Goal: Task Accomplishment & Management: Manage account settings

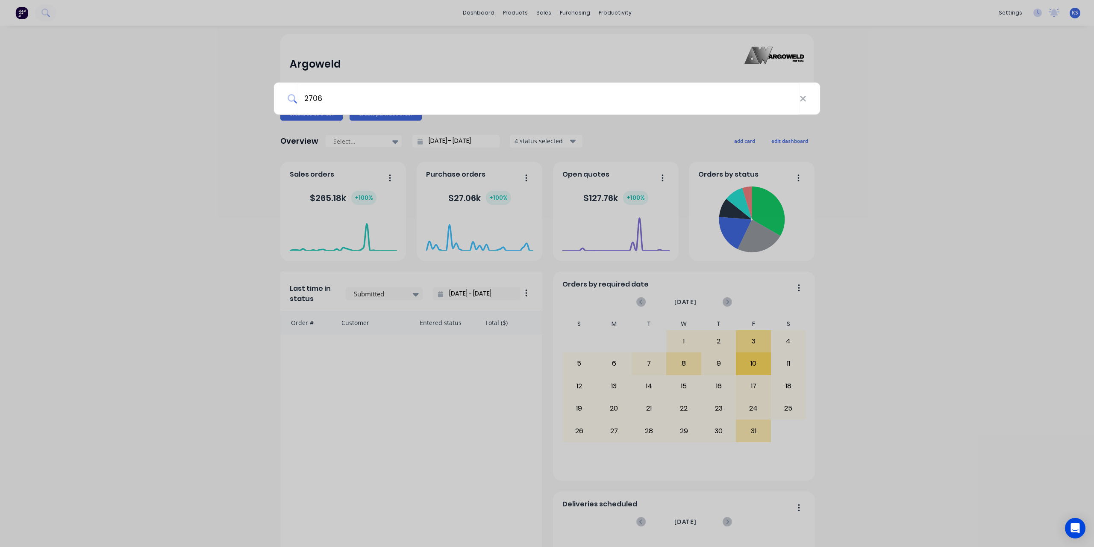
type input "2706"
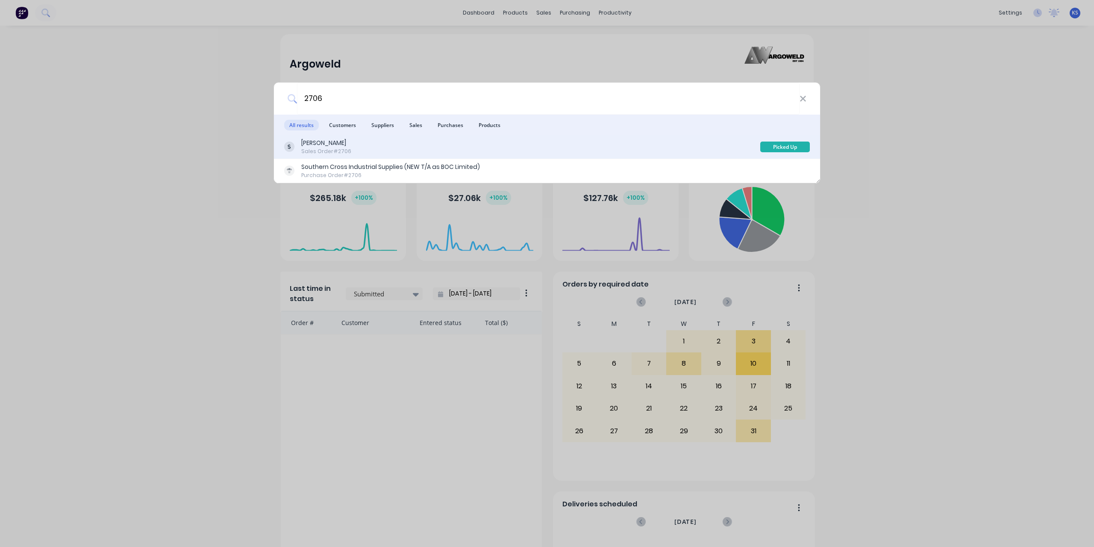
click at [317, 147] on div "Sales Order #2706" at bounding box center [326, 151] width 50 height 8
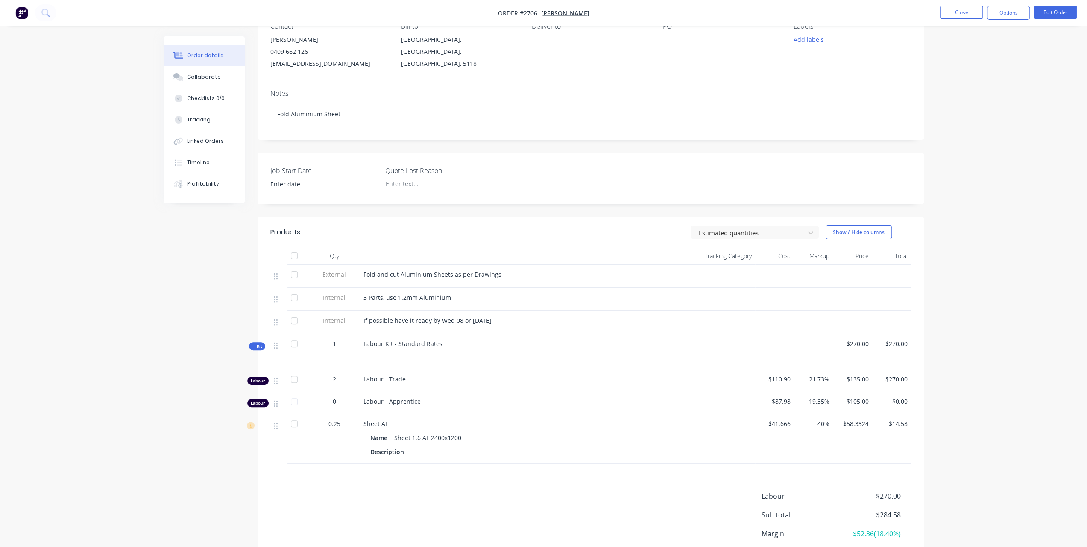
scroll to position [68, 0]
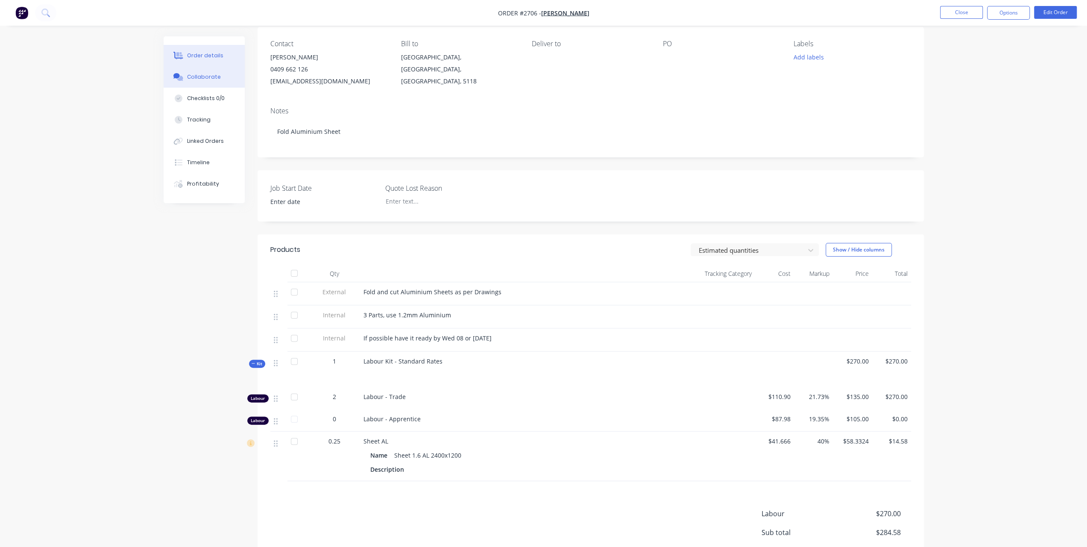
click at [209, 74] on div "Collaborate" at bounding box center [204, 77] width 34 height 8
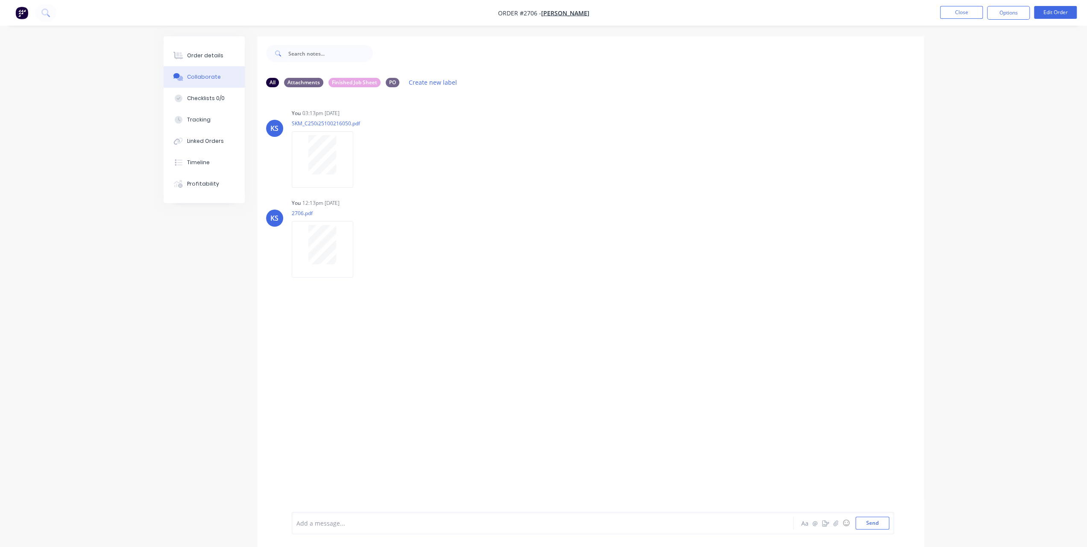
click at [320, 519] on div at bounding box center [519, 522] width 444 height 9
drag, startPoint x: 296, startPoint y: 521, endPoint x: 488, endPoint y: 517, distance: 192.3
click at [488, 517] on div "Customer complaint on 09/10/25 that his invoice would be too high. We did rewor…" at bounding box center [519, 522] width 445 height 13
click at [485, 525] on div "We did rework of 1 part when he picked it up" at bounding box center [519, 522] width 444 height 9
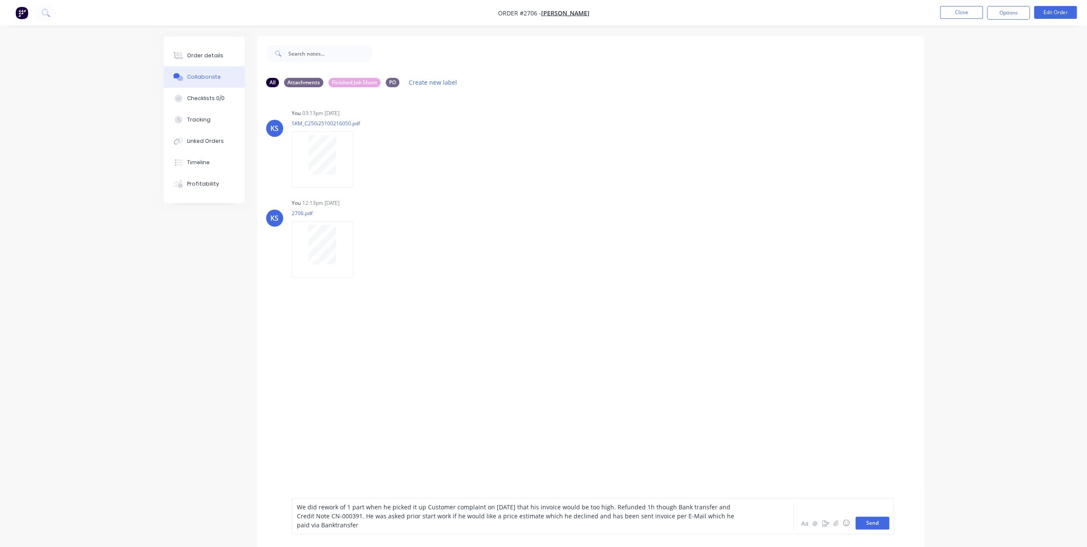
click at [880, 525] on button "Send" at bounding box center [873, 522] width 34 height 13
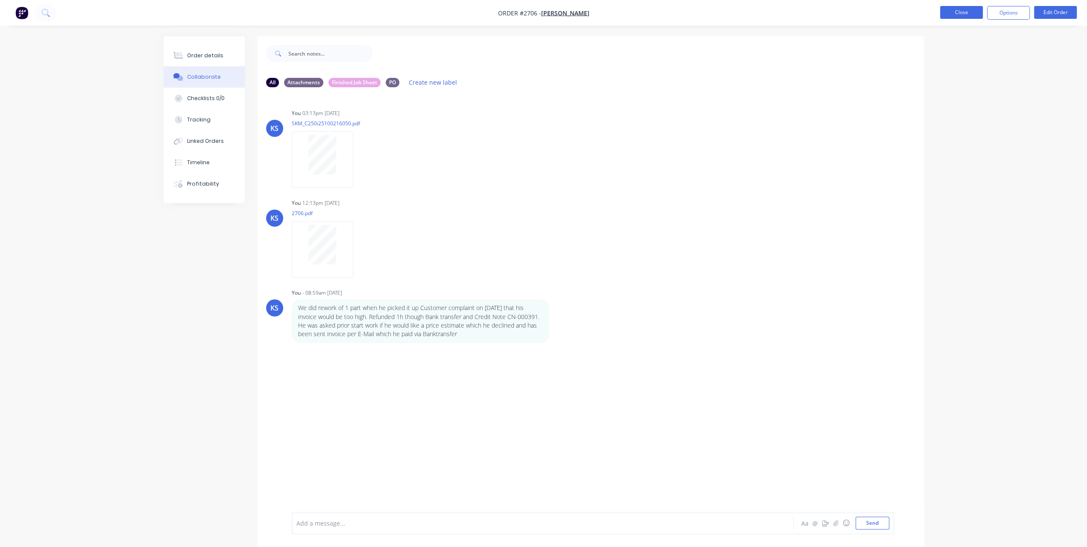
click at [967, 8] on button "Close" at bounding box center [961, 12] width 43 height 13
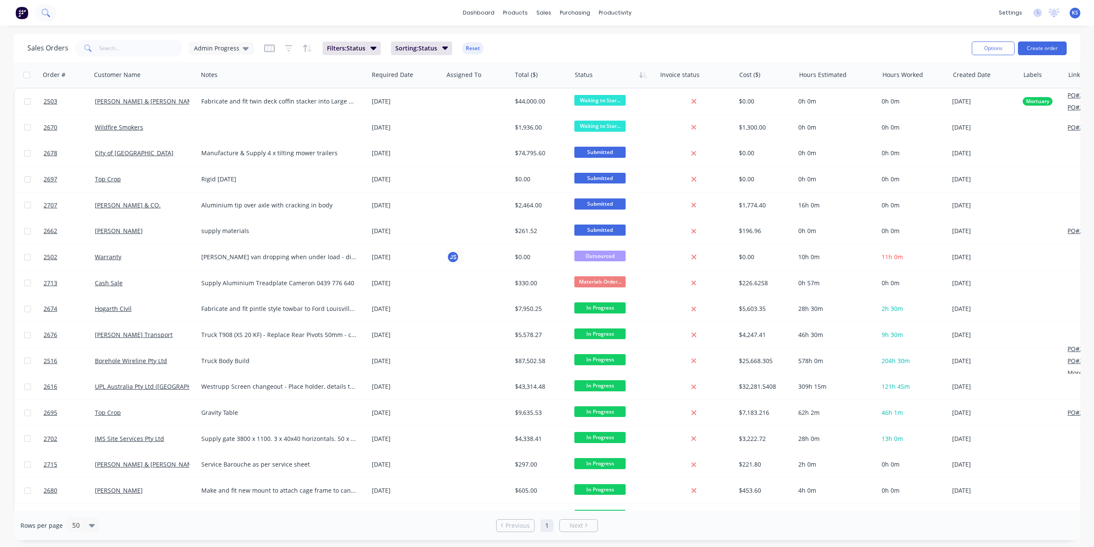
click at [49, 19] on button at bounding box center [45, 12] width 21 height 17
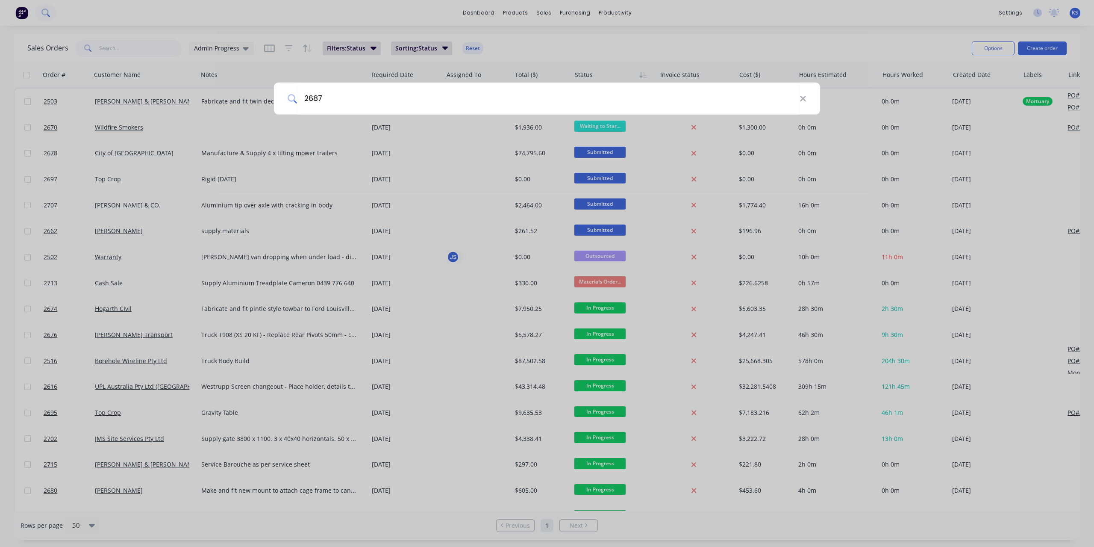
type input "2687"
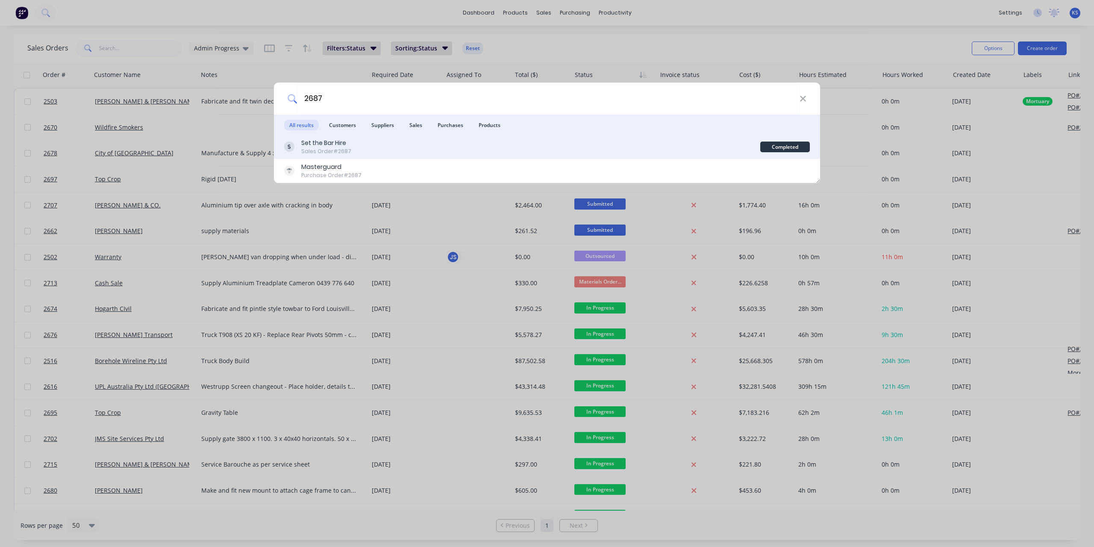
click at [410, 149] on div "Set the Bar Hire Sales Order #2687" at bounding box center [522, 146] width 476 height 17
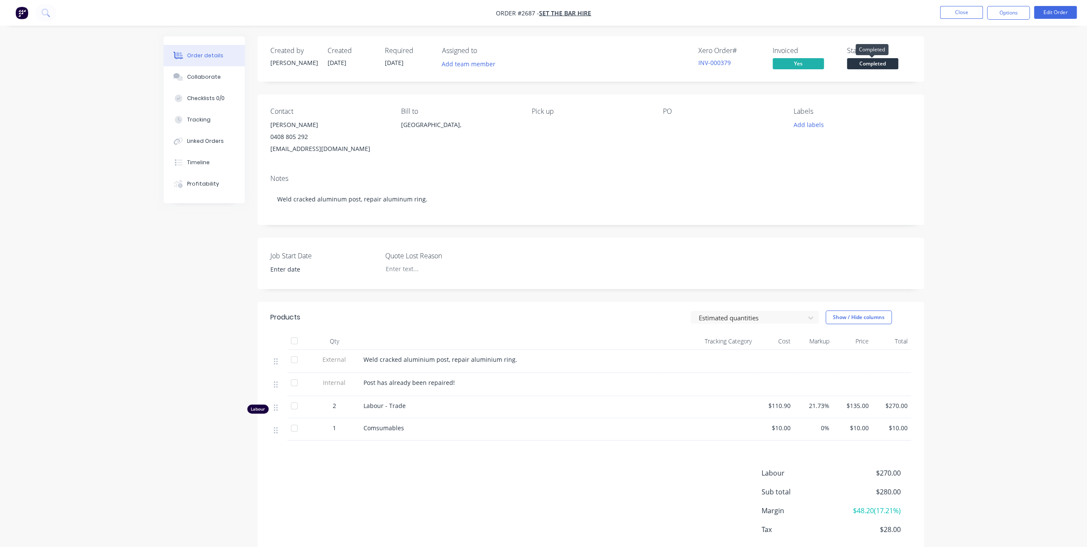
click at [890, 61] on span "Completed" at bounding box center [872, 63] width 51 height 11
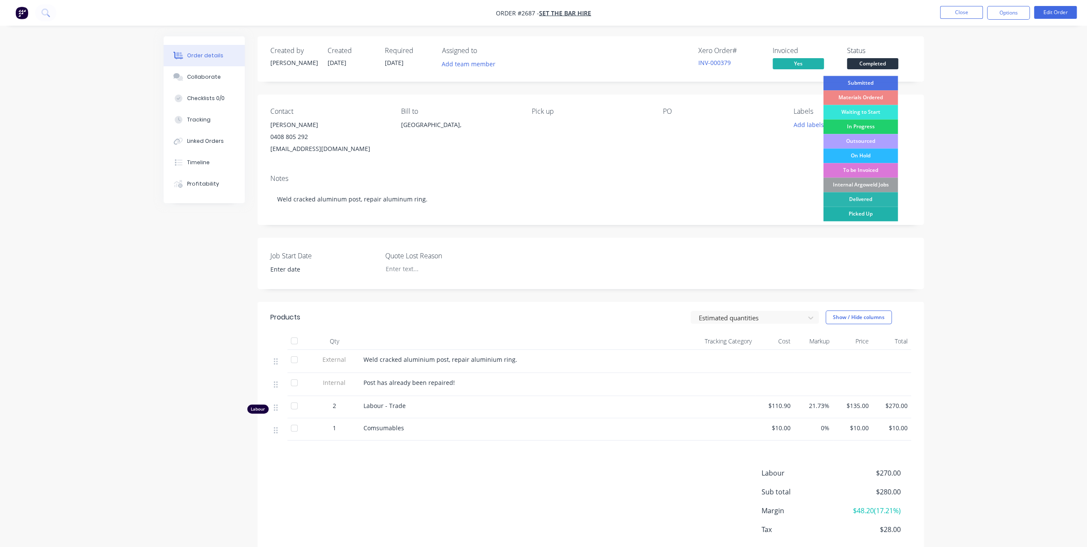
click at [877, 218] on div "Picked Up" at bounding box center [860, 213] width 75 height 15
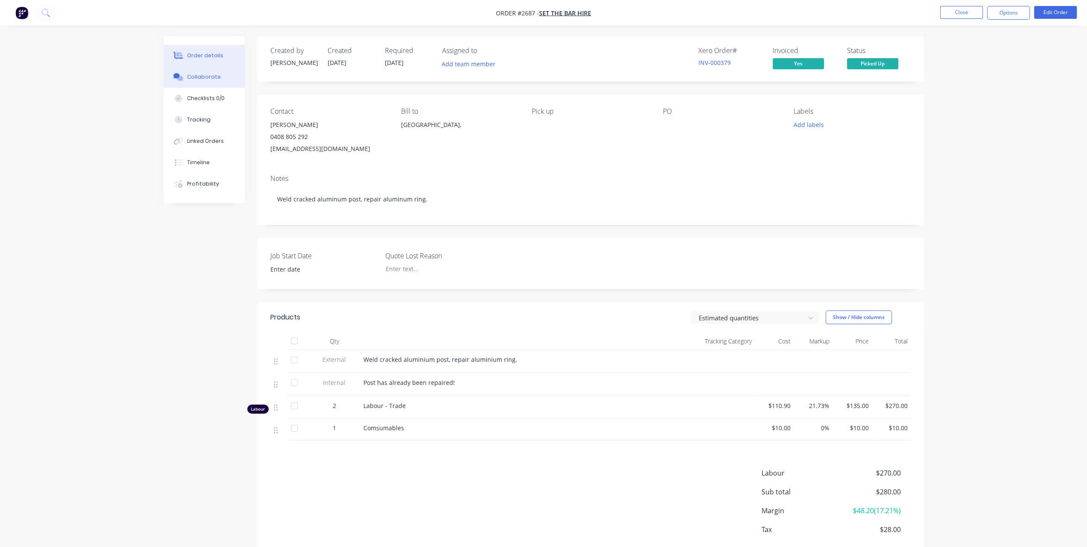
click at [213, 77] on div "Collaborate" at bounding box center [204, 77] width 34 height 8
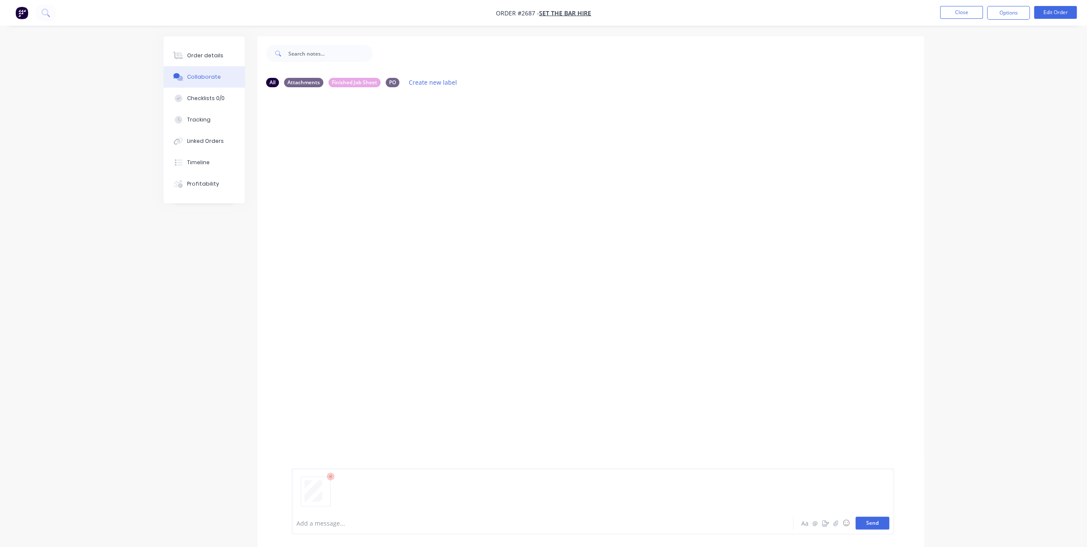
click at [887, 523] on button "Send" at bounding box center [873, 522] width 34 height 13
click at [955, 13] on button "Close" at bounding box center [961, 12] width 43 height 13
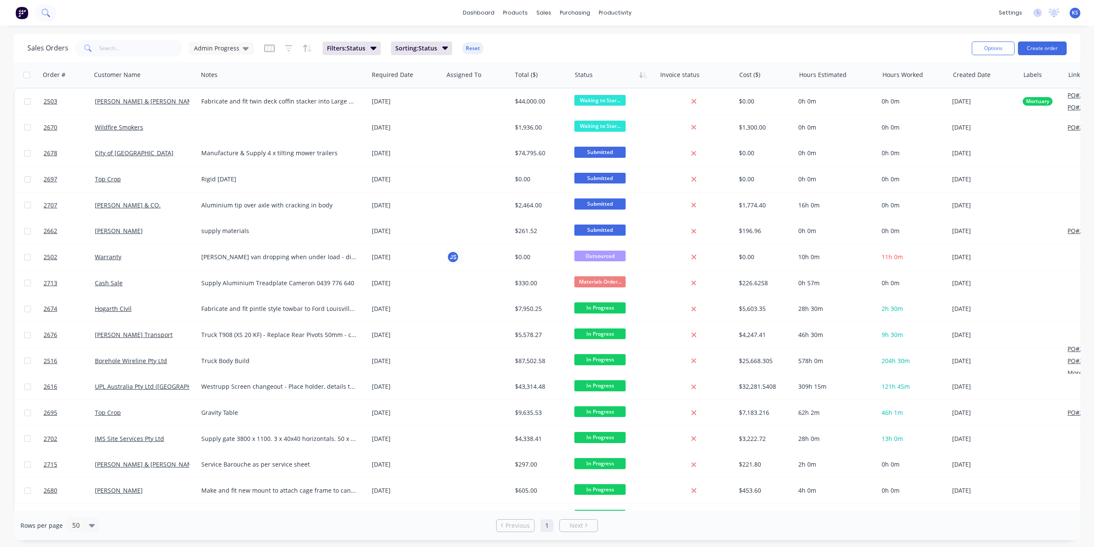
click at [43, 12] on icon at bounding box center [44, 12] width 7 height 7
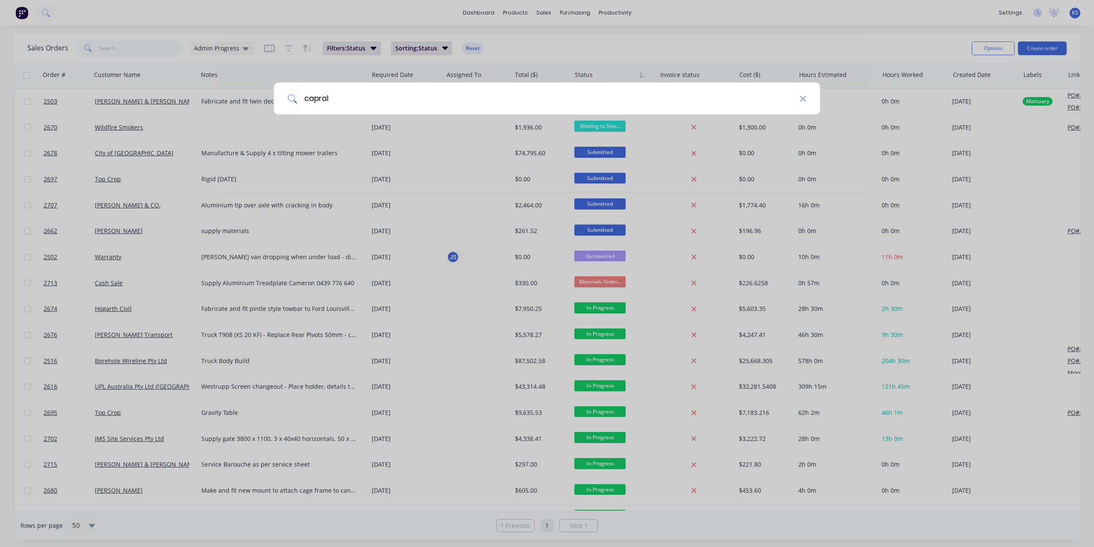
type input "capral"
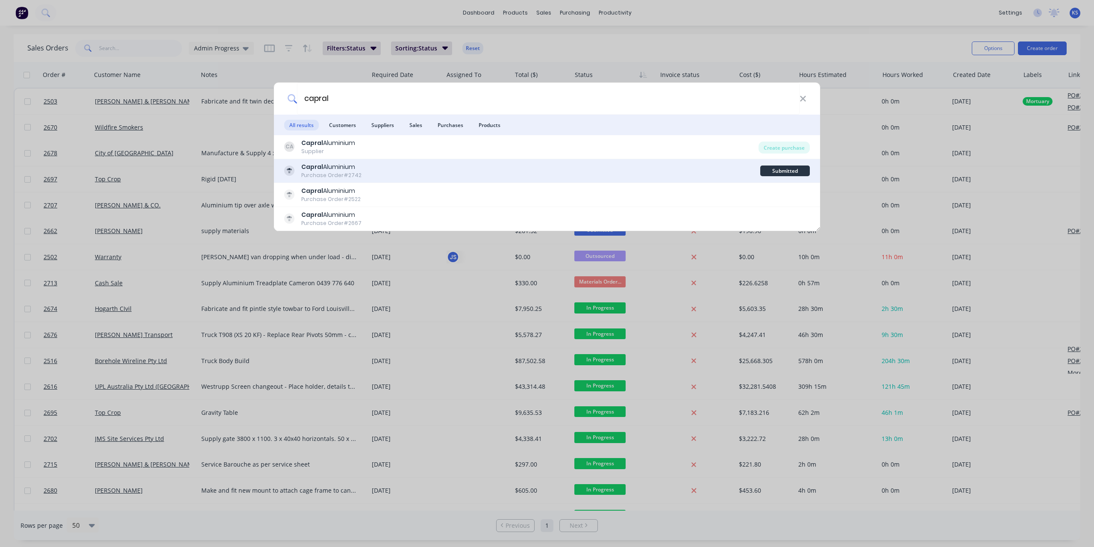
click at [354, 168] on div "Capral Aluminium" at bounding box center [331, 166] width 60 height 9
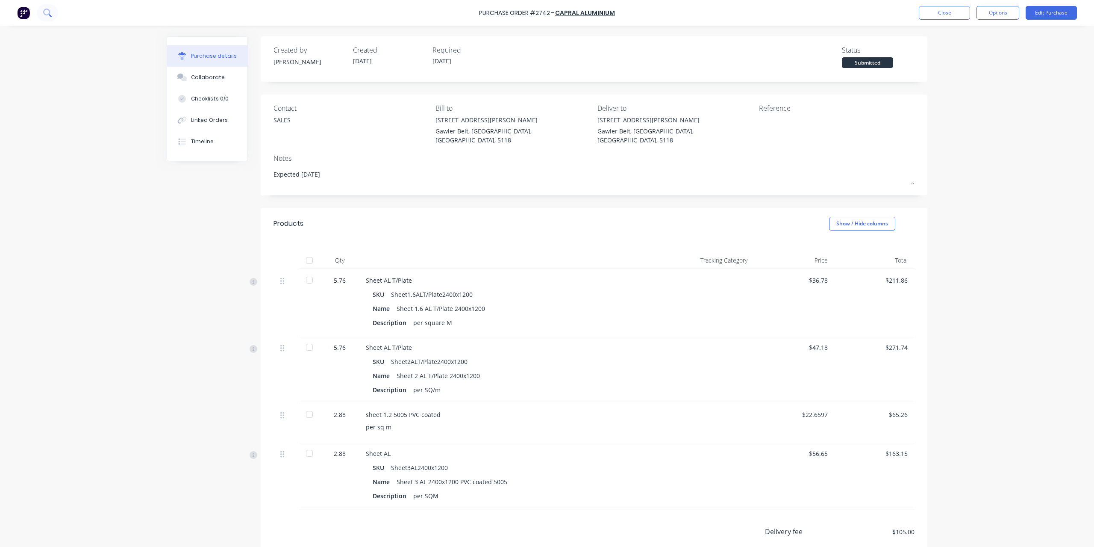
click at [52, 13] on button at bounding box center [47, 12] width 21 height 17
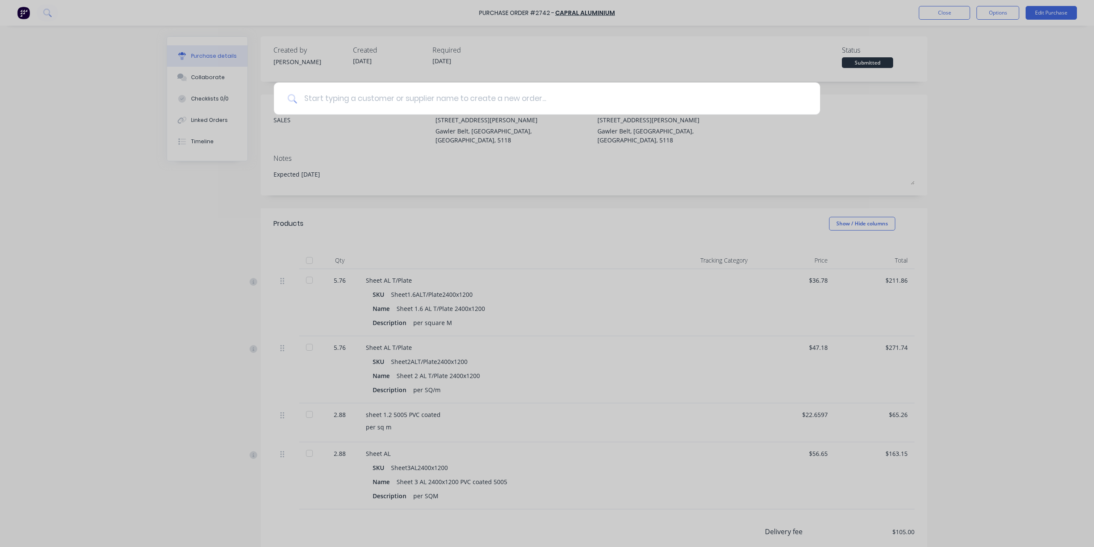
type textarea "x"
type input "d"
type textarea "x"
type input "do"
type textarea "x"
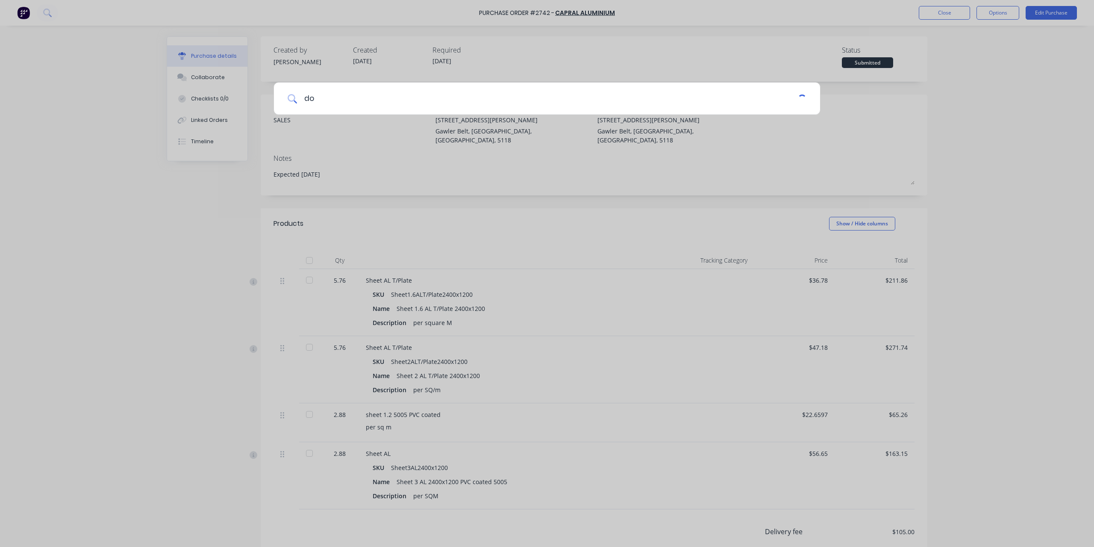
type input "dou"
type textarea "x"
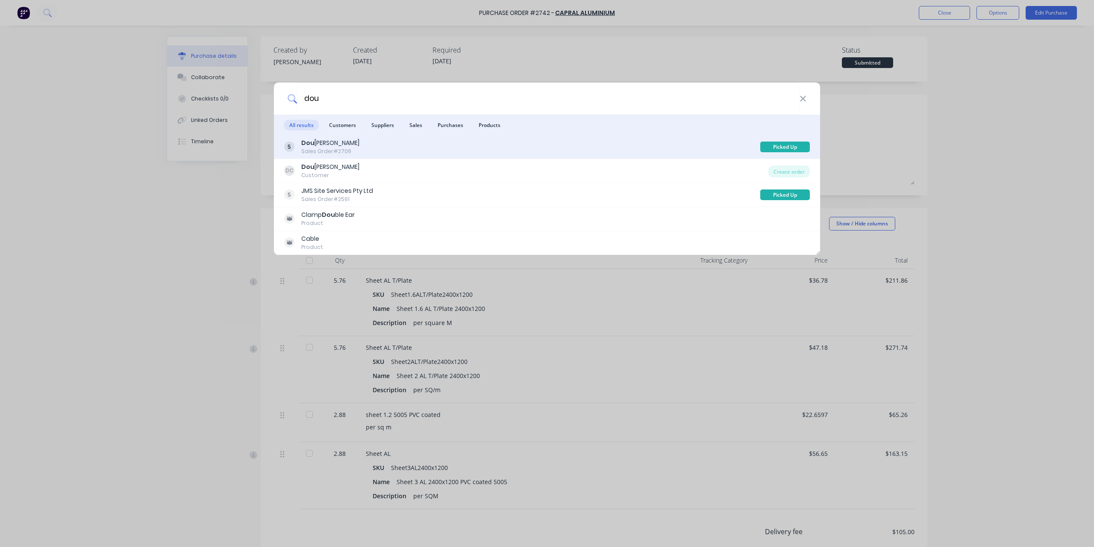
type input "dou"
click at [400, 149] on div "Dou g Carter Sales Order #2706" at bounding box center [522, 146] width 476 height 17
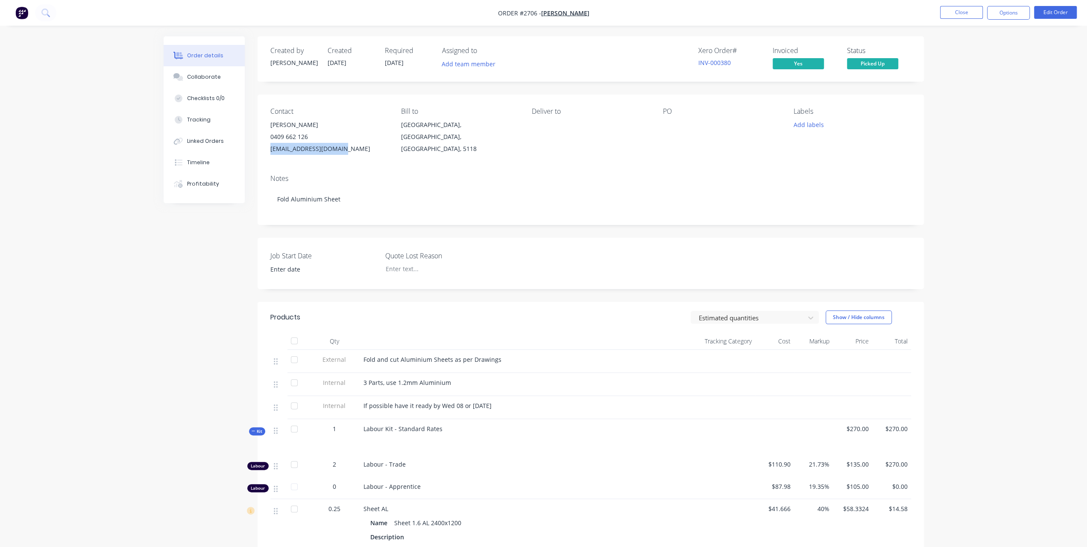
drag, startPoint x: 344, startPoint y: 153, endPoint x: 270, endPoint y: 160, distance: 74.3
click at [270, 160] on div "Contact Doug Carter 0409 662 126 dougycarter1@gmail.com Bill to Evanston Park, …" at bounding box center [591, 130] width 667 height 73
copy div "dougycarter1@gmail.com"
click at [207, 99] on div "Checklists 0/0" at bounding box center [206, 98] width 38 height 8
type textarea "x"
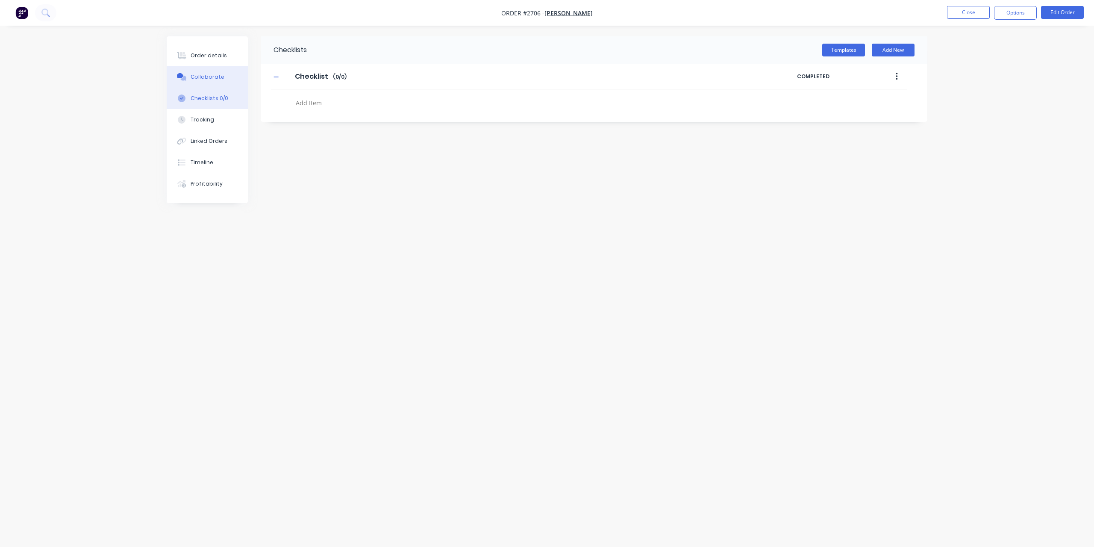
click at [206, 78] on div "Collaborate" at bounding box center [208, 77] width 34 height 8
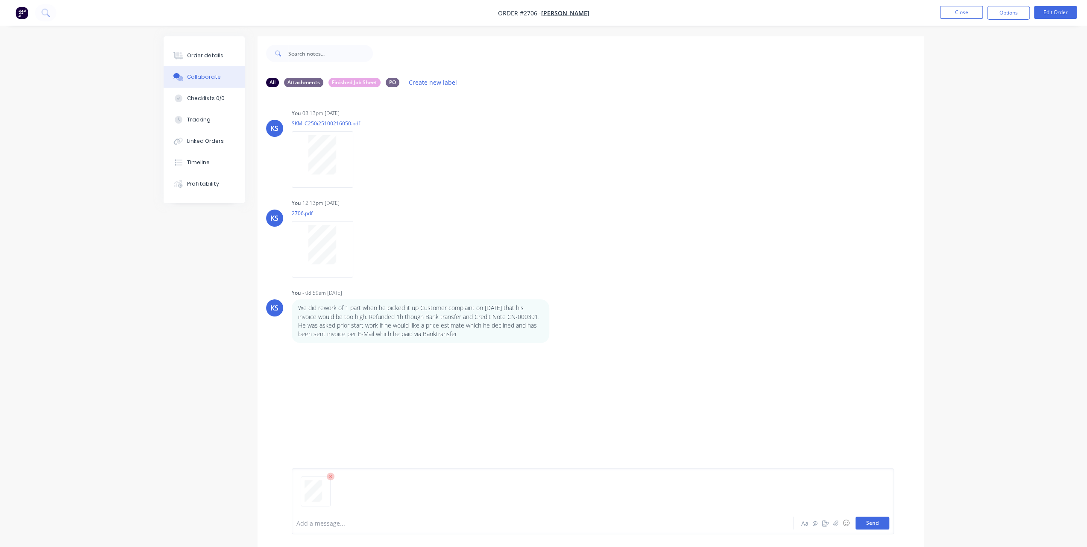
click at [870, 520] on button "Send" at bounding box center [873, 522] width 34 height 13
click at [581, 13] on span "Doug Carter" at bounding box center [565, 13] width 48 height 8
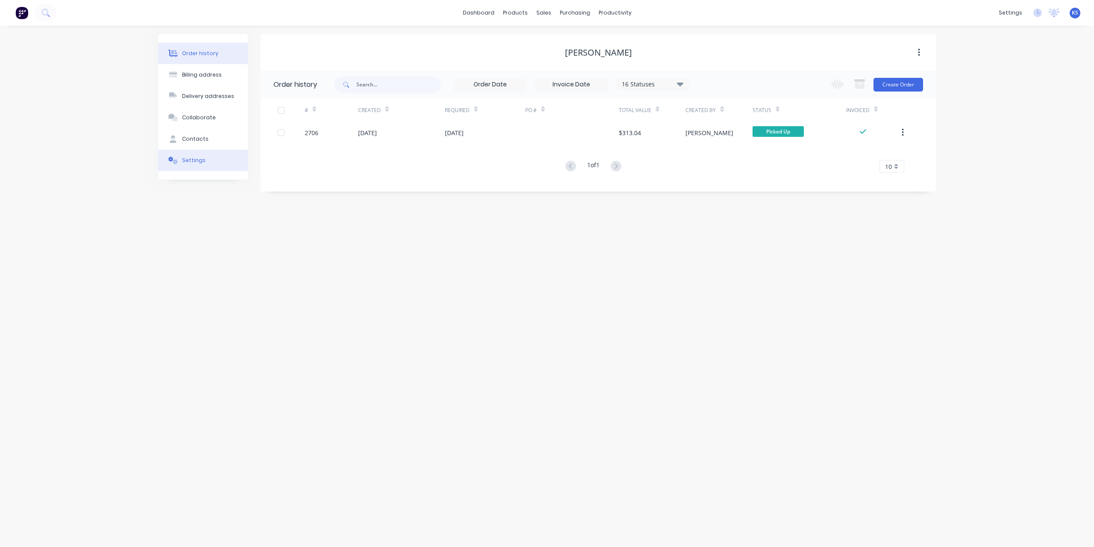
click at [208, 155] on button "Settings" at bounding box center [203, 160] width 90 height 21
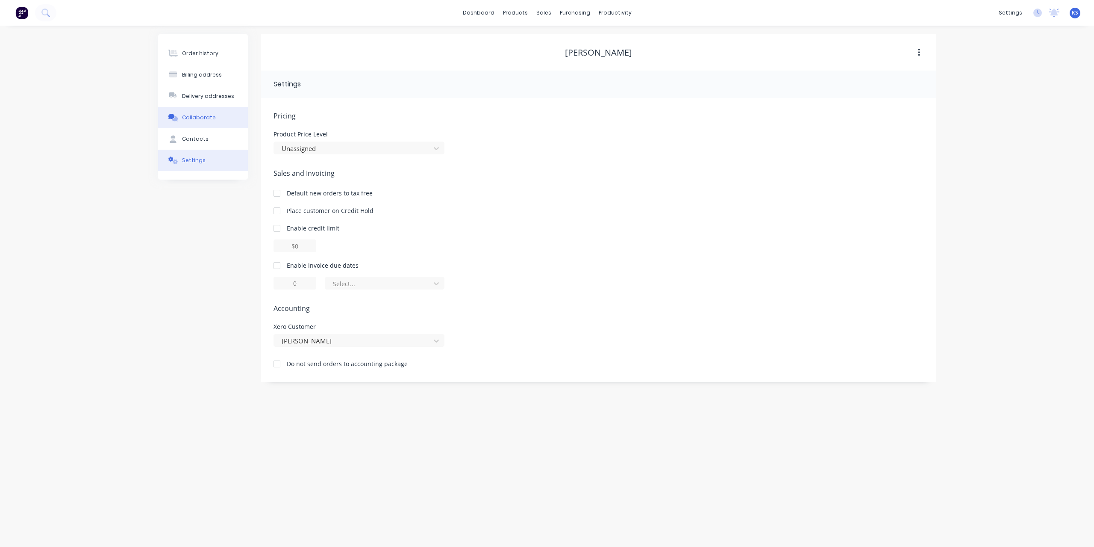
click at [203, 121] on div "Collaborate" at bounding box center [199, 118] width 34 height 8
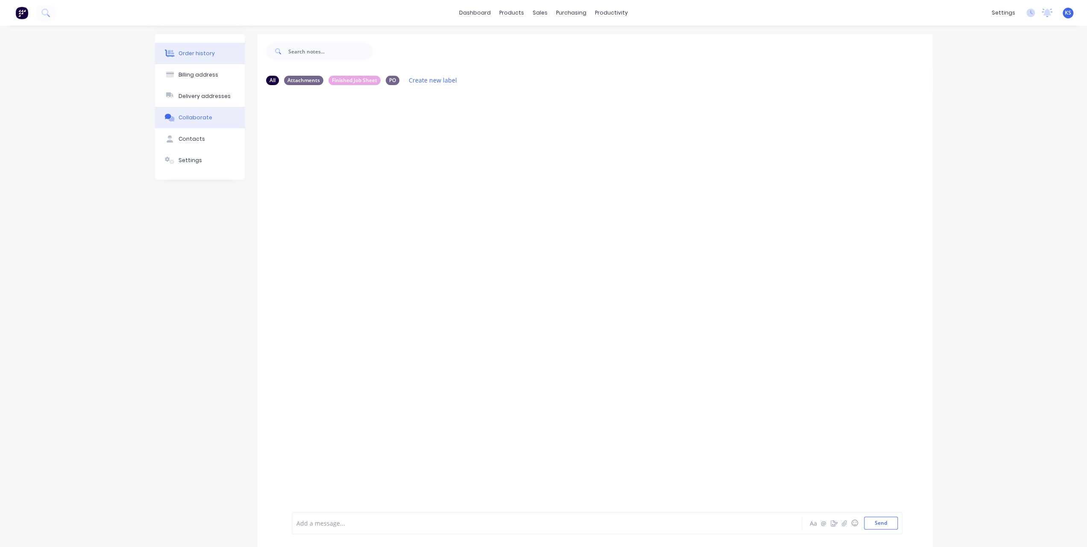
click at [186, 52] on div "Order history" at bounding box center [197, 54] width 36 height 8
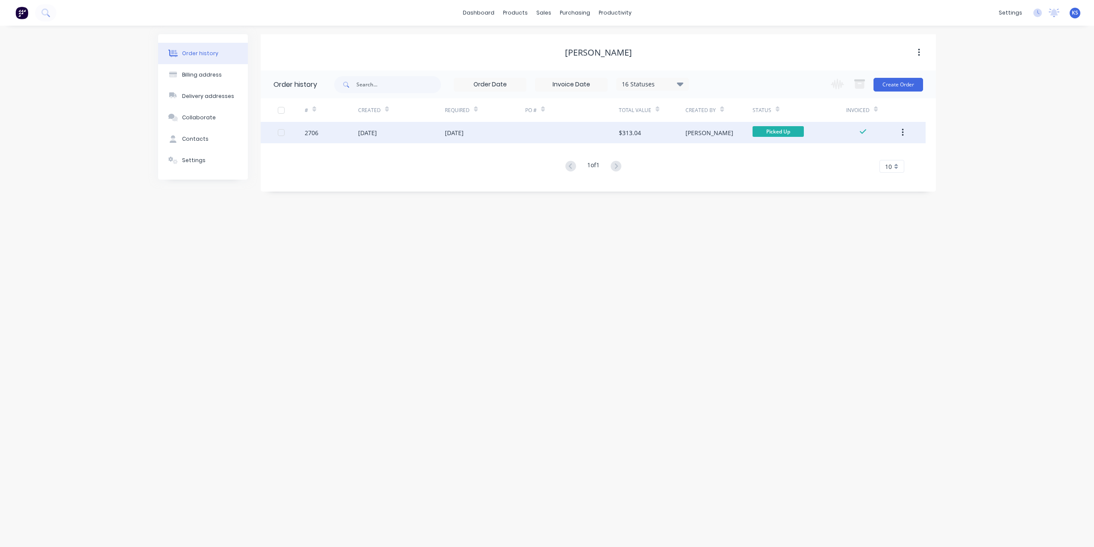
click at [362, 132] on div "02 Oct 2025" at bounding box center [367, 132] width 19 height 9
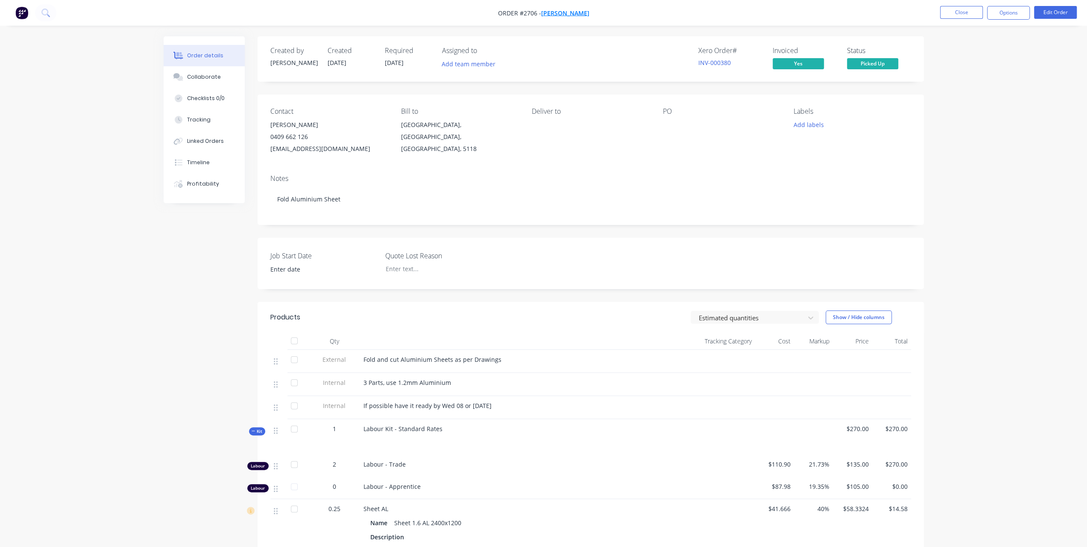
click at [578, 12] on span "Doug Carter" at bounding box center [565, 13] width 48 height 8
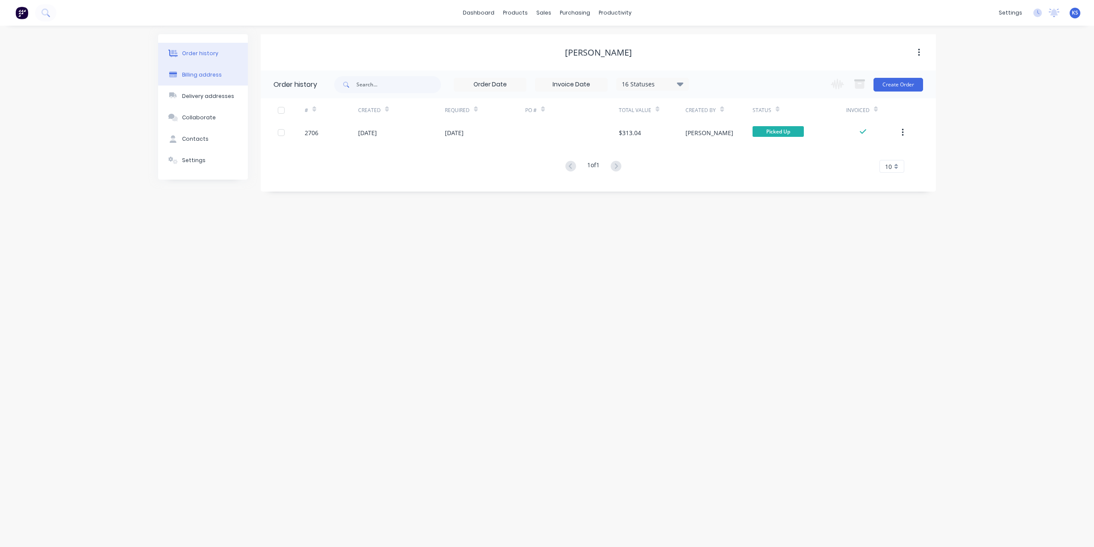
click at [209, 79] on button "Billing address" at bounding box center [203, 74] width 90 height 21
select select "AU"
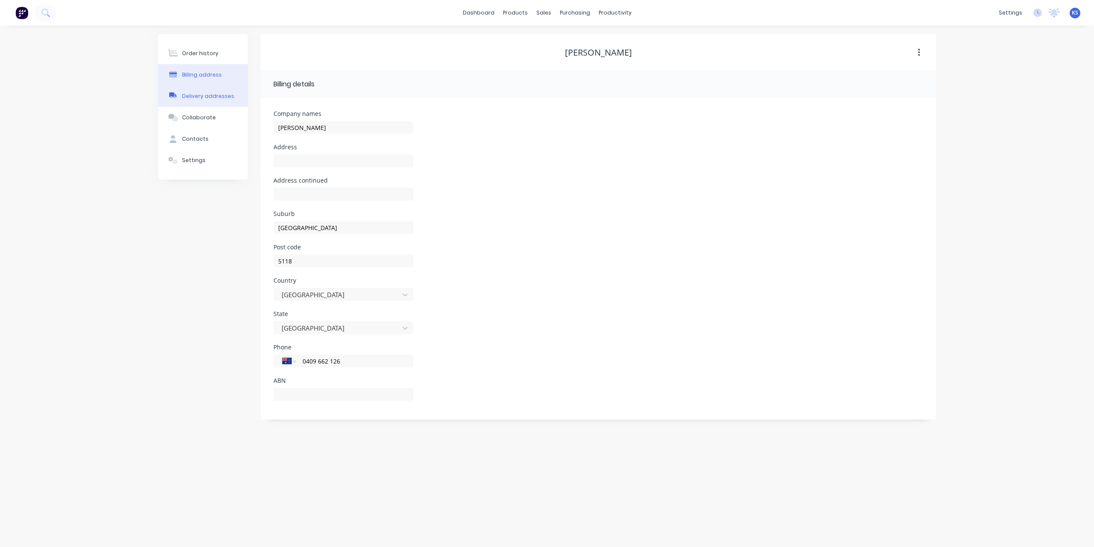
click at [209, 96] on div "Delivery addresses" at bounding box center [208, 96] width 52 height 8
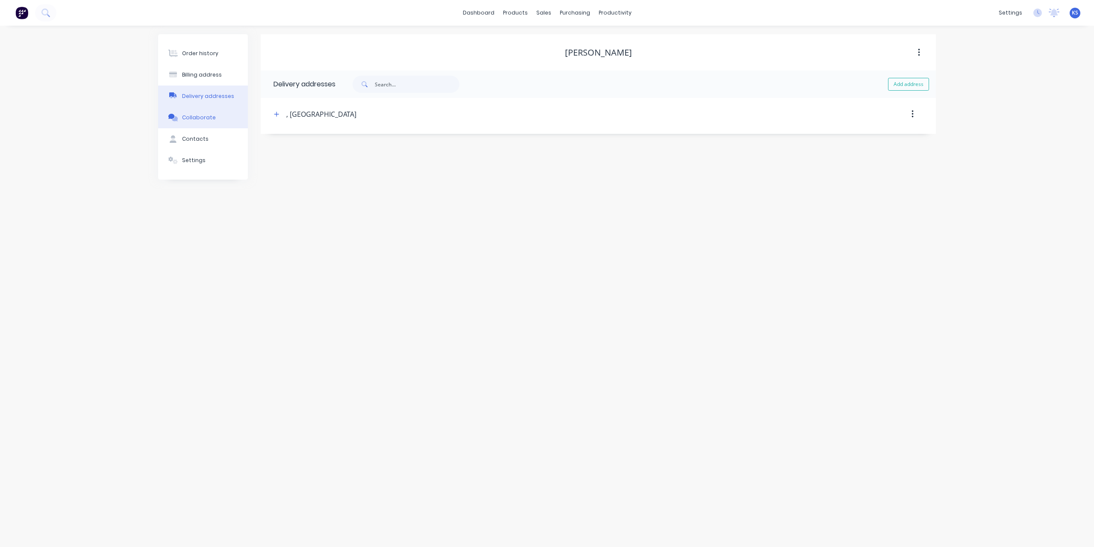
click at [202, 125] on button "Collaborate" at bounding box center [203, 117] width 90 height 21
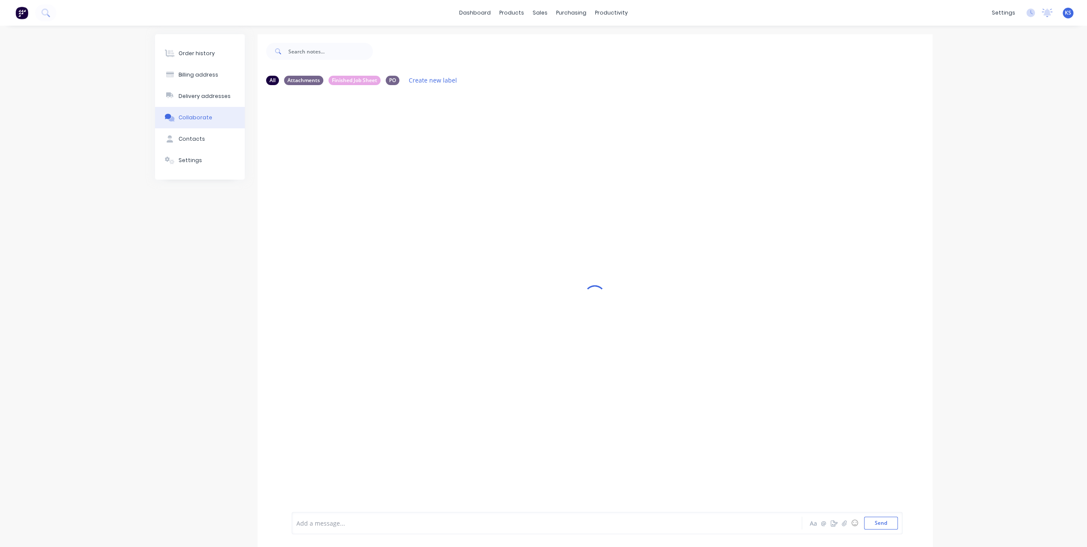
click at [311, 511] on div "Add a message... Aa @ ☺ Send" at bounding box center [595, 523] width 675 height 48
click at [310, 518] on div at bounding box center [522, 522] width 451 height 9
click at [890, 523] on button "Send" at bounding box center [881, 522] width 34 height 13
click at [202, 165] on button "Settings" at bounding box center [200, 160] width 90 height 21
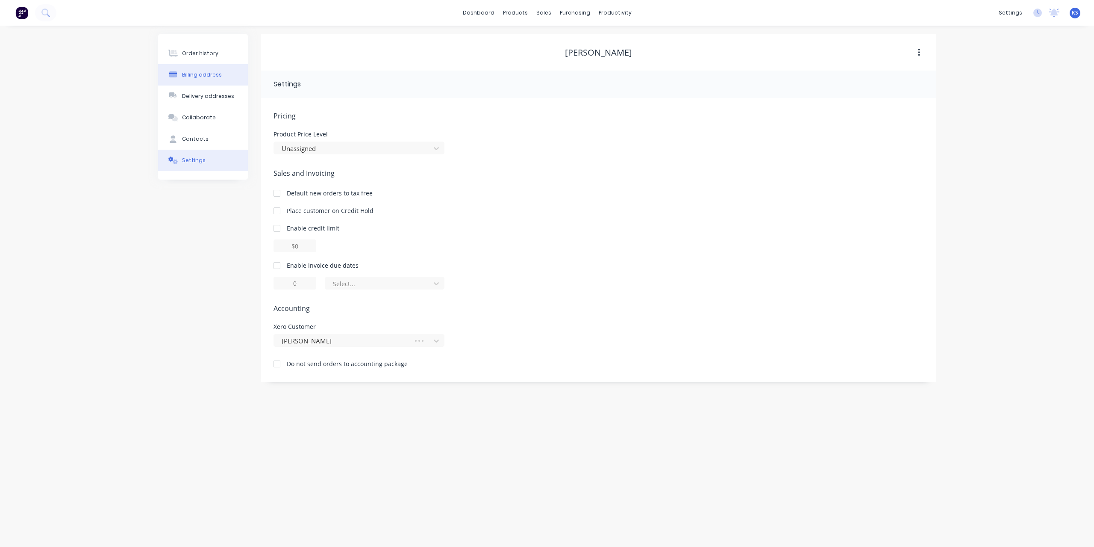
click at [202, 74] on div "Billing address" at bounding box center [202, 75] width 40 height 8
select select "AU"
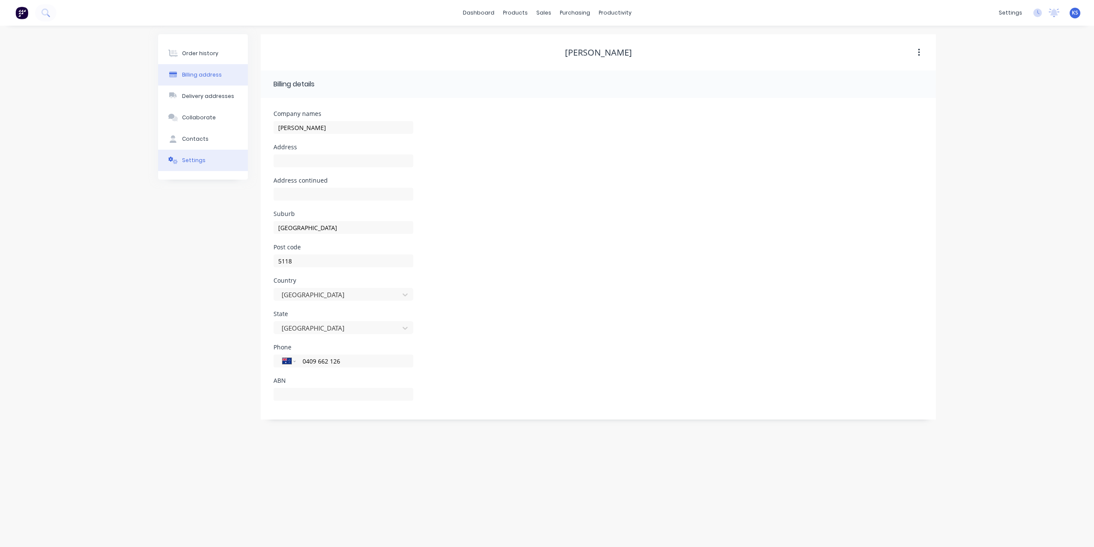
click at [203, 162] on button "Settings" at bounding box center [203, 160] width 90 height 21
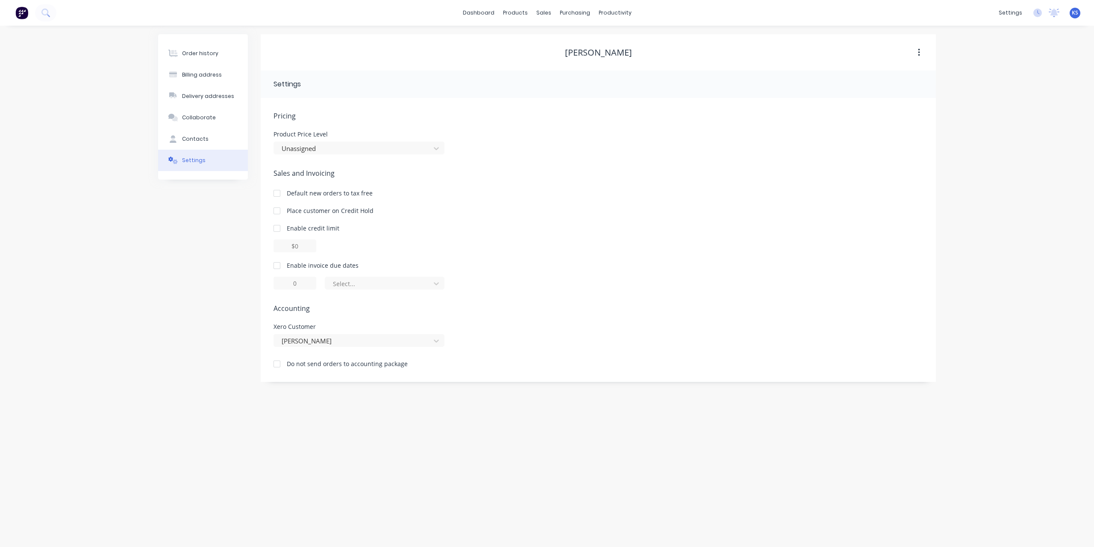
click at [277, 209] on div at bounding box center [276, 210] width 17 height 17
click at [200, 111] on button "Collaborate" at bounding box center [203, 117] width 90 height 21
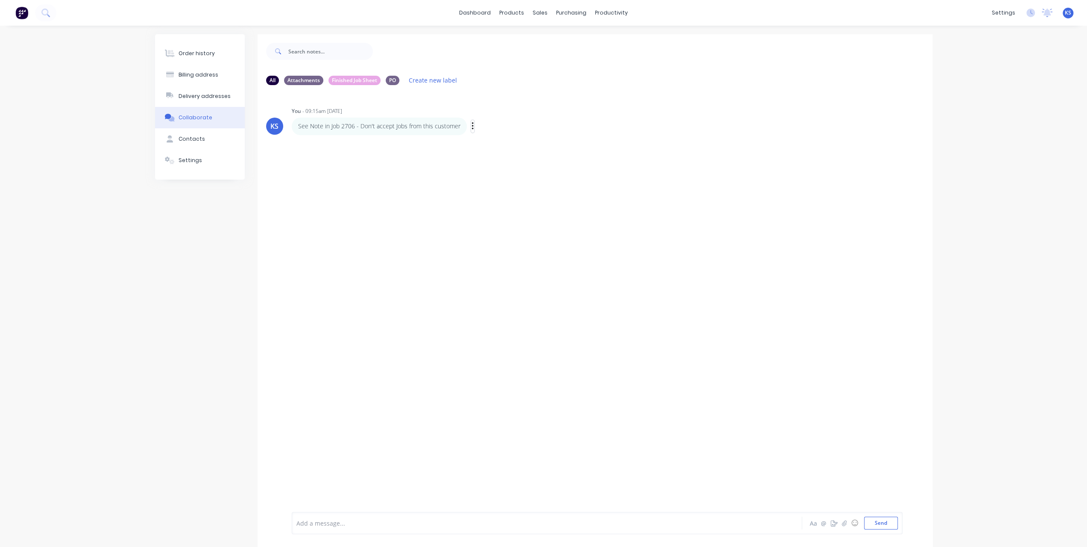
click at [472, 123] on icon "button" at bounding box center [473, 126] width 3 height 10
click at [486, 144] on button "Edit" at bounding box center [503, 142] width 54 height 14
click at [904, 522] on div "See Note in Job 2706 - Don't accept Jobs from this customer. Customer placed on…" at bounding box center [595, 523] width 675 height 48
click at [864, 530] on div "See Note in Job 2706 - Don't accept Jobs from this customer. Customer placed on…" at bounding box center [597, 522] width 611 height 22
click at [878, 525] on button "Send" at bounding box center [881, 522] width 34 height 13
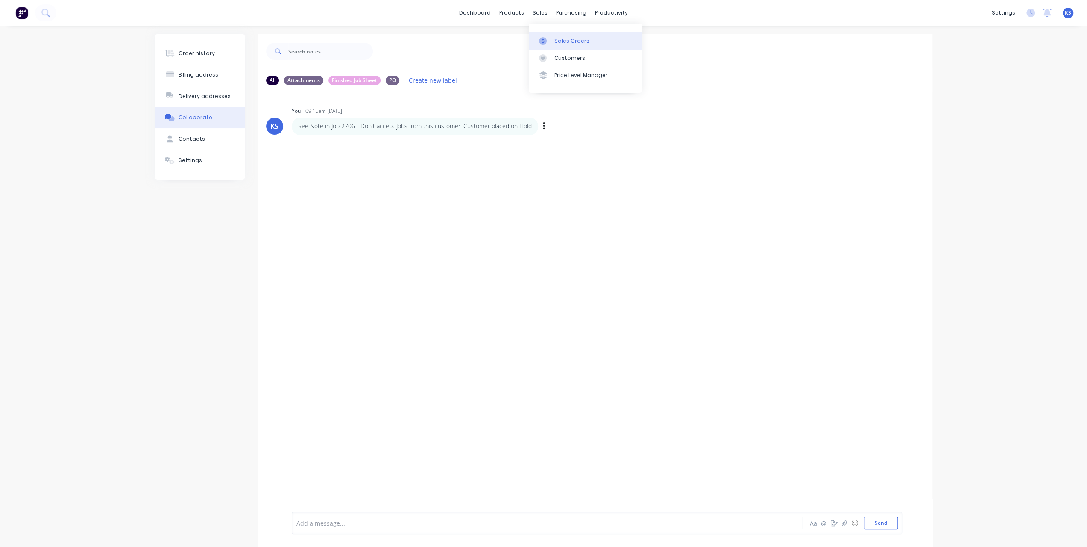
click at [561, 41] on div "Sales Orders" at bounding box center [572, 41] width 35 height 8
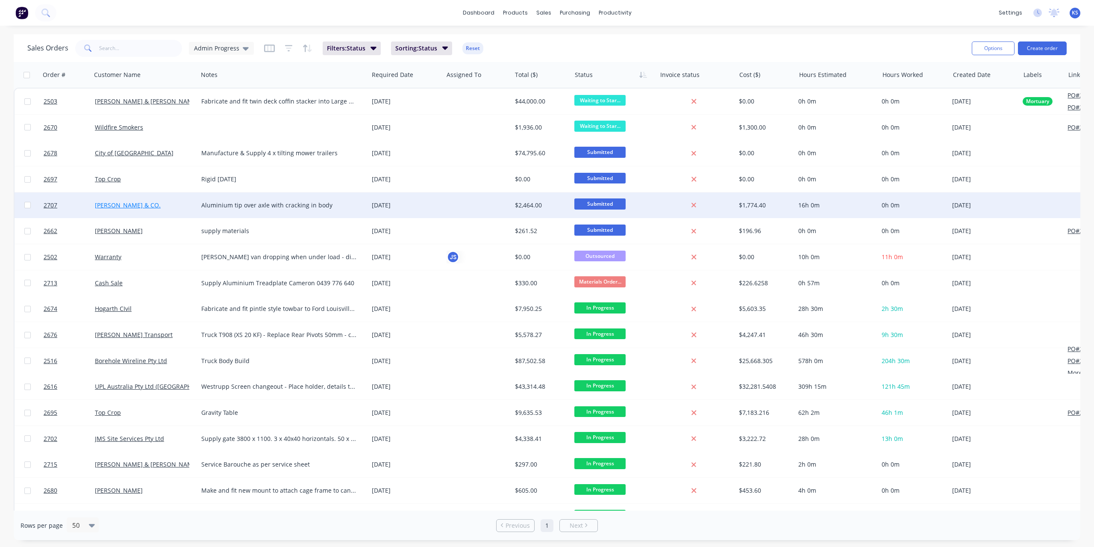
click at [127, 208] on link "A.W. VATER & CO." at bounding box center [128, 205] width 66 height 8
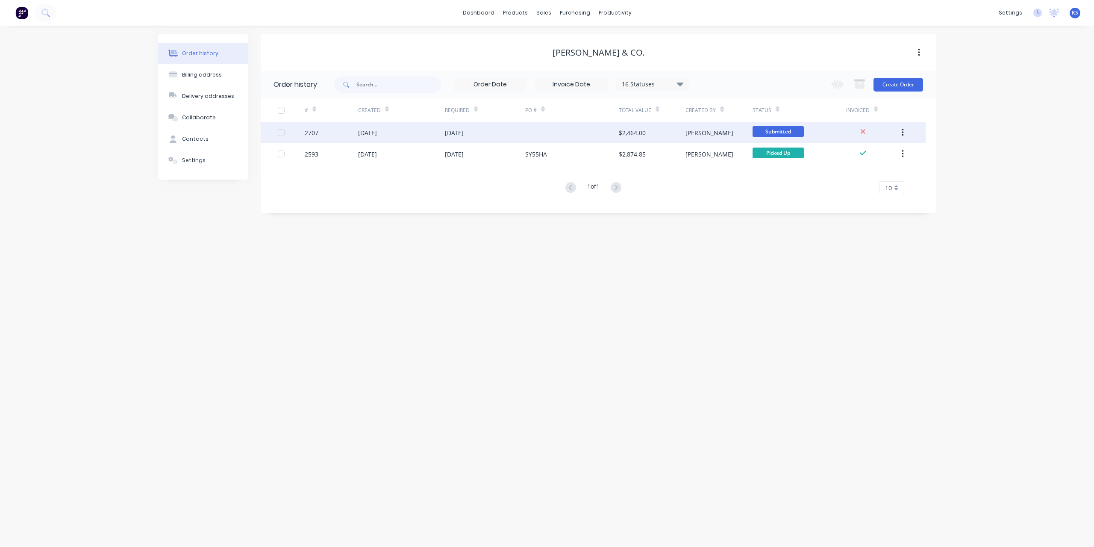
click at [377, 128] on div "03 Oct 2025" at bounding box center [367, 132] width 19 height 9
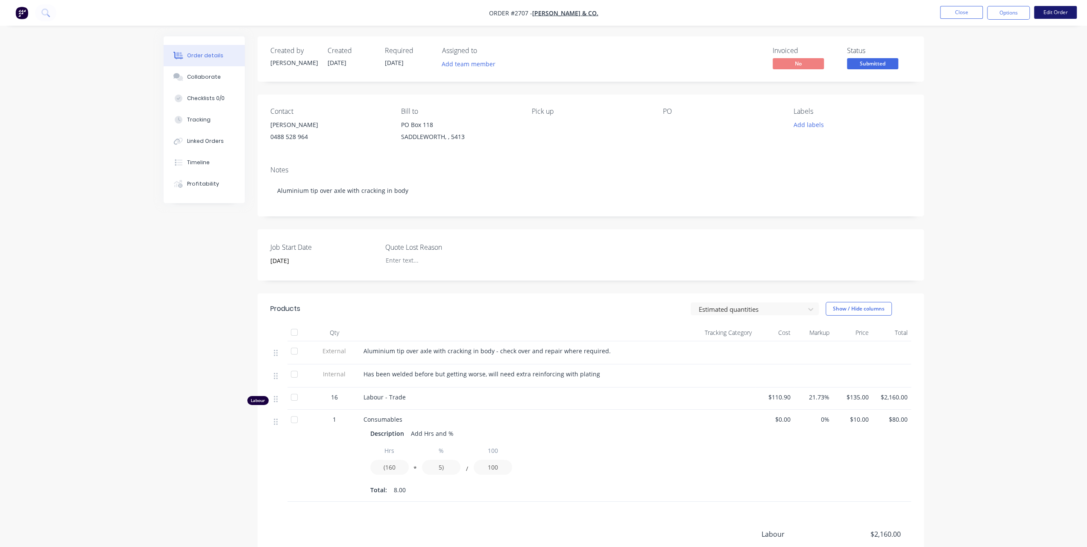
click at [1057, 15] on button "Edit Order" at bounding box center [1055, 12] width 43 height 13
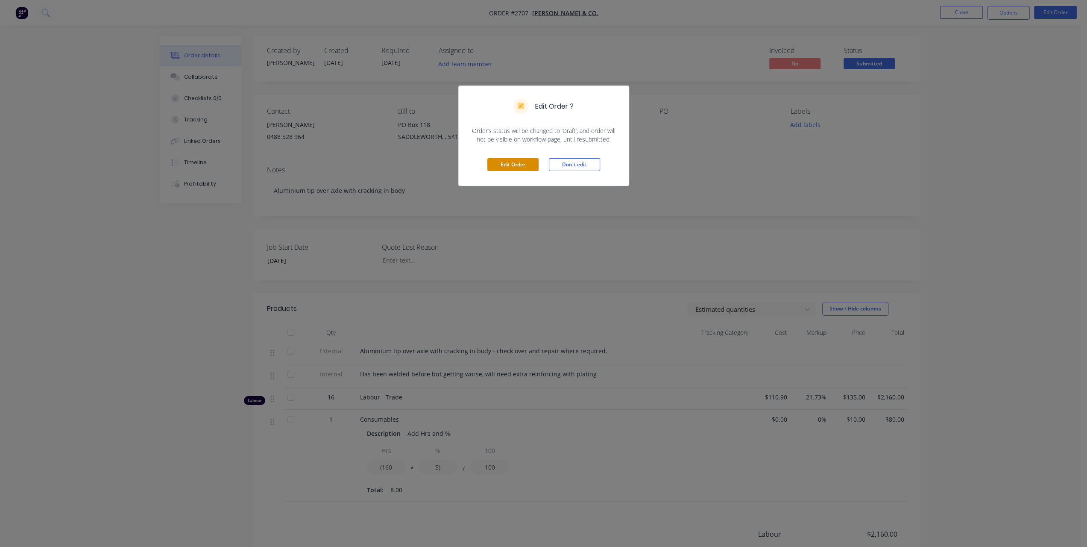
click at [527, 165] on button "Edit Order" at bounding box center [513, 164] width 51 height 13
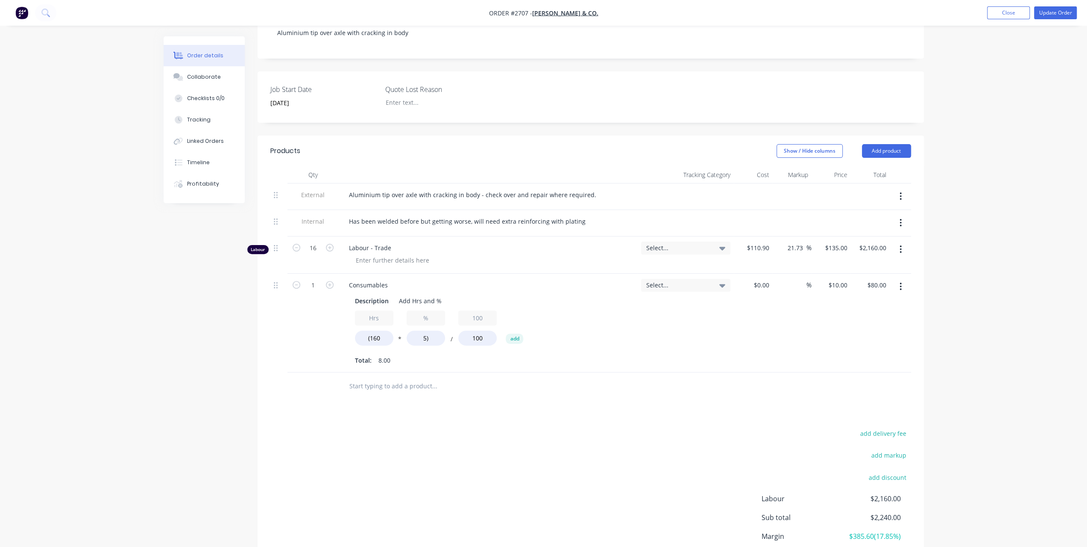
scroll to position [171, 0]
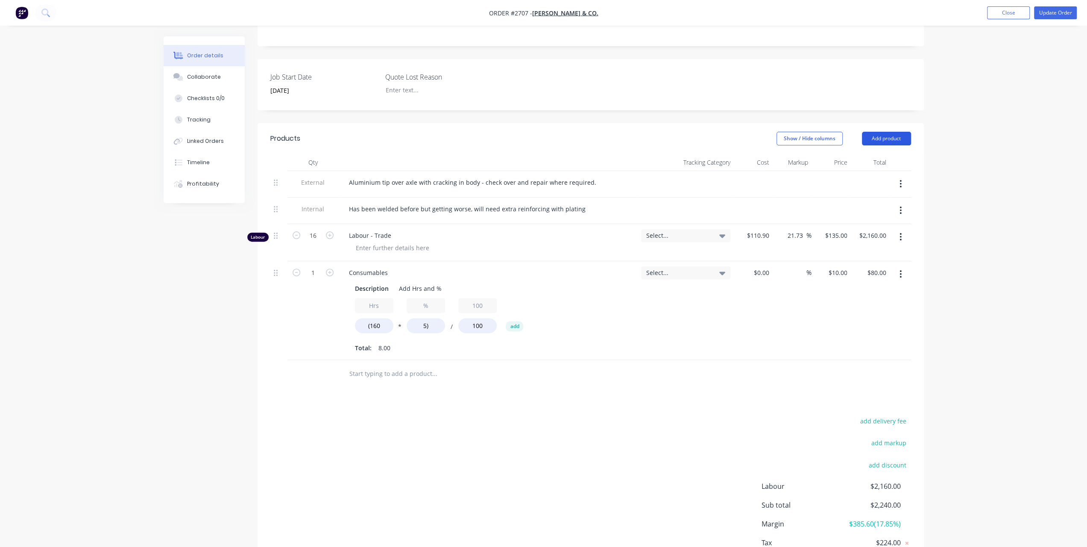
click at [896, 141] on button "Add product" at bounding box center [886, 139] width 49 height 14
click at [441, 379] on input "text" at bounding box center [434, 373] width 171 height 17
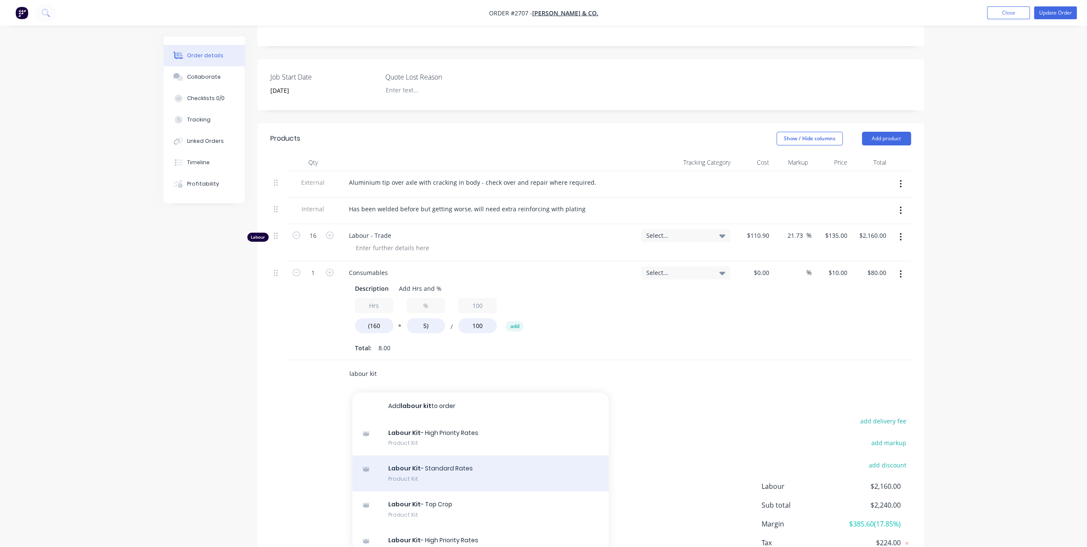
type input "labour kit"
click at [434, 470] on div "Labour Kit - Standard Rates Product Kit" at bounding box center [481, 473] width 256 height 36
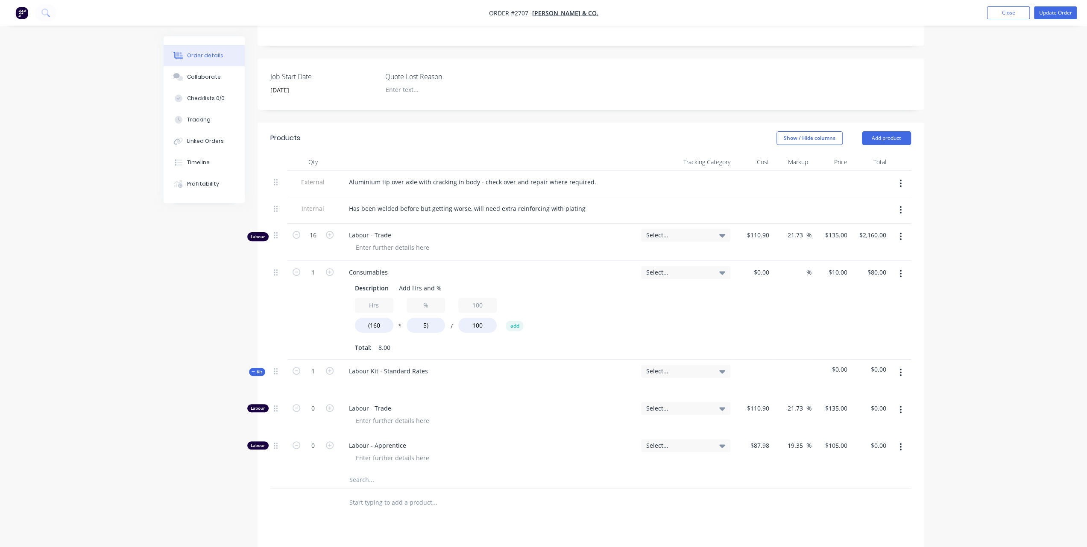
scroll to position [172, 0]
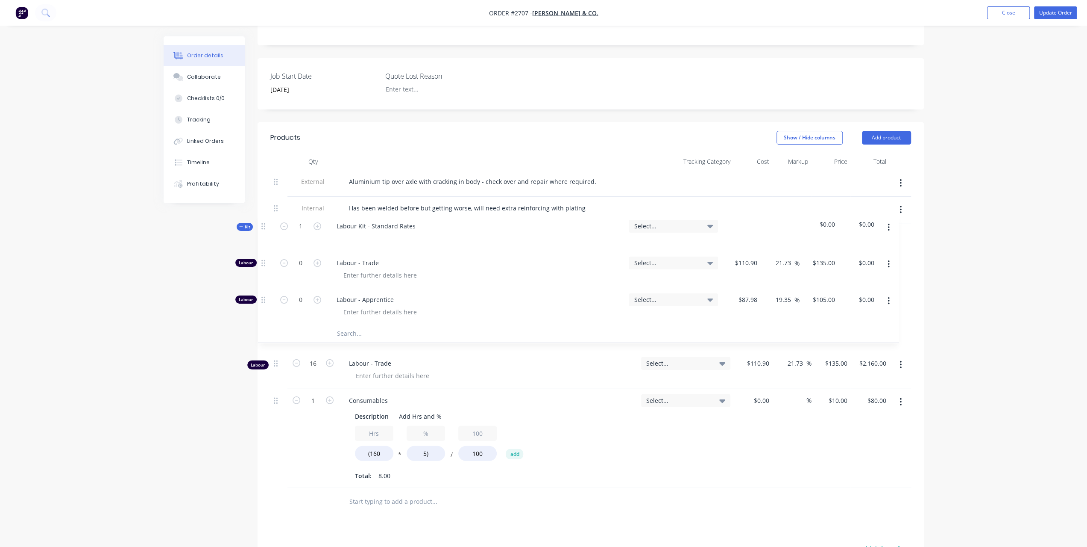
drag, startPoint x: 276, startPoint y: 370, endPoint x: 264, endPoint y: 222, distance: 148.8
click at [264, 222] on div "Qty Tracking Category Cost Markup Price Total External Aluminium tip over axle …" at bounding box center [591, 334] width 667 height 362
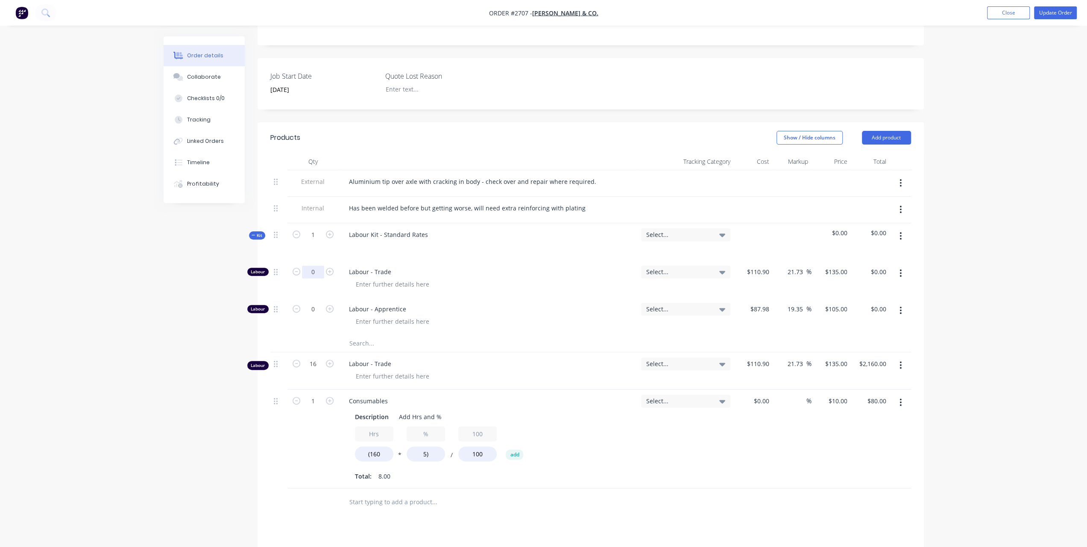
click at [308, 268] on input "0" at bounding box center [313, 271] width 22 height 13
type input "16"
type input "$2,160.00"
click at [937, 295] on div "Order details Collaborate Checklists 0/0 Tracking Linked Orders Timeline Profit…" at bounding box center [543, 280] width 1087 height 905
click at [904, 363] on button "button" at bounding box center [901, 364] width 20 height 15
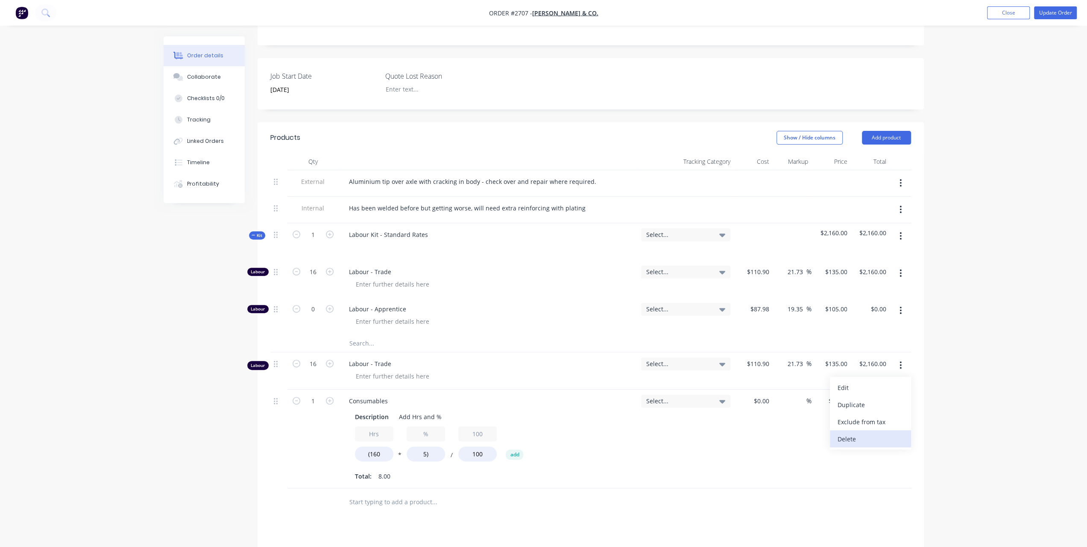
click at [849, 435] on div "Delete" at bounding box center [871, 438] width 66 height 12
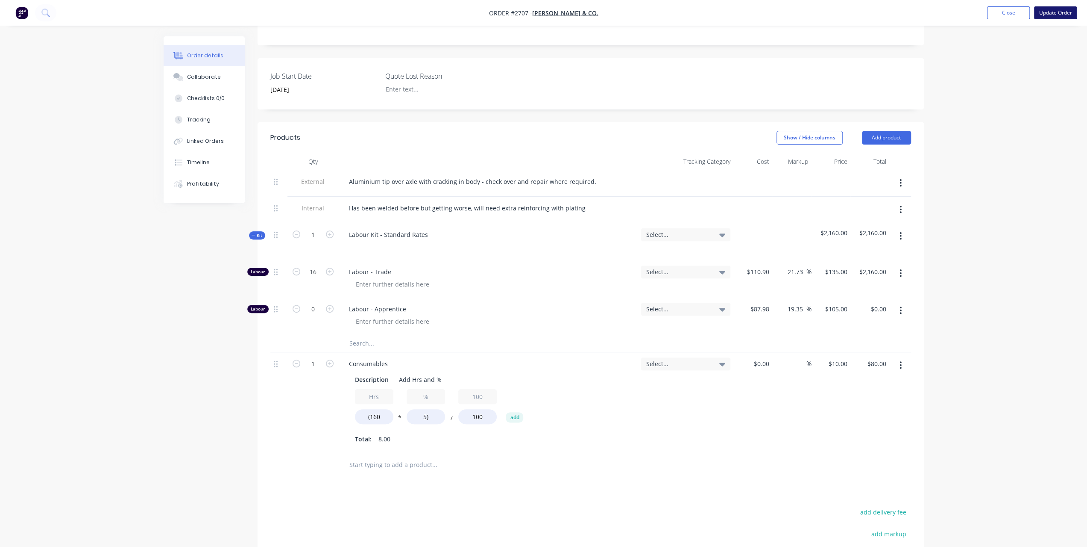
click at [1073, 9] on button "Update Order" at bounding box center [1055, 12] width 43 height 13
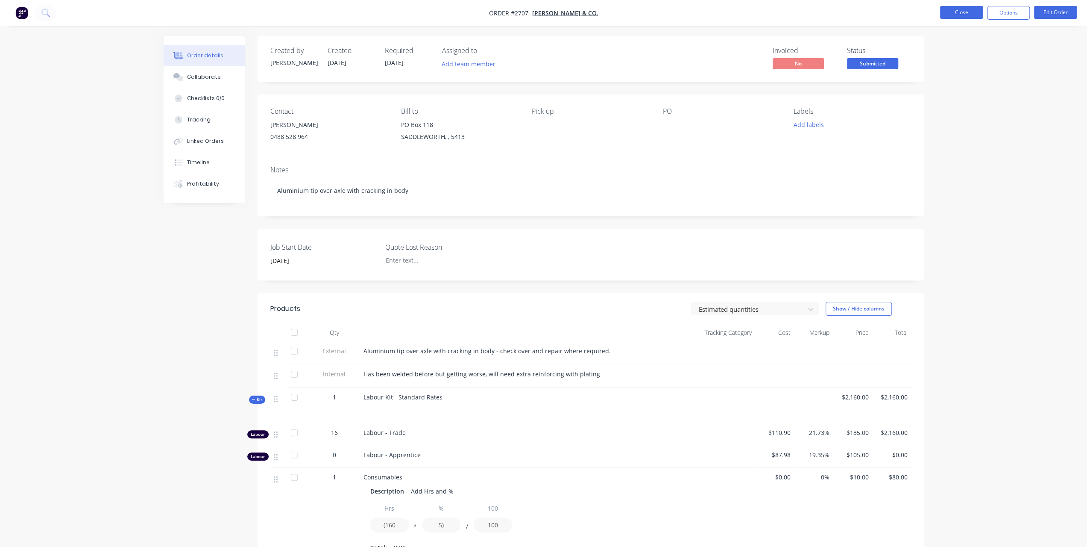
click at [975, 15] on button "Close" at bounding box center [961, 12] width 43 height 13
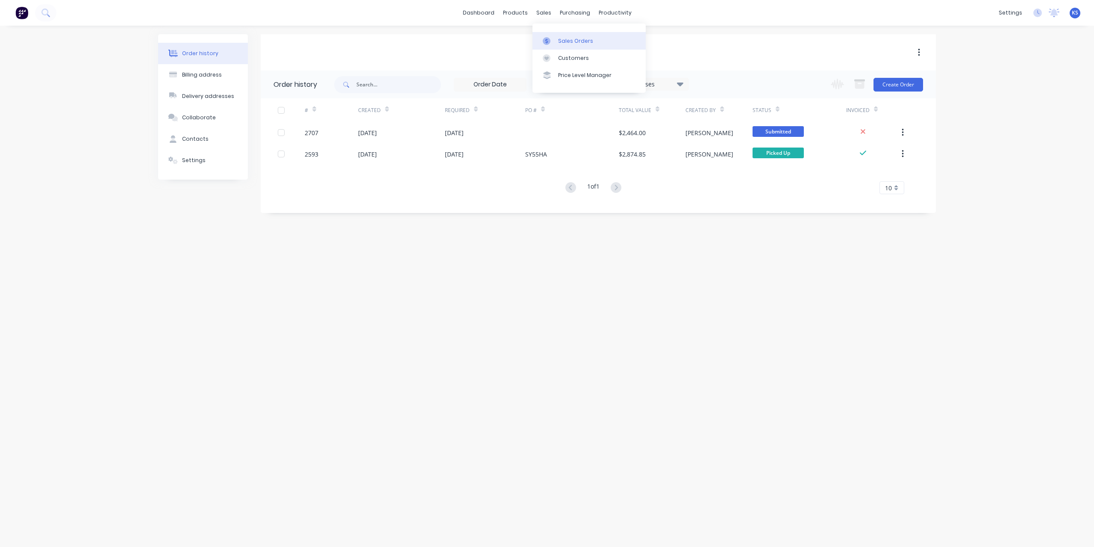
click at [559, 41] on div "Sales Orders" at bounding box center [575, 41] width 35 height 8
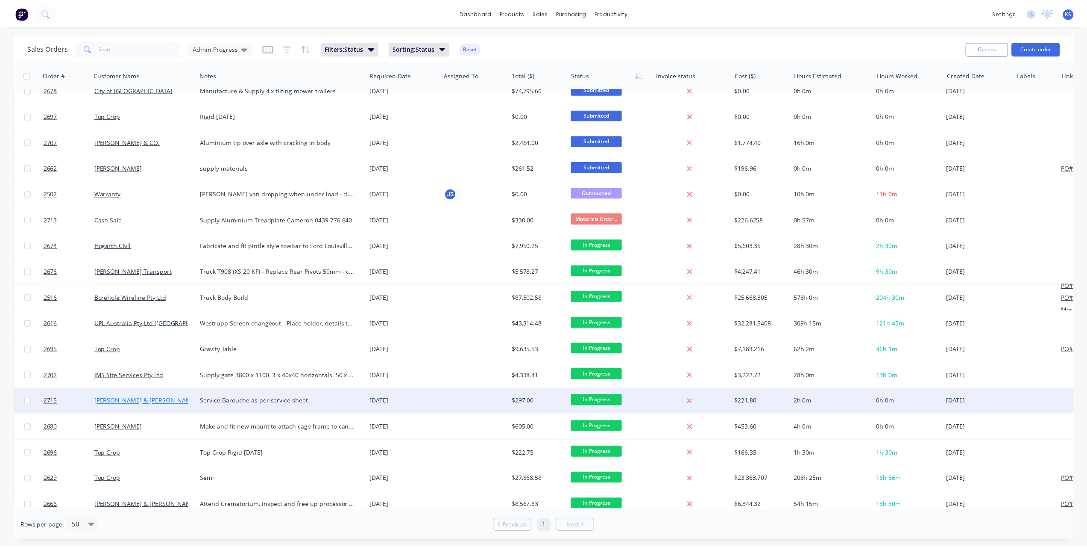
scroll to position [126, 0]
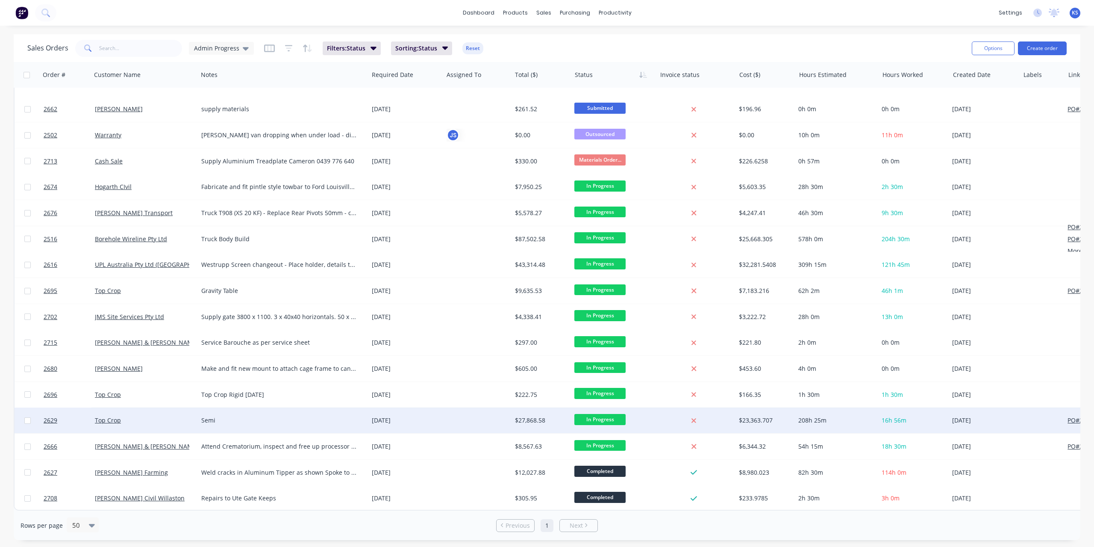
click at [295, 407] on div "Semi" at bounding box center [283, 420] width 170 height 26
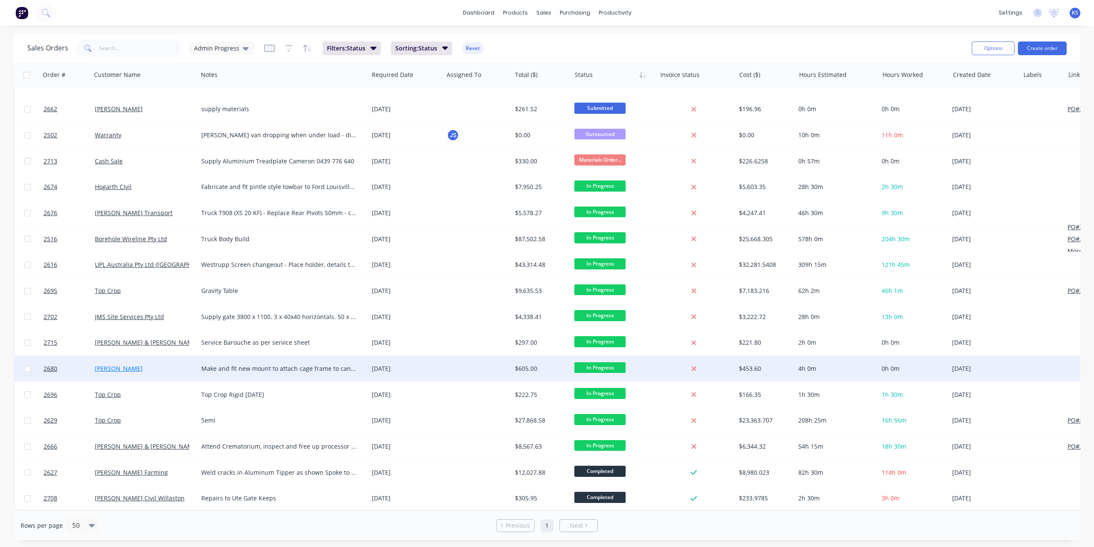
click at [123, 364] on link "Mandy Carr" at bounding box center [119, 368] width 48 height 8
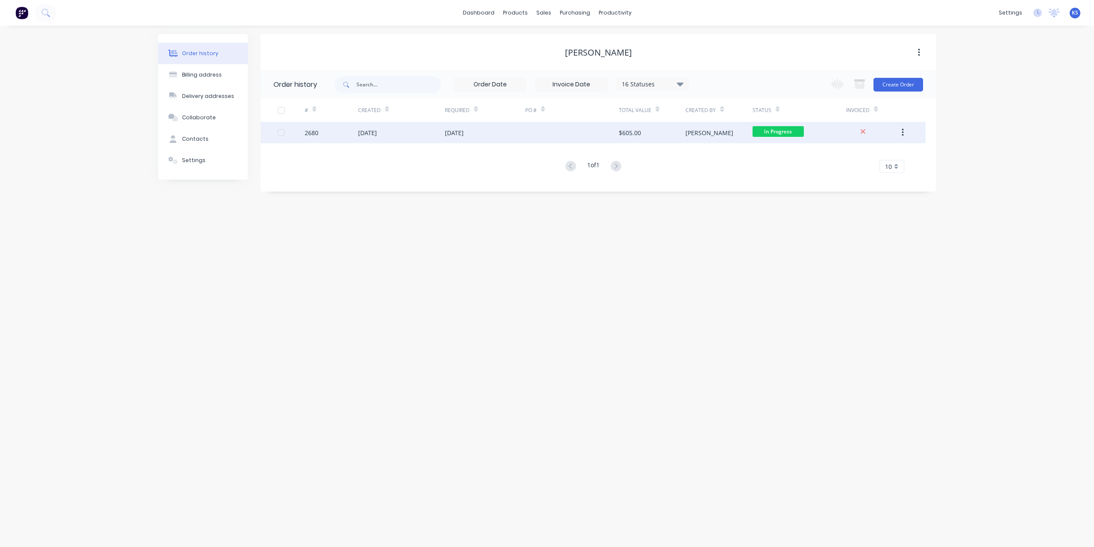
click at [366, 132] on div "26 Sep 2025" at bounding box center [367, 132] width 19 height 9
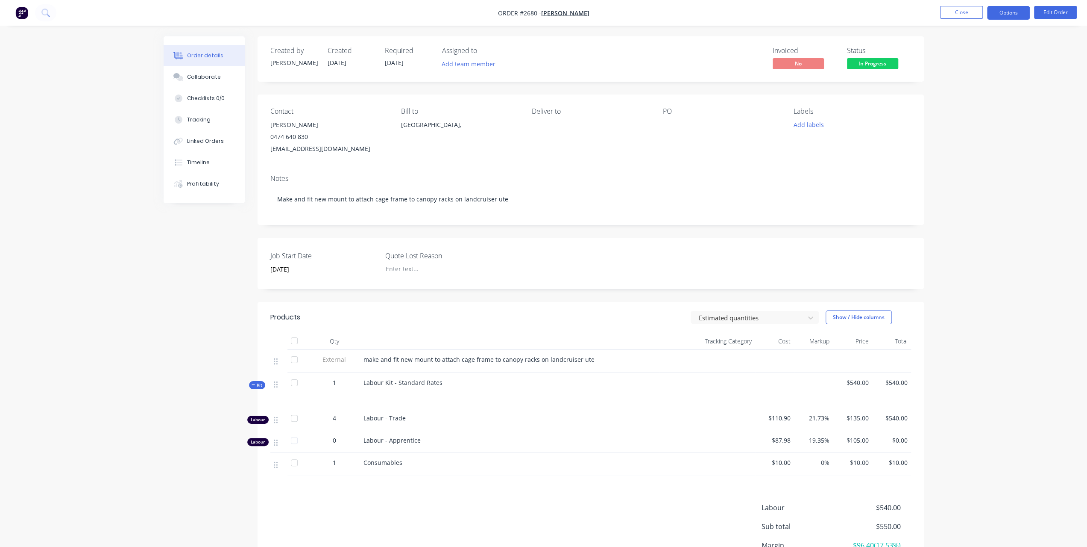
click at [1002, 12] on button "Options" at bounding box center [1008, 13] width 43 height 14
click at [954, 48] on div "Invoice" at bounding box center [983, 52] width 79 height 12
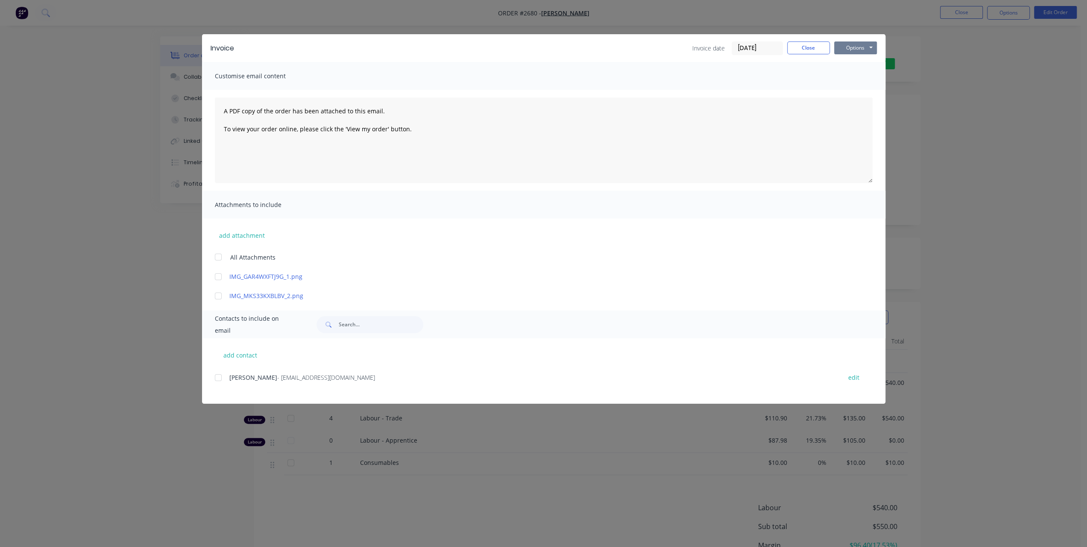
click at [851, 45] on button "Options" at bounding box center [856, 47] width 43 height 13
click at [842, 61] on button "Preview" at bounding box center [862, 63] width 55 height 14
click at [806, 44] on button "Close" at bounding box center [809, 47] width 43 height 13
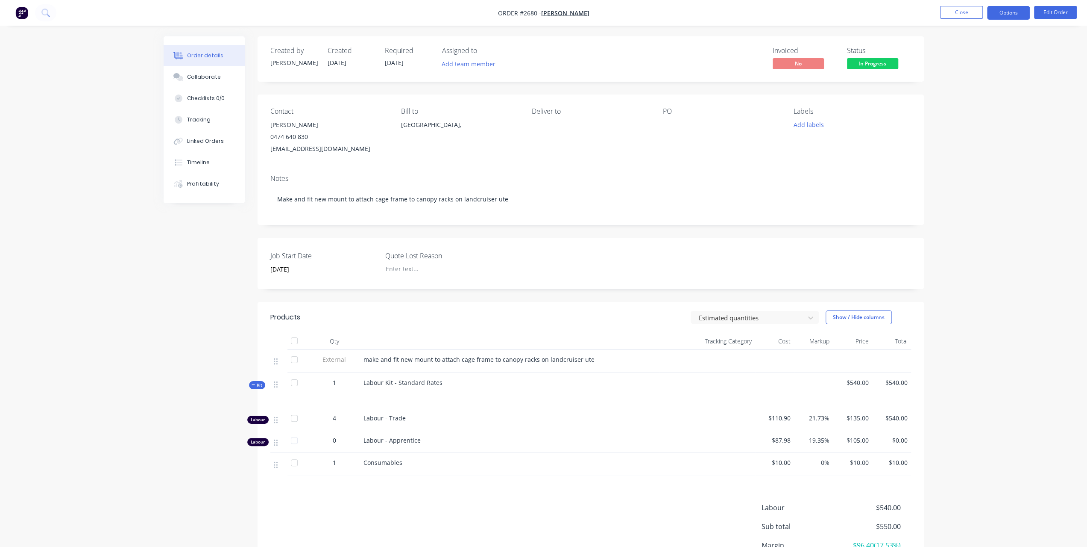
click at [1014, 10] on button "Options" at bounding box center [1008, 13] width 43 height 14
click at [969, 50] on div "Invoice" at bounding box center [983, 52] width 79 height 12
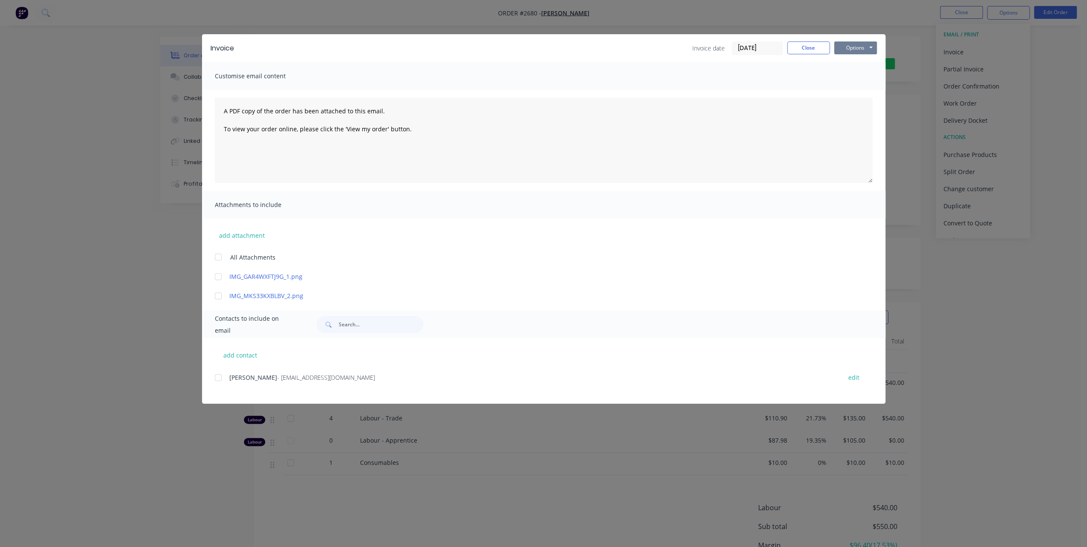
click at [849, 47] on button "Options" at bounding box center [856, 47] width 43 height 13
click at [852, 63] on button "Preview" at bounding box center [862, 63] width 55 height 14
click at [852, 49] on button "Options" at bounding box center [856, 47] width 43 height 13
click at [850, 63] on button "Preview" at bounding box center [862, 63] width 55 height 14
click at [862, 50] on button "Options" at bounding box center [856, 47] width 43 height 13
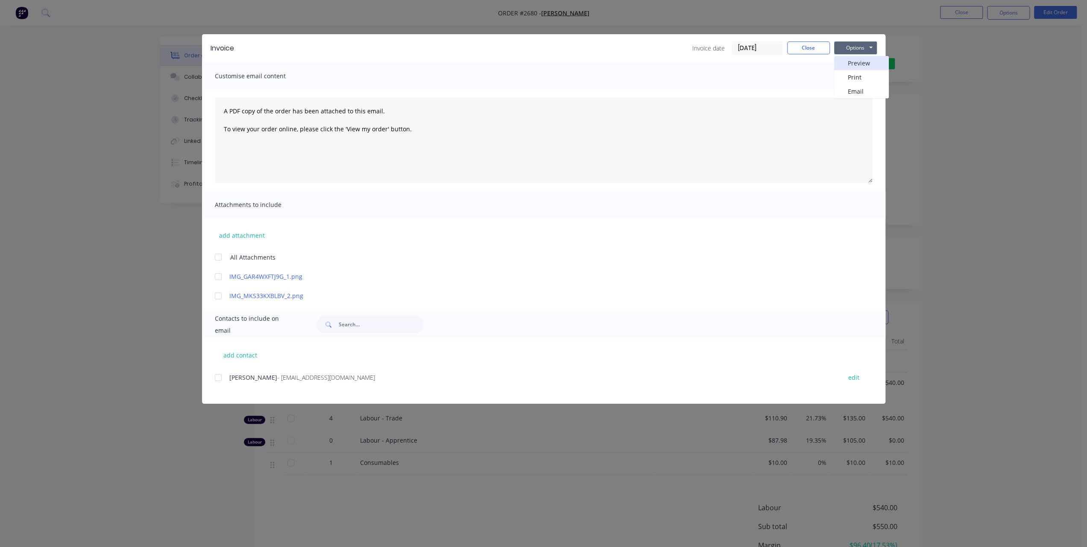
click at [861, 62] on button "Preview" at bounding box center [862, 63] width 55 height 14
click at [841, 50] on button "Options" at bounding box center [856, 47] width 43 height 13
click at [839, 65] on button "Preview" at bounding box center [862, 63] width 55 height 14
click at [794, 44] on button "Close" at bounding box center [809, 47] width 43 height 13
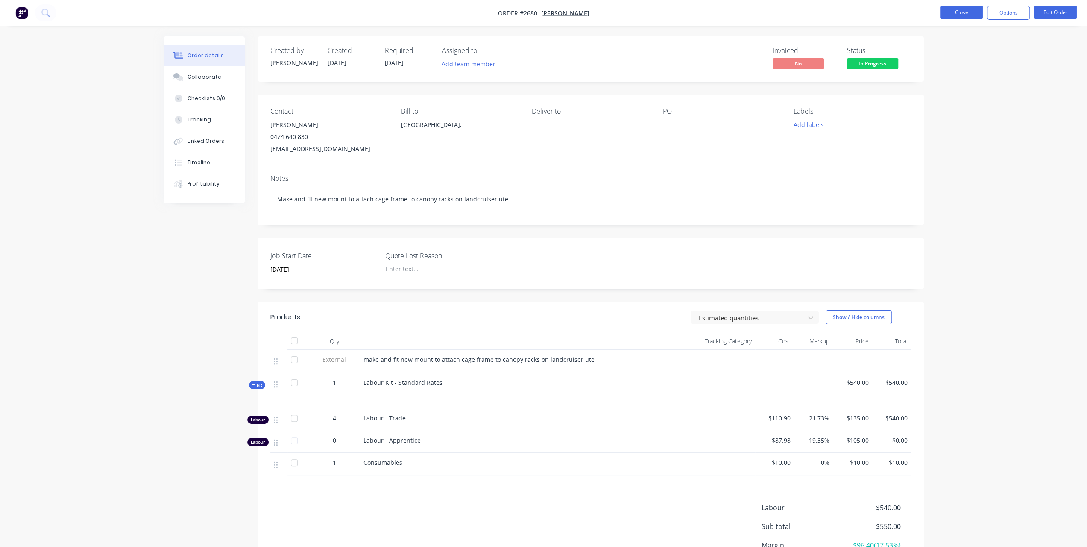
click at [967, 10] on button "Close" at bounding box center [961, 12] width 43 height 13
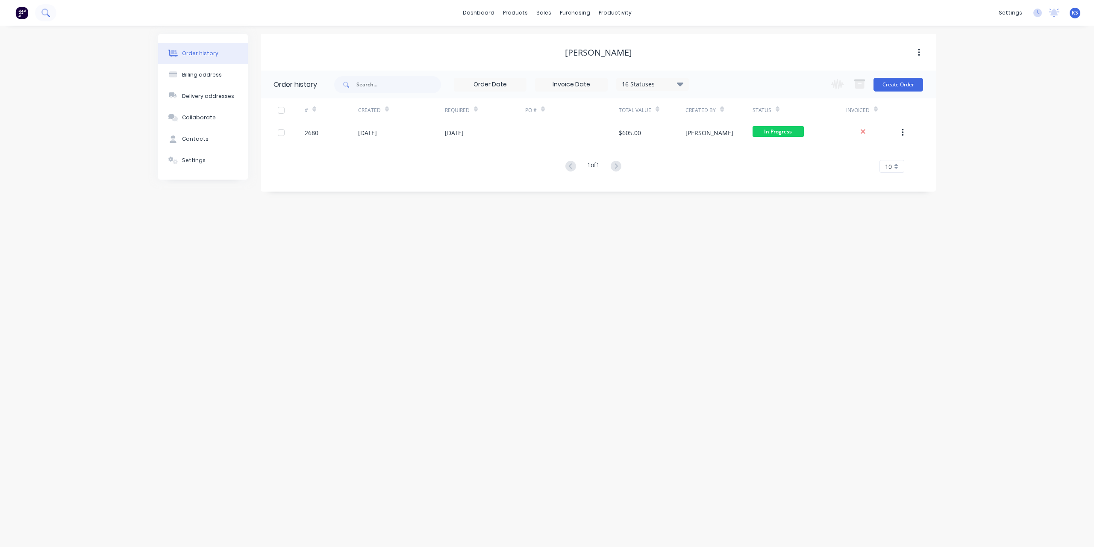
click at [47, 10] on icon at bounding box center [44, 12] width 7 height 7
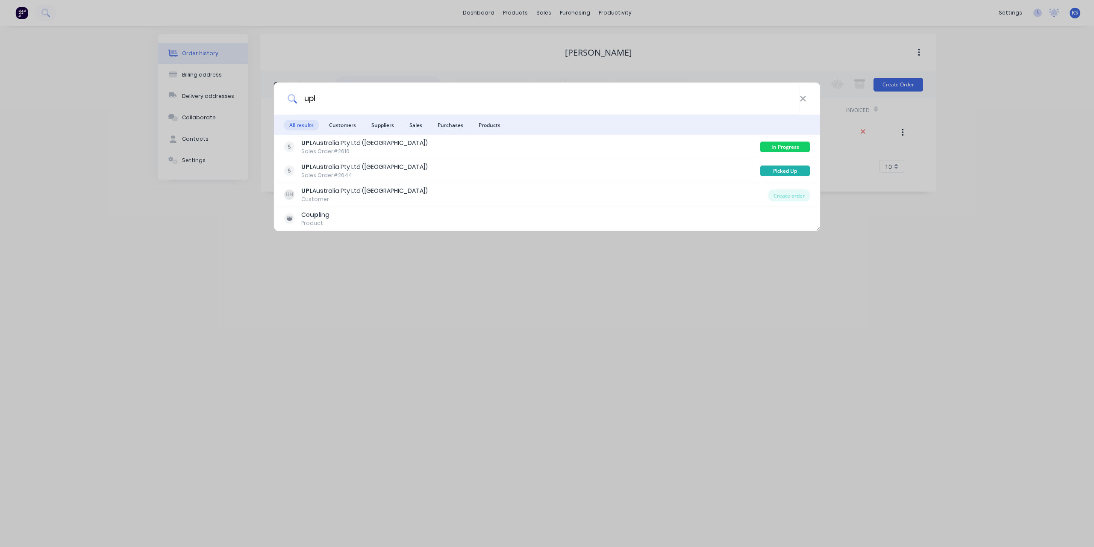
type input "upl"
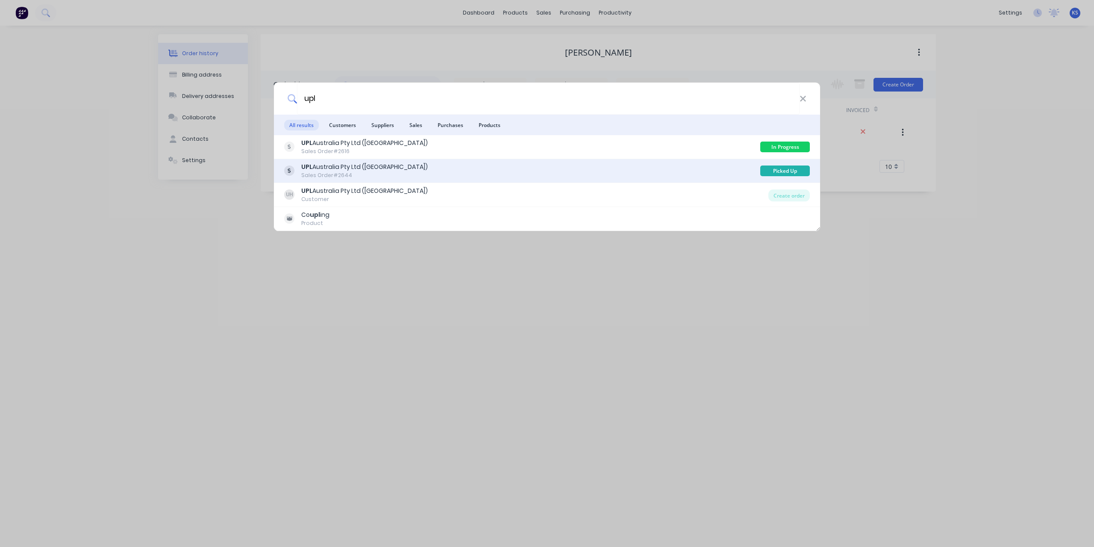
click at [452, 168] on div "UPL Australia Pty Ltd (Hannaford) Sales Order #2644" at bounding box center [522, 170] width 476 height 17
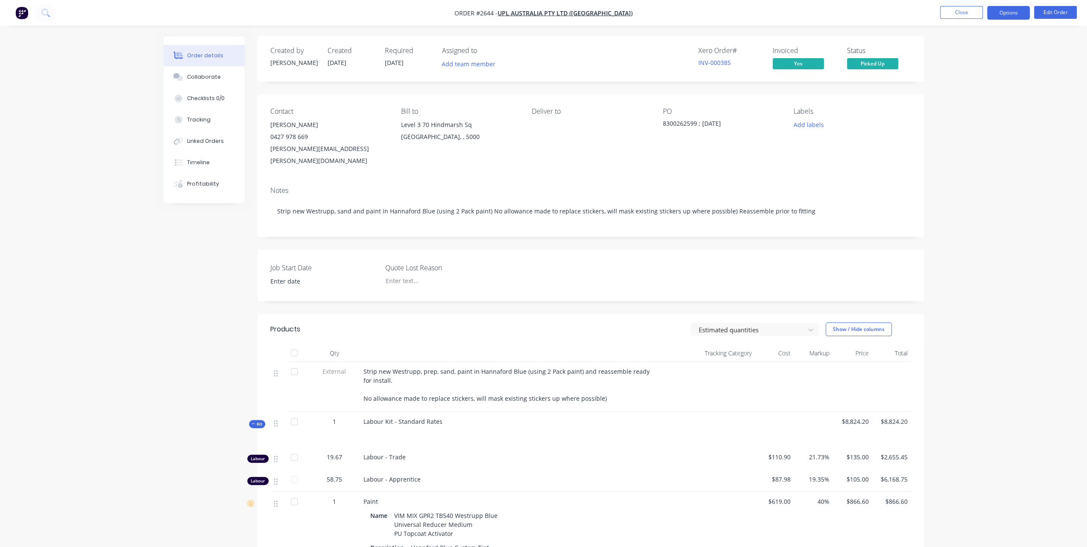
click at [999, 13] on button "Options" at bounding box center [1008, 13] width 43 height 14
click at [981, 44] on button "Invoice" at bounding box center [983, 51] width 94 height 17
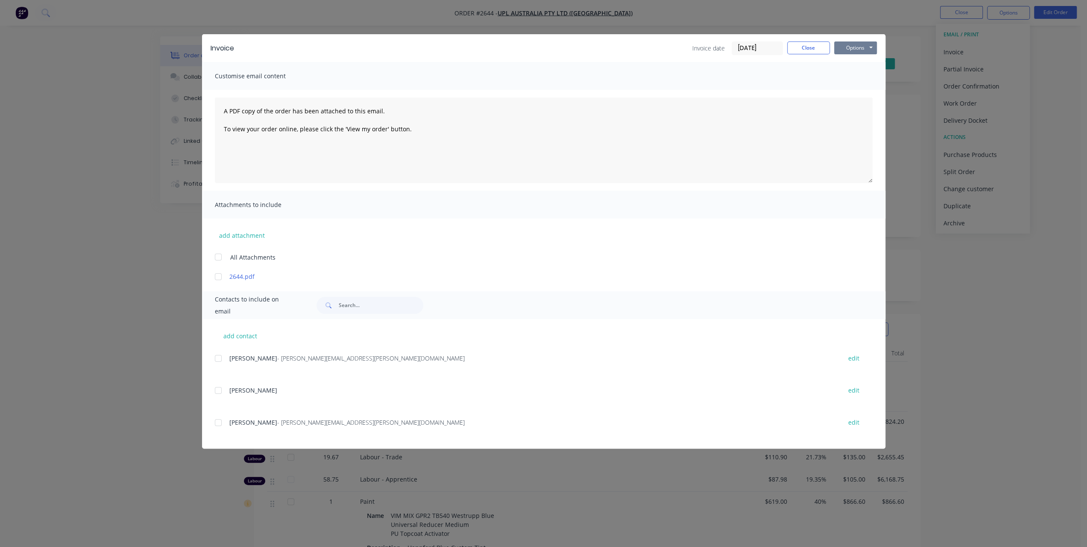
click at [852, 44] on button "Options" at bounding box center [856, 47] width 43 height 13
click at [853, 60] on button "Preview" at bounding box center [862, 63] width 55 height 14
click at [837, 46] on button "Options" at bounding box center [856, 47] width 43 height 13
click at [843, 68] on button "Preview" at bounding box center [862, 63] width 55 height 14
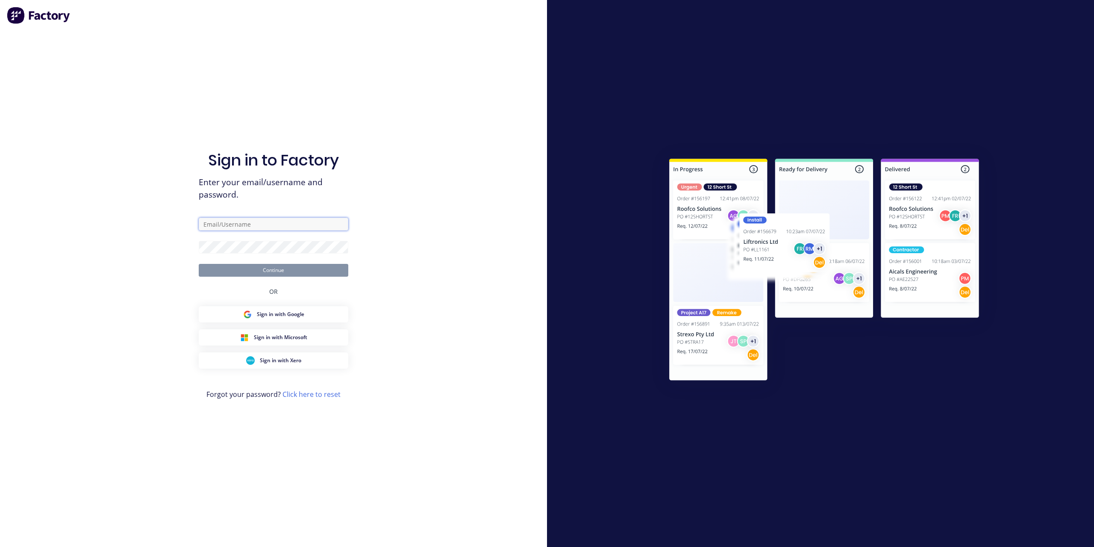
type input "admin@argoweld.com.au"
click at [273, 265] on button "Continue" at bounding box center [274, 270] width 150 height 13
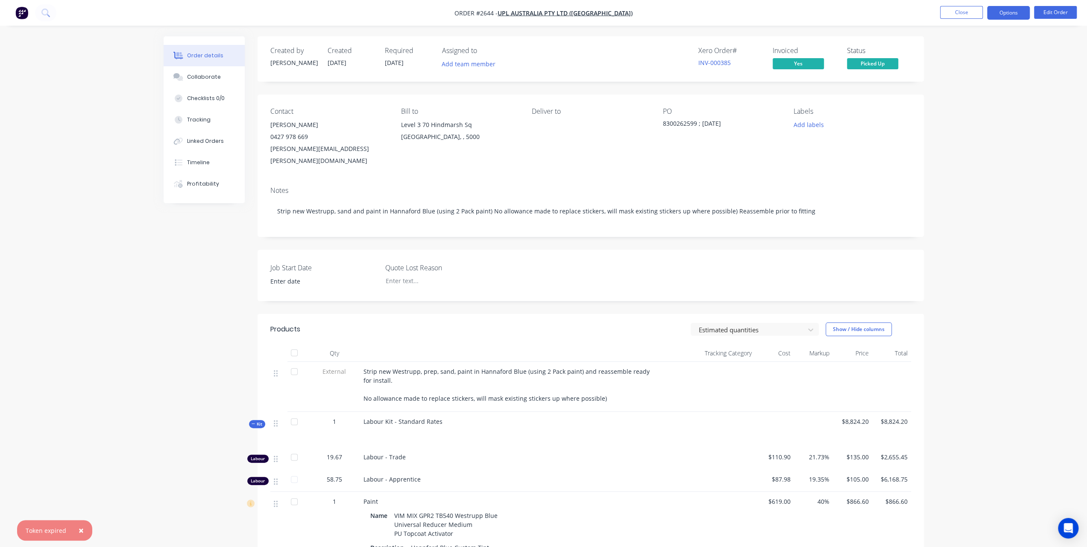
click at [1007, 16] on button "Options" at bounding box center [1008, 13] width 43 height 14
click at [973, 46] on div "Invoice" at bounding box center [983, 52] width 79 height 12
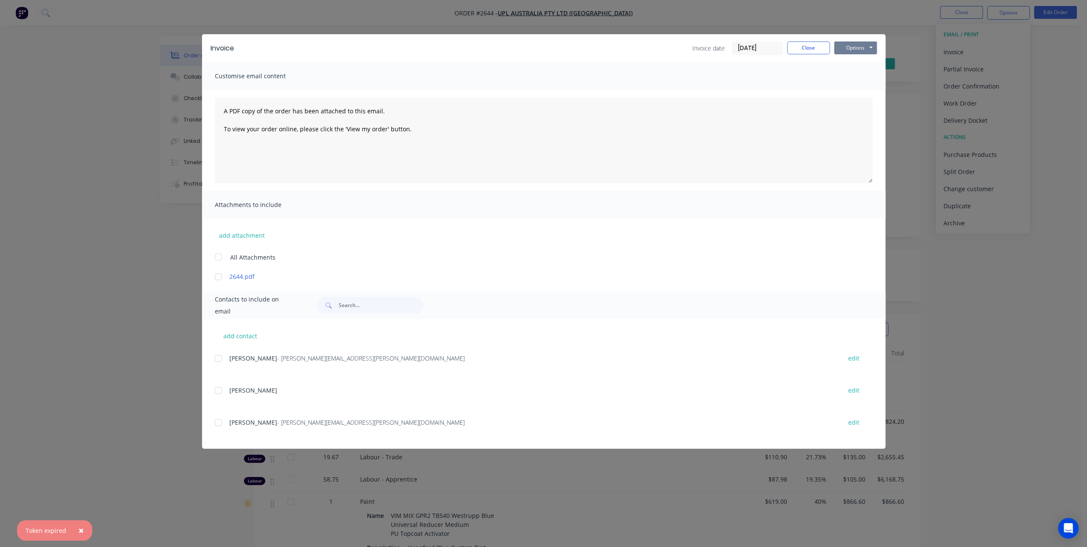
click at [858, 46] on button "Options" at bounding box center [856, 47] width 43 height 13
click at [846, 62] on button "Preview" at bounding box center [862, 63] width 55 height 14
click at [855, 50] on button "Options" at bounding box center [856, 47] width 43 height 13
click at [849, 66] on button "Preview" at bounding box center [862, 63] width 55 height 14
click at [845, 50] on button "Options" at bounding box center [856, 47] width 43 height 13
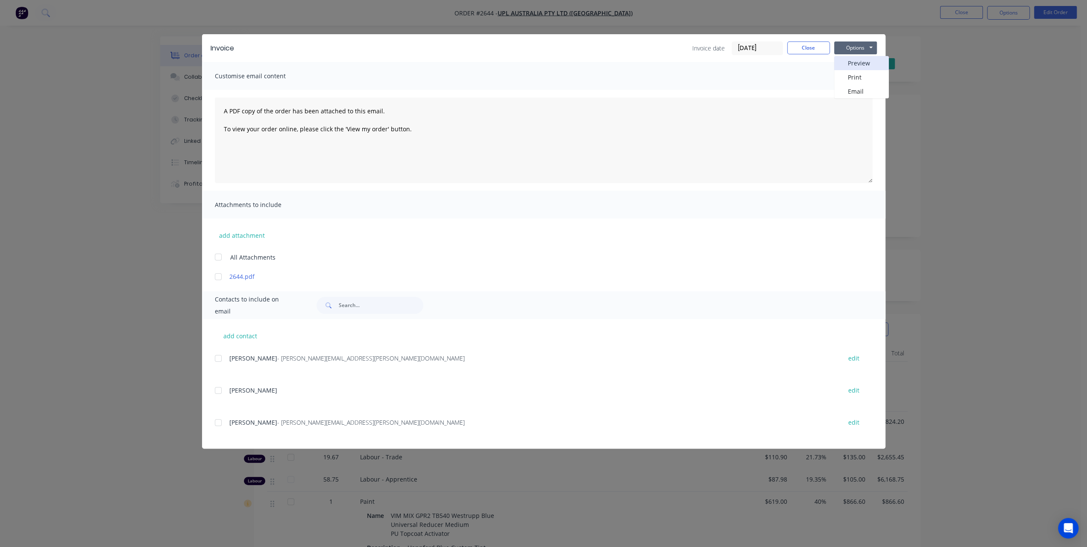
click at [845, 61] on button "Preview" at bounding box center [862, 63] width 55 height 14
click at [850, 51] on button "Options" at bounding box center [856, 47] width 43 height 13
click at [856, 64] on button "Preview" at bounding box center [862, 63] width 55 height 14
click at [852, 46] on button "Options" at bounding box center [856, 47] width 43 height 13
click at [852, 65] on button "Preview" at bounding box center [862, 63] width 55 height 14
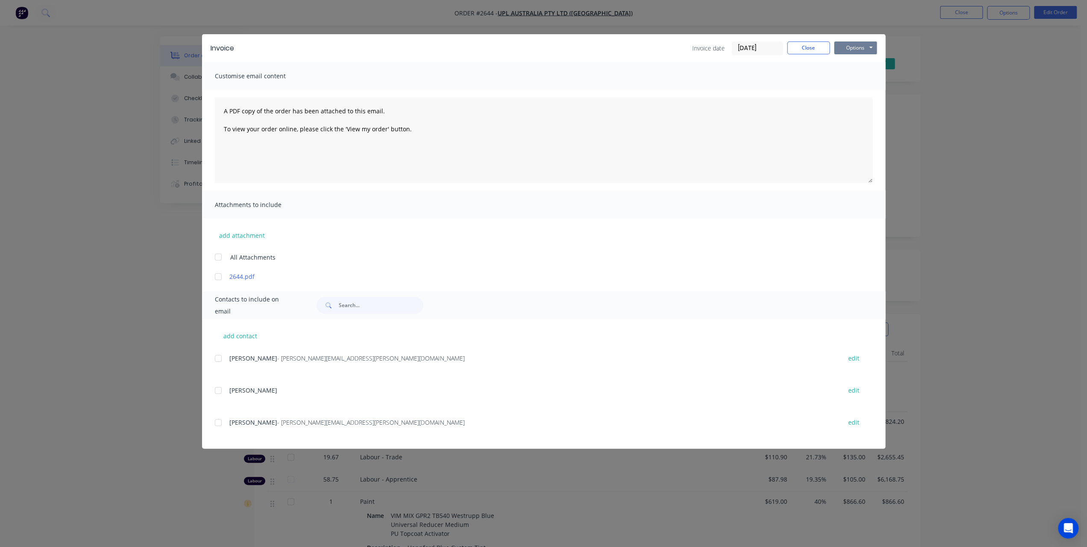
click at [863, 45] on button "Options" at bounding box center [856, 47] width 43 height 13
click at [850, 62] on button "Preview" at bounding box center [862, 63] width 55 height 14
click at [865, 43] on button "Options" at bounding box center [856, 47] width 43 height 13
click at [867, 61] on button "Preview" at bounding box center [862, 63] width 55 height 14
click at [854, 45] on button "Options" at bounding box center [856, 47] width 43 height 13
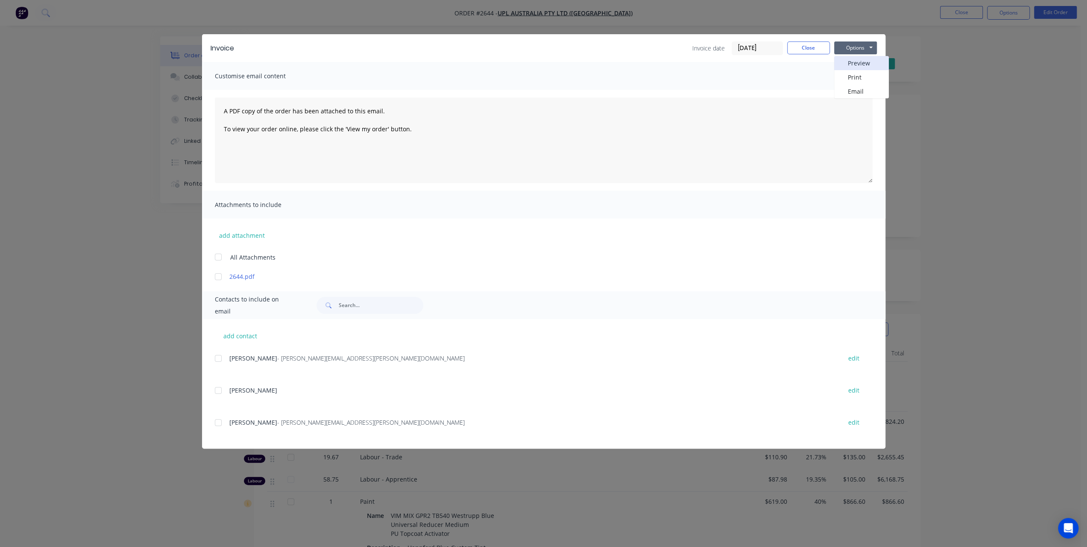
click at [864, 63] on button "Preview" at bounding box center [862, 63] width 55 height 14
click at [858, 45] on button "Options" at bounding box center [856, 47] width 43 height 13
click at [851, 65] on button "Preview" at bounding box center [862, 63] width 55 height 14
click at [843, 45] on button "Options" at bounding box center [856, 47] width 43 height 13
click at [848, 63] on button "Preview" at bounding box center [862, 63] width 55 height 14
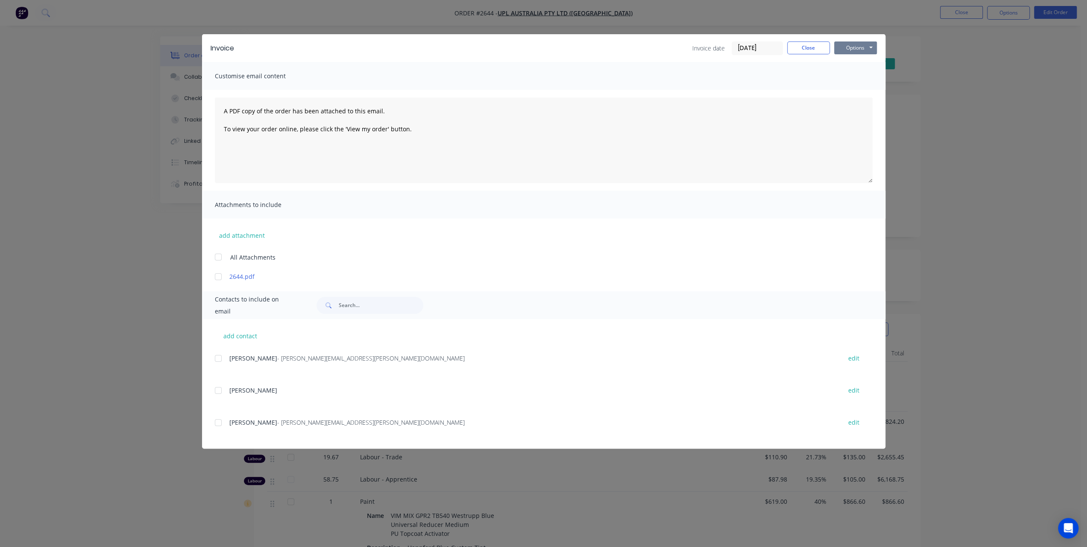
click at [849, 51] on button "Options" at bounding box center [856, 47] width 43 height 13
click at [849, 60] on button "Preview" at bounding box center [862, 63] width 55 height 14
click at [855, 45] on button "Options" at bounding box center [856, 47] width 43 height 13
click at [855, 63] on button "Preview" at bounding box center [862, 63] width 55 height 14
click at [854, 46] on button "Options" at bounding box center [856, 47] width 43 height 13
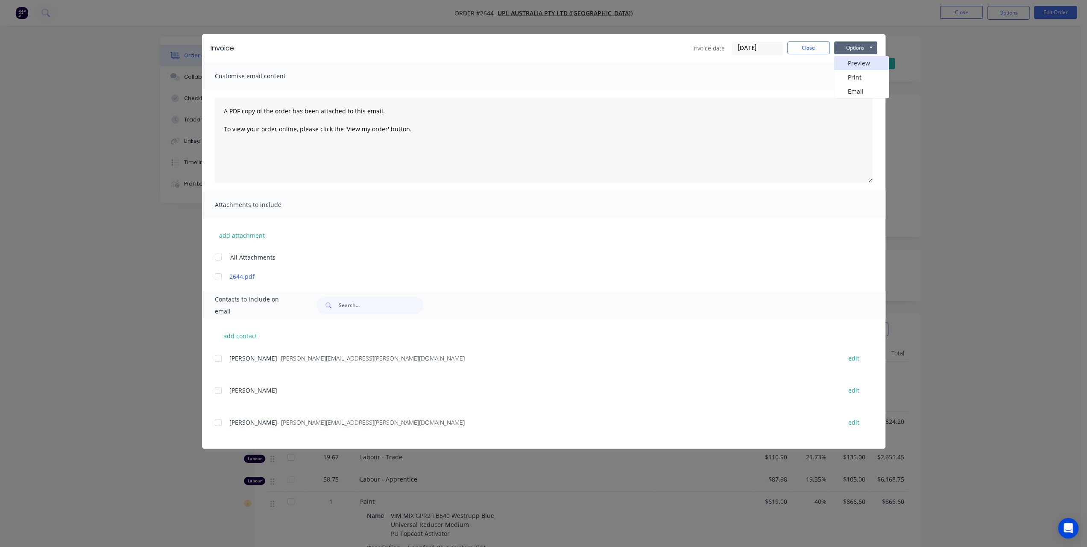
click at [860, 66] on button "Preview" at bounding box center [862, 63] width 55 height 14
click at [849, 49] on button "Options" at bounding box center [856, 47] width 43 height 13
click at [848, 64] on button "Preview" at bounding box center [862, 63] width 55 height 14
click at [848, 44] on button "Options" at bounding box center [856, 47] width 43 height 13
click at [846, 62] on button "Preview" at bounding box center [862, 63] width 55 height 14
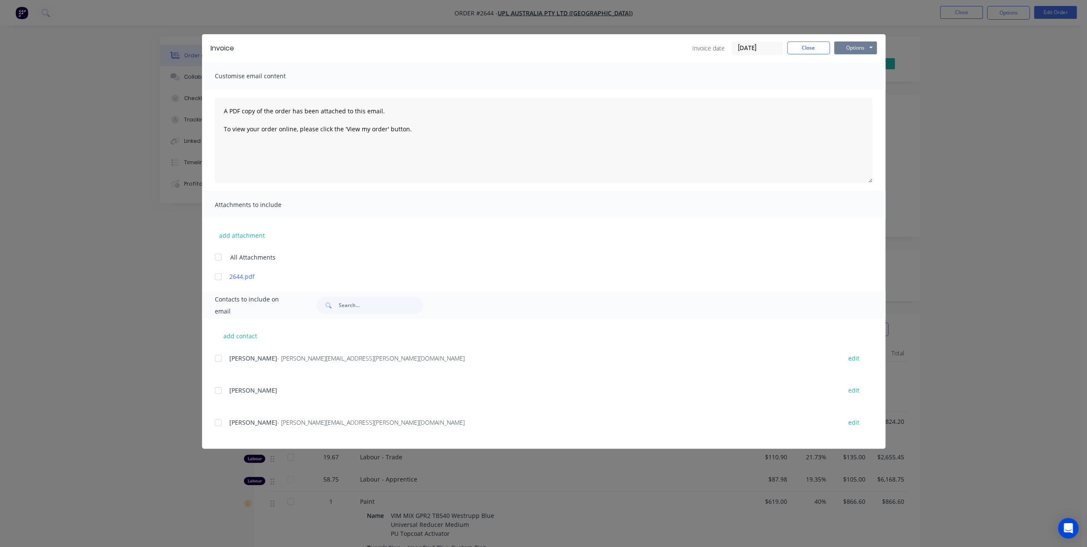
click at [865, 44] on button "Options" at bounding box center [856, 47] width 43 height 13
click at [851, 63] on button "Preview" at bounding box center [862, 63] width 55 height 14
click at [861, 43] on button "Options" at bounding box center [856, 47] width 43 height 13
click at [858, 60] on button "Preview" at bounding box center [862, 63] width 55 height 14
click at [843, 43] on button "Options" at bounding box center [856, 47] width 43 height 13
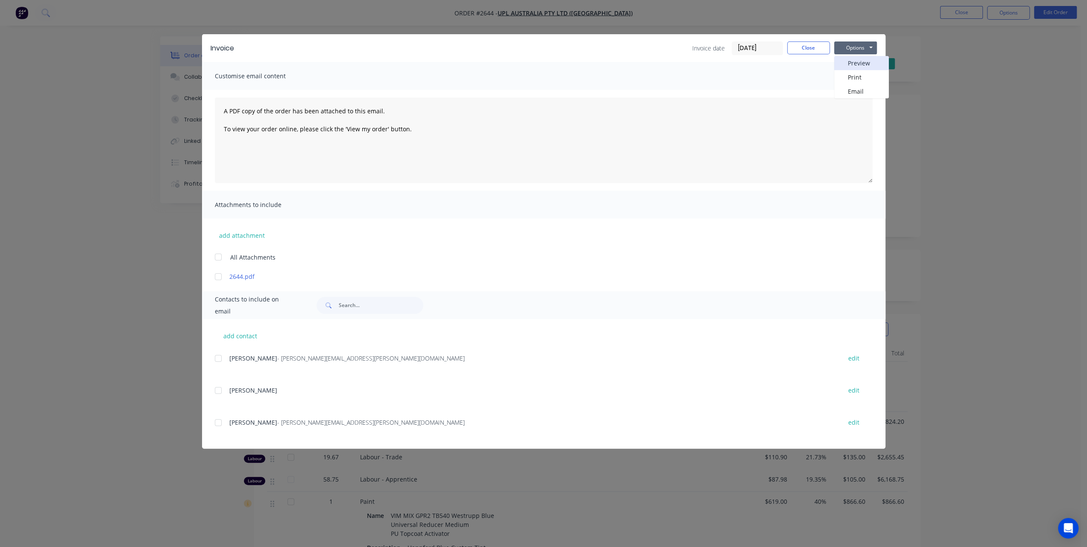
click at [843, 67] on button "Preview" at bounding box center [862, 63] width 55 height 14
click at [862, 46] on button "Options" at bounding box center [856, 47] width 43 height 13
click at [849, 66] on button "Preview" at bounding box center [862, 63] width 55 height 14
click at [845, 45] on button "Options" at bounding box center [856, 47] width 43 height 13
click at [845, 60] on button "Preview" at bounding box center [862, 63] width 55 height 14
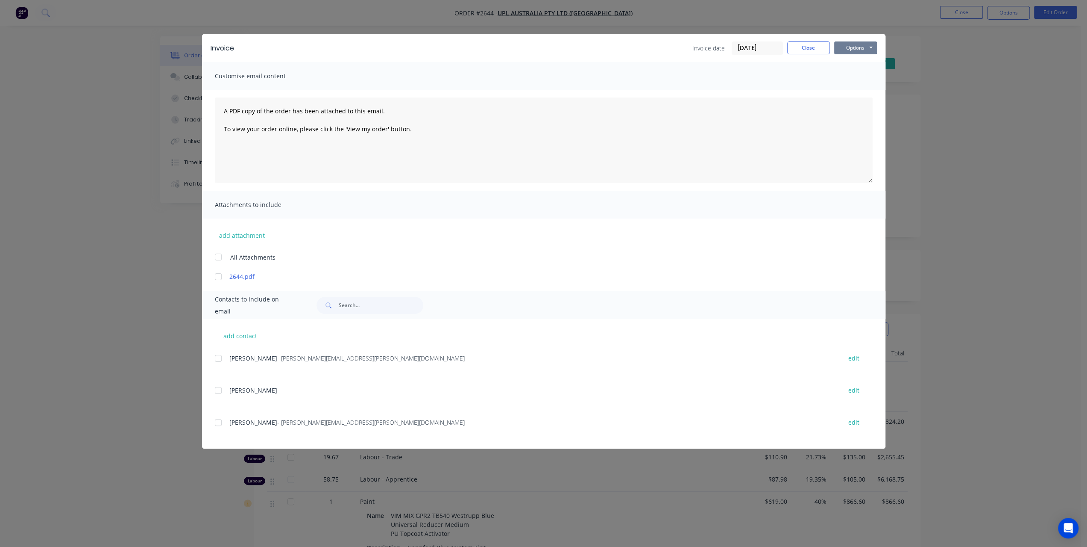
click at [848, 50] on button "Options" at bounding box center [856, 47] width 43 height 13
click at [845, 63] on button "Preview" at bounding box center [862, 63] width 55 height 14
click at [872, 57] on div "Invoice Invoice date 03/10/25 Close Options Preview Print Email" at bounding box center [544, 48] width 684 height 28
click at [853, 44] on button "Options" at bounding box center [856, 47] width 43 height 13
click at [856, 57] on button "Preview" at bounding box center [862, 63] width 55 height 14
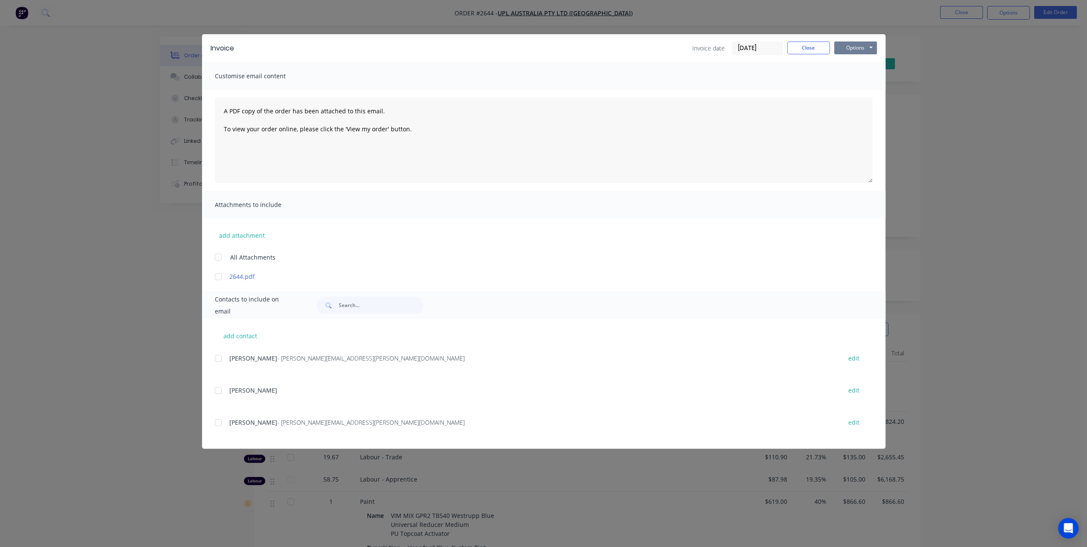
click at [860, 49] on button "Options" at bounding box center [856, 47] width 43 height 13
click at [834, 63] on div "Customise email content" at bounding box center [544, 76] width 684 height 28
click at [855, 50] on button "Options" at bounding box center [856, 47] width 43 height 13
click at [853, 59] on button "Preview" at bounding box center [862, 63] width 55 height 14
click at [819, 50] on button "Close" at bounding box center [809, 47] width 43 height 13
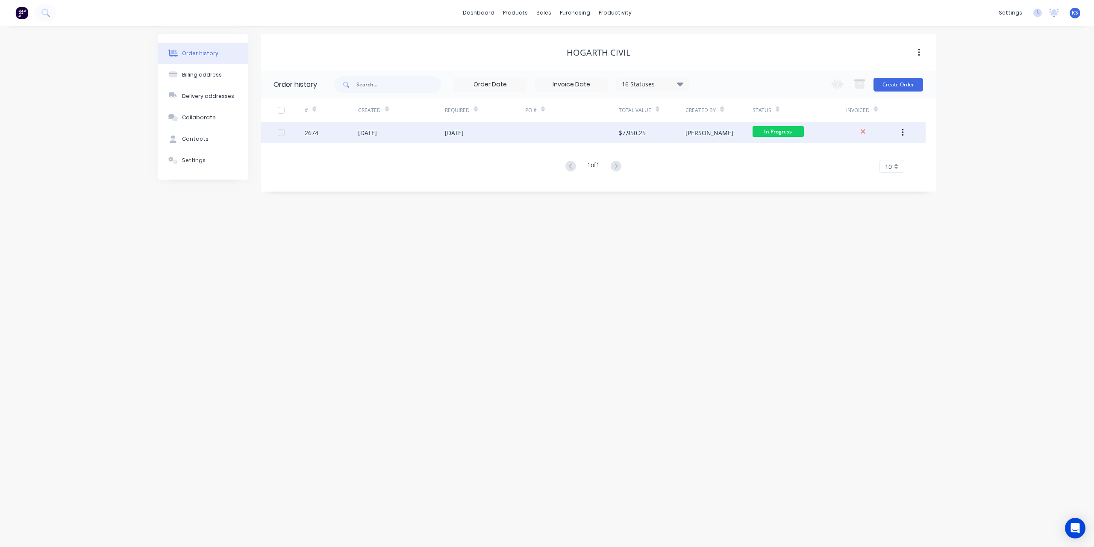
click at [373, 130] on div "[DATE]" at bounding box center [367, 132] width 19 height 9
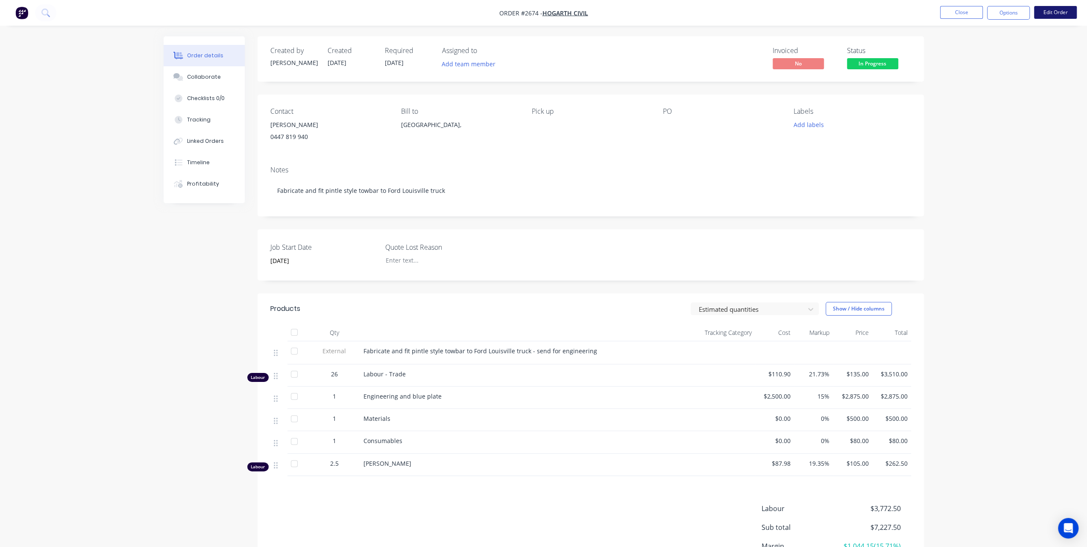
click at [1064, 14] on button "Edit Order" at bounding box center [1055, 12] width 43 height 13
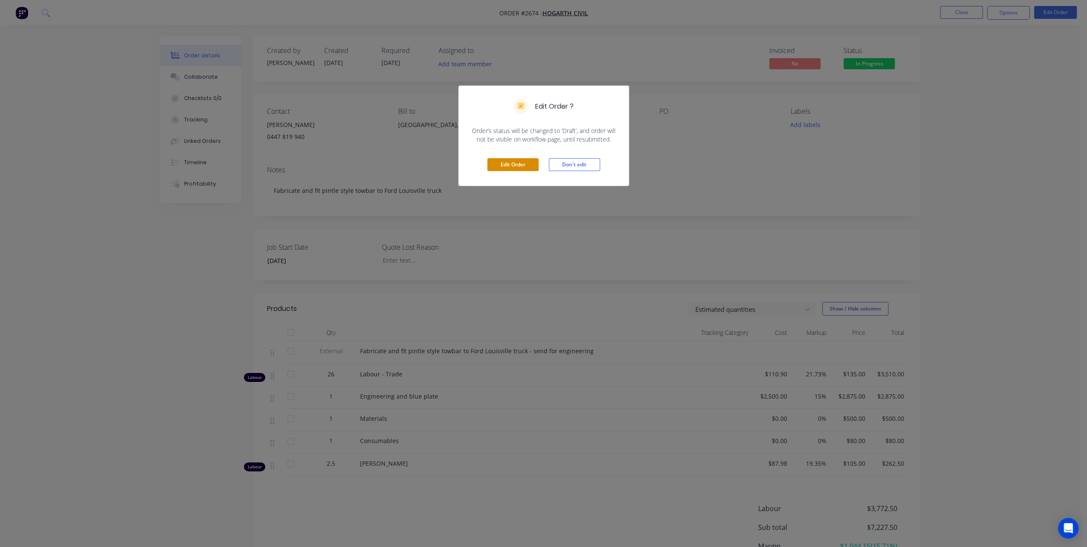
click at [517, 163] on button "Edit Order" at bounding box center [513, 164] width 51 height 13
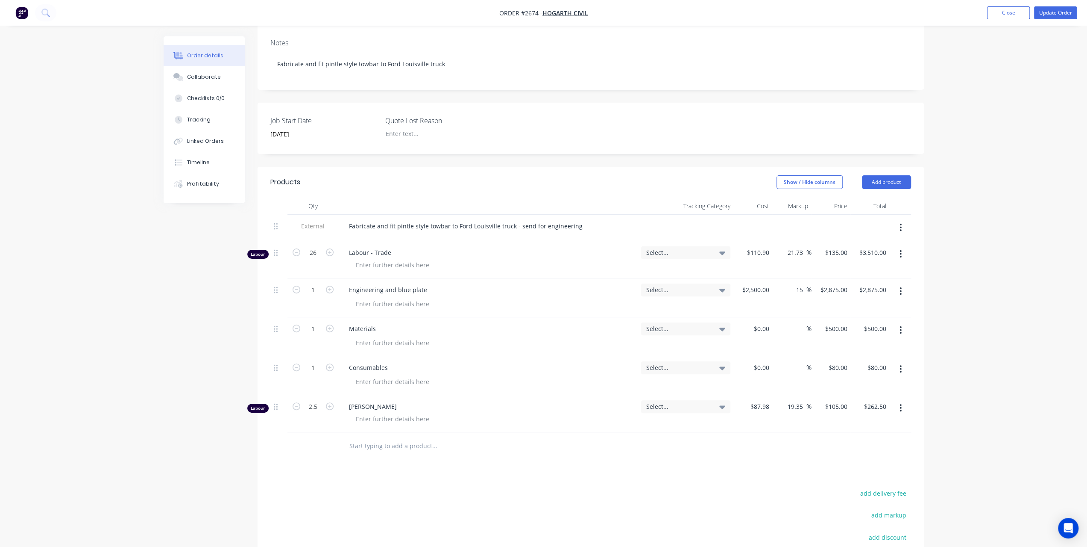
scroll to position [128, 0]
click at [419, 436] on input "text" at bounding box center [434, 444] width 171 height 17
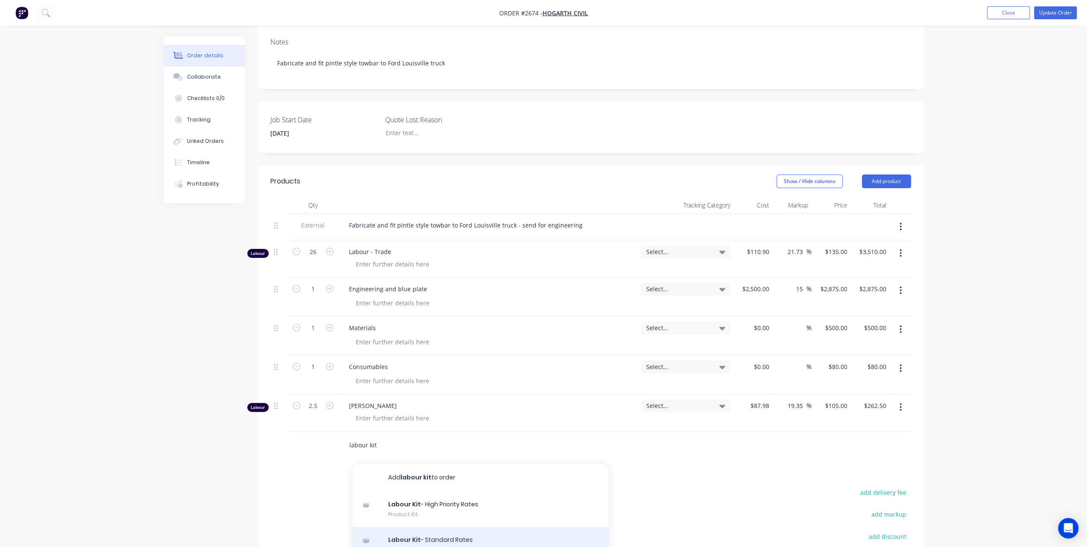
type input "labour kit"
click at [458, 540] on div "Labour Kit - Standard Rates Product Kit" at bounding box center [481, 544] width 256 height 36
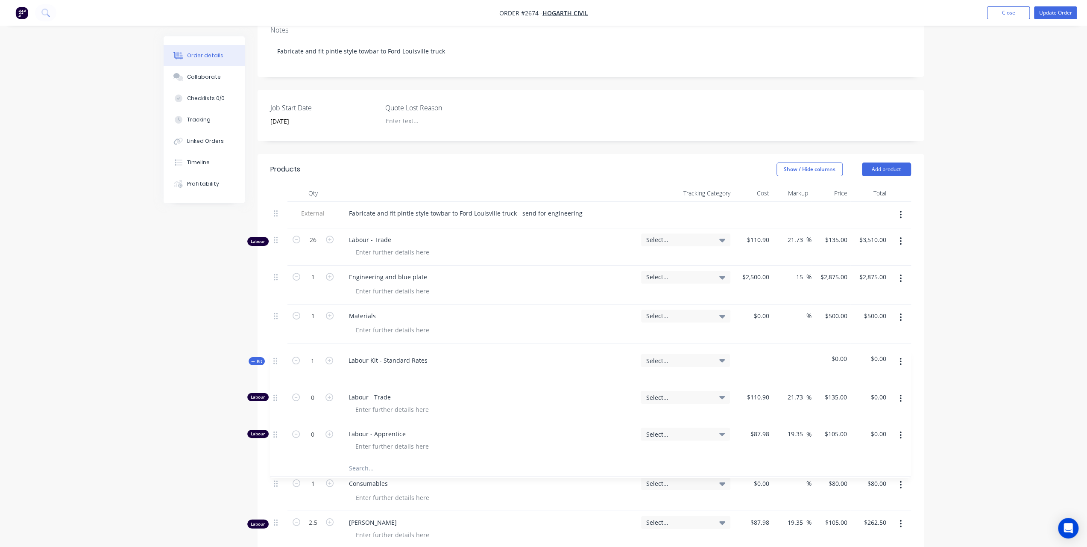
scroll to position [142, 0]
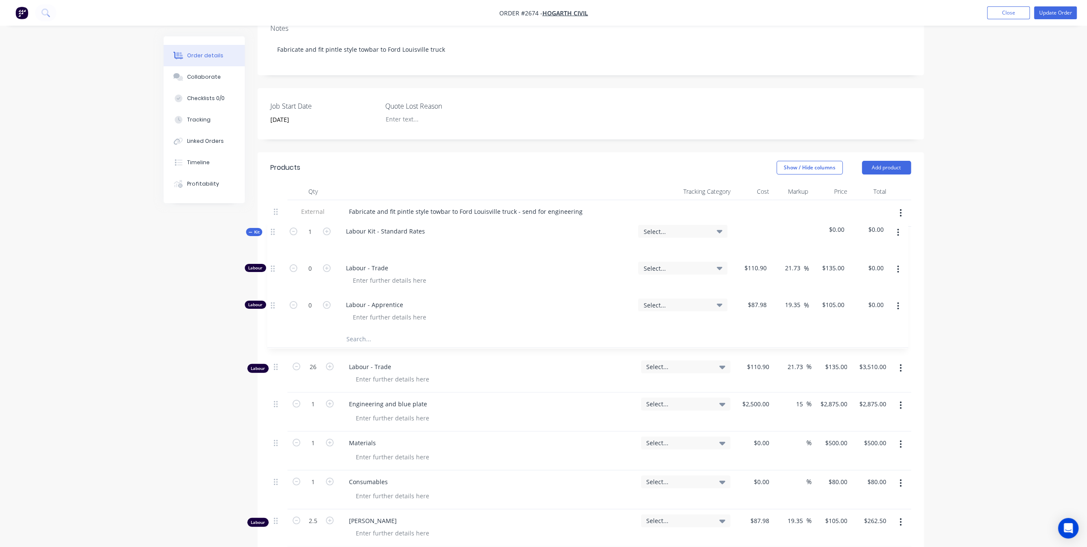
drag, startPoint x: 274, startPoint y: 442, endPoint x: 273, endPoint y: 230, distance: 211.9
click at [273, 230] on div "External Fabricate and fit pintle style towbar to Ford Louisville truck - send …" at bounding box center [590, 373] width 641 height 346
click at [1061, 15] on button "Update Order" at bounding box center [1055, 12] width 43 height 13
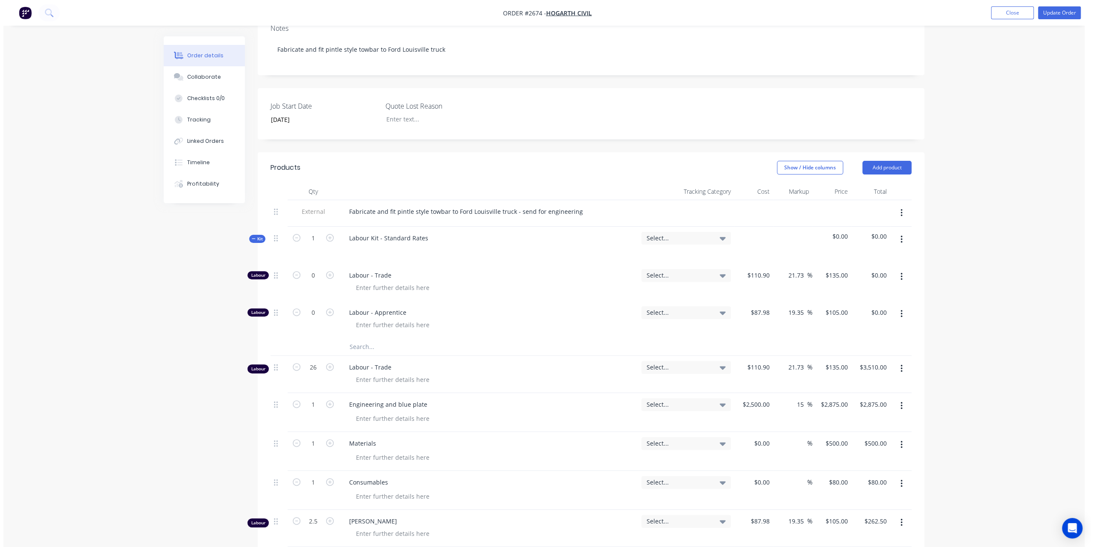
scroll to position [0, 0]
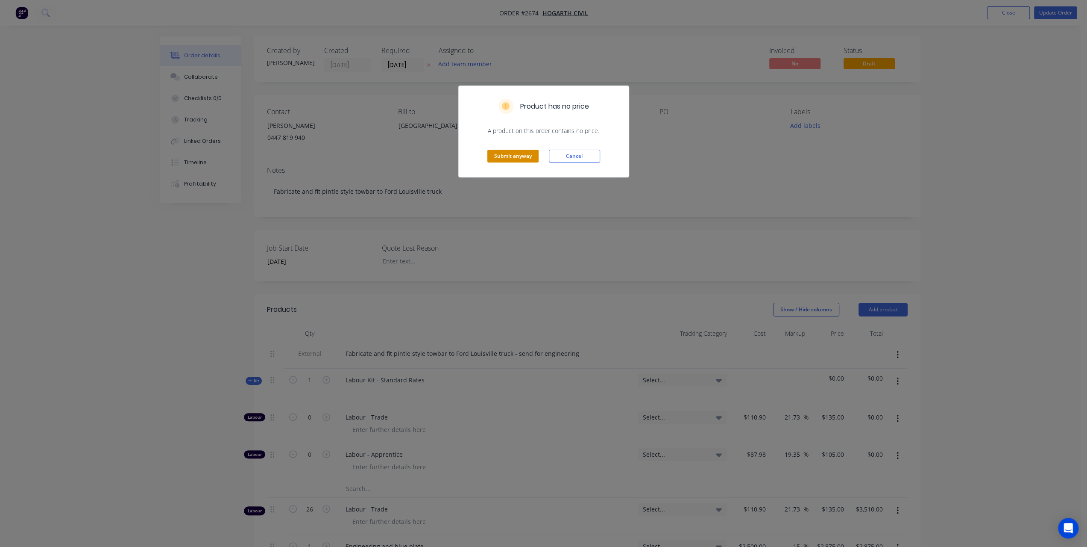
click at [520, 155] on button "Submit anyway" at bounding box center [513, 156] width 51 height 13
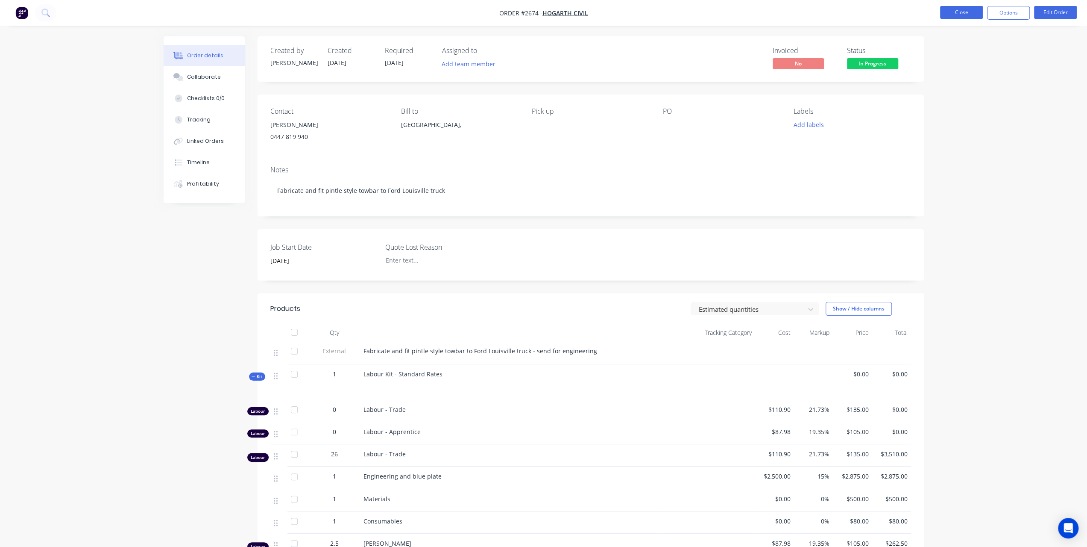
click at [959, 17] on button "Close" at bounding box center [961, 12] width 43 height 13
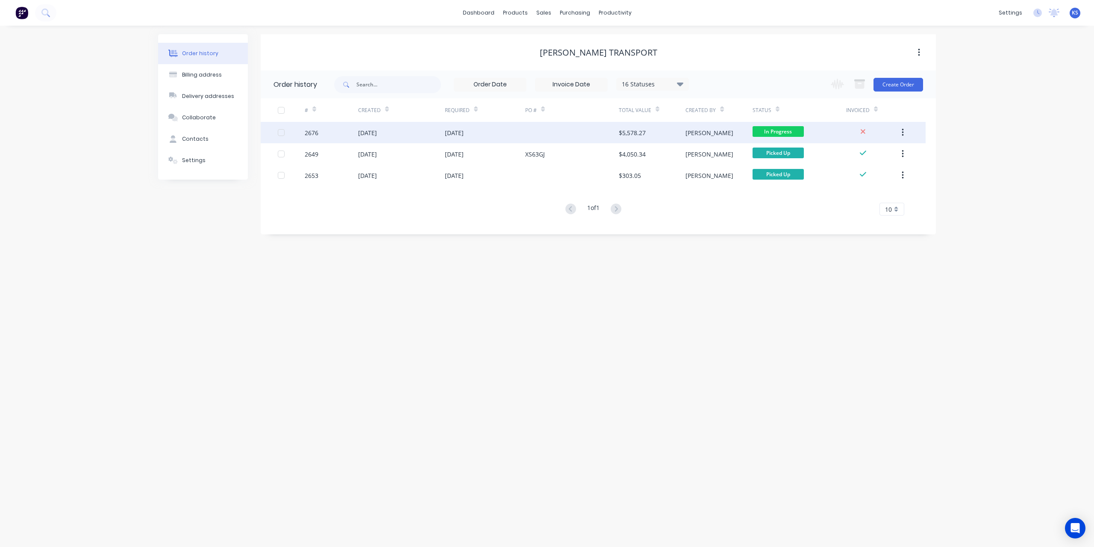
click at [377, 131] on div "25 Sep 2025" at bounding box center [367, 132] width 19 height 9
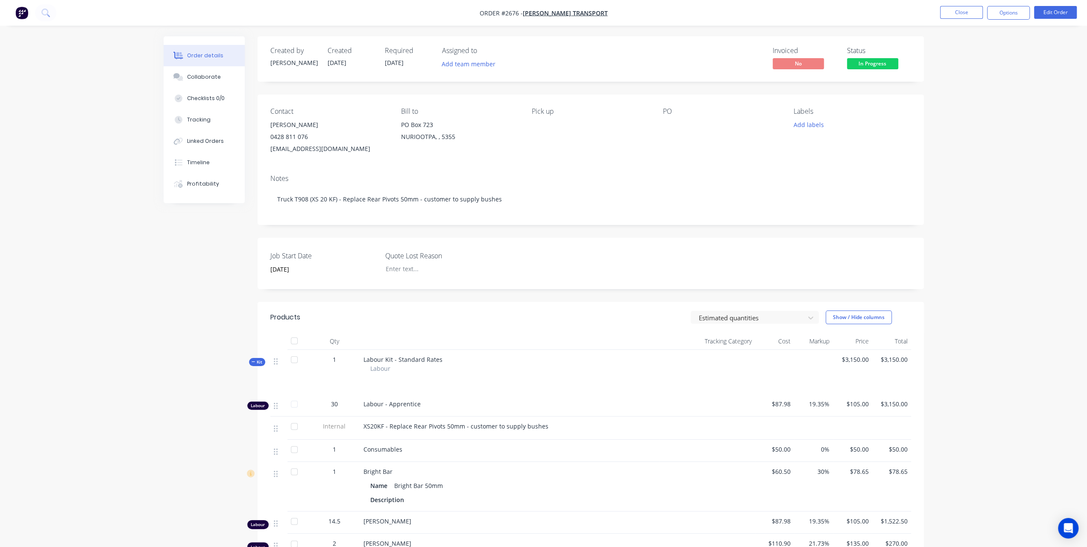
scroll to position [128, 0]
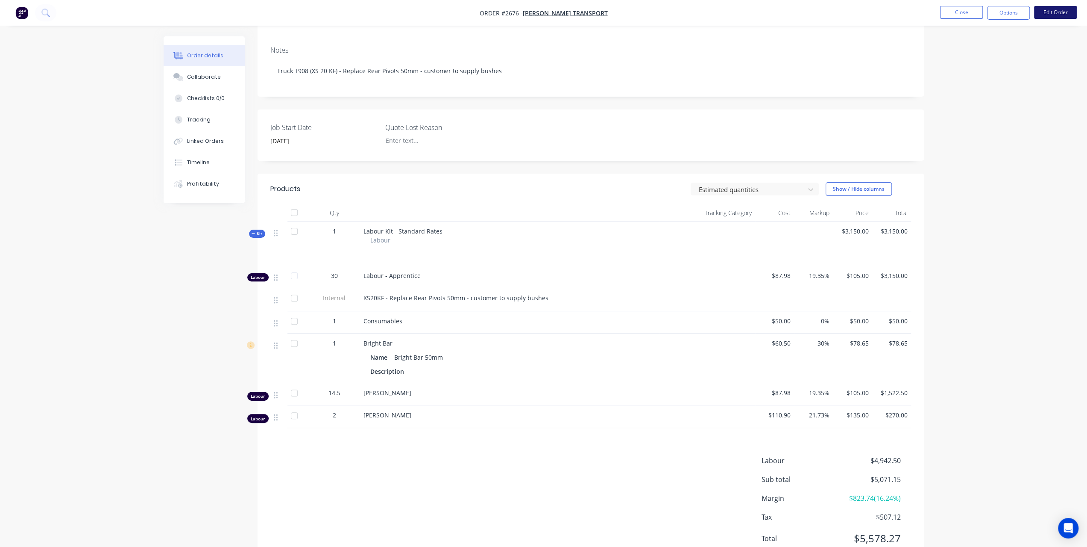
click at [1050, 8] on button "Edit Order" at bounding box center [1055, 12] width 43 height 13
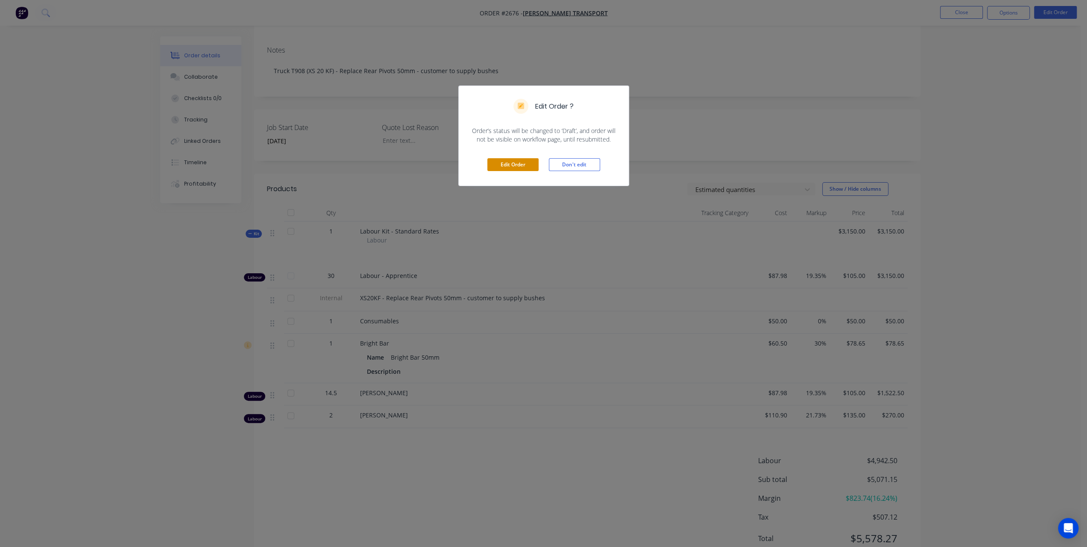
click at [529, 167] on button "Edit Order" at bounding box center [513, 164] width 51 height 13
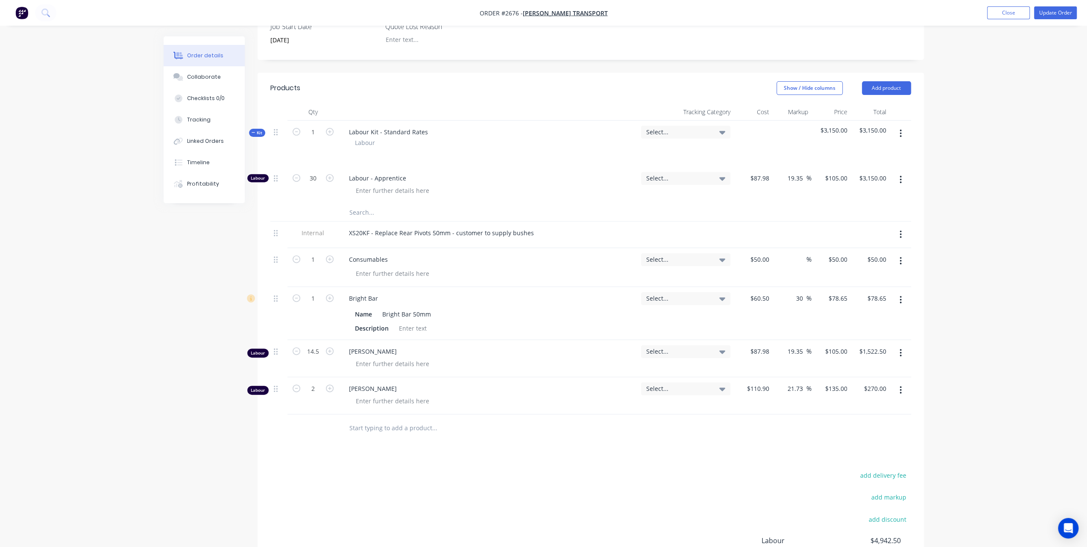
scroll to position [256, 0]
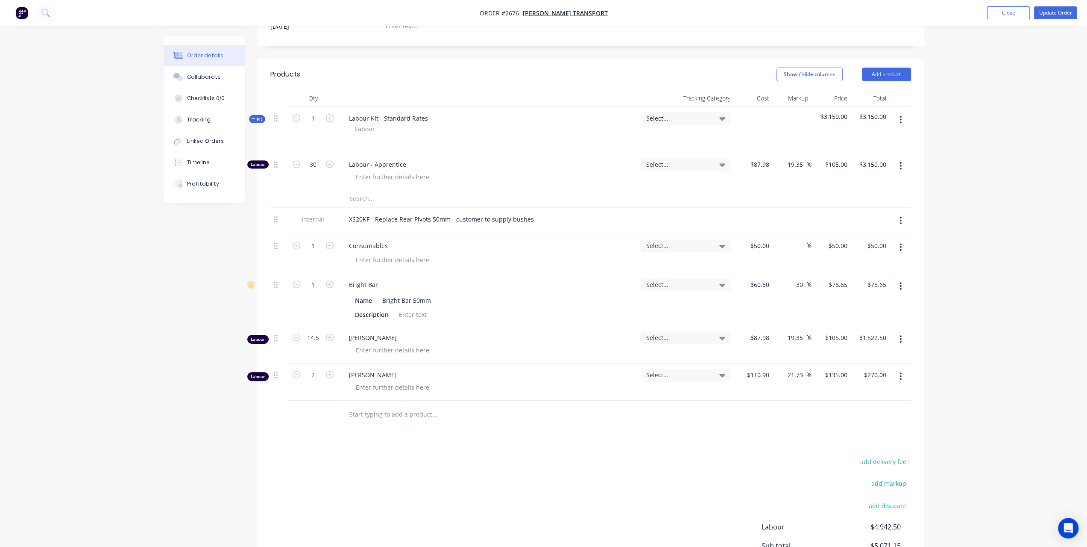
click at [370, 406] on input "text" at bounding box center [434, 414] width 171 height 17
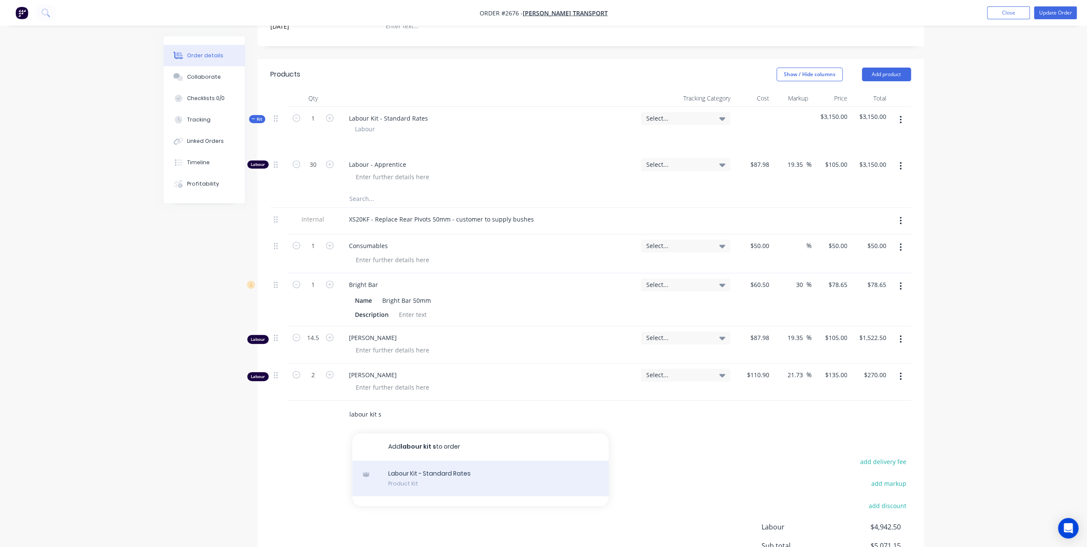
type input "labour kit s"
click at [420, 464] on div "Labour Kit - Standard Rates Product Kit" at bounding box center [481, 478] width 256 height 36
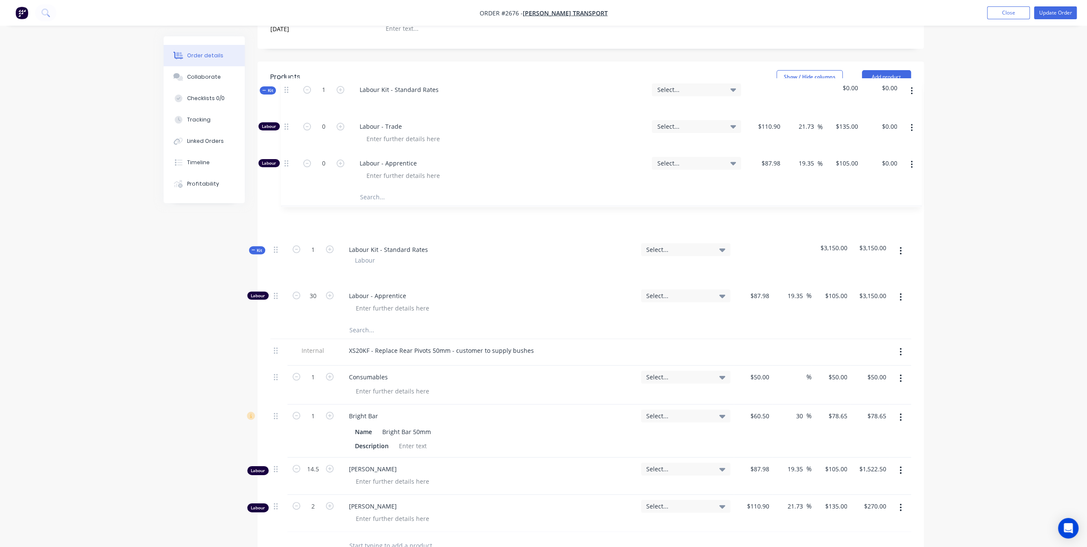
scroll to position [253, 0]
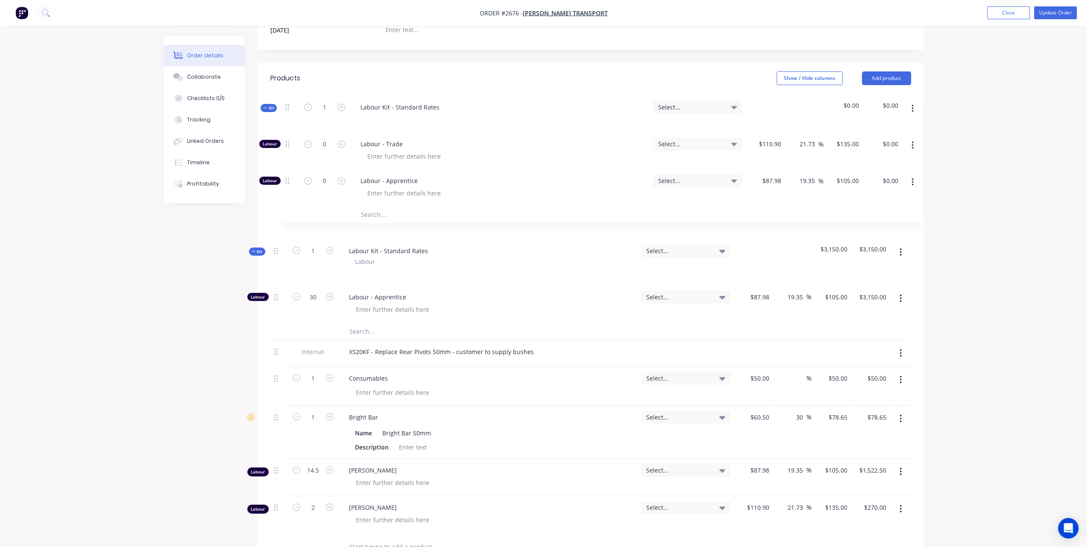
drag, startPoint x: 274, startPoint y: 399, endPoint x: 286, endPoint y: 103, distance: 295.5
click at [286, 111] on div "Kit 1 Labour Kit - Standard Rates Labour Select... $3,150.00 $3,150.00 Labour 3…" at bounding box center [590, 322] width 641 height 422
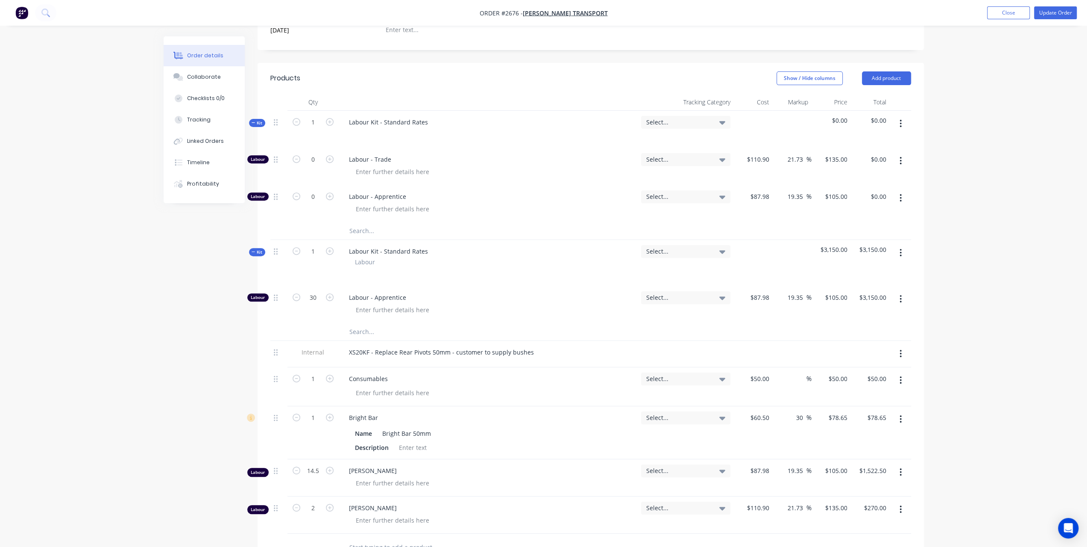
click at [902, 116] on button "button" at bounding box center [901, 123] width 20 height 15
click at [847, 191] on div "Delete" at bounding box center [871, 197] width 66 height 12
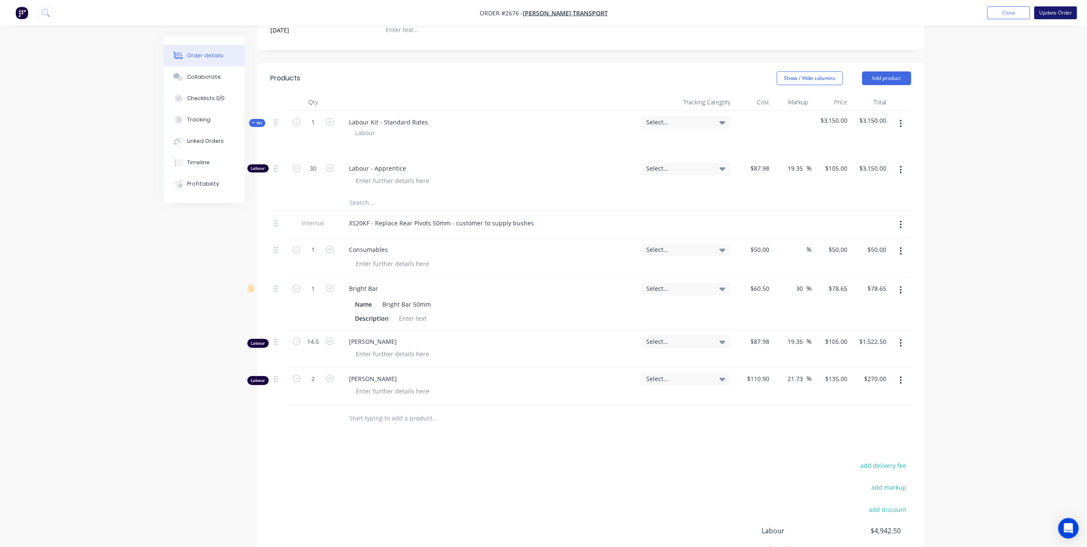
click at [1058, 11] on button "Update Order" at bounding box center [1055, 12] width 43 height 13
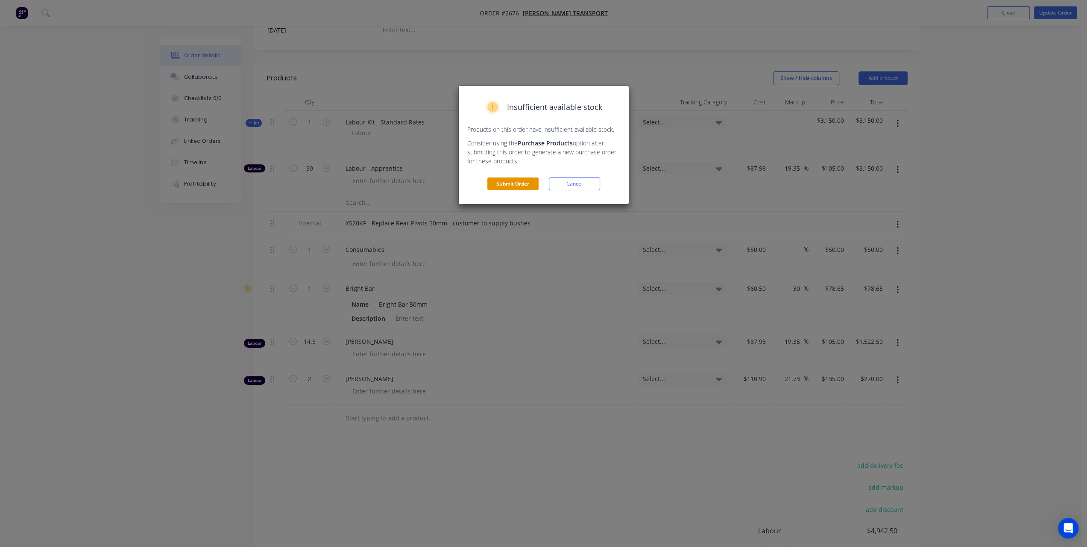
click at [506, 178] on button "Submit Order" at bounding box center [513, 183] width 51 height 13
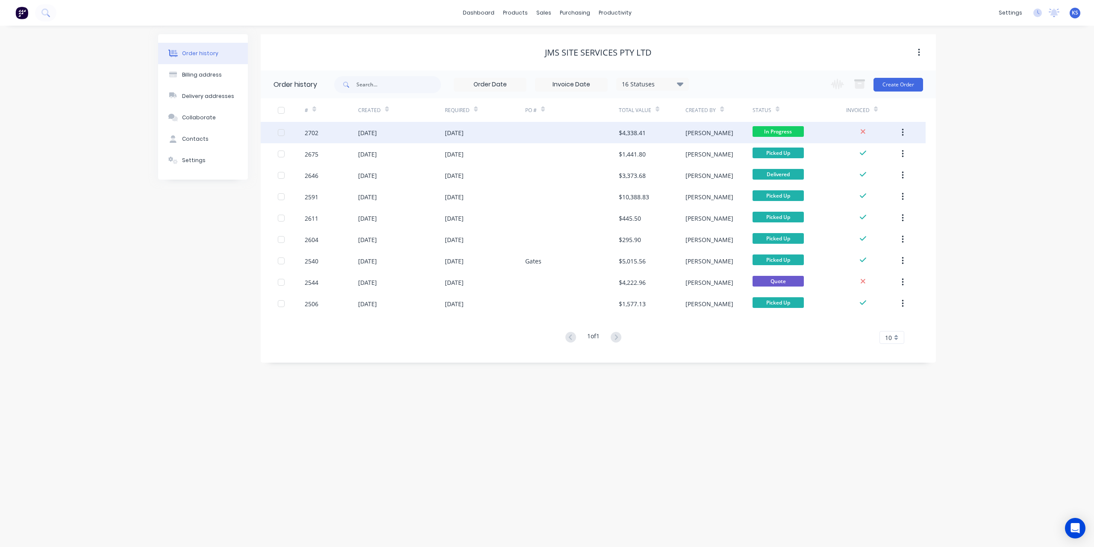
click at [364, 127] on div "[DATE]" at bounding box center [401, 132] width 87 height 21
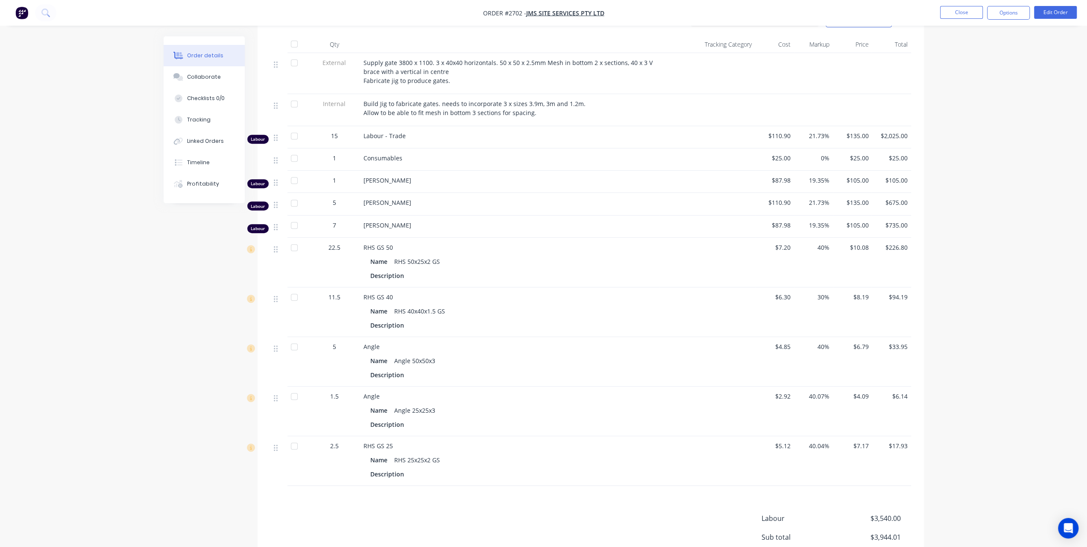
scroll to position [149, 0]
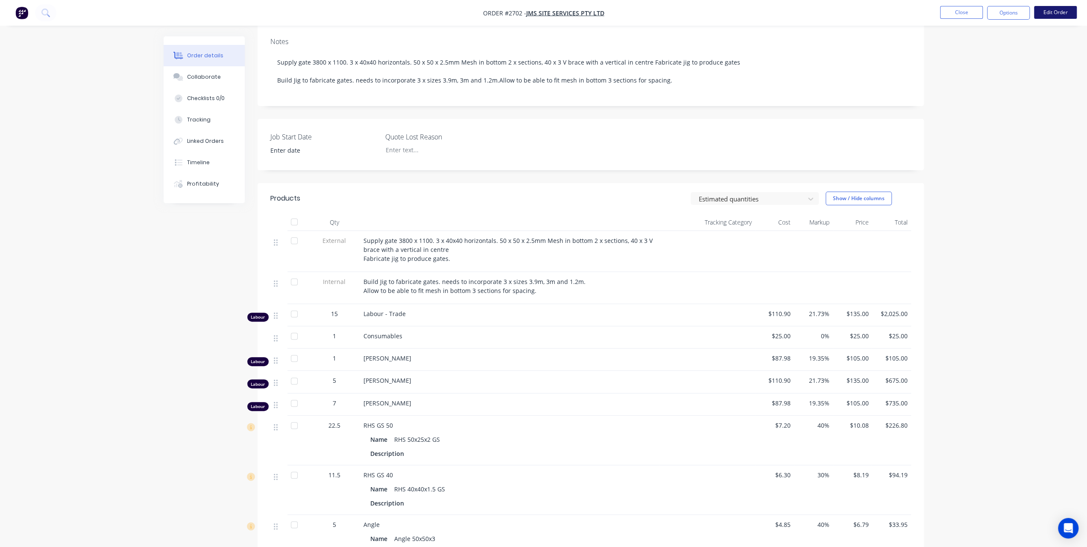
click at [1055, 13] on button "Edit Order" at bounding box center [1055, 12] width 43 height 13
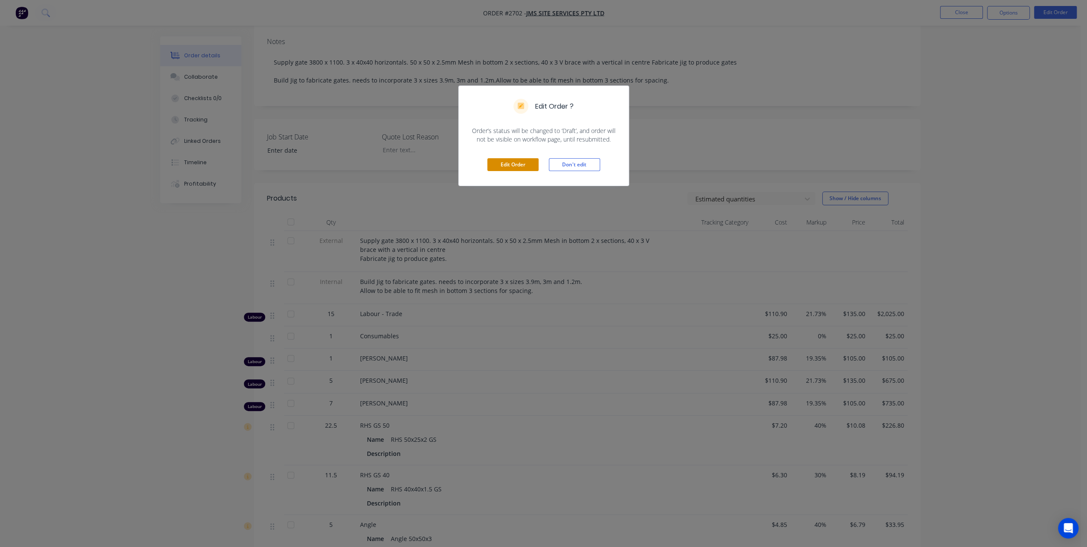
click at [523, 163] on button "Edit Order" at bounding box center [513, 164] width 51 height 13
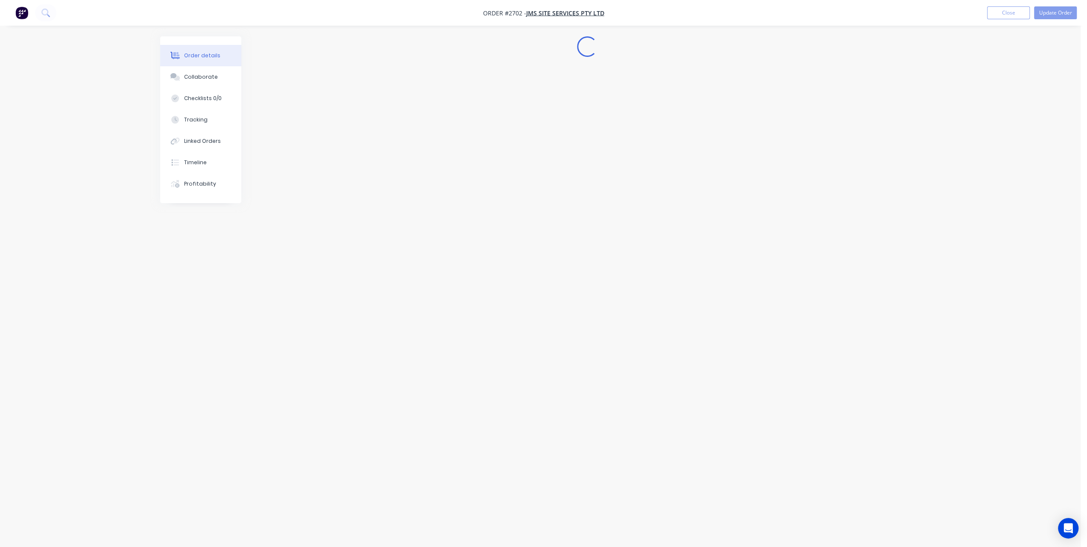
scroll to position [0, 0]
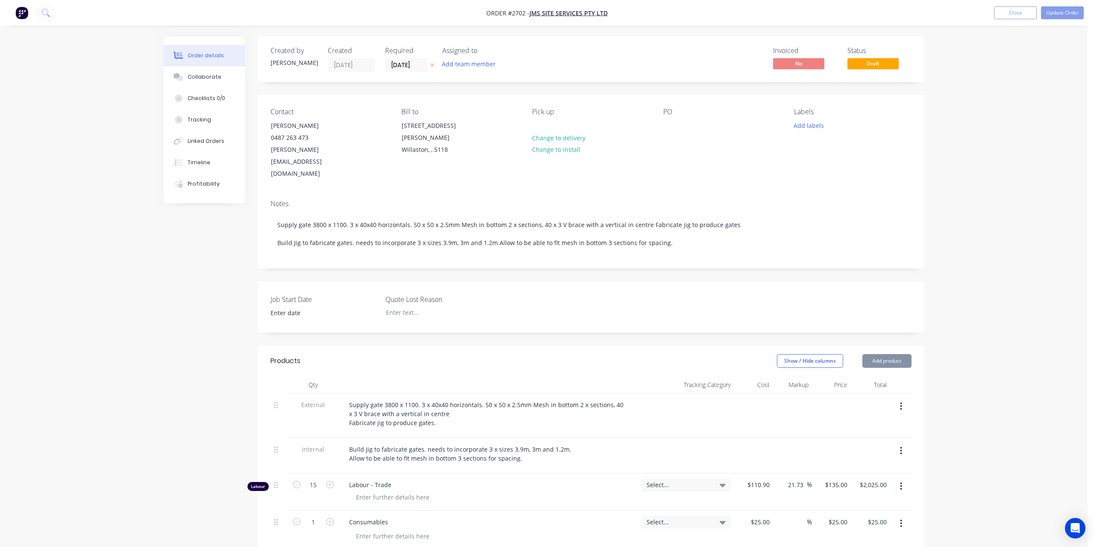
type input "$110.90"
type input "21.73"
type input "$135.00"
type input "$2,025.00"
type input "$25.00"
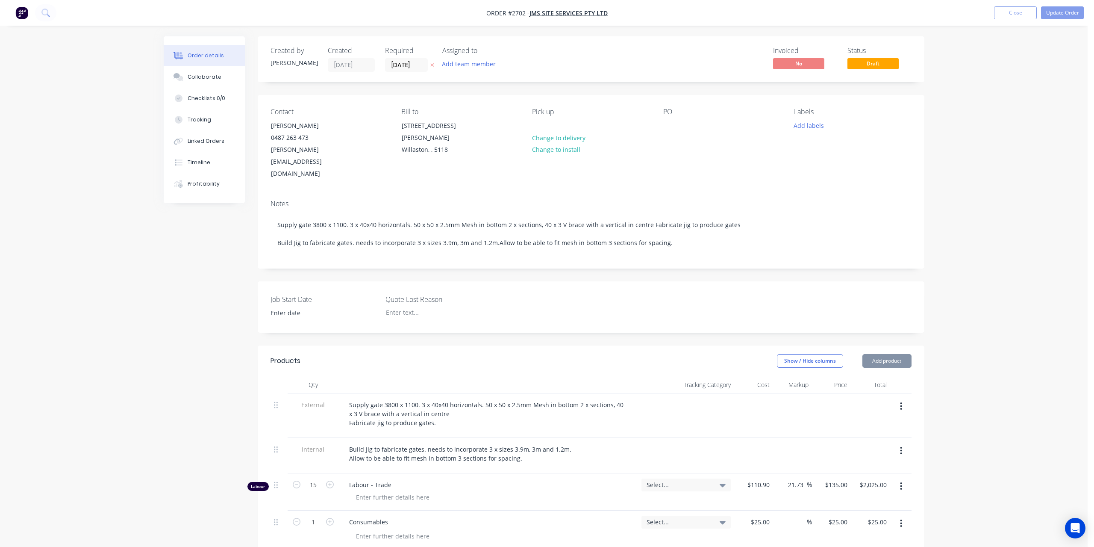
type input "$25.00"
type input "$87.98"
type input "19.35"
type input "$105.00"
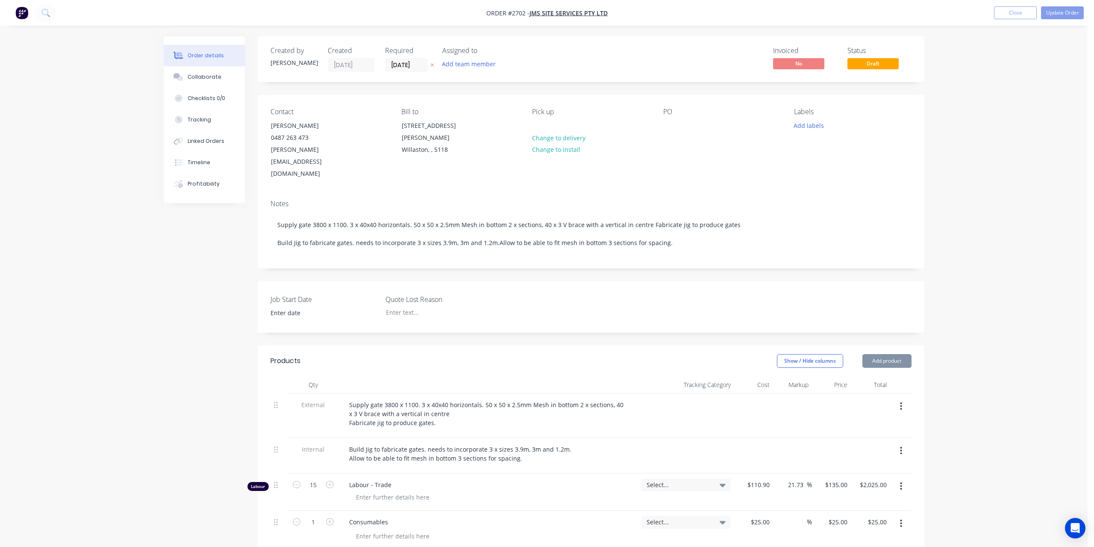
type input "$105.00"
type input "$110.90"
type input "21.73"
type input "$135.00"
type input "$675.00"
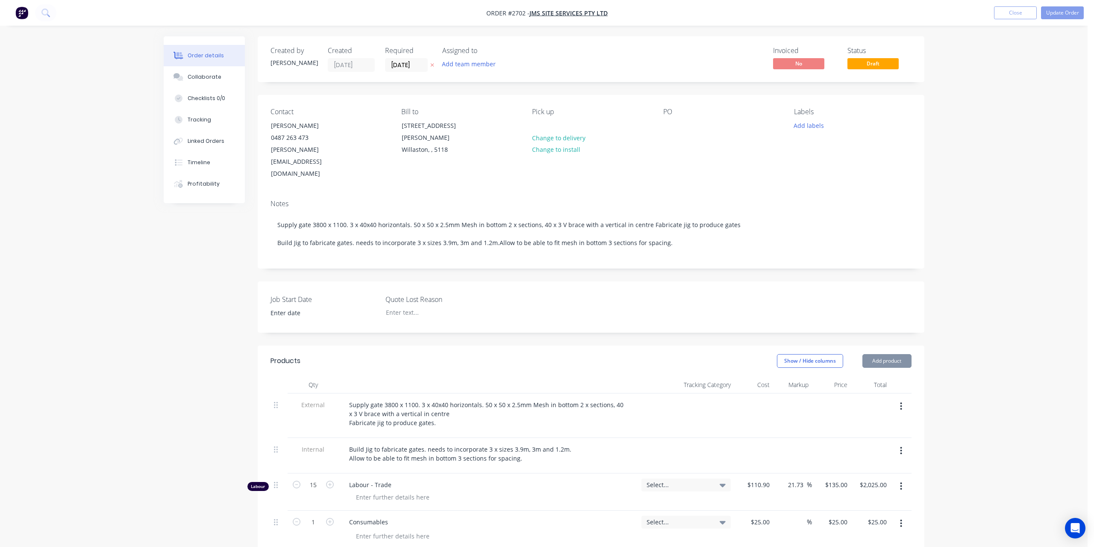
type input "$87.98"
type input "19.35"
type input "$105.00"
type input "$735.00"
type input "$7.20"
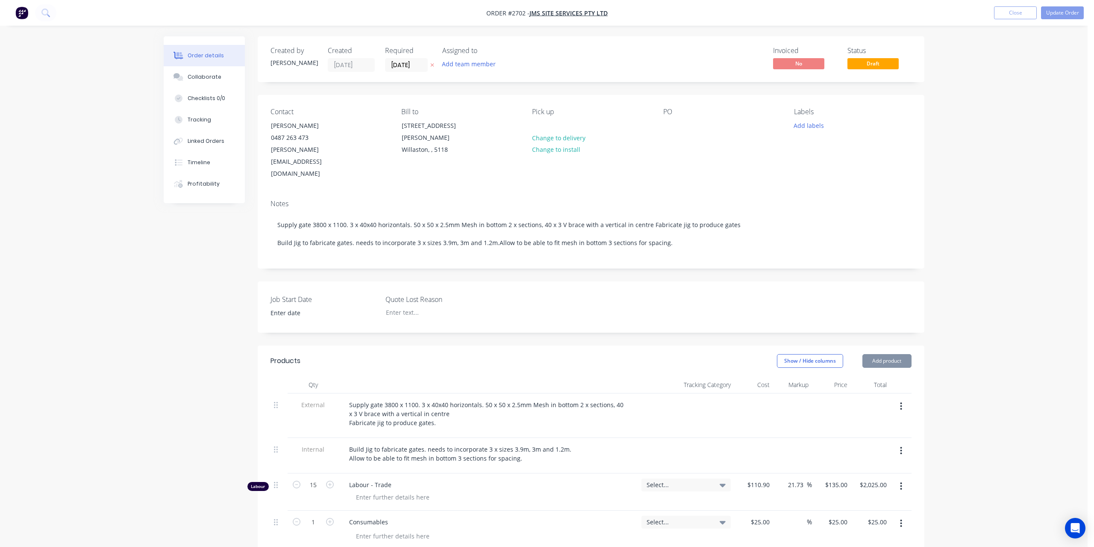
type input "40"
type input "$10.08"
type input "$226.80"
type input "$6.30"
type input "30"
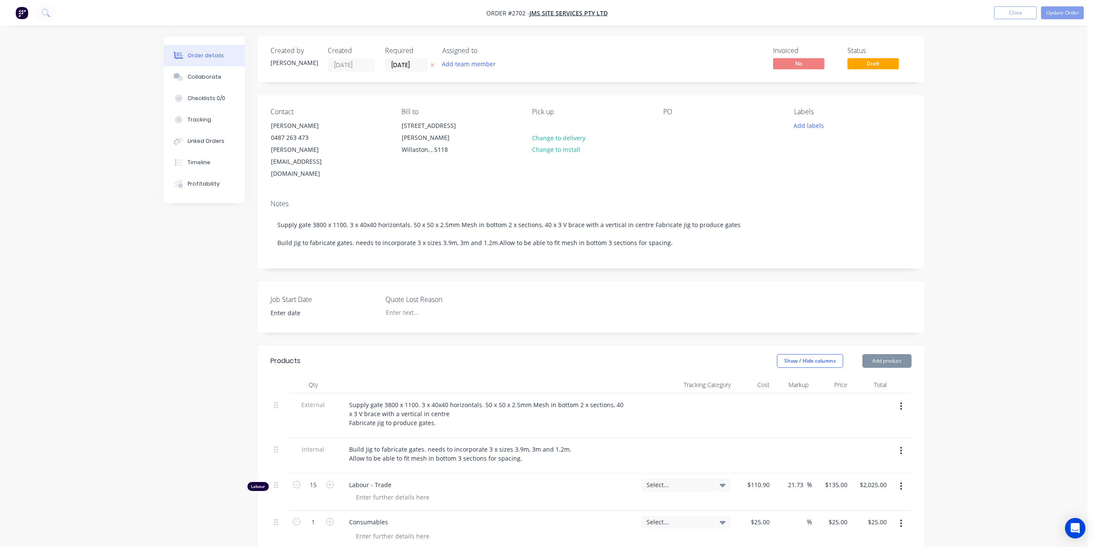
type input "$8.19"
type input "$94.19"
type input "$4.85"
type input "40"
type input "$6.79"
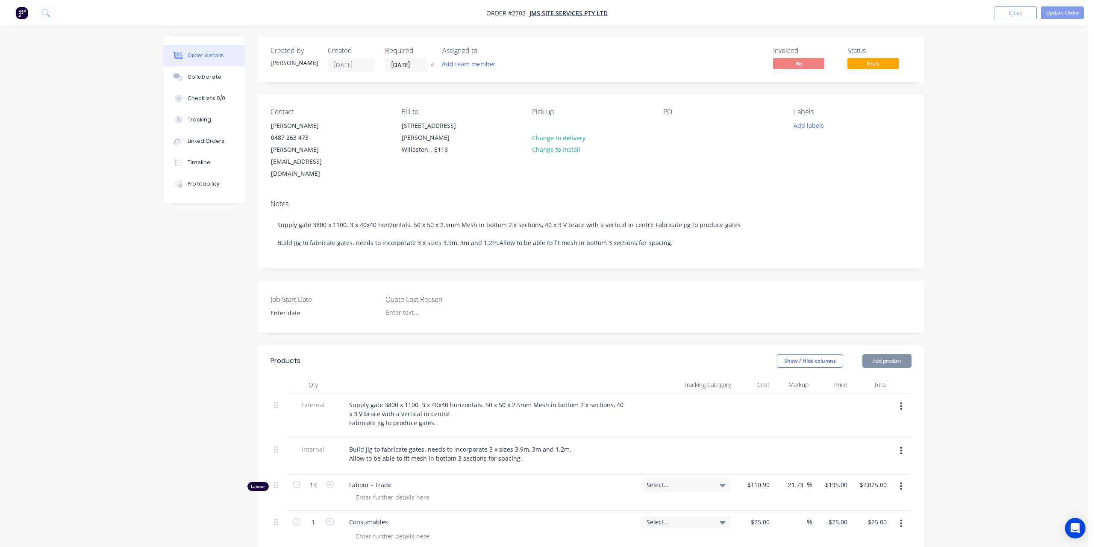
type input "$33.95"
type input "$2.92"
type input "40.07"
type input "$4.09"
type input "$6.14"
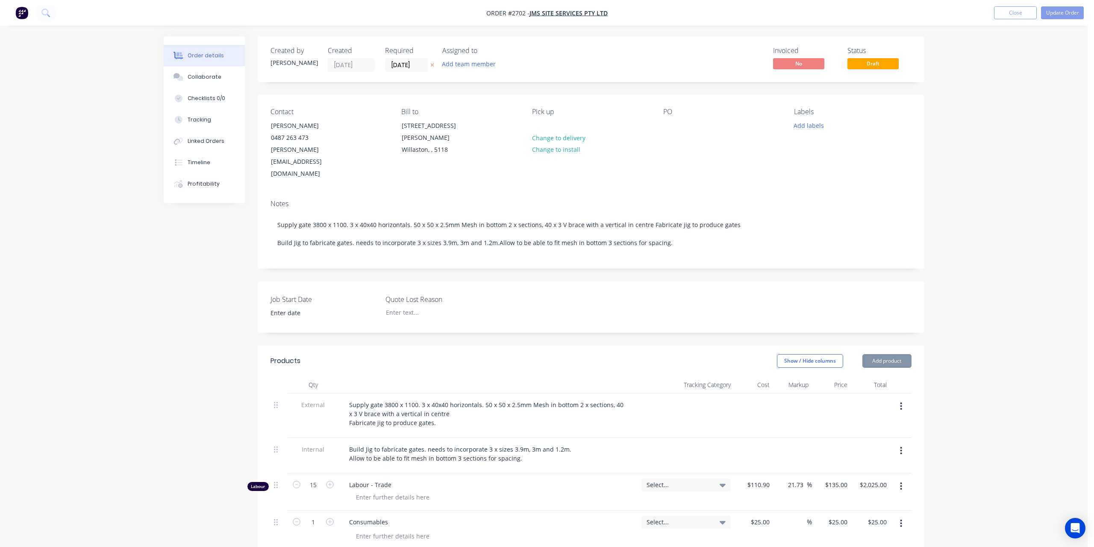
type input "$5.12"
type input "40.04"
type input "$7.17"
type input "$17.93"
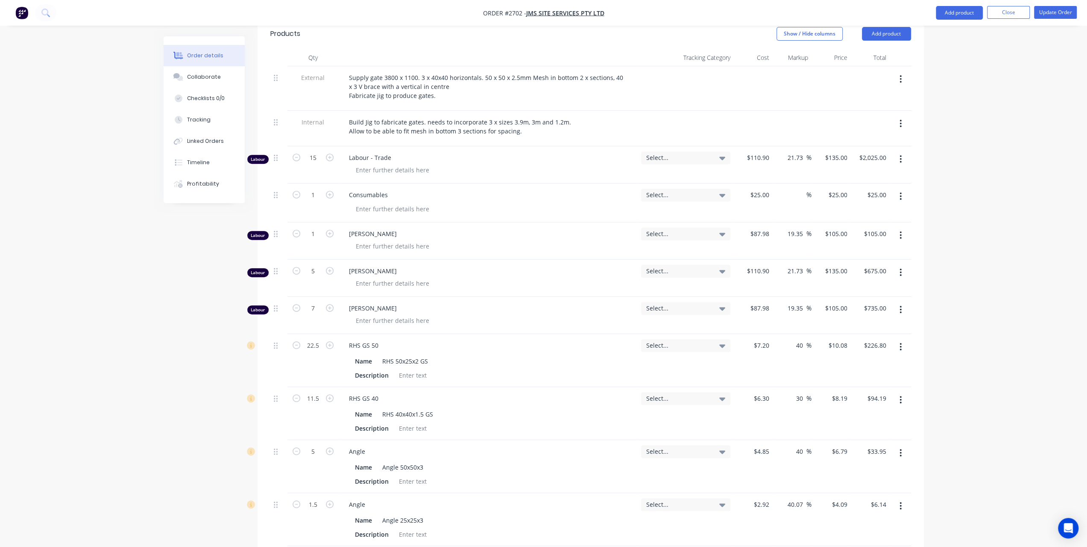
scroll to position [470, 0]
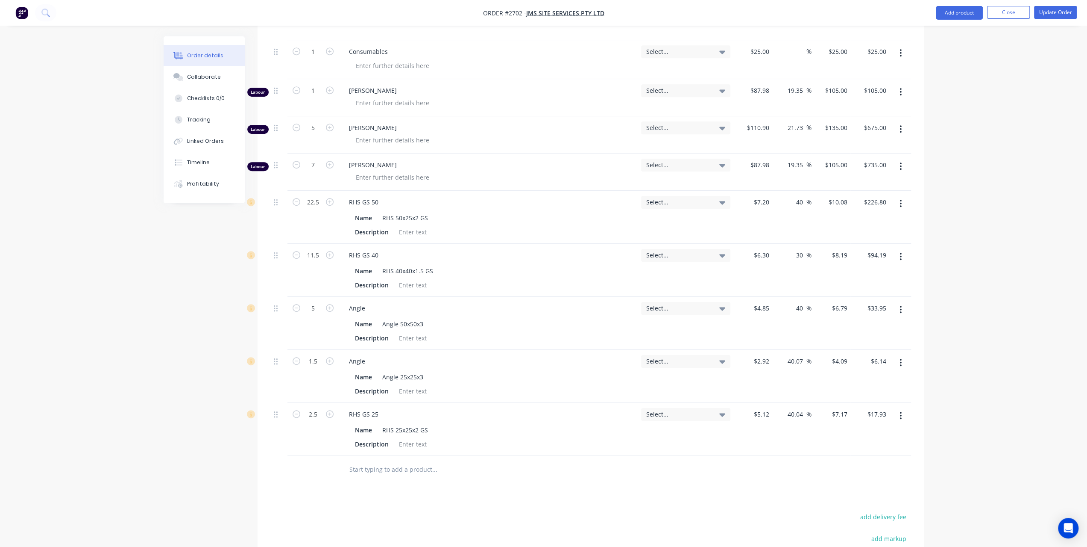
click at [359, 461] on input "text" at bounding box center [434, 469] width 171 height 17
type input "labour kit"
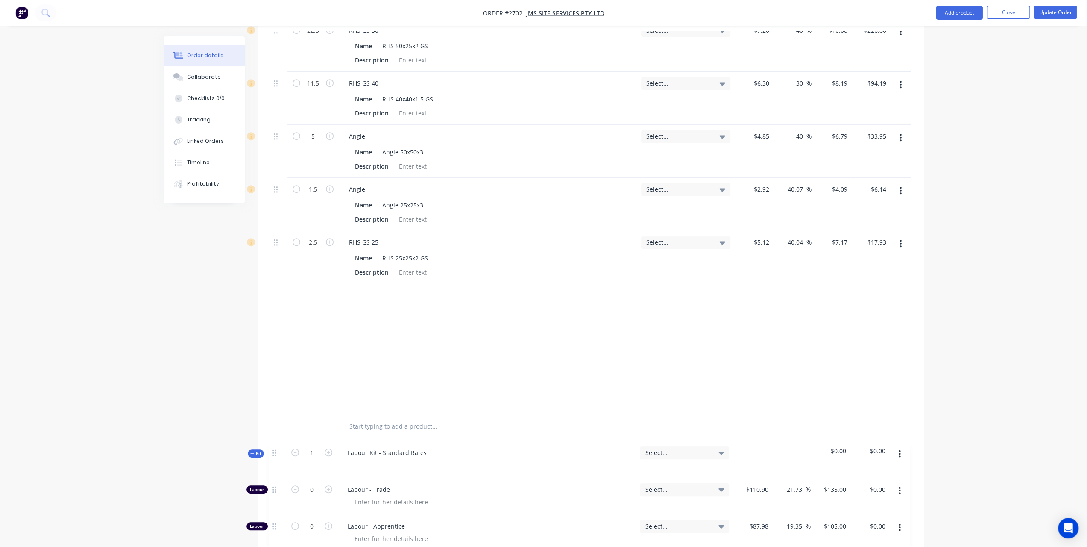
scroll to position [726, 0]
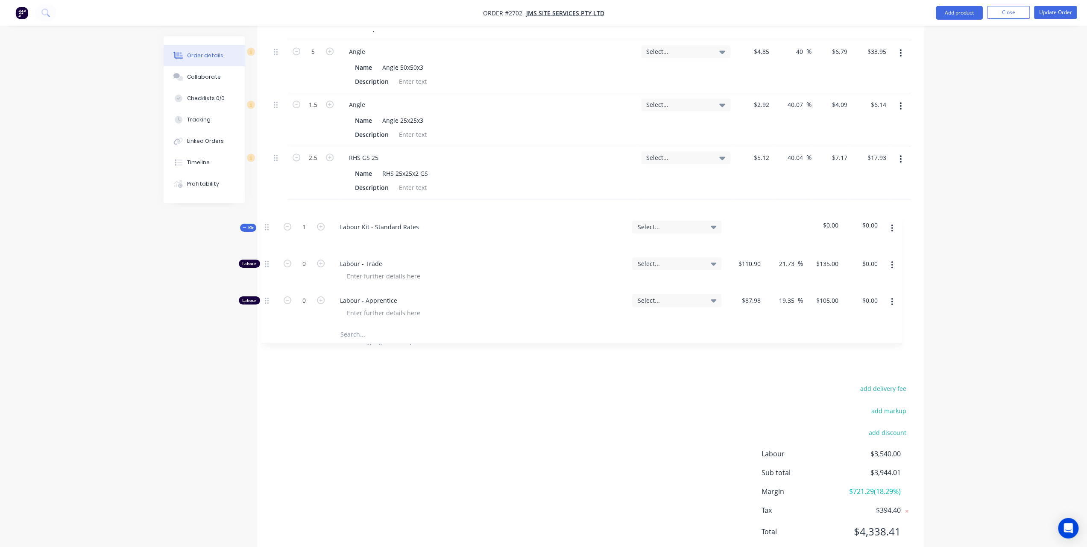
drag, startPoint x: 277, startPoint y: 441, endPoint x: 270, endPoint y: 201, distance: 239.8
click at [269, 202] on div "Qty Tracking Category Cost Markup Price Total External Supply gate 3800 x 1100.…" at bounding box center [591, 3] width 667 height 706
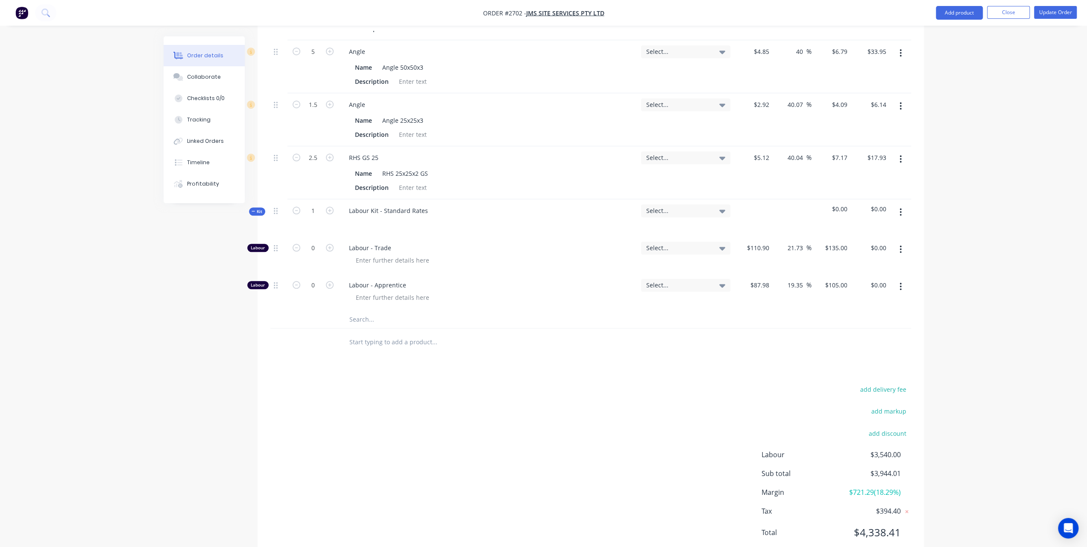
drag, startPoint x: 271, startPoint y: 199, endPoint x: 277, endPoint y: 196, distance: 6.5
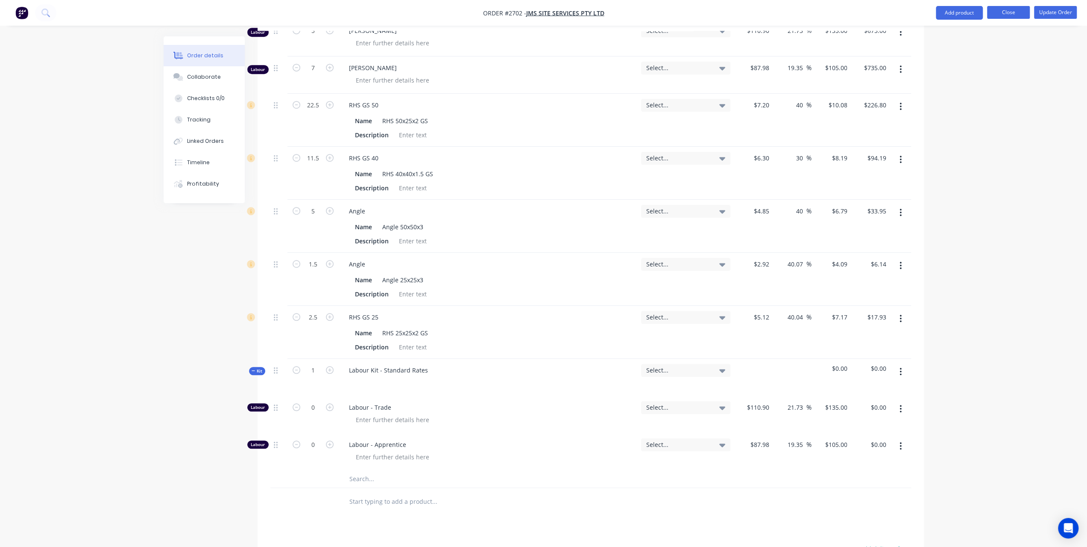
scroll to position [555, 0]
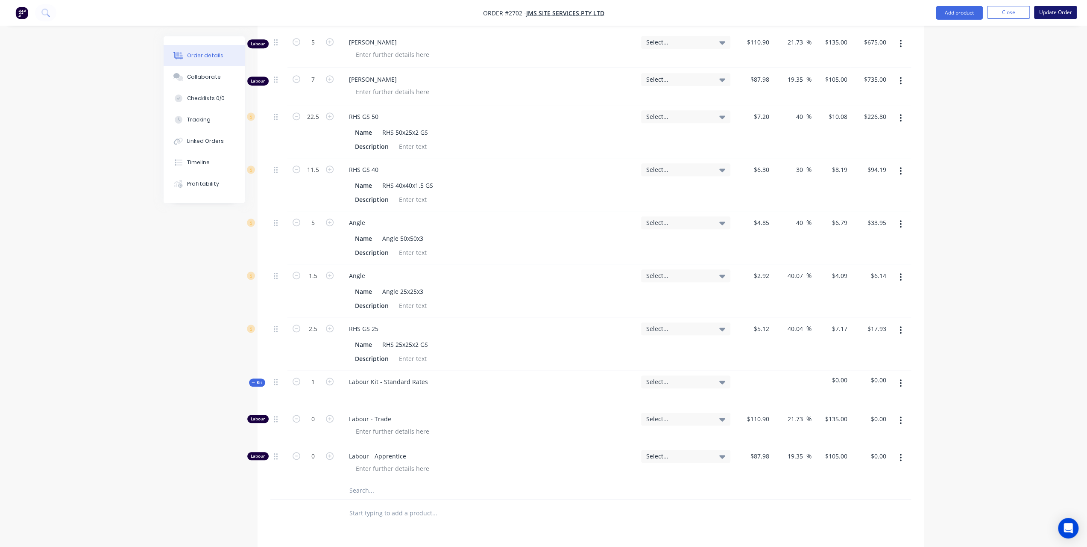
click at [1053, 12] on button "Update Order" at bounding box center [1055, 12] width 43 height 13
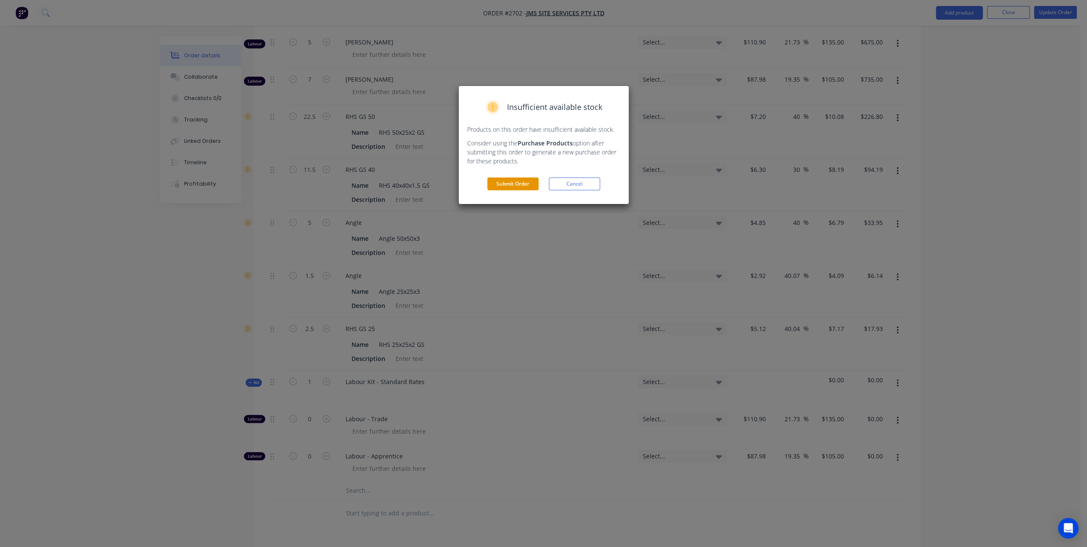
click at [513, 183] on button "Submit Order" at bounding box center [513, 183] width 51 height 13
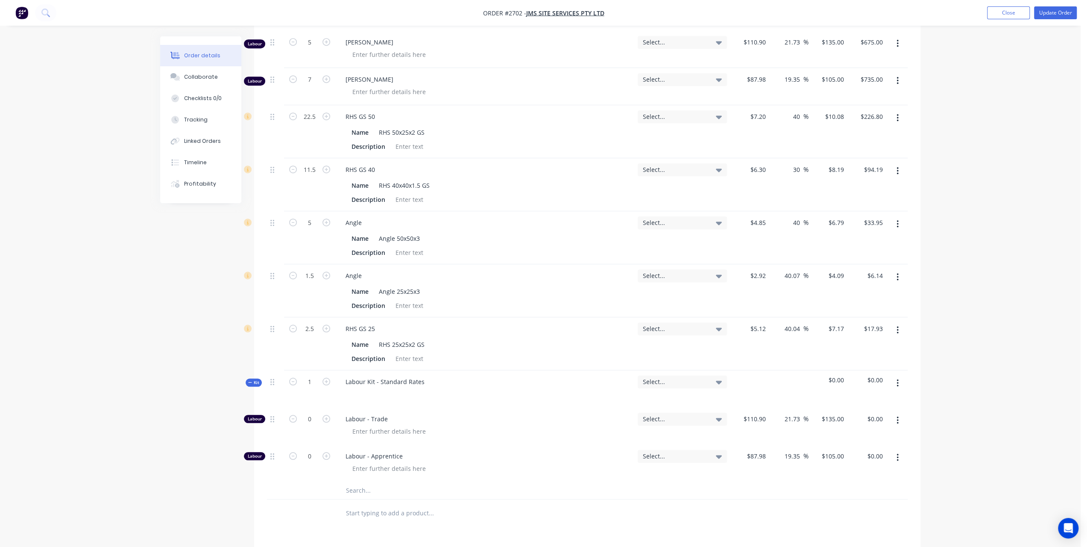
scroll to position [0, 0]
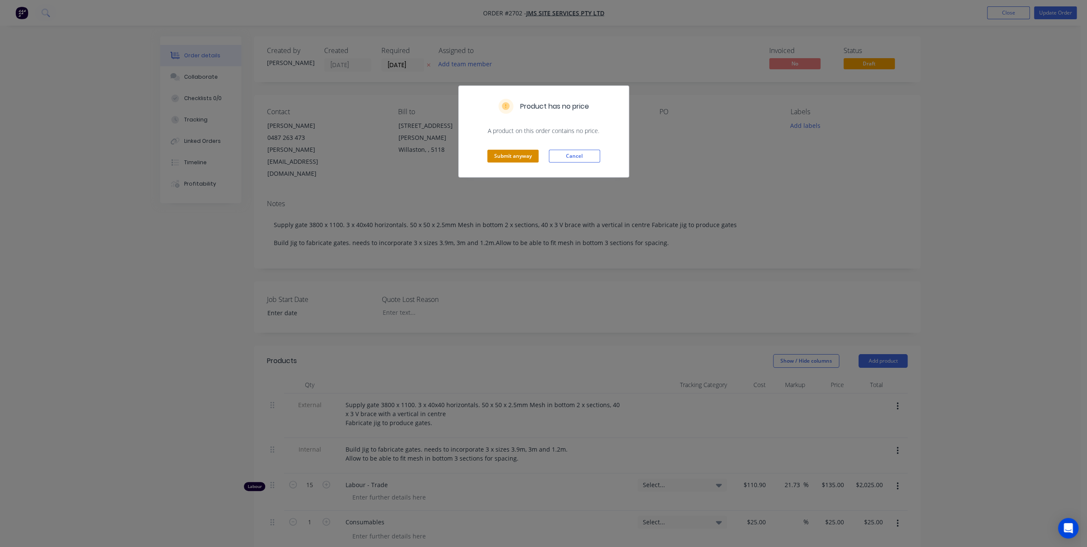
click at [526, 153] on button "Submit anyway" at bounding box center [513, 156] width 51 height 13
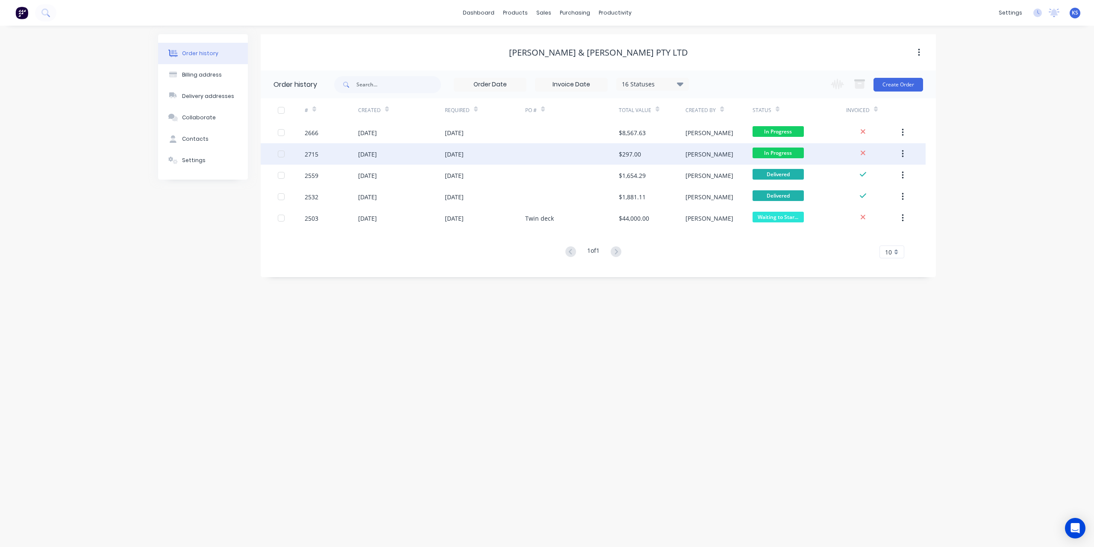
click at [377, 152] on div "[DATE]" at bounding box center [367, 154] width 19 height 9
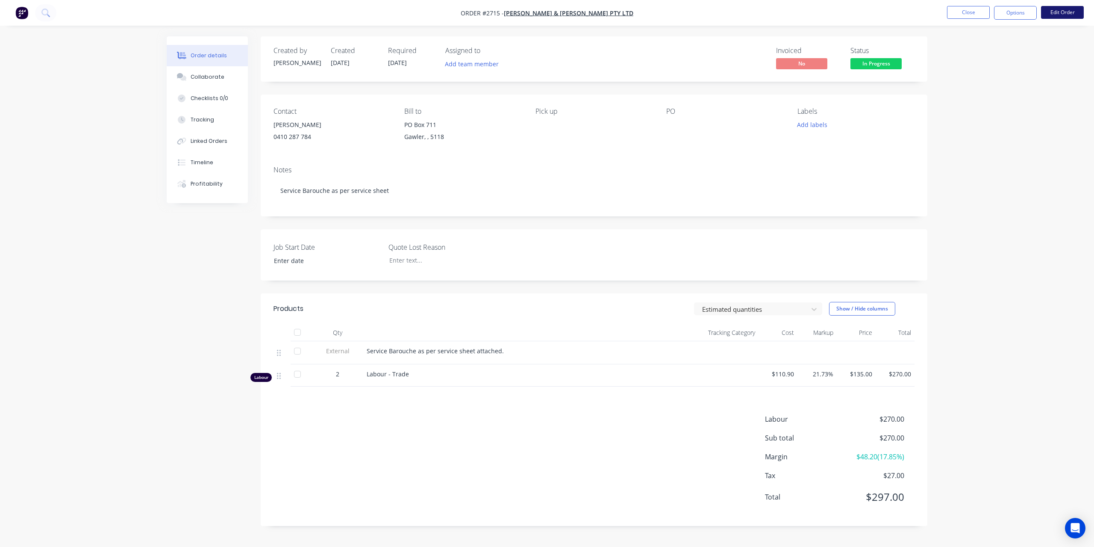
click at [1063, 13] on button "Edit Order" at bounding box center [1062, 12] width 43 height 13
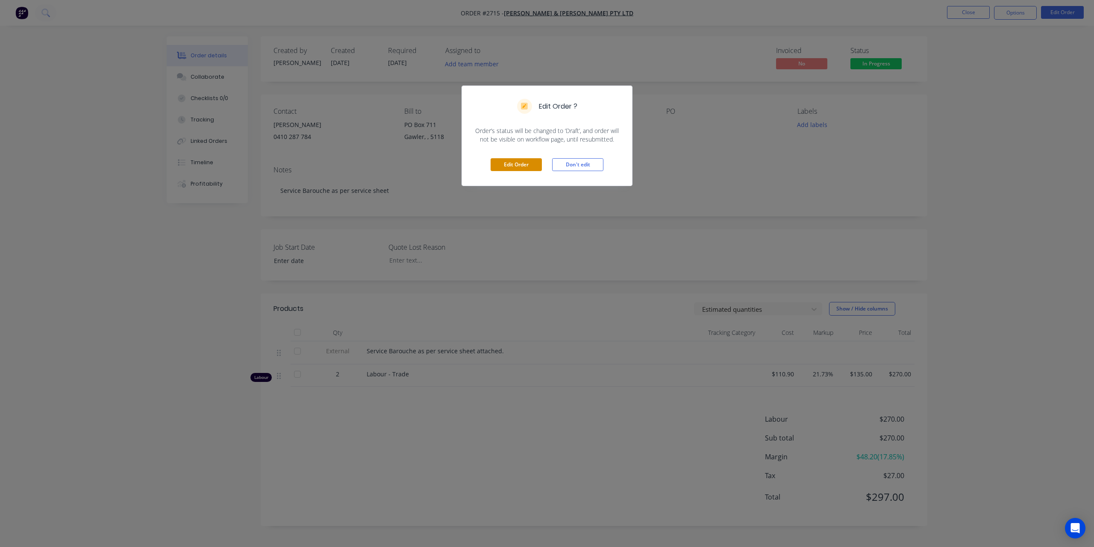
click at [532, 162] on button "Edit Order" at bounding box center [516, 164] width 51 height 13
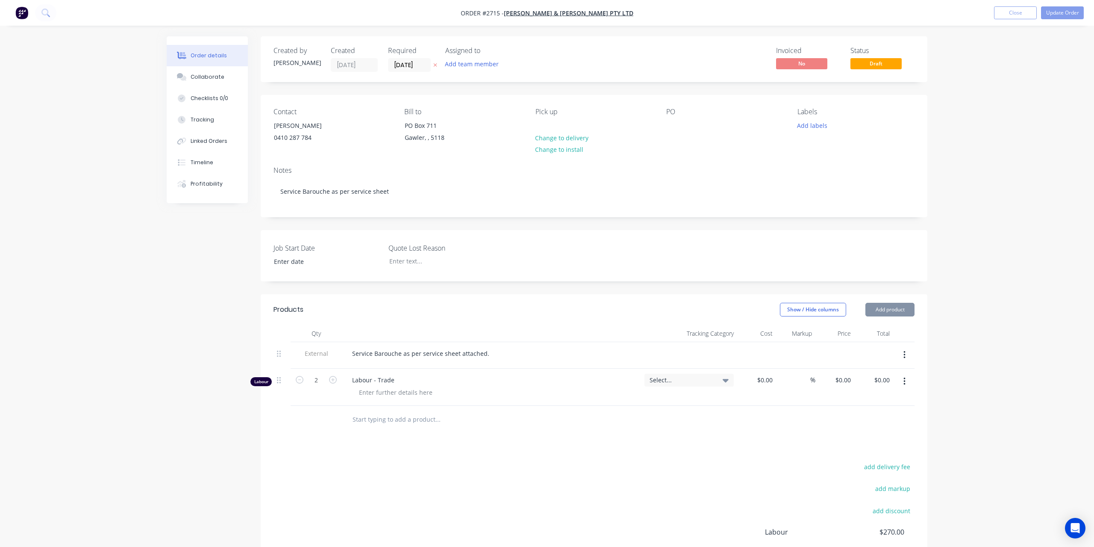
type input "$110.90"
type input "21.73"
type input "$135.00"
type input "$270.00"
click at [350, 419] on input "text" at bounding box center [434, 419] width 171 height 17
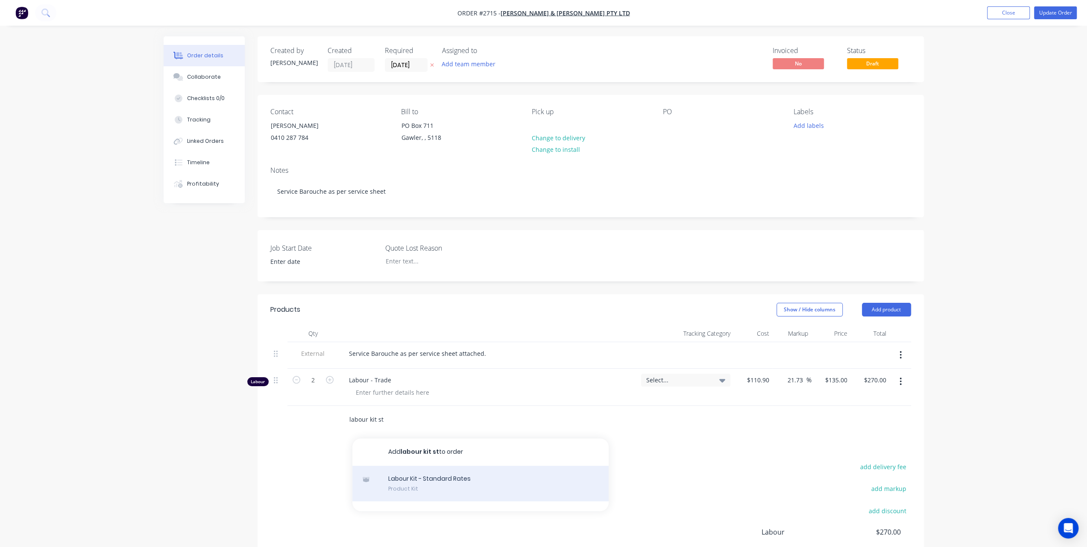
type input "labour kit st"
click at [426, 481] on div "Labour Kit - Standard Rates Product Kit" at bounding box center [481, 483] width 256 height 36
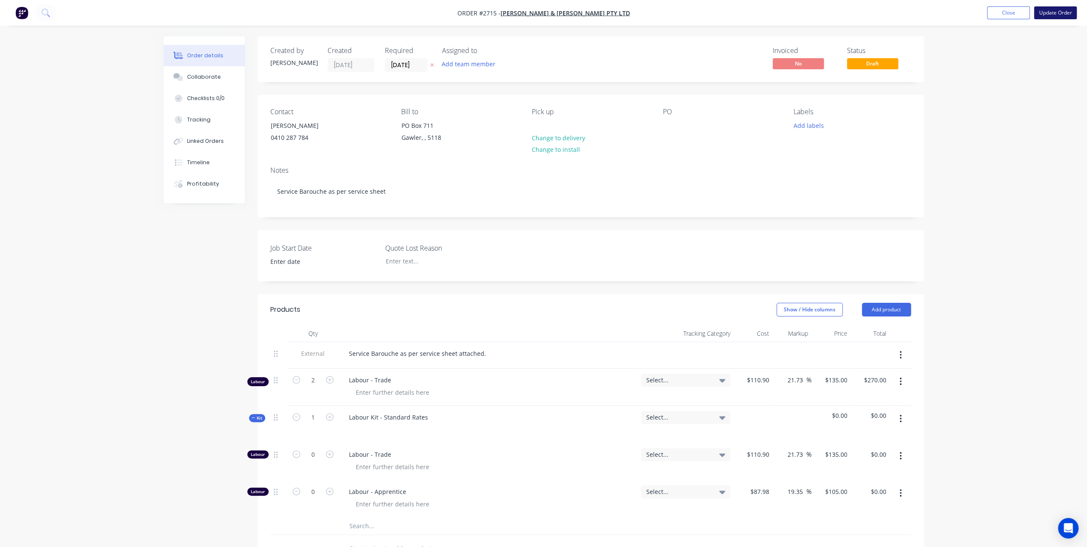
click at [1055, 10] on button "Update Order" at bounding box center [1055, 12] width 43 height 13
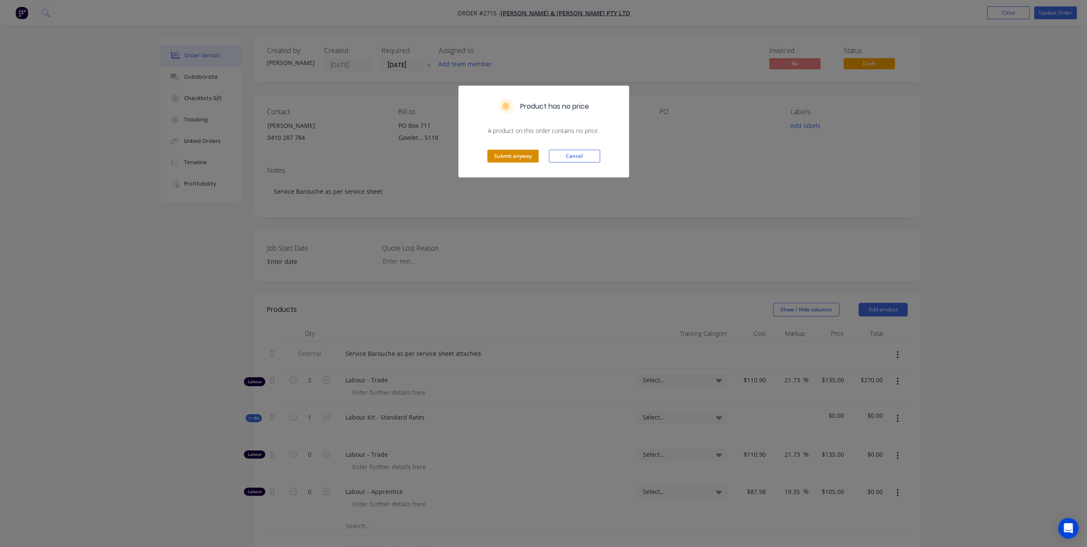
click at [514, 152] on button "Submit anyway" at bounding box center [513, 156] width 51 height 13
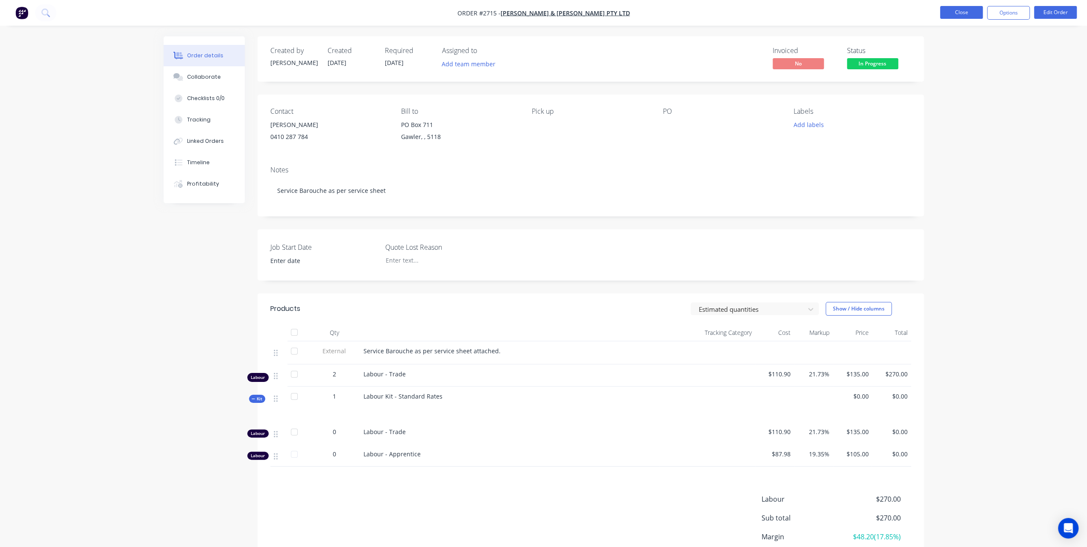
click at [968, 15] on button "Close" at bounding box center [961, 12] width 43 height 13
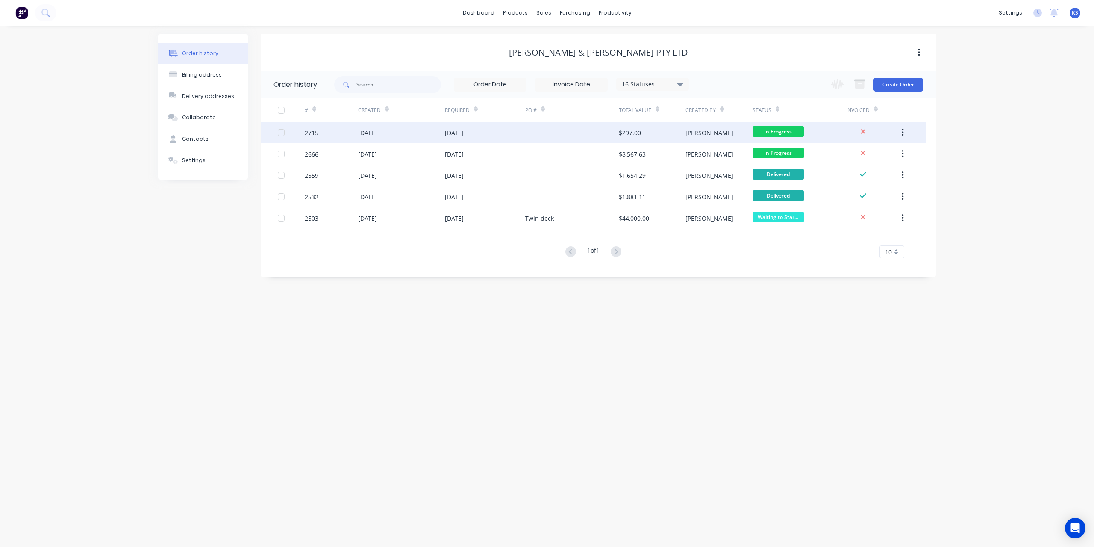
click at [464, 133] on div "[DATE]" at bounding box center [454, 132] width 19 height 9
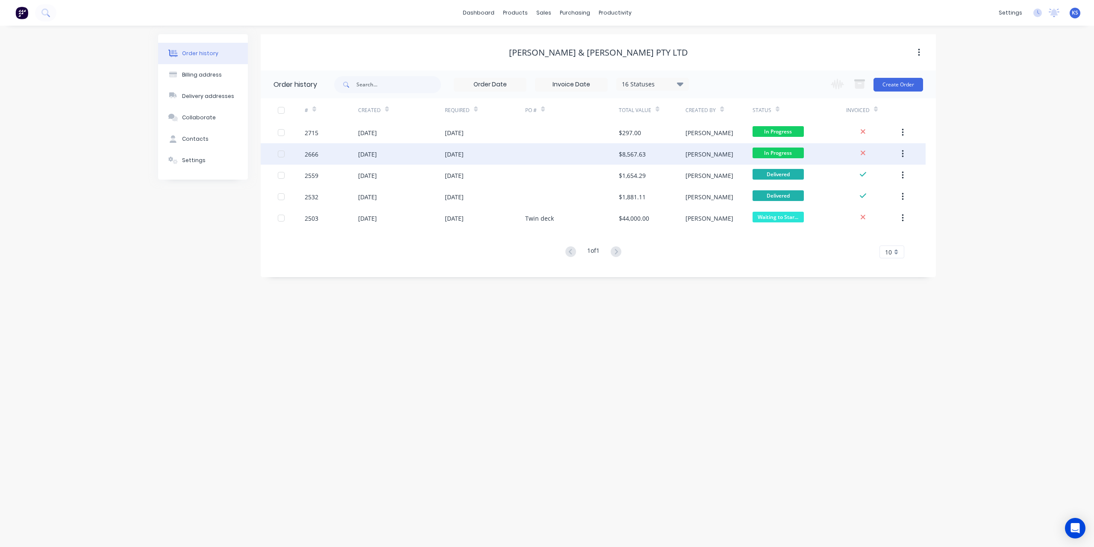
click at [451, 159] on div "[DATE]" at bounding box center [485, 153] width 80 height 21
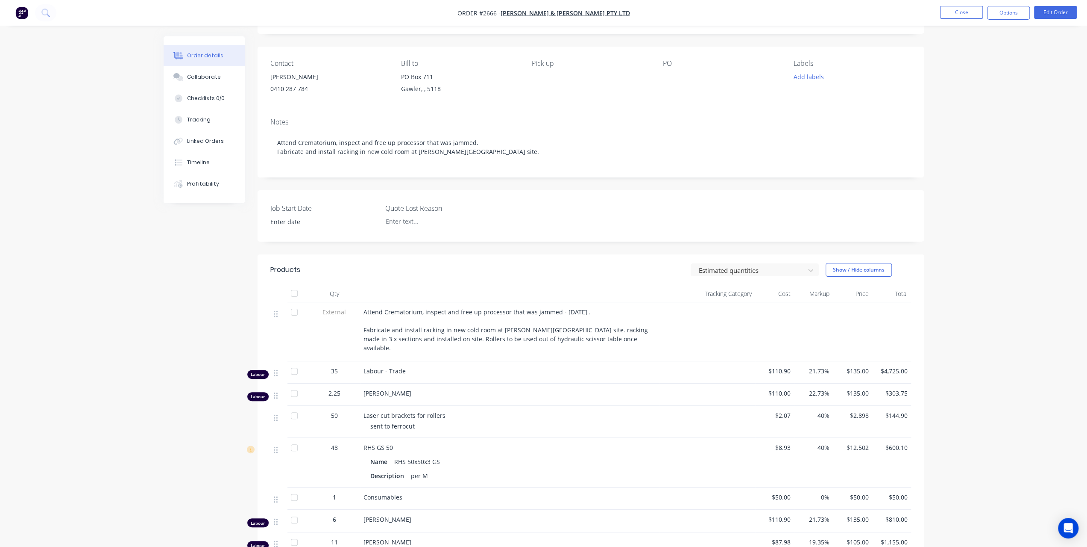
scroll to position [128, 0]
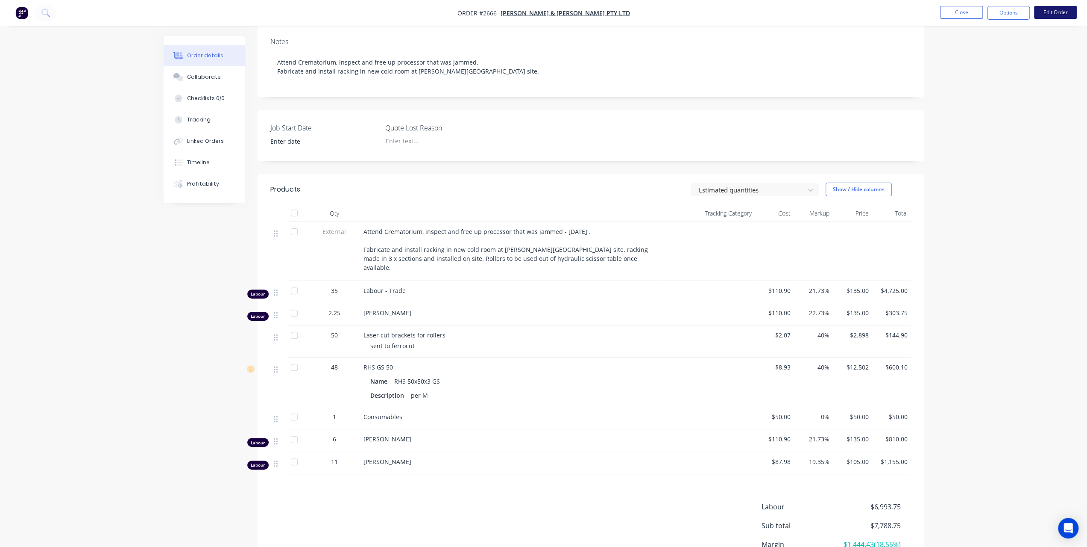
click at [1061, 12] on button "Edit Order" at bounding box center [1055, 12] width 43 height 13
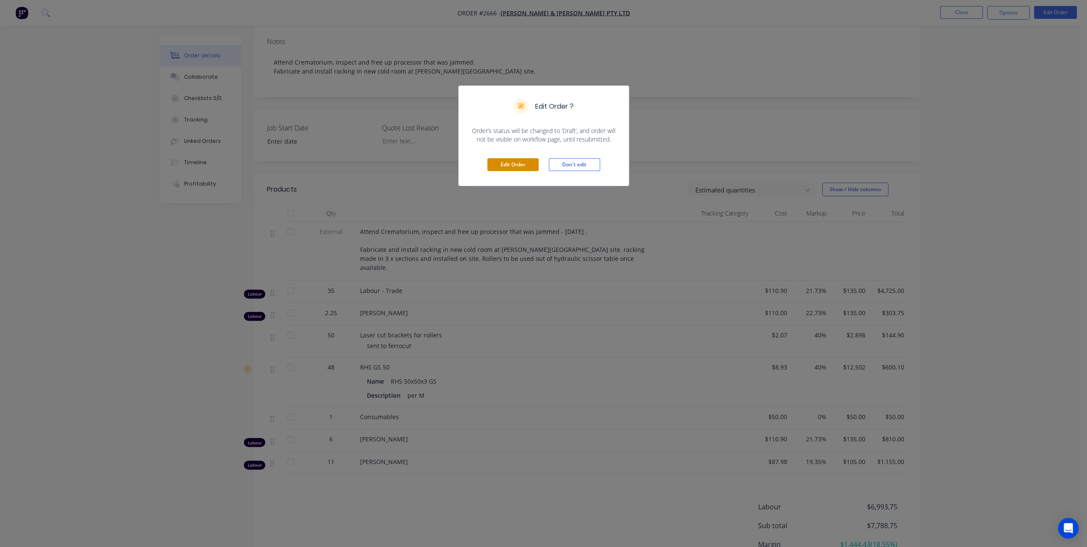
click at [513, 170] on button "Edit Order" at bounding box center [513, 164] width 51 height 13
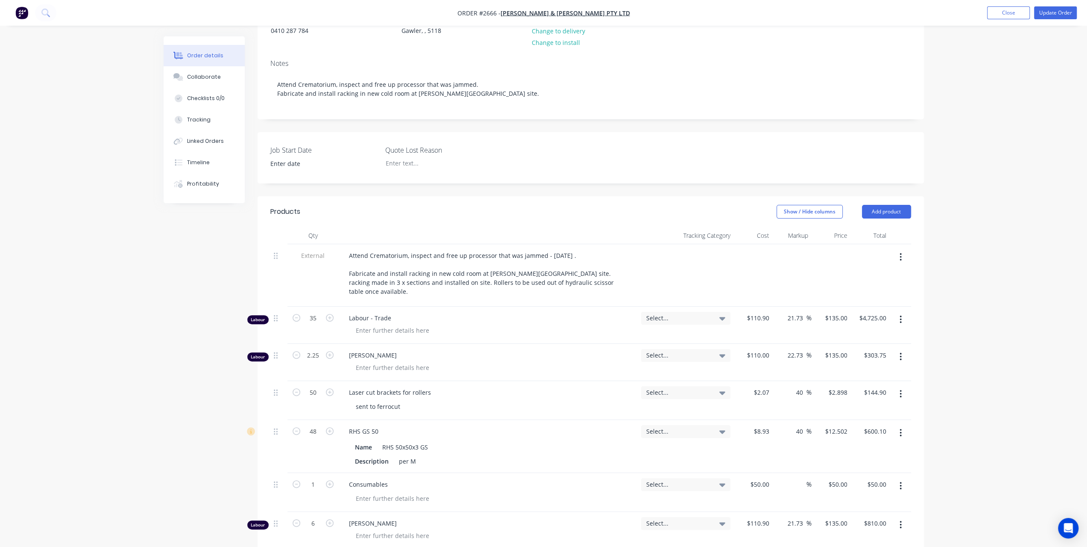
scroll to position [256, 0]
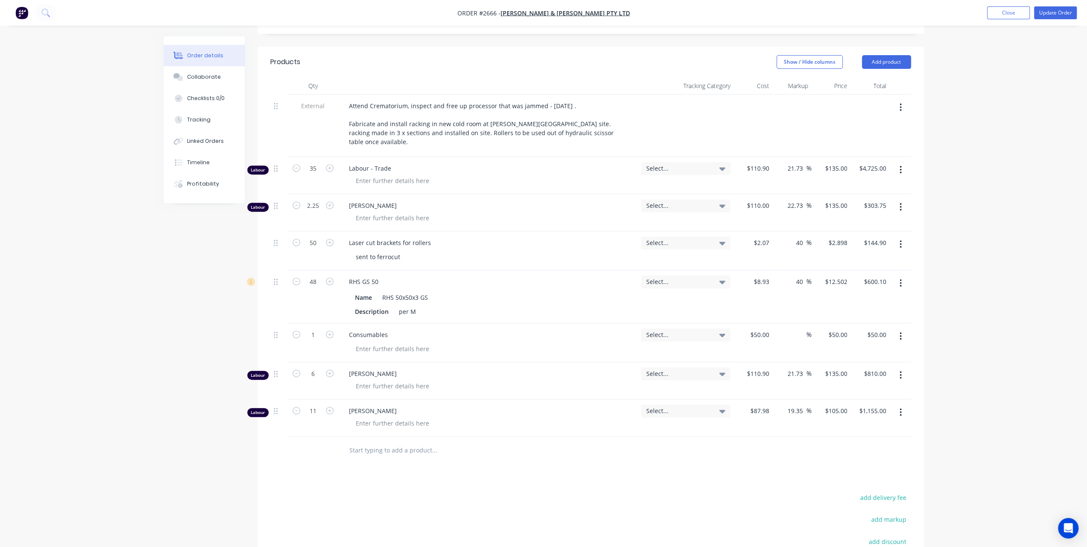
click at [355, 441] on input "text" at bounding box center [434, 449] width 171 height 17
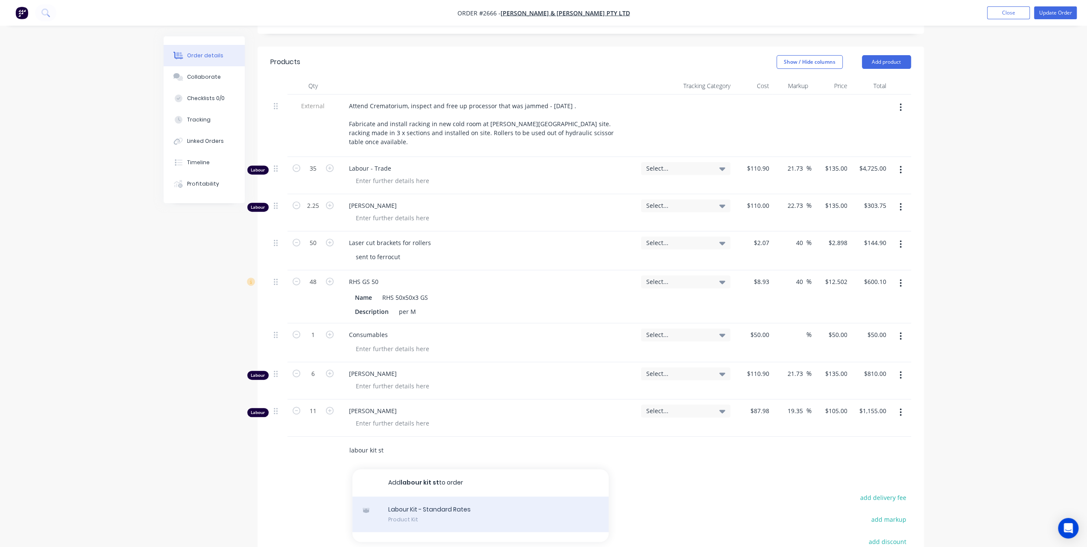
type input "labour kit st"
click at [429, 499] on div "Labour Kit - Standard Rates Product Kit" at bounding box center [481, 514] width 256 height 36
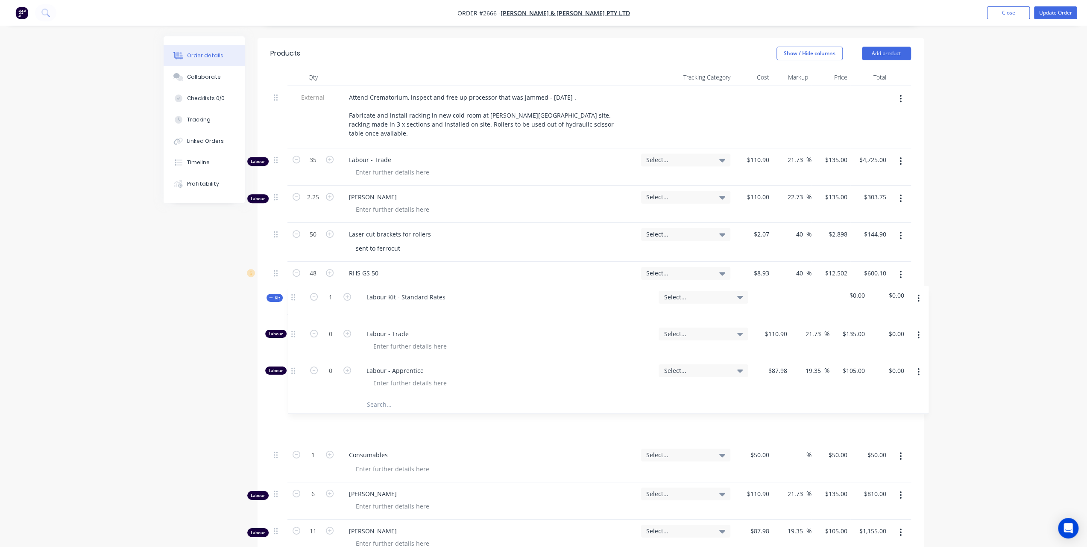
scroll to position [267, 0]
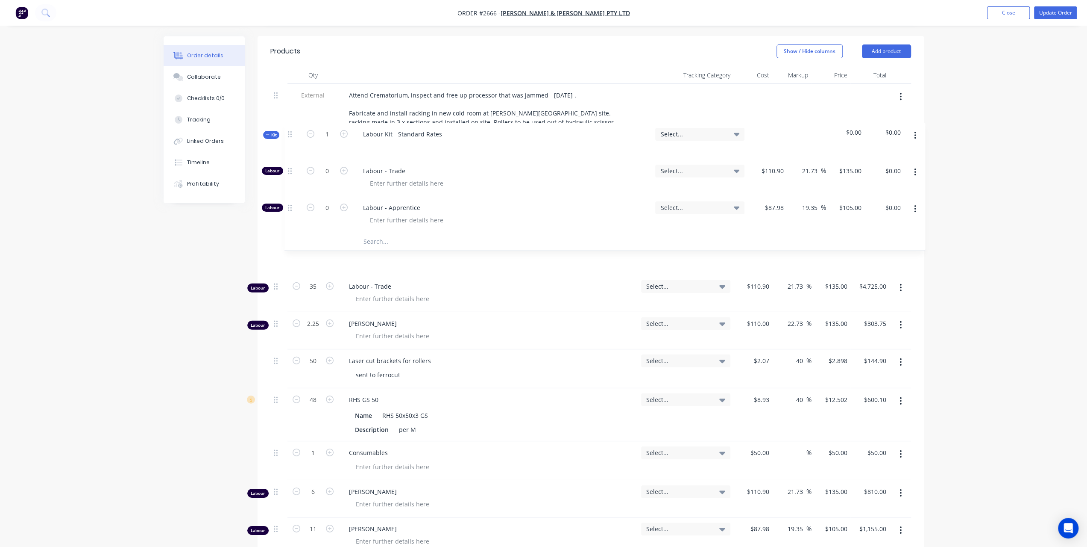
drag, startPoint x: 273, startPoint y: 439, endPoint x: 288, endPoint y: 133, distance: 306.3
click at [288, 133] on div "External Attend Crematorium, inspect and free up processor that was jammed - [D…" at bounding box center [590, 319] width 641 height 470
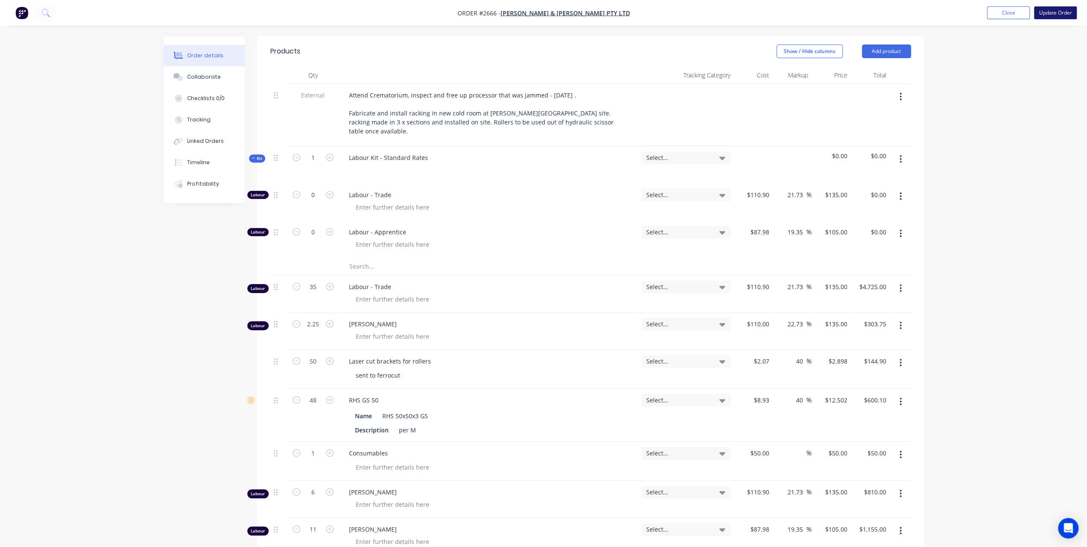
click at [1045, 7] on button "Update Order" at bounding box center [1055, 12] width 43 height 13
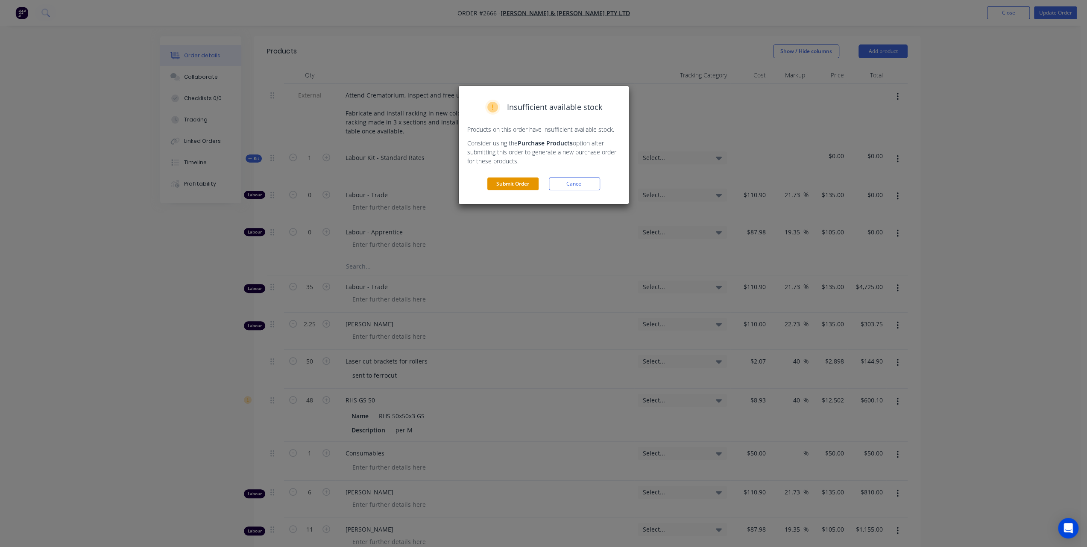
click at [526, 182] on button "Submit Order" at bounding box center [513, 183] width 51 height 13
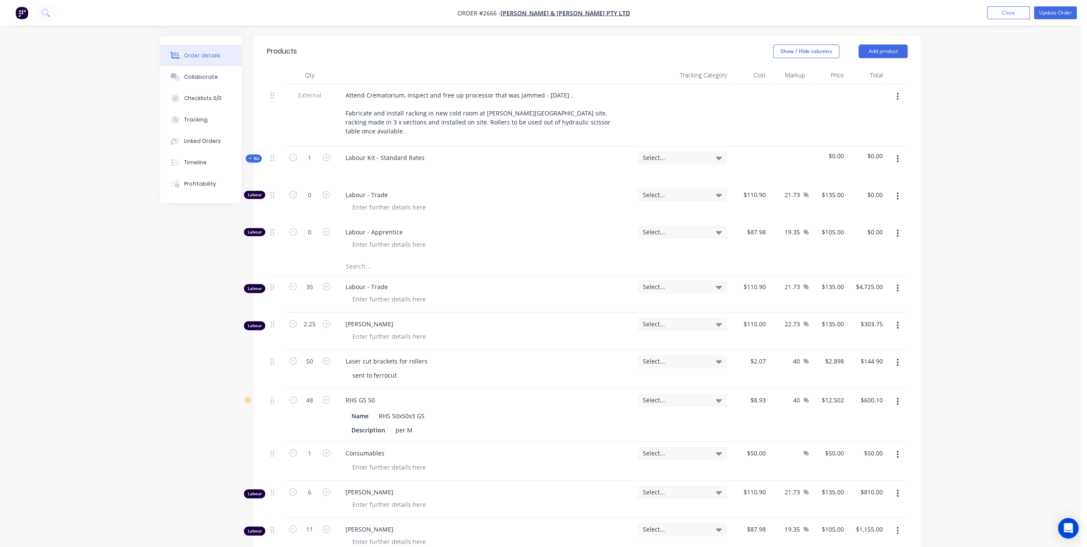
scroll to position [0, 0]
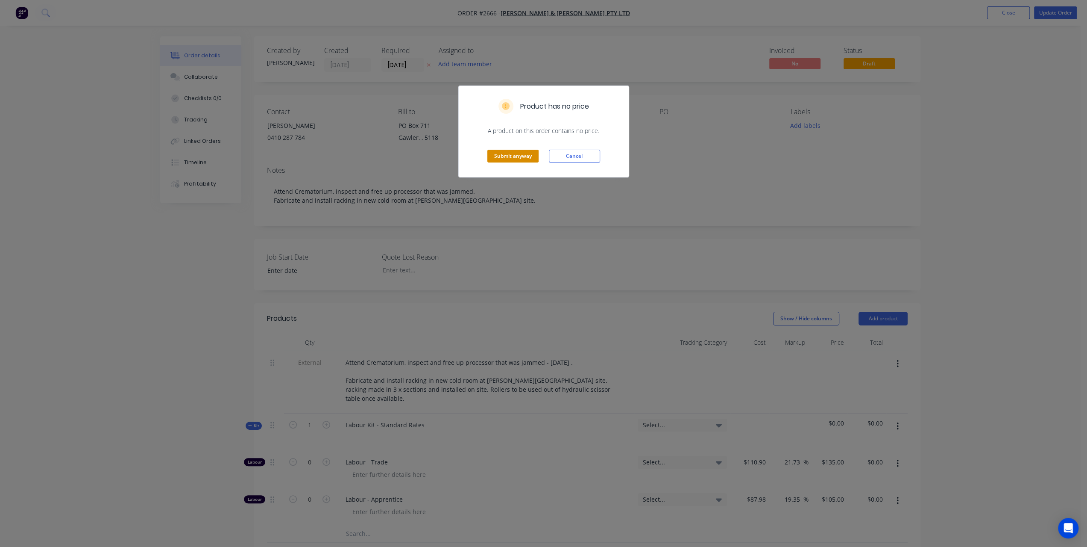
click at [519, 154] on button "Submit anyway" at bounding box center [513, 156] width 51 height 13
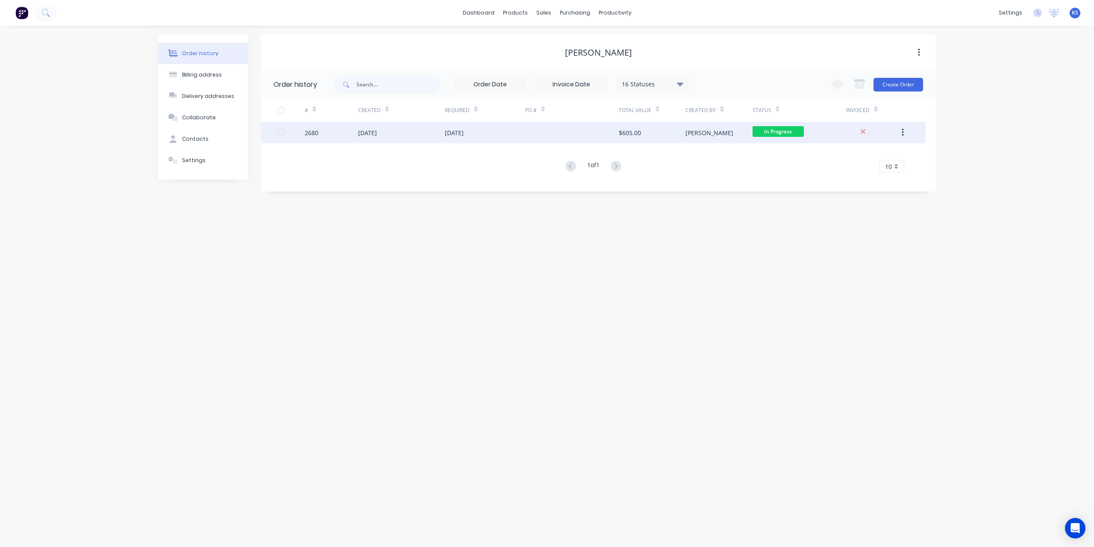
click at [374, 134] on div "26 Sep 2025" at bounding box center [367, 132] width 19 height 9
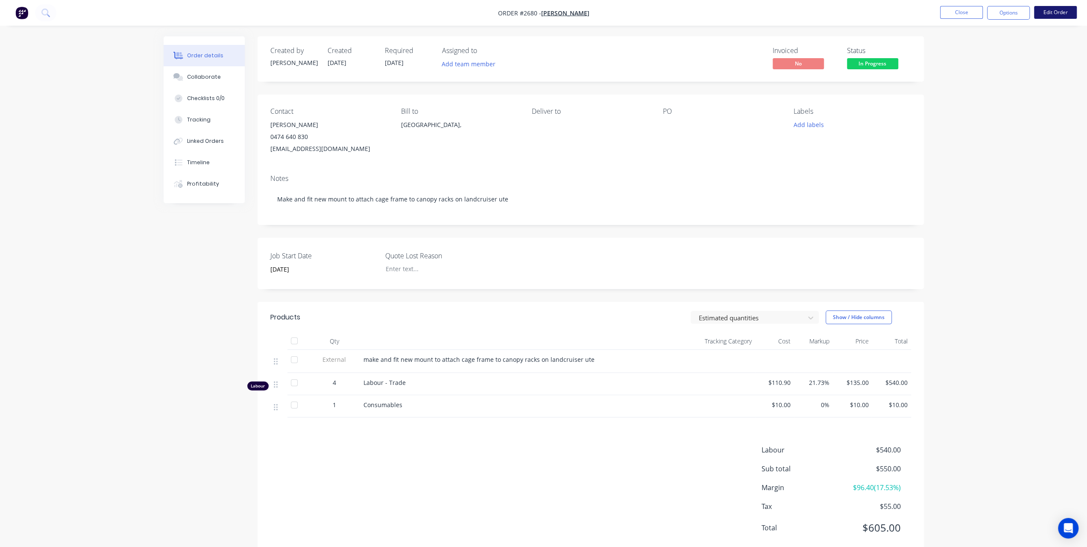
click at [1046, 11] on button "Edit Order" at bounding box center [1055, 12] width 43 height 13
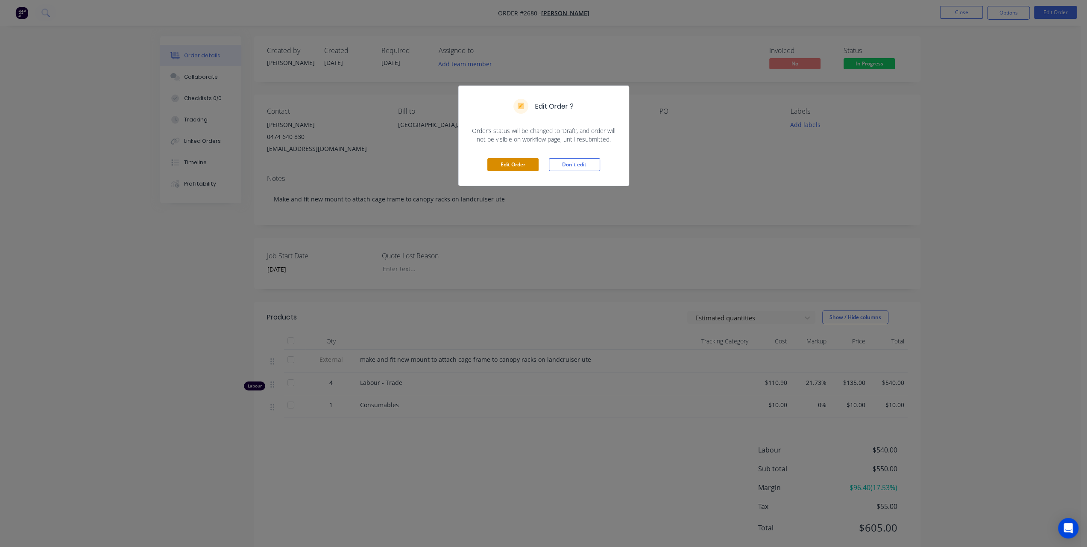
click at [524, 162] on button "Edit Order" at bounding box center [513, 164] width 51 height 13
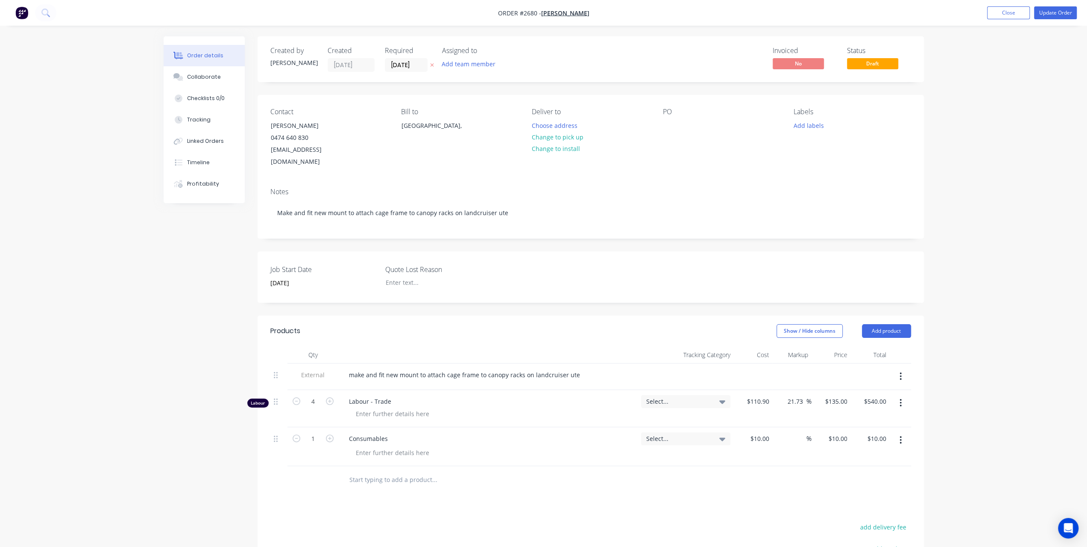
click at [396, 471] on input "text" at bounding box center [434, 479] width 171 height 17
type input "labour kit st"
click at [439, 526] on div "Labour Kit - Standard Rates Product Kit" at bounding box center [481, 544] width 256 height 36
click at [273, 466] on div at bounding box center [278, 484] width 17 height 37
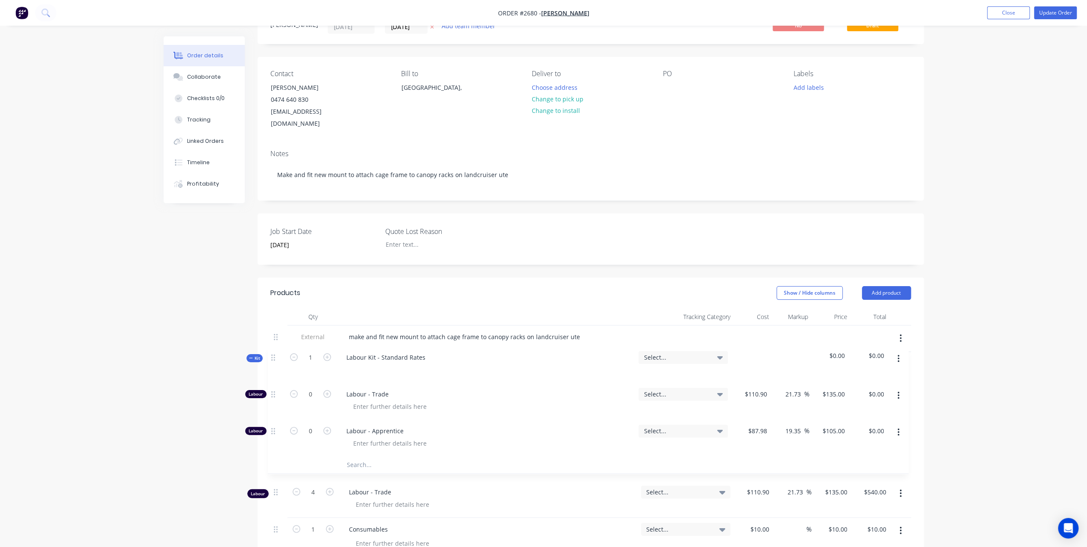
scroll to position [41, 0]
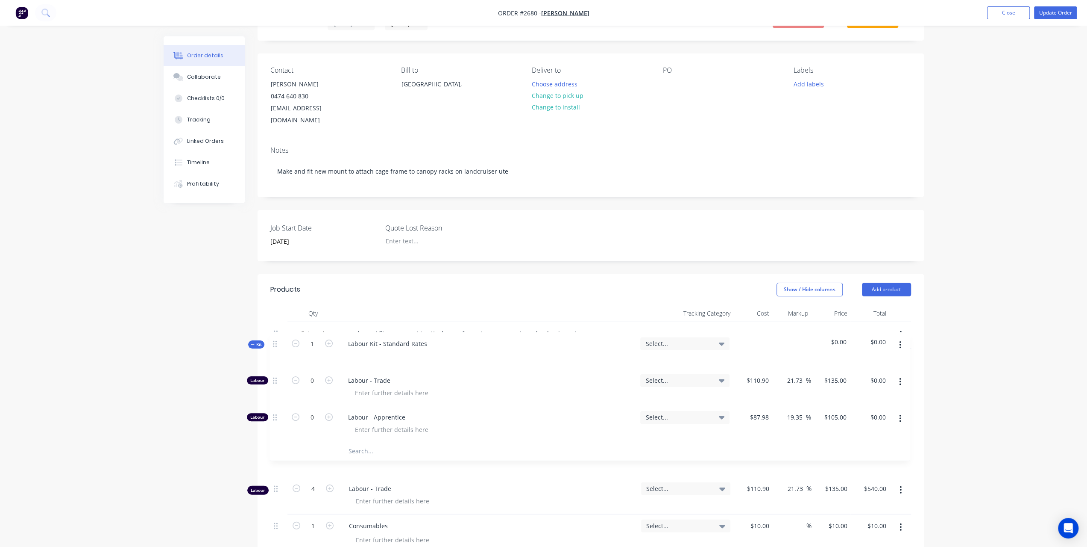
drag, startPoint x: 276, startPoint y: 463, endPoint x: 276, endPoint y: 338, distance: 124.8
click at [276, 338] on div "External make and fit new mount to attach cage frame to canopy racks on landcru…" at bounding box center [590, 437] width 641 height 231
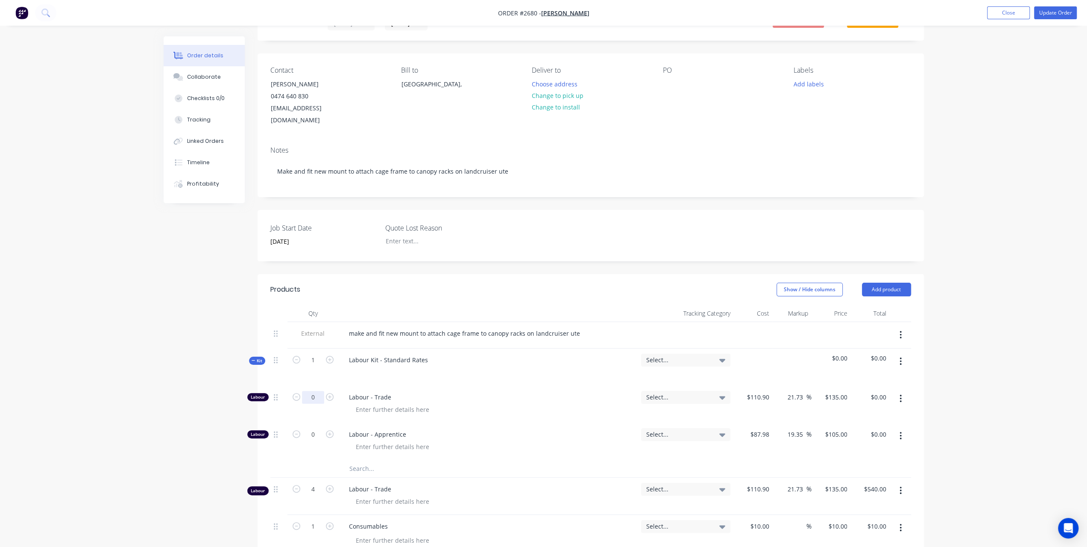
click at [310, 391] on input "0" at bounding box center [313, 397] width 22 height 13
type input "4"
type input "$540.00"
click at [953, 400] on div "Order details Collaborate Checklists 0/0 Tracking Linked Orders Timeline Profit…" at bounding box center [543, 379] width 1087 height 840
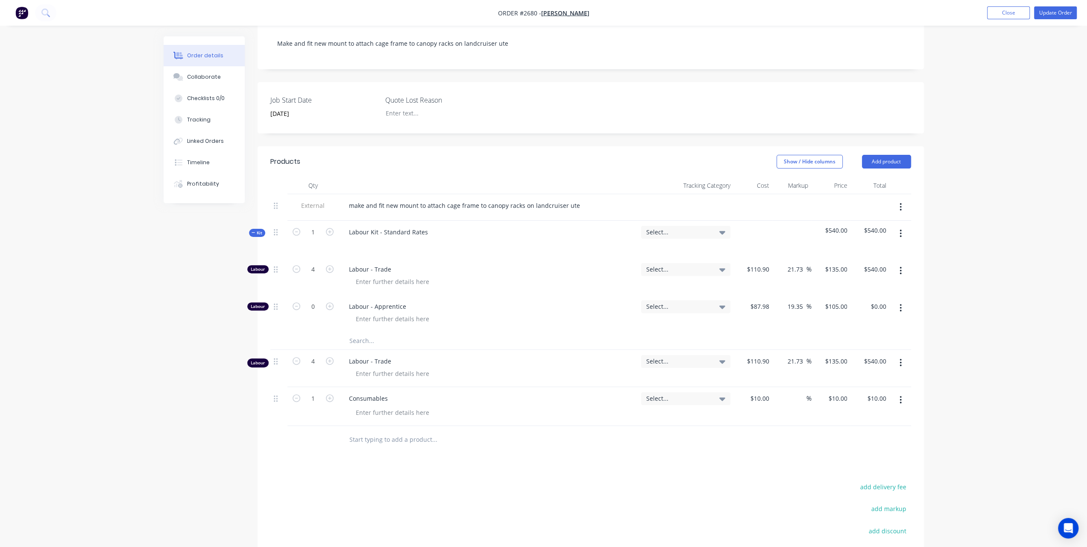
scroll to position [169, 0]
click at [898, 355] on button "button" at bounding box center [901, 362] width 20 height 15
click at [859, 430] on div "Delete" at bounding box center [871, 436] width 66 height 12
click at [1048, 10] on button "Update Order" at bounding box center [1055, 12] width 43 height 13
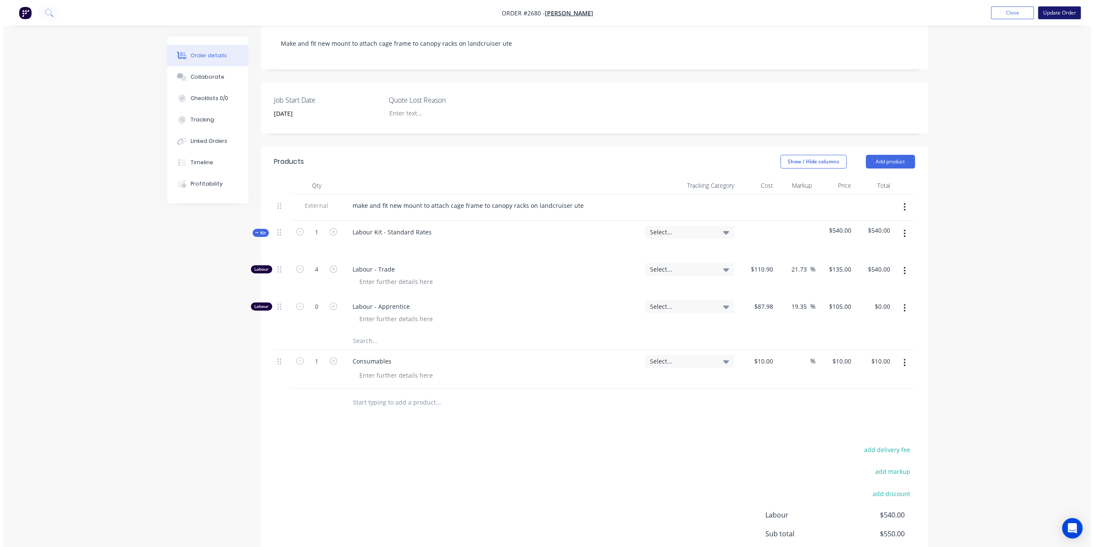
scroll to position [0, 0]
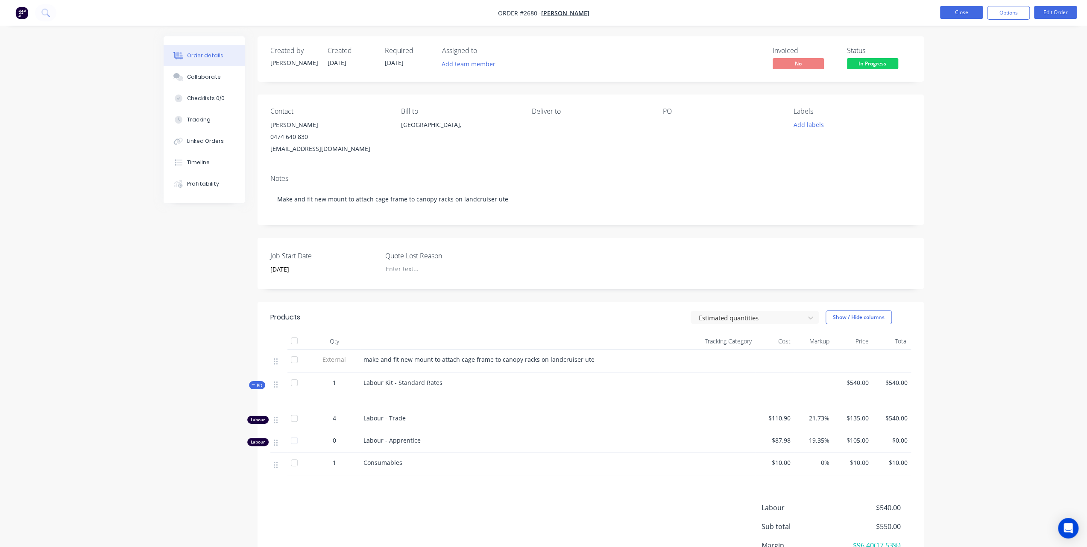
click at [976, 17] on button "Close" at bounding box center [961, 12] width 43 height 13
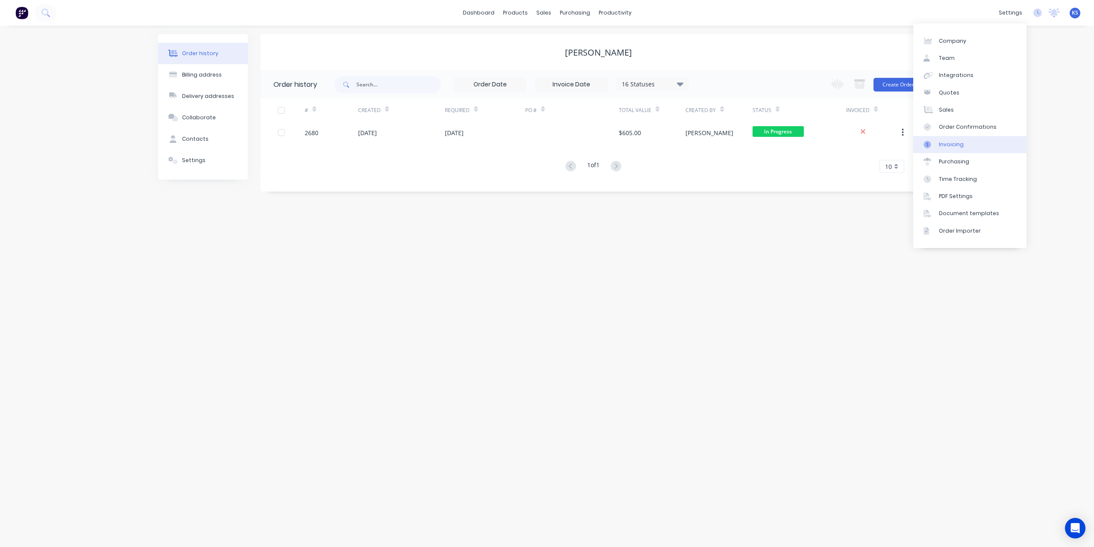
click at [955, 143] on div "Invoicing" at bounding box center [951, 145] width 25 height 8
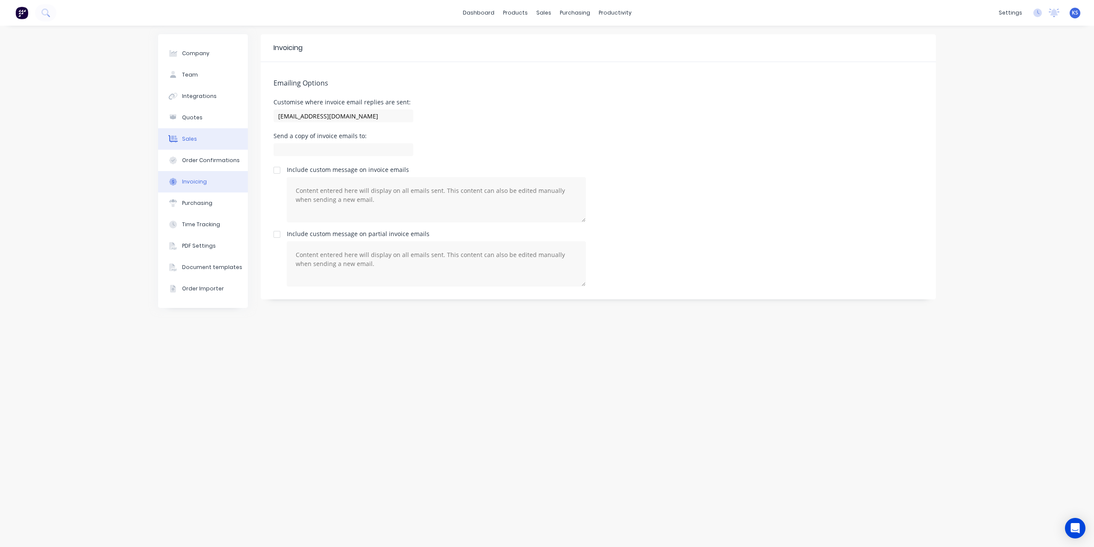
click at [203, 136] on button "Sales" at bounding box center [203, 138] width 90 height 21
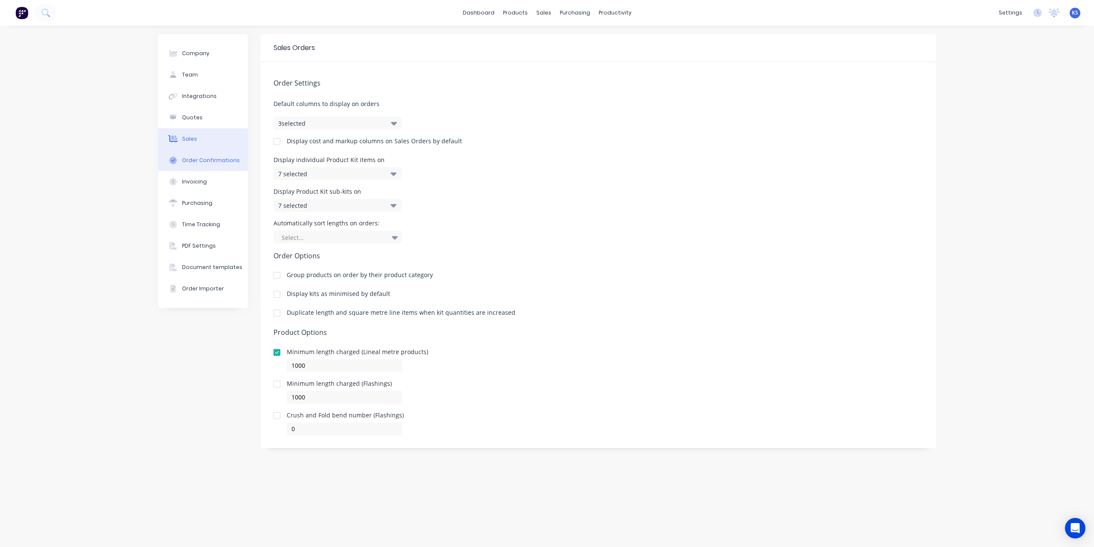
click at [205, 160] on div "Order Confirmations" at bounding box center [211, 160] width 58 height 8
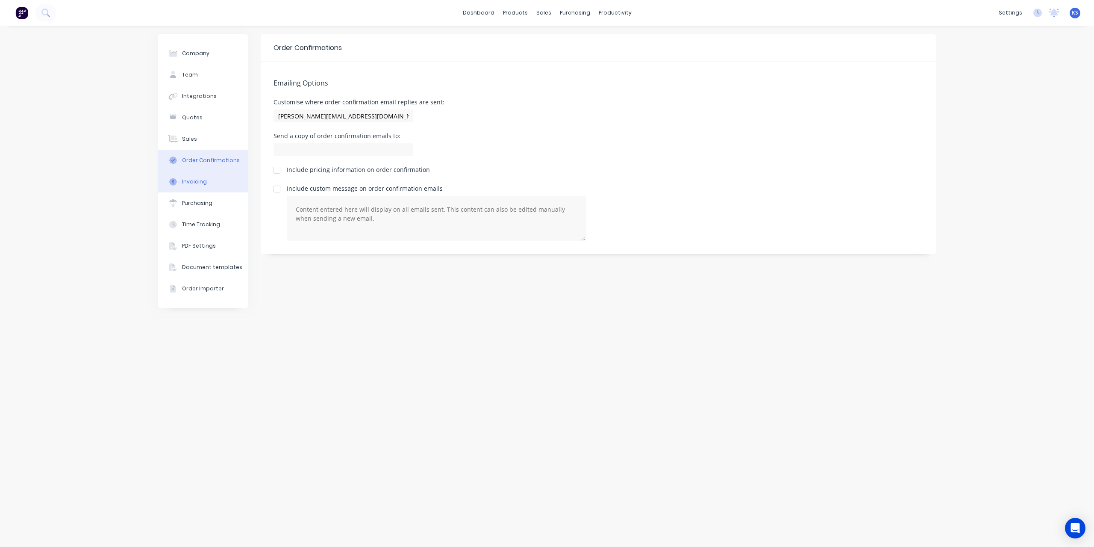
click at [201, 185] on div "Invoicing" at bounding box center [194, 182] width 25 height 8
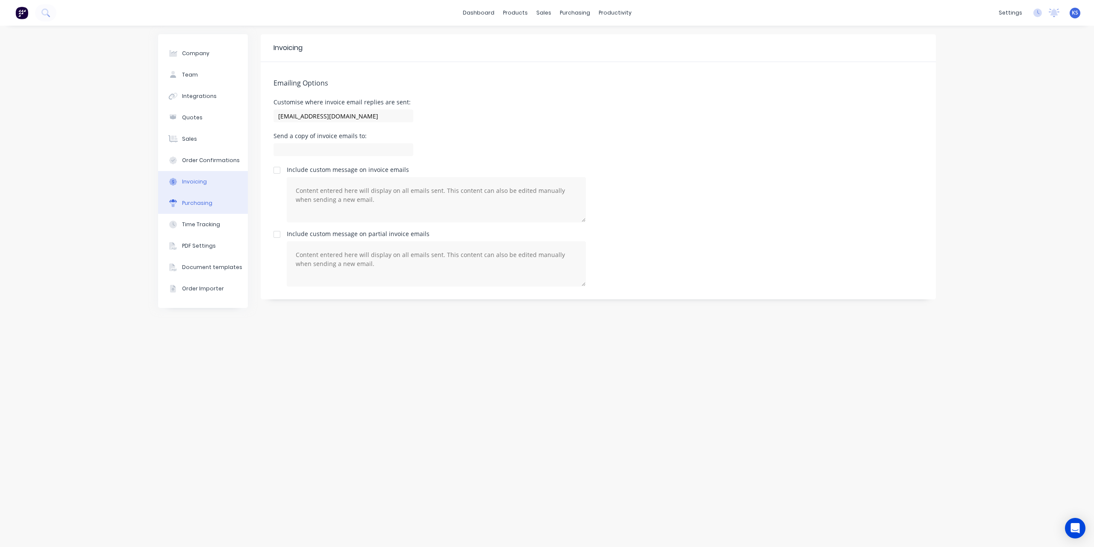
click at [192, 207] on button "Purchasing" at bounding box center [203, 202] width 90 height 21
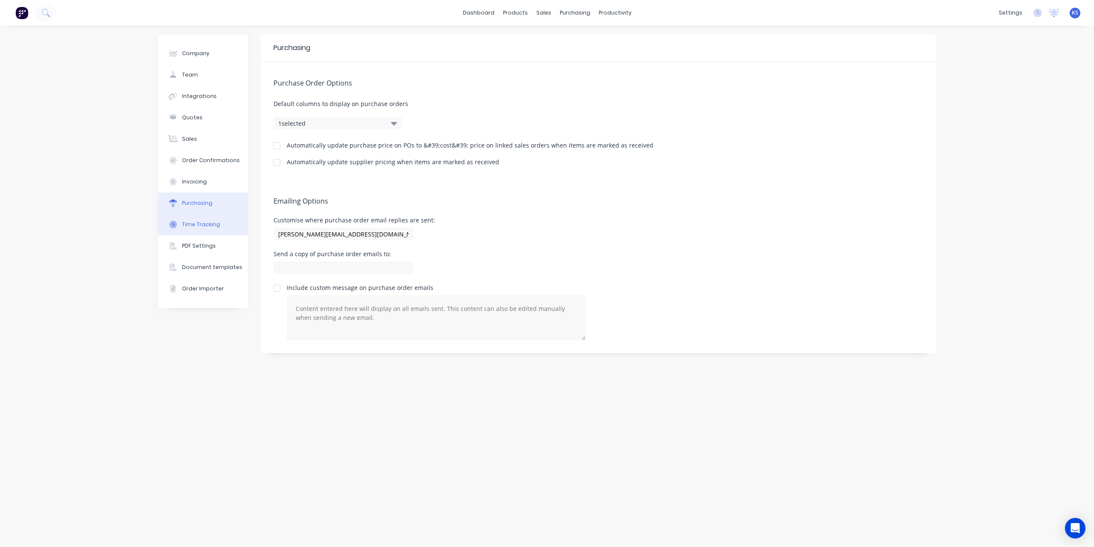
click at [194, 229] on button "Time Tracking" at bounding box center [203, 224] width 90 height 21
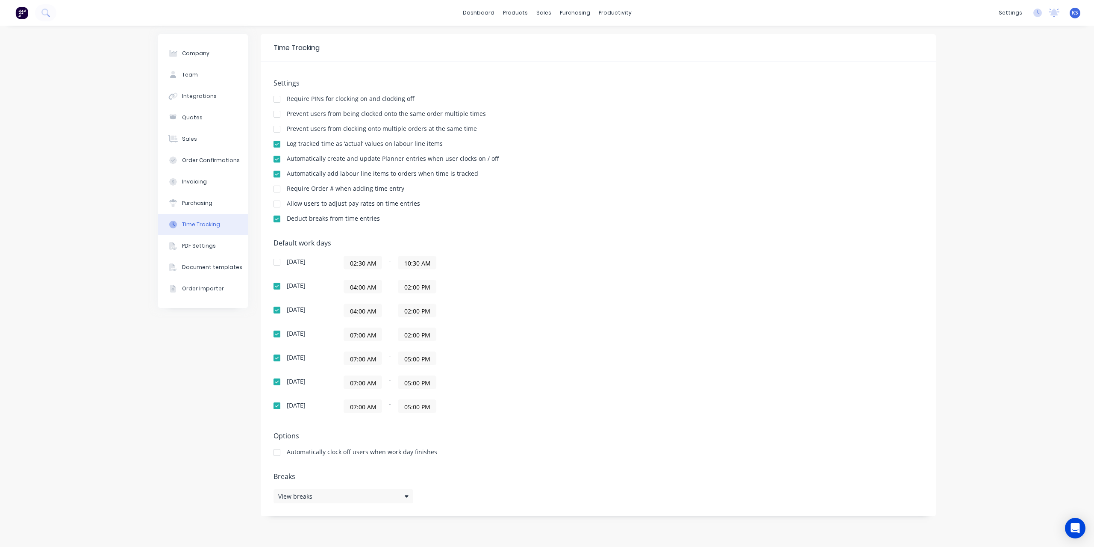
click at [376, 287] on input "04:00 AM" at bounding box center [363, 286] width 38 height 13
click at [361, 388] on div "07" at bounding box center [361, 389] width 21 height 15
type input "07:00 AM"
click at [552, 346] on div "Sunday 02:30 AM - 10:30 AM Monday 07:00 AM - 02:00 PM Tuesday 04:00 AM - 02:00 …" at bounding box center [422, 334] width 299 height 157
click at [379, 309] on input "04:00 AM" at bounding box center [363, 310] width 38 height 13
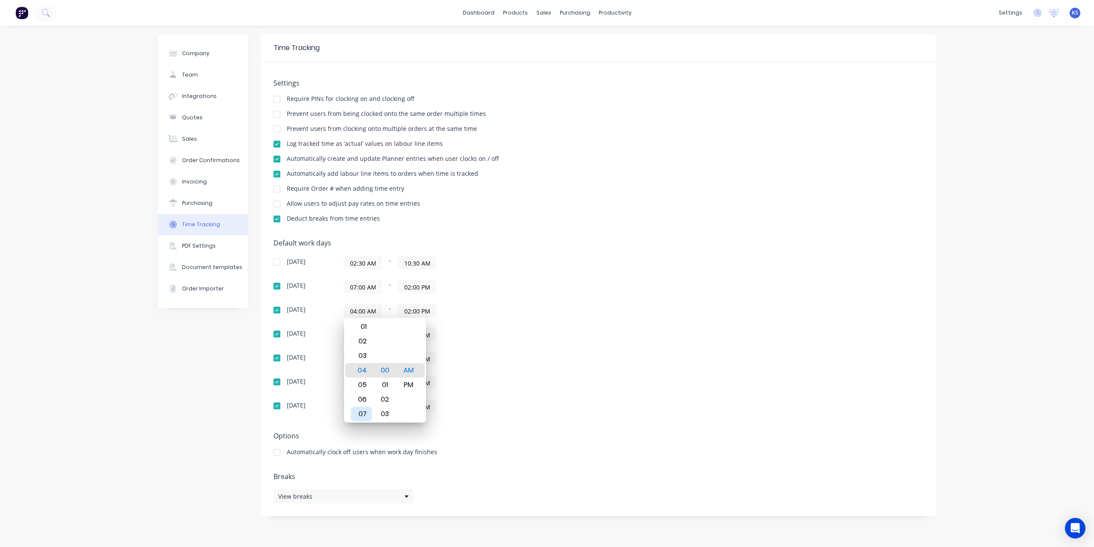
click at [361, 415] on div "07" at bounding box center [361, 413] width 21 height 15
type input "07:00 AM"
click at [523, 345] on div "Sunday 02:30 AM - 10:30 AM Monday 07:00 AM - 02:00 PM Tuesday 07:00 AM - 02:00 …" at bounding box center [422, 334] width 299 height 157
click at [432, 285] on input "02:00 PM" at bounding box center [417, 286] width 38 height 13
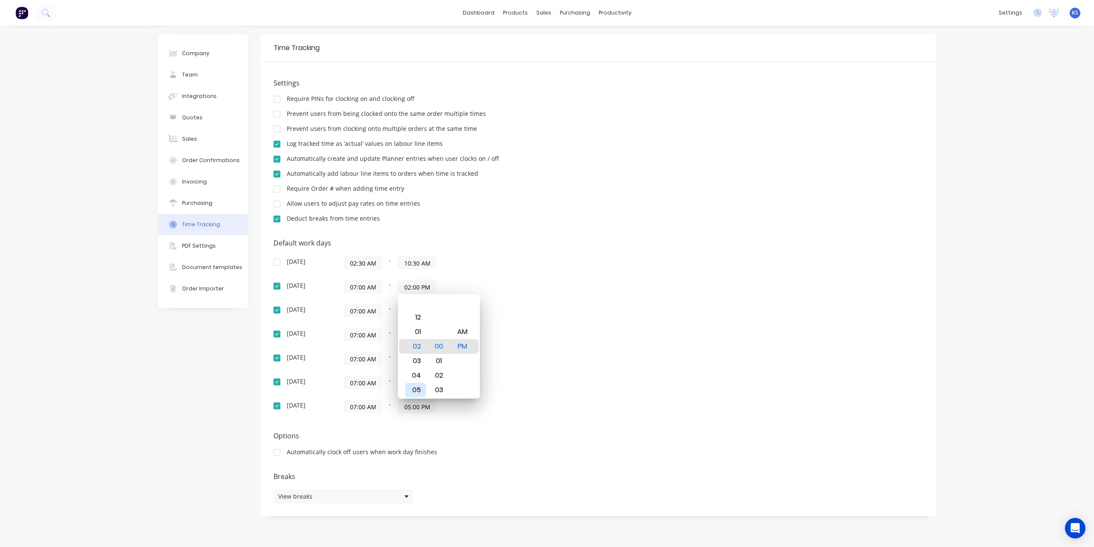
click at [417, 391] on div "05" at bounding box center [415, 389] width 21 height 15
type input "05:00 PM"
click at [617, 311] on div "Default work days Sunday 02:30 AM - 10:30 AM Monday 07:00 AM - 05:00 PM Tuesday…" at bounding box center [597, 331] width 649 height 184
click at [432, 314] on input "02:00 PM" at bounding box center [417, 310] width 38 height 13
click at [419, 409] on div "05" at bounding box center [415, 413] width 21 height 15
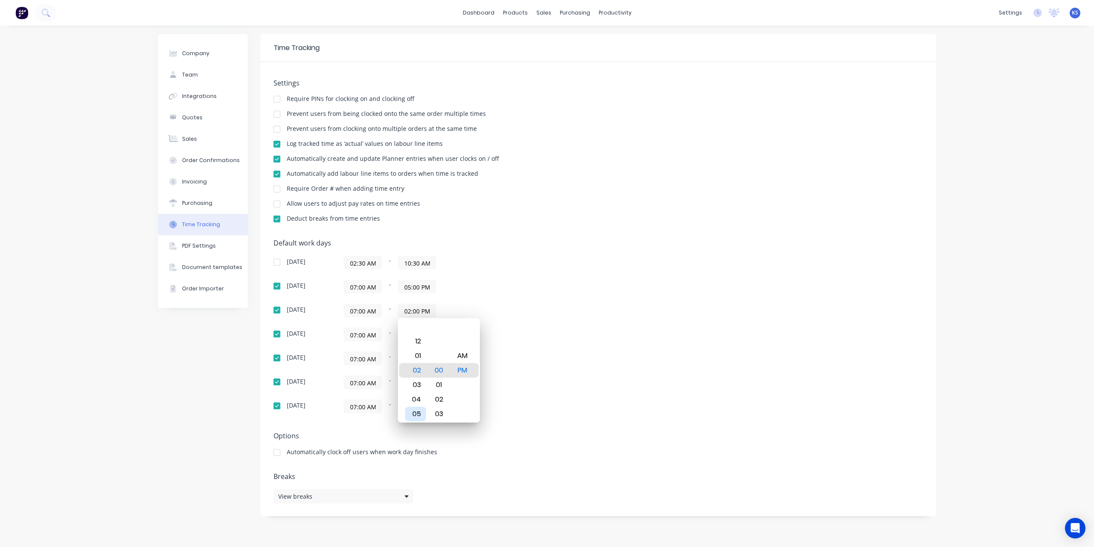
type input "05:00 PM"
click at [555, 331] on div "07:00 AM - 02:00 PM" at bounding box center [451, 334] width 214 height 14
click at [433, 332] on input "02:00 PM" at bounding box center [417, 334] width 38 height 13
click at [416, 435] on div "05" at bounding box center [415, 437] width 21 height 15
type input "05:00 PM"
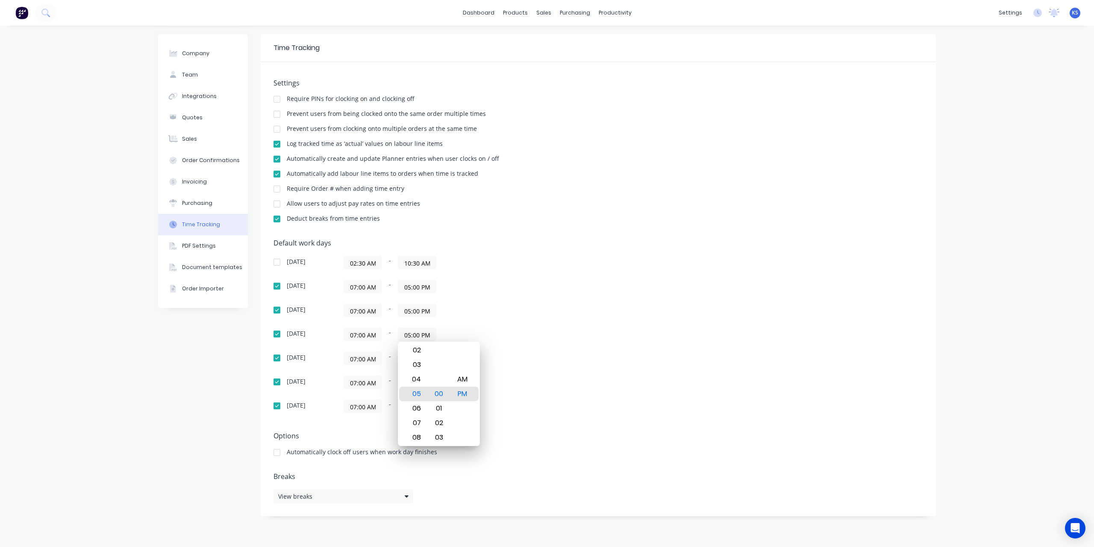
click at [694, 366] on div "Default work days Sunday 02:30 AM - 10:30 AM Monday 07:00 AM - 05:00 PM Tuesday…" at bounding box center [597, 331] width 649 height 184
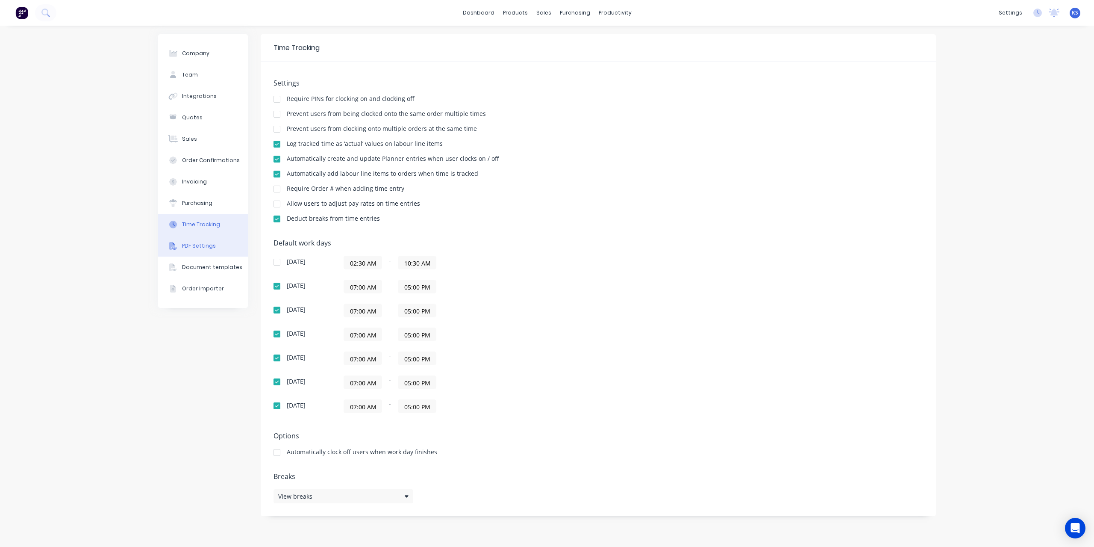
click at [190, 245] on div "PDF Settings" at bounding box center [199, 246] width 34 height 8
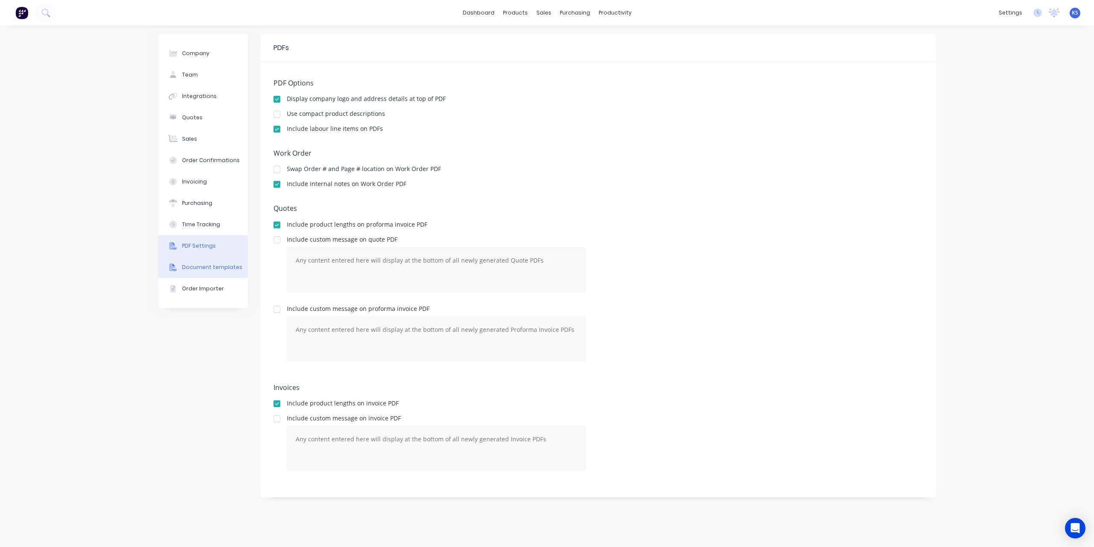
click at [201, 269] on div "Document templates" at bounding box center [212, 267] width 60 height 8
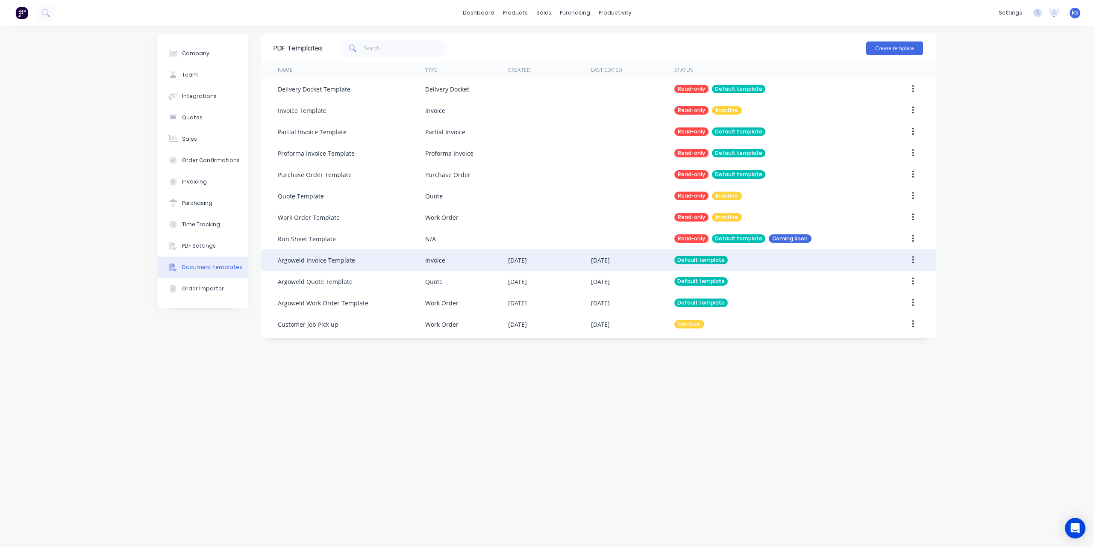
click at [915, 260] on button "button" at bounding box center [913, 259] width 20 height 15
click at [867, 282] on div "Edit" at bounding box center [882, 282] width 66 height 12
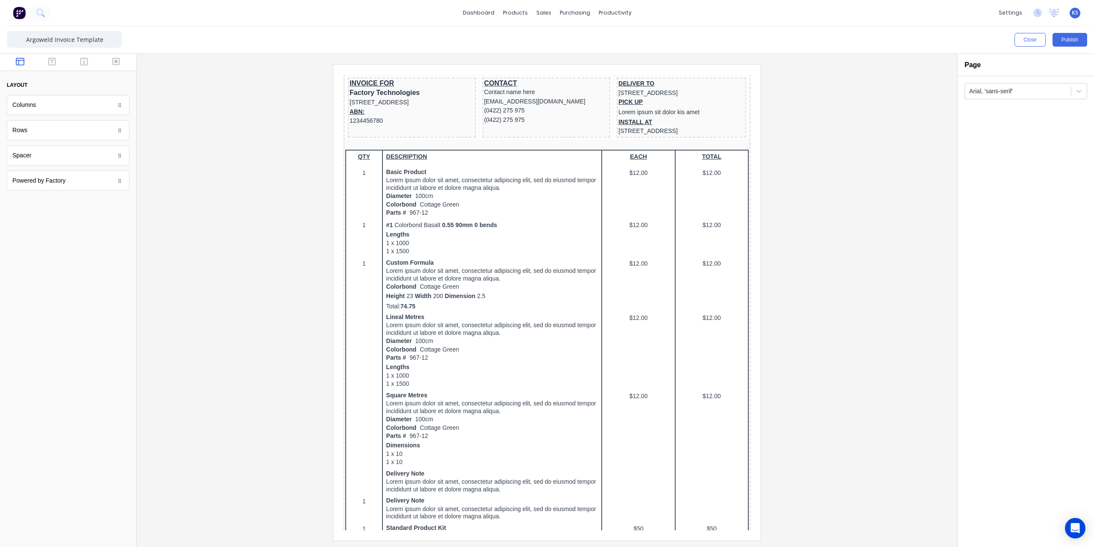
scroll to position [166, 0]
drag, startPoint x: 736, startPoint y: 169, endPoint x: 1095, endPoint y: 324, distance: 391.6
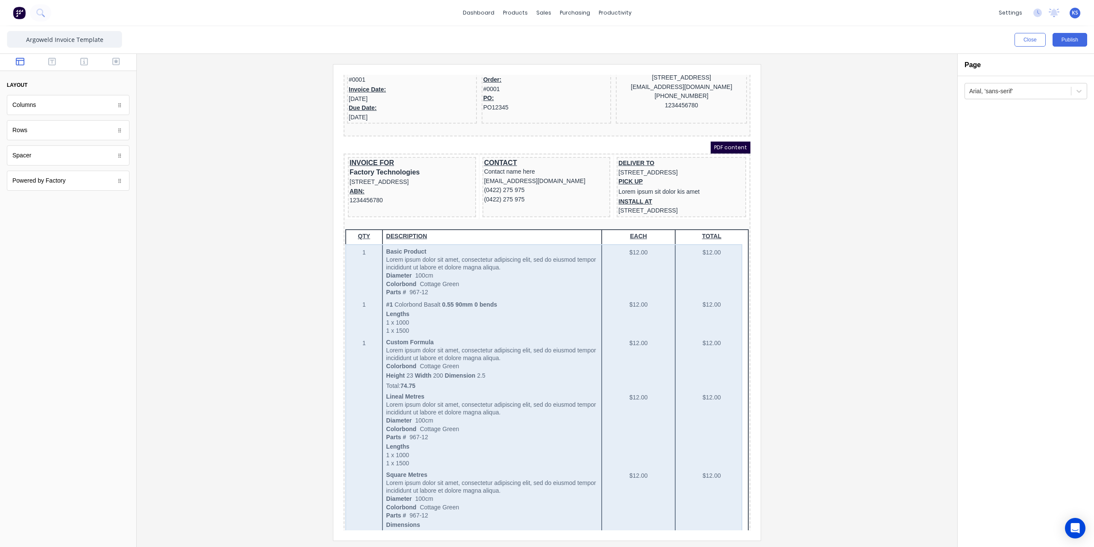
scroll to position [0, 0]
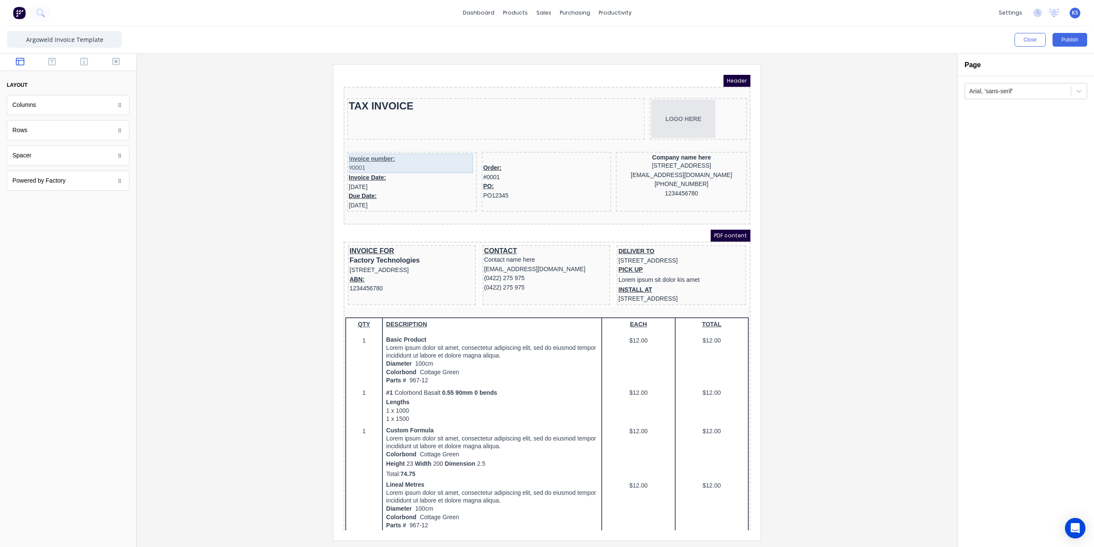
click at [353, 147] on div "Invoice number: #0001" at bounding box center [401, 153] width 126 height 20
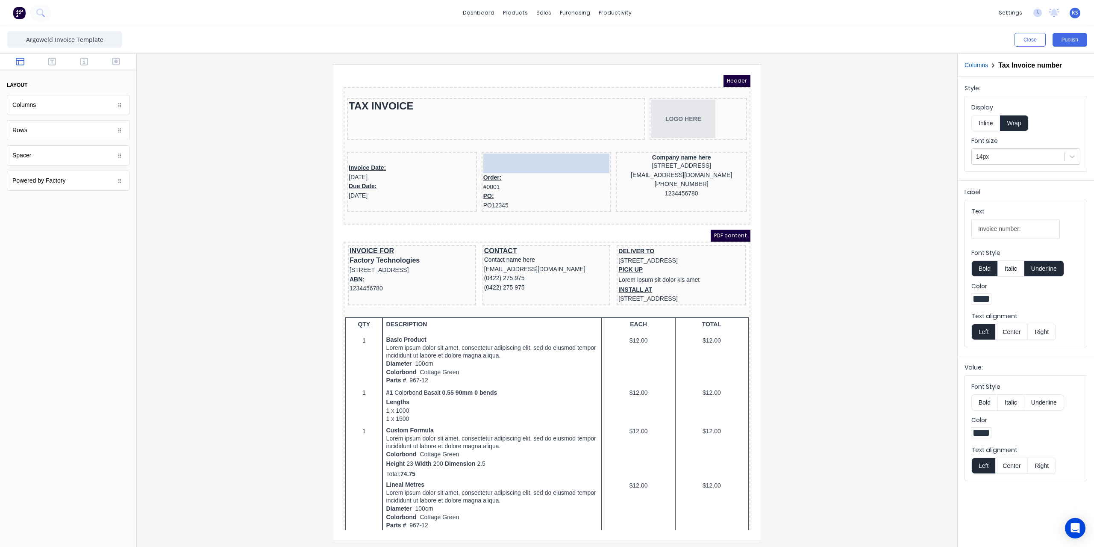
drag, startPoint x: 353, startPoint y: 148, endPoint x: 490, endPoint y: 147, distance: 137.2
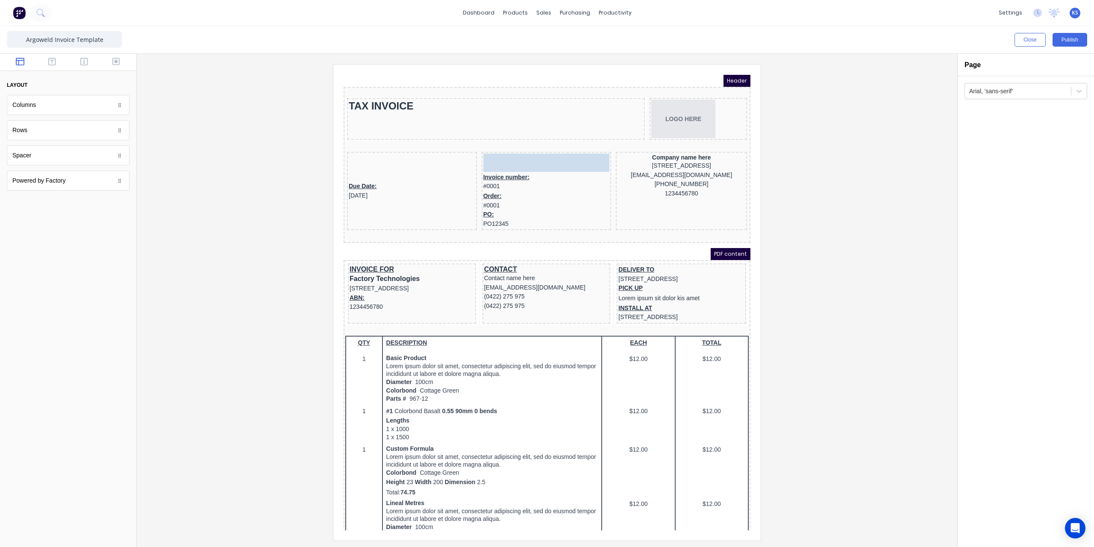
drag, startPoint x: 371, startPoint y: 159, endPoint x: 502, endPoint y: 150, distance: 131.5
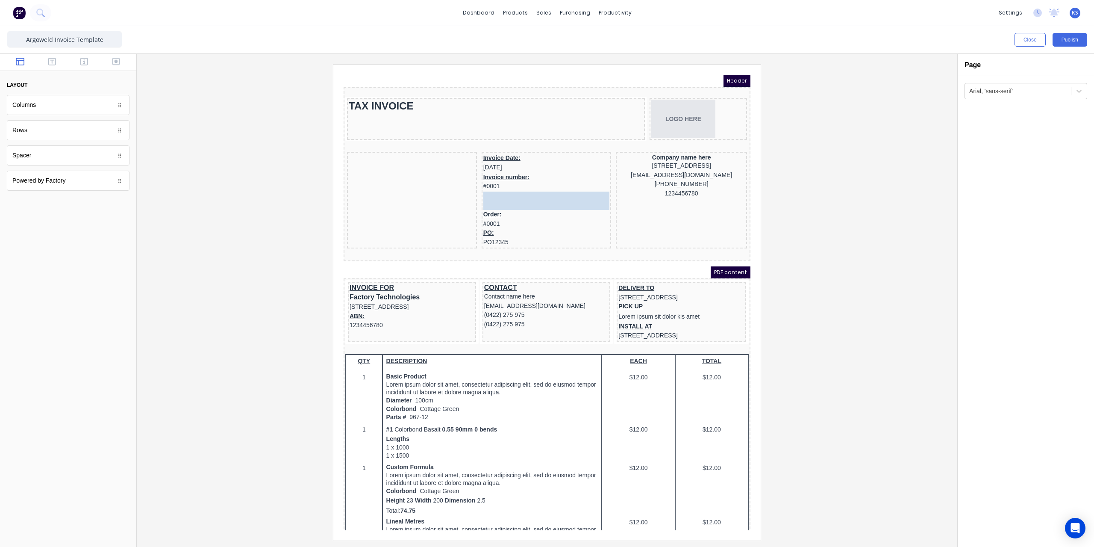
drag, startPoint x: 346, startPoint y: 175, endPoint x: 478, endPoint y: 188, distance: 132.3
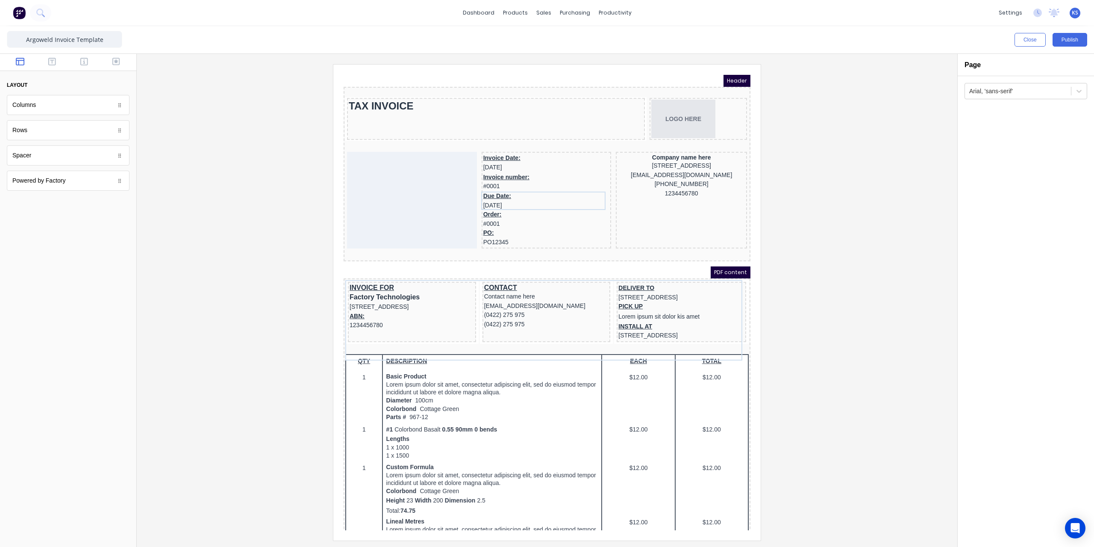
click at [370, 272] on body "Header TAX INVOICE LOGO HERE Invoice Date: 29/10/2024 Invoice number: #0001 Due…" at bounding box center [536, 292] width 407 height 455
drag, startPoint x: 367, startPoint y: 273, endPoint x: 371, endPoint y: 150, distance: 123.1
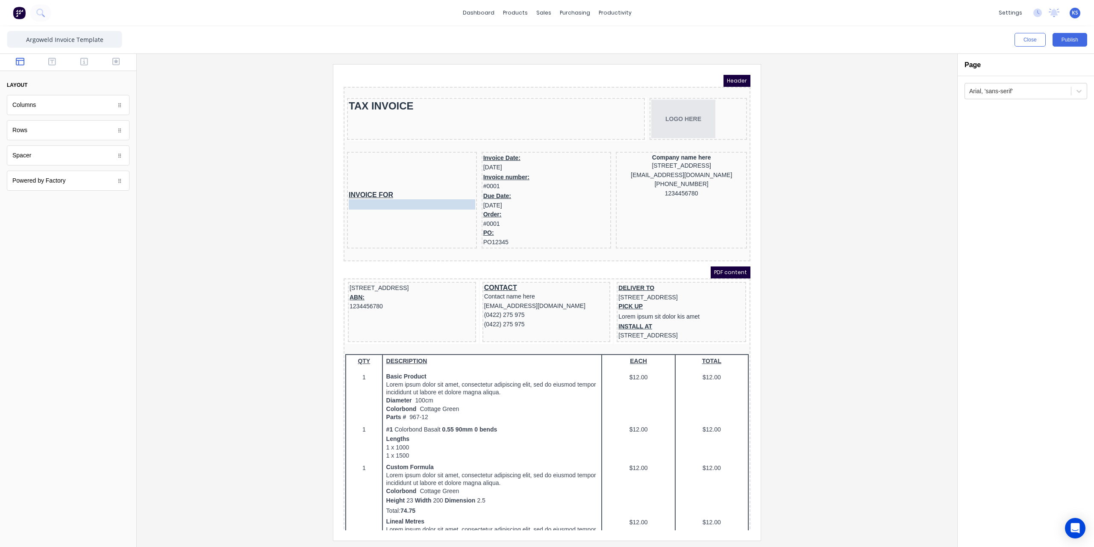
drag, startPoint x: 372, startPoint y: 276, endPoint x: 377, endPoint y: 193, distance: 83.1
drag, startPoint x: 369, startPoint y: 277, endPoint x: 371, endPoint y: 196, distance: 81.2
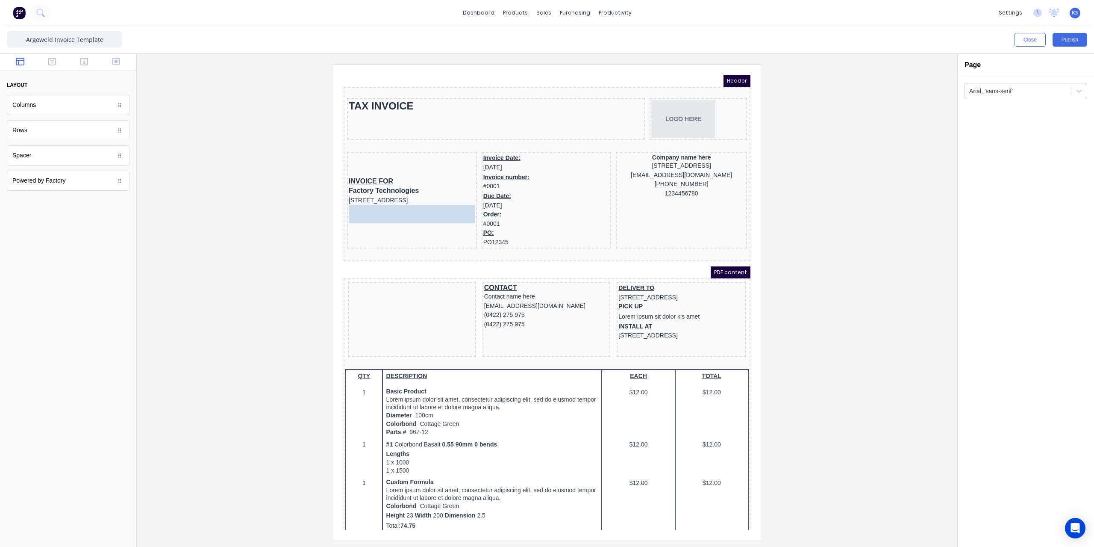
drag, startPoint x: 346, startPoint y: 279, endPoint x: 348, endPoint y: 216, distance: 63.3
click at [347, 212] on div "INVOICE FOR Factory Technologies 234 Beach Road Gold Coast, Queensland, Austral…" at bounding box center [402, 189] width 130 height 97
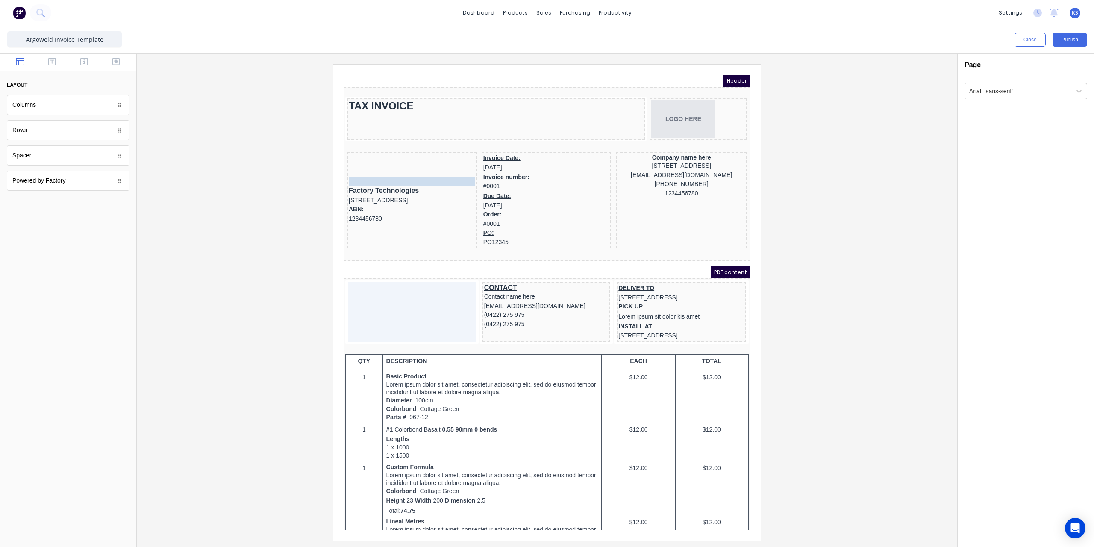
drag, startPoint x: 371, startPoint y: 167, endPoint x: 371, endPoint y: 150, distance: 17.1
click at [371, 150] on body "Header TAX INVOICE LOGO HERE INVOICE FOR INVOICE FOR Factory Technologies 234 B…" at bounding box center [536, 292] width 407 height 455
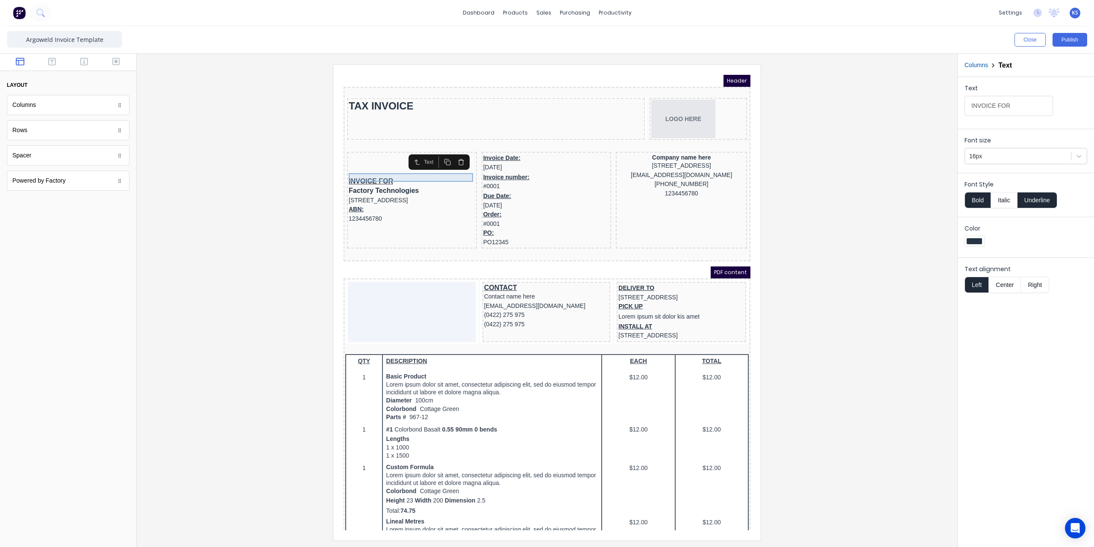
click at [370, 167] on div "INVOICE FOR" at bounding box center [401, 171] width 126 height 9
click at [454, 153] on button "button" at bounding box center [451, 152] width 14 height 12
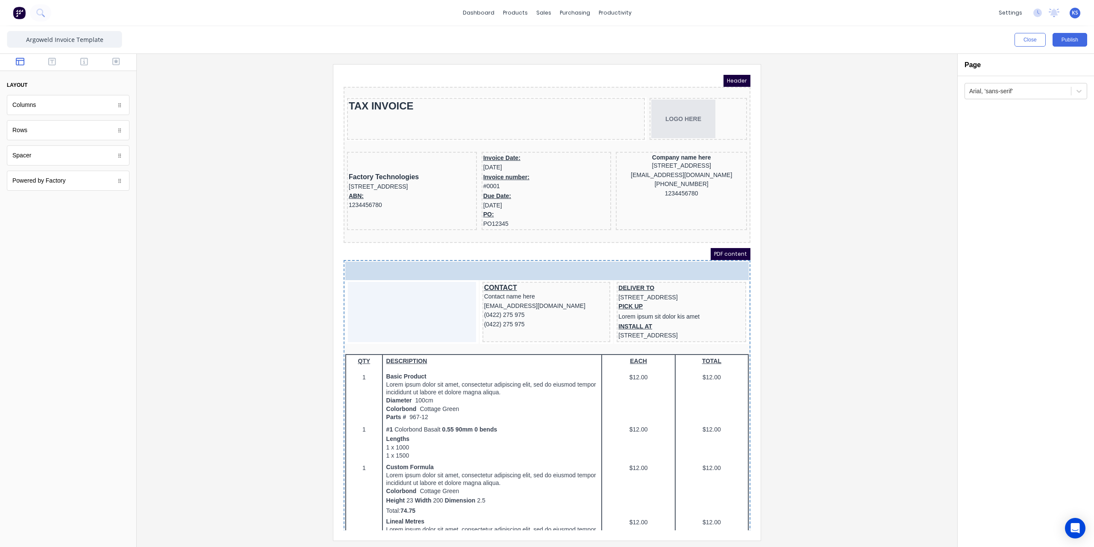
drag, startPoint x: 477, startPoint y: 203, endPoint x: 365, endPoint y: 271, distance: 131.2
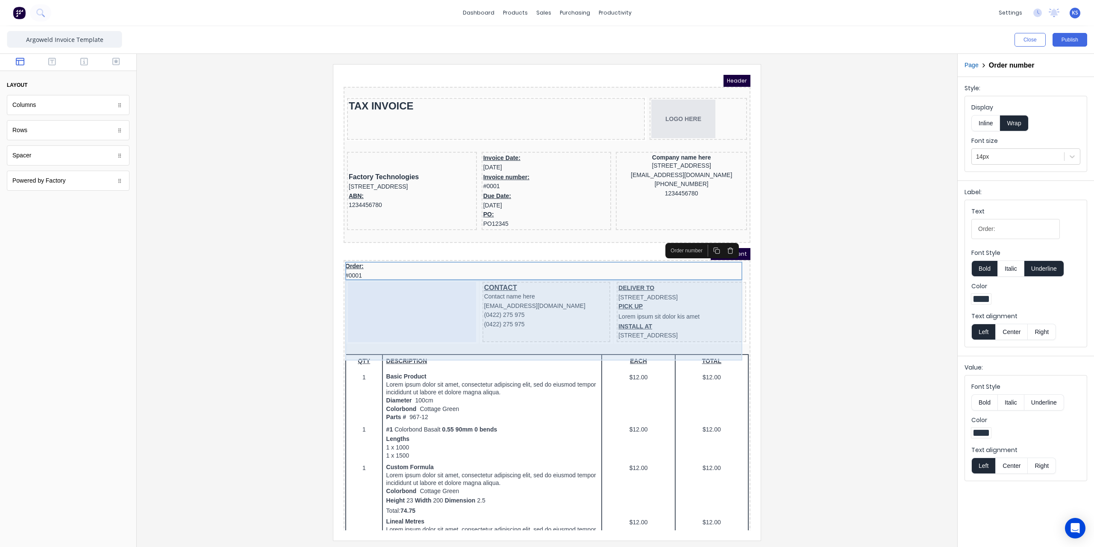
drag, startPoint x: 365, startPoint y: 271, endPoint x: 364, endPoint y: 276, distance: 5.6
click at [364, 285] on div "CONTACT Contact name here xxxxxxx@xxxxx.com (0422) 275 975 (0422) 275 975 DELIV…" at bounding box center [536, 302] width 403 height 65
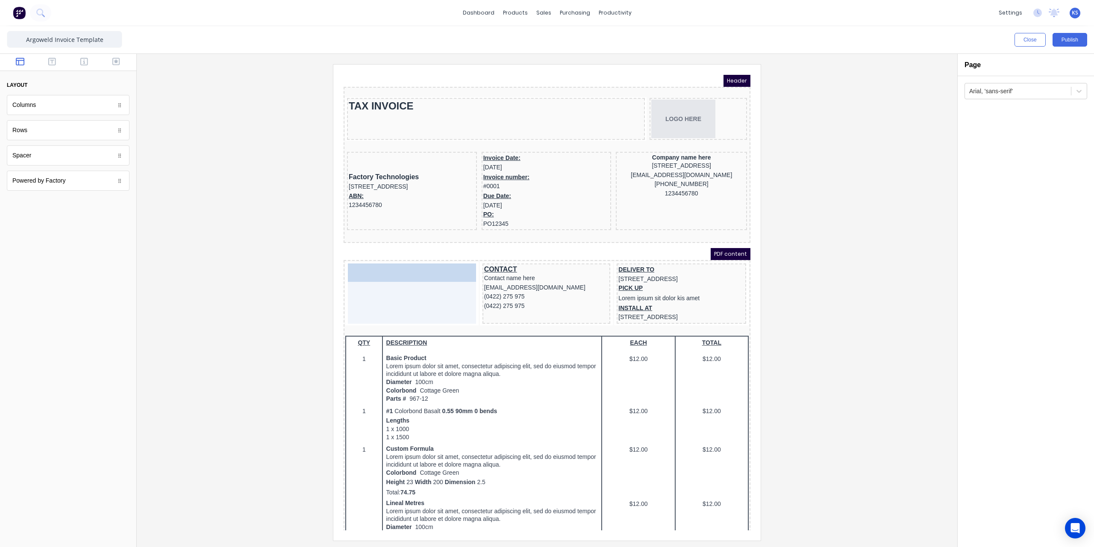
drag, startPoint x: 346, startPoint y: 254, endPoint x: 352, endPoint y: 276, distance: 22.3
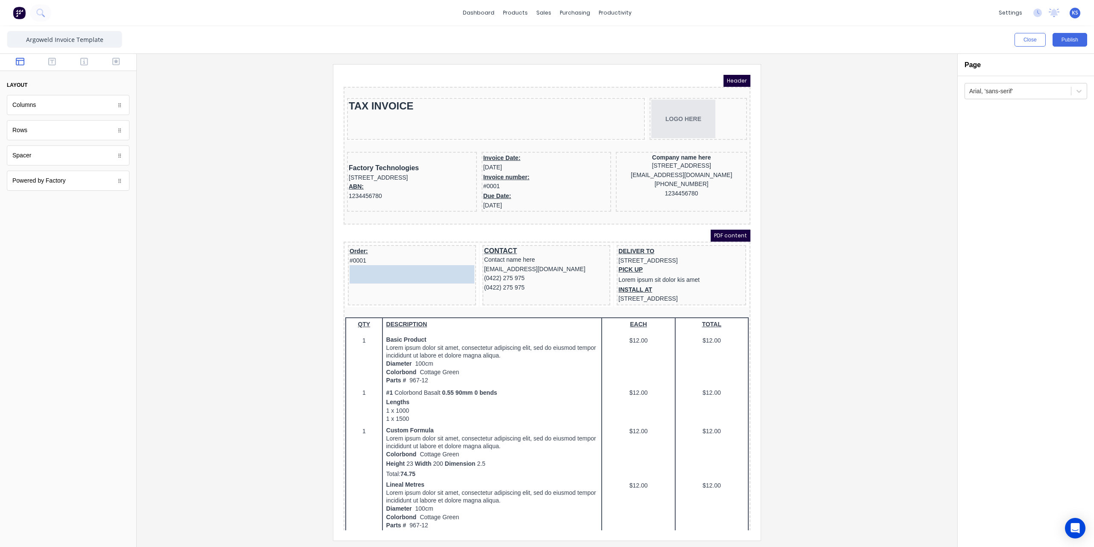
drag, startPoint x: 476, startPoint y: 203, endPoint x: 347, endPoint y: 256, distance: 139.3
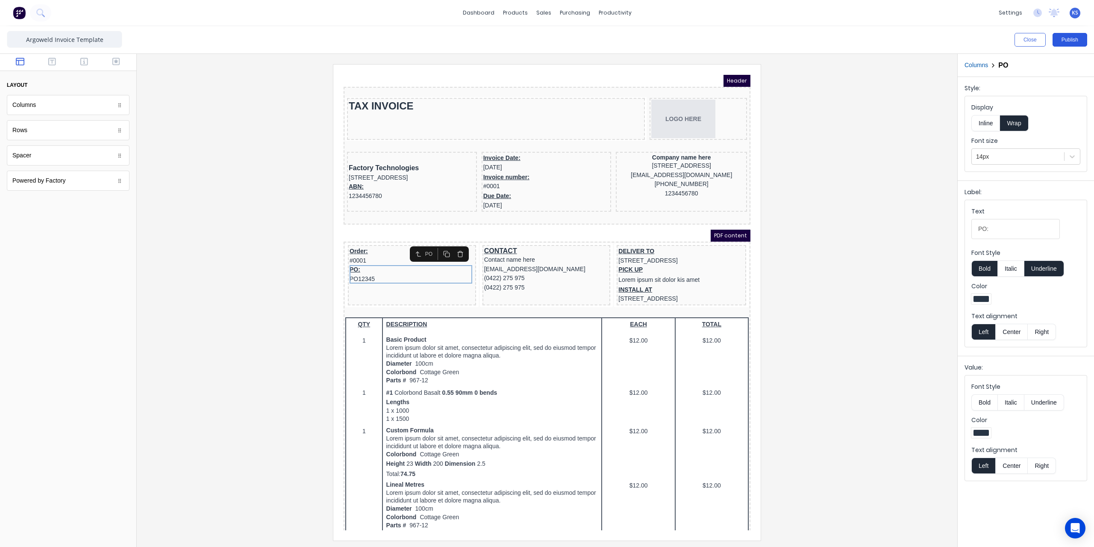
click at [1072, 37] on button "Publish" at bounding box center [1069, 40] width 35 height 14
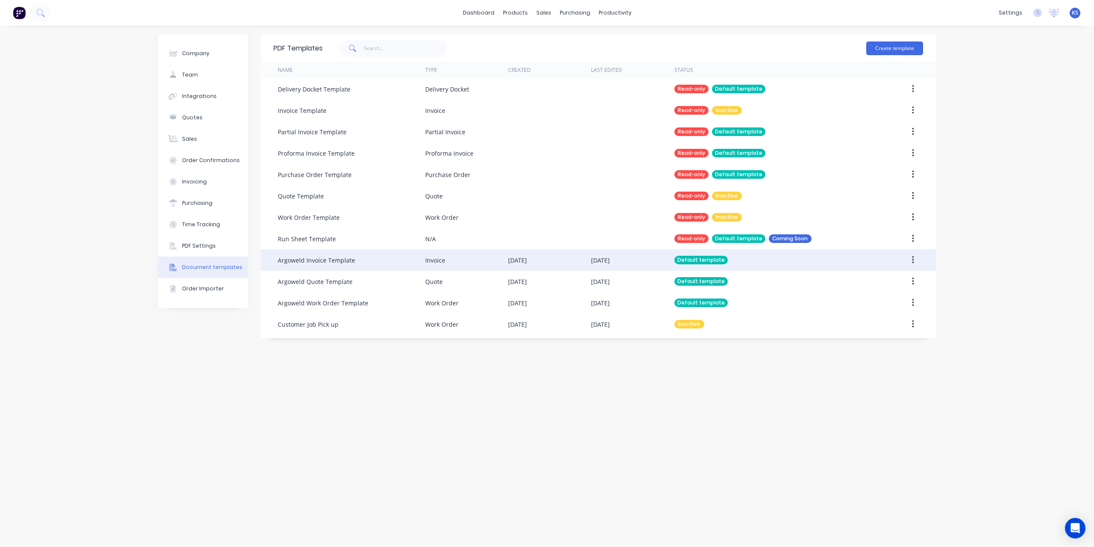
click at [911, 260] on button "button" at bounding box center [913, 259] width 20 height 15
click at [877, 279] on div "Edit" at bounding box center [882, 282] width 66 height 12
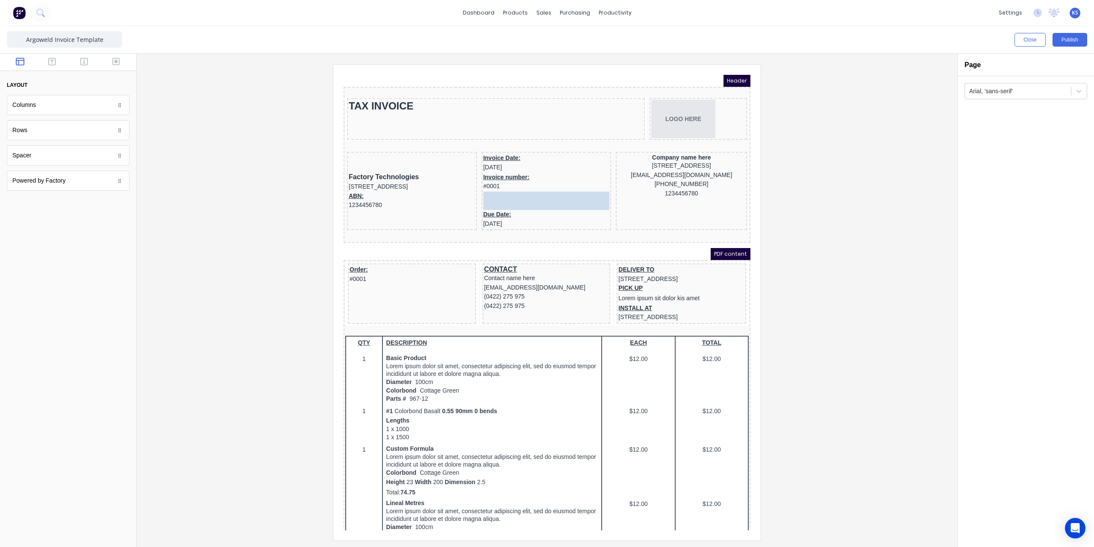
drag, startPoint x: 347, startPoint y: 262, endPoint x: 478, endPoint y: 187, distance: 150.4
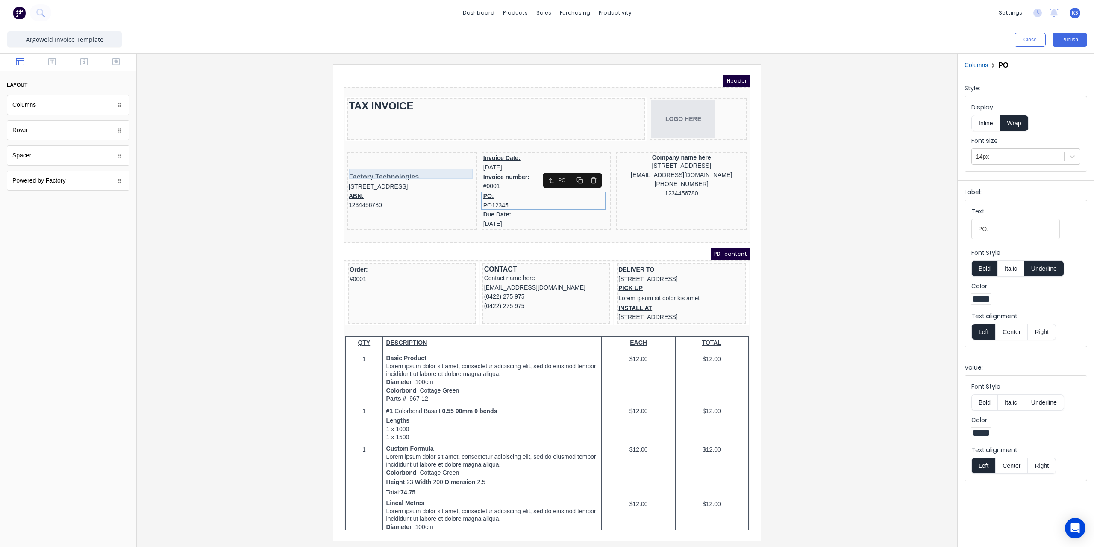
click at [367, 162] on div "Factory Technologies" at bounding box center [401, 167] width 126 height 10
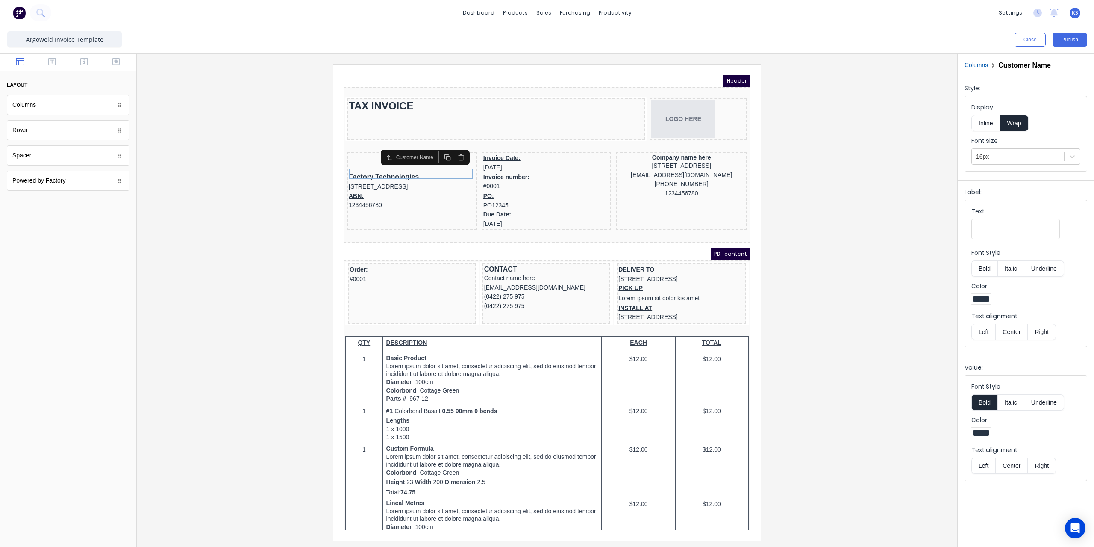
click at [978, 65] on button "Columns" at bounding box center [976, 65] width 24 height 9
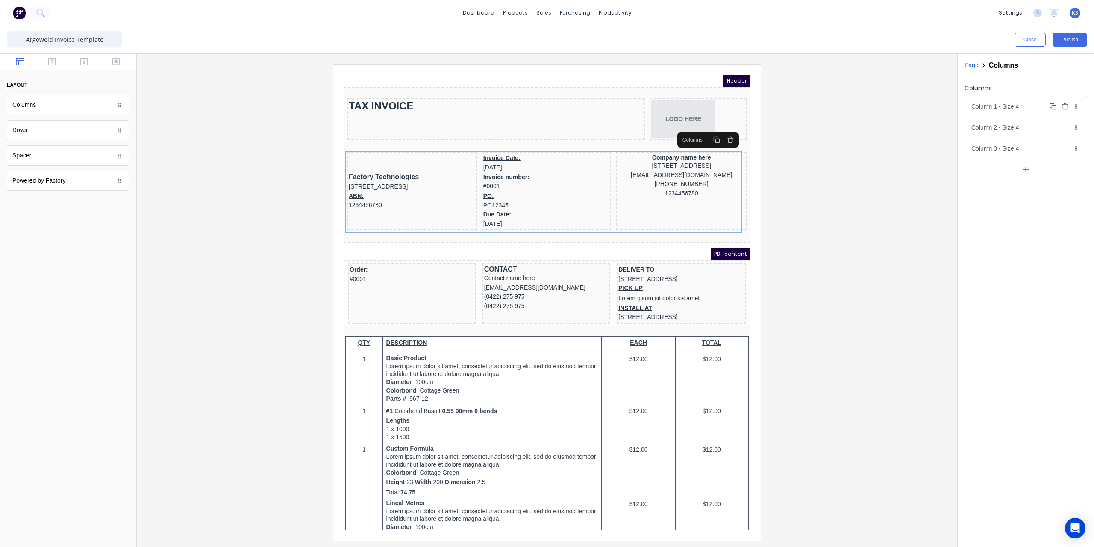
click at [1080, 106] on div at bounding box center [1076, 106] width 9 height 9
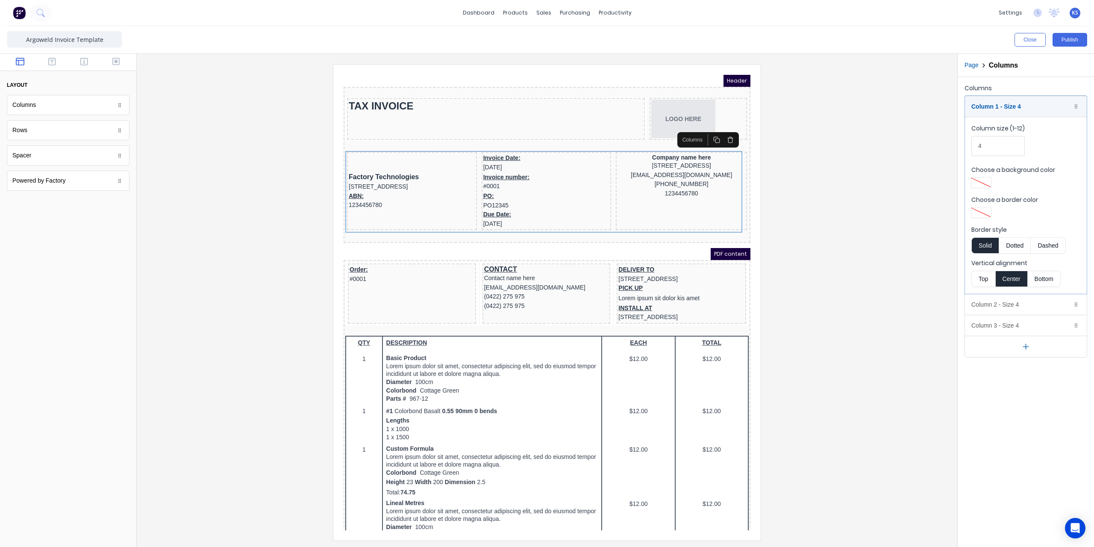
click at [986, 275] on button "Top" at bounding box center [983, 278] width 24 height 16
click at [503, 147] on div "Invoice Date: 29/10/2024" at bounding box center [536, 152] width 126 height 18
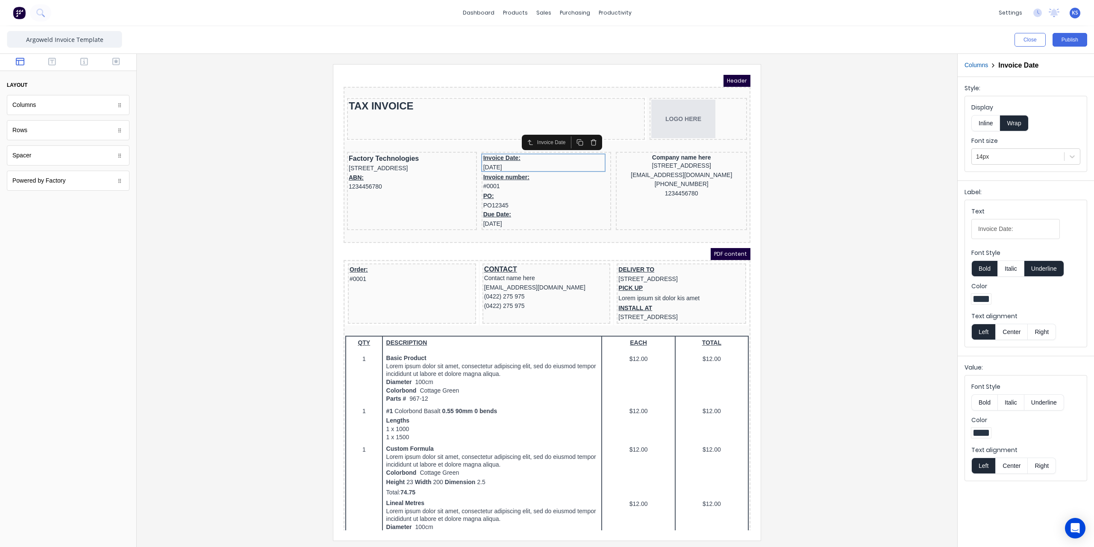
click at [1039, 268] on button "Underline" at bounding box center [1044, 268] width 40 height 16
click at [509, 167] on div "Invoice number: #0001" at bounding box center [536, 172] width 126 height 20
click at [1048, 267] on button "Underline" at bounding box center [1044, 268] width 40 height 16
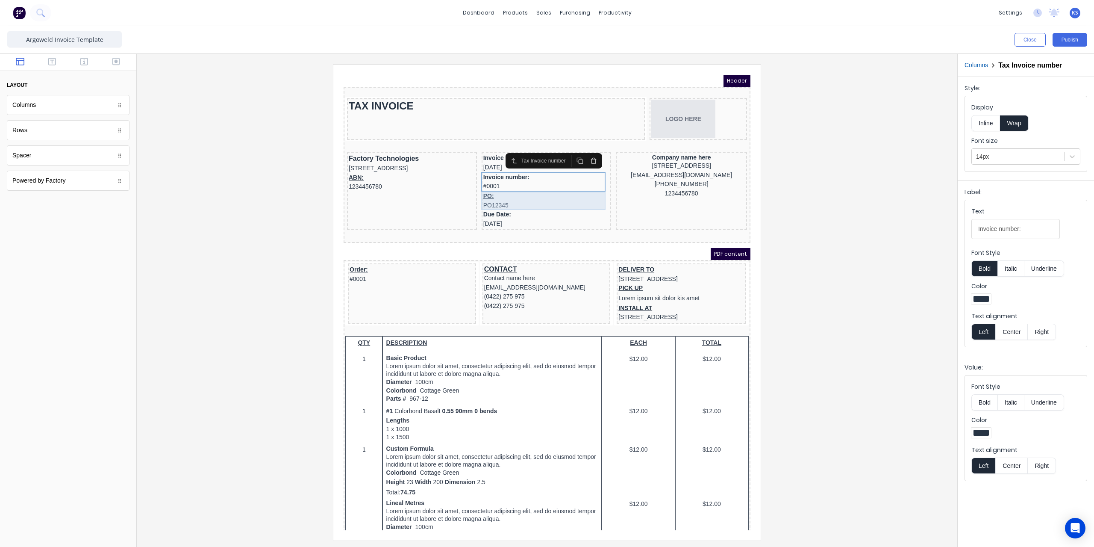
click at [496, 186] on div "PO: PO12345" at bounding box center [536, 190] width 126 height 18
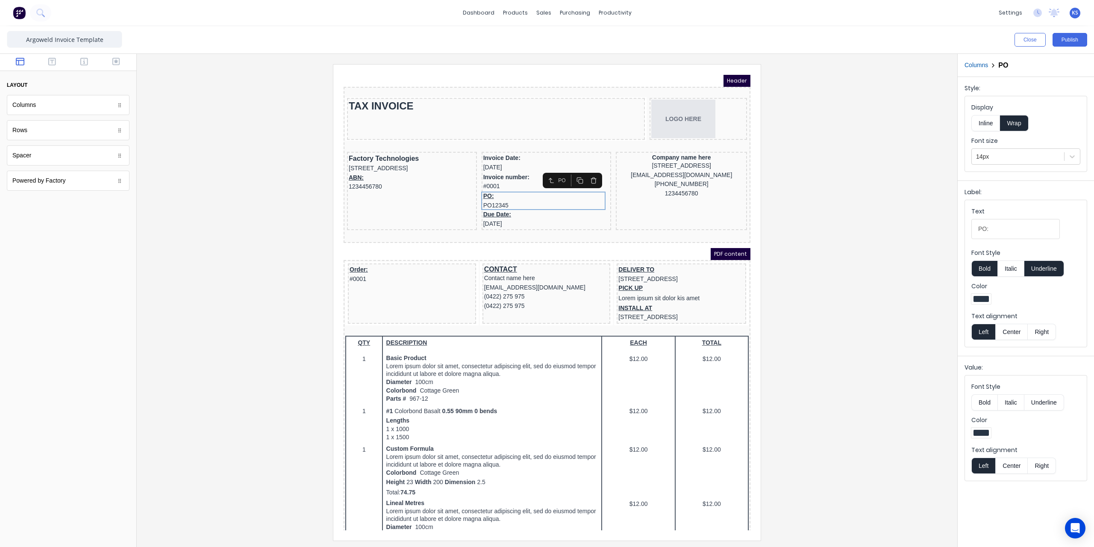
click at [1044, 268] on button "Underline" at bounding box center [1044, 268] width 40 height 16
click at [483, 204] on div "Due Date: 29/10/2024" at bounding box center [536, 209] width 126 height 18
click at [1039, 270] on button "Underline" at bounding box center [1044, 268] width 40 height 16
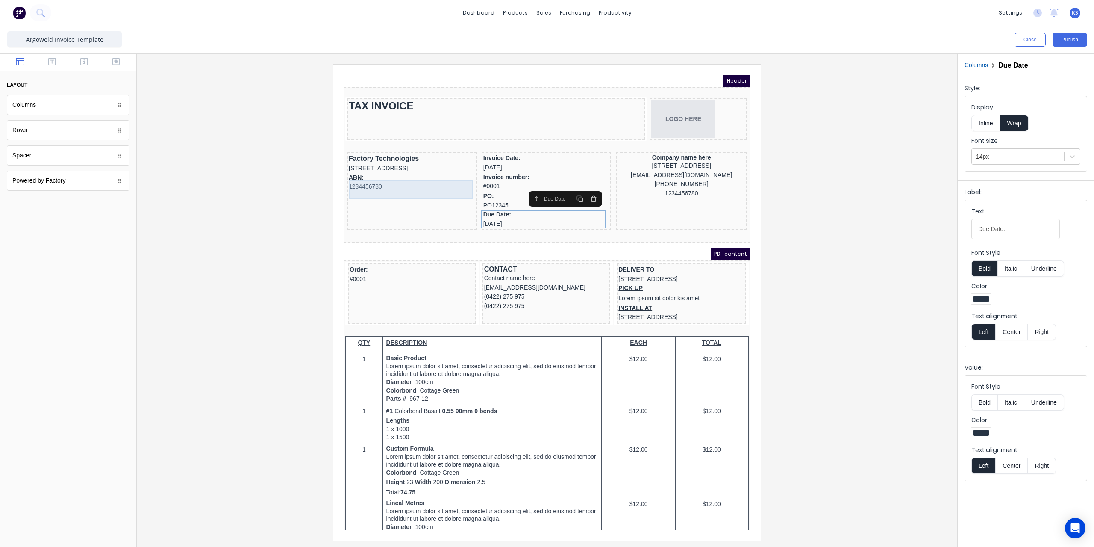
click at [343, 173] on div "ABN: 1234456780" at bounding box center [401, 172] width 126 height 18
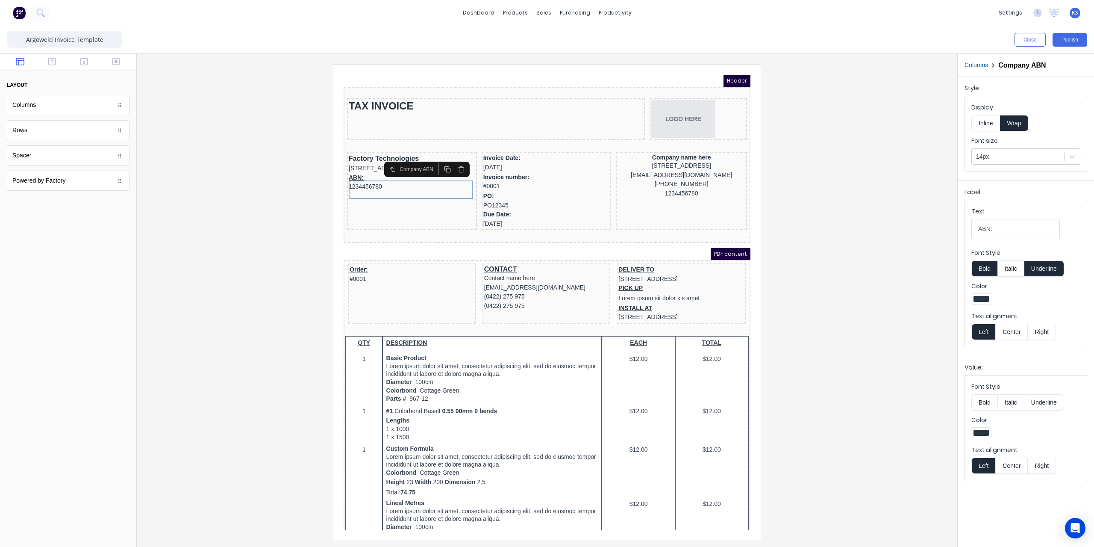
click at [1051, 268] on button "Underline" at bounding box center [1044, 268] width 40 height 16
click at [1069, 43] on button "Publish" at bounding box center [1069, 40] width 35 height 14
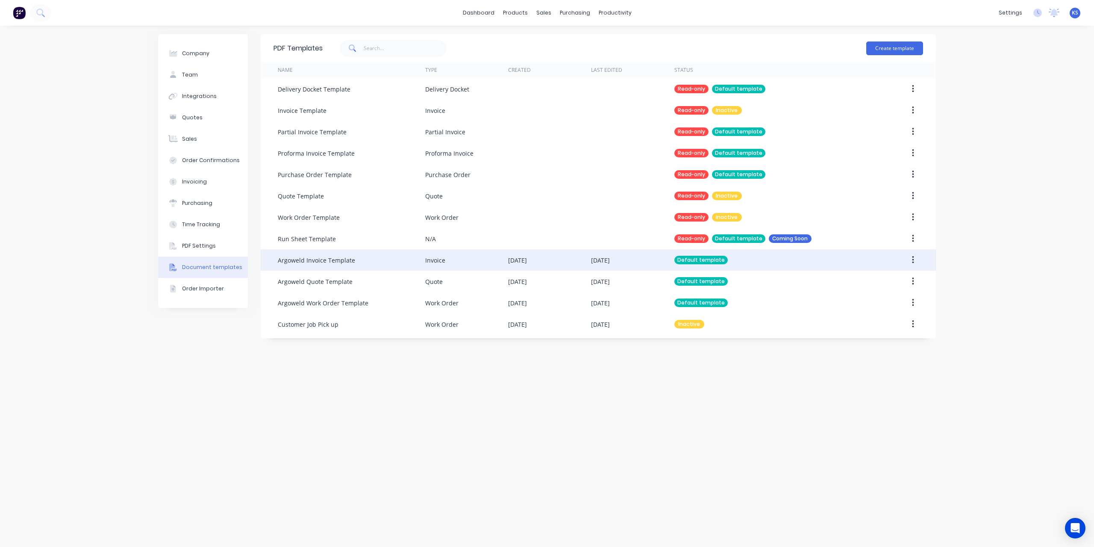
click at [918, 261] on button "button" at bounding box center [913, 259] width 20 height 15
click at [871, 277] on div "Edit" at bounding box center [882, 282] width 66 height 12
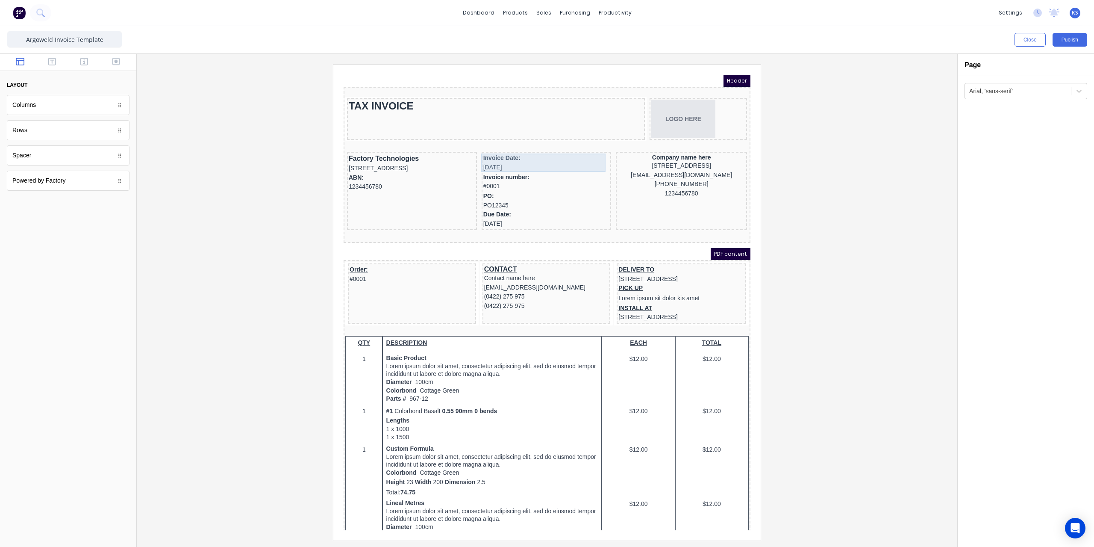
click at [509, 151] on div "Invoice Date: 29/10/2024" at bounding box center [536, 152] width 126 height 18
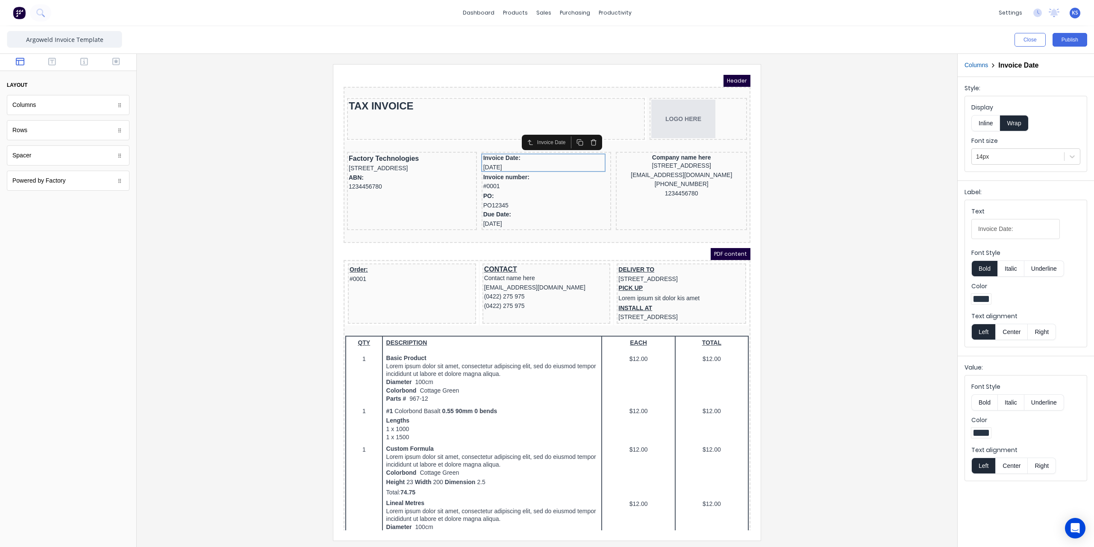
click at [833, 155] on div at bounding box center [547, 302] width 807 height 476
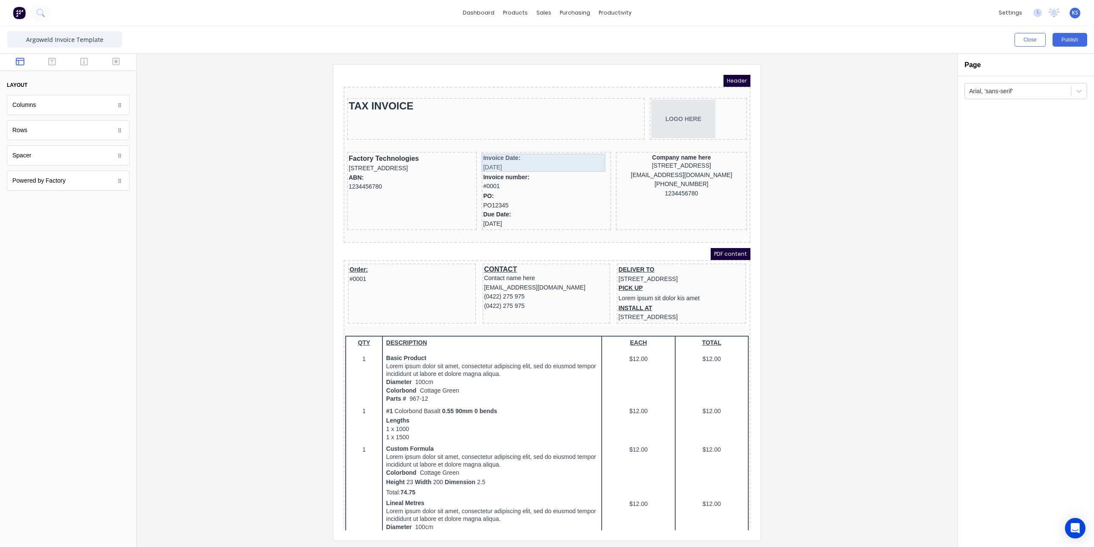
click at [506, 157] on div "Invoice Date: 29/10/2024" at bounding box center [536, 152] width 126 height 18
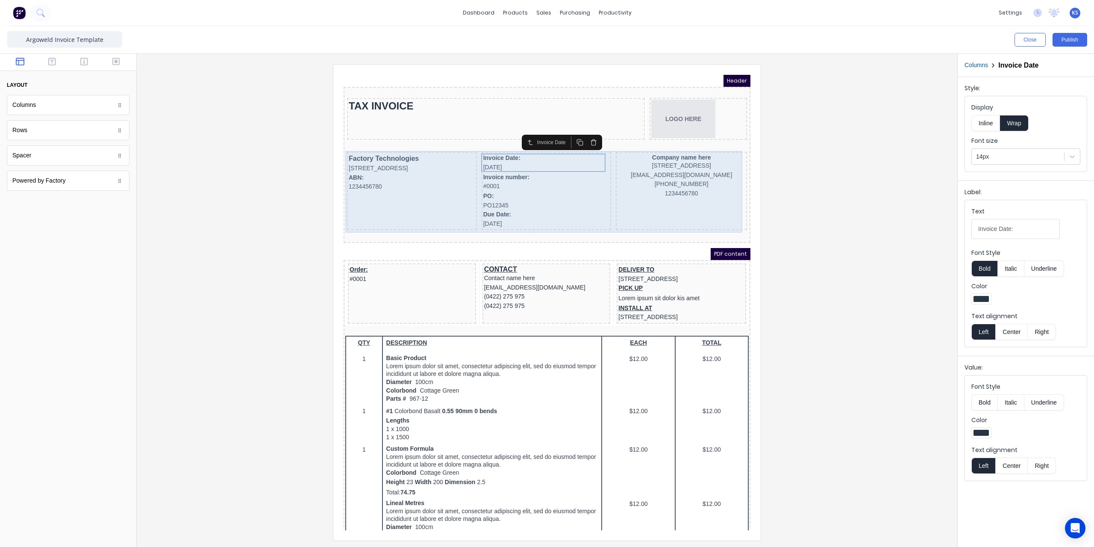
click at [600, 165] on div "Factory Technologies 234 Beach Road Gold Coast, Queensland, Australia, 4217 ABN…" at bounding box center [536, 182] width 403 height 82
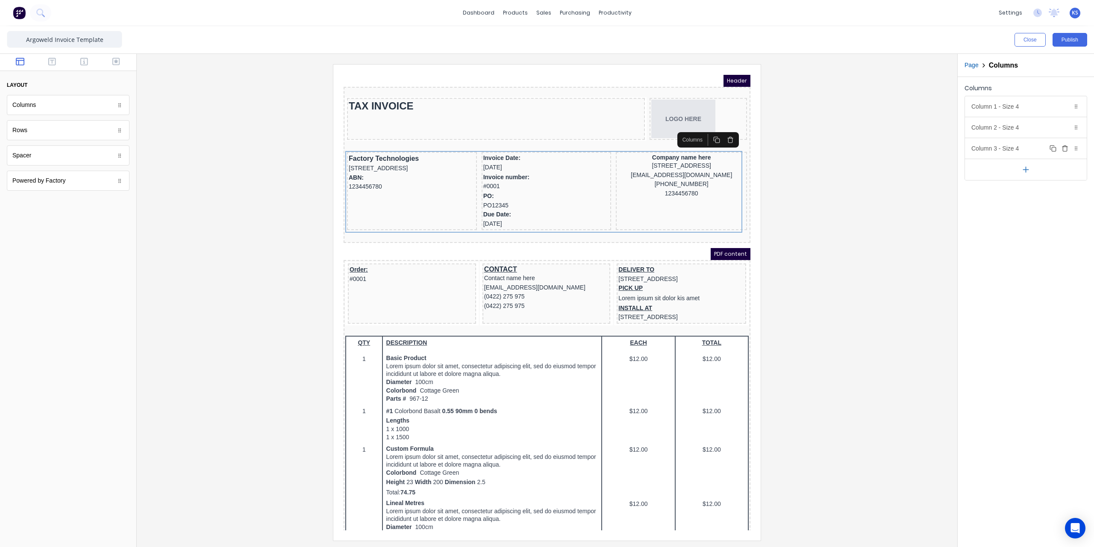
click at [1081, 148] on div "Column 3 - Size 4 Duplicate Delete" at bounding box center [1026, 148] width 122 height 21
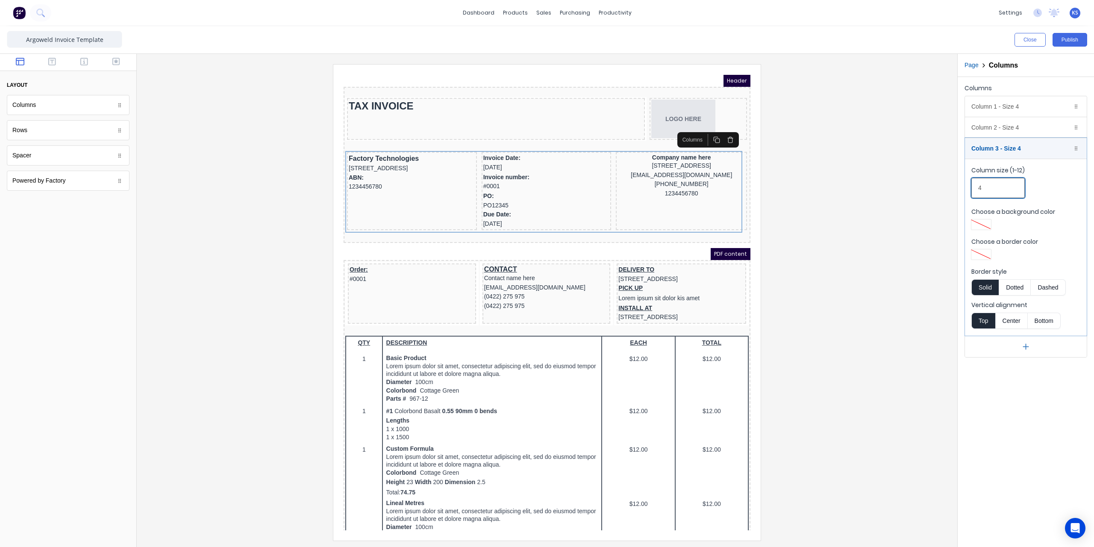
drag, startPoint x: 995, startPoint y: 185, endPoint x: 965, endPoint y: 186, distance: 29.5
click at [965, 186] on fieldset "Column size (1-12) 4 Choose a background color Choose a border color Border sty…" at bounding box center [1026, 247] width 122 height 177
type input "3"
click at [998, 129] on div "Column 2 - Size 4 Duplicate Delete" at bounding box center [1026, 127] width 122 height 21
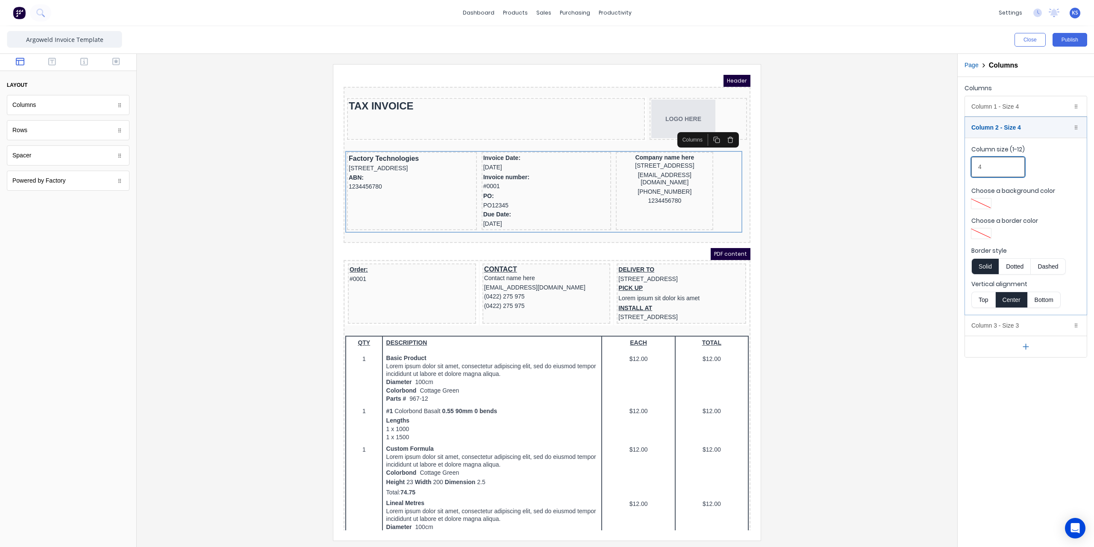
click at [991, 168] on input "4" at bounding box center [997, 167] width 53 height 20
click at [991, 169] on input "4" at bounding box center [997, 167] width 53 height 20
type input "5"
click at [837, 200] on div at bounding box center [547, 302] width 807 height 476
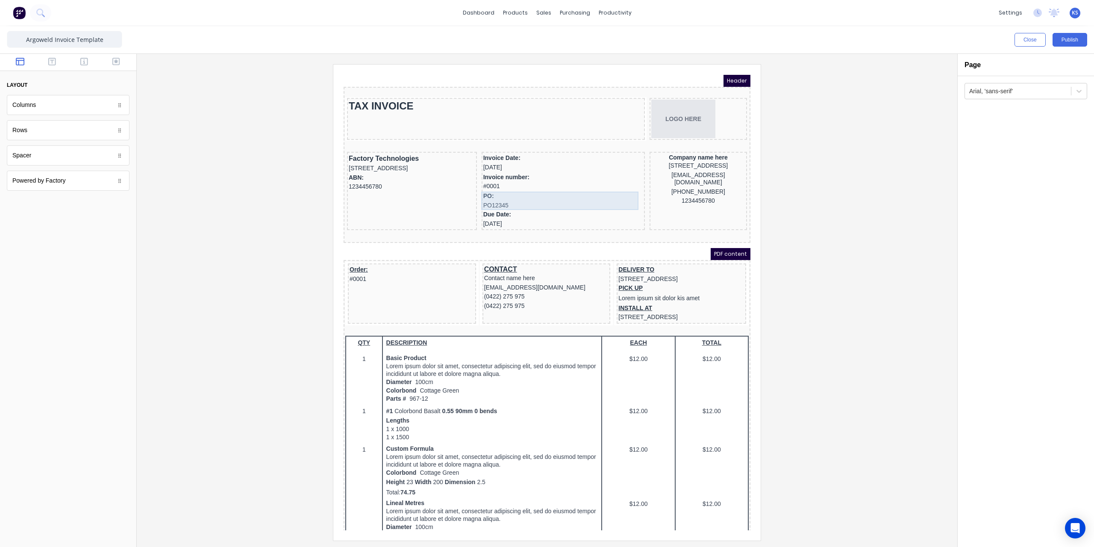
click at [509, 182] on div "PO: PO12345" at bounding box center [553, 190] width 160 height 18
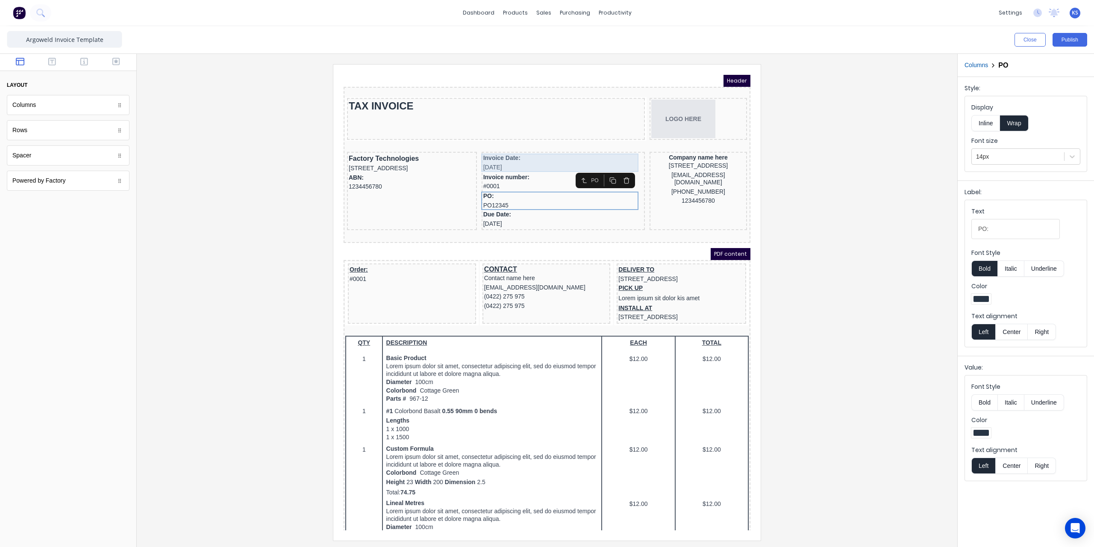
click at [519, 153] on div "Invoice Date: 29/10/2024" at bounding box center [553, 152] width 160 height 18
click at [124, 109] on div "Columns" at bounding box center [68, 105] width 123 height 20
click at [115, 110] on div "Columns" at bounding box center [68, 105] width 123 height 20
click at [119, 160] on div "Spacer" at bounding box center [68, 155] width 123 height 20
click at [512, 148] on div "Invoice Date: 29/10/2024" at bounding box center [553, 152] width 160 height 18
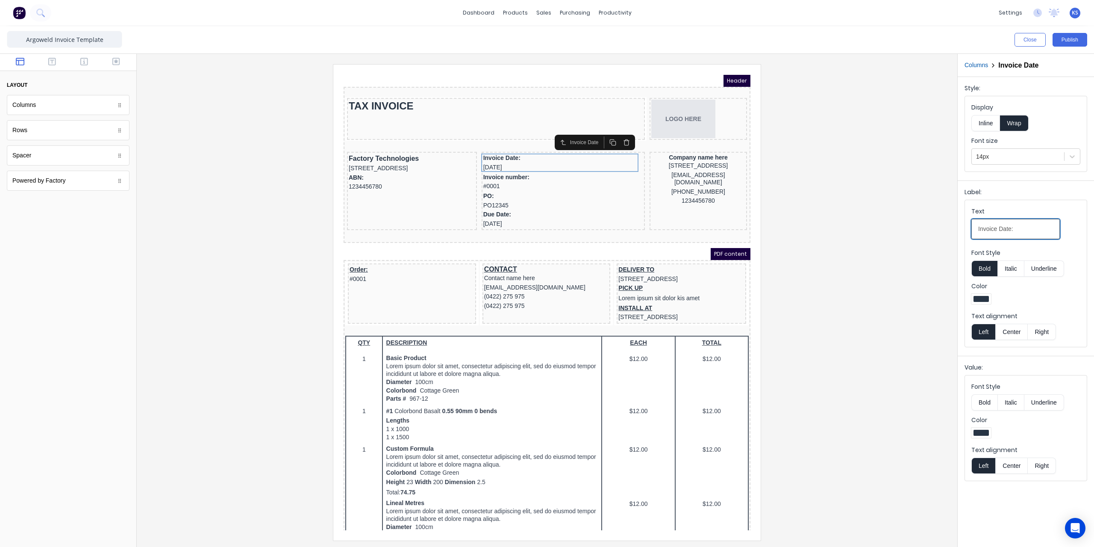
click at [1026, 223] on input "Invoice Date:" at bounding box center [1015, 229] width 88 height 20
click at [568, 132] on div "Invoice Date" at bounding box center [576, 132] width 32 height 8
click at [553, 131] on polyline "button" at bounding box center [552, 130] width 3 height 1
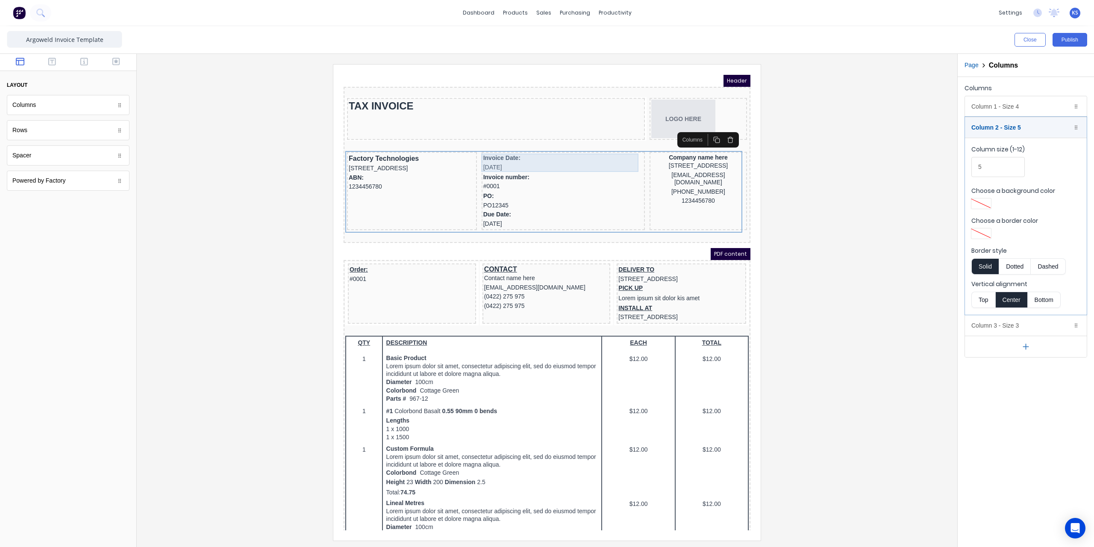
click at [513, 156] on div "Invoice Date: 29/10/2024" at bounding box center [553, 152] width 160 height 18
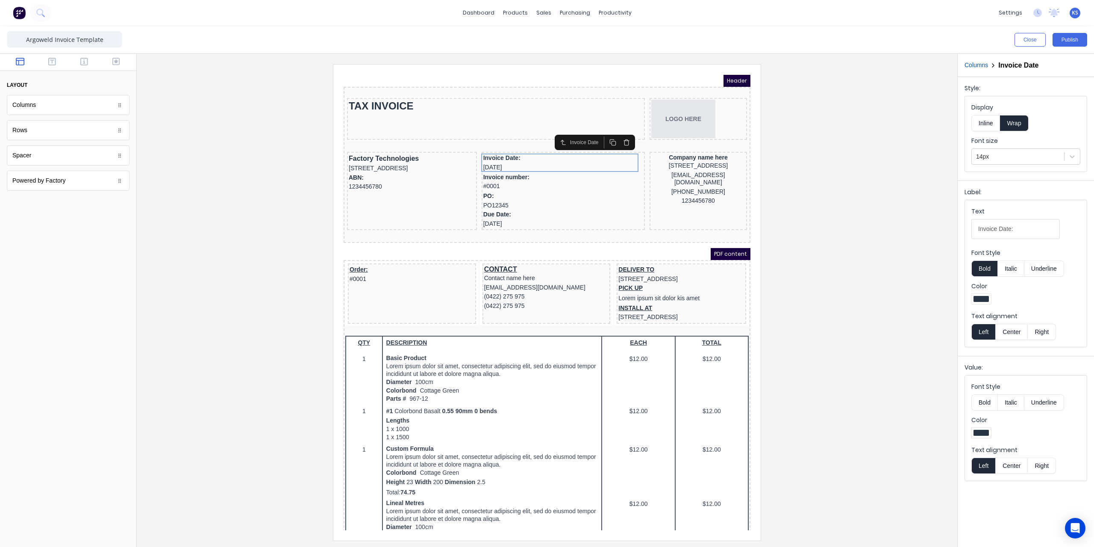
click at [865, 174] on div at bounding box center [547, 302] width 807 height 476
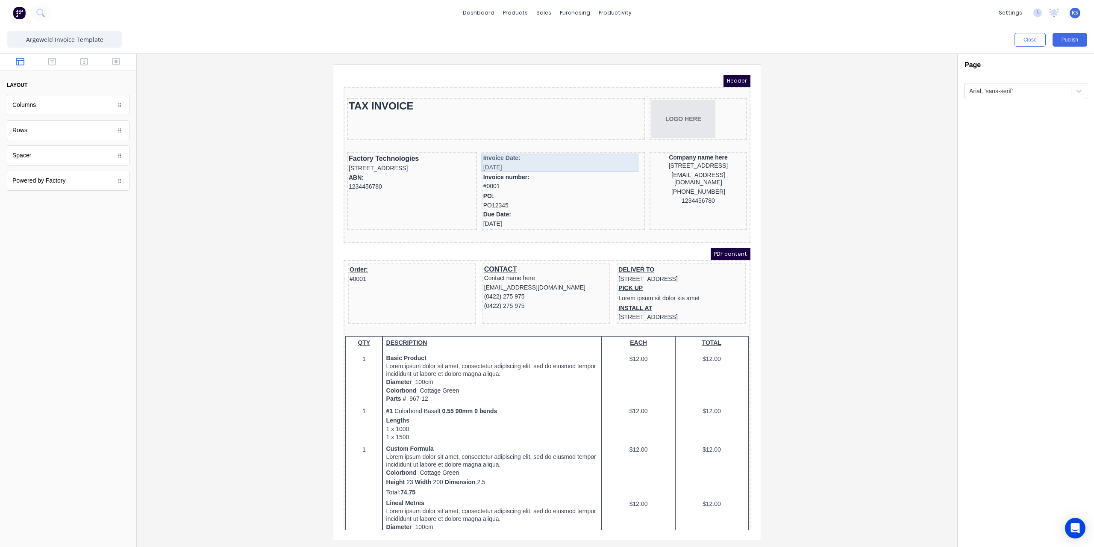
click at [497, 152] on div "Invoice Date: 29/10/2024" at bounding box center [553, 152] width 160 height 18
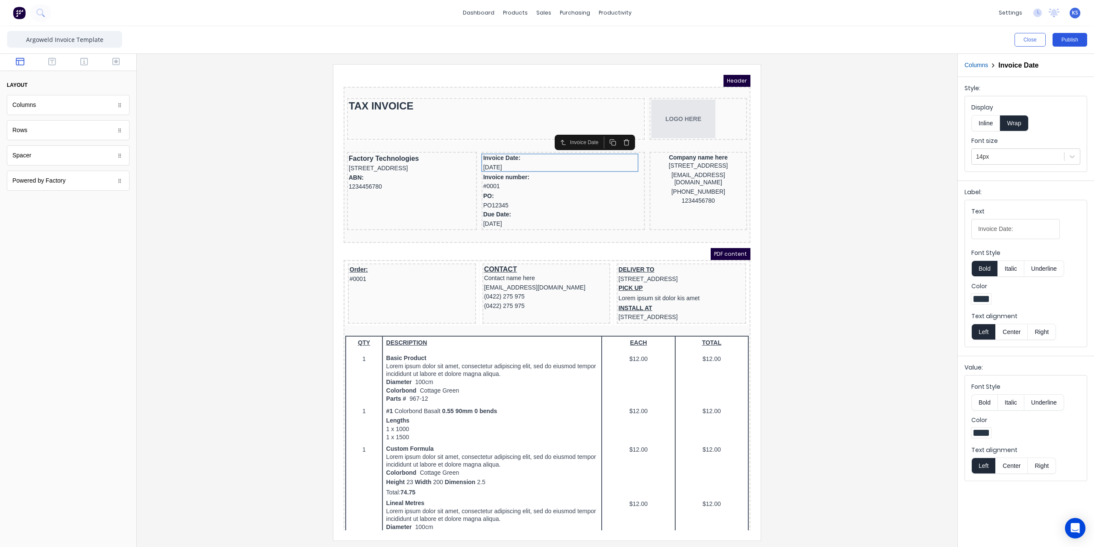
click at [1065, 44] on button "Publish" at bounding box center [1069, 40] width 35 height 14
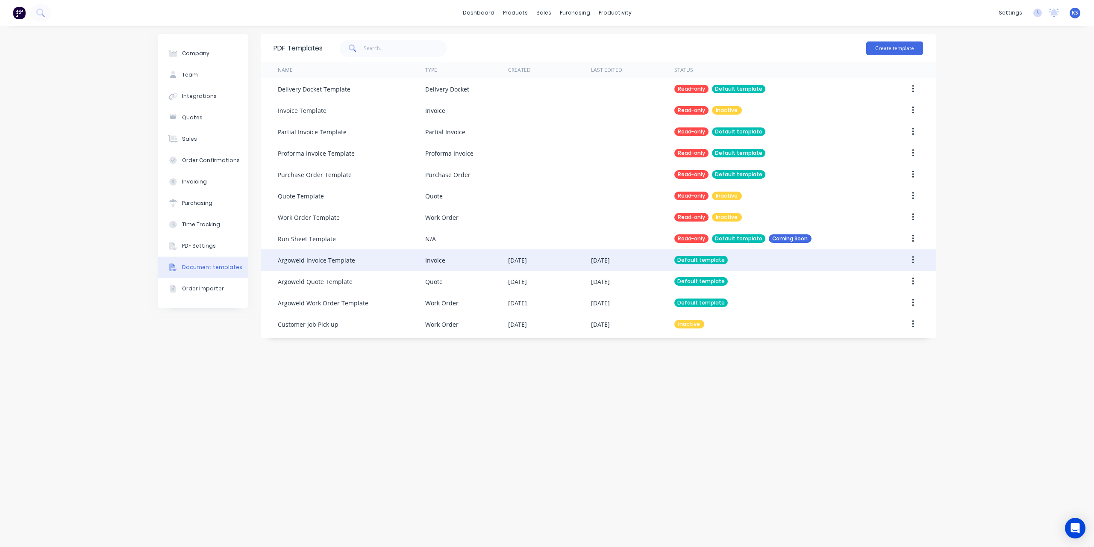
click at [911, 262] on button "button" at bounding box center [913, 259] width 20 height 15
click at [881, 280] on div "Edit" at bounding box center [882, 282] width 66 height 12
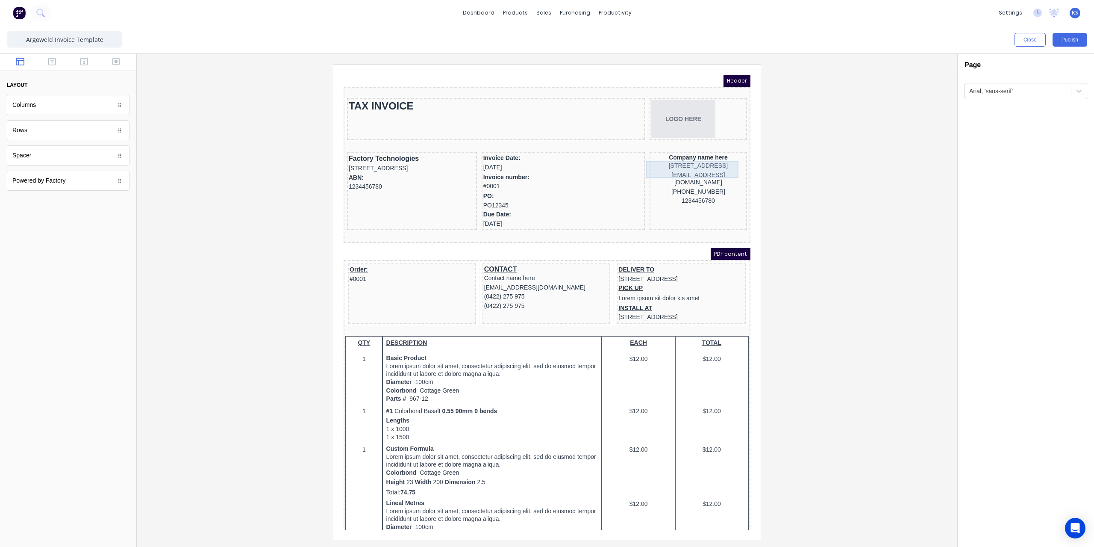
click at [693, 159] on div "234 Beach Road Gold Coast, Queensland, Australia, 4217" at bounding box center [688, 155] width 94 height 9
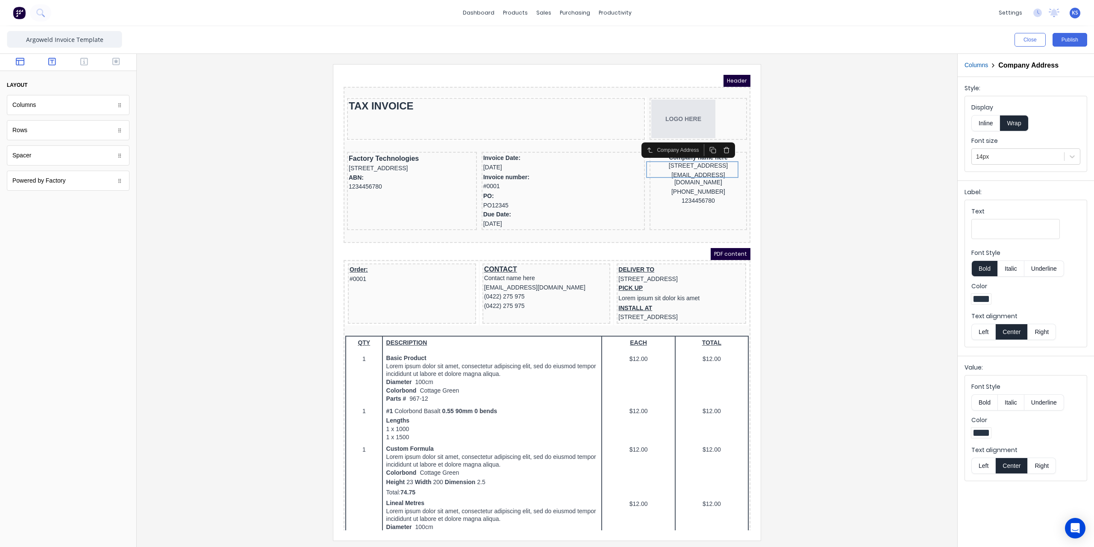
click at [52, 60] on icon "button" at bounding box center [52, 62] width 8 height 8
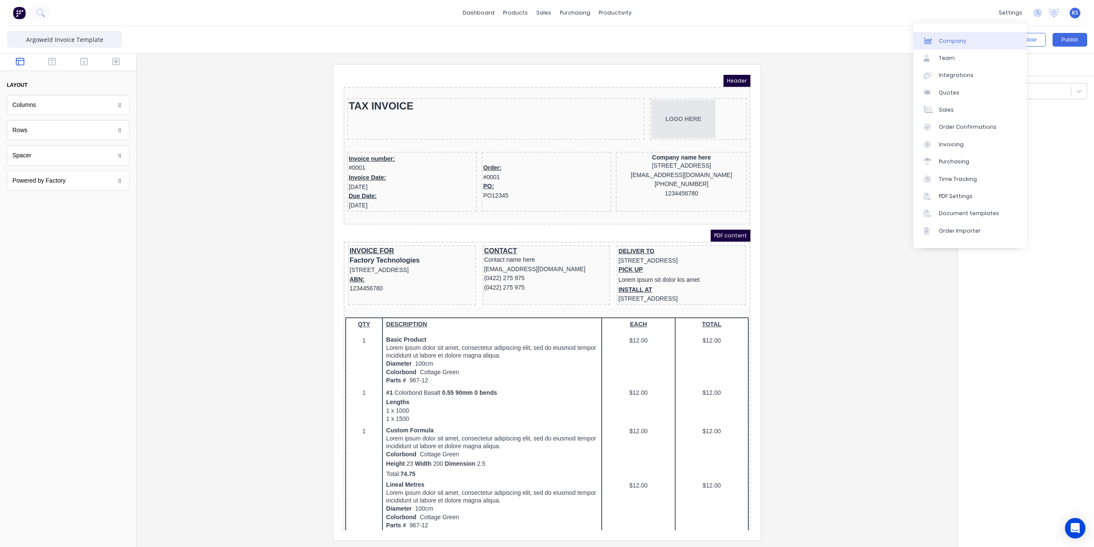
click at [964, 42] on div "Company" at bounding box center [952, 41] width 27 height 8
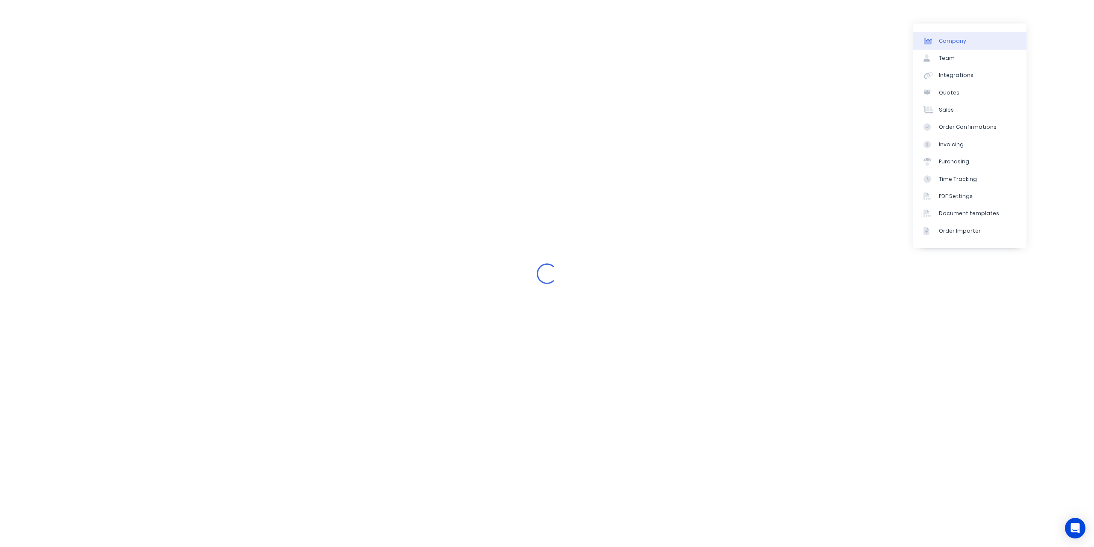
select select "AU"
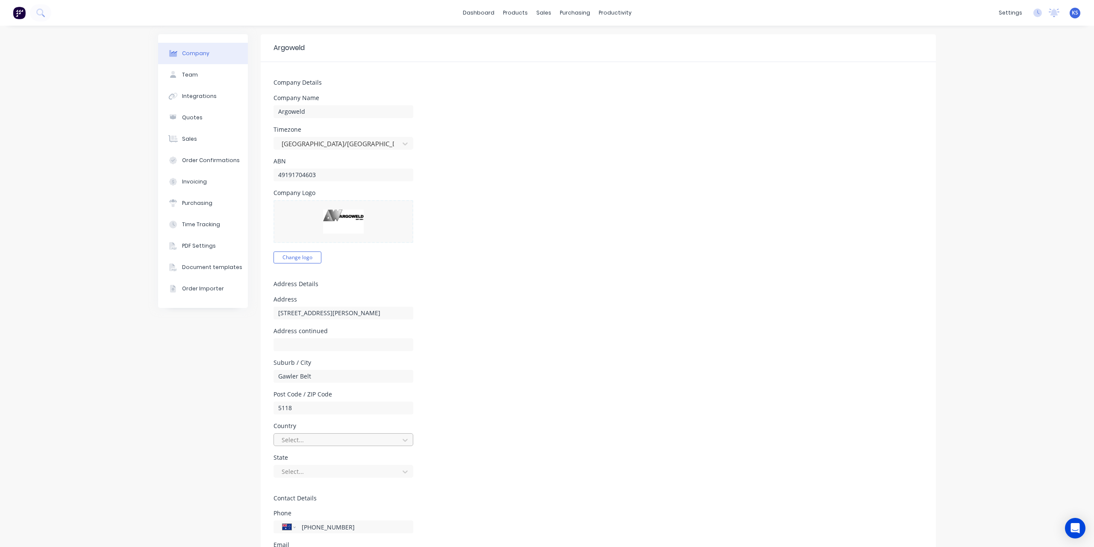
click at [328, 444] on div at bounding box center [338, 439] width 114 height 11
click at [321, 457] on div "[GEOGRAPHIC_DATA]" at bounding box center [343, 459] width 140 height 16
click at [310, 465] on div "Select..." at bounding box center [337, 471] width 119 height 13
click at [310, 487] on div "[GEOGRAPHIC_DATA]" at bounding box center [343, 487] width 140 height 16
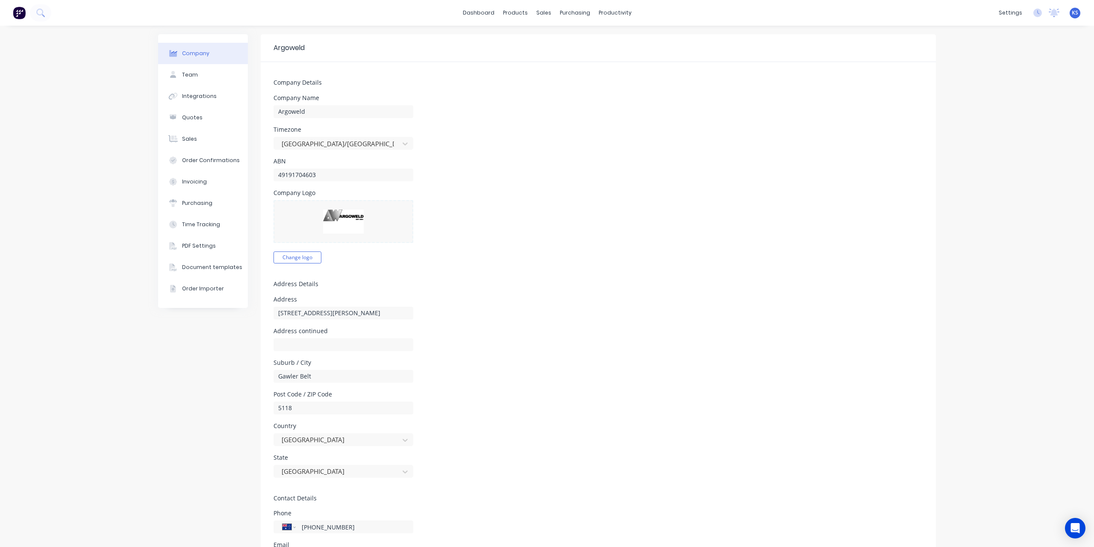
click at [496, 435] on div "Country [GEOGRAPHIC_DATA]" at bounding box center [597, 434] width 649 height 23
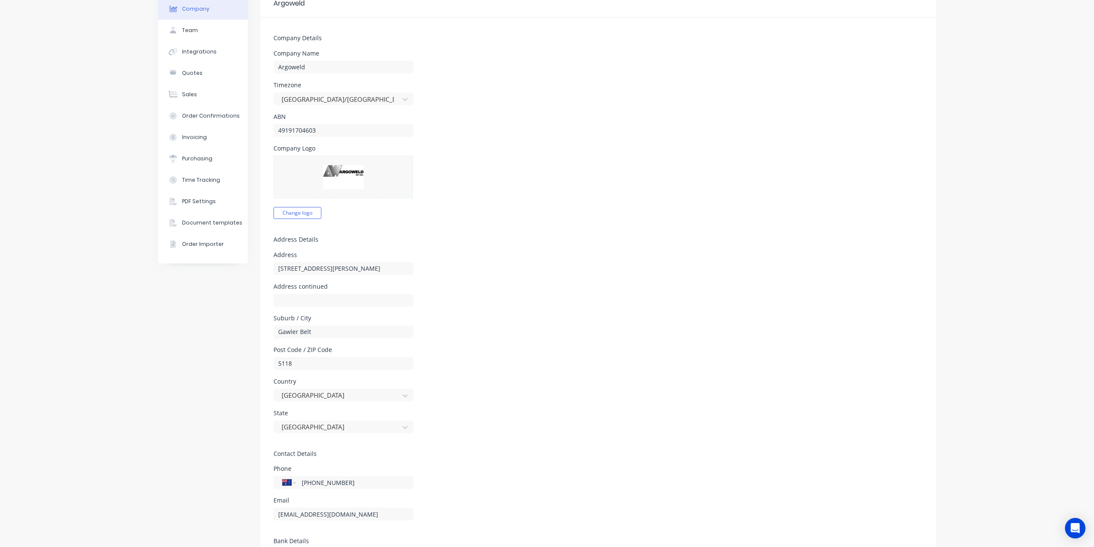
scroll to position [0, 0]
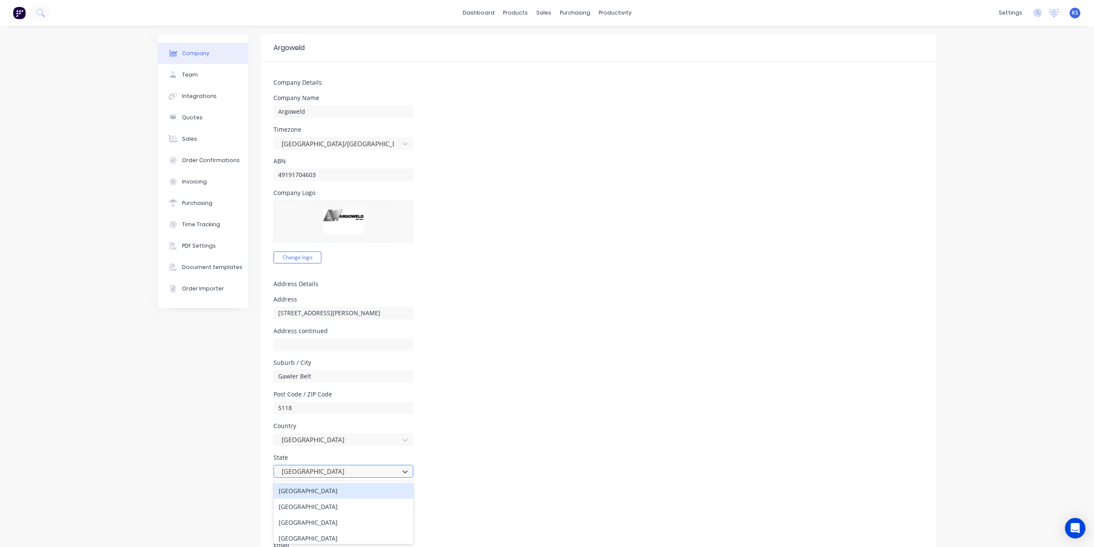
click at [335, 472] on div at bounding box center [338, 471] width 114 height 11
click at [403, 466] on div at bounding box center [404, 471] width 15 height 14
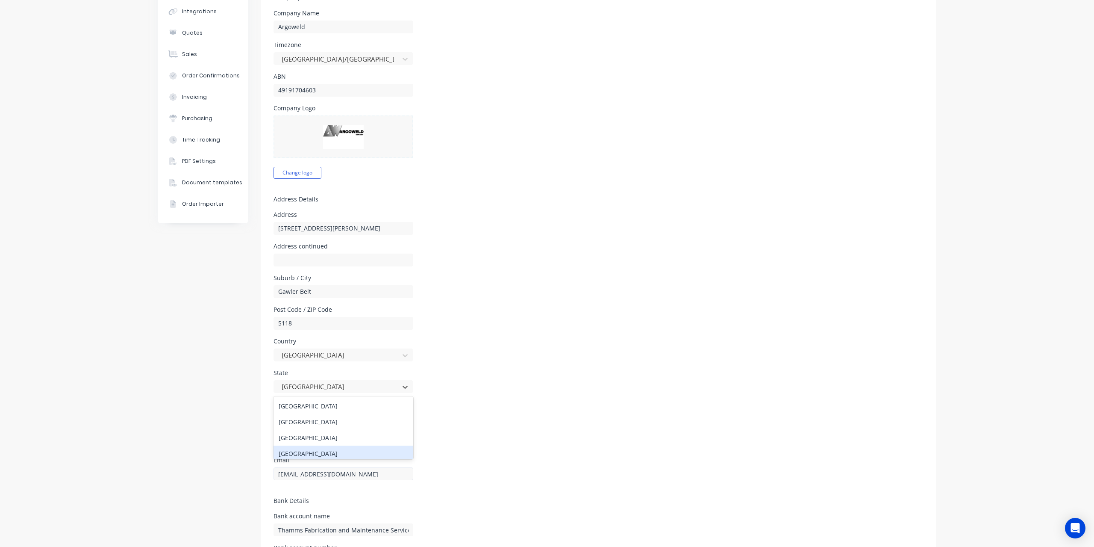
scroll to position [85, 0]
click at [492, 364] on form "Company Details Company Name Argoweld Timezone [GEOGRAPHIC_DATA]/[GEOGRAPHIC_DA…" at bounding box center [598, 302] width 675 height 652
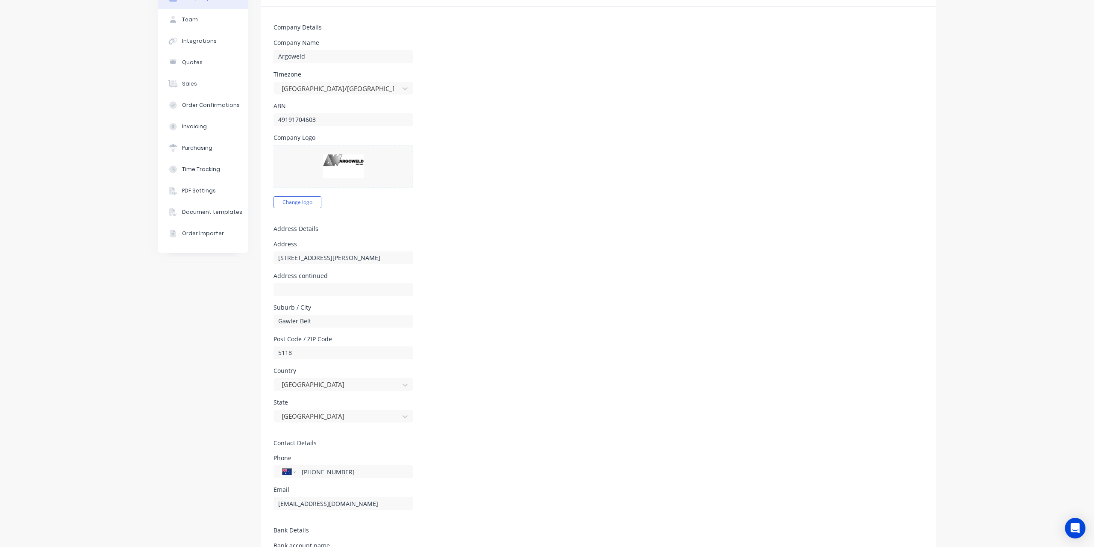
scroll to position [128, 0]
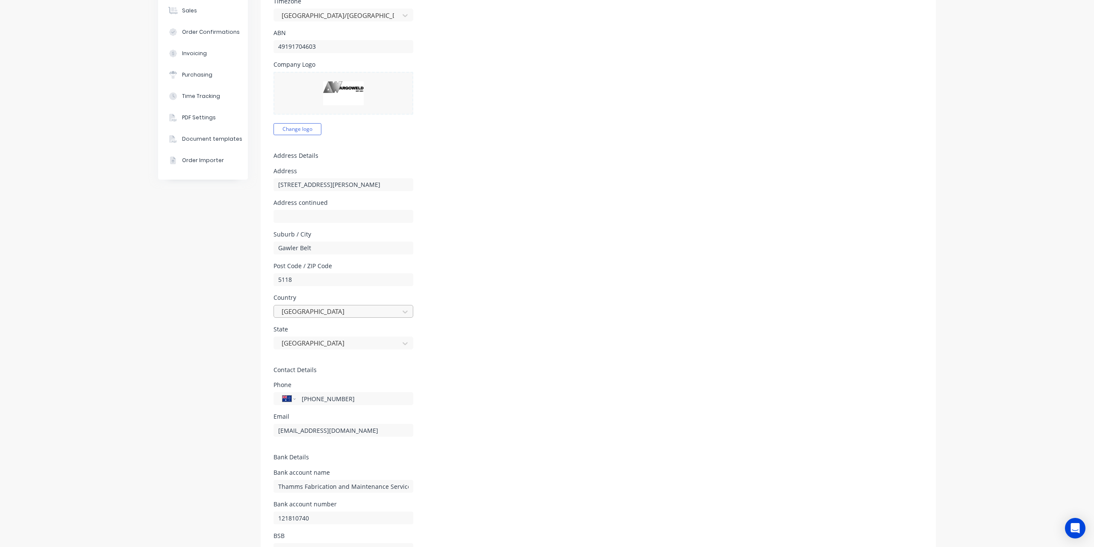
click at [307, 310] on div at bounding box center [338, 311] width 114 height 11
click at [309, 310] on div at bounding box center [338, 311] width 114 height 11
click at [285, 311] on div at bounding box center [338, 311] width 114 height 11
click at [285, 310] on div at bounding box center [338, 311] width 114 height 11
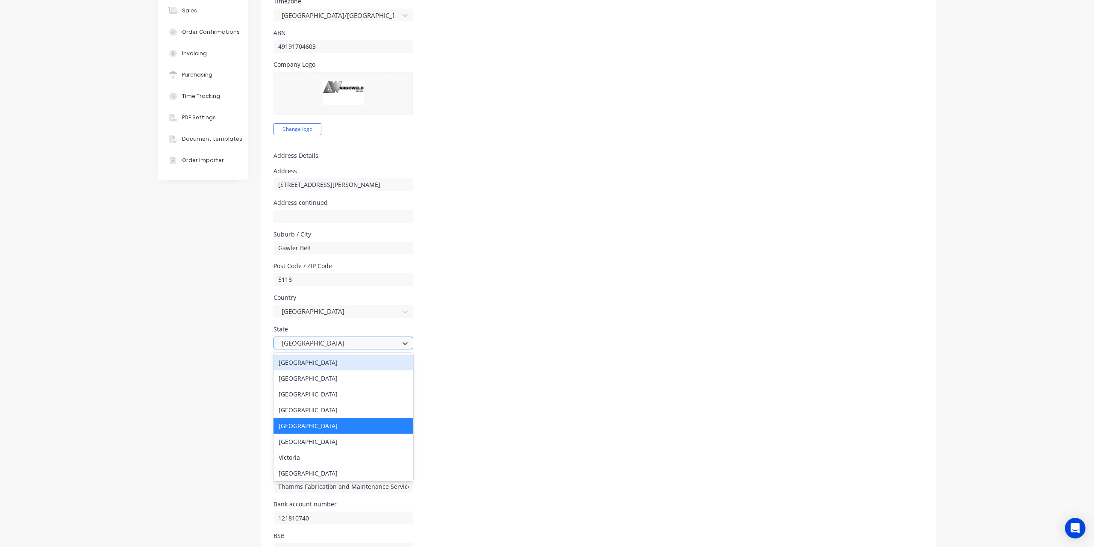
click at [312, 340] on div at bounding box center [338, 343] width 114 height 11
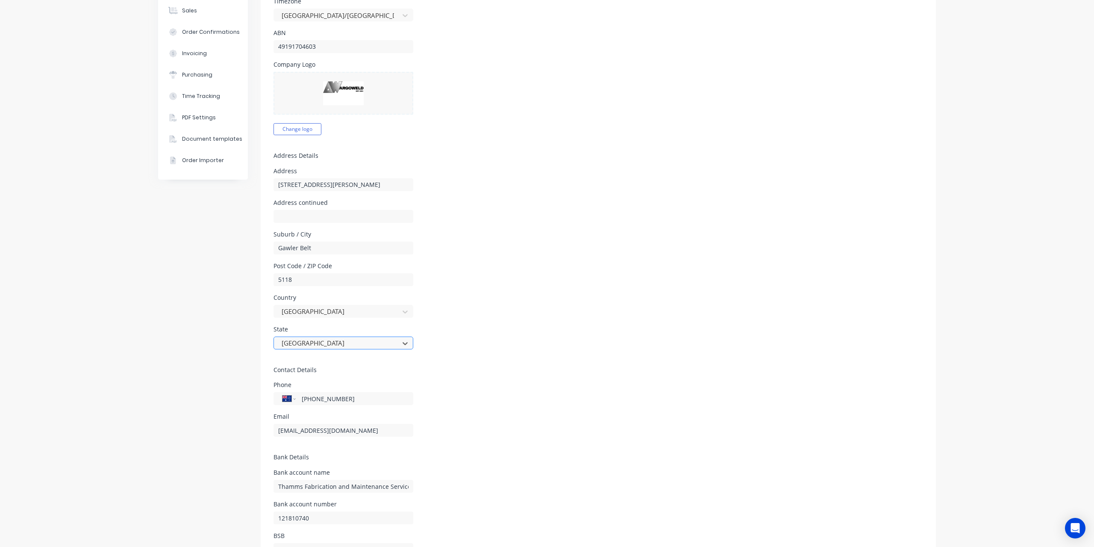
click at [312, 340] on div at bounding box center [338, 343] width 114 height 11
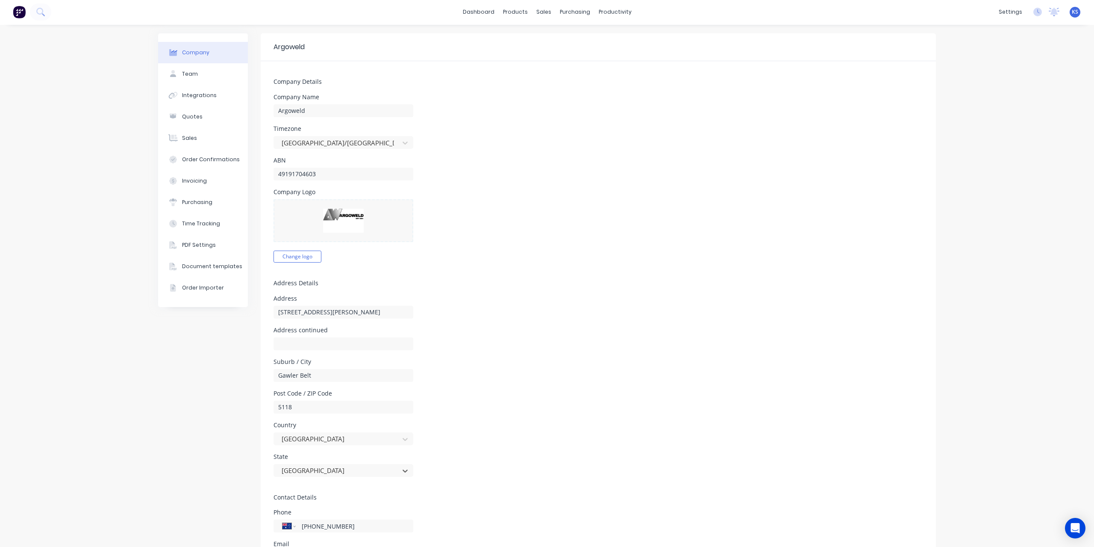
scroll to position [0, 0]
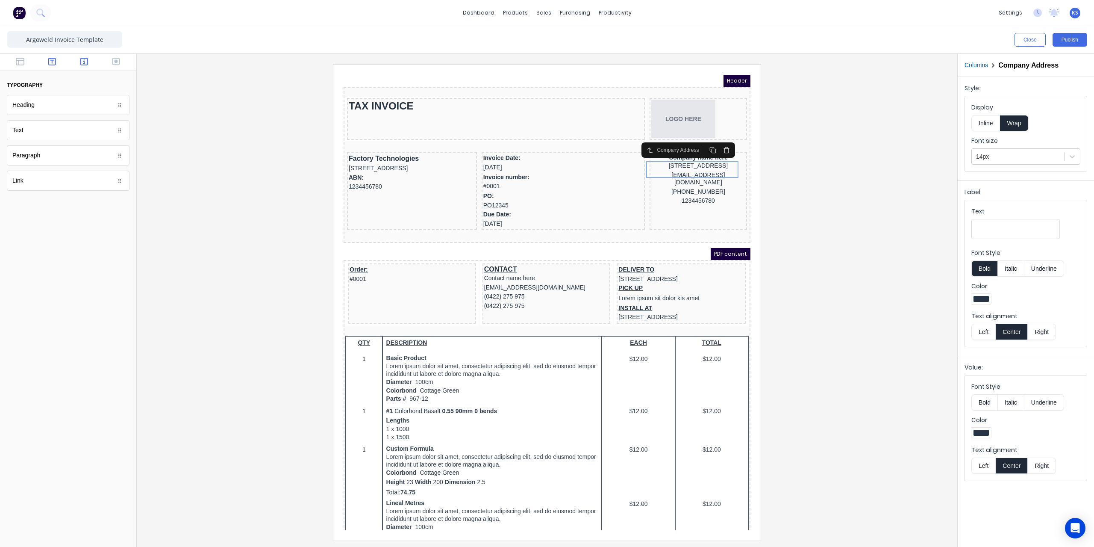
click at [87, 63] on icon "button" at bounding box center [84, 62] width 8 height 8
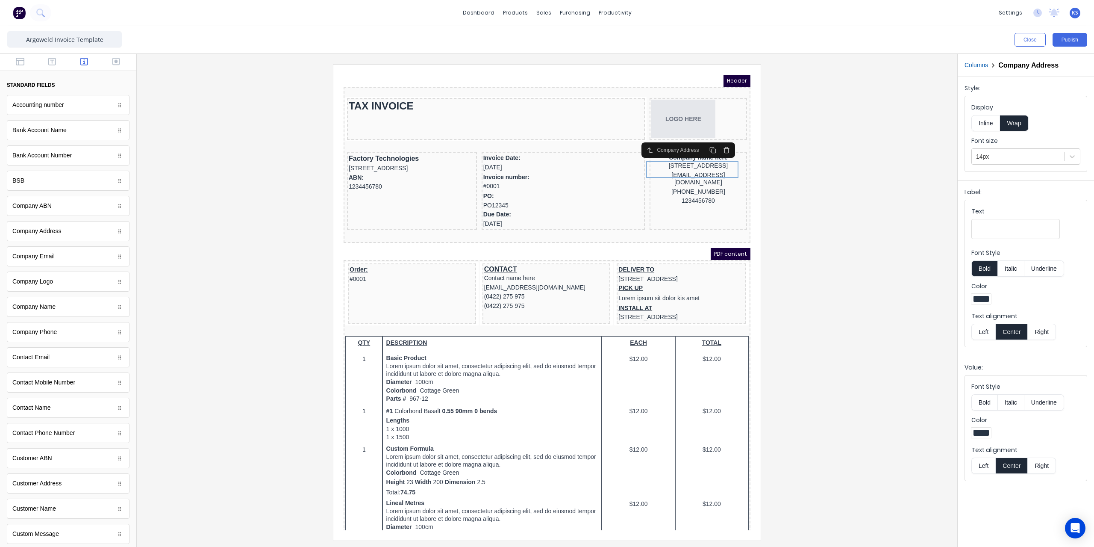
click at [68, 237] on div "Company Address" at bounding box center [68, 231] width 123 height 20
click at [708, 157] on div "[STREET_ADDRESS]" at bounding box center [688, 155] width 94 height 9
click at [411, 170] on div "ABN: 1234456780" at bounding box center [401, 172] width 126 height 18
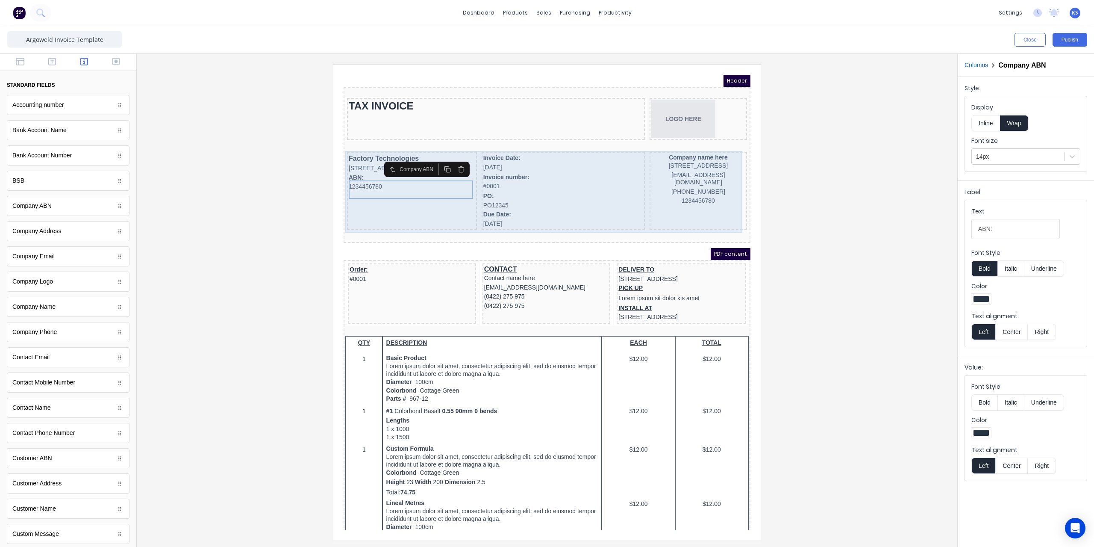
click at [455, 142] on div "Factory Technologies 234 Beach Road Gold Coast, Queensland, Australia, 4217 ABN…" at bounding box center [402, 180] width 130 height 78
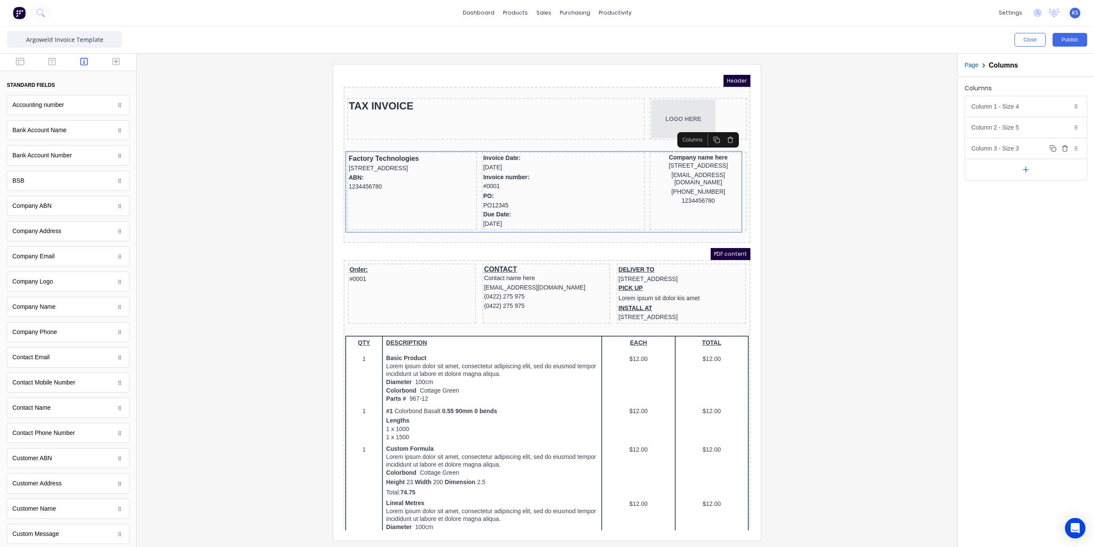
click at [1026, 149] on div "Column 3 - Size 3 Duplicate Delete" at bounding box center [1026, 148] width 122 height 21
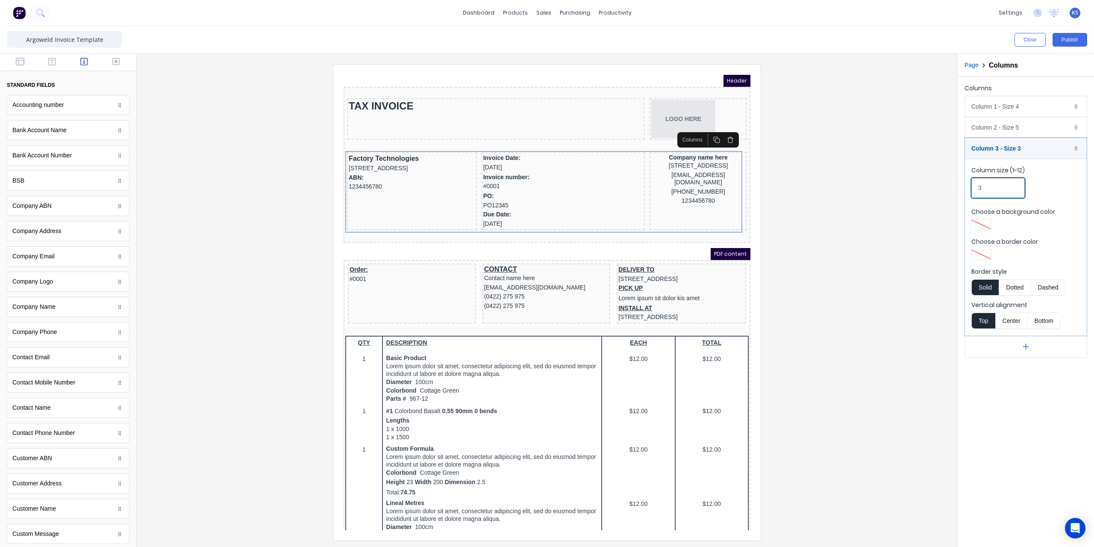
click at [986, 185] on input "3" at bounding box center [997, 188] width 53 height 20
click at [975, 187] on input "3" at bounding box center [997, 188] width 53 height 20
click at [978, 185] on input "3" at bounding box center [997, 188] width 53 height 20
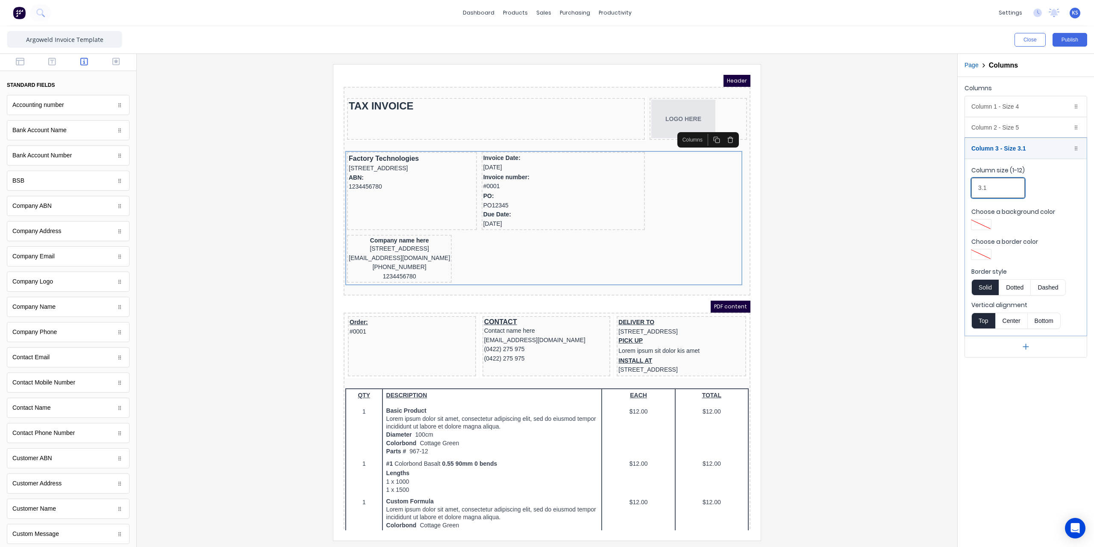
type input "3.1"
click at [923, 169] on div at bounding box center [547, 302] width 807 height 476
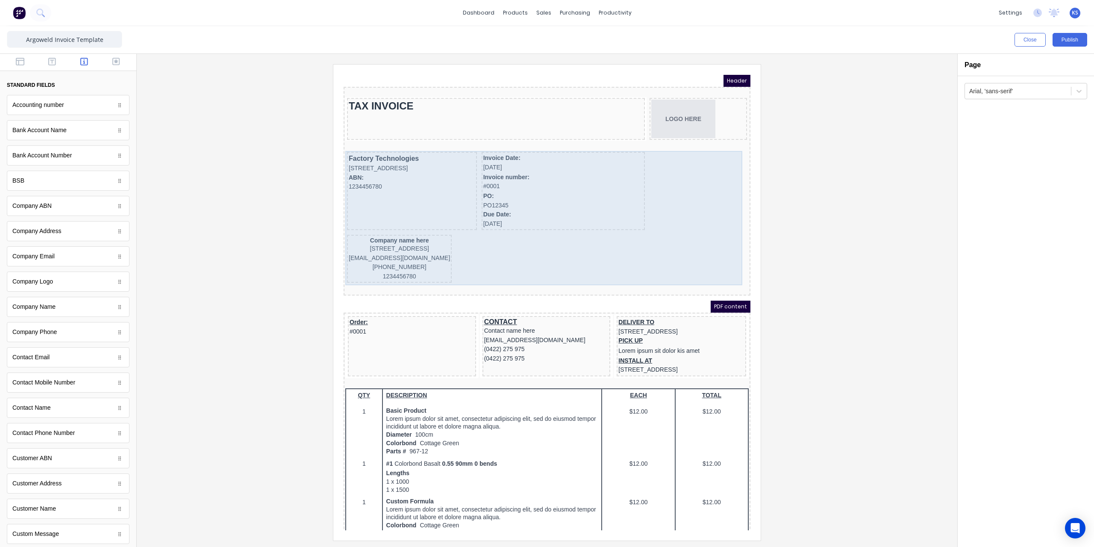
click at [468, 156] on div "Factory Technologies 234 Beach Road Gold Coast, Queensland, Australia, 4217 ABN…" at bounding box center [536, 208] width 403 height 134
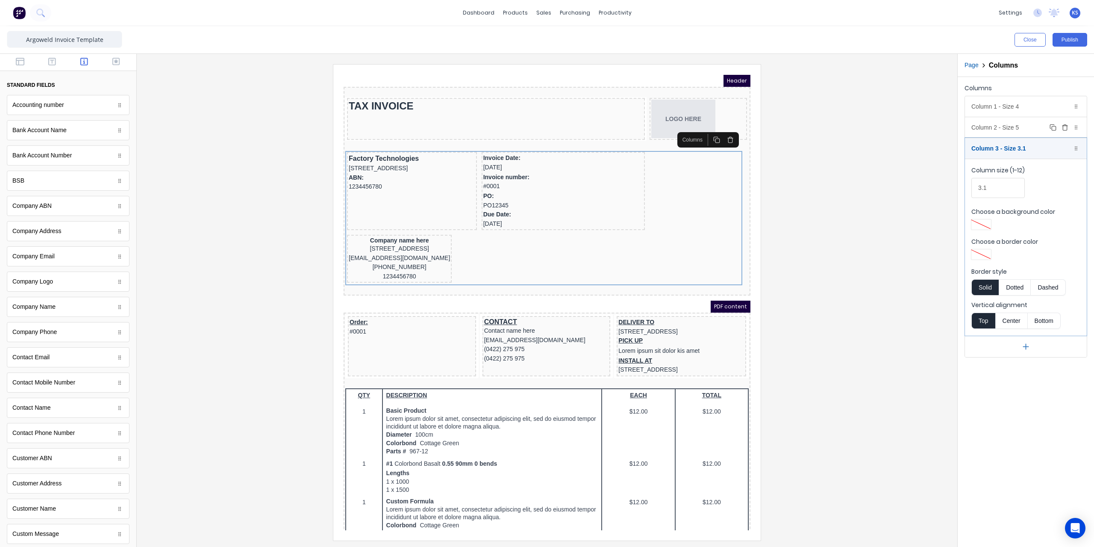
click at [1014, 124] on div "Column 2 - Size 5 Duplicate Delete" at bounding box center [1026, 127] width 122 height 21
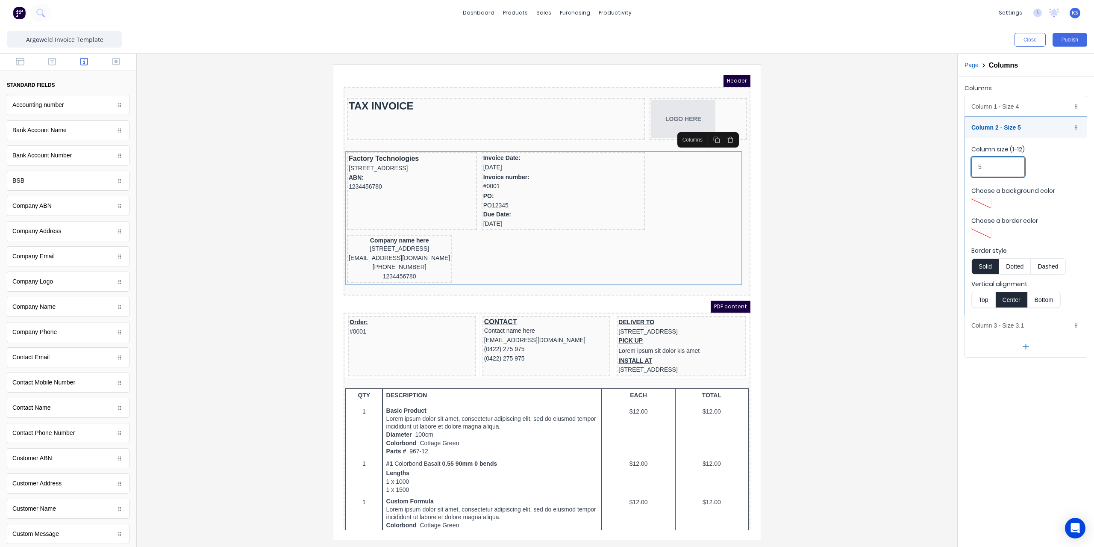
click at [997, 163] on input "5" at bounding box center [997, 167] width 53 height 20
click at [985, 167] on input "5" at bounding box center [997, 167] width 53 height 20
drag, startPoint x: 980, startPoint y: 169, endPoint x: 966, endPoint y: 172, distance: 14.8
click at [966, 172] on fieldset "Column size (1-12) 5 Choose a background color Choose a border color Border sty…" at bounding box center [1026, 226] width 122 height 177
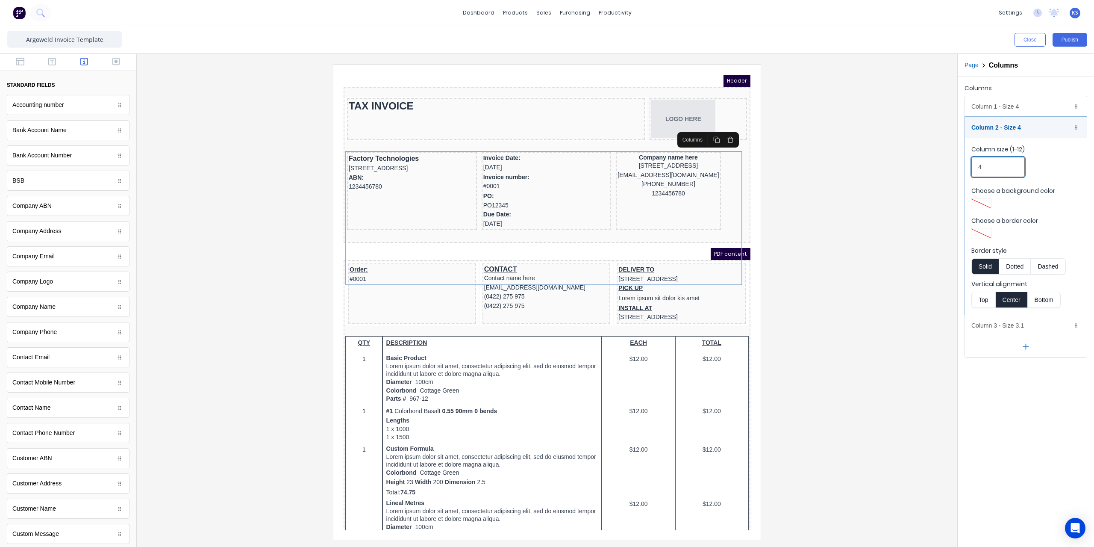
click at [982, 165] on input "4" at bounding box center [997, 167] width 53 height 20
click at [980, 165] on input "4" at bounding box center [997, 167] width 53 height 20
click at [981, 167] on input "4" at bounding box center [997, 167] width 53 height 20
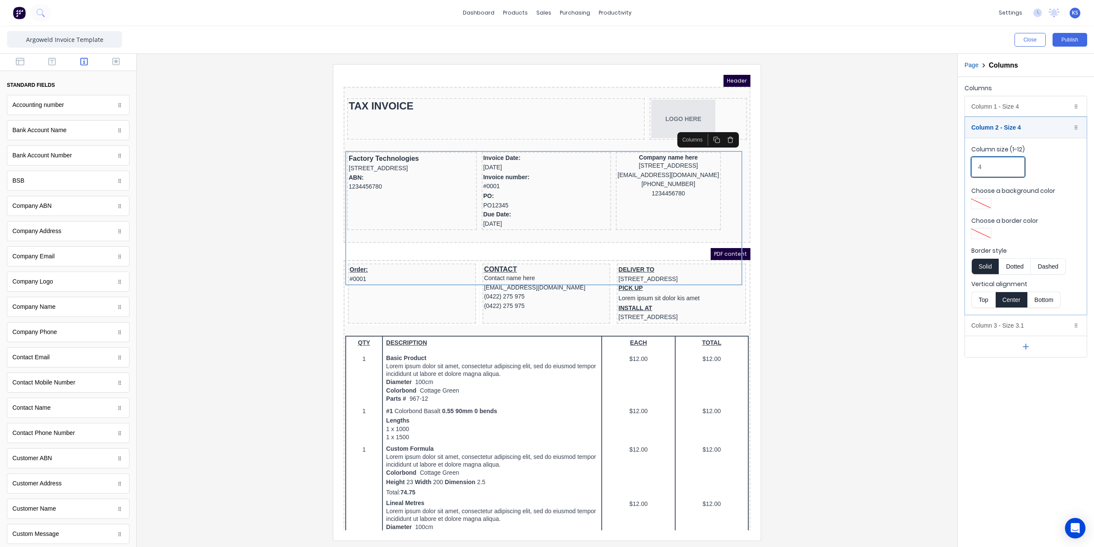
type input "5"
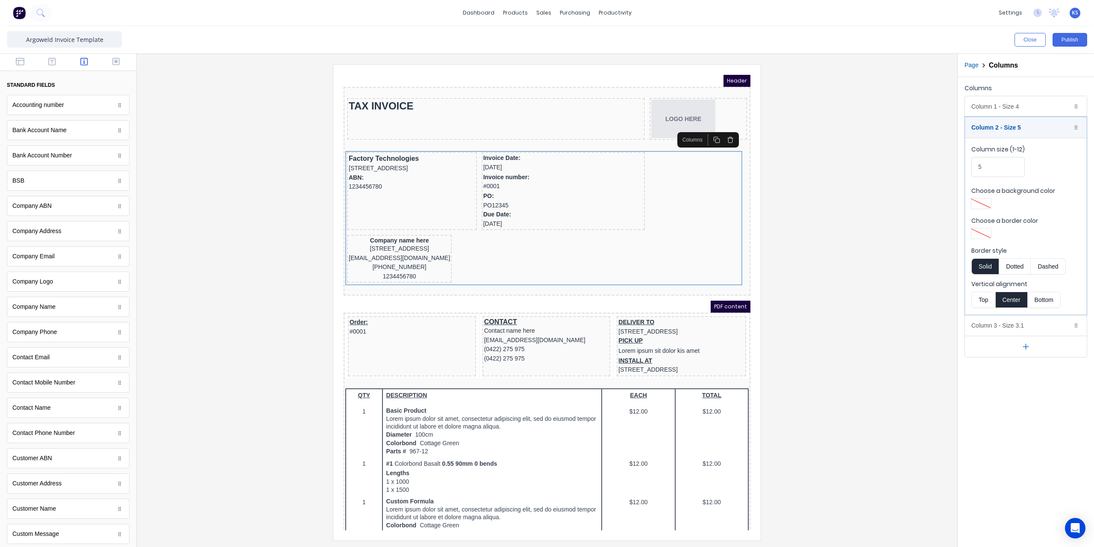
click at [873, 175] on div at bounding box center [547, 302] width 807 height 476
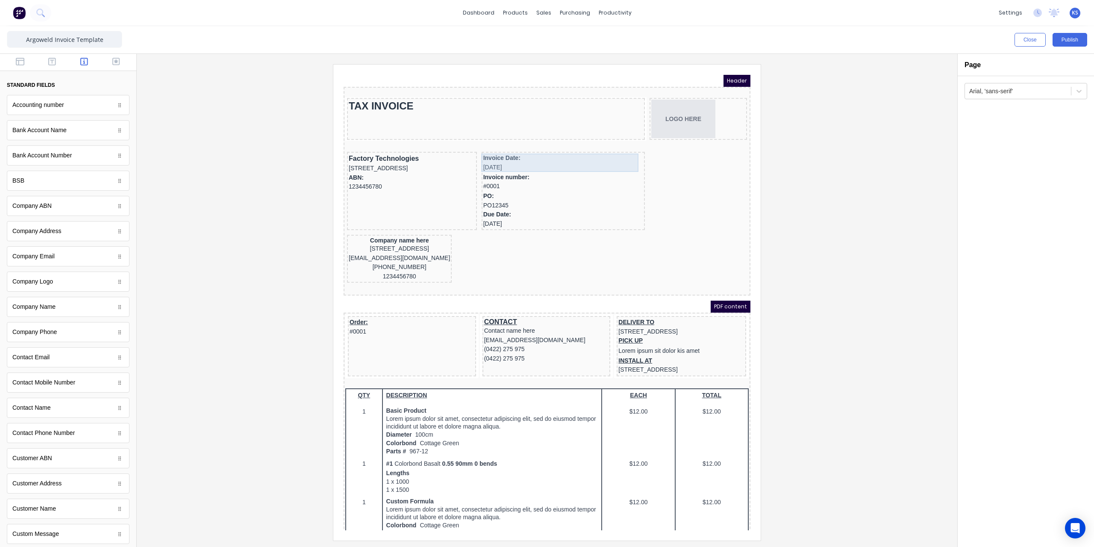
click at [514, 159] on div "Invoice Date: [DATE]" at bounding box center [553, 152] width 160 height 18
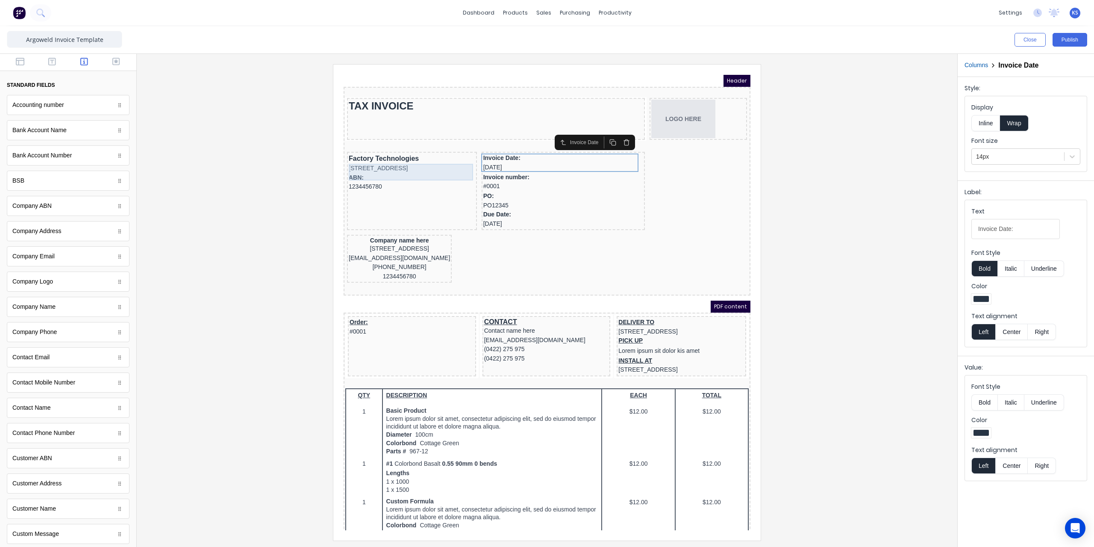
click at [461, 156] on div "[STREET_ADDRESS]" at bounding box center [401, 157] width 126 height 9
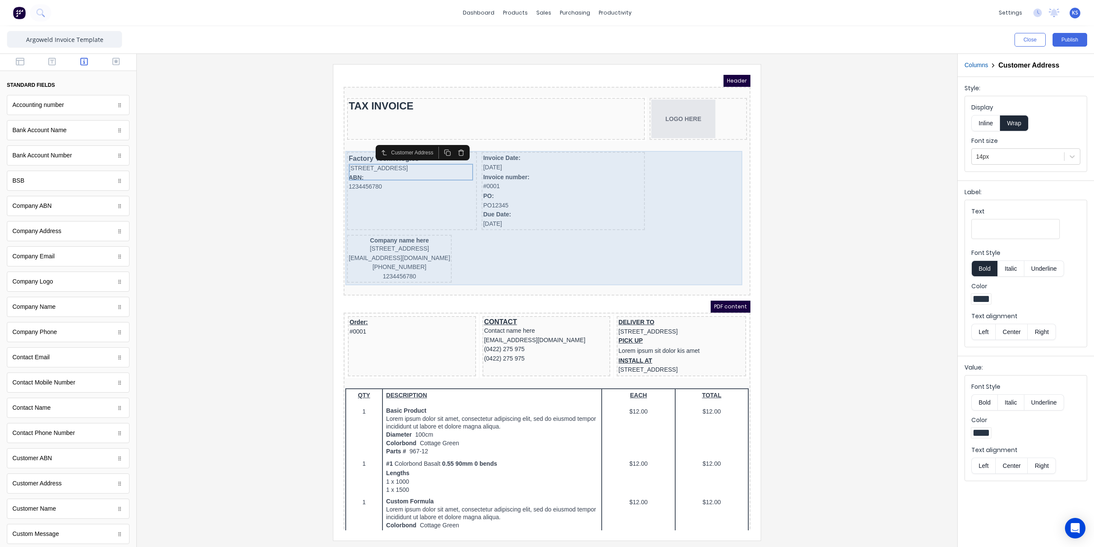
click at [468, 156] on div "Factory Technologies 234 Beach Road Gold Coast, Queensland, Australia, 4217 ABN…" at bounding box center [536, 208] width 403 height 134
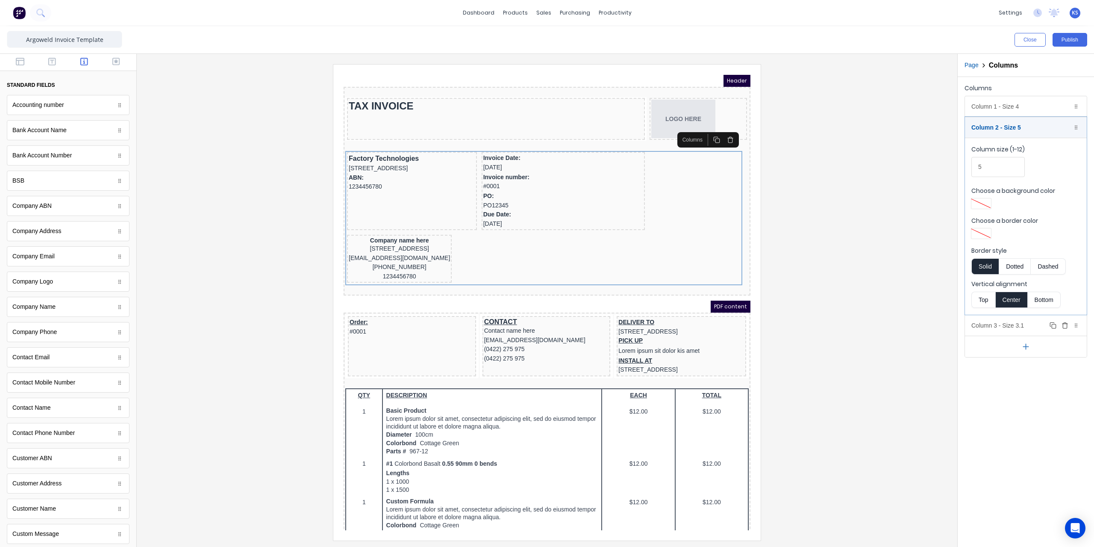
click at [1012, 318] on div "Column 3 - Size 3.1 Duplicate Delete" at bounding box center [1026, 325] width 122 height 21
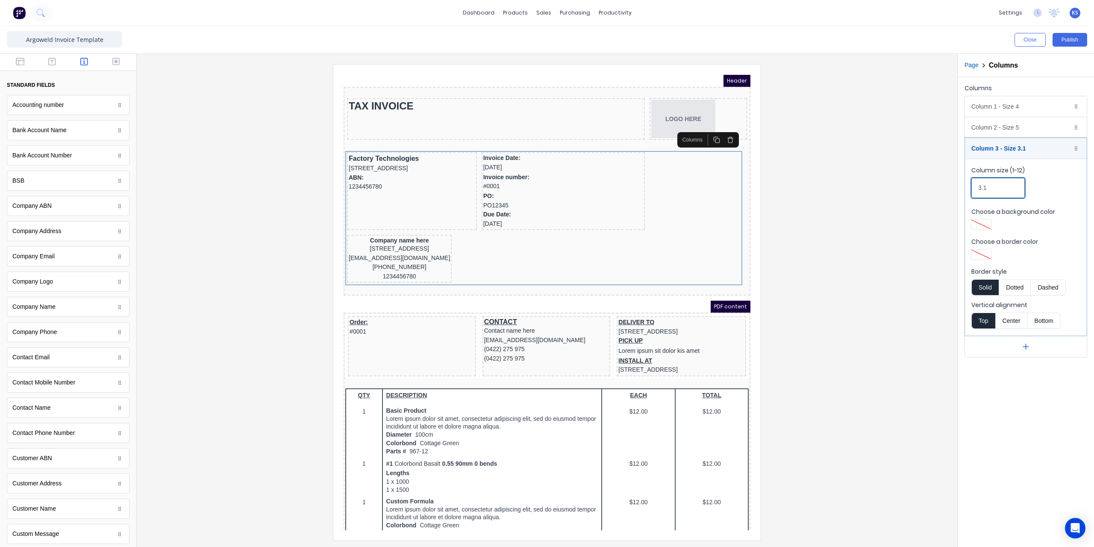
click at [994, 192] on input "3.1" at bounding box center [997, 188] width 53 height 20
drag, startPoint x: 994, startPoint y: 184, endPoint x: 950, endPoint y: 188, distance: 43.8
click at [950, 188] on div "Close Publish Components standard fields Accounting number Accounting number Ba…" at bounding box center [547, 286] width 1094 height 520
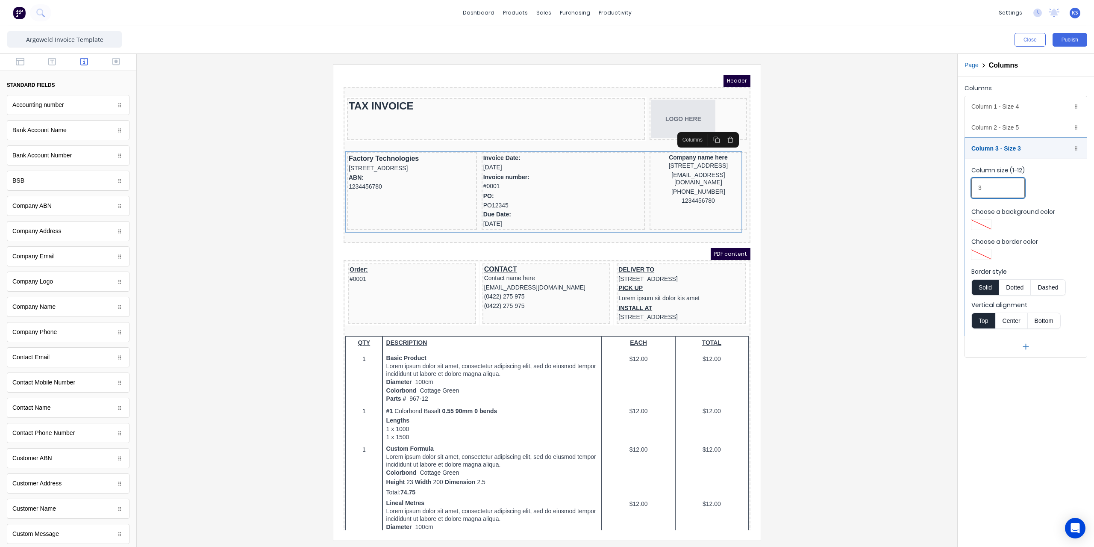
type input "3"
click at [881, 145] on div at bounding box center [547, 302] width 807 height 476
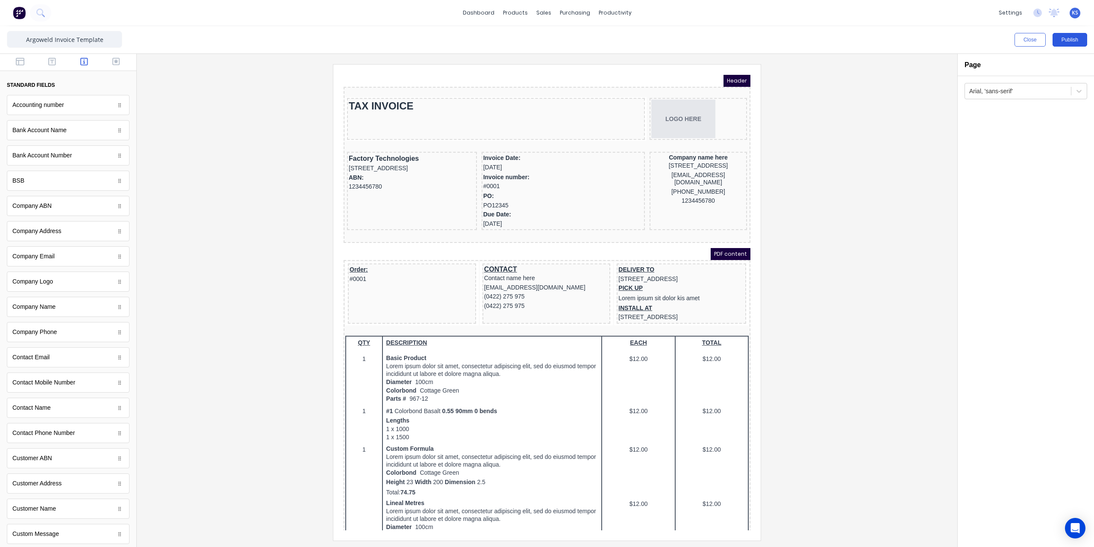
click at [1082, 41] on button "Publish" at bounding box center [1069, 40] width 35 height 14
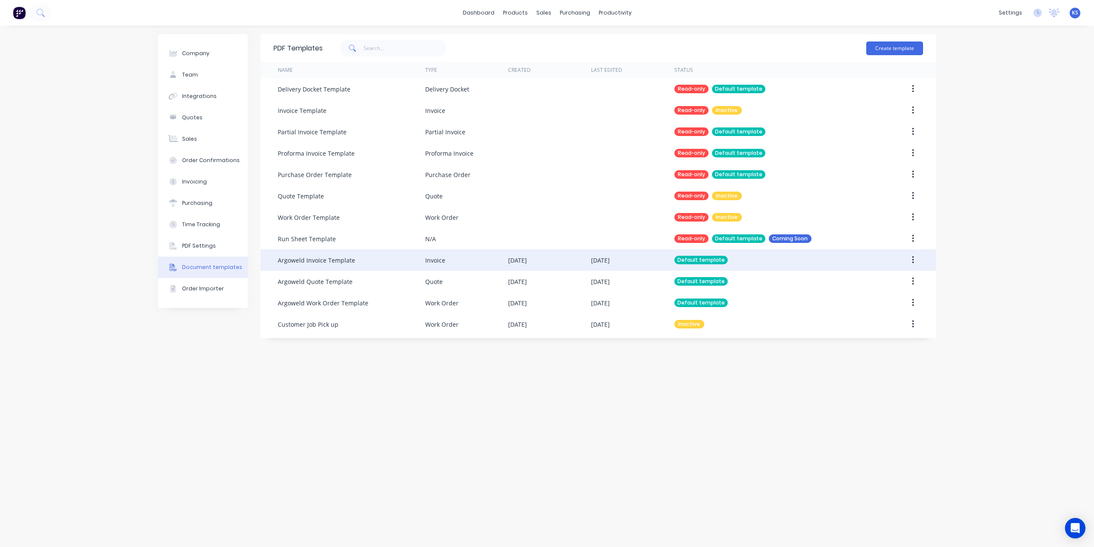
click at [914, 259] on icon "button" at bounding box center [913, 259] width 2 height 9
click at [862, 284] on div "Edit" at bounding box center [882, 282] width 66 height 12
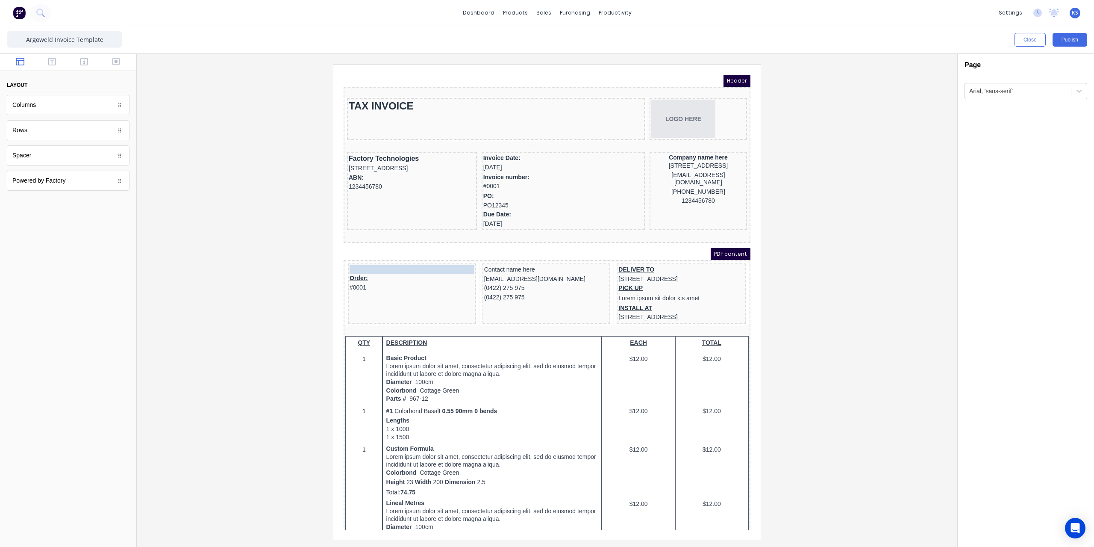
drag, startPoint x: 488, startPoint y: 257, endPoint x: 377, endPoint y: 259, distance: 111.5
drag, startPoint x: 349, startPoint y: 268, endPoint x: 528, endPoint y: 316, distance: 185.8
drag, startPoint x: 480, startPoint y: 259, endPoint x: 347, endPoint y: 270, distance: 133.4
drag, startPoint x: 504, startPoint y: 259, endPoint x: 384, endPoint y: 276, distance: 121.3
drag, startPoint x: 502, startPoint y: 259, endPoint x: 388, endPoint y: 284, distance: 116.3
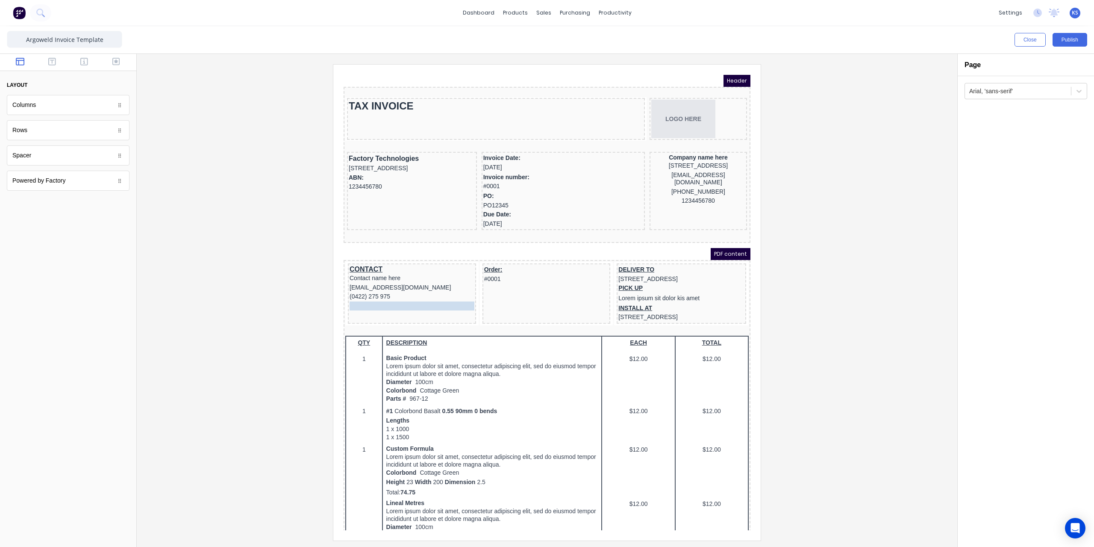
drag, startPoint x: 485, startPoint y: 256, endPoint x: 353, endPoint y: 297, distance: 138.7
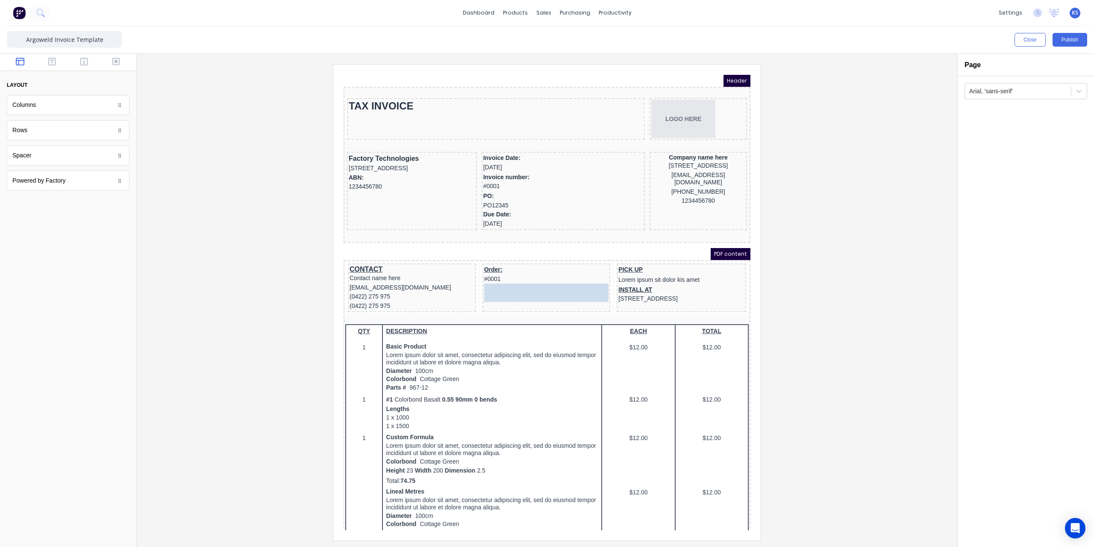
drag, startPoint x: 631, startPoint y: 261, endPoint x: 502, endPoint y: 286, distance: 131.1
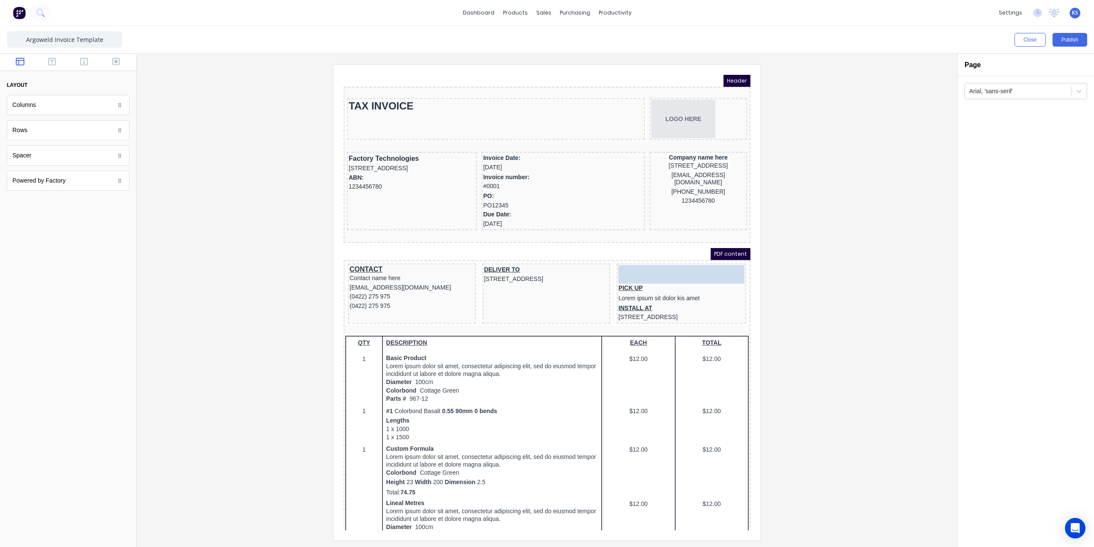
drag, startPoint x: 478, startPoint y: 256, endPoint x: 617, endPoint y: 256, distance: 138.4
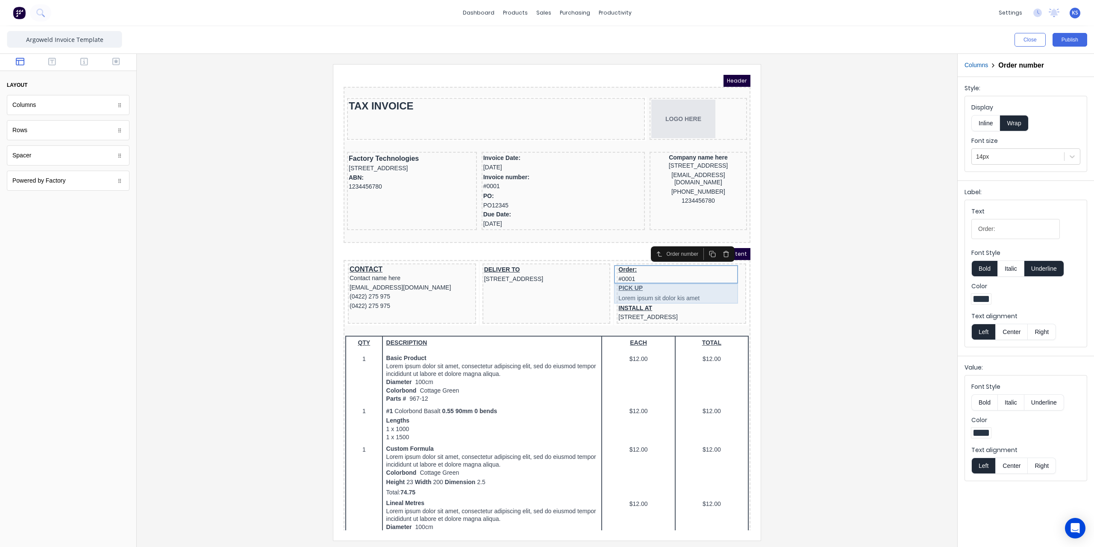
click at [626, 281] on div "PICK UP Lorem ipsum sit dolor kis amet" at bounding box center [671, 283] width 126 height 20
click at [714, 261] on icon "button" at bounding box center [715, 262] width 7 height 7
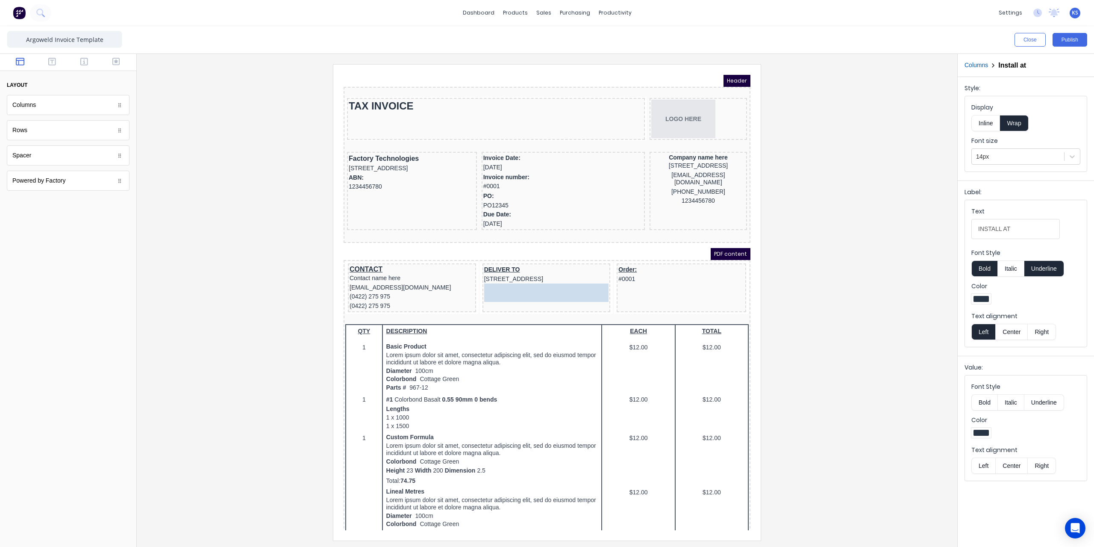
drag, startPoint x: 627, startPoint y: 278, endPoint x: 501, endPoint y: 284, distance: 125.8
click at [486, 154] on div "Invoice Date: 29/10/2024" at bounding box center [553, 152] width 160 height 18
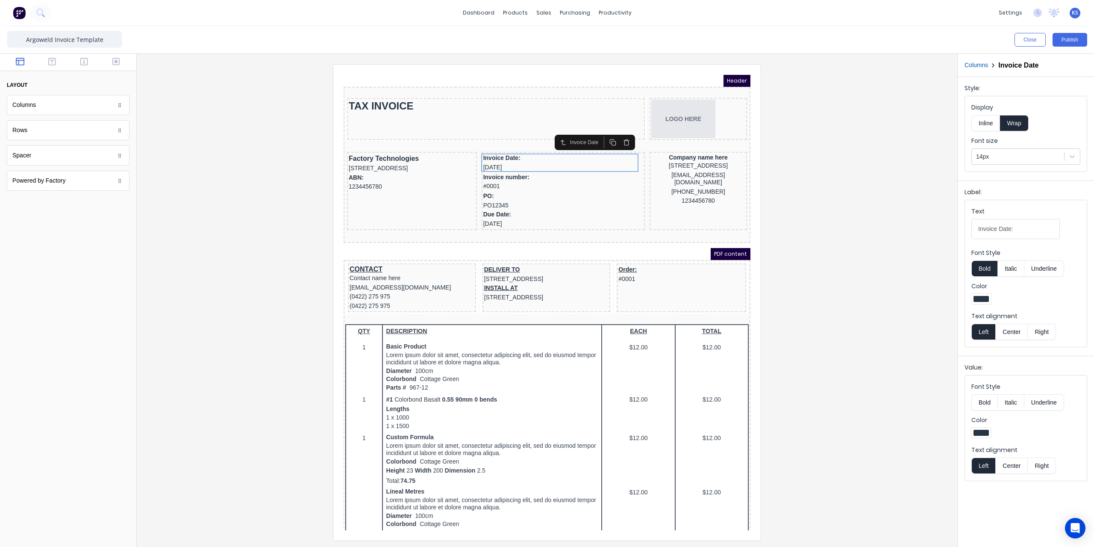
click at [982, 123] on button "Inline" at bounding box center [985, 123] width 29 height 16
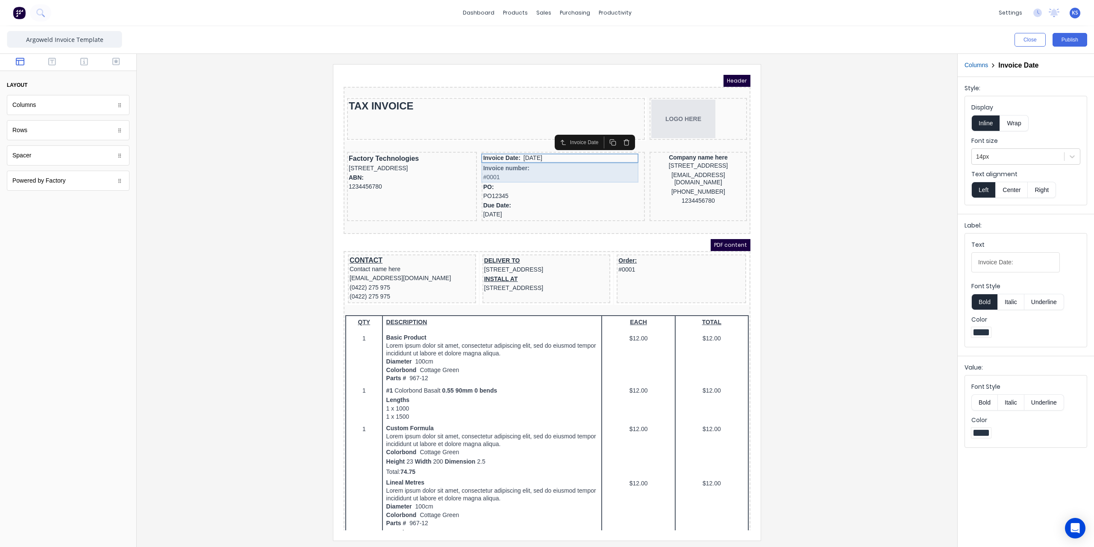
click at [520, 160] on div "Invoice number: #0001" at bounding box center [553, 163] width 160 height 20
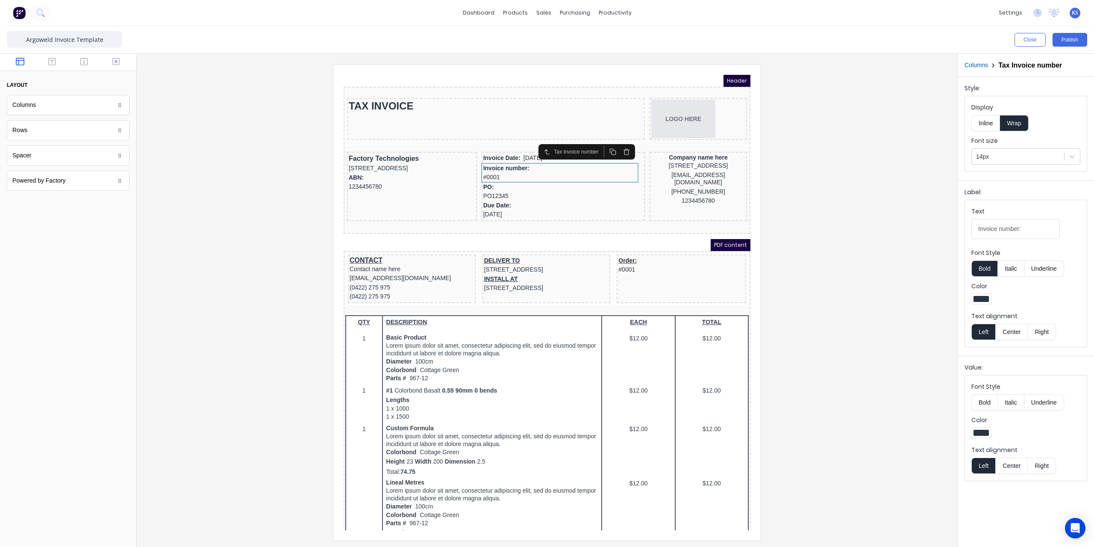
click at [990, 121] on button "Inline" at bounding box center [985, 123] width 29 height 16
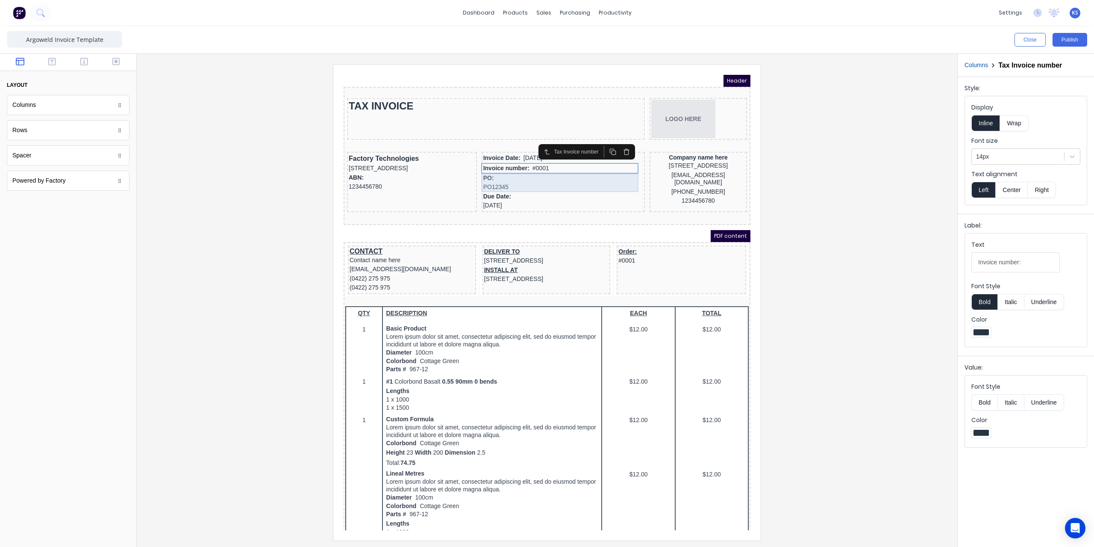
click at [536, 174] on div "PO: PO12345" at bounding box center [553, 172] width 160 height 18
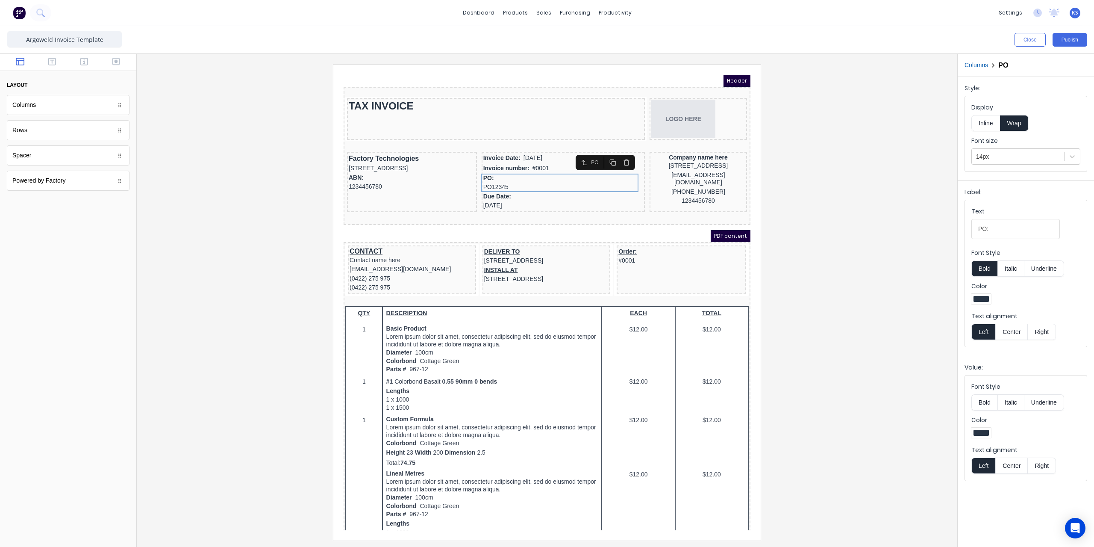
click at [984, 127] on button "Inline" at bounding box center [985, 123] width 29 height 16
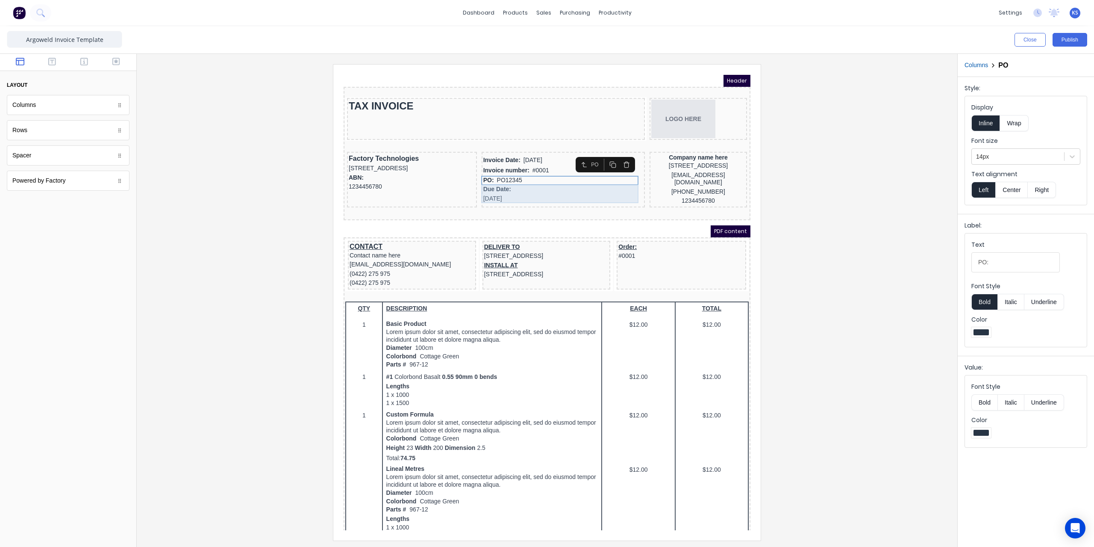
click at [520, 184] on div "Due Date: 29/10/2024" at bounding box center [553, 183] width 160 height 18
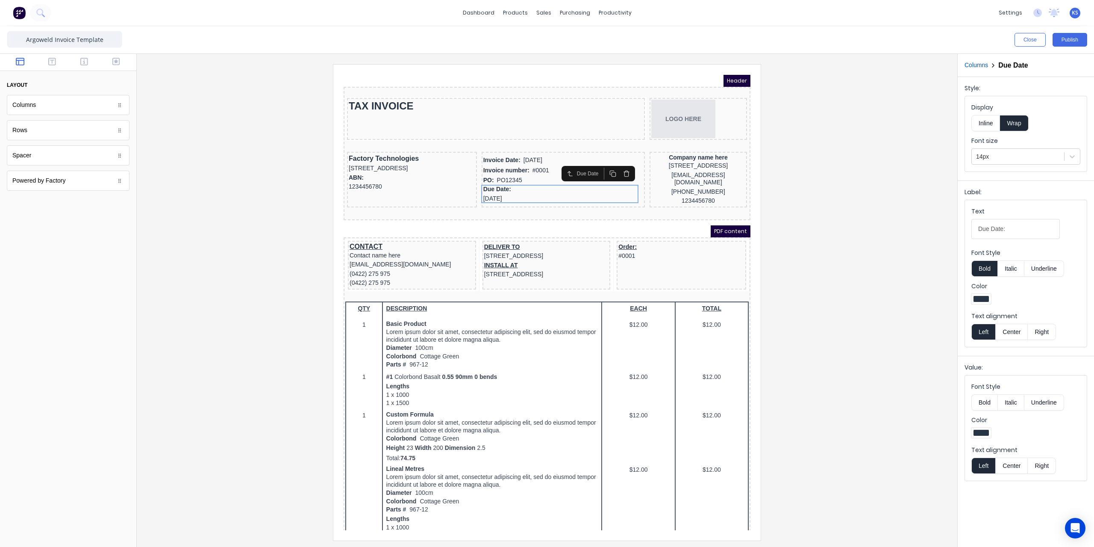
click at [984, 125] on button "Inline" at bounding box center [985, 123] width 29 height 16
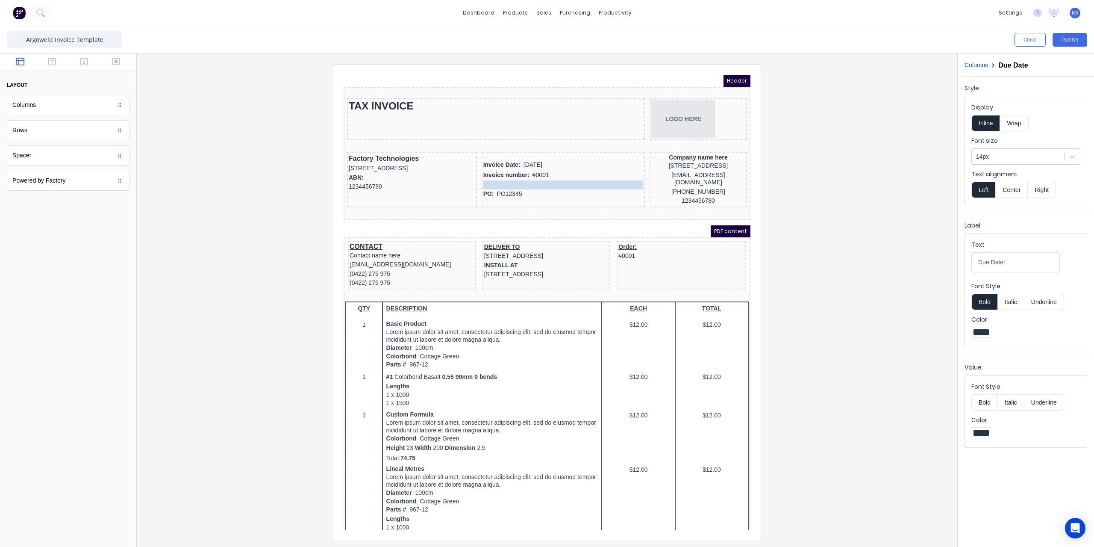
drag, startPoint x: 510, startPoint y: 181, endPoint x: 509, endPoint y: 172, distance: 9.4
click at [509, 172] on body "Header TAX INVOICE LOGO HERE Factory Technologies 234 Beach Road Gold Coast, Qu…" at bounding box center [536, 292] width 407 height 455
click at [691, 159] on div "[STREET_ADDRESS]" at bounding box center [688, 155] width 94 height 9
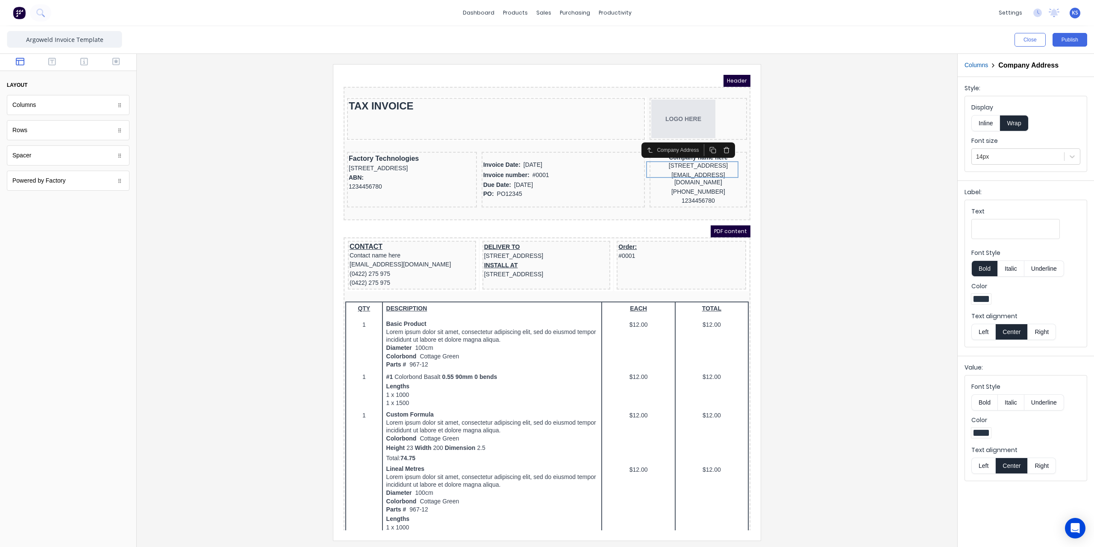
click at [988, 126] on button "Inline" at bounding box center [985, 123] width 29 height 16
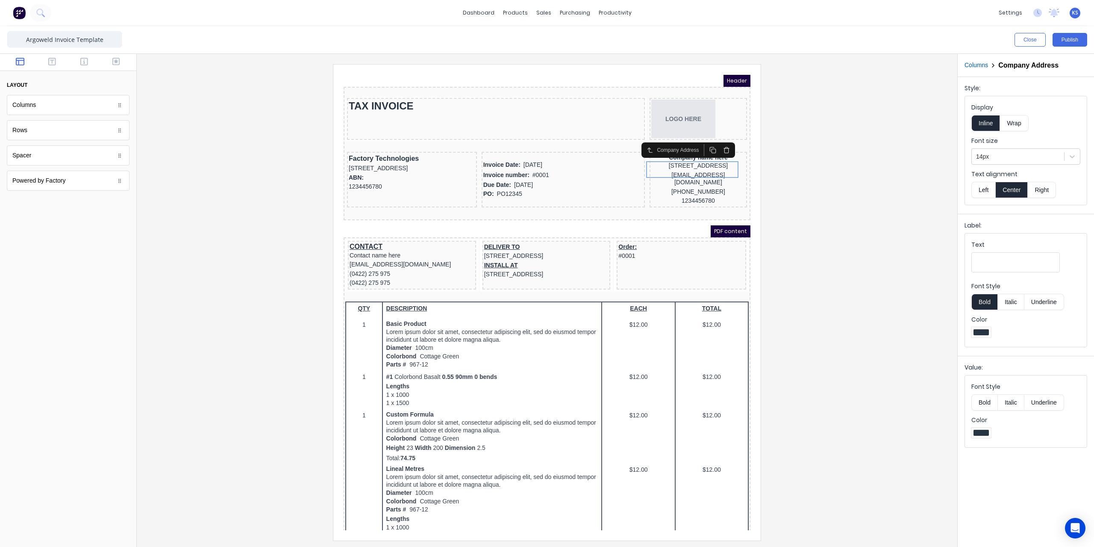
click at [1019, 123] on button "Wrap" at bounding box center [1014, 123] width 28 height 16
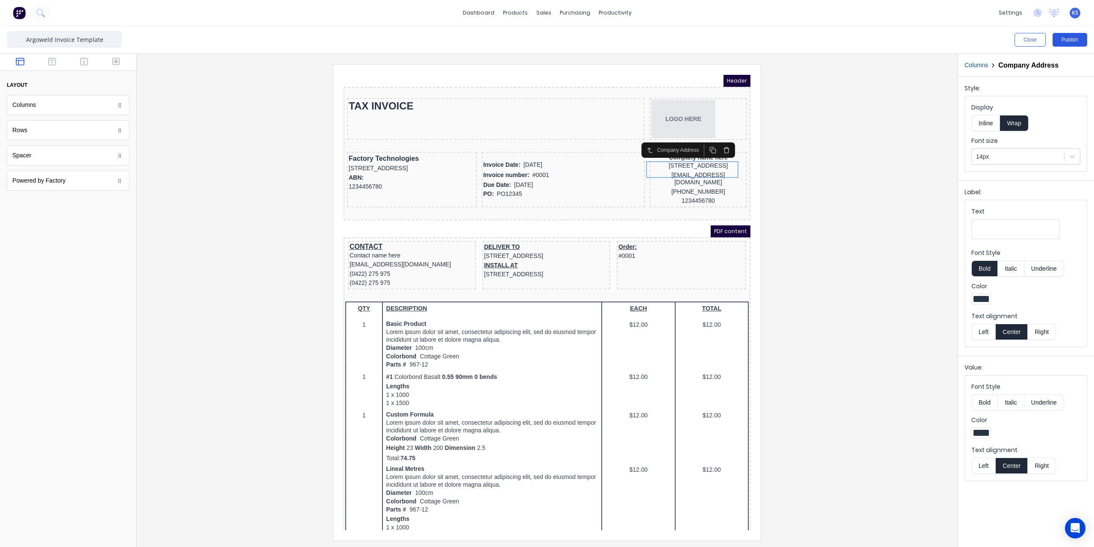
click at [1067, 37] on button "Publish" at bounding box center [1069, 40] width 35 height 14
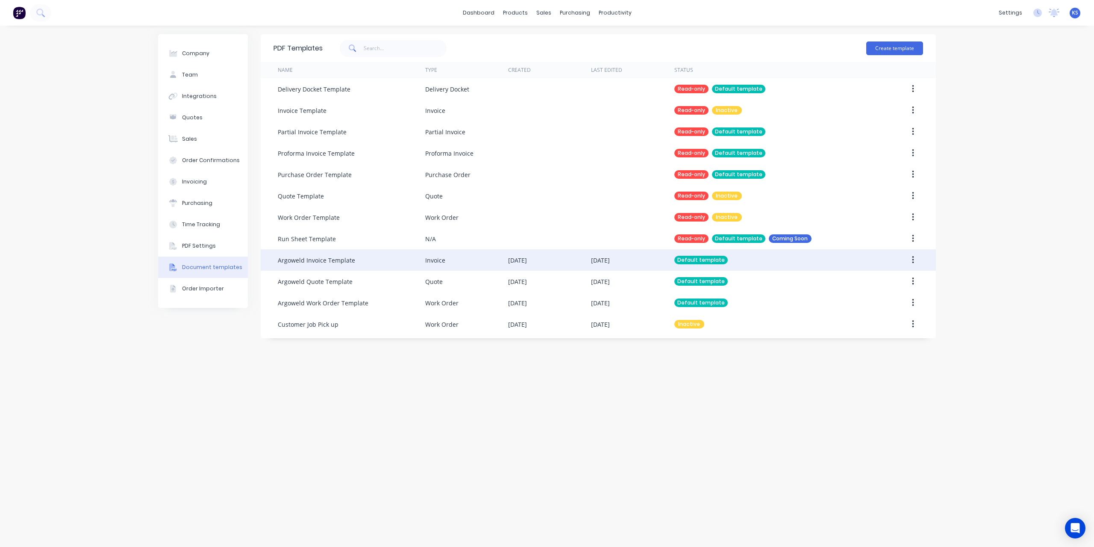
click at [910, 259] on button "button" at bounding box center [913, 259] width 20 height 15
click at [879, 279] on div "Edit" at bounding box center [882, 282] width 66 height 12
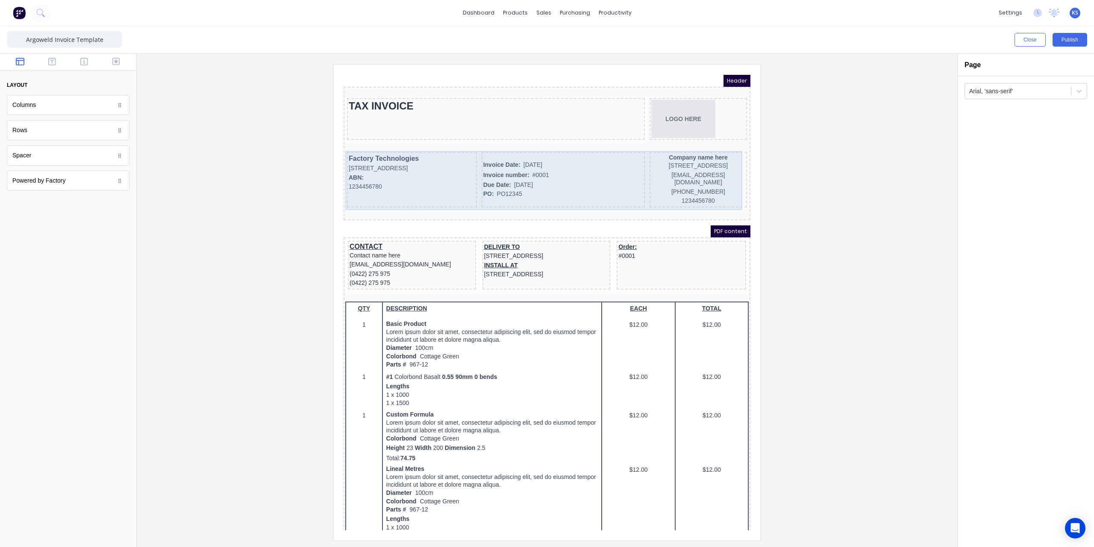
click at [496, 141] on div "Factory Technologies 234 Beach Road Gold Coast, Queensland, Australia, 4217 ABN…" at bounding box center [536, 170] width 403 height 59
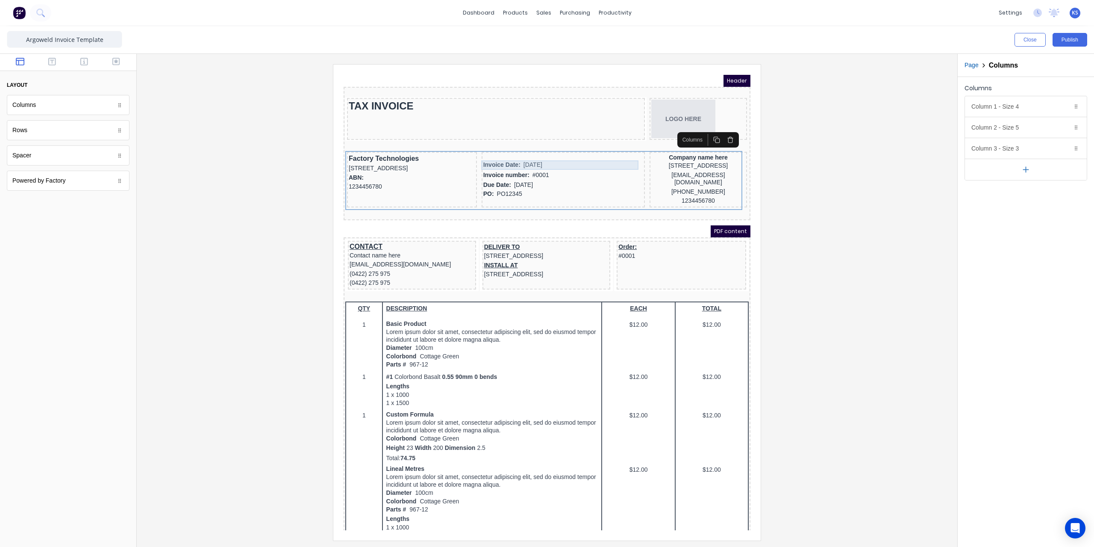
click at [492, 154] on div "Invoice Date: 29/10/2024" at bounding box center [553, 154] width 160 height 9
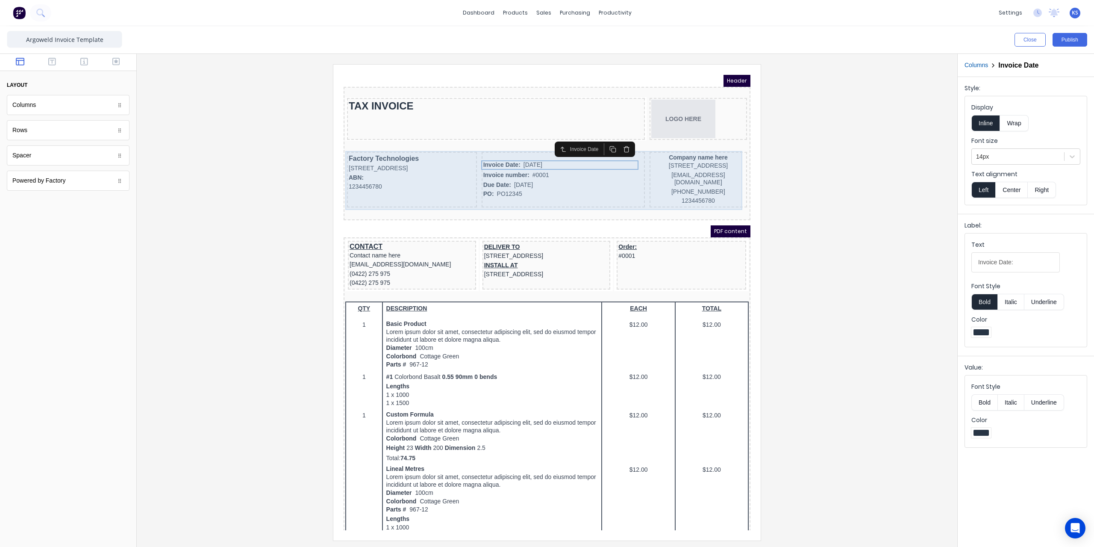
click at [498, 145] on div "Invoice Date: 29/10/2024 Invoice number: #0001 Due Date: 29/10/2024 PO: PO12345" at bounding box center [552, 169] width 163 height 56
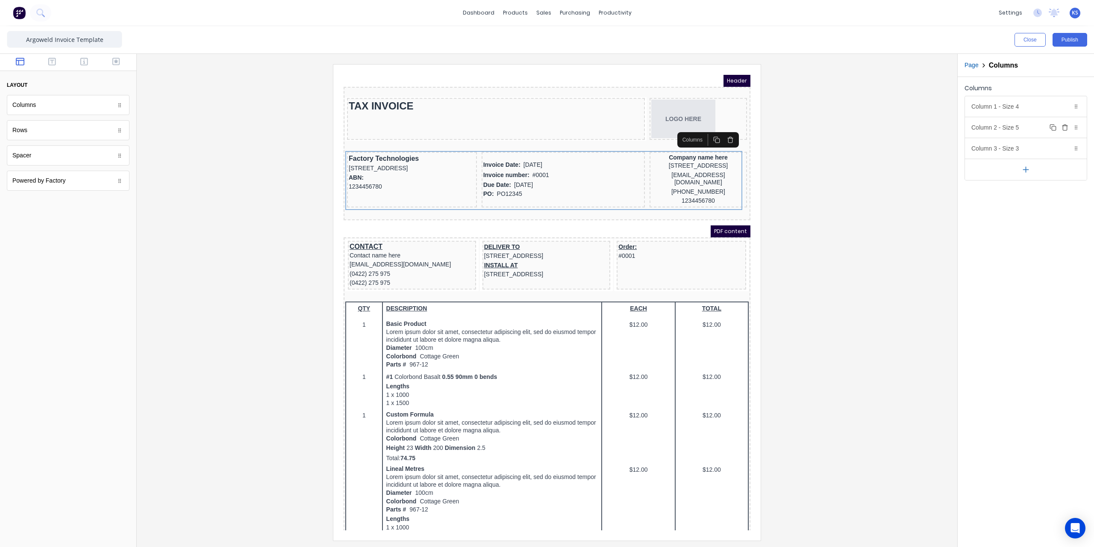
click at [1077, 129] on icon at bounding box center [1075, 127] width 5 height 5
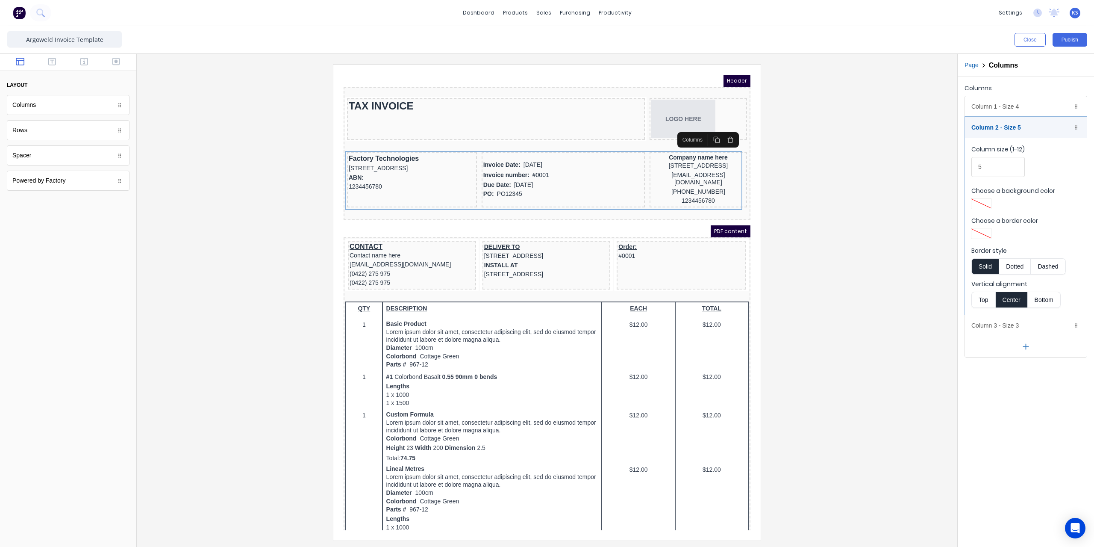
click at [988, 303] on button "Top" at bounding box center [983, 299] width 24 height 16
click at [673, 149] on div "Company name here" at bounding box center [688, 147] width 94 height 8
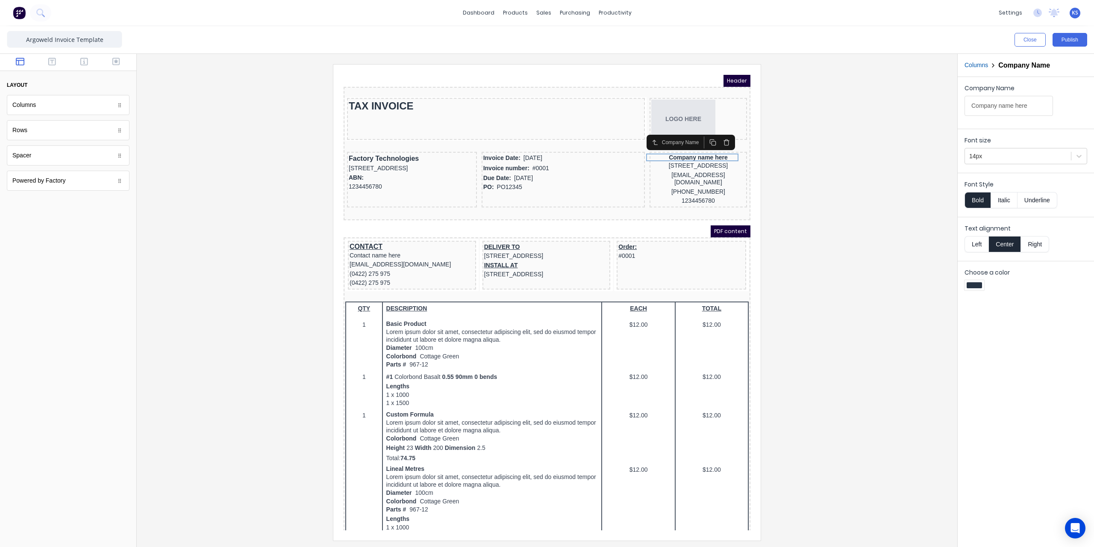
click at [979, 241] on button "Left" at bounding box center [976, 244] width 24 height 16
click at [681, 157] on div "[STREET_ADDRESS]" at bounding box center [688, 155] width 94 height 9
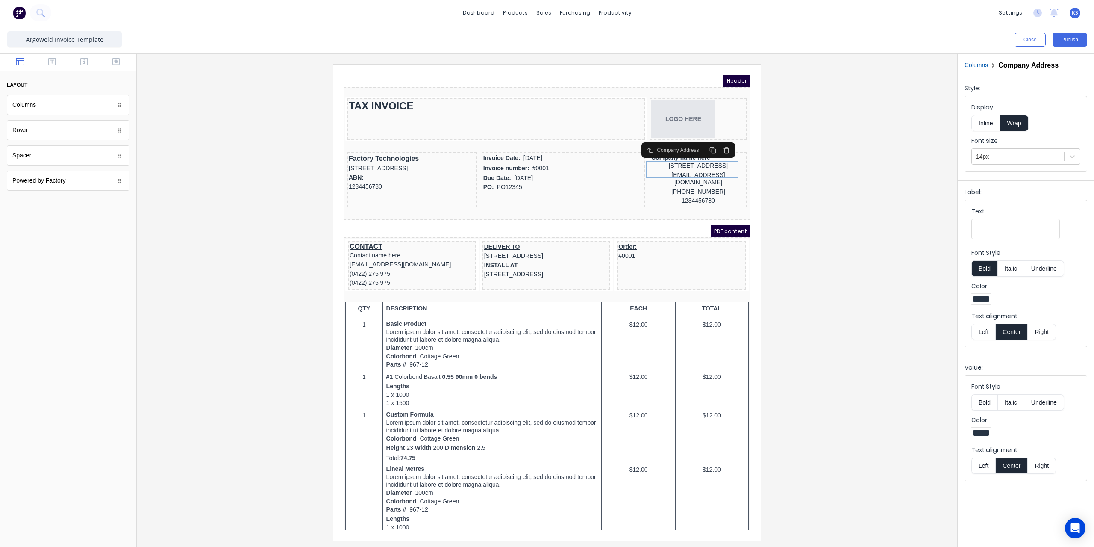
click at [979, 328] on button "Left" at bounding box center [983, 331] width 24 height 16
click at [667, 173] on div "[EMAIL_ADDRESS][DOMAIN_NAME]" at bounding box center [688, 168] width 94 height 17
click at [983, 329] on button "Left" at bounding box center [983, 331] width 24 height 16
click at [681, 181] on div "[PHONE_NUMBER]" at bounding box center [688, 181] width 94 height 9
click at [983, 329] on button "Left" at bounding box center [983, 331] width 24 height 16
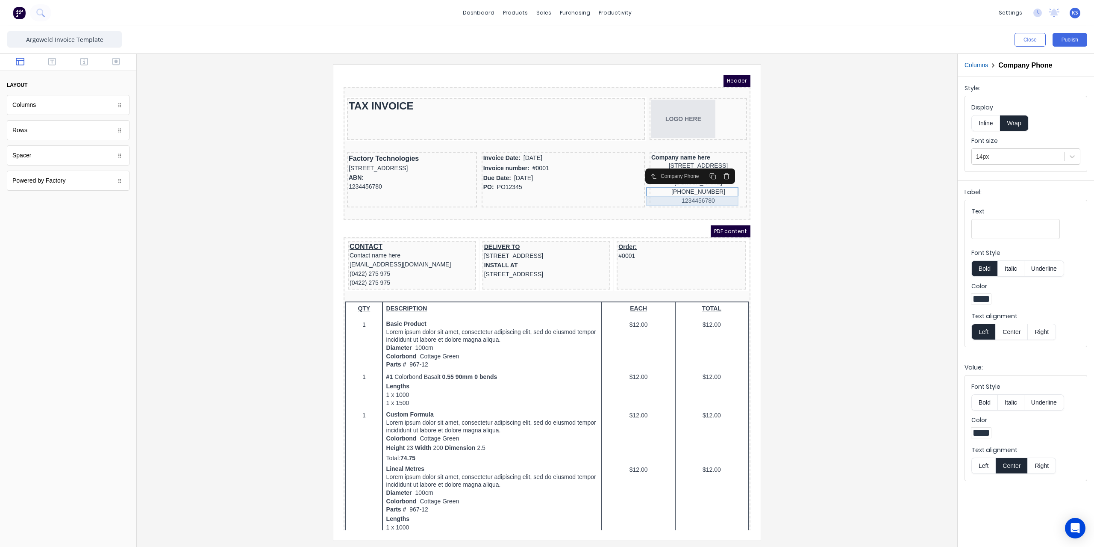
click at [685, 194] on div "1234456780" at bounding box center [688, 190] width 94 height 9
click at [981, 329] on button "Left" at bounding box center [983, 331] width 24 height 16
click at [52, 64] on icon "button" at bounding box center [52, 62] width 8 height 8
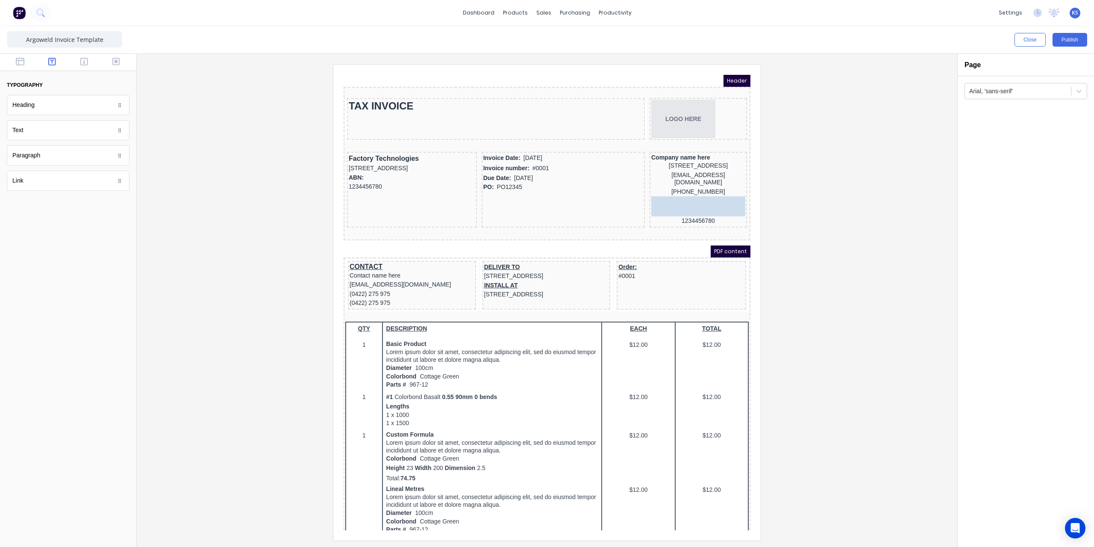
drag, startPoint x: 33, startPoint y: 129, endPoint x: 308, endPoint y: 131, distance: 274.8
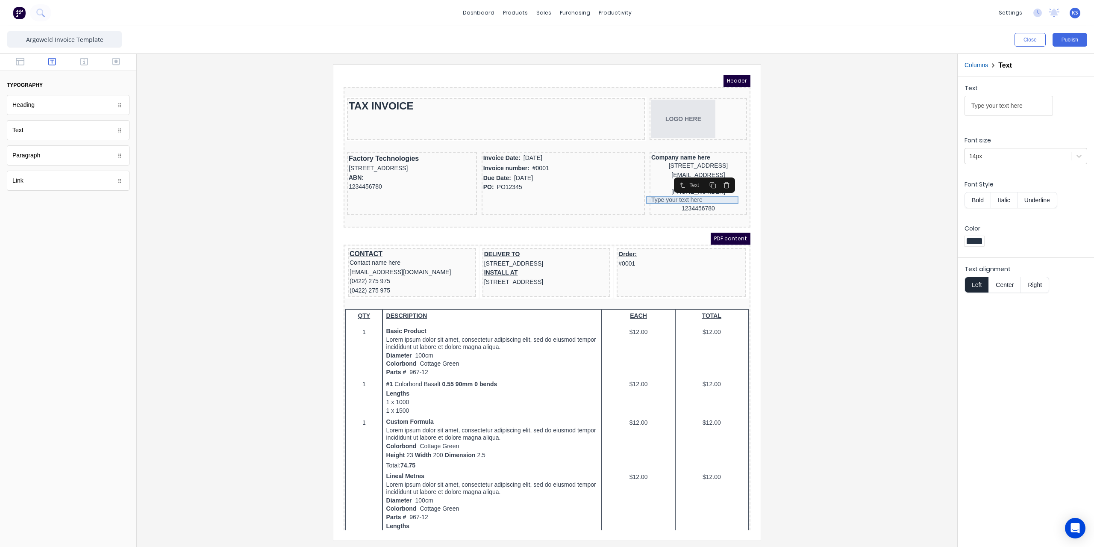
click at [693, 188] on div "Type your text here" at bounding box center [688, 190] width 94 height 8
click at [996, 103] on input "Type your text here" at bounding box center [1008, 106] width 88 height 20
drag, startPoint x: 1038, startPoint y: 102, endPoint x: 895, endPoint y: 102, distance: 143.1
click at [895, 102] on div "Close Publish Components typography Heading Heading Text Text Paragraph Paragra…" at bounding box center [547, 286] width 1094 height 520
type input "ABN"
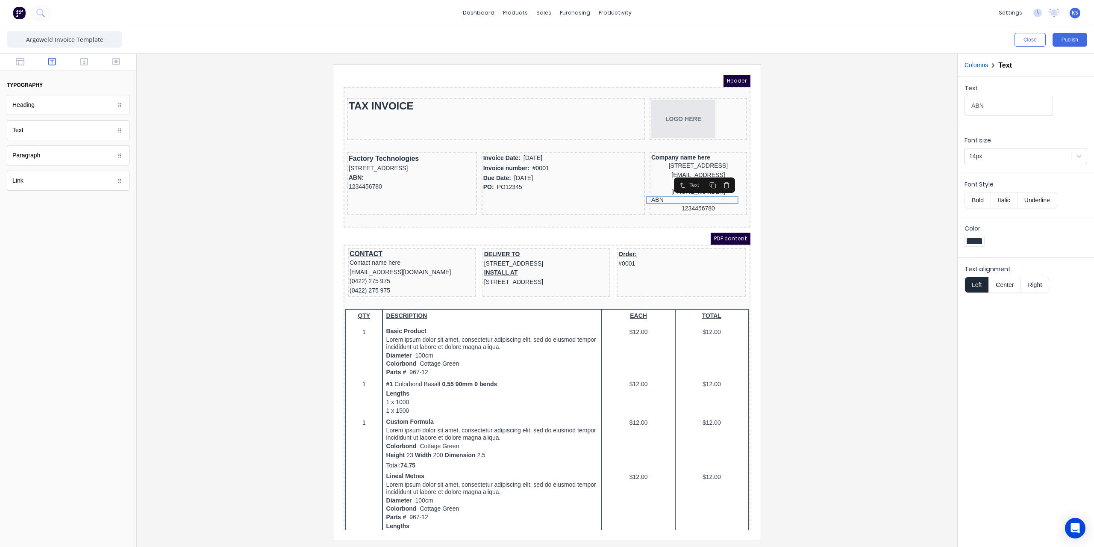
click at [836, 192] on div at bounding box center [547, 302] width 807 height 476
click at [645, 186] on div "ABN" at bounding box center [688, 190] width 94 height 8
click at [974, 195] on button "Bold" at bounding box center [977, 200] width 26 height 16
click at [26, 65] on button "button" at bounding box center [20, 62] width 27 height 10
click at [59, 111] on div "Columns" at bounding box center [68, 105] width 123 height 20
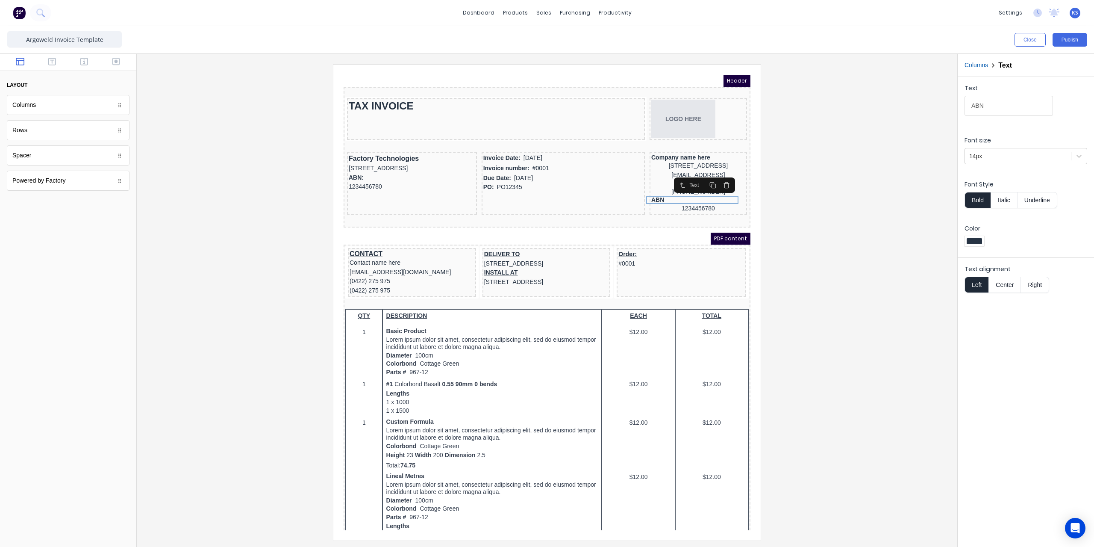
click at [91, 103] on div "Columns" at bounding box center [68, 105] width 123 height 20
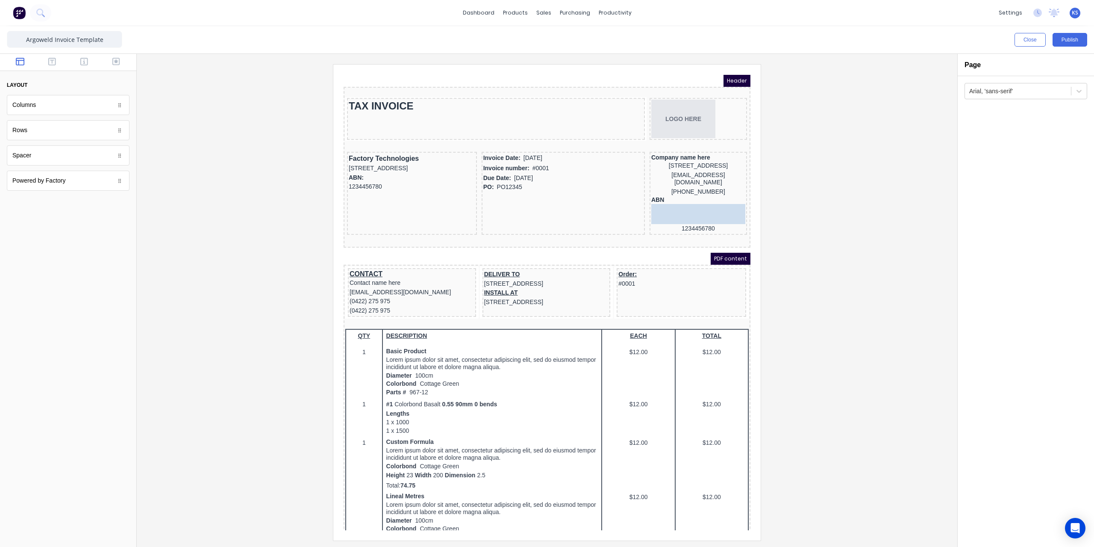
drag, startPoint x: 88, startPoint y: 108, endPoint x: 699, endPoint y: 208, distance: 619.2
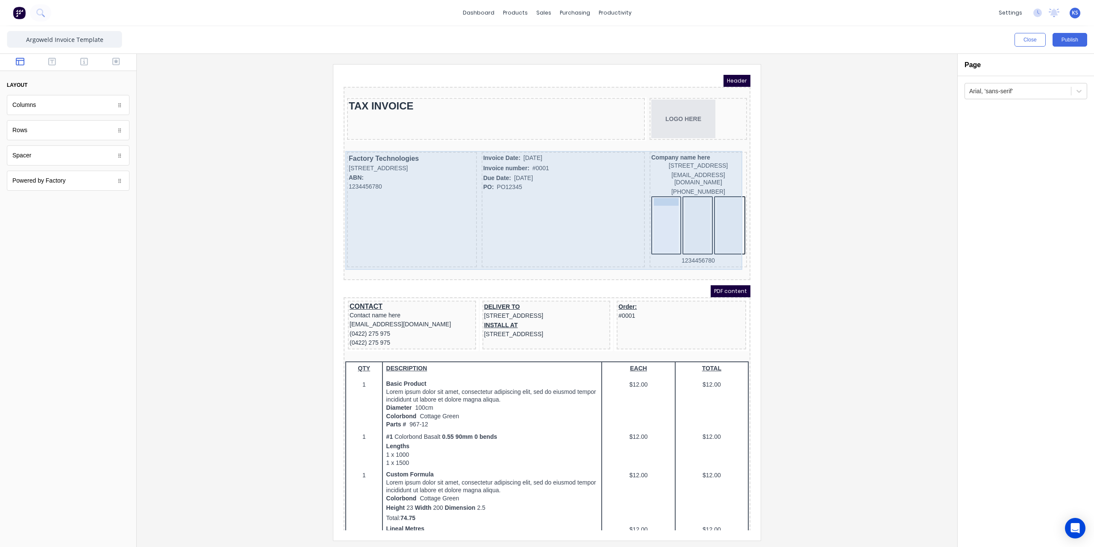
drag, startPoint x: 642, startPoint y: 189, endPoint x: 645, endPoint y: 200, distance: 11.2
click at [645, 200] on div "ABN ABN" at bounding box center [656, 215] width 25 height 55
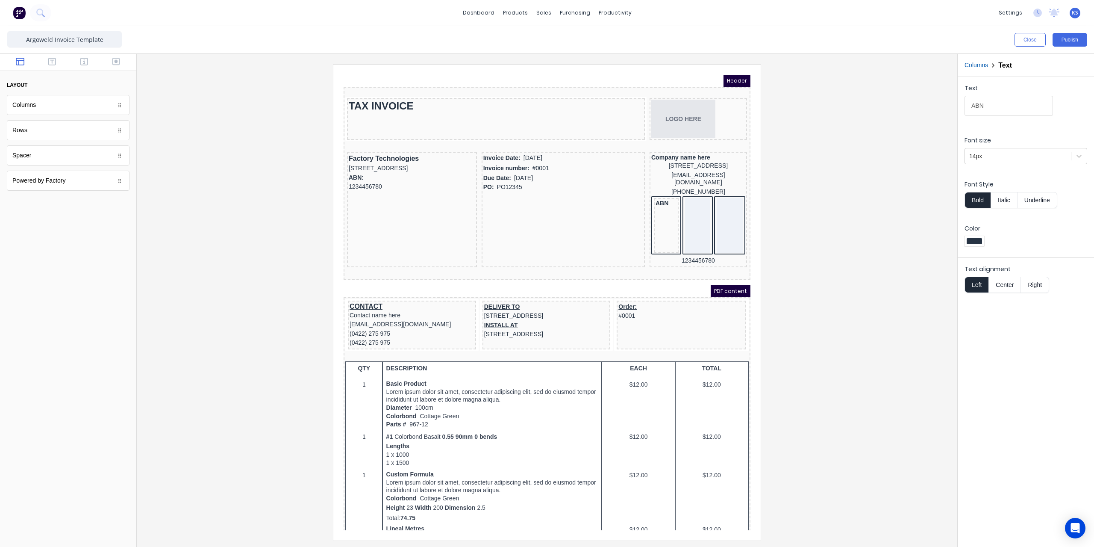
click at [980, 65] on button "Columns" at bounding box center [976, 65] width 24 height 9
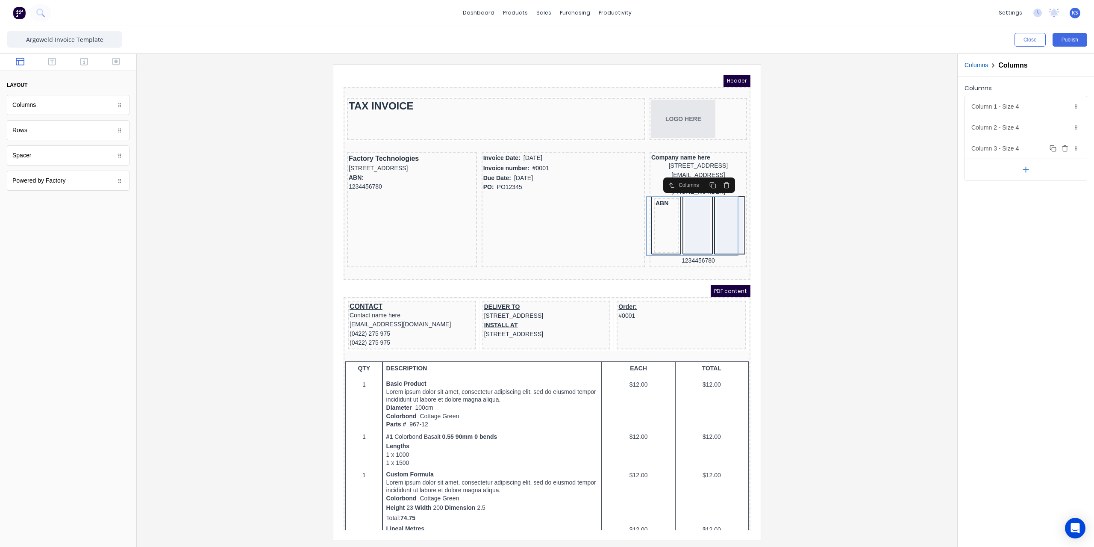
click at [1081, 145] on div "Column 3 - Size 4 Duplicate Delete" at bounding box center [1026, 148] width 122 height 21
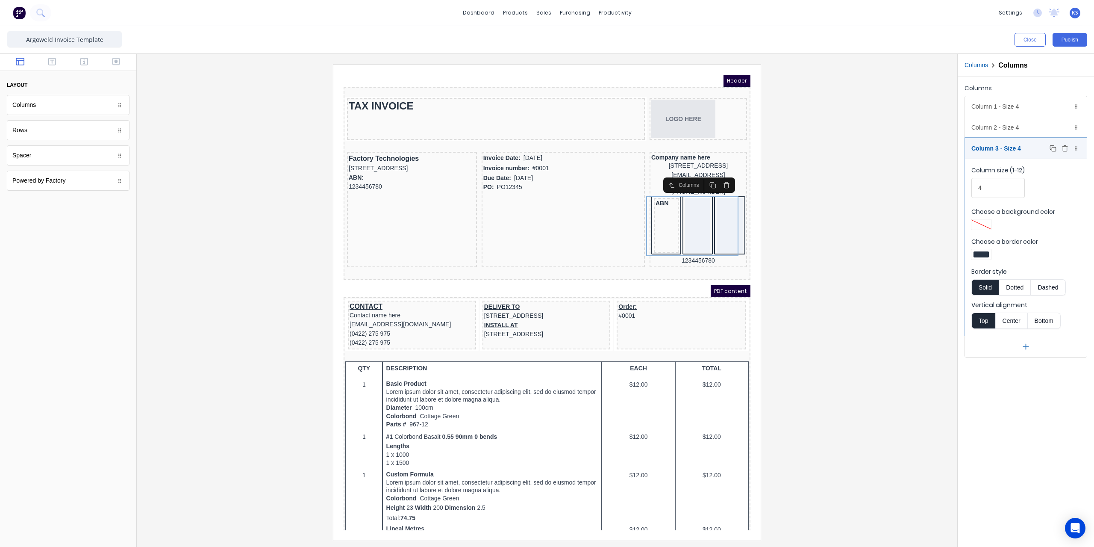
click at [1065, 147] on icon "button" at bounding box center [1064, 148] width 7 height 7
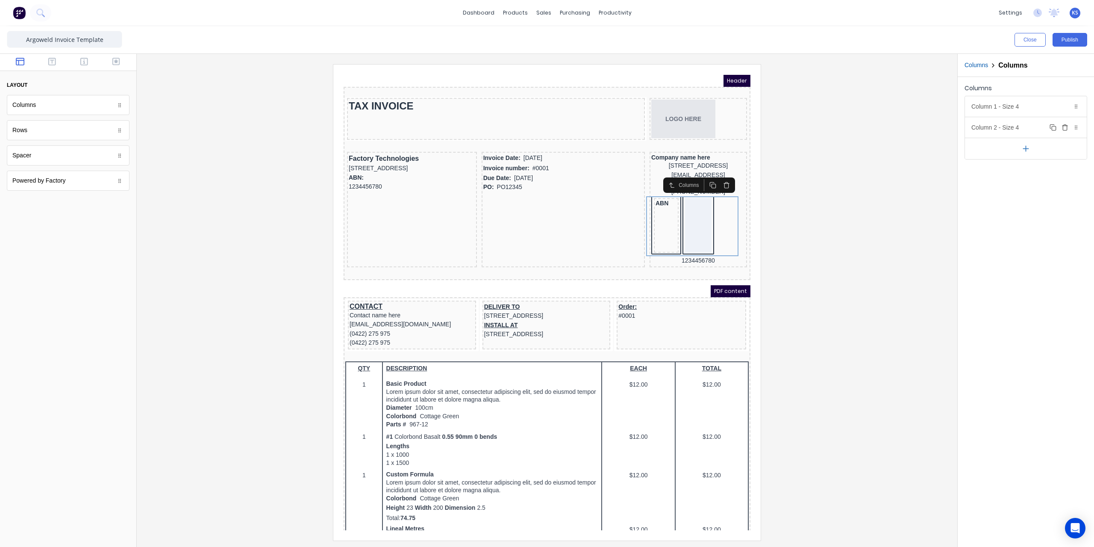
click at [1024, 123] on div "Column 2 - Size 4 Duplicate Delete" at bounding box center [1026, 127] width 122 height 21
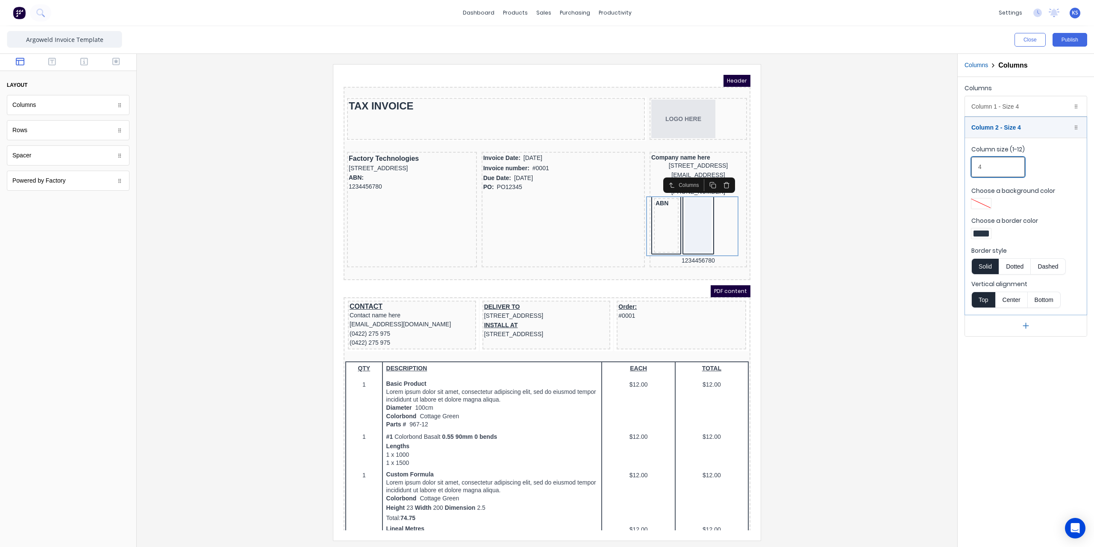
click at [986, 167] on input "4" at bounding box center [997, 167] width 53 height 20
drag, startPoint x: 975, startPoint y: 167, endPoint x: 987, endPoint y: 166, distance: 12.4
click at [987, 166] on input "4" at bounding box center [997, 167] width 53 height 20
type input "8"
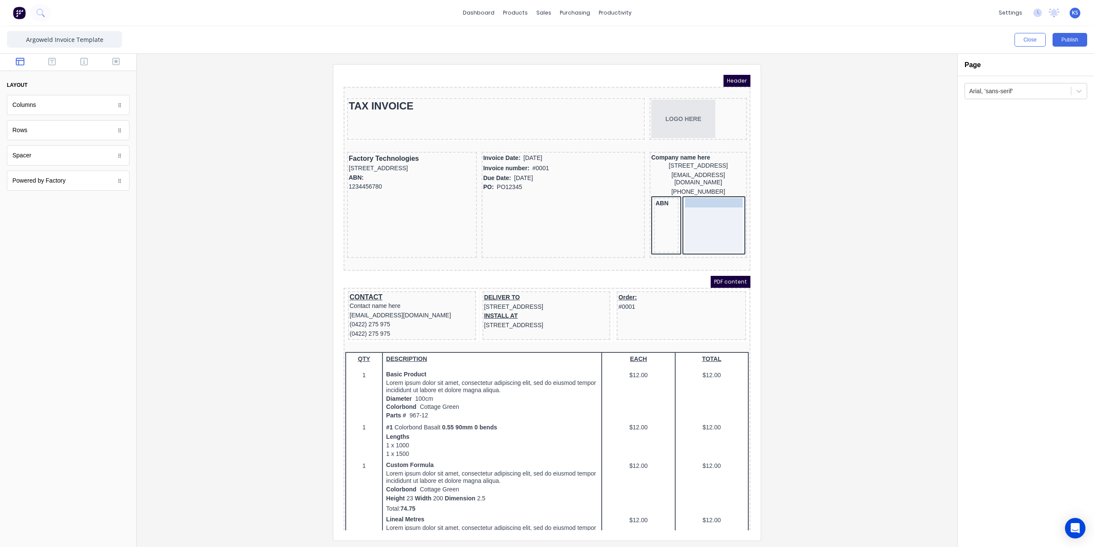
drag, startPoint x: 685, startPoint y: 251, endPoint x: 696, endPoint y: 220, distance: 32.7
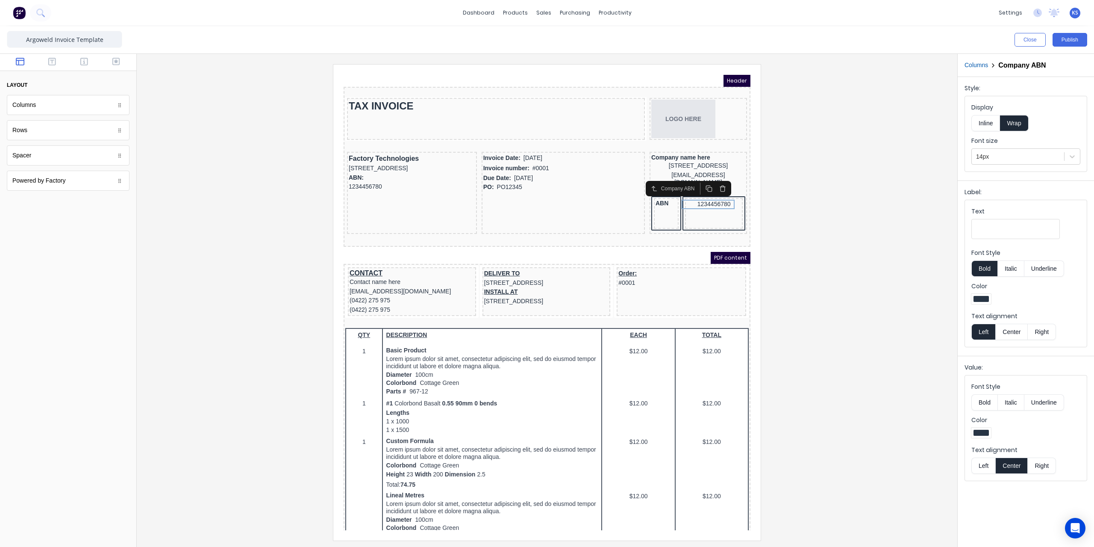
click at [813, 172] on div at bounding box center [547, 302] width 807 height 476
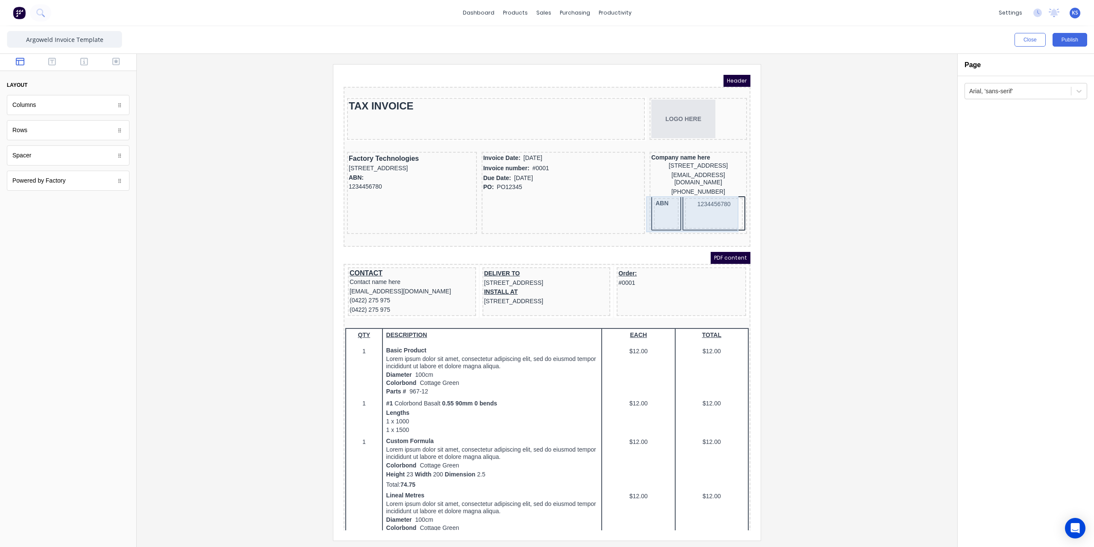
click at [699, 207] on div "1234456780" at bounding box center [704, 203] width 58 height 31
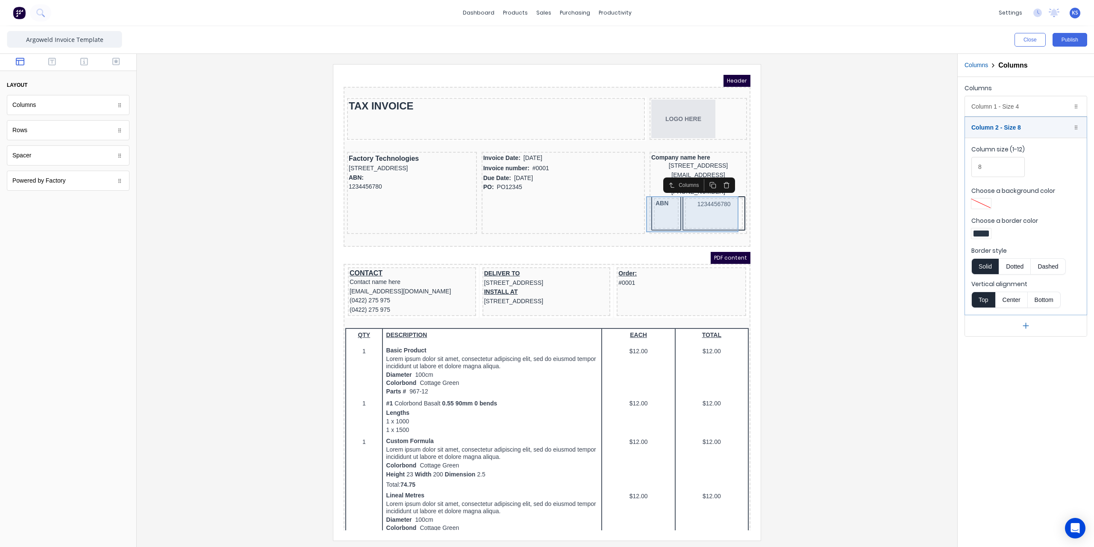
click at [695, 215] on div "1234456780" at bounding box center [704, 203] width 58 height 31
click at [979, 230] on div at bounding box center [980, 233] width 15 height 6
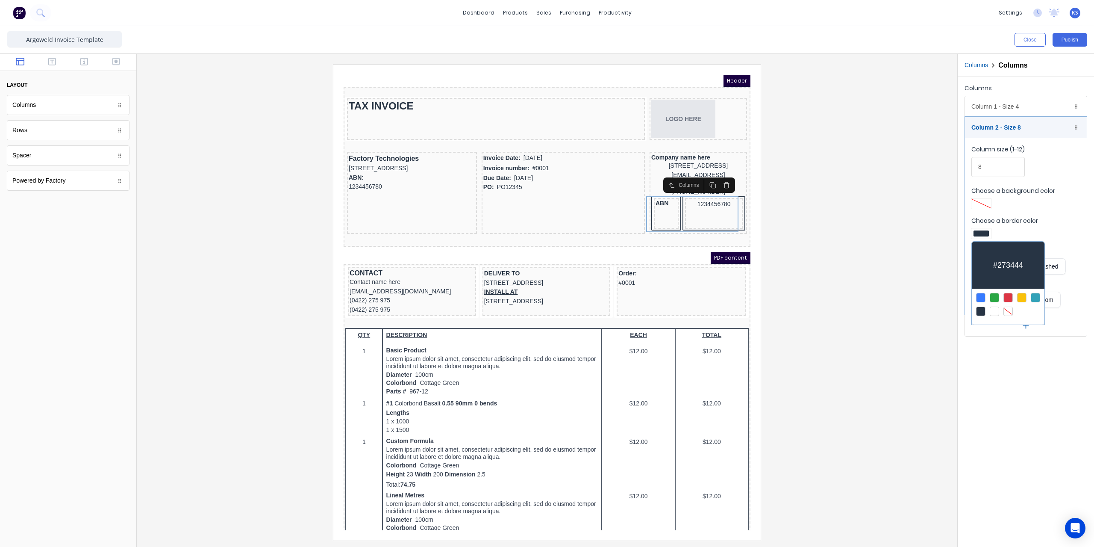
click at [1006, 311] on div at bounding box center [1007, 310] width 9 height 9
click at [666, 216] on div at bounding box center [547, 273] width 1094 height 547
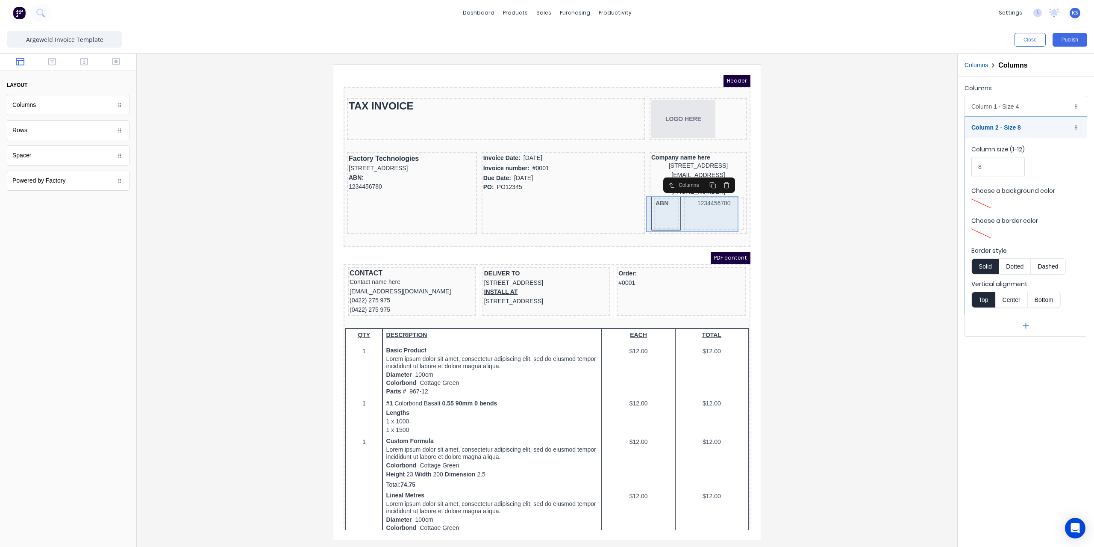
click at [660, 215] on div "ABN" at bounding box center [656, 203] width 25 height 31
click at [797, 231] on div at bounding box center [547, 302] width 807 height 476
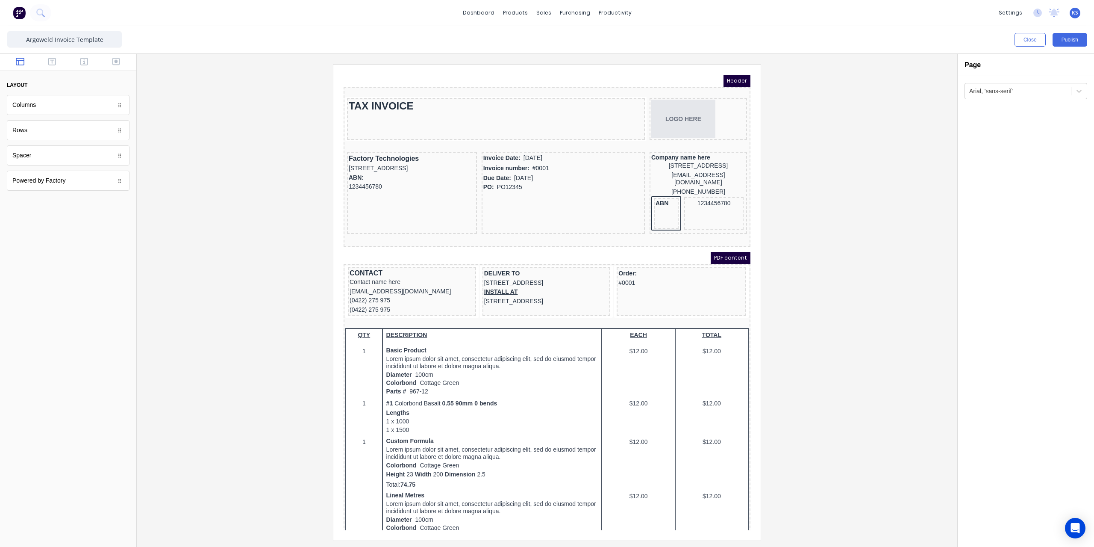
click at [655, 191] on div "ABN" at bounding box center [655, 193] width 21 height 8
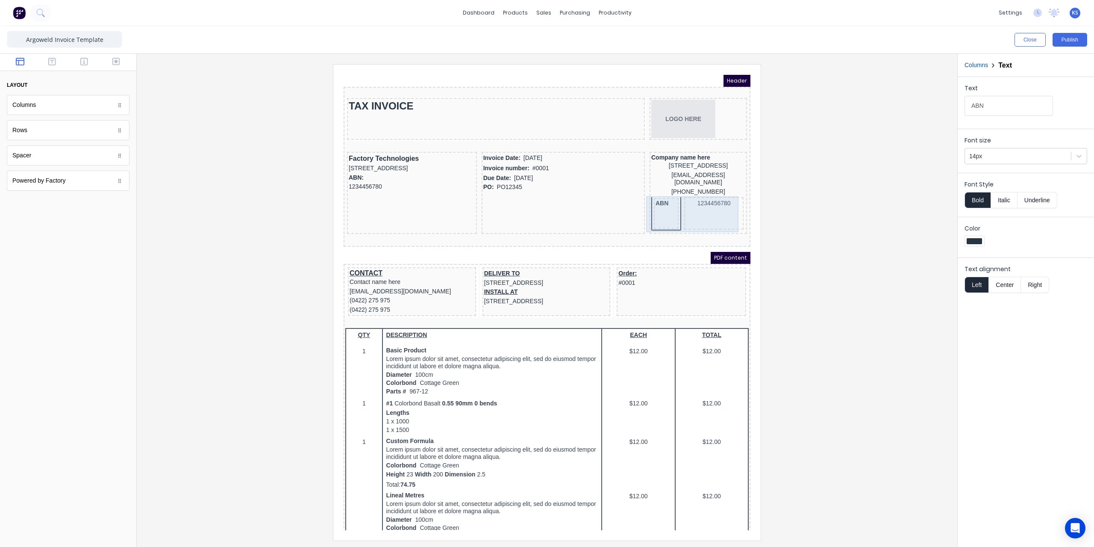
click at [705, 204] on div "1234456780" at bounding box center [703, 203] width 59 height 32
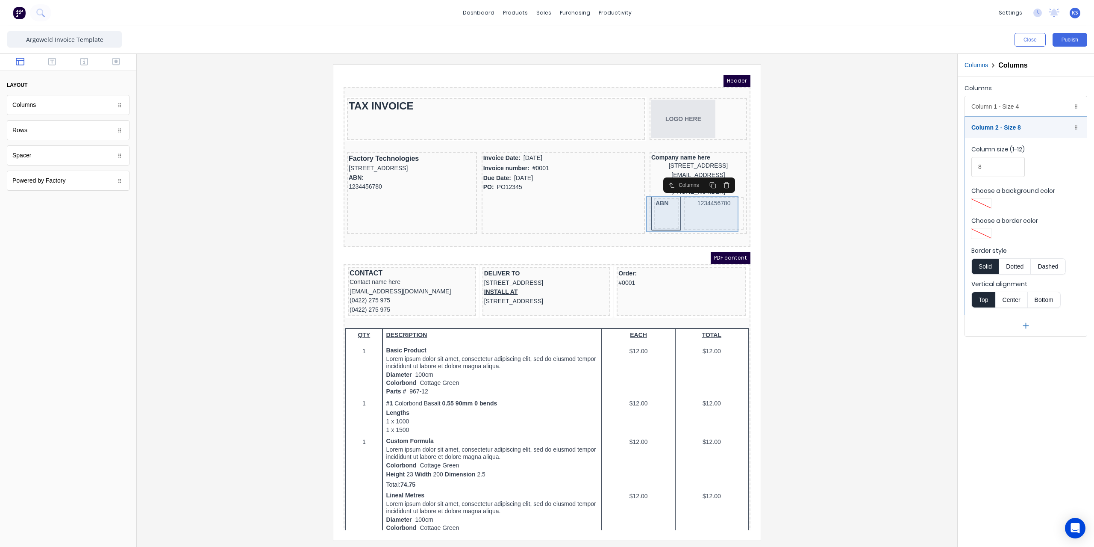
click at [648, 204] on div "ABN" at bounding box center [656, 203] width 25 height 31
click at [800, 208] on div at bounding box center [547, 302] width 807 height 476
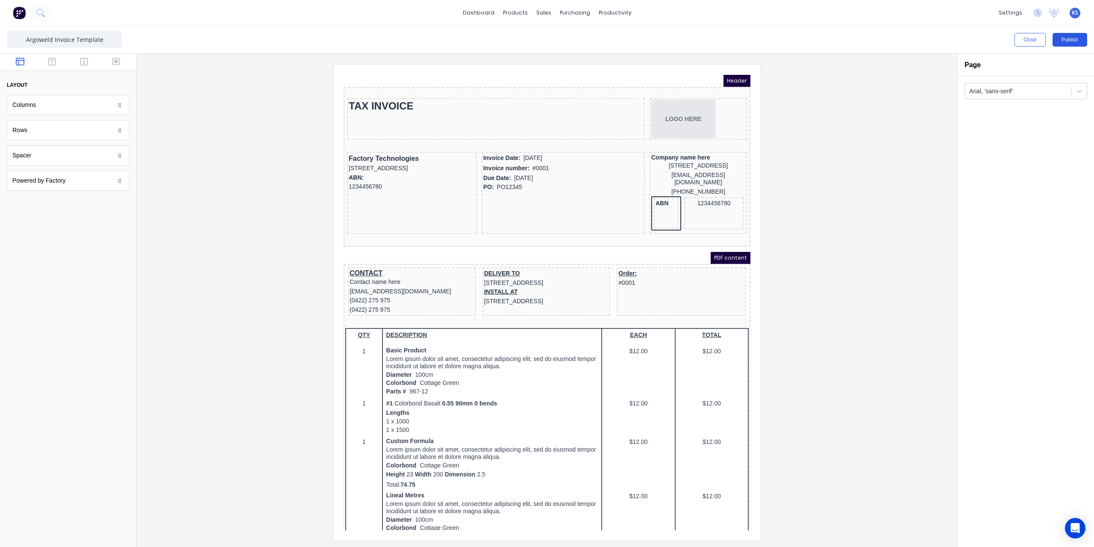
click at [1068, 35] on button "Publish" at bounding box center [1069, 40] width 35 height 14
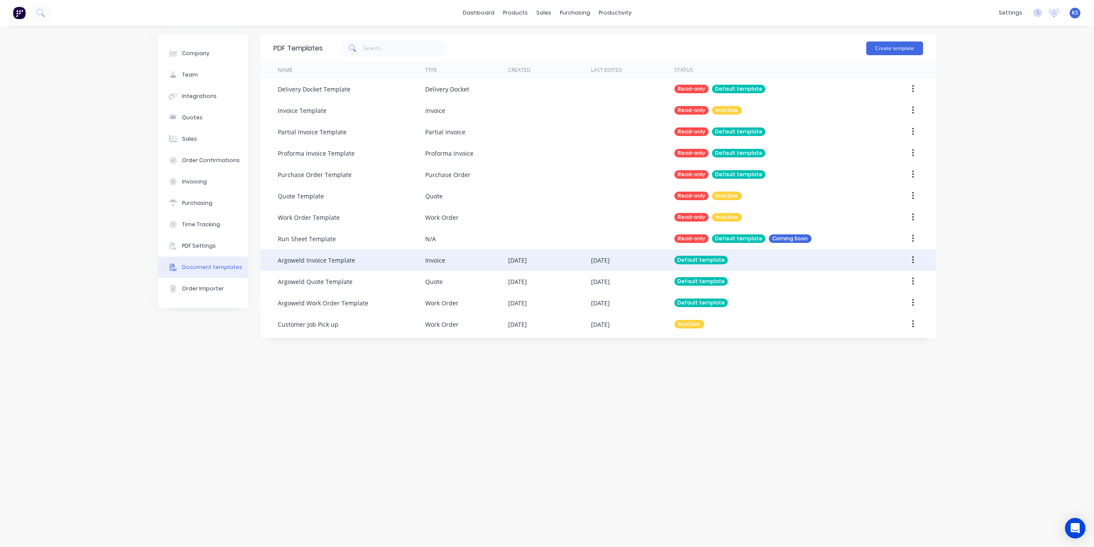
click at [912, 264] on icon "button" at bounding box center [913, 259] width 2 height 9
click at [885, 284] on div "Edit" at bounding box center [882, 282] width 66 height 12
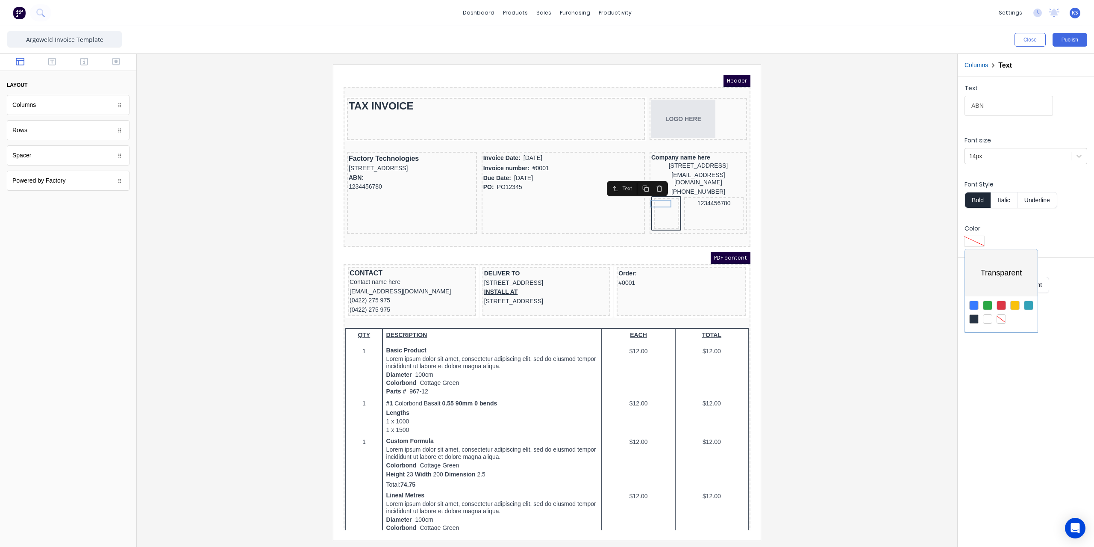
click at [973, 319] on div at bounding box center [973, 318] width 9 height 9
click at [1005, 320] on div at bounding box center [1000, 318] width 9 height 9
click at [974, 318] on div at bounding box center [973, 318] width 9 height 9
click at [908, 206] on div at bounding box center [547, 273] width 1094 height 547
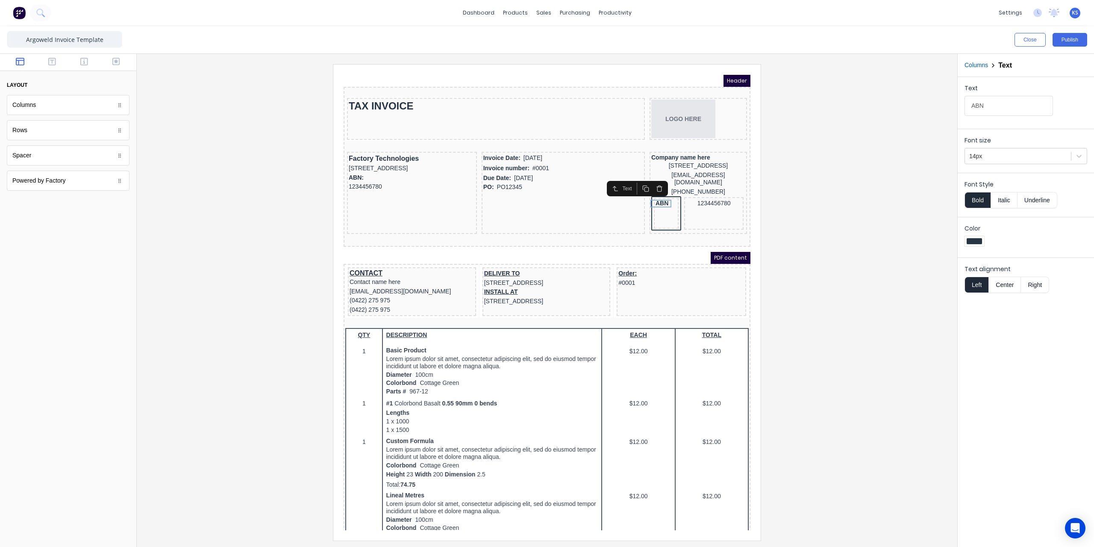
click at [873, 170] on div at bounding box center [547, 302] width 807 height 476
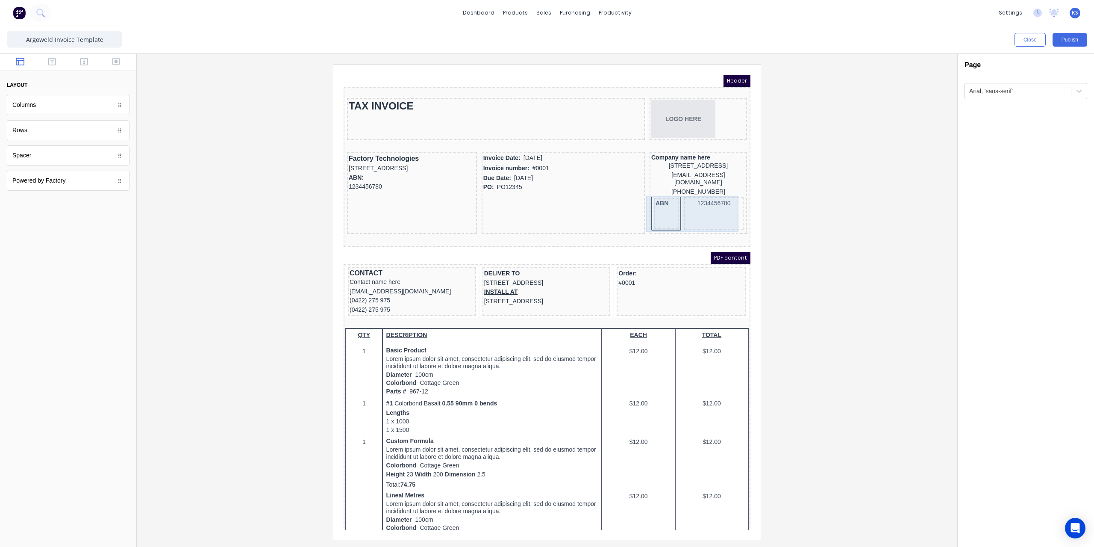
click at [650, 212] on div "ABN" at bounding box center [656, 203] width 25 height 31
click at [1078, 106] on icon at bounding box center [1075, 106] width 5 height 5
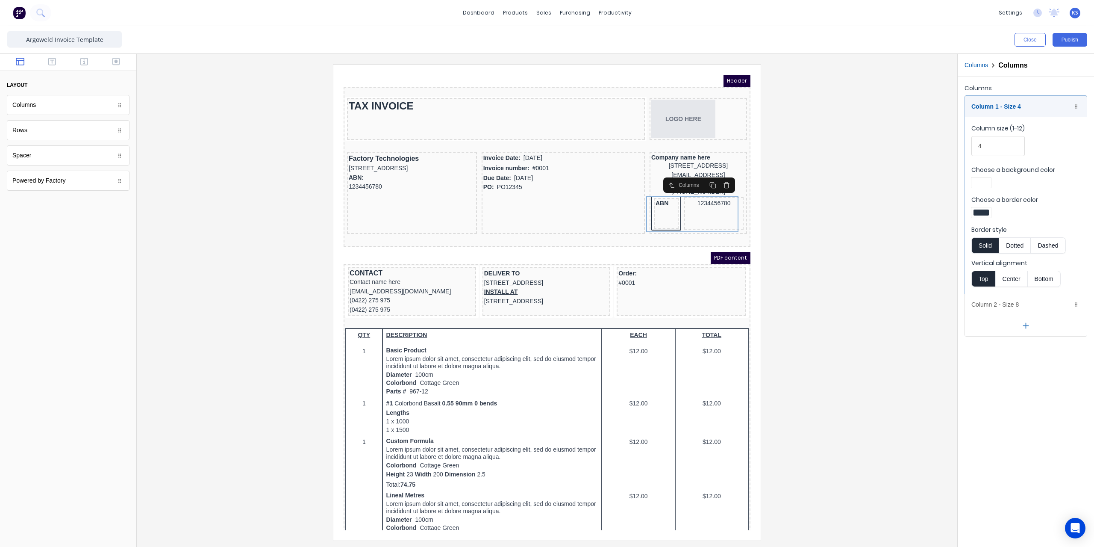
click at [978, 209] on div at bounding box center [980, 212] width 15 height 6
click at [1010, 288] on div at bounding box center [1007, 289] width 9 height 9
click at [701, 203] on div at bounding box center [547, 273] width 1094 height 547
click at [987, 300] on div "Column 2 - Size 8 Duplicate Delete" at bounding box center [1026, 304] width 122 height 21
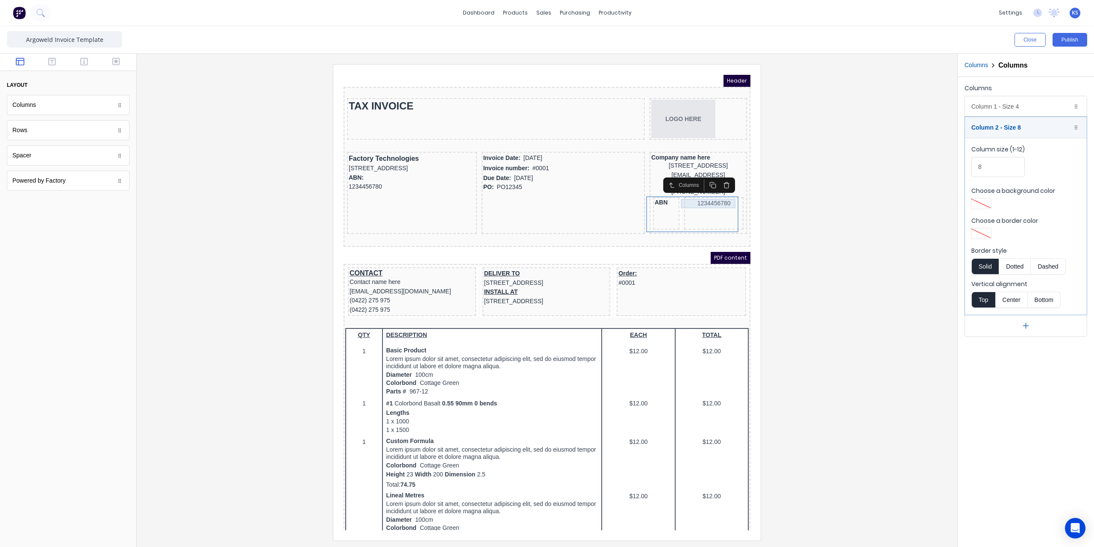
click at [686, 189] on div "1234456780" at bounding box center [704, 192] width 56 height 9
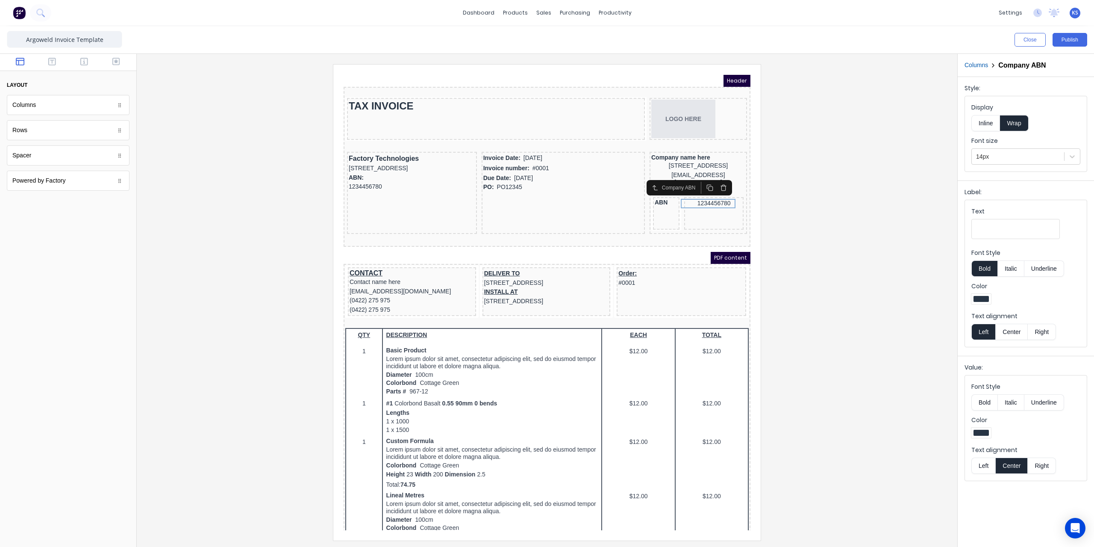
click at [984, 464] on button "Left" at bounding box center [983, 465] width 24 height 16
click at [661, 158] on div "[STREET_ADDRESS]" at bounding box center [688, 155] width 94 height 9
click at [978, 461] on button "Left" at bounding box center [983, 465] width 24 height 16
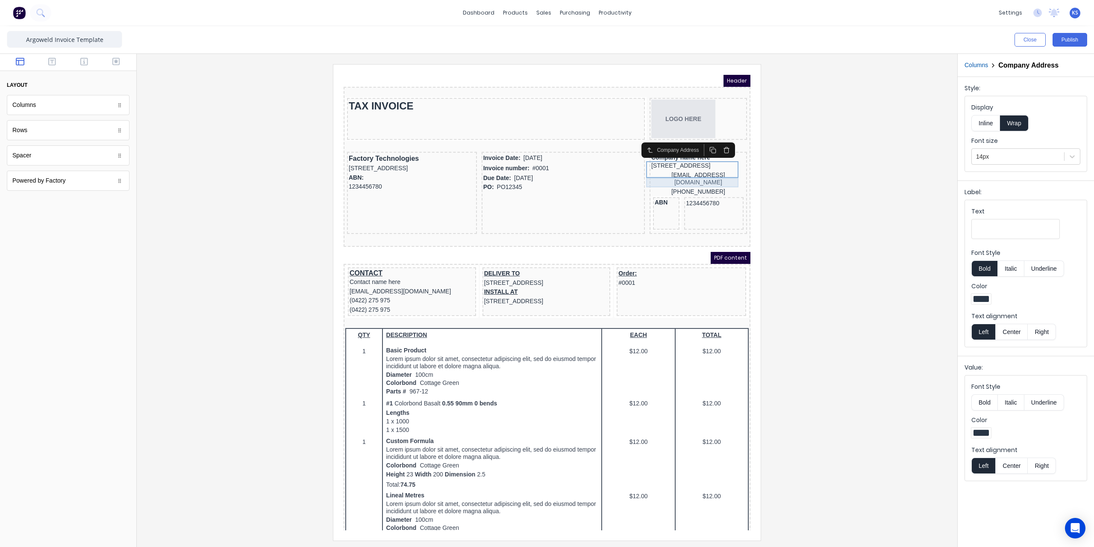
click at [681, 175] on div "[EMAIL_ADDRESS][DOMAIN_NAME]" at bounding box center [688, 168] width 94 height 17
click at [981, 463] on button "Left" at bounding box center [983, 465] width 24 height 16
click at [679, 183] on div "[PHONE_NUMBER]" at bounding box center [688, 181] width 94 height 9
click at [985, 463] on button "Left" at bounding box center [983, 465] width 24 height 16
click at [849, 302] on div at bounding box center [547, 302] width 807 height 476
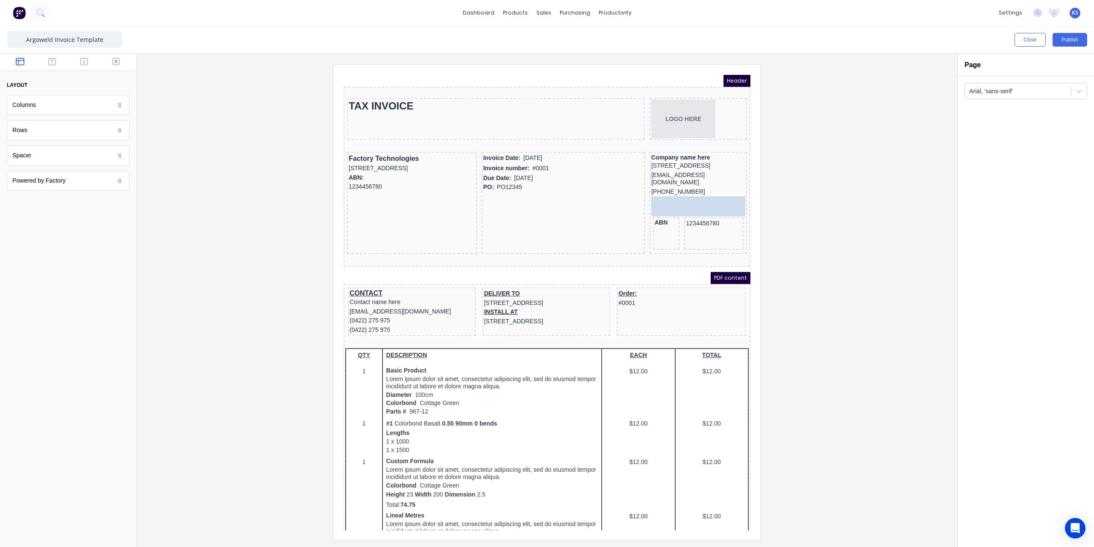
drag, startPoint x: 32, startPoint y: 161, endPoint x: 323, endPoint y: 128, distance: 293.3
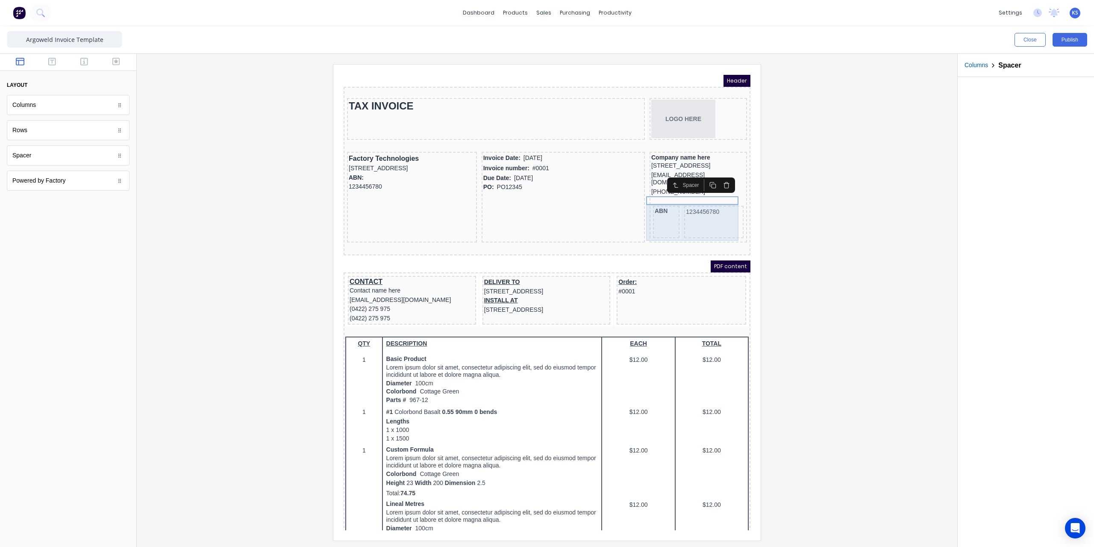
click at [685, 216] on div "1234456780" at bounding box center [703, 211] width 59 height 32
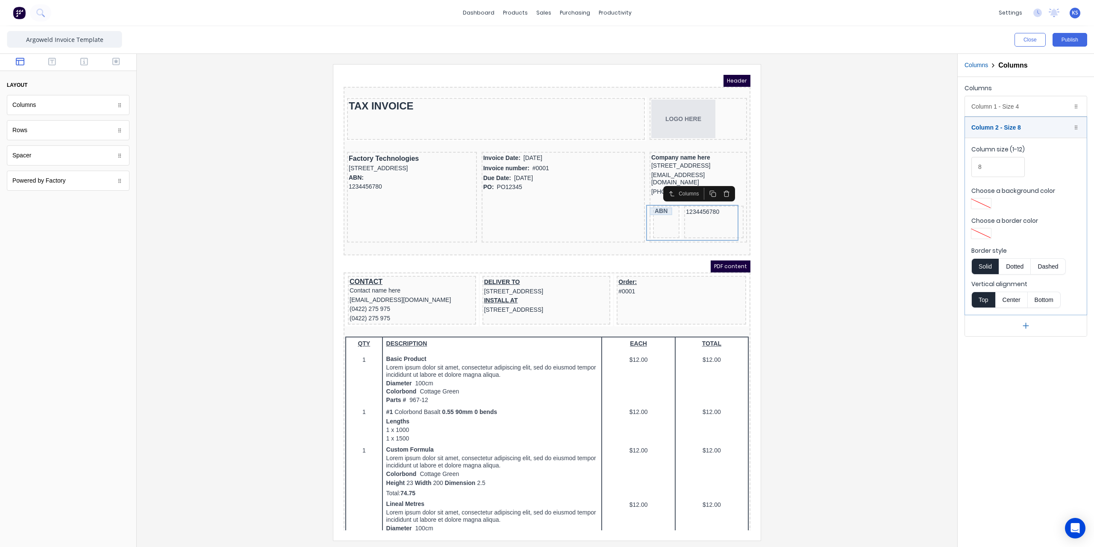
click at [650, 200] on div "ABN" at bounding box center [655, 201] width 23 height 8
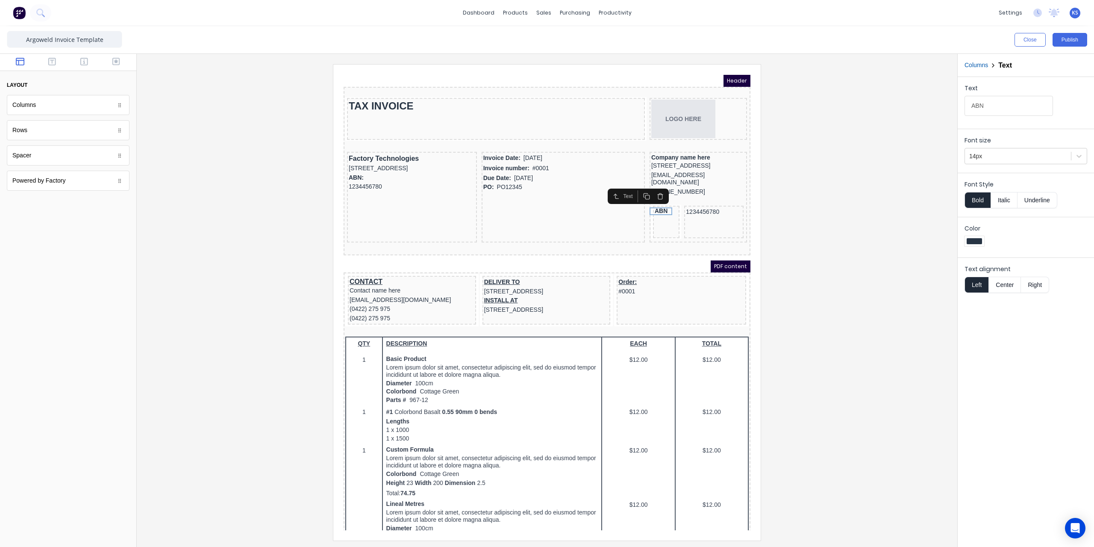
click at [855, 223] on div at bounding box center [547, 302] width 807 height 476
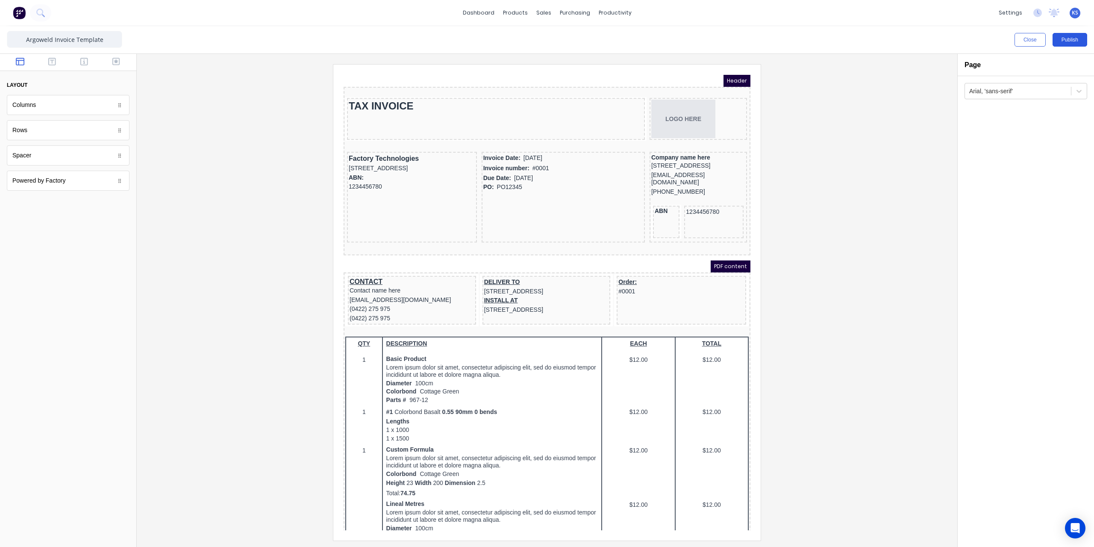
click at [1058, 38] on button "Publish" at bounding box center [1069, 40] width 35 height 14
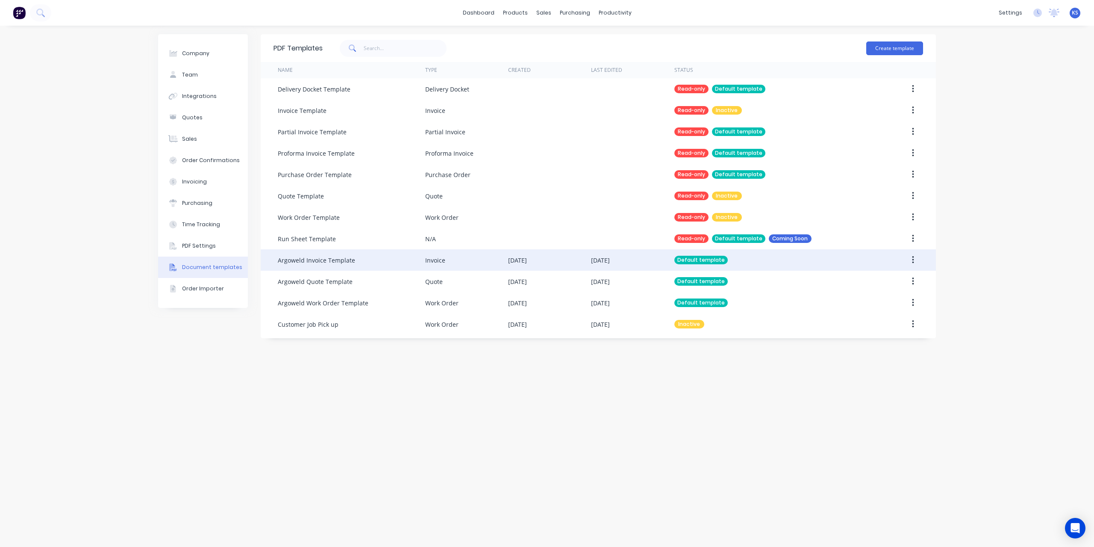
click at [913, 262] on icon "button" at bounding box center [913, 259] width 2 height 9
click at [897, 282] on div "Edit" at bounding box center [882, 282] width 66 height 12
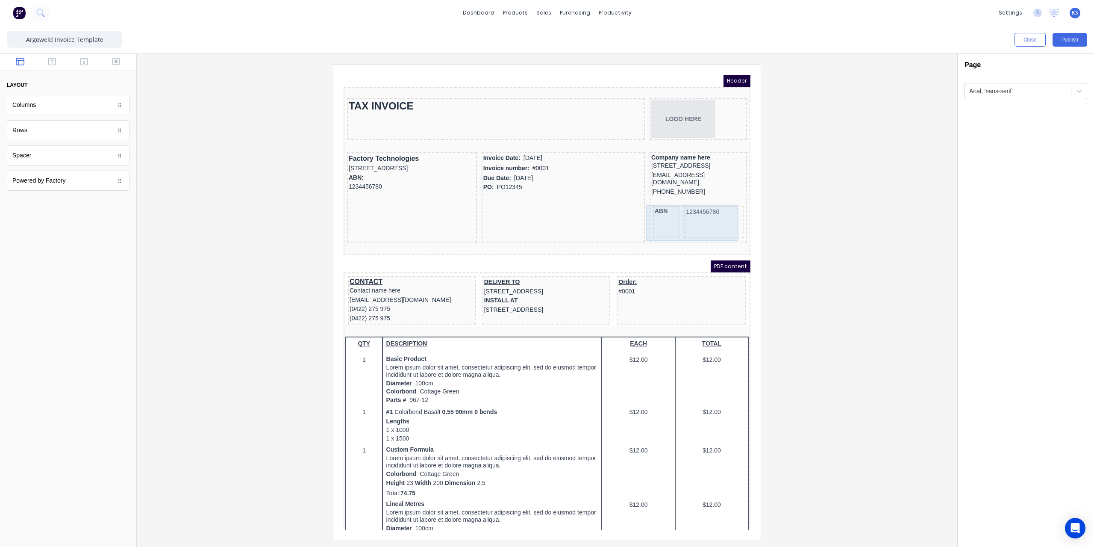
click at [653, 204] on div "ABN" at bounding box center [656, 211] width 26 height 32
click at [1074, 105] on icon at bounding box center [1075, 106] width 5 height 5
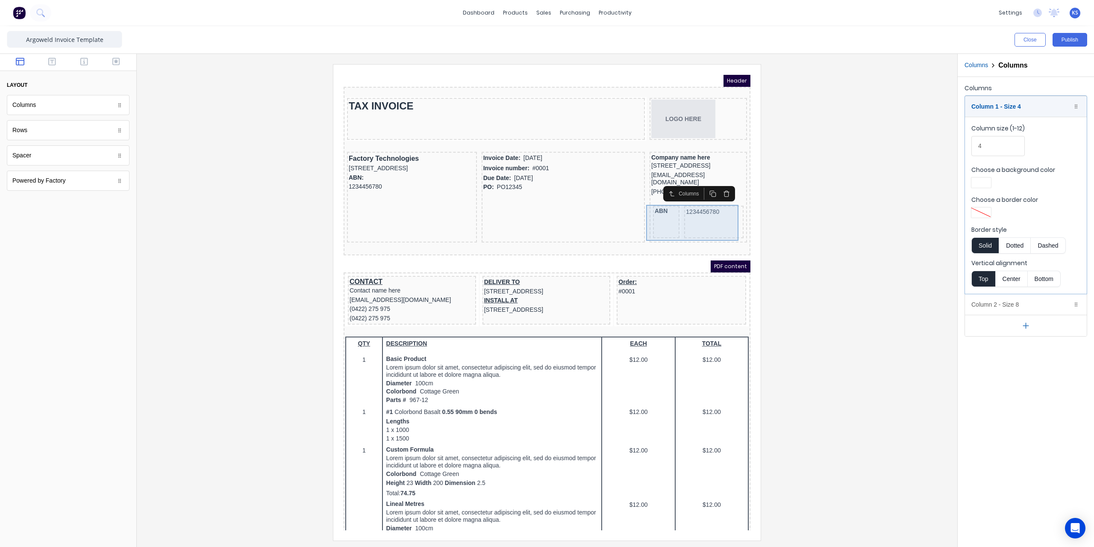
click at [652, 218] on div "ABN" at bounding box center [656, 211] width 26 height 32
click at [40, 109] on div "Columns" at bounding box center [68, 105] width 123 height 20
click at [85, 65] on icon "button" at bounding box center [84, 62] width 8 height 8
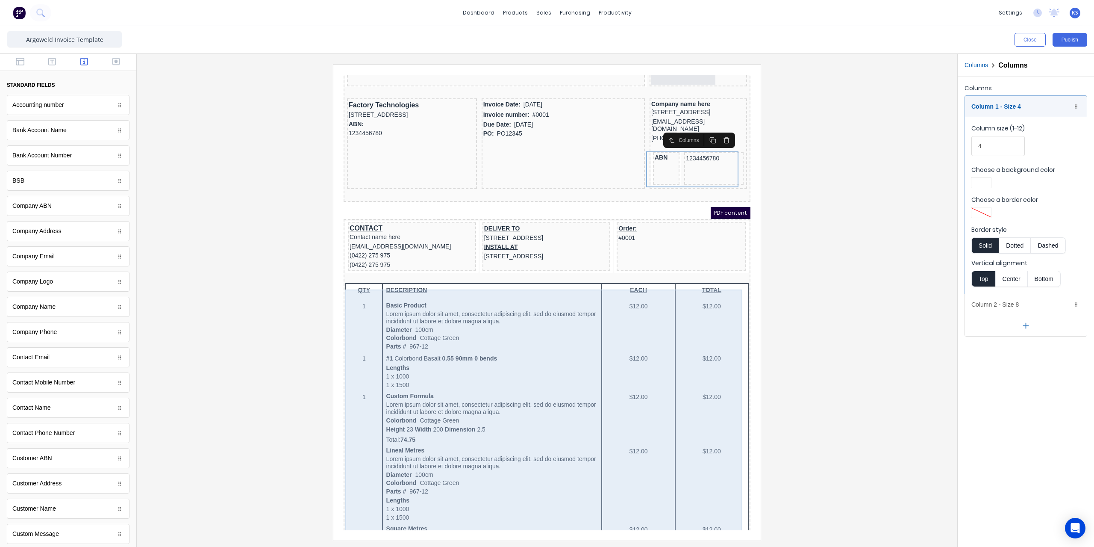
scroll to position [214, 0]
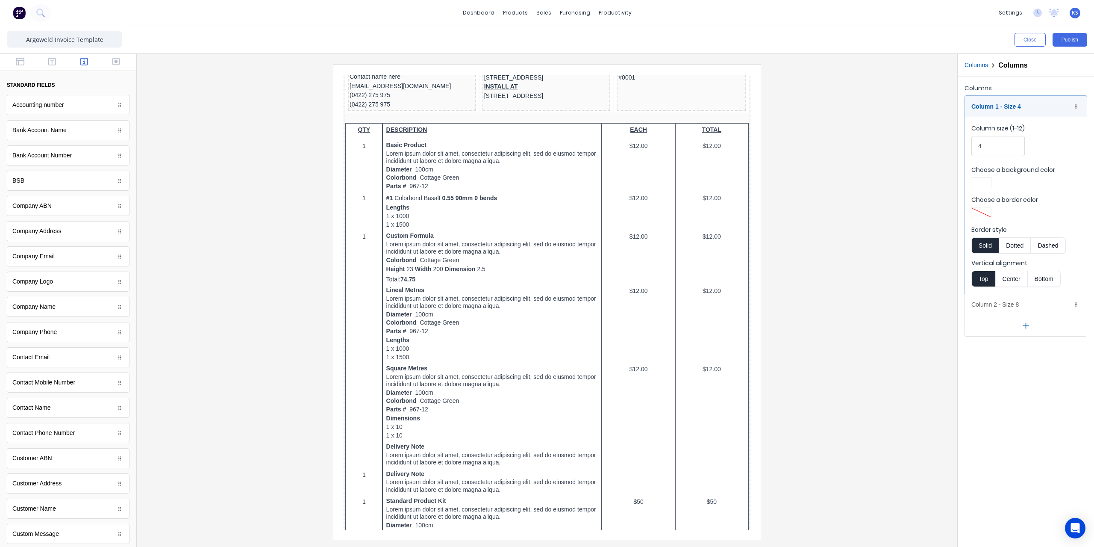
drag, startPoint x: 752, startPoint y: 262, endPoint x: 753, endPoint y: 141, distance: 120.9
click at [753, 147] on iframe at bounding box center [546, 303] width 427 height 476
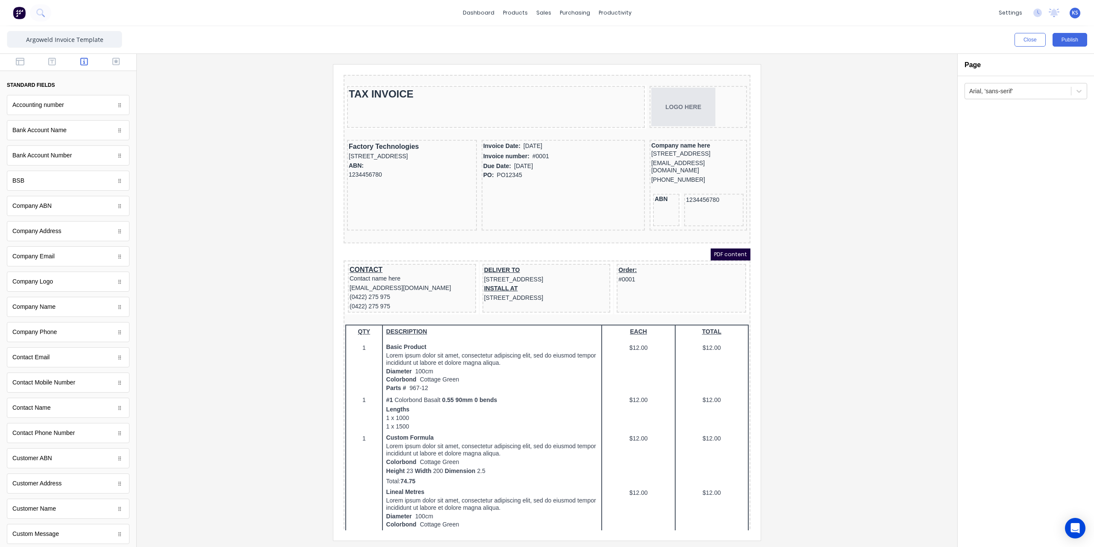
scroll to position [0, 0]
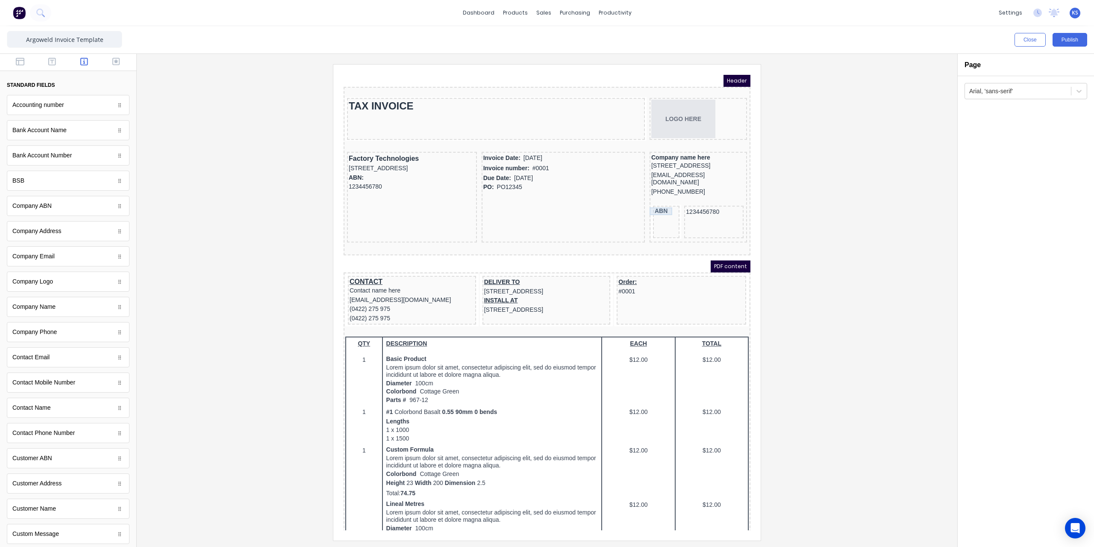
click at [658, 203] on div "ABN" at bounding box center [655, 201] width 23 height 8
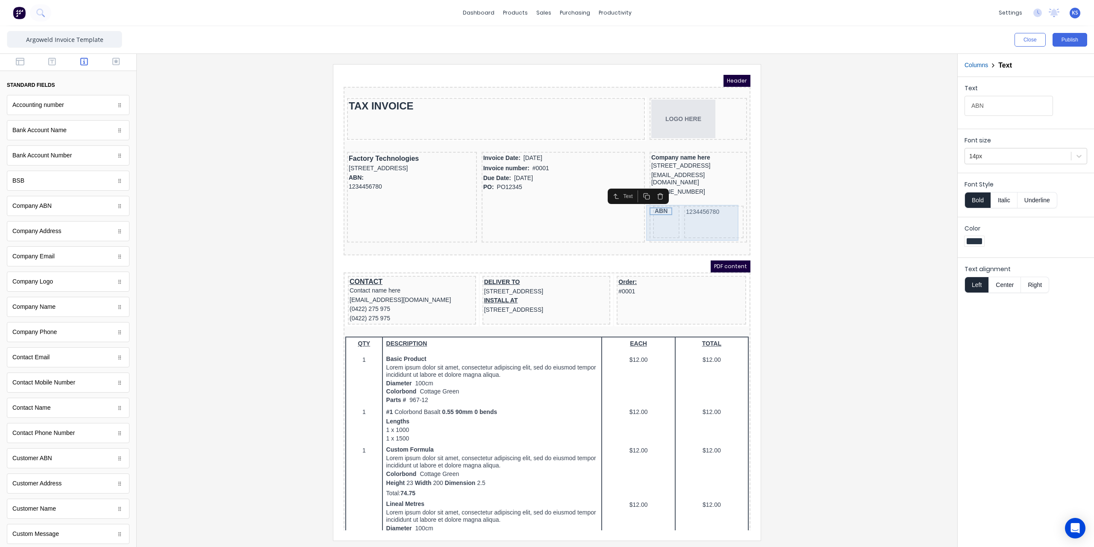
click at [655, 220] on div "ABN" at bounding box center [656, 211] width 26 height 32
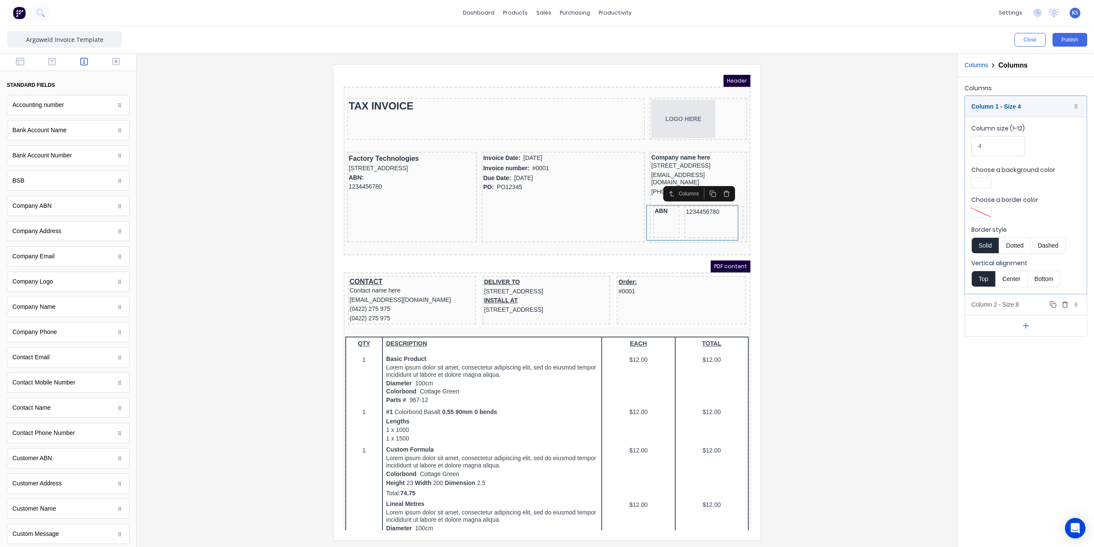
click at [1079, 301] on div at bounding box center [1076, 304] width 9 height 9
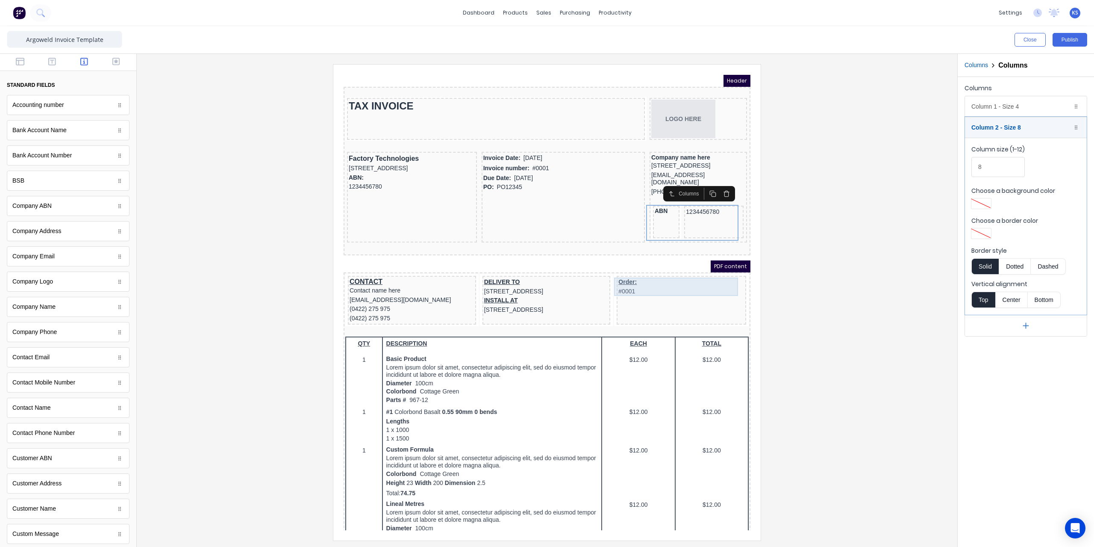
click at [614, 274] on div "Order: #0001" at bounding box center [671, 276] width 126 height 18
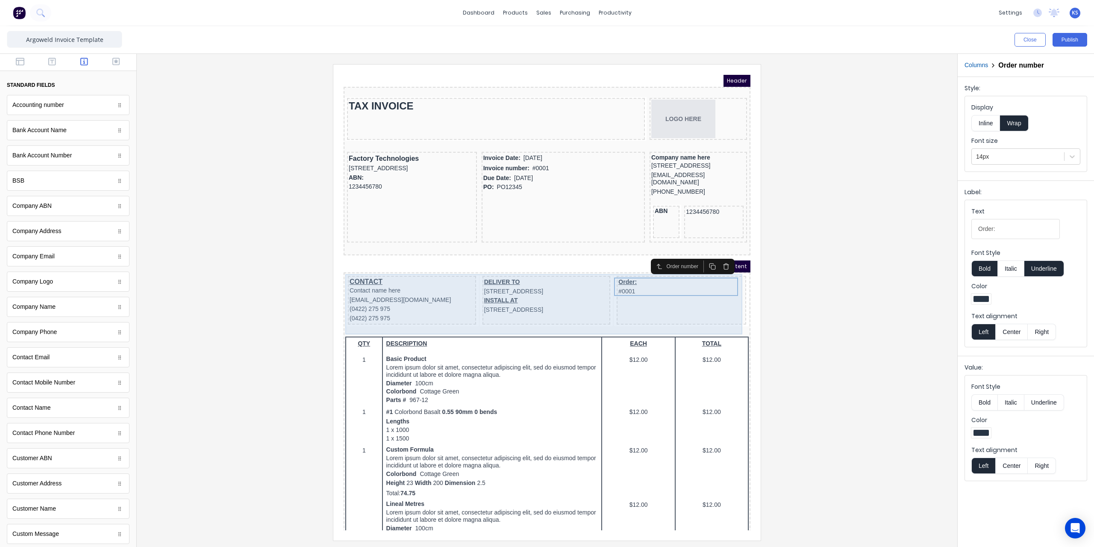
click at [463, 268] on div "CONTACT Contact name here xxxxxxx@xxxxx.com (0422) 275 975 (0422) 275 975" at bounding box center [402, 289] width 128 height 49
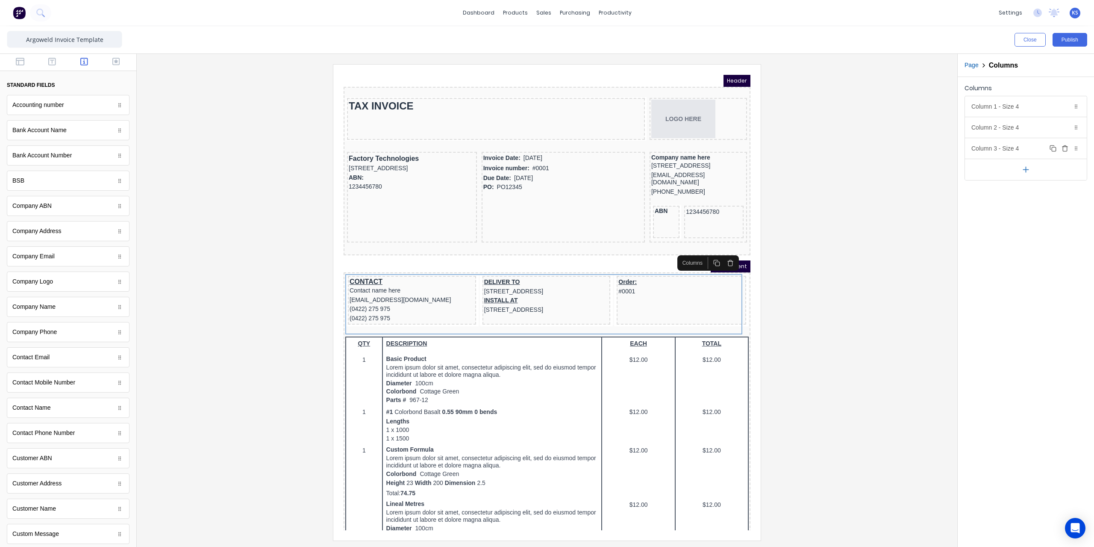
click at [1015, 149] on div "Column 3 - Size 4 Duplicate Delete" at bounding box center [1026, 148] width 122 height 21
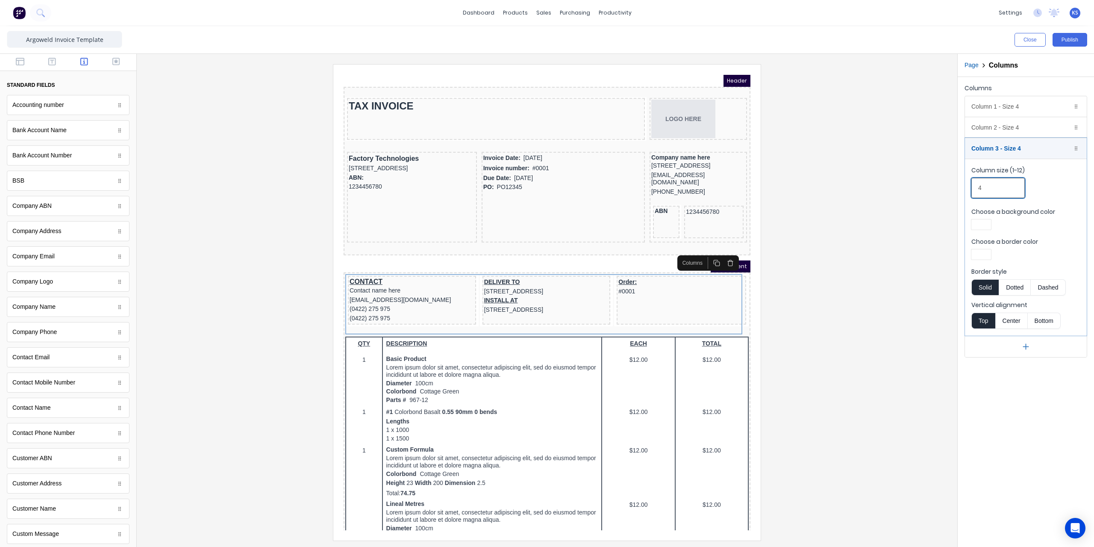
click at [984, 192] on input "4" at bounding box center [997, 188] width 53 height 20
drag, startPoint x: 984, startPoint y: 190, endPoint x: 960, endPoint y: 189, distance: 24.4
click at [960, 189] on div "Columns Column 1 - Size 4 Duplicate Delete Column size (1-12) 4 Choose a backgr…" at bounding box center [1026, 219] width 136 height 285
type input "3"
click at [826, 229] on div at bounding box center [547, 302] width 807 height 476
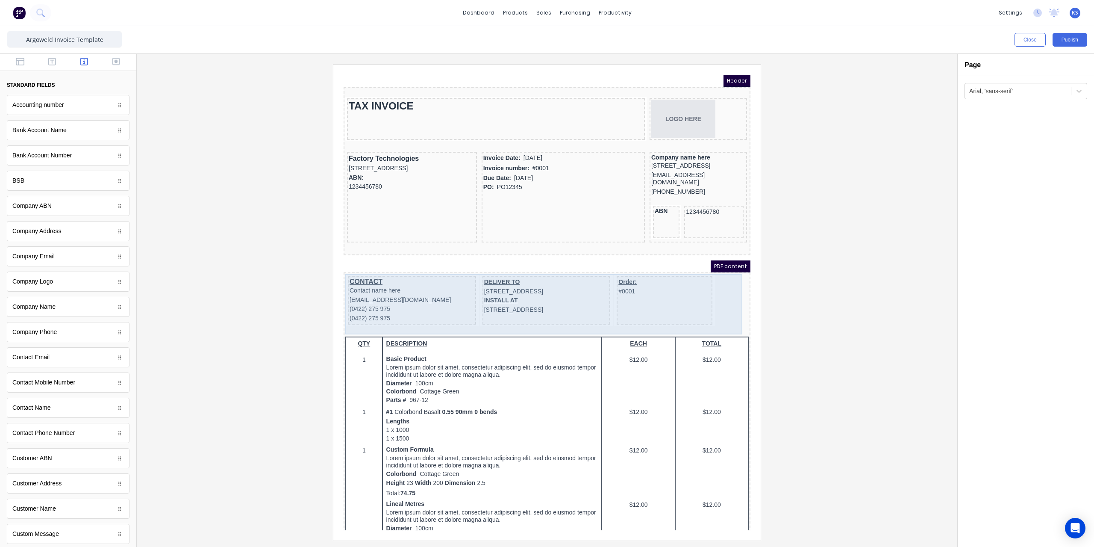
click at [459, 266] on div "CONTACT Contact name here xxxxxxx@xxxxx.com (0422) 275 975 (0422) 275 975" at bounding box center [402, 289] width 128 height 49
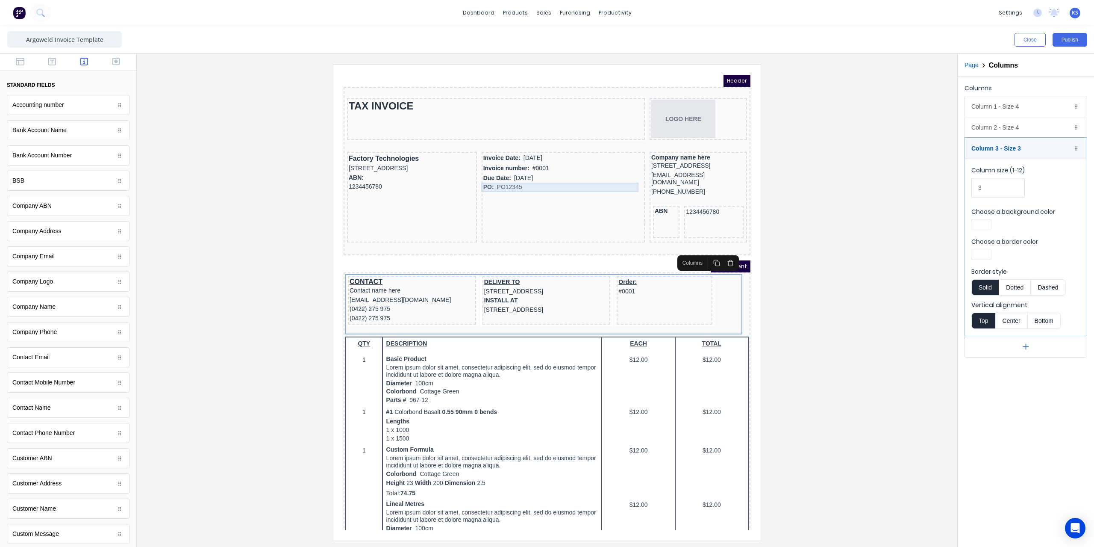
click at [536, 174] on div "PO: PO12345" at bounding box center [553, 176] width 160 height 9
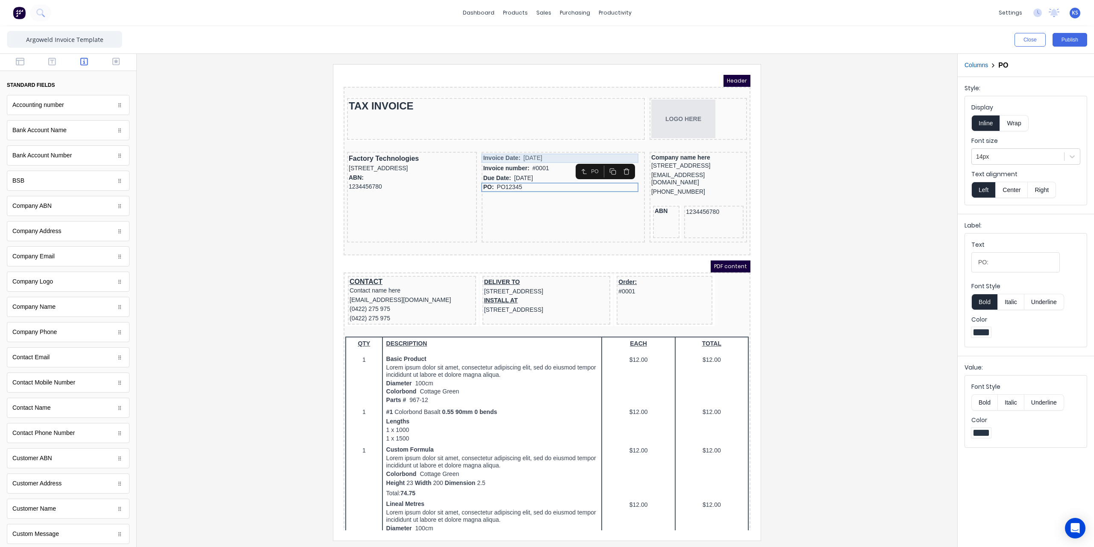
click at [527, 145] on div "Invoice Date: 29/10/2024" at bounding box center [553, 147] width 160 height 9
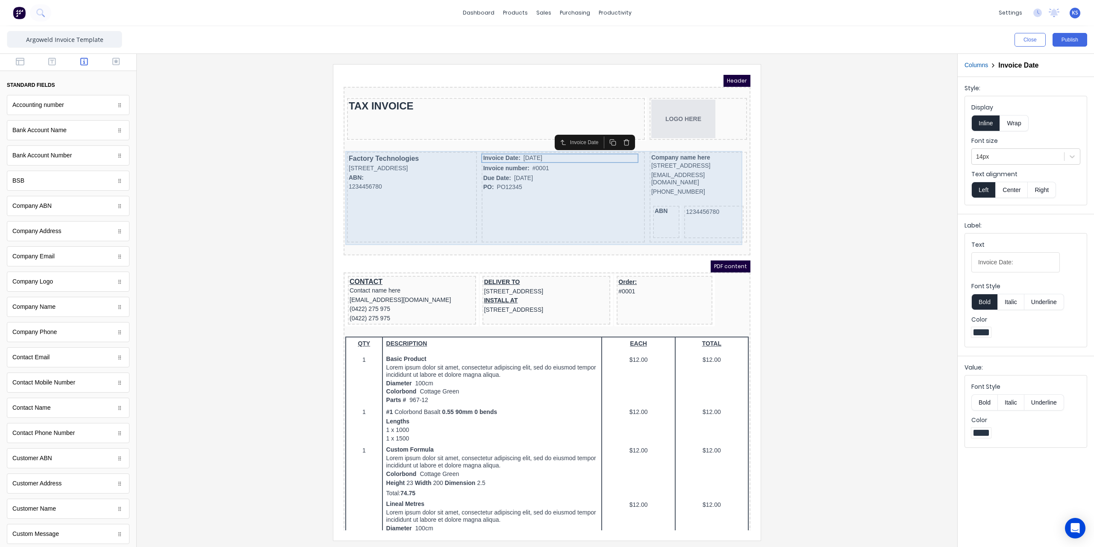
click at [468, 142] on div "Factory Technologies 234 Beach Road Gold Coast, Queensland, Australia, 4217 ABN…" at bounding box center [536, 188] width 403 height 94
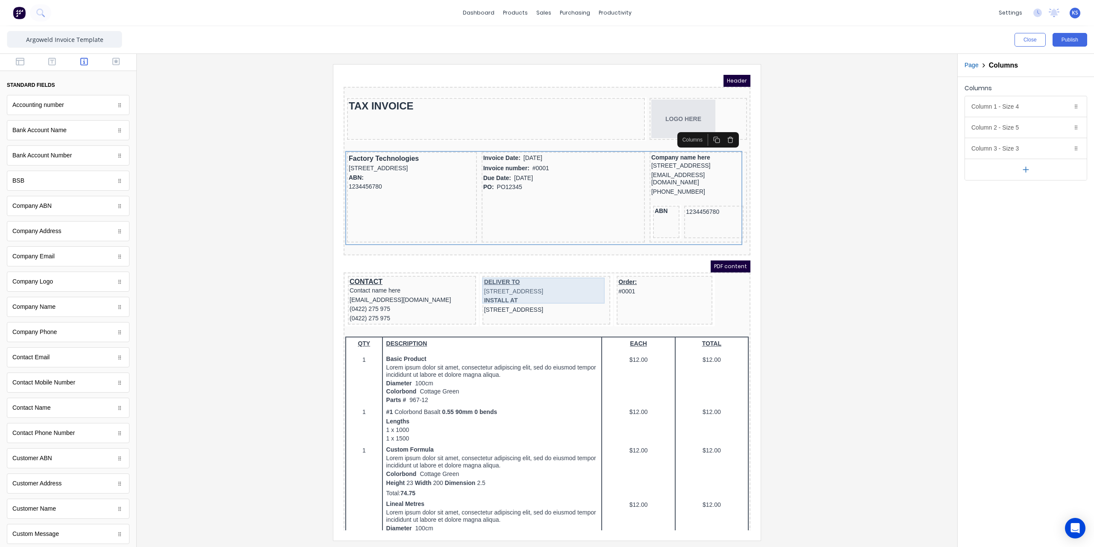
click at [476, 270] on div "DELIVER TO 234 Beach Road Gold Coast, Queensland, Australia" at bounding box center [536, 276] width 125 height 18
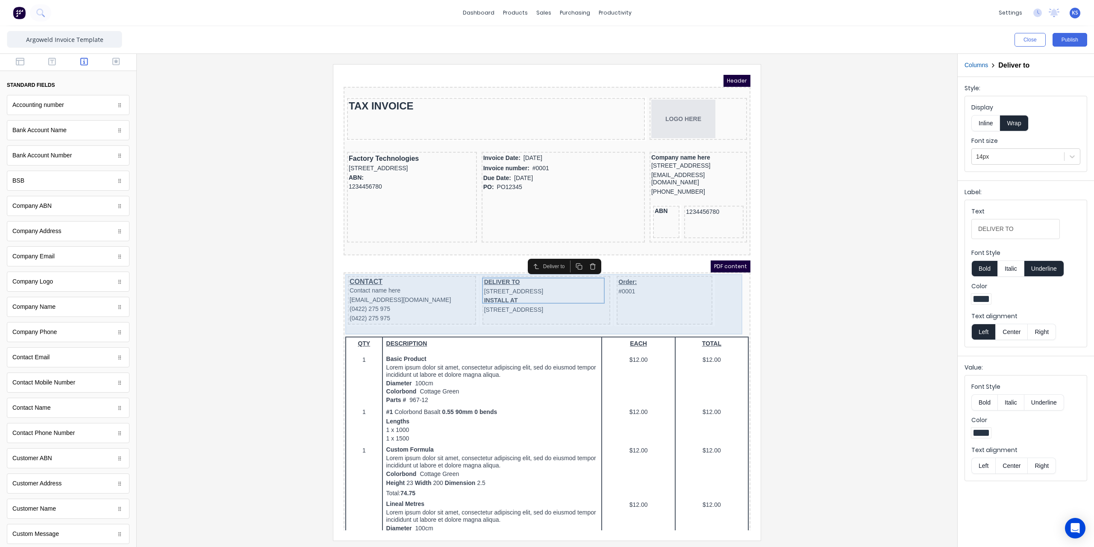
click at [467, 265] on div "CONTACT Contact name here xxxxxxx@xxxxx.com (0422) 275 975 (0422) 275 975 DELIV…" at bounding box center [536, 291] width 403 height 54
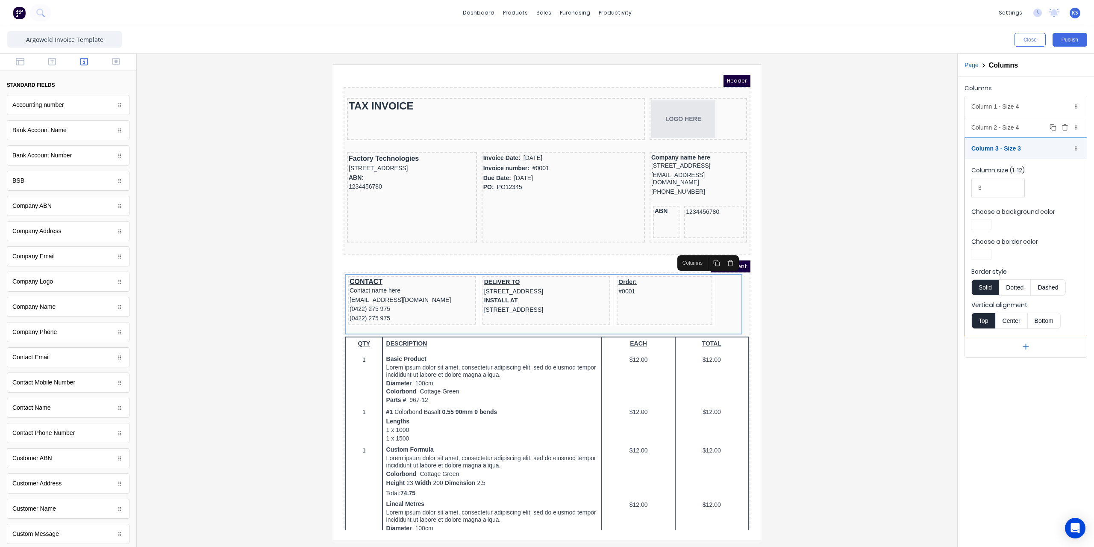
click at [1000, 132] on div "Column 2 - Size 4 Duplicate Delete" at bounding box center [1026, 127] width 122 height 21
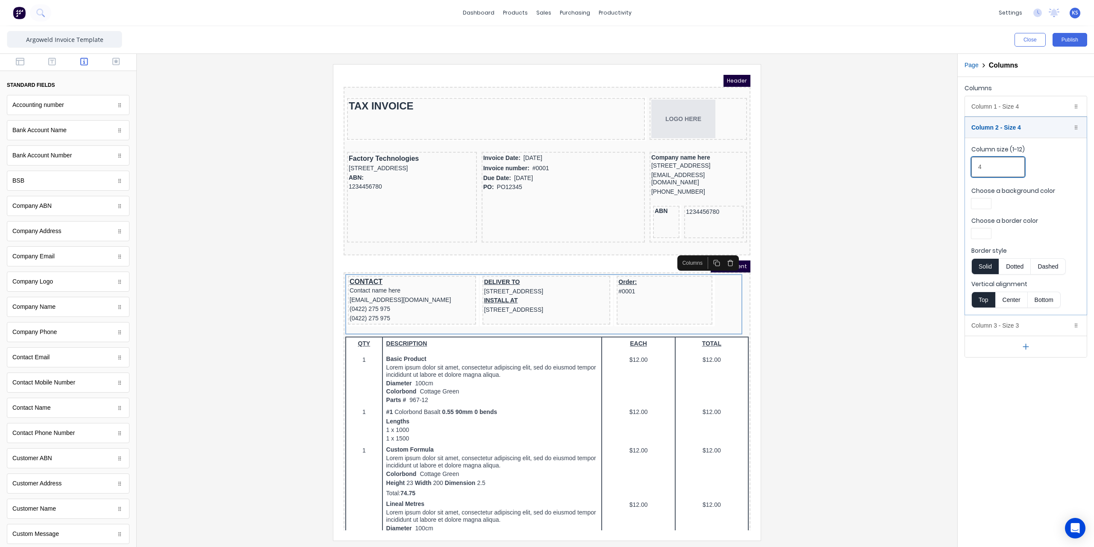
drag, startPoint x: 979, startPoint y: 165, endPoint x: 958, endPoint y: 162, distance: 21.6
click at [958, 162] on div "Columns Column 1 - Size 4 Duplicate Delete Column size (1-12) 4 Choose a backgr…" at bounding box center [1026, 219] width 136 height 285
type input "5"
click at [836, 187] on div at bounding box center [547, 302] width 807 height 476
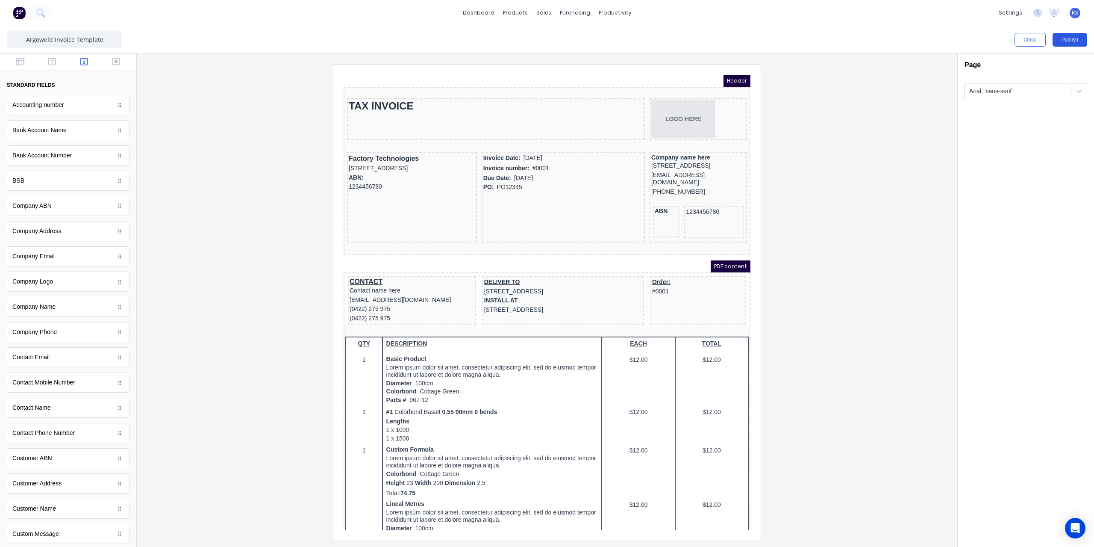
click at [1081, 40] on button "Publish" at bounding box center [1069, 40] width 35 height 14
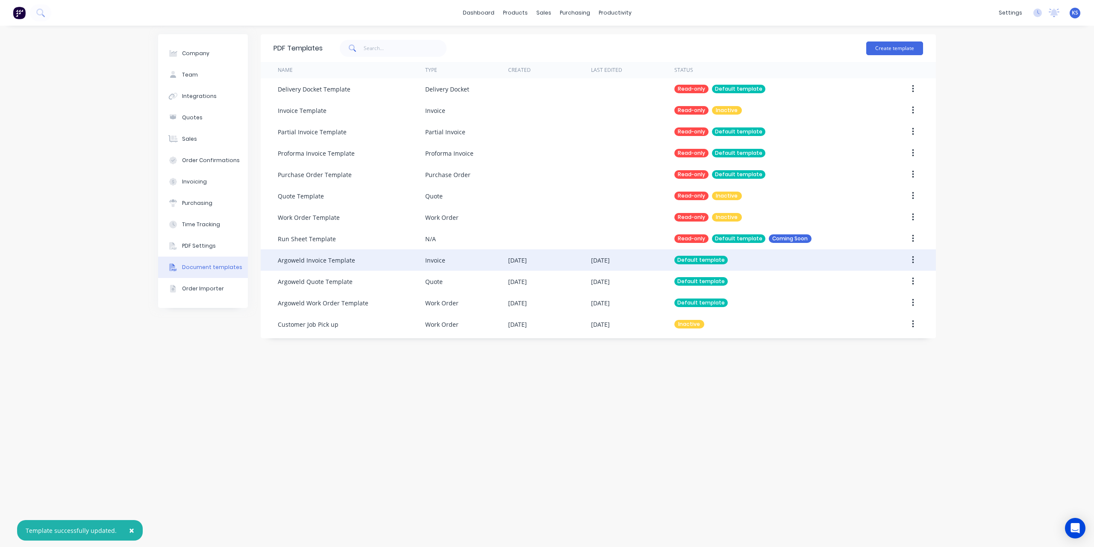
click at [913, 260] on icon "button" at bounding box center [913, 260] width 2 height 8
click at [876, 277] on div "Edit" at bounding box center [882, 282] width 66 height 12
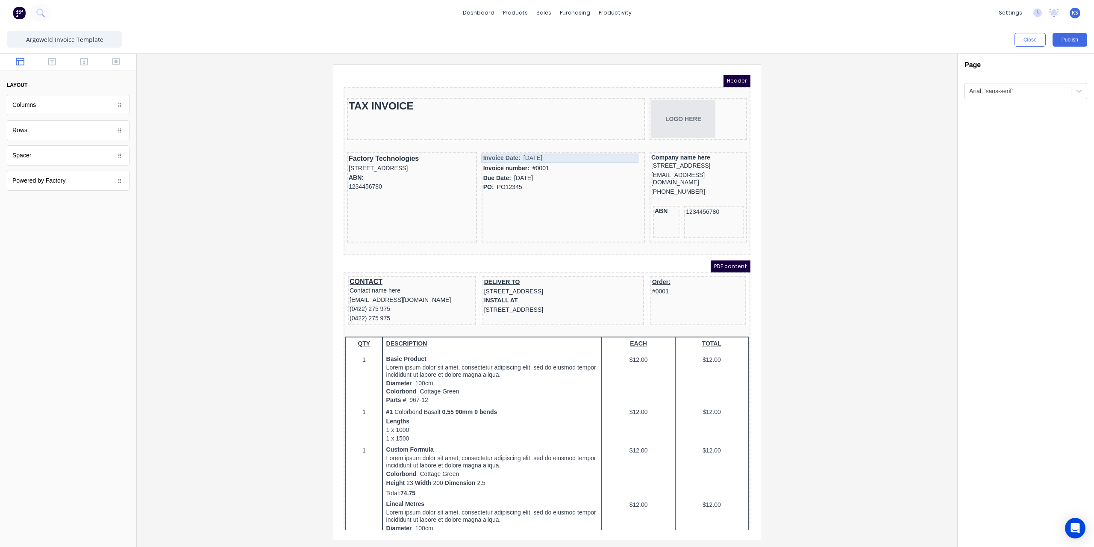
click at [508, 144] on div "Invoice Date: 29/10/2024" at bounding box center [553, 147] width 160 height 9
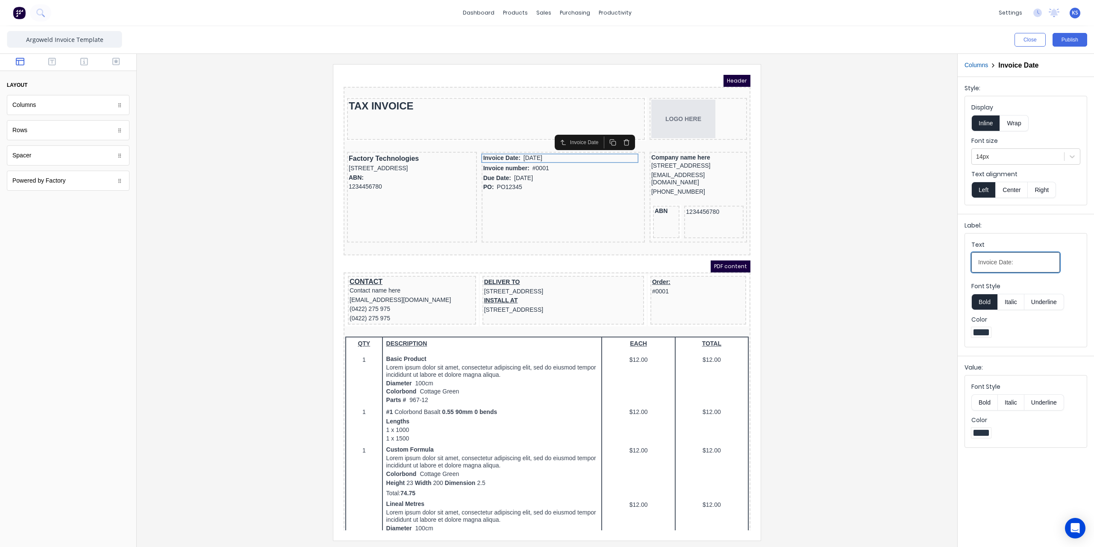
click at [1023, 255] on input "Invoice Date:" at bounding box center [1015, 262] width 88 height 20
type input "Invoice Date:"
click at [849, 228] on div at bounding box center [547, 302] width 807 height 476
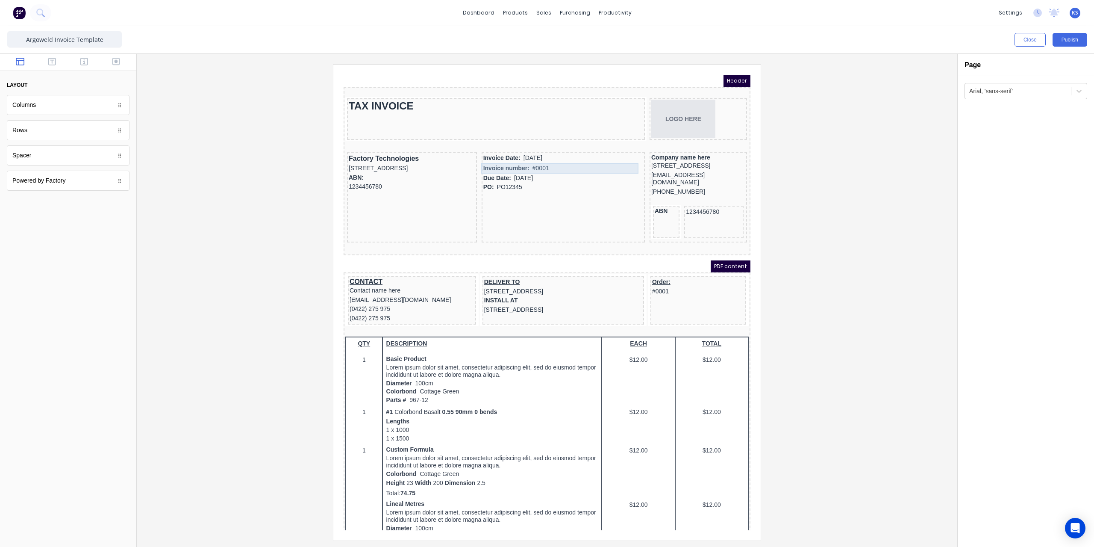
click at [516, 153] on div "Invoice number: #0001" at bounding box center [553, 158] width 160 height 11
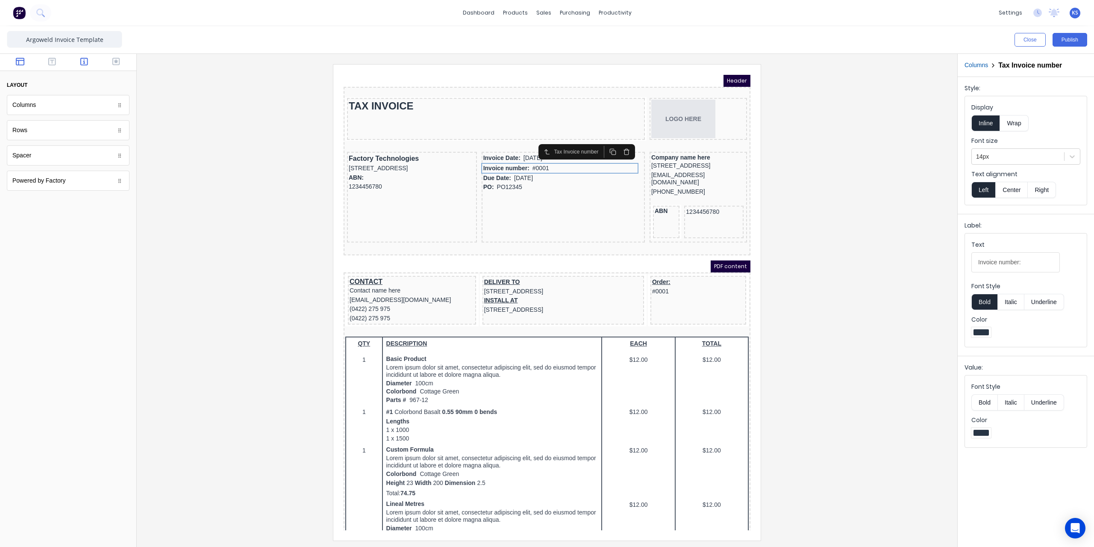
click at [82, 65] on icon "button" at bounding box center [84, 62] width 8 height 8
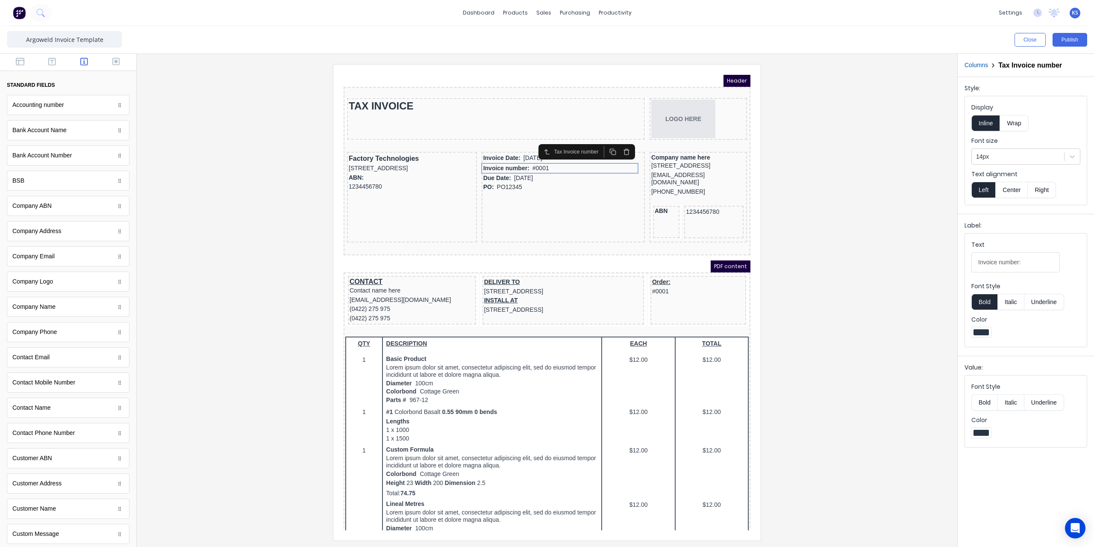
click at [36, 480] on div "Customer Address" at bounding box center [36, 483] width 49 height 9
click at [1039, 44] on button "Close" at bounding box center [1029, 40] width 31 height 14
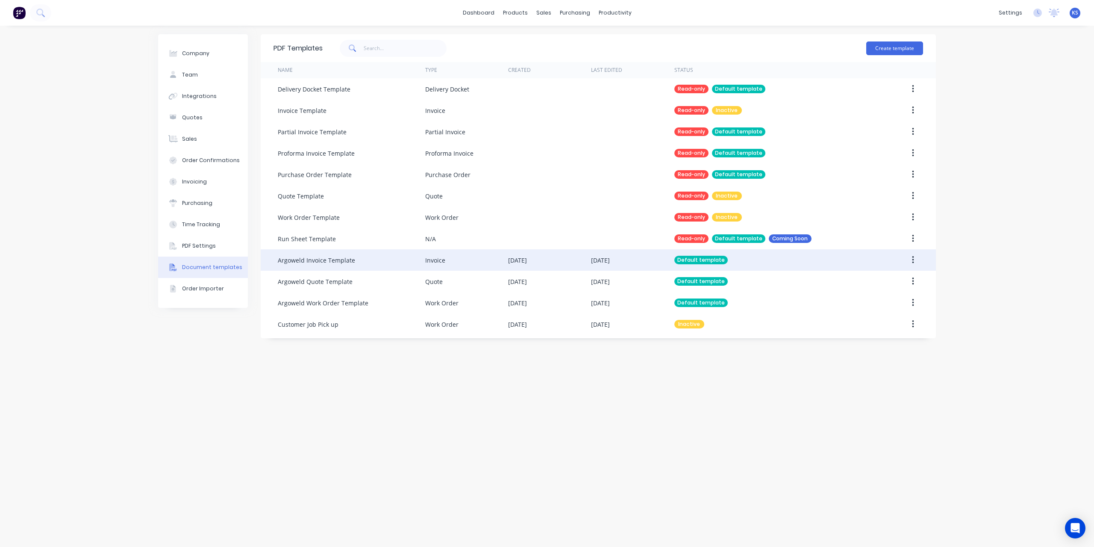
click at [913, 261] on icon "button" at bounding box center [913, 259] width 2 height 9
click at [889, 287] on div "Edit" at bounding box center [882, 282] width 66 height 12
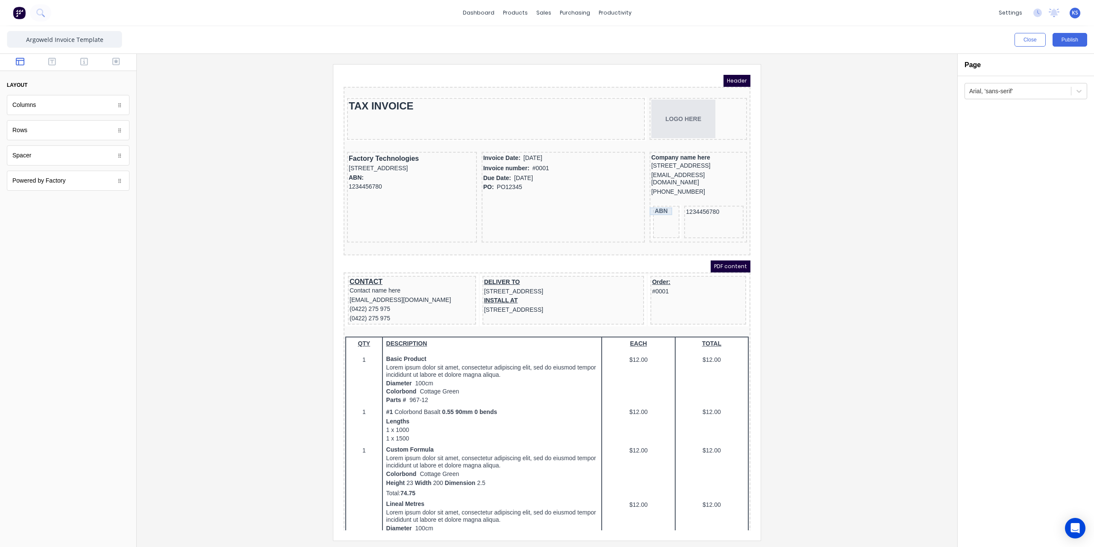
click at [645, 203] on div "ABN" at bounding box center [655, 201] width 23 height 8
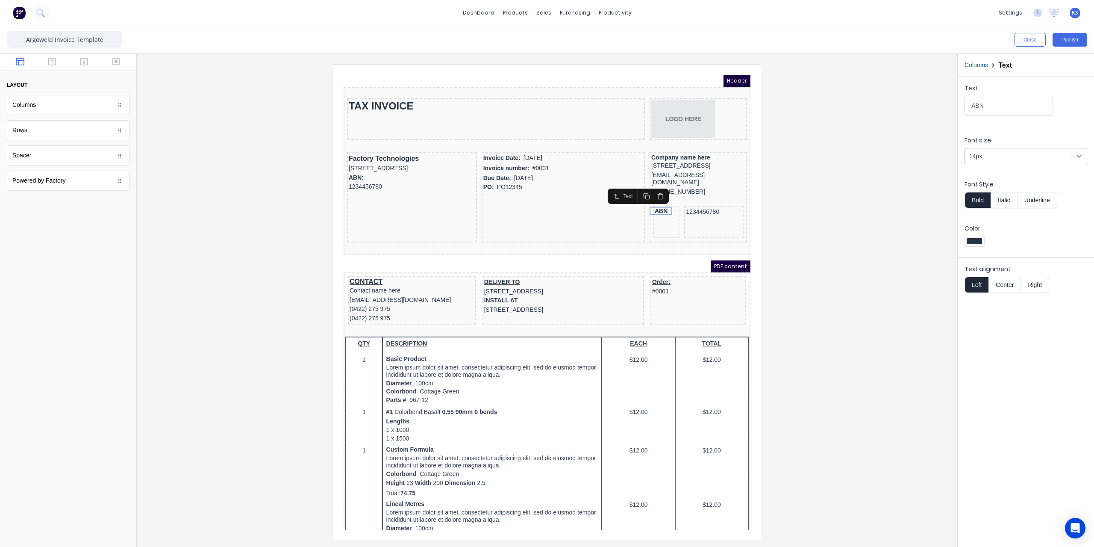
click at [1076, 158] on icon at bounding box center [1079, 156] width 9 height 9
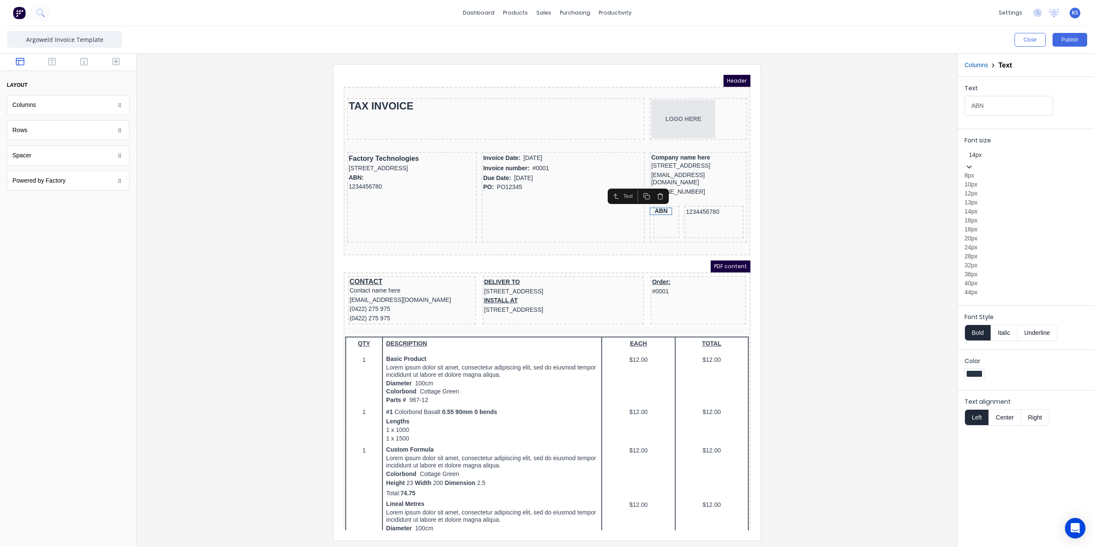
click at [973, 162] on icon at bounding box center [969, 166] width 9 height 9
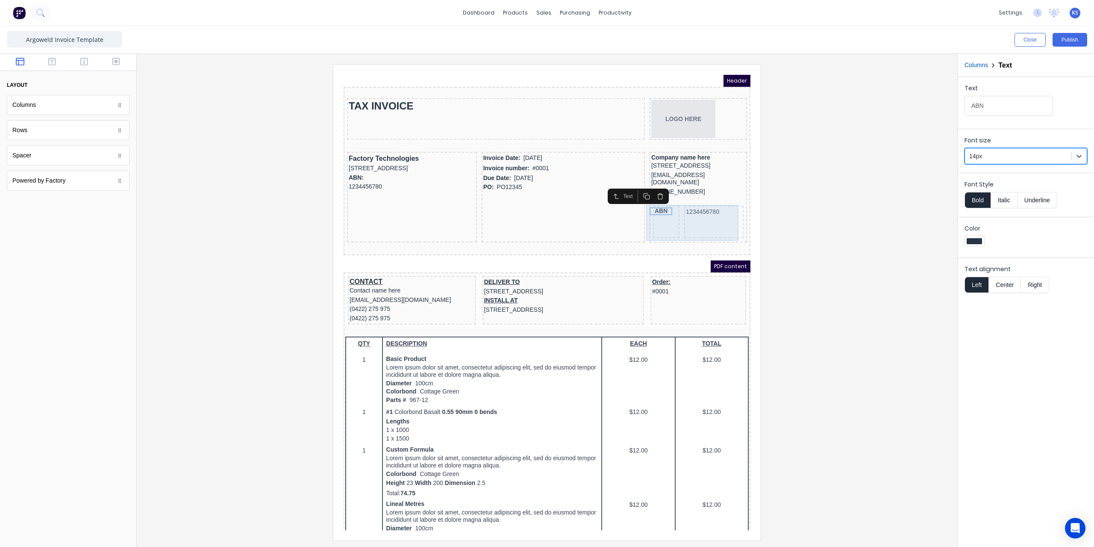
click at [653, 226] on div "ABN" at bounding box center [656, 211] width 26 height 32
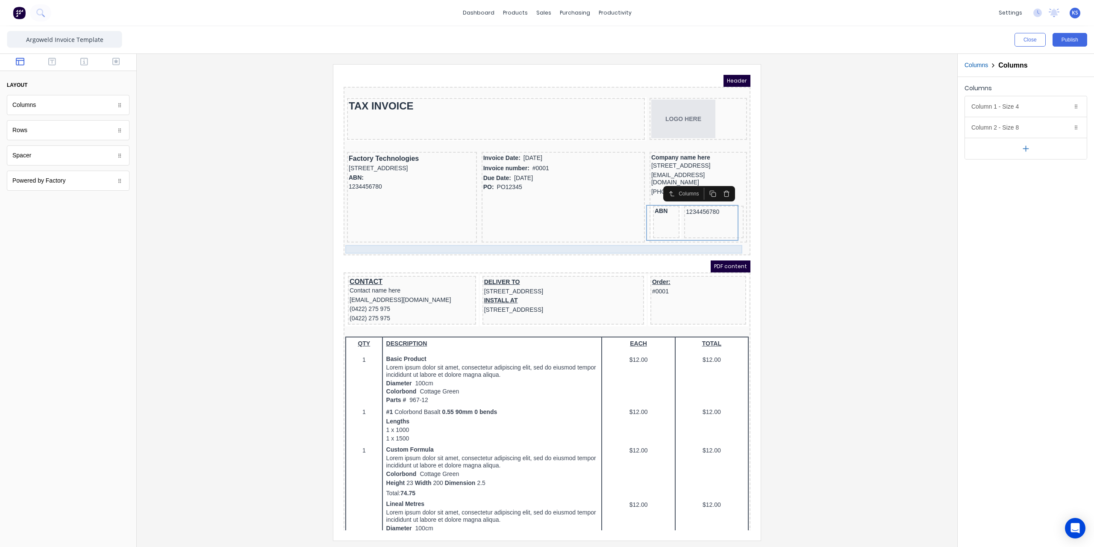
click at [390, 242] on div at bounding box center [536, 239] width 403 height 9
click at [717, 223] on icon "button" at bounding box center [720, 223] width 7 height 7
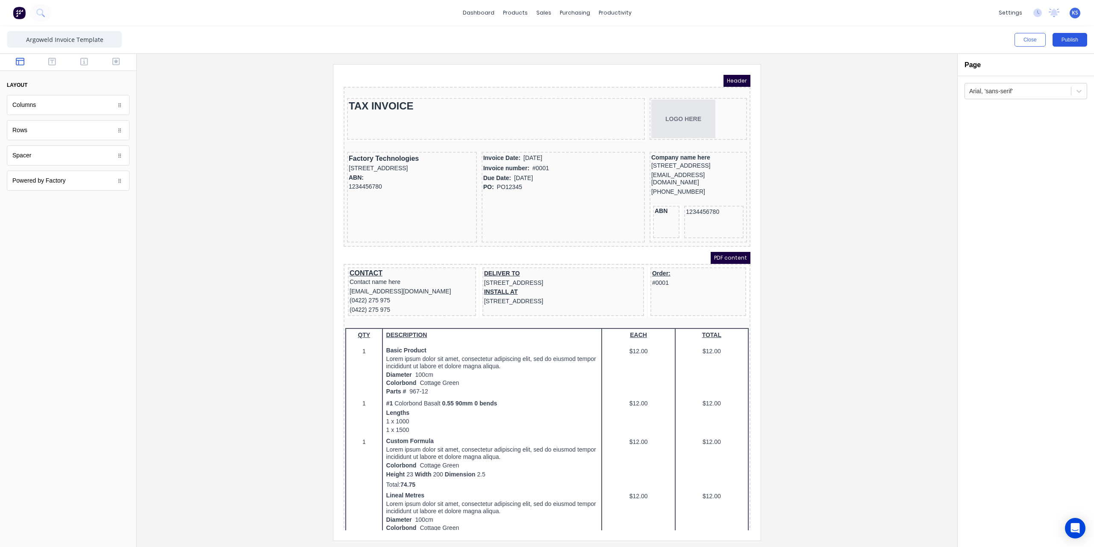
click at [1080, 35] on button "Publish" at bounding box center [1069, 40] width 35 height 14
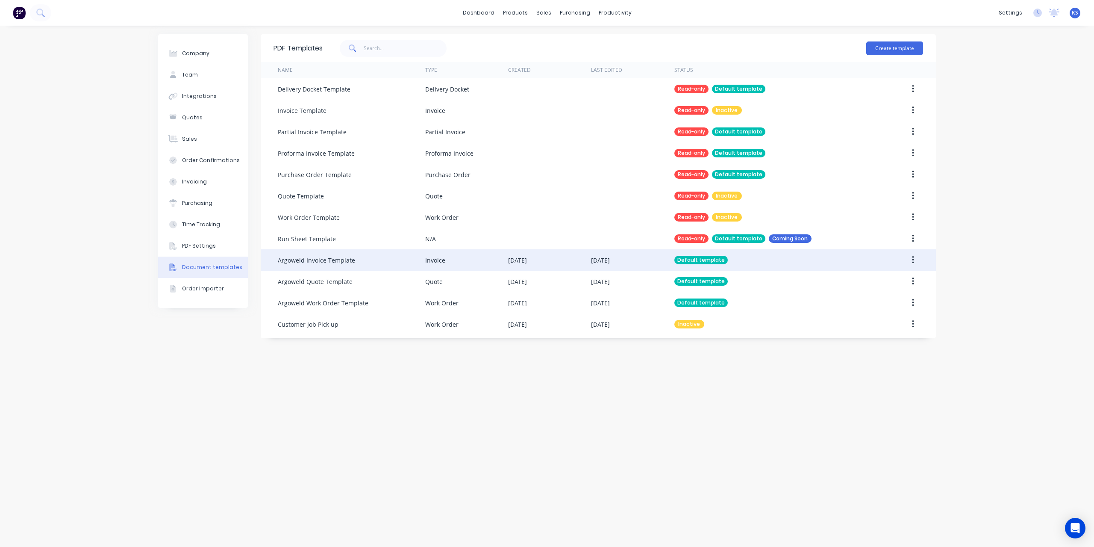
click at [916, 257] on button "button" at bounding box center [913, 259] width 20 height 15
click at [881, 279] on div "Edit" at bounding box center [882, 282] width 66 height 12
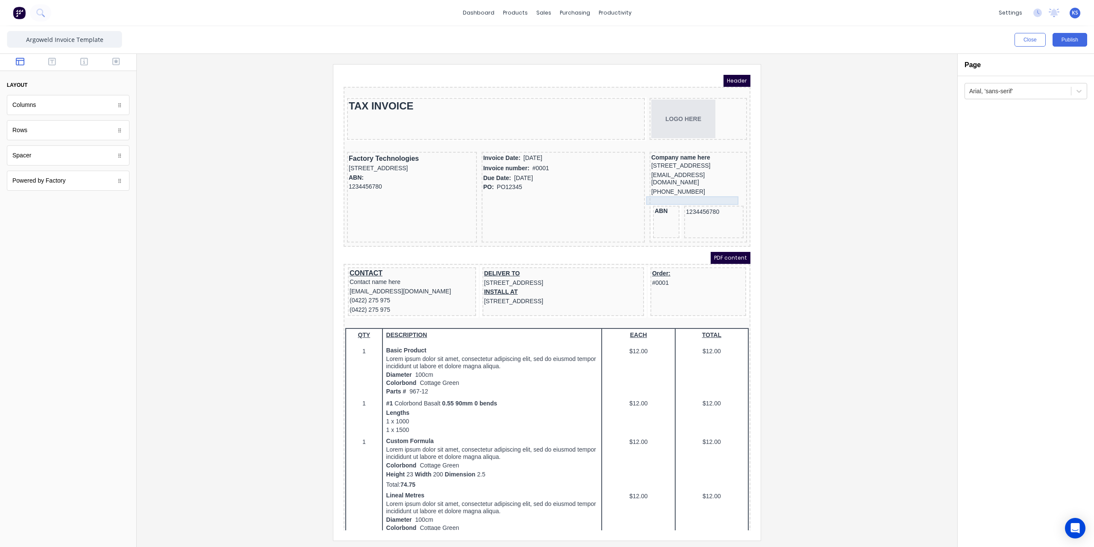
click at [682, 190] on div at bounding box center [688, 190] width 94 height 9
click at [717, 176] on icon "button" at bounding box center [716, 174] width 7 height 7
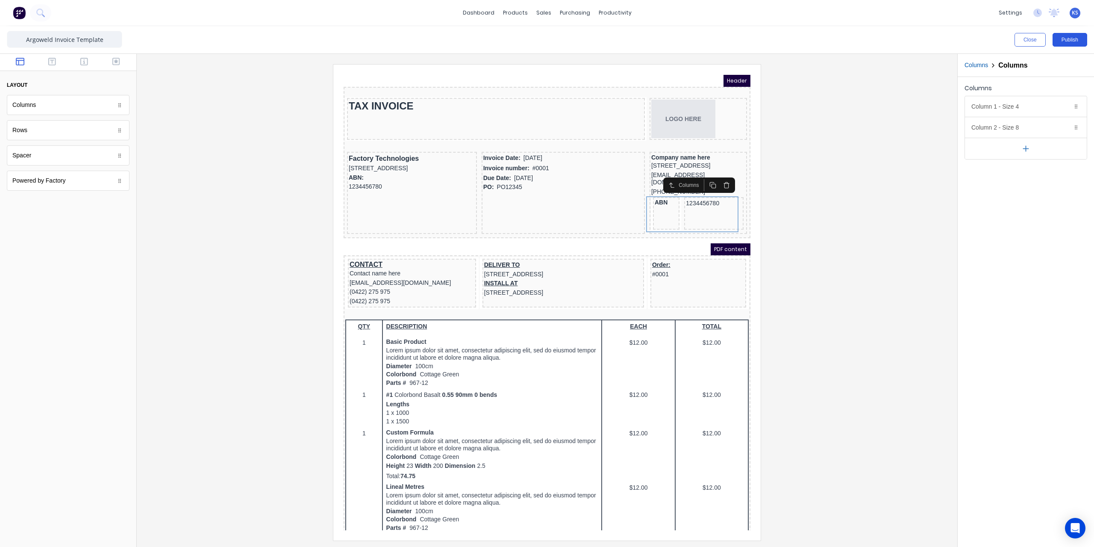
click at [1074, 43] on button "Publish" at bounding box center [1069, 40] width 35 height 14
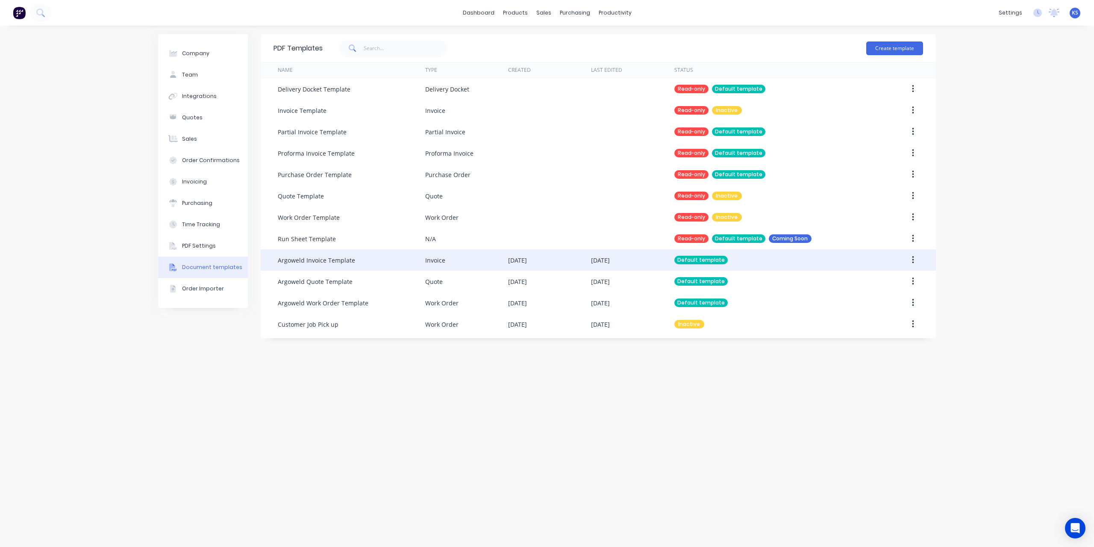
click at [914, 257] on icon "button" at bounding box center [913, 260] width 2 height 8
click at [893, 284] on div "Edit" at bounding box center [882, 282] width 66 height 12
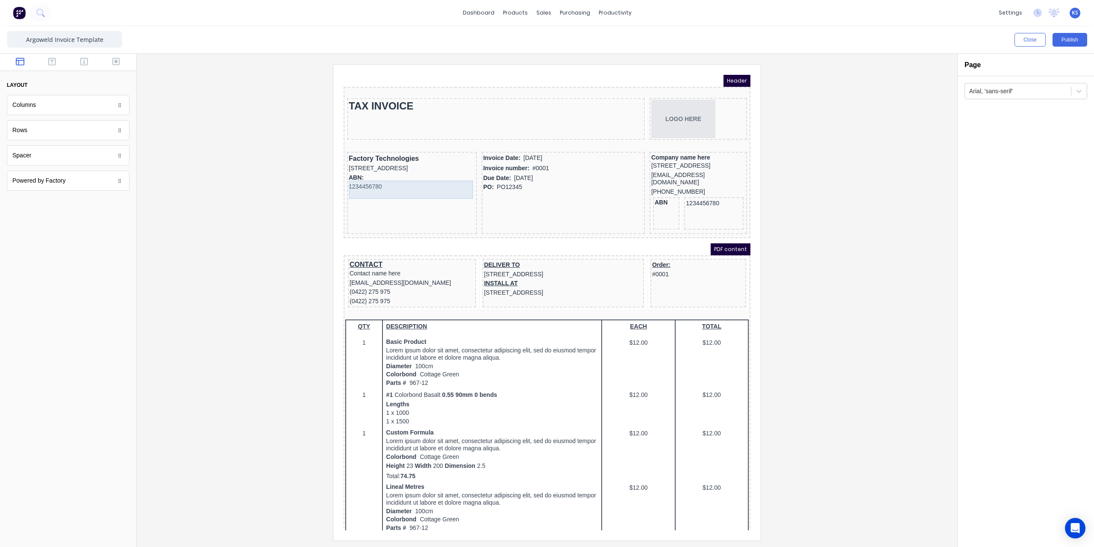
click at [354, 172] on div "ABN: 1234456780" at bounding box center [401, 172] width 126 height 18
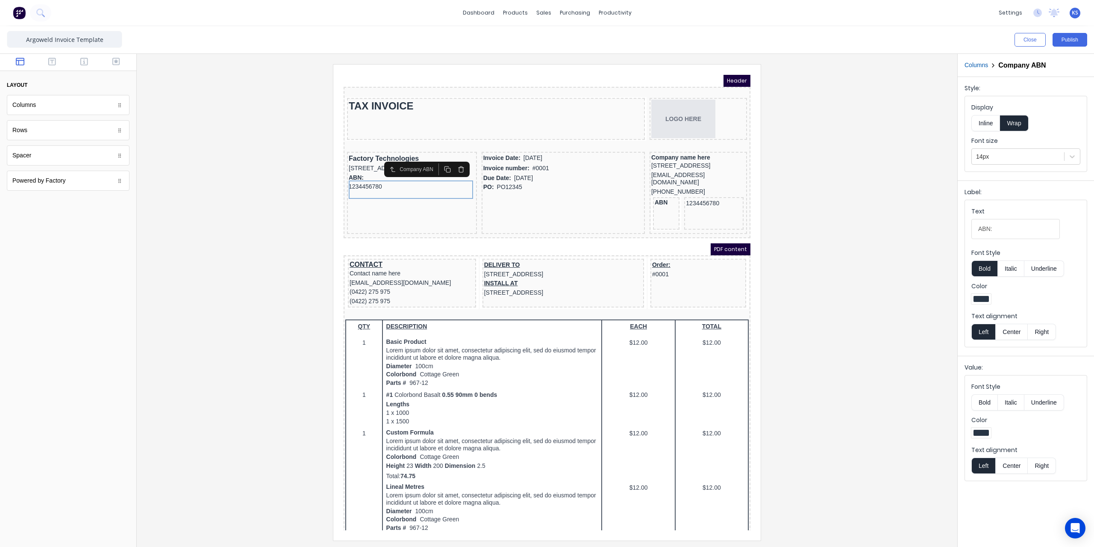
click at [1013, 230] on input "ABN:" at bounding box center [1015, 229] width 88 height 20
type input "ABN"
click at [1069, 42] on button "Publish" at bounding box center [1069, 40] width 35 height 14
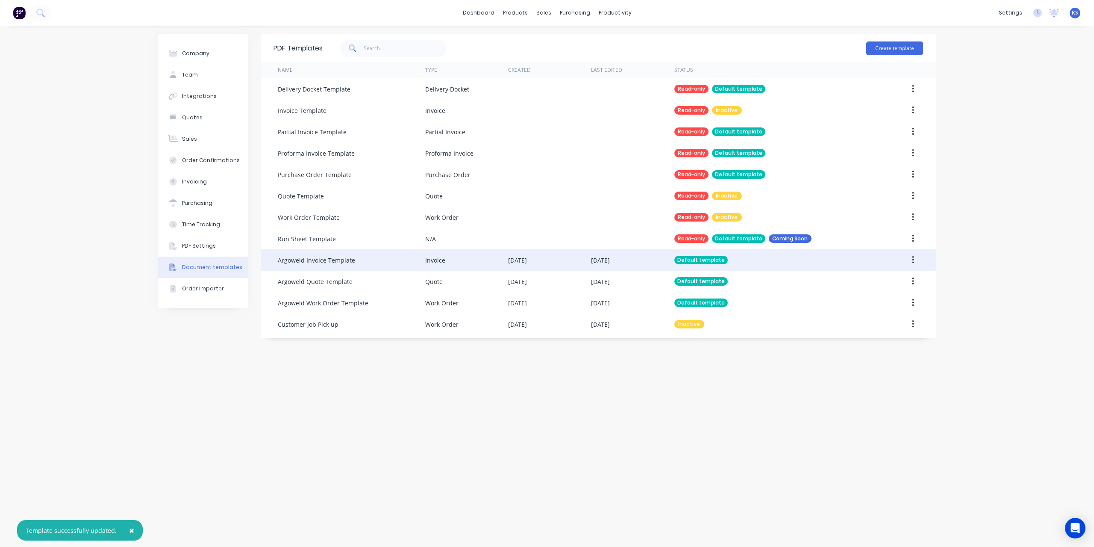
click at [921, 258] on button "button" at bounding box center [913, 259] width 20 height 15
click at [884, 277] on div "Edit" at bounding box center [882, 282] width 66 height 12
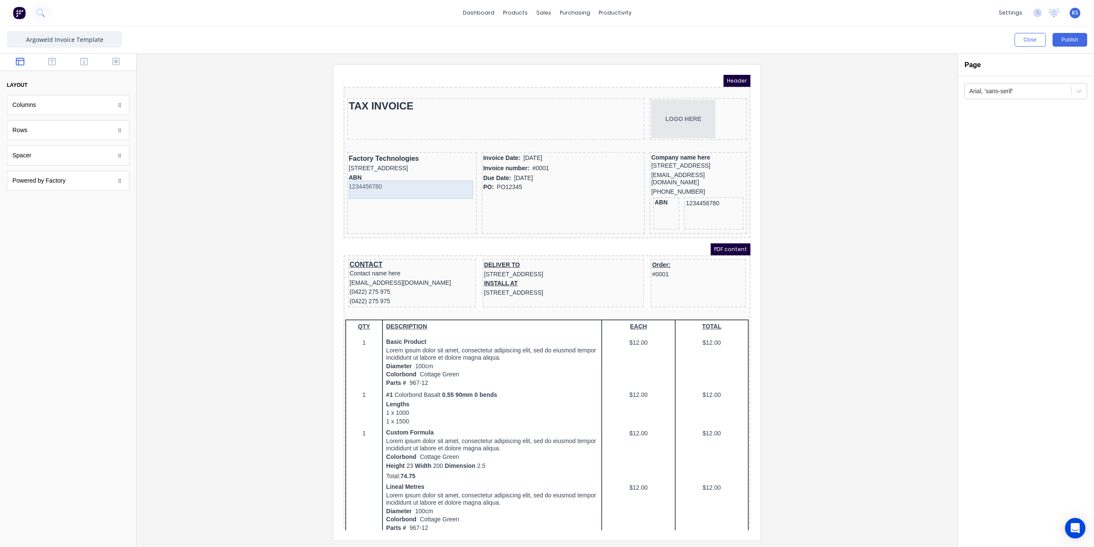
click at [355, 175] on div "ABN 1234456780" at bounding box center [401, 172] width 126 height 18
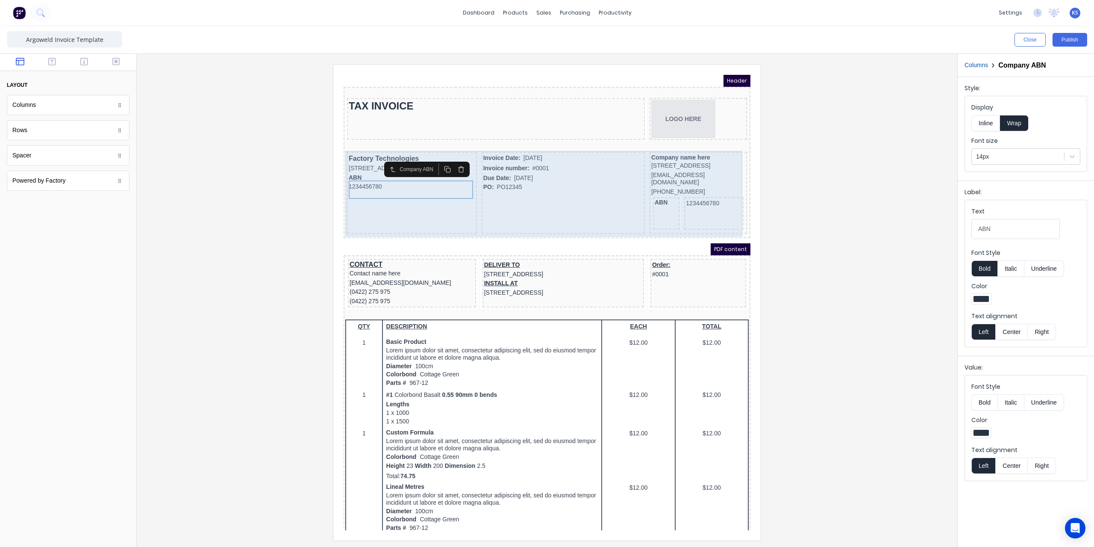
click at [617, 215] on div "Invoice Date: [DATE] Invoice number: #0001 Due Date: [DATE] PO: PO12345" at bounding box center [552, 182] width 163 height 82
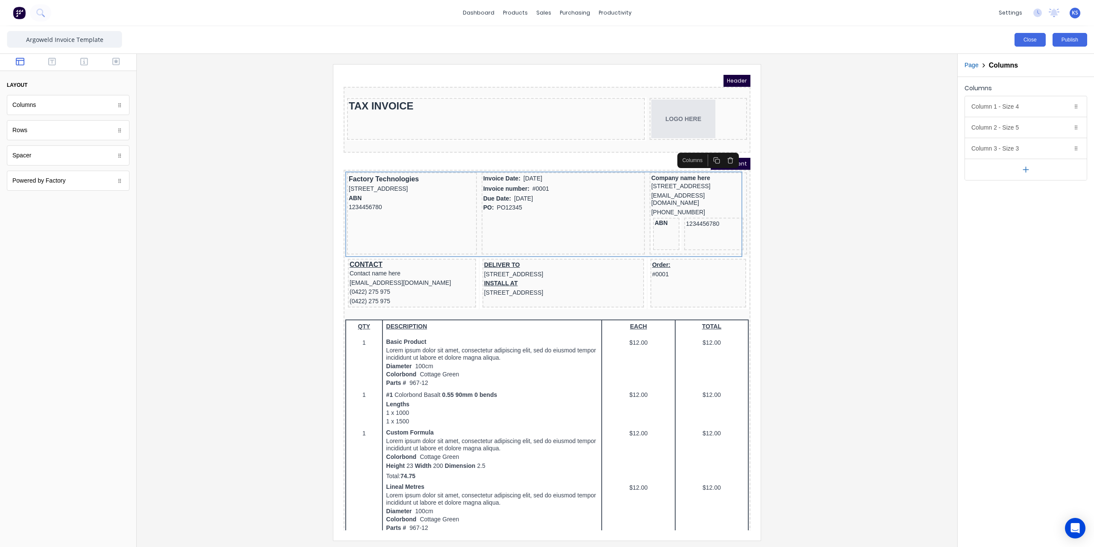
click at [1037, 40] on button "Close" at bounding box center [1029, 40] width 31 height 14
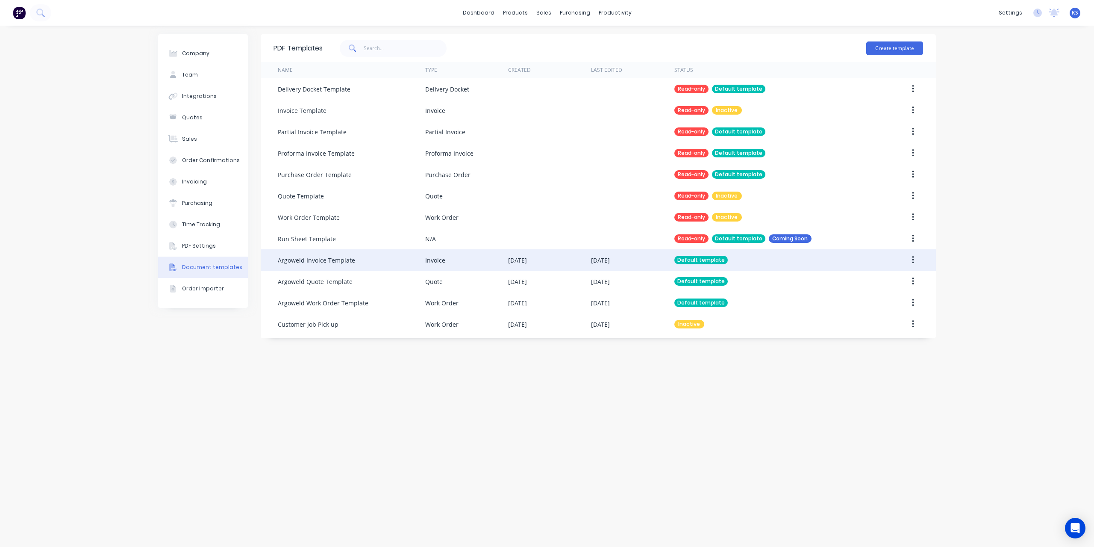
click at [913, 259] on icon "button" at bounding box center [913, 260] width 2 height 8
click at [867, 280] on div "Edit" at bounding box center [882, 282] width 66 height 12
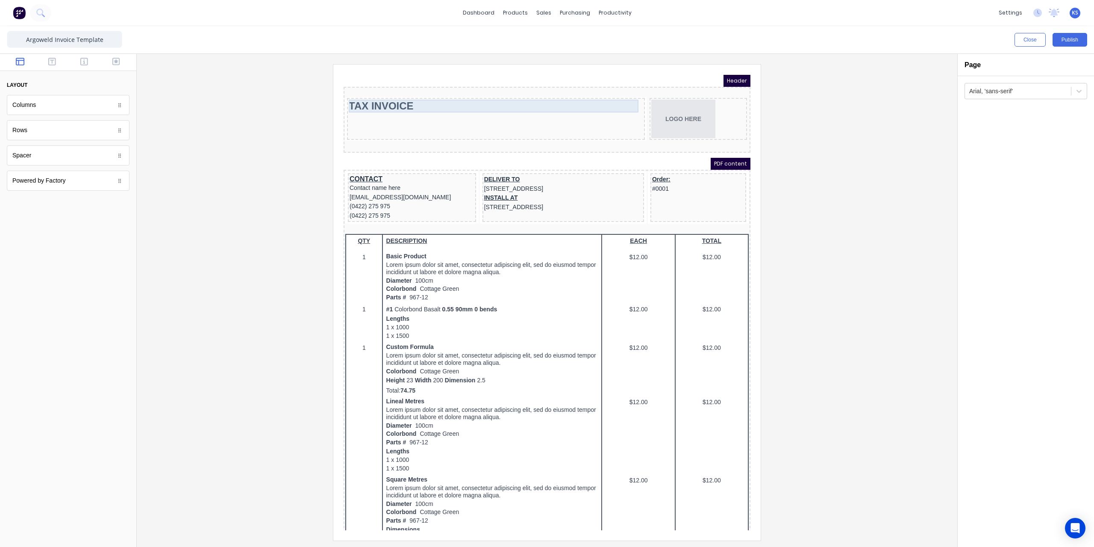
click at [438, 93] on div "TAX INVOICE" at bounding box center [485, 95] width 294 height 13
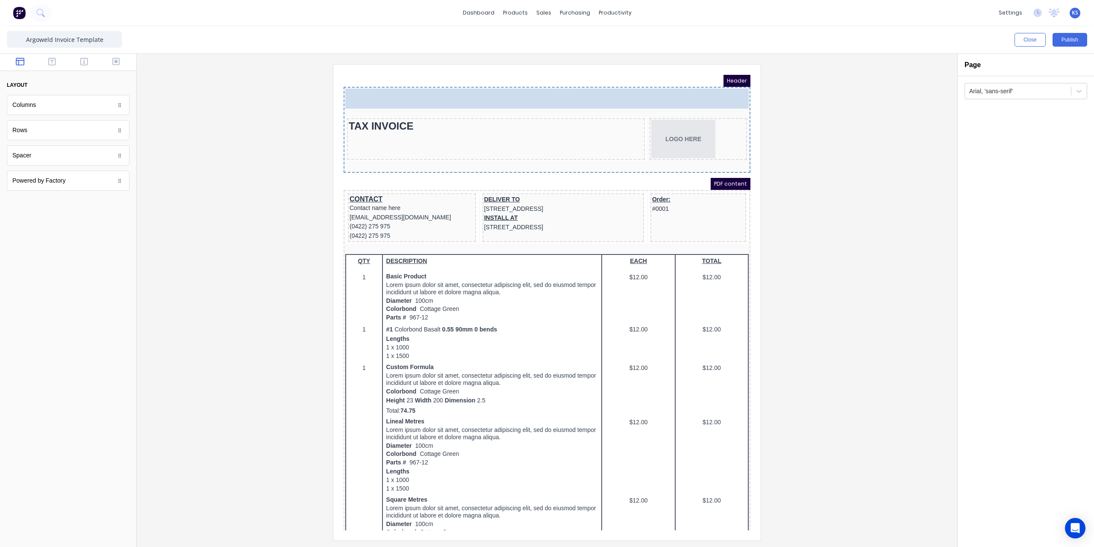
drag, startPoint x: 85, startPoint y: 156, endPoint x: 193, endPoint y: 22, distance: 171.4
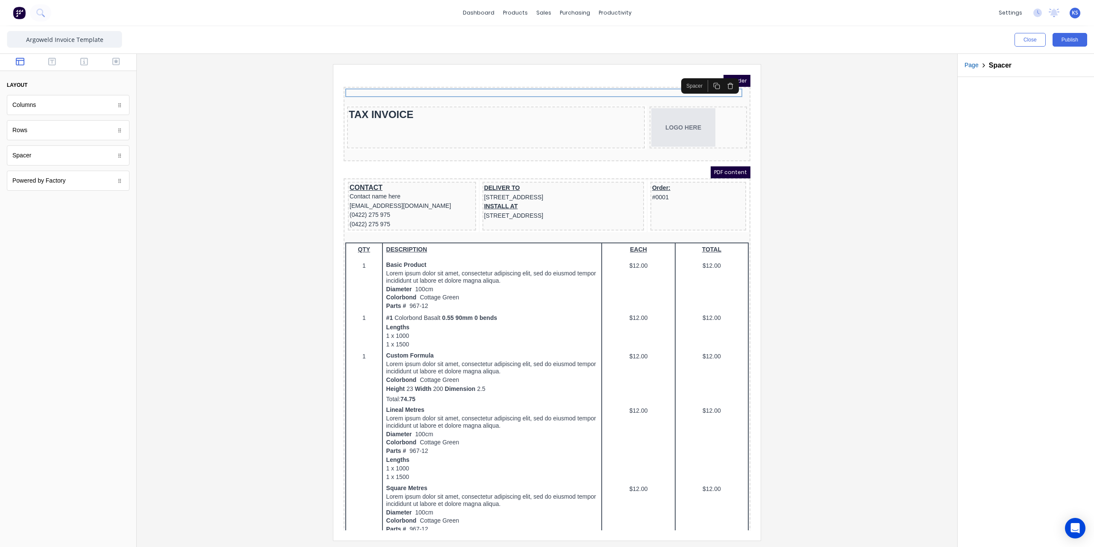
click at [810, 90] on div at bounding box center [547, 302] width 807 height 476
click at [1066, 39] on button "Publish" at bounding box center [1069, 40] width 35 height 14
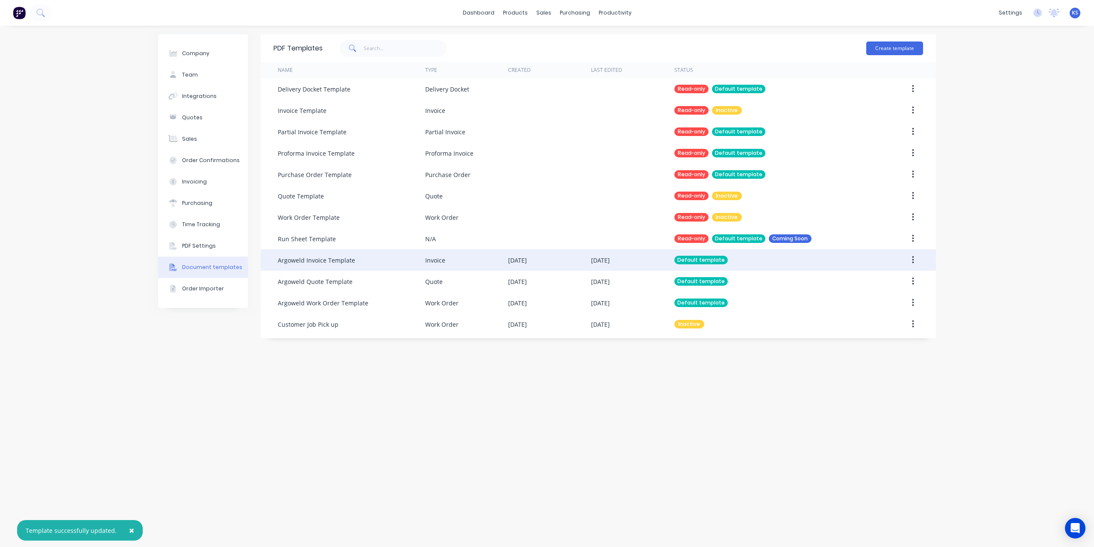
click at [916, 258] on button "button" at bounding box center [913, 259] width 20 height 15
click at [894, 280] on div "Edit" at bounding box center [882, 282] width 66 height 12
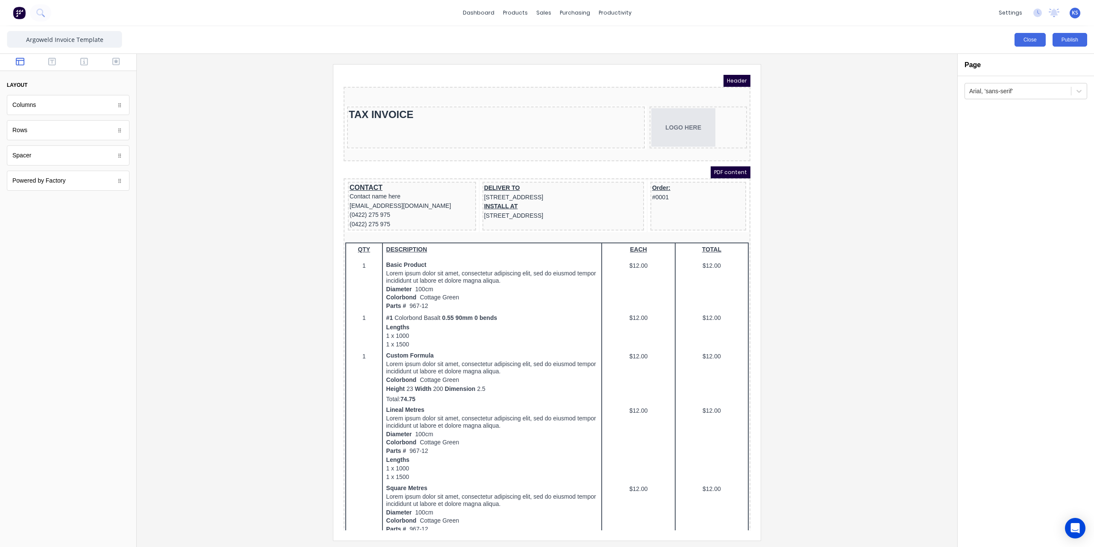
click at [1025, 41] on button "Close" at bounding box center [1029, 40] width 31 height 14
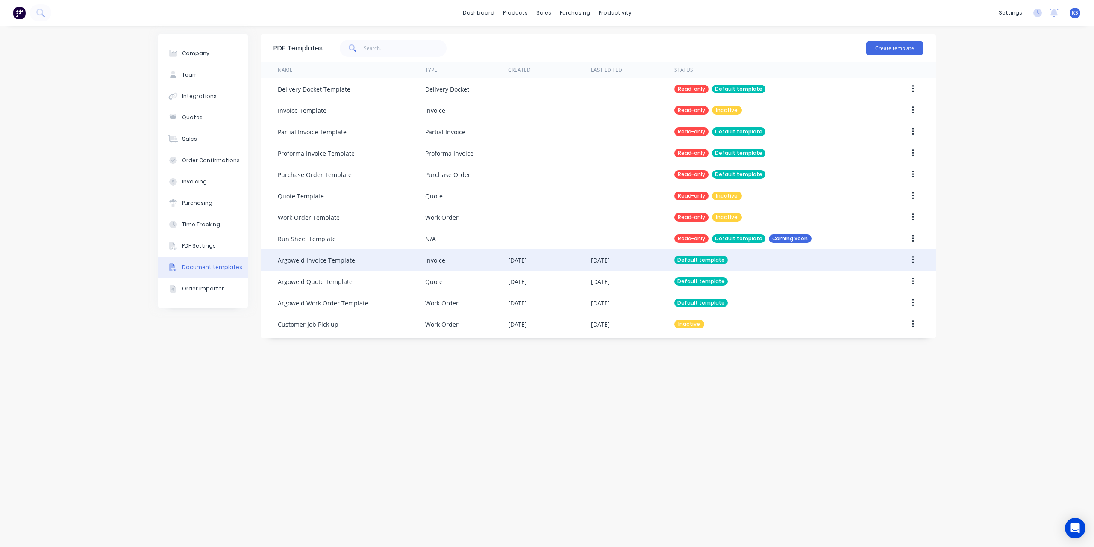
click at [917, 255] on button "button" at bounding box center [913, 259] width 20 height 15
click at [855, 279] on div "Edit" at bounding box center [882, 282] width 66 height 12
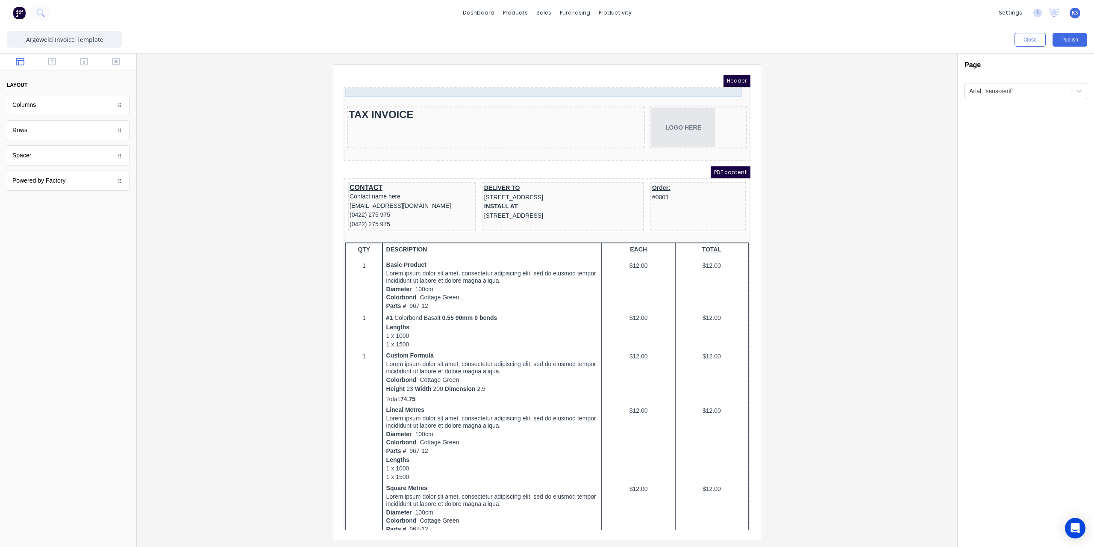
click at [627, 79] on div at bounding box center [536, 82] width 403 height 9
click at [717, 78] on icon "button" at bounding box center [720, 75] width 7 height 7
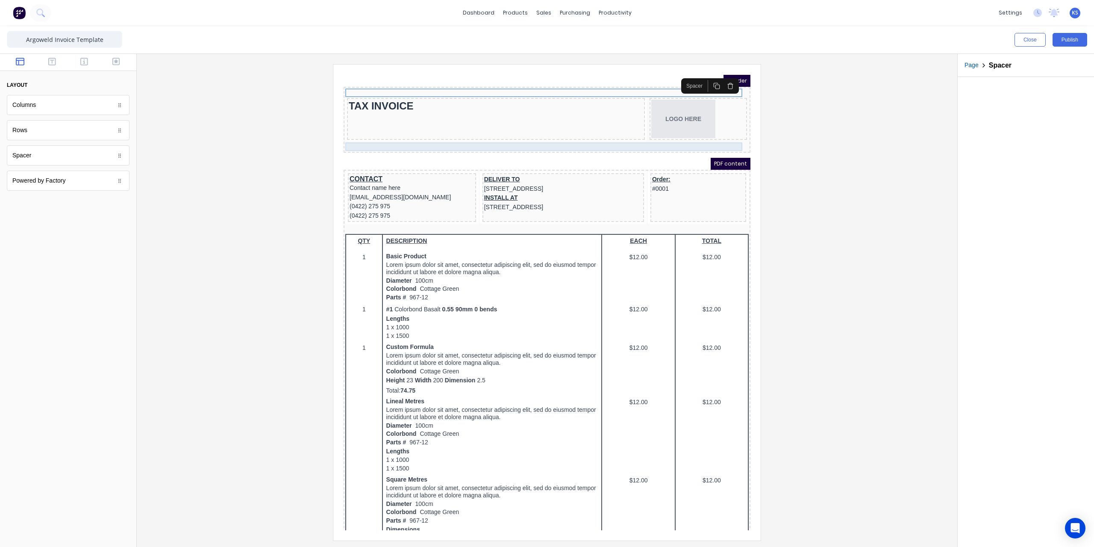
click at [656, 140] on div at bounding box center [536, 136] width 403 height 9
click at [348, 137] on div at bounding box center [536, 136] width 403 height 9
click at [50, 62] on icon "button" at bounding box center [52, 61] width 8 height 9
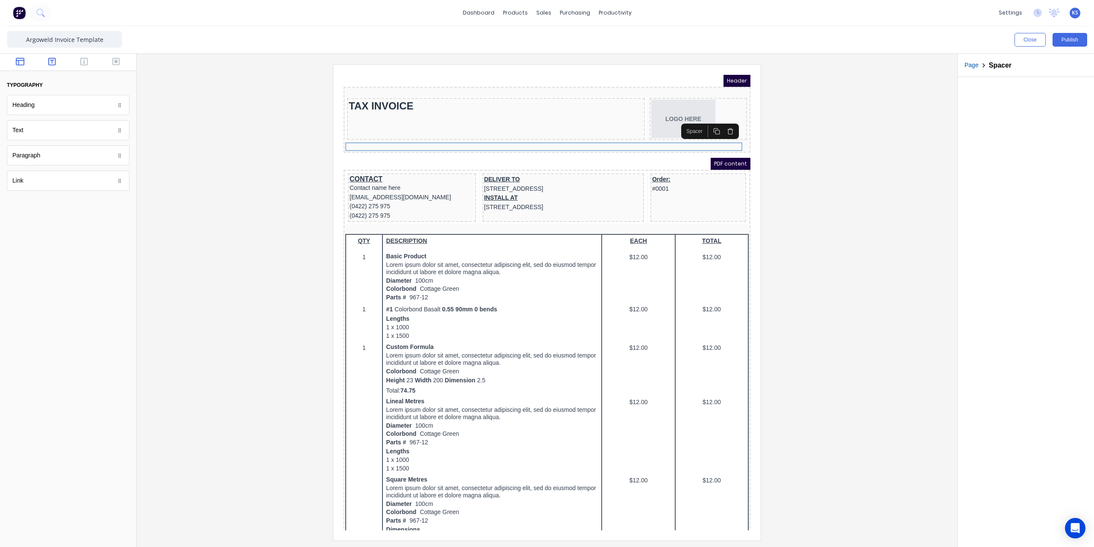
click at [24, 66] on button "button" at bounding box center [20, 62] width 27 height 10
click at [41, 99] on div "Columns" at bounding box center [68, 105] width 123 height 20
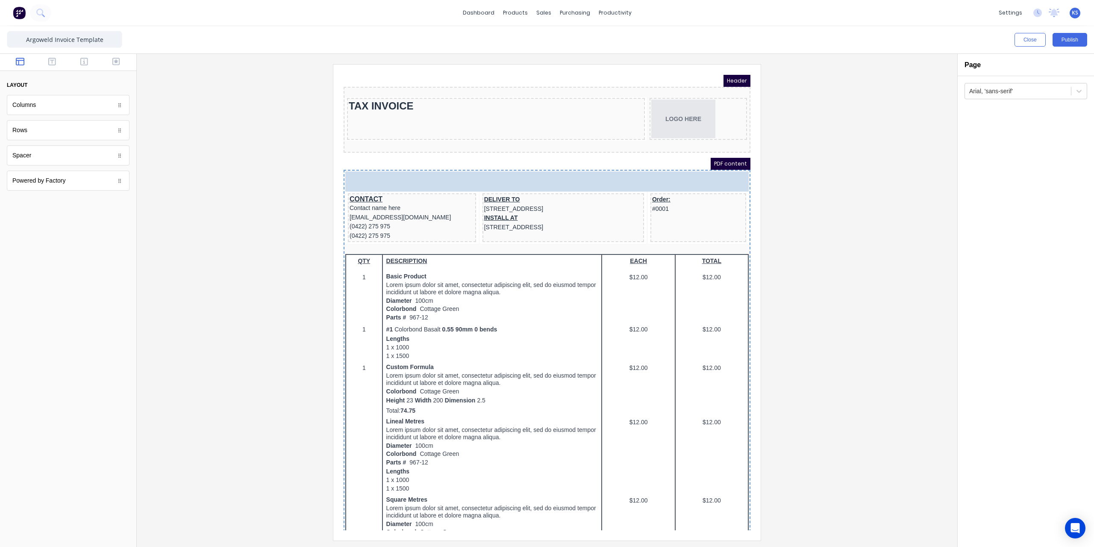
drag, startPoint x: 38, startPoint y: 108, endPoint x: 436, endPoint y: 174, distance: 403.6
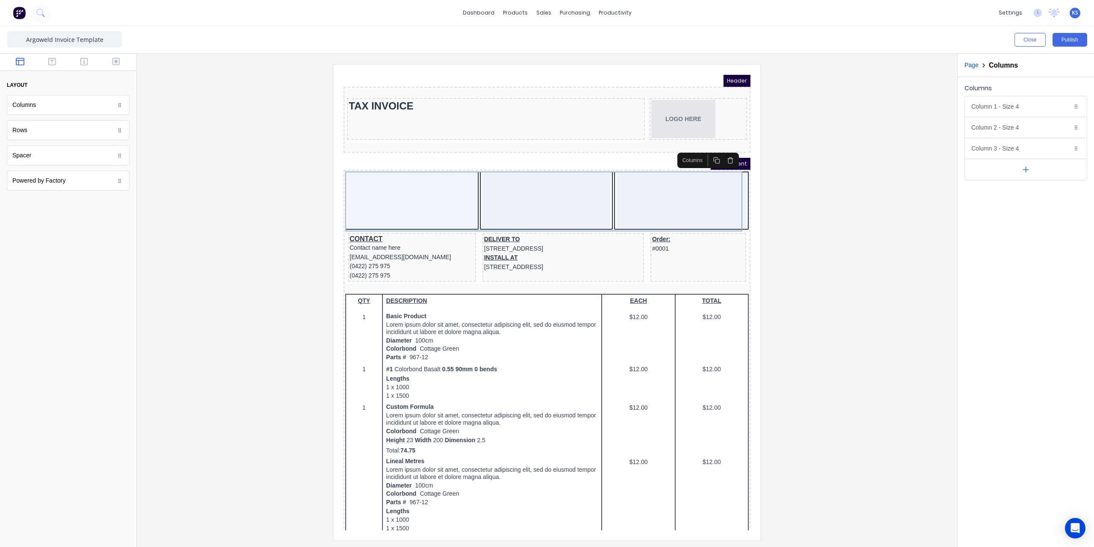
click at [436, 143] on div "Header TAX INVOICE LOGO HERE PDF content CONTACT Contact name here xxxxxxx@xxxx…" at bounding box center [536, 494] width 407 height 859
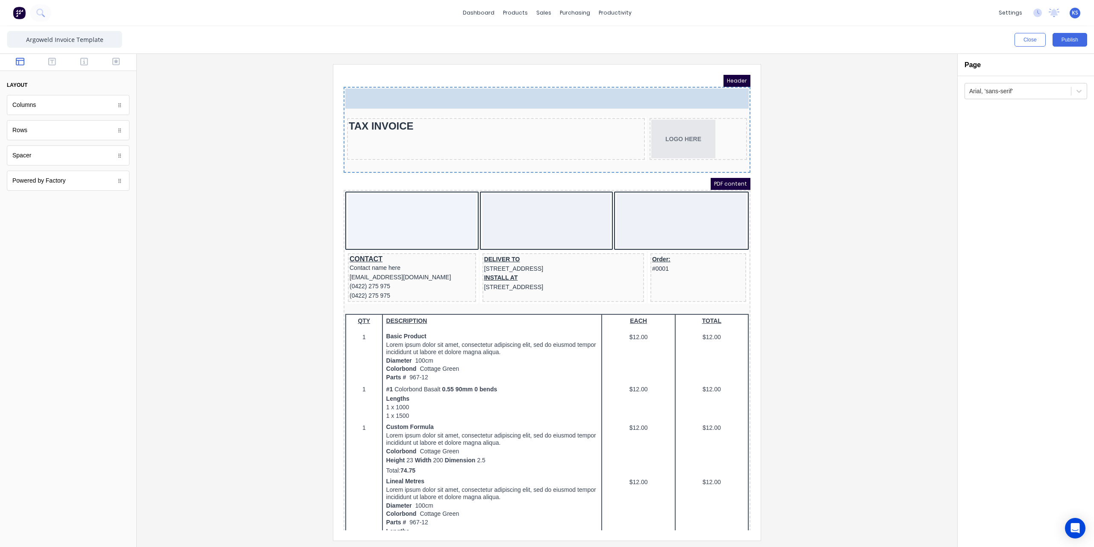
drag, startPoint x: 47, startPoint y: 158, endPoint x: 473, endPoint y: 95, distance: 429.7
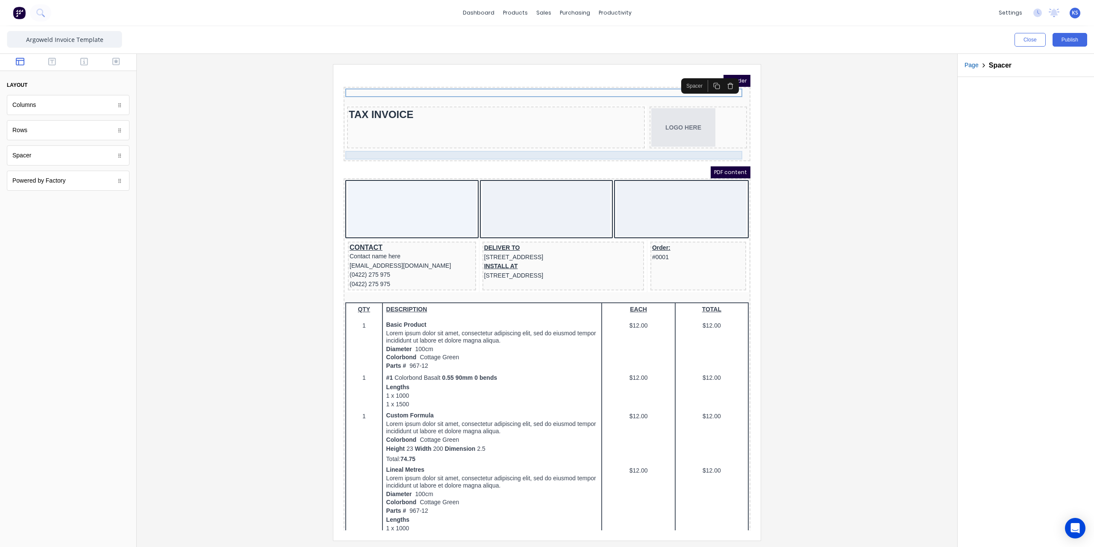
click at [411, 143] on div at bounding box center [536, 145] width 403 height 9
click at [720, 128] on icon "button" at bounding box center [719, 128] width 5 height 0
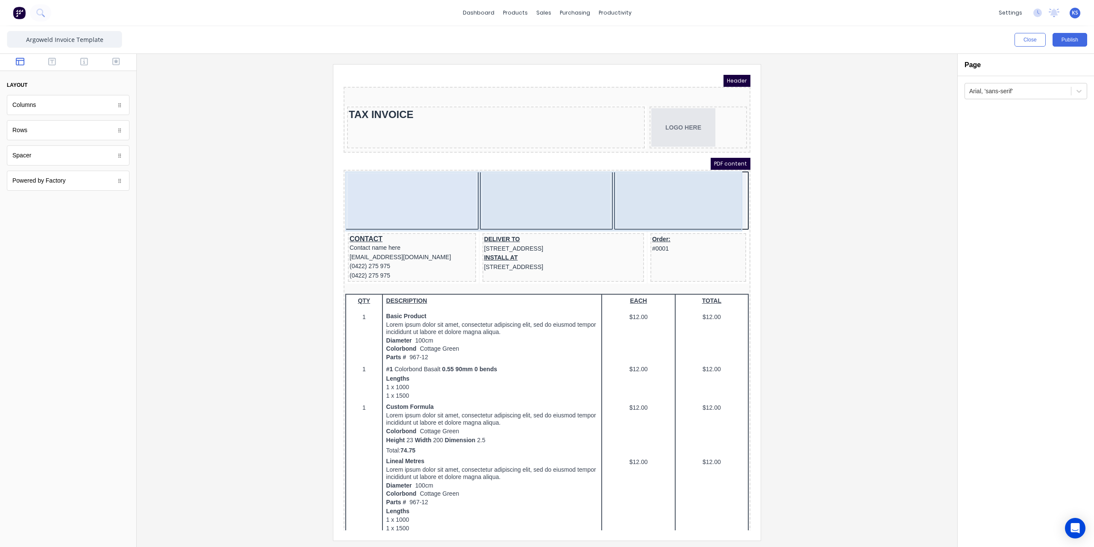
click at [634, 179] on div at bounding box center [670, 190] width 129 height 55
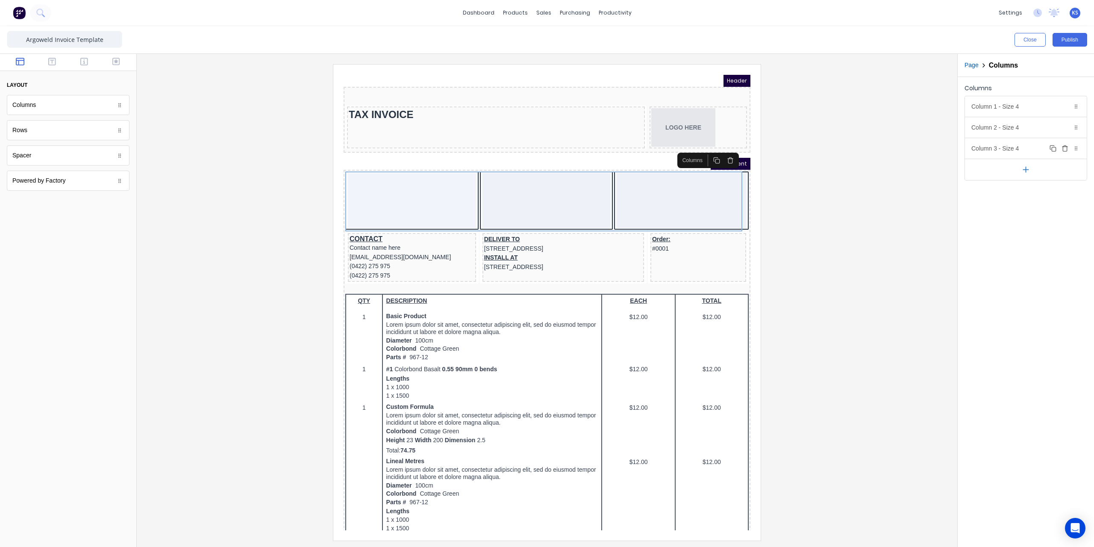
click at [993, 144] on div "Column 3 - Size 4 Duplicate Delete" at bounding box center [1026, 148] width 122 height 21
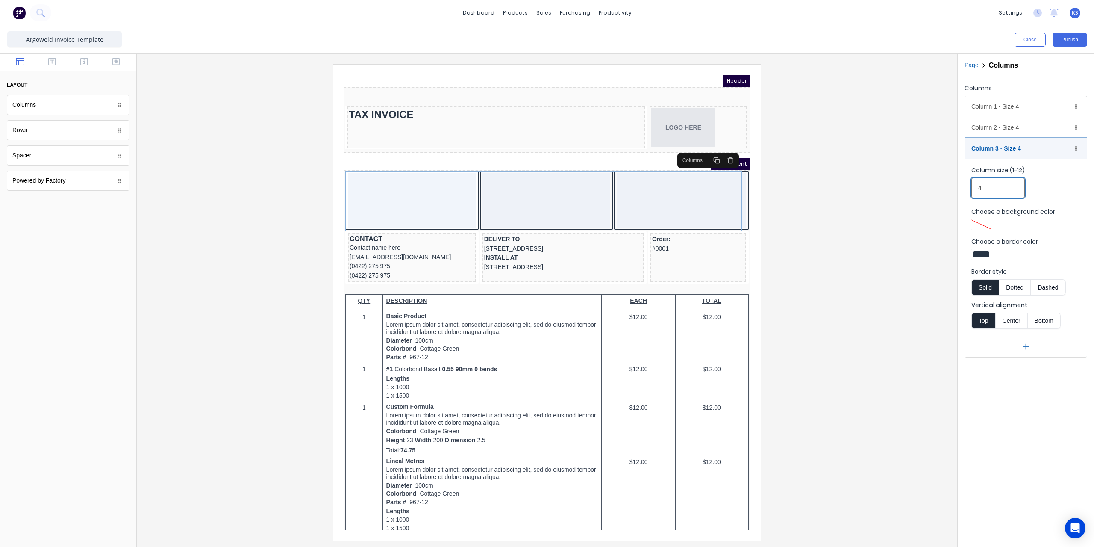
drag, startPoint x: 985, startPoint y: 185, endPoint x: 961, endPoint y: 192, distance: 25.2
click at [961, 192] on div "Columns Column 1 - Size 4 Duplicate Delete Column size (1-12) 4 Choose a backgr…" at bounding box center [1026, 219] width 136 height 285
type input "3"
click at [978, 136] on div "Column 2 - Size 4 Duplicate Delete" at bounding box center [1026, 127] width 122 height 21
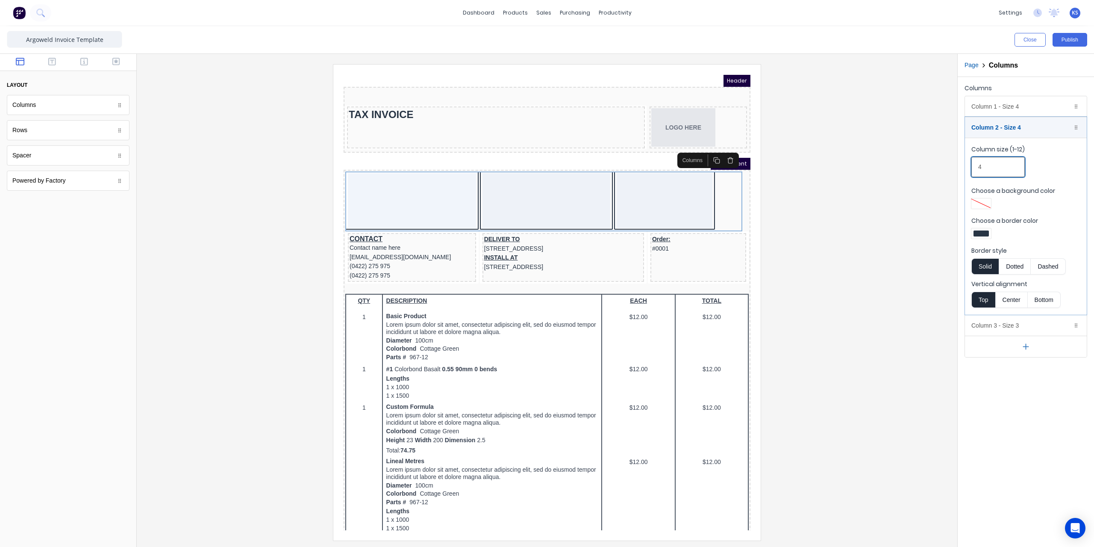
drag, startPoint x: 985, startPoint y: 170, endPoint x: 980, endPoint y: 169, distance: 5.6
click at [980, 169] on input "4" at bounding box center [997, 167] width 53 height 20
drag, startPoint x: 987, startPoint y: 167, endPoint x: 974, endPoint y: 170, distance: 13.3
click at [974, 170] on input "4" at bounding box center [997, 167] width 53 height 20
type input "5"
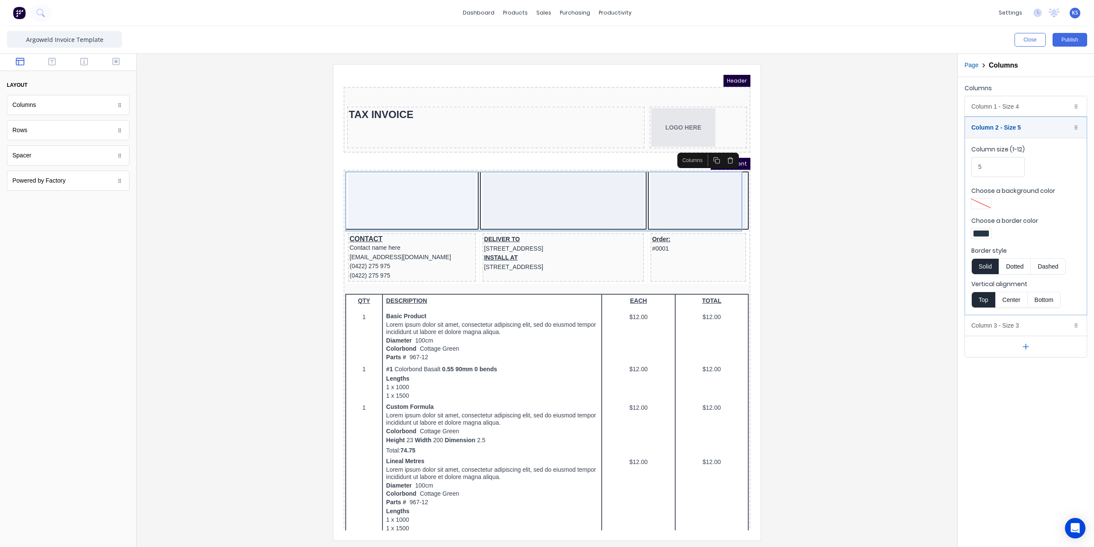
click at [894, 176] on div at bounding box center [547, 302] width 807 height 476
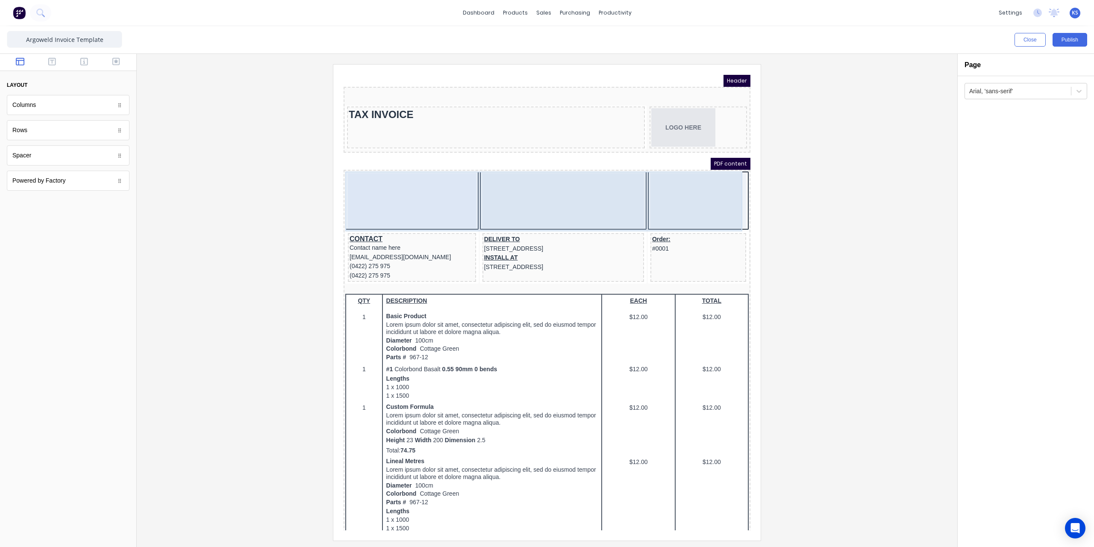
click at [359, 176] on div at bounding box center [402, 190] width 128 height 55
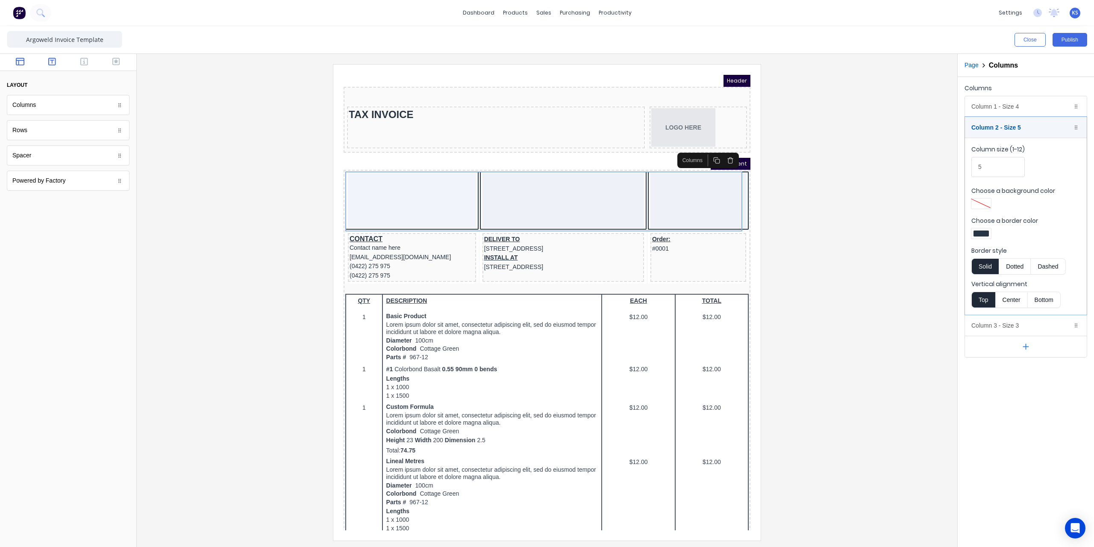
click at [50, 62] on icon "button" at bounding box center [52, 61] width 8 height 9
click at [78, 62] on button "button" at bounding box center [84, 62] width 27 height 10
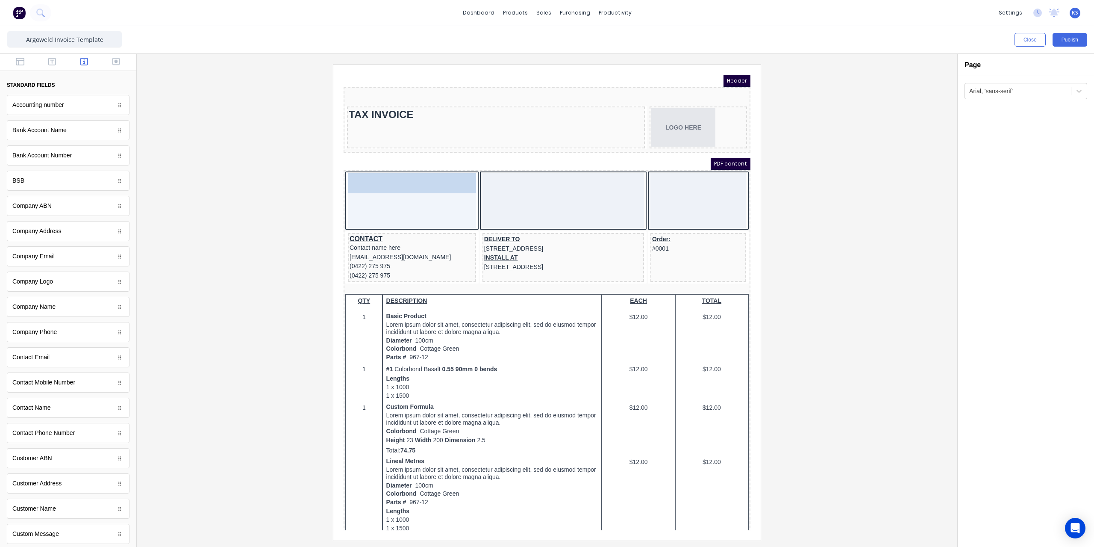
drag, startPoint x: 52, startPoint y: 210, endPoint x: 397, endPoint y: 188, distance: 346.4
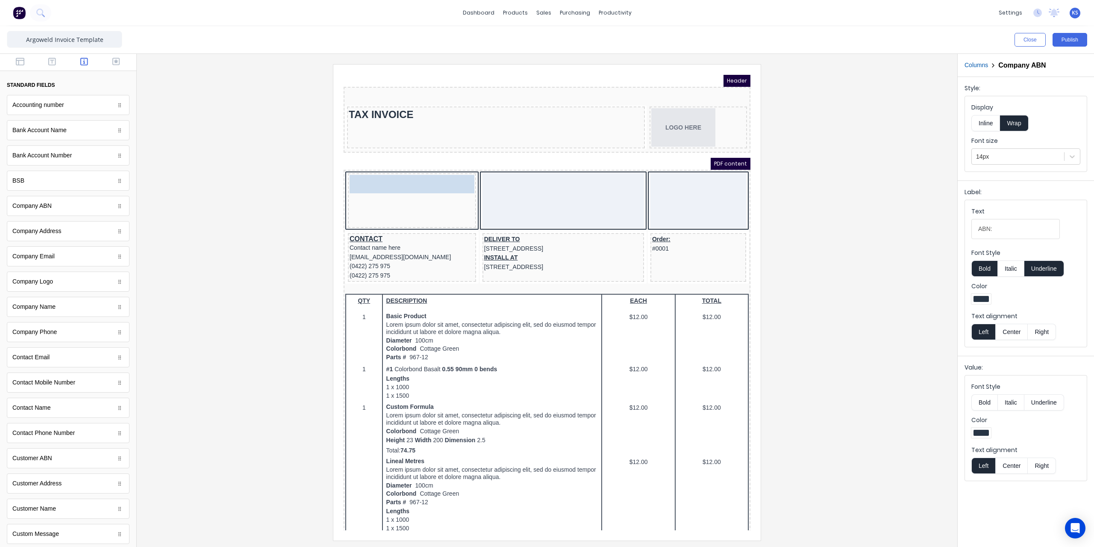
drag, startPoint x: 350, startPoint y: 171, endPoint x: 348, endPoint y: 203, distance: 32.5
click at [348, 203] on body "Header TAX INVOICE LOGO HERE PDF content ABN: 1234456780 ABN: 1234456780 CONTAC…" at bounding box center [536, 292] width 407 height 455
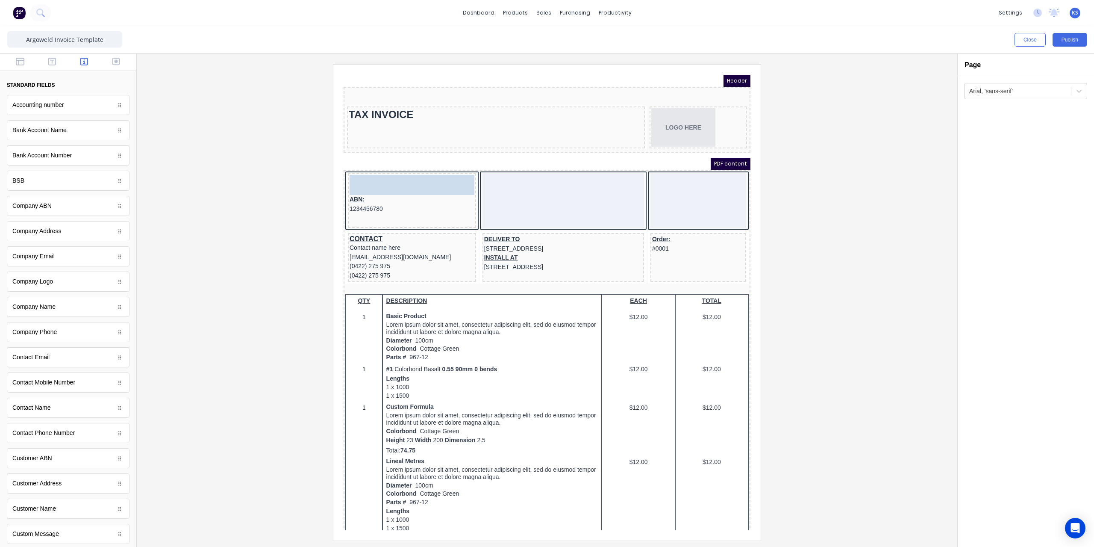
drag, startPoint x: 79, startPoint y: 229, endPoint x: 30, endPoint y: 103, distance: 135.5
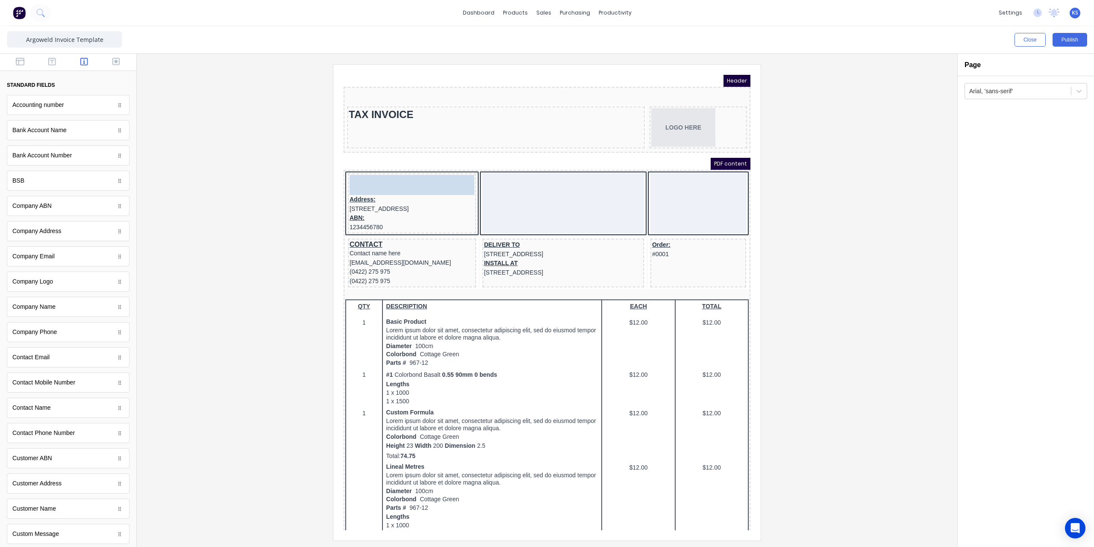
drag, startPoint x: 66, startPoint y: 304, endPoint x: 55, endPoint y: 103, distance: 201.6
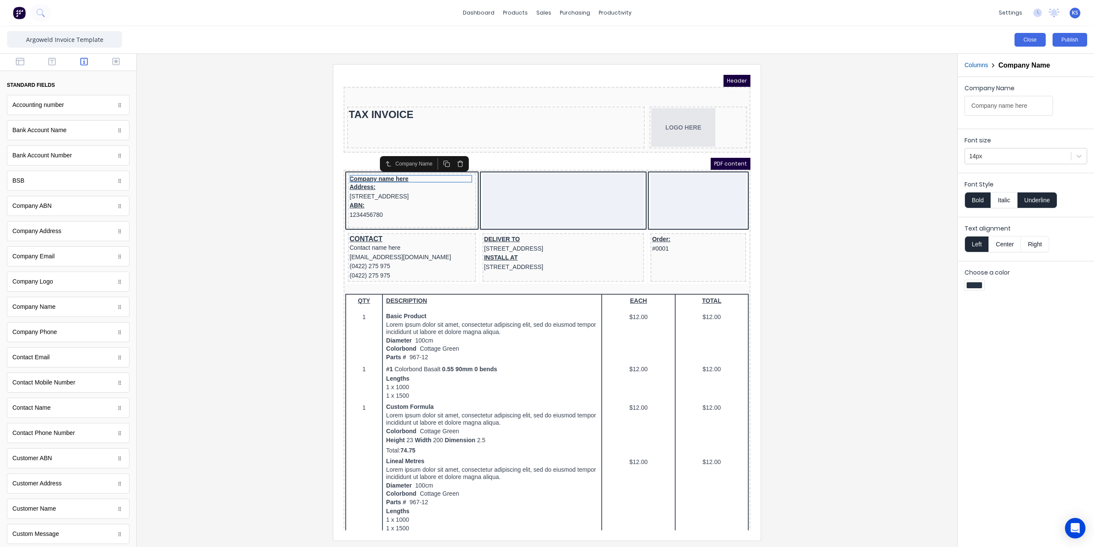
click at [1027, 42] on button "Close" at bounding box center [1029, 40] width 31 height 14
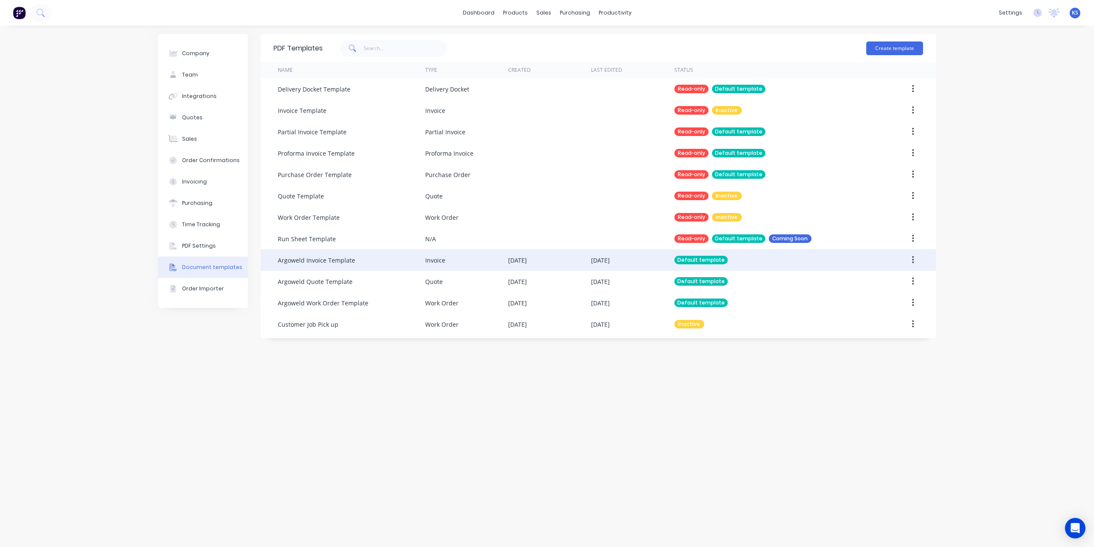
click at [909, 264] on button "button" at bounding box center [913, 259] width 20 height 15
click at [887, 280] on div "Edit" at bounding box center [882, 282] width 66 height 12
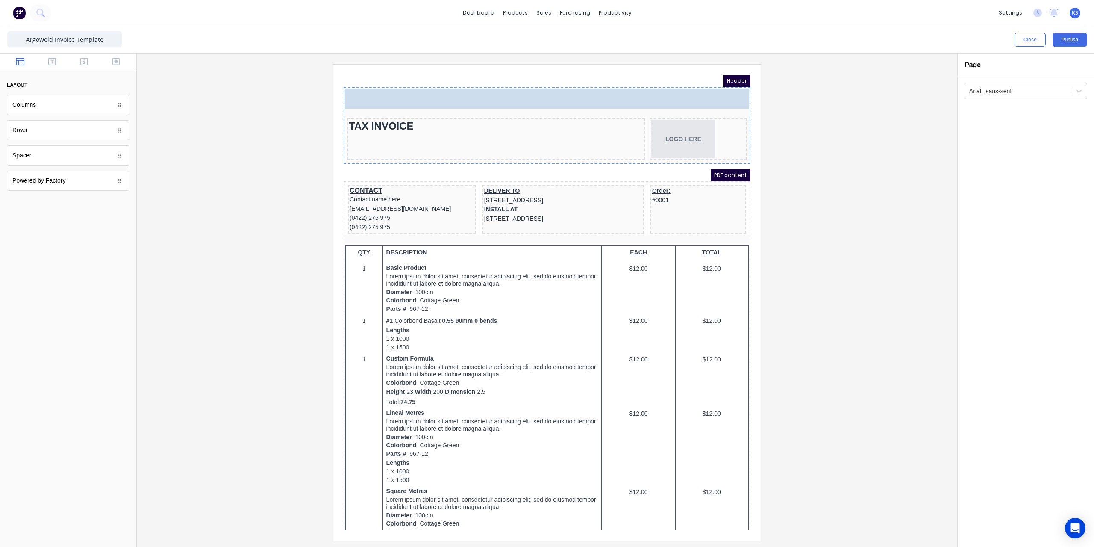
drag, startPoint x: 60, startPoint y: 157, endPoint x: 520, endPoint y: 90, distance: 465.5
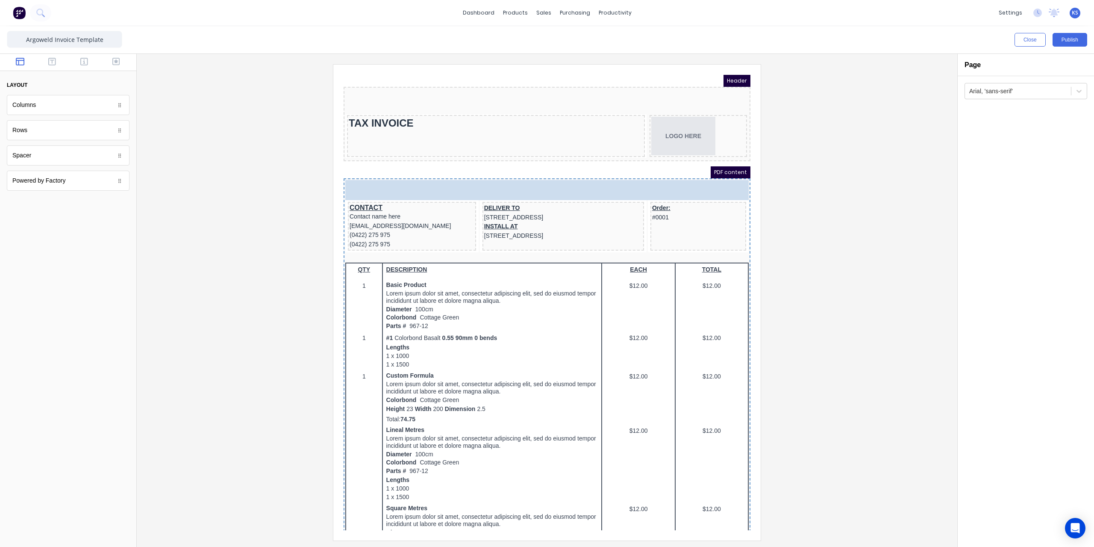
drag, startPoint x: 60, startPoint y: 109, endPoint x: 521, endPoint y: 188, distance: 467.7
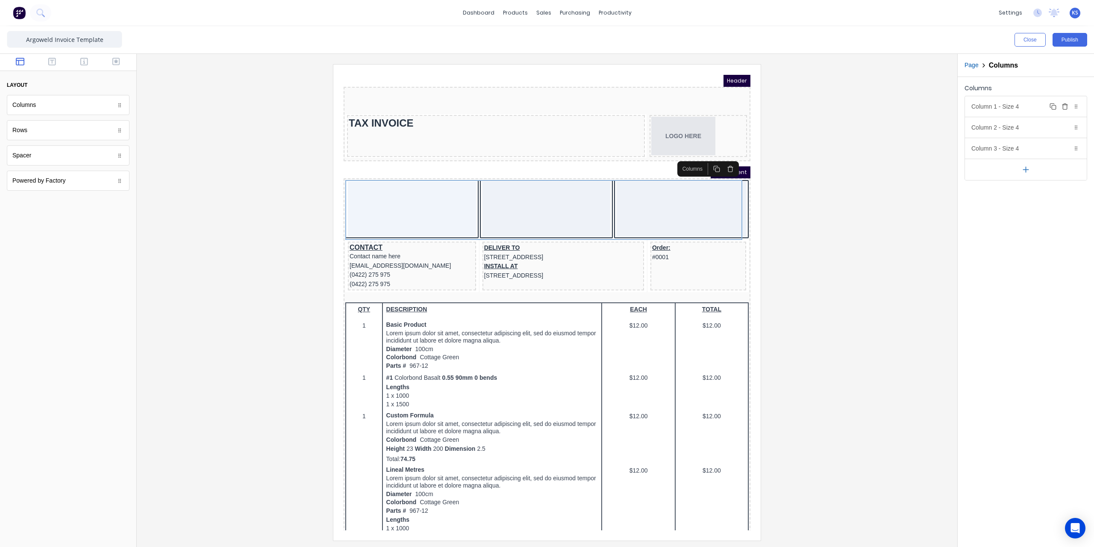
click at [1028, 103] on div "Column 1 - Size 4 Duplicate Delete" at bounding box center [1026, 106] width 122 height 21
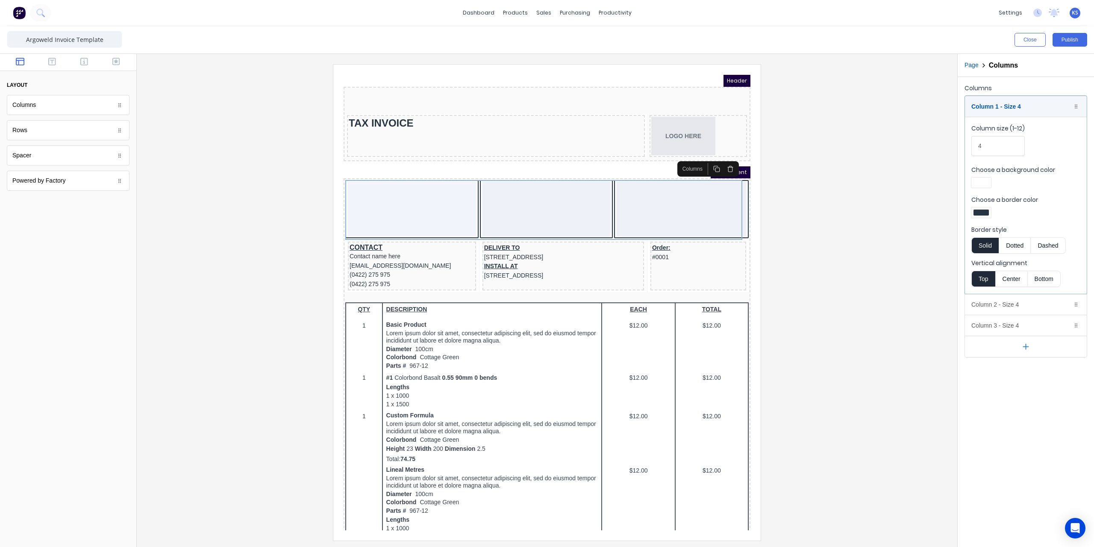
click at [975, 209] on div at bounding box center [980, 212] width 15 height 6
click at [1005, 289] on div at bounding box center [1007, 289] width 9 height 9
click at [1050, 305] on div at bounding box center [547, 273] width 1094 height 547
click at [1077, 306] on div "Duplicate Delete" at bounding box center [1064, 304] width 32 height 10
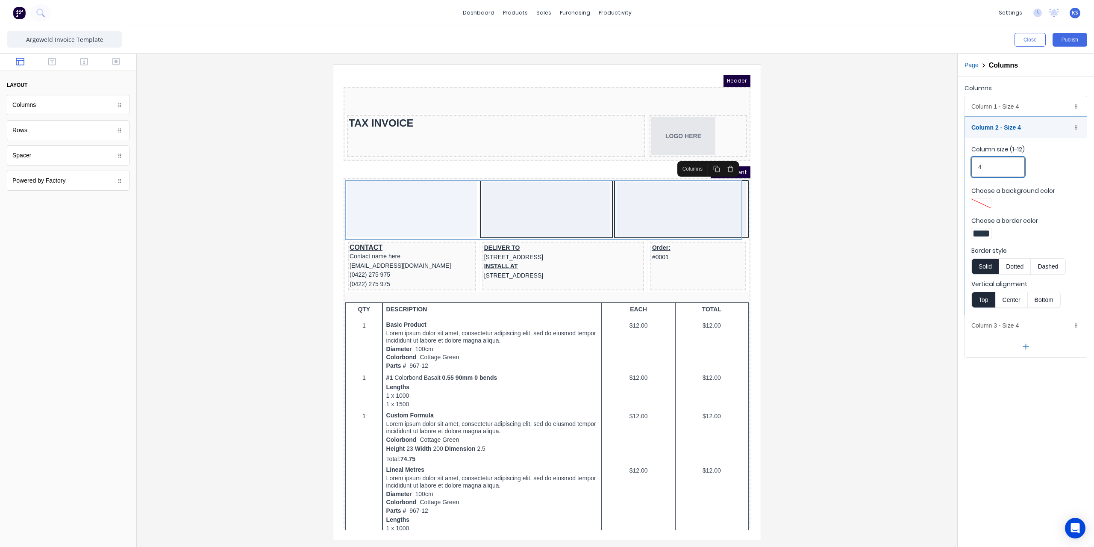
drag, startPoint x: 997, startPoint y: 161, endPoint x: 965, endPoint y: 165, distance: 32.7
click at [965, 165] on fieldset "Column size (1-12) 4 Choose a background color Choose a border color Border sty…" at bounding box center [1026, 226] width 122 height 177
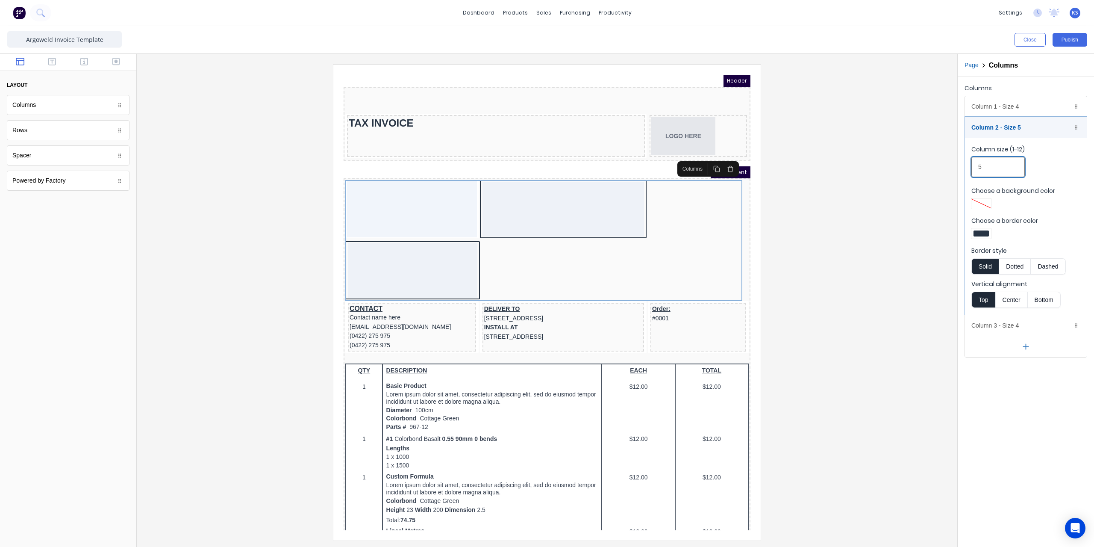
type input "5"
click at [1046, 298] on button "Bottom" at bounding box center [1044, 299] width 33 height 16
click at [979, 293] on button "Top" at bounding box center [983, 299] width 24 height 16
click at [975, 230] on div at bounding box center [980, 233] width 15 height 6
click at [1007, 311] on div at bounding box center [1007, 310] width 9 height 9
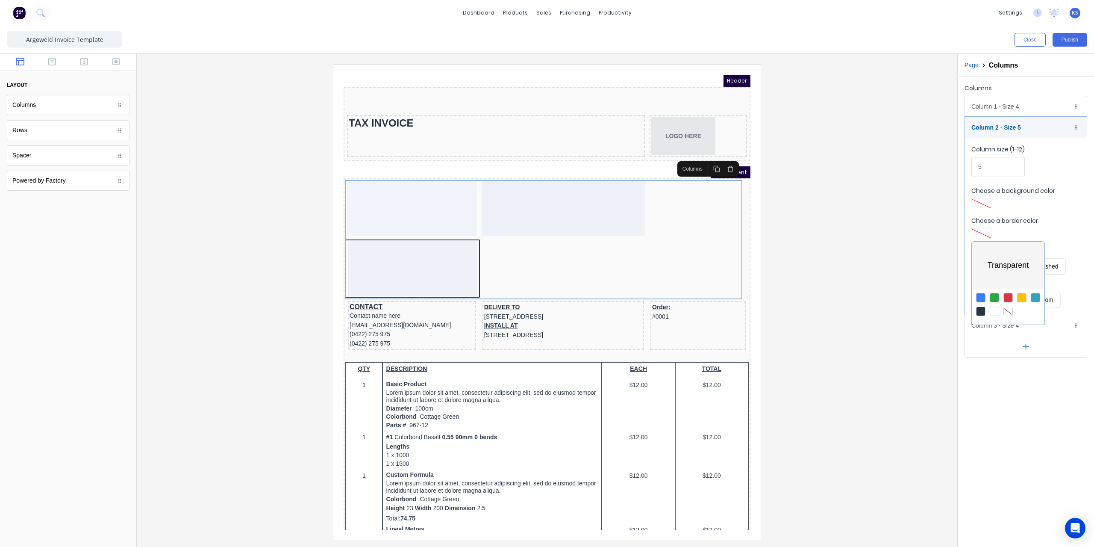
click at [1023, 373] on div at bounding box center [547, 273] width 1094 height 547
click at [1077, 325] on div at bounding box center [1076, 325] width 9 height 9
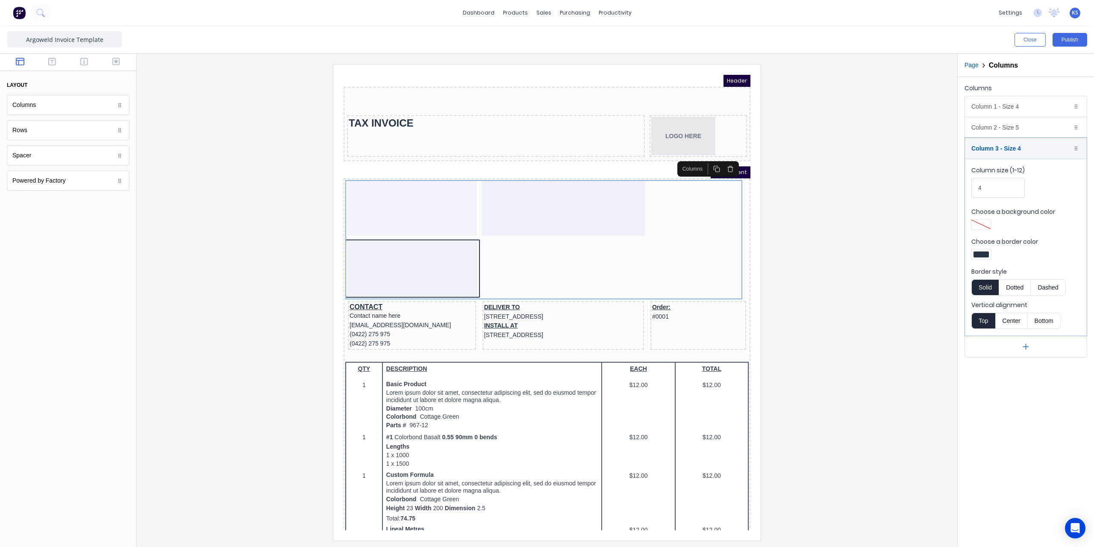
click at [983, 251] on div at bounding box center [980, 254] width 15 height 6
click at [1011, 333] on div at bounding box center [1007, 331] width 9 height 9
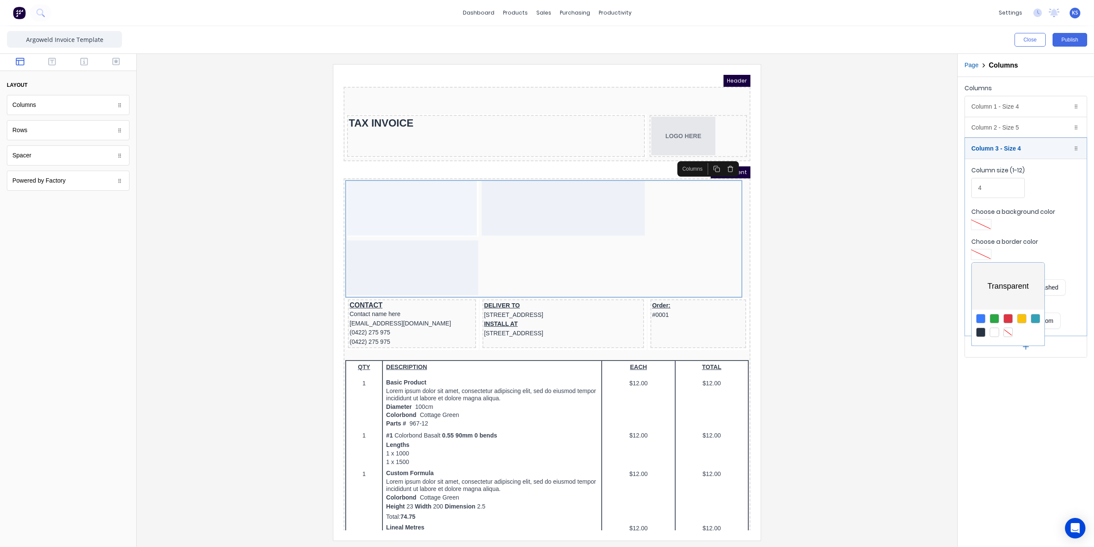
drag, startPoint x: 987, startPoint y: 187, endPoint x: 950, endPoint y: 187, distance: 36.7
click at [950, 187] on div at bounding box center [547, 273] width 1094 height 547
click at [972, 189] on input "4" at bounding box center [997, 188] width 53 height 20
click at [979, 184] on input "4" at bounding box center [997, 188] width 53 height 20
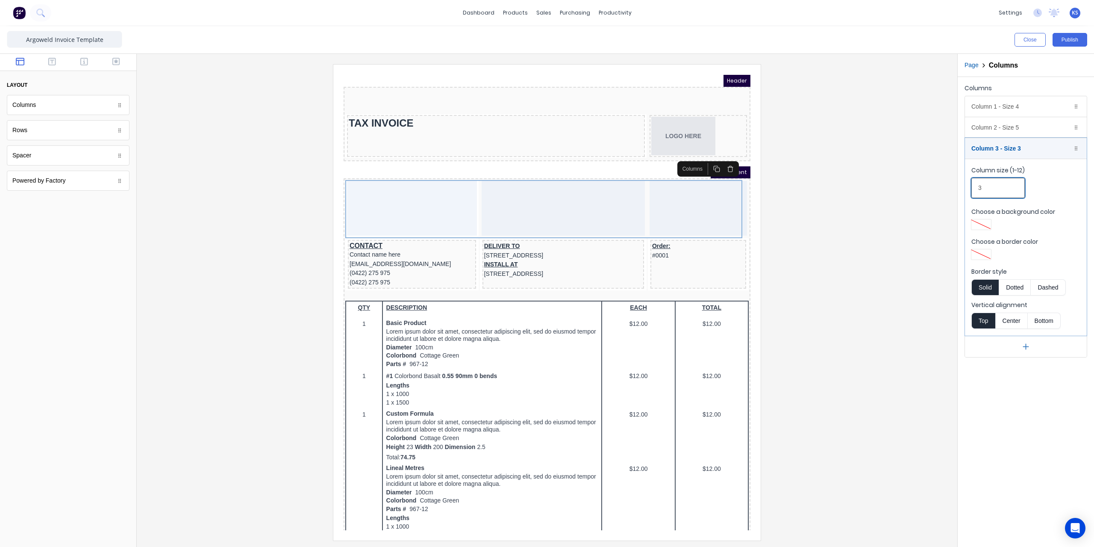
type input "3"
click at [906, 232] on div at bounding box center [547, 302] width 807 height 476
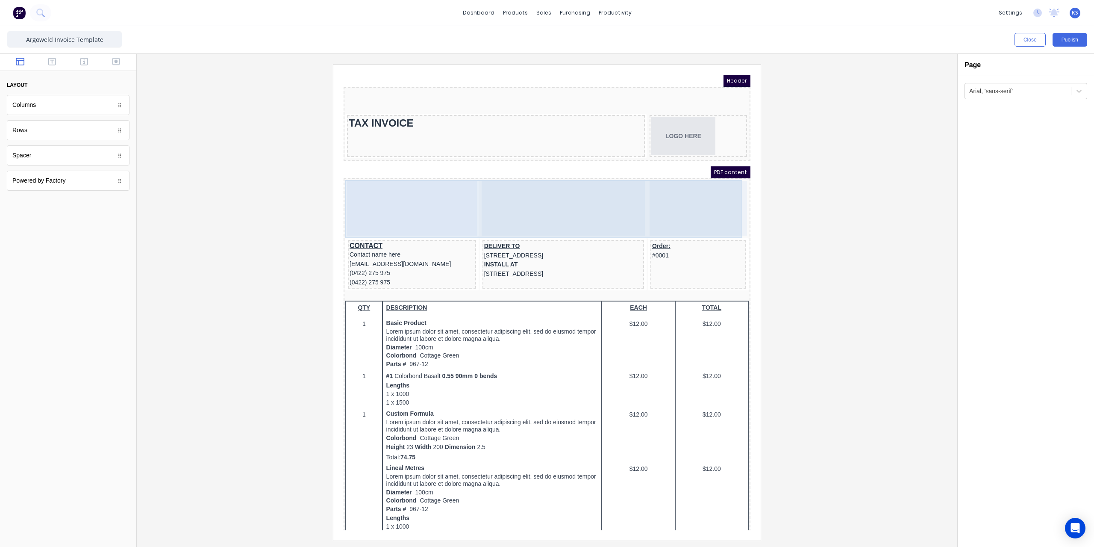
click at [687, 196] on div at bounding box center [687, 197] width 97 height 55
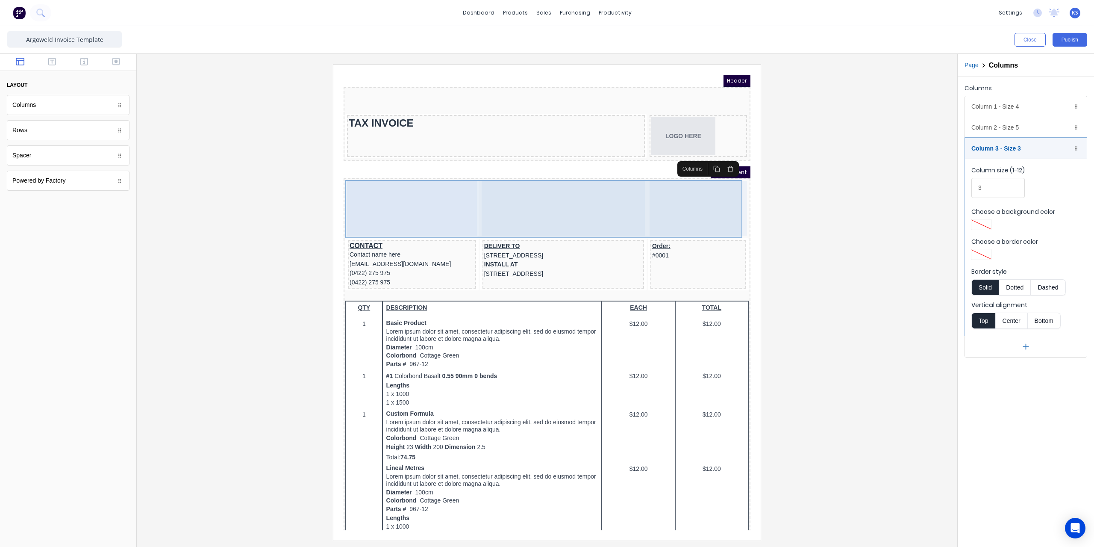
click at [423, 200] on div at bounding box center [402, 197] width 130 height 55
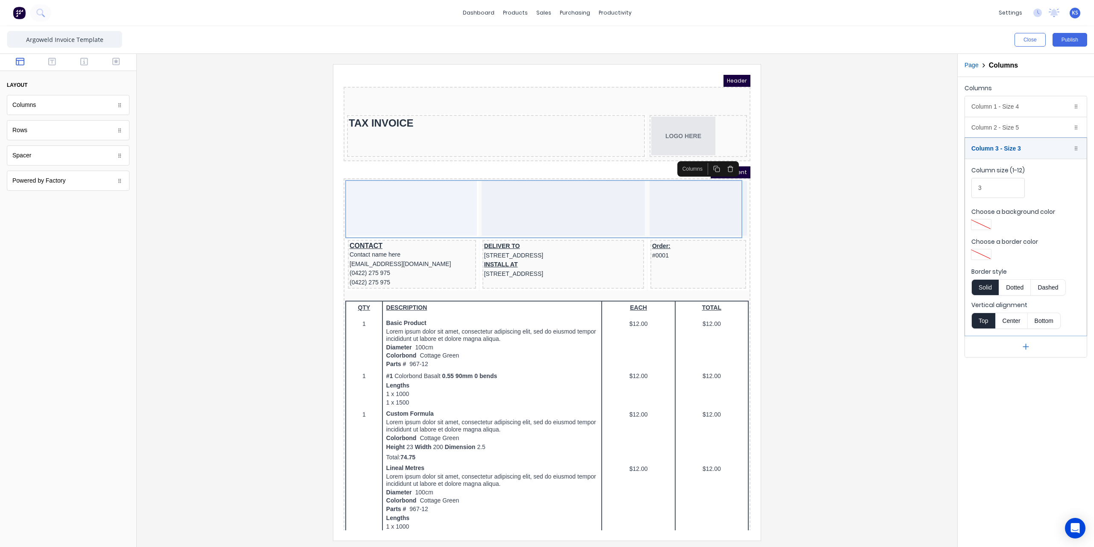
click at [841, 205] on div at bounding box center [547, 302] width 807 height 476
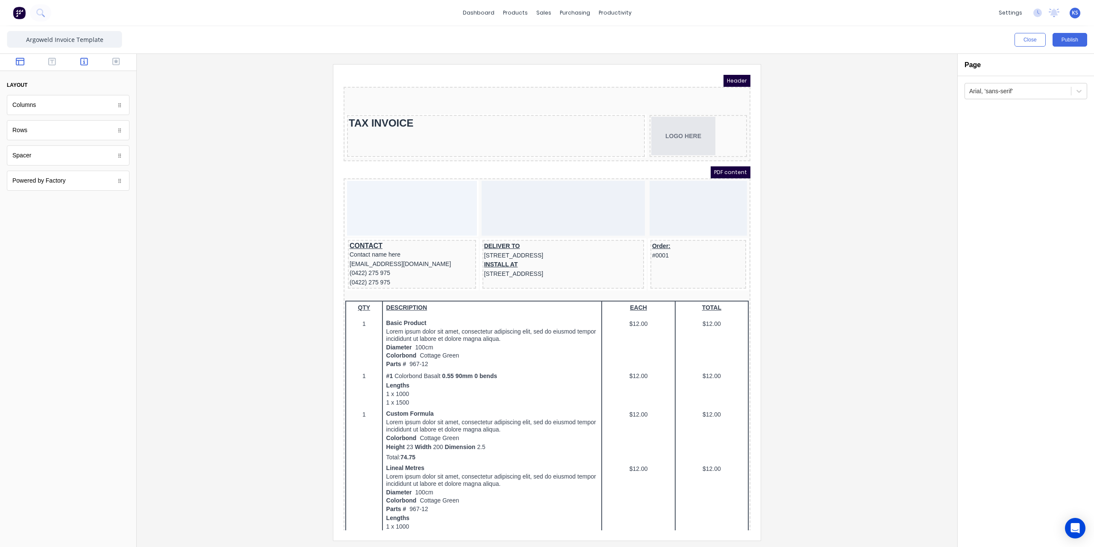
click at [83, 60] on icon "button" at bounding box center [84, 61] width 8 height 9
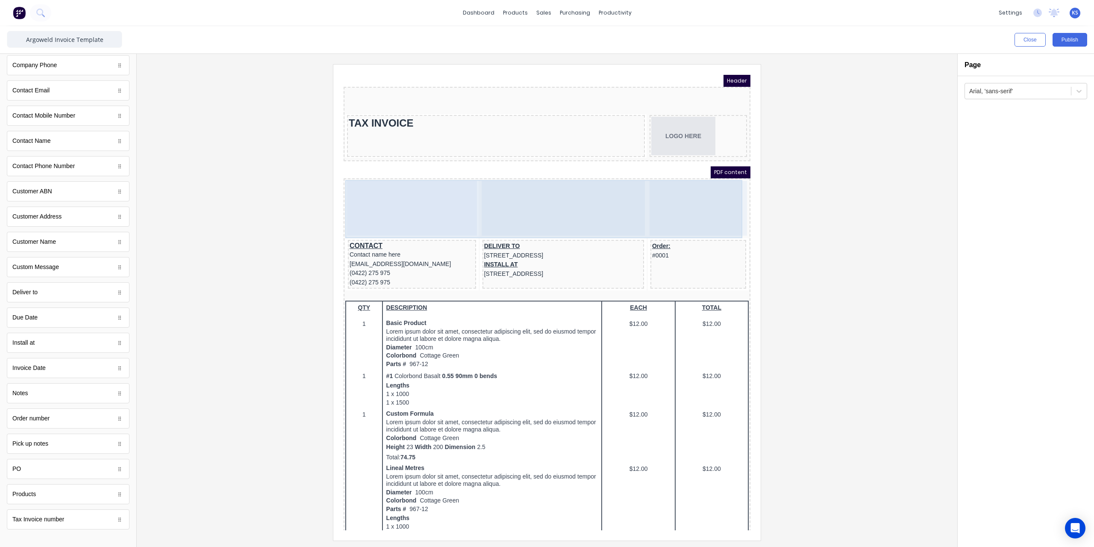
click at [394, 185] on div at bounding box center [402, 197] width 130 height 55
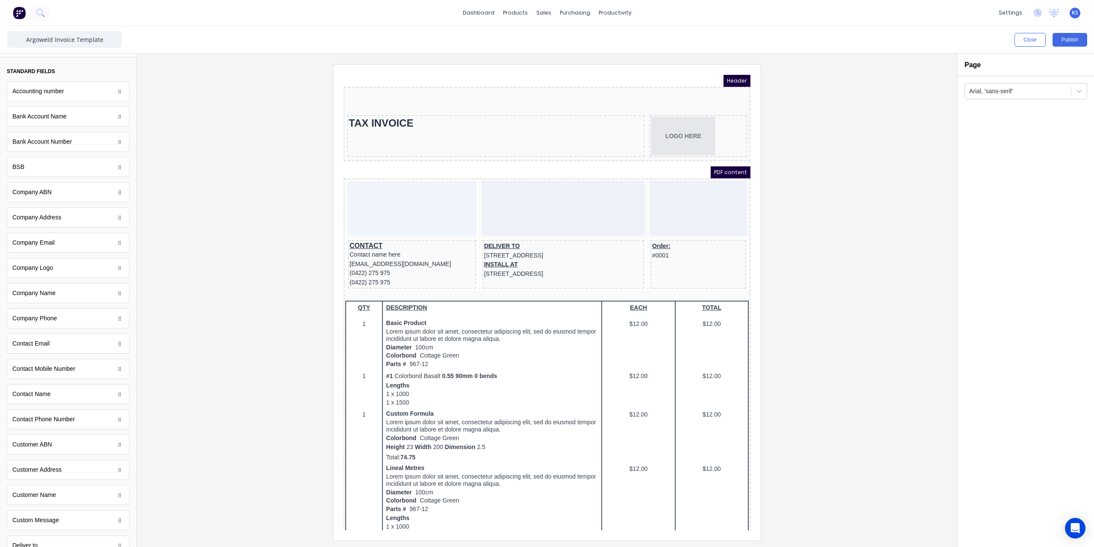
scroll to position [10, 0]
drag, startPoint x: 56, startPoint y: 229, endPoint x: 700, endPoint y: 202, distance: 645.3
drag, startPoint x: 46, startPoint y: 298, endPoint x: 669, endPoint y: 187, distance: 633.2
drag, startPoint x: 42, startPoint y: 319, endPoint x: 347, endPoint y: 142, distance: 353.0
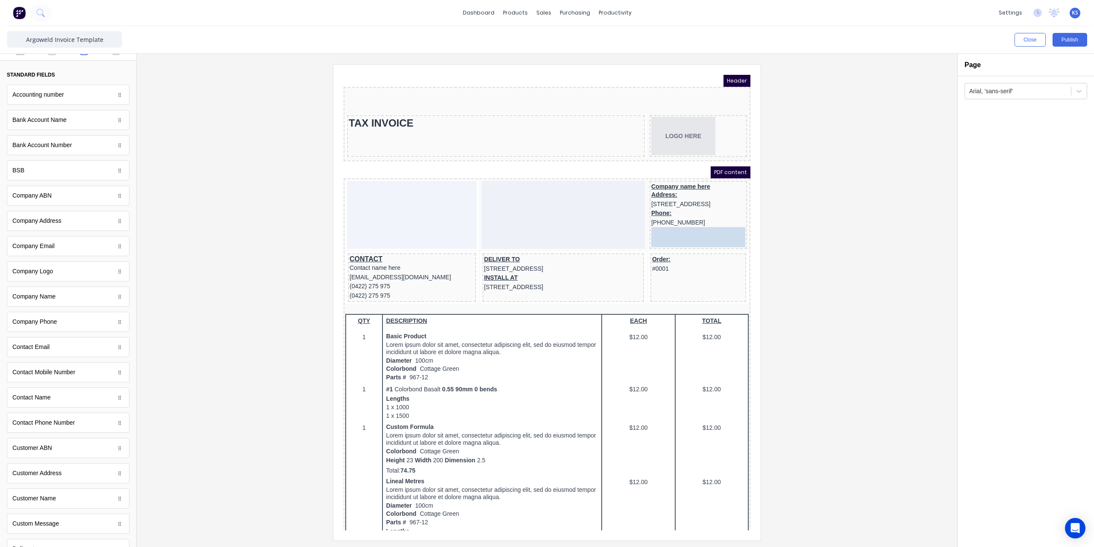
drag, startPoint x: 52, startPoint y: 247, endPoint x: 323, endPoint y: 163, distance: 284.1
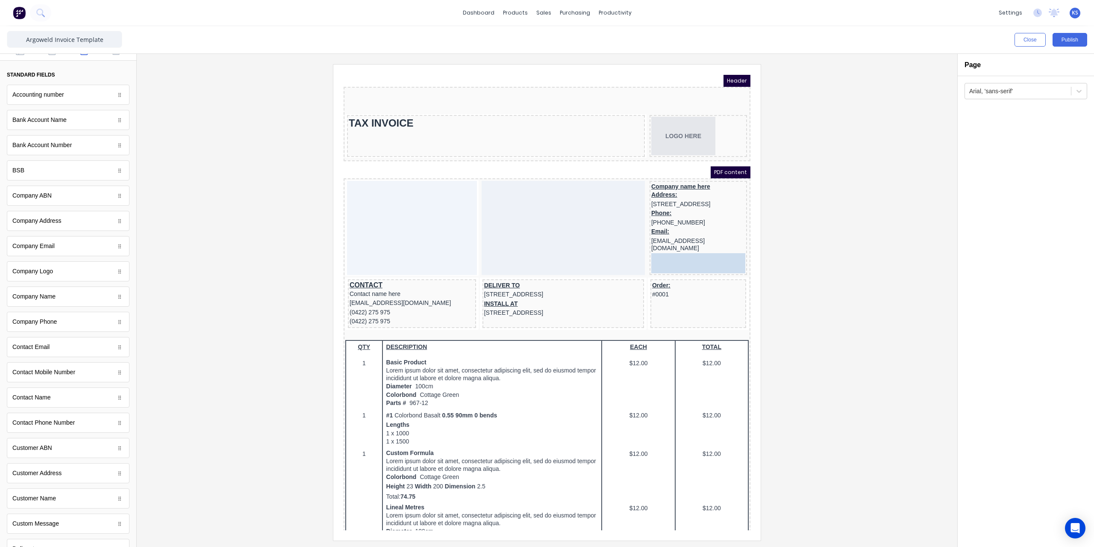
drag, startPoint x: 64, startPoint y: 197, endPoint x: 682, endPoint y: 253, distance: 620.4
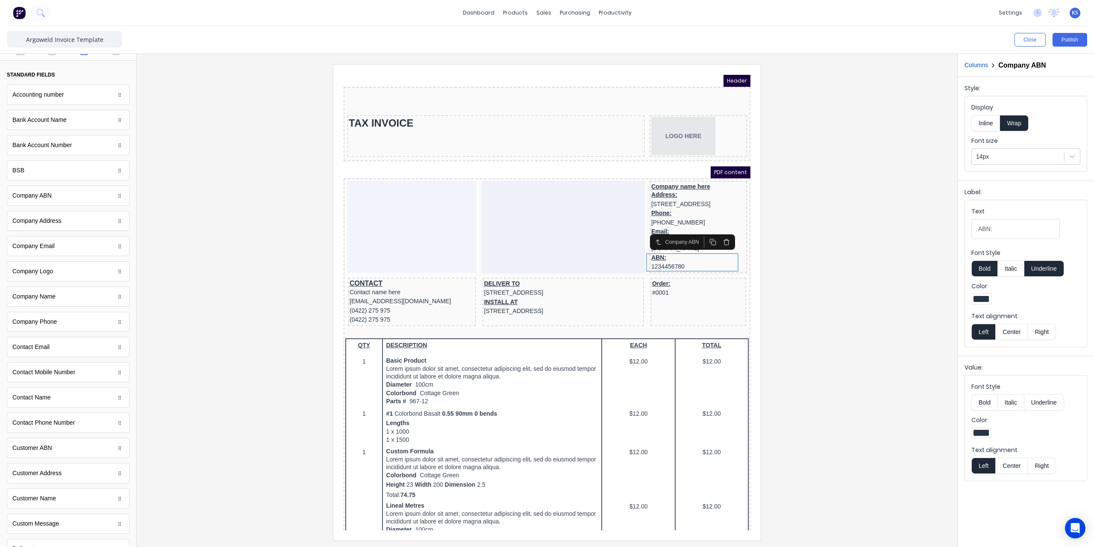
click at [865, 228] on div at bounding box center [547, 302] width 807 height 476
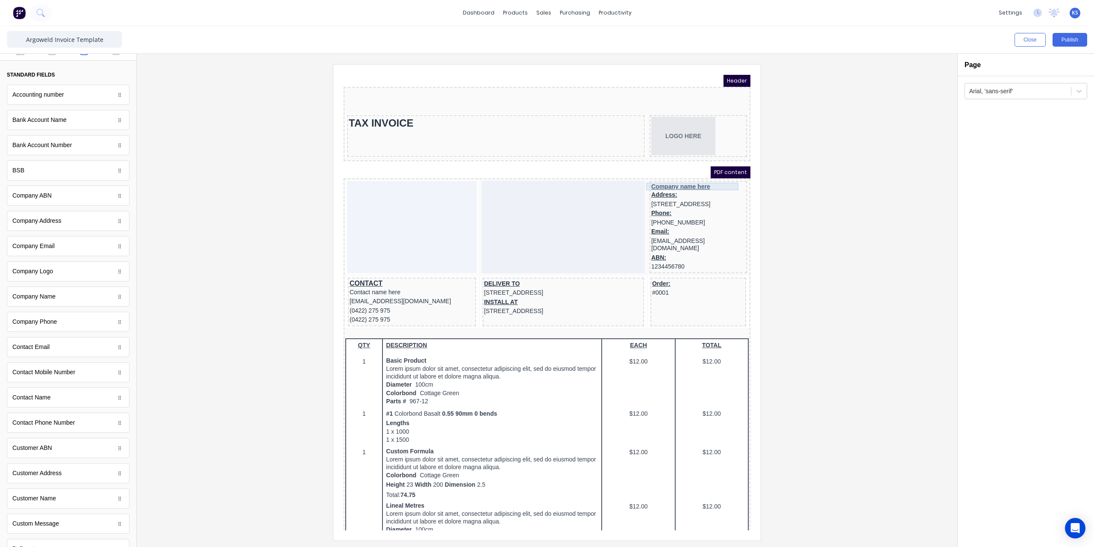
click at [658, 179] on div "Company name here" at bounding box center [688, 176] width 94 height 8
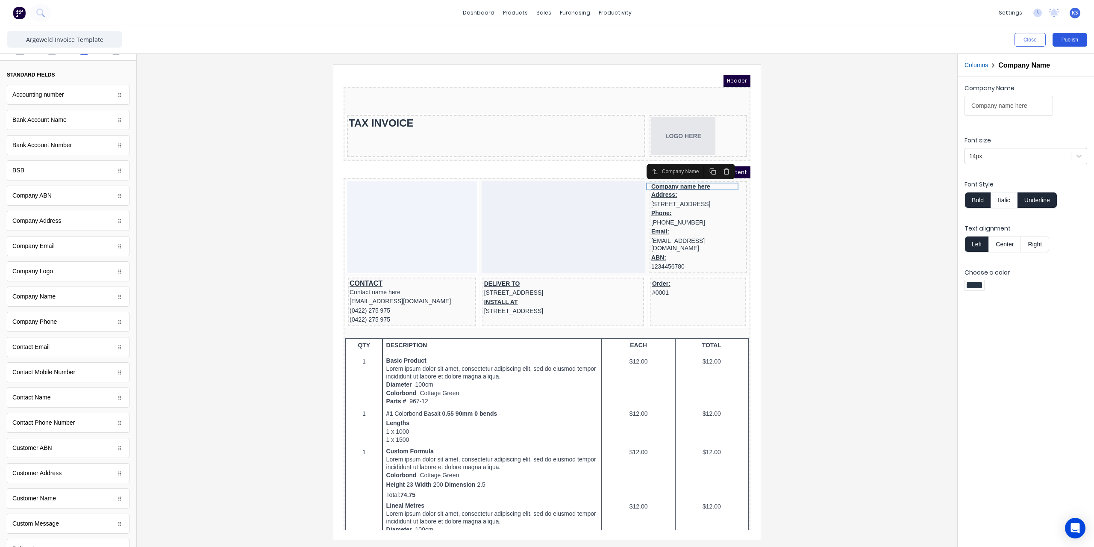
click at [1061, 41] on button "Publish" at bounding box center [1069, 40] width 35 height 14
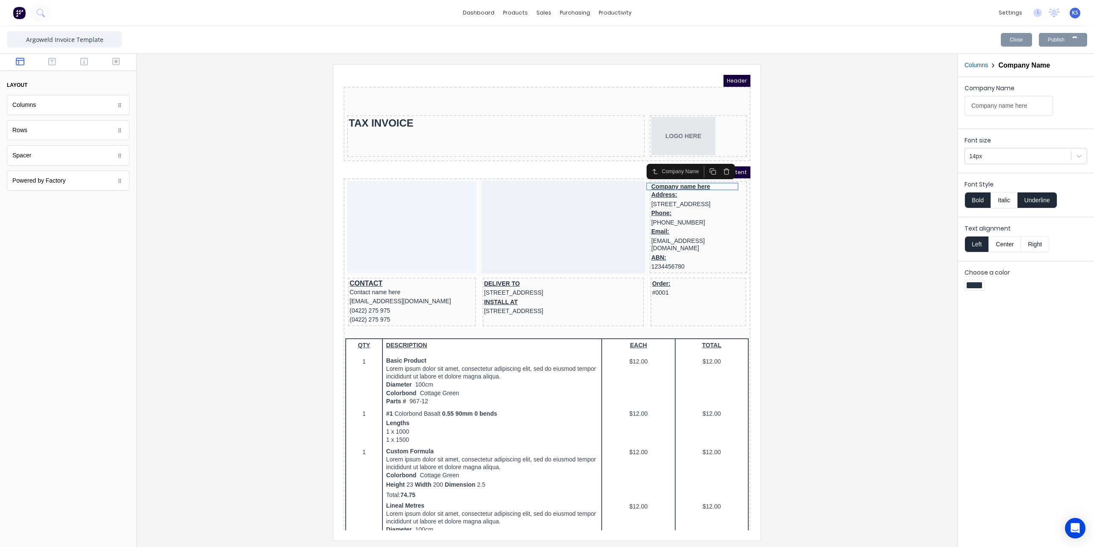
scroll to position [0, 0]
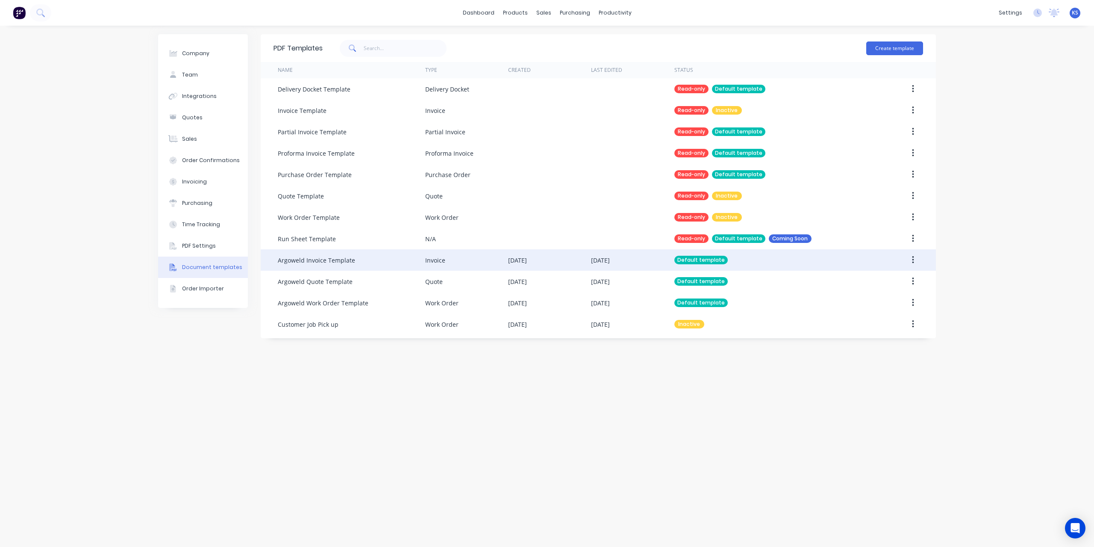
click at [916, 259] on button "button" at bounding box center [913, 259] width 20 height 15
click at [886, 284] on div "Edit" at bounding box center [882, 282] width 66 height 12
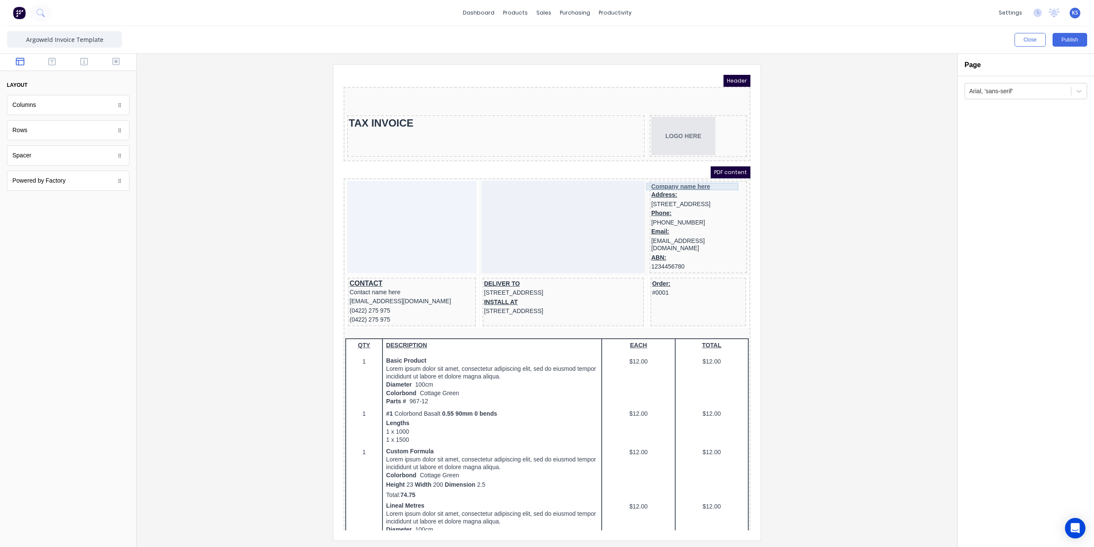
click at [673, 177] on div "Company name here" at bounding box center [688, 176] width 94 height 8
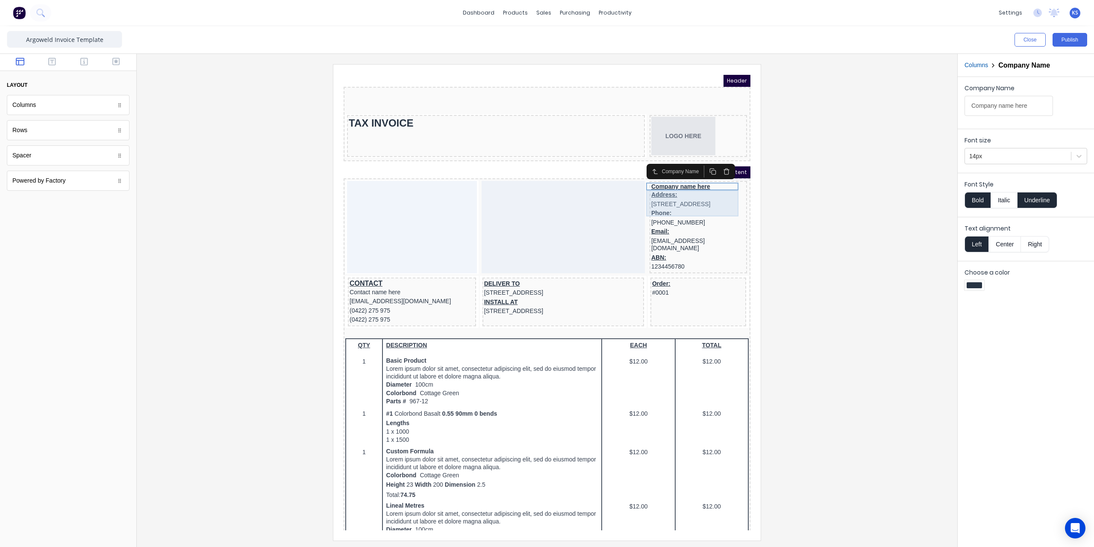
click at [676, 197] on div "Address: [STREET_ADDRESS]" at bounding box center [688, 189] width 94 height 18
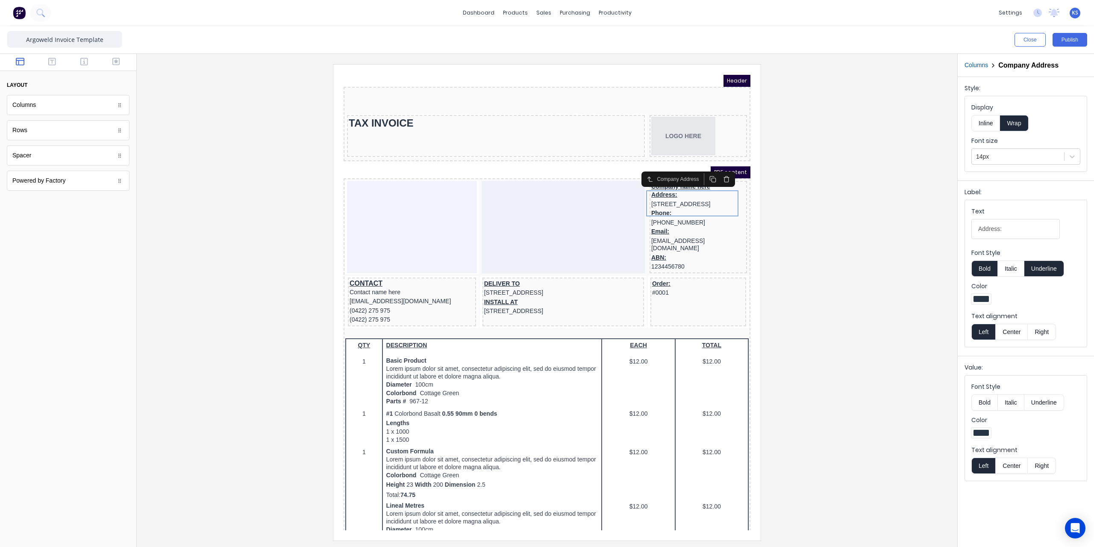
click at [988, 126] on button "Inline" at bounding box center [985, 123] width 29 height 16
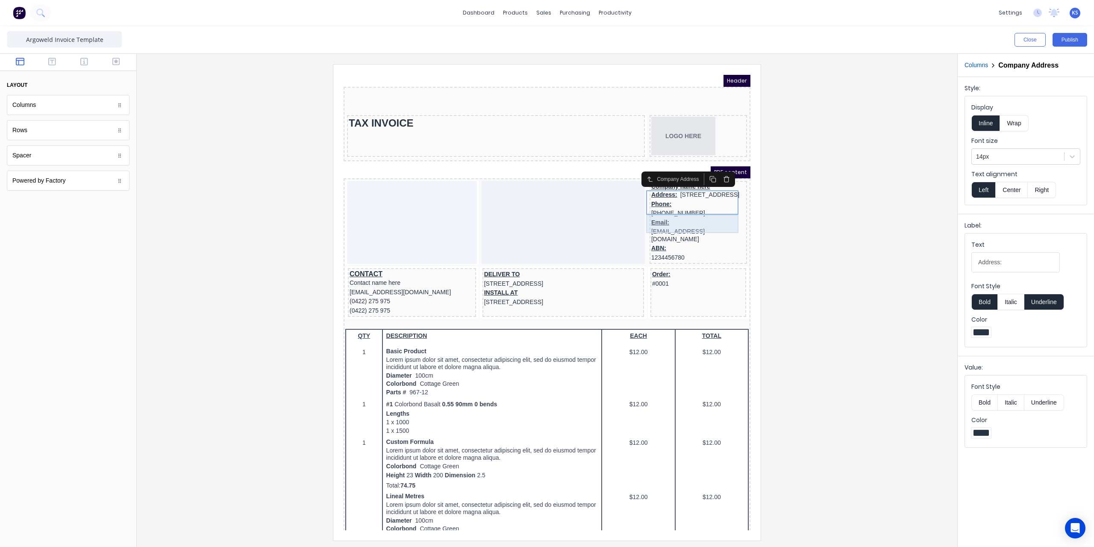
click at [671, 208] on div "Phone: [PHONE_NUMBER]" at bounding box center [688, 198] width 94 height 18
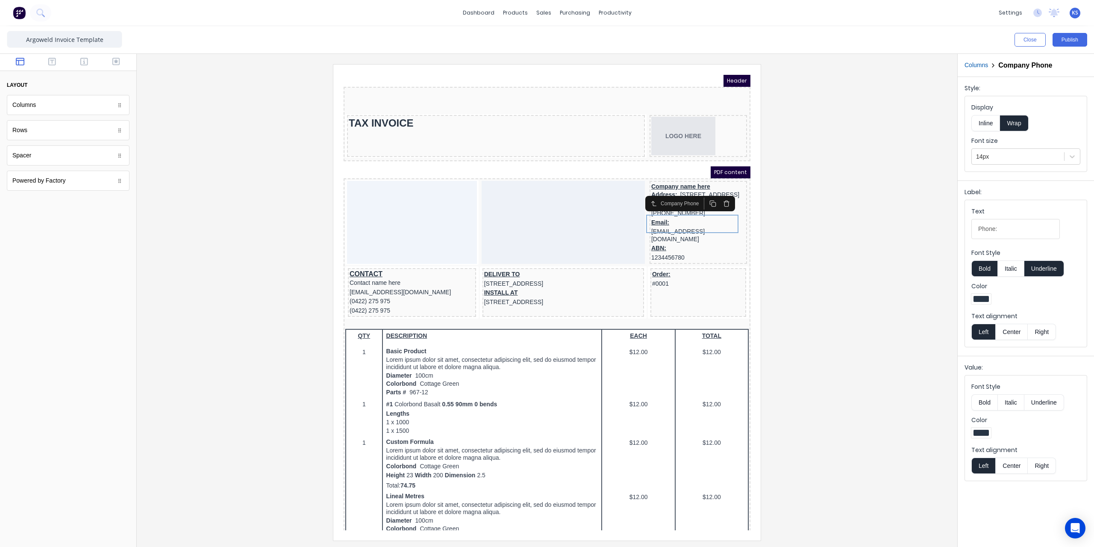
click at [984, 126] on button "Inline" at bounding box center [985, 123] width 29 height 16
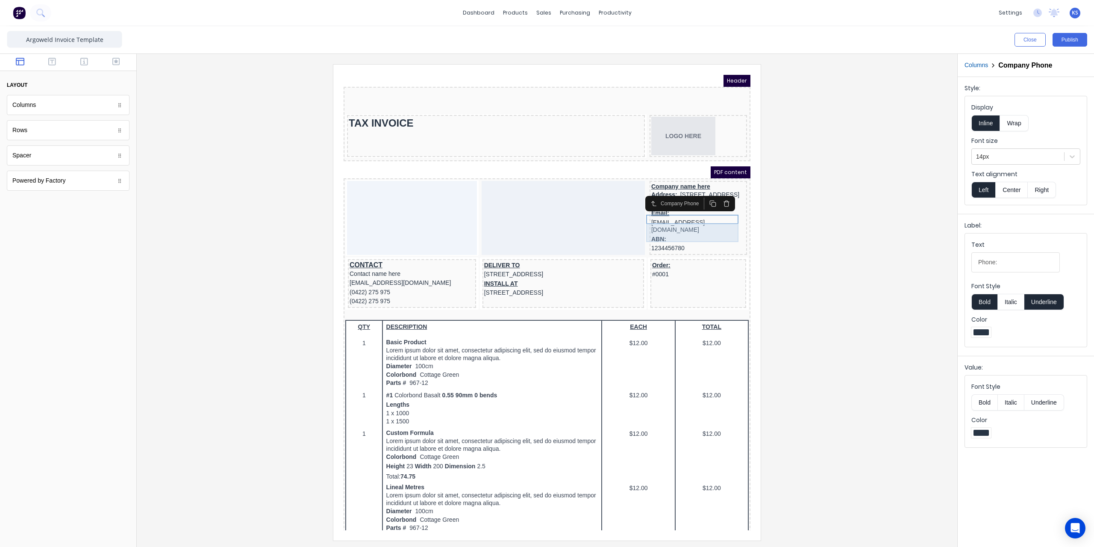
click at [671, 222] on div "Email: [EMAIL_ADDRESS][DOMAIN_NAME]" at bounding box center [688, 211] width 94 height 26
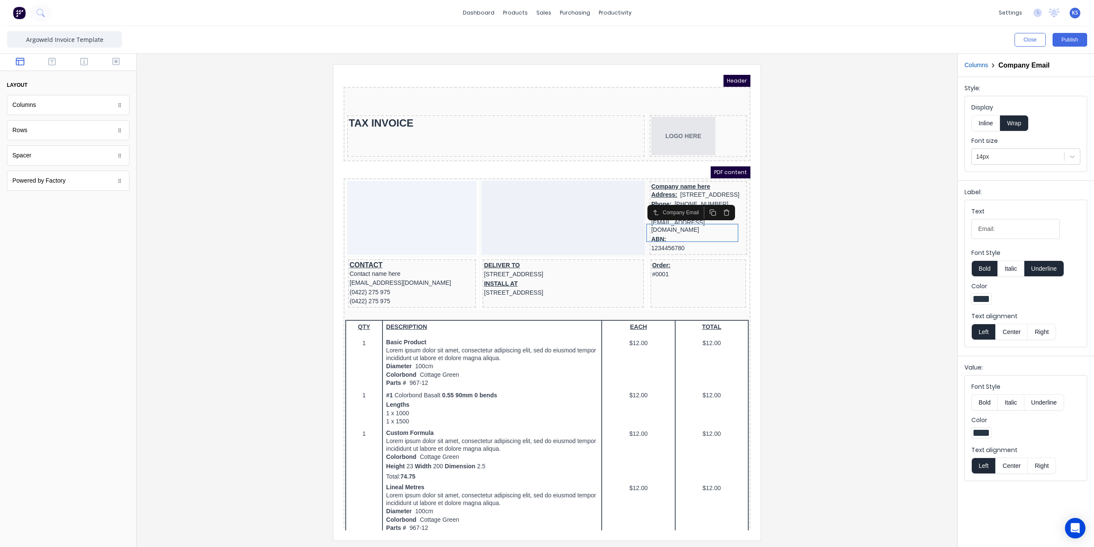
click at [988, 126] on button "Inline" at bounding box center [985, 123] width 29 height 16
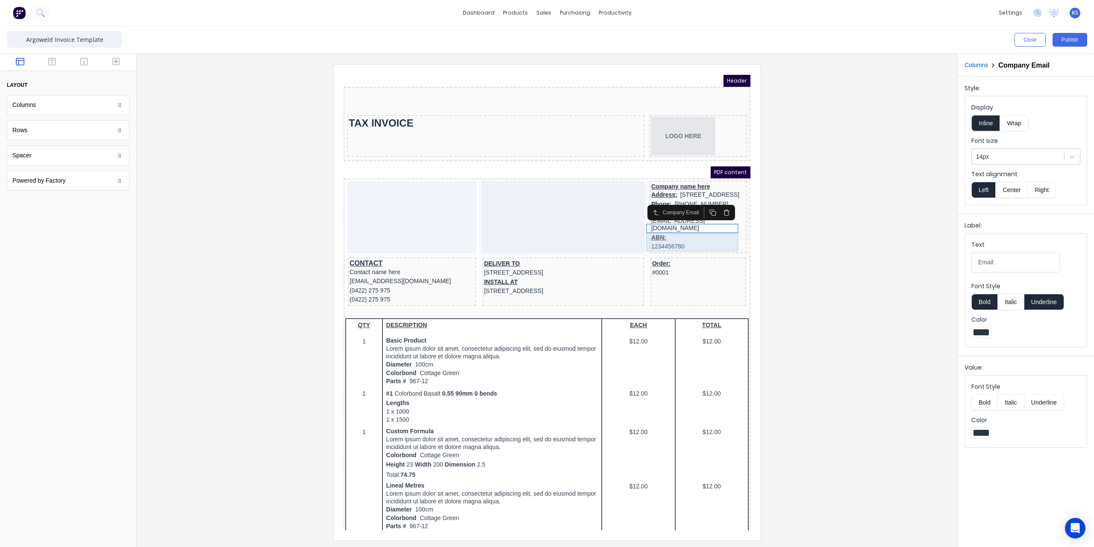
click at [655, 230] on div "ABN: 1234456780" at bounding box center [688, 232] width 94 height 18
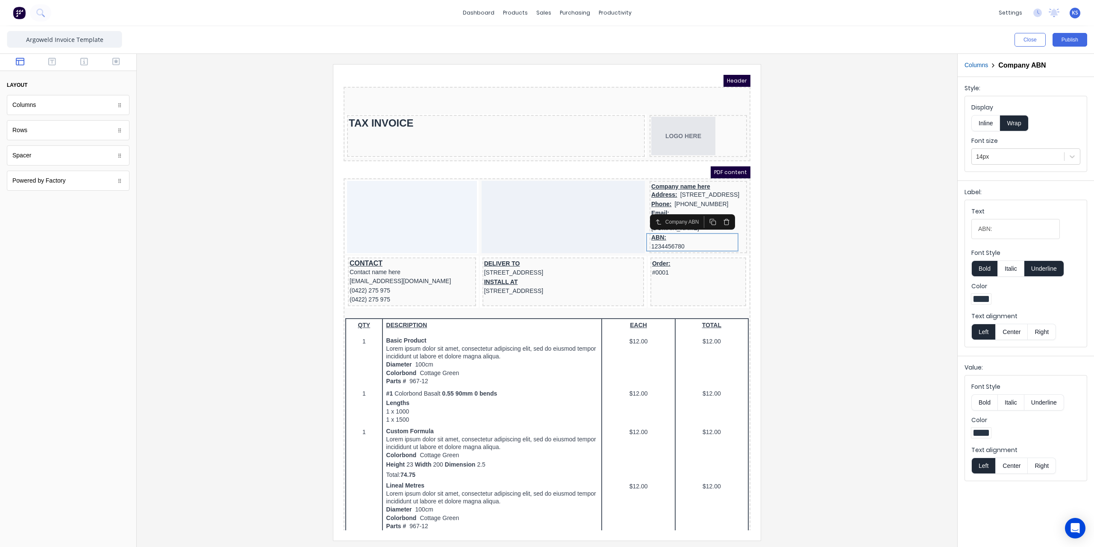
click at [987, 119] on button "Inline" at bounding box center [985, 123] width 29 height 16
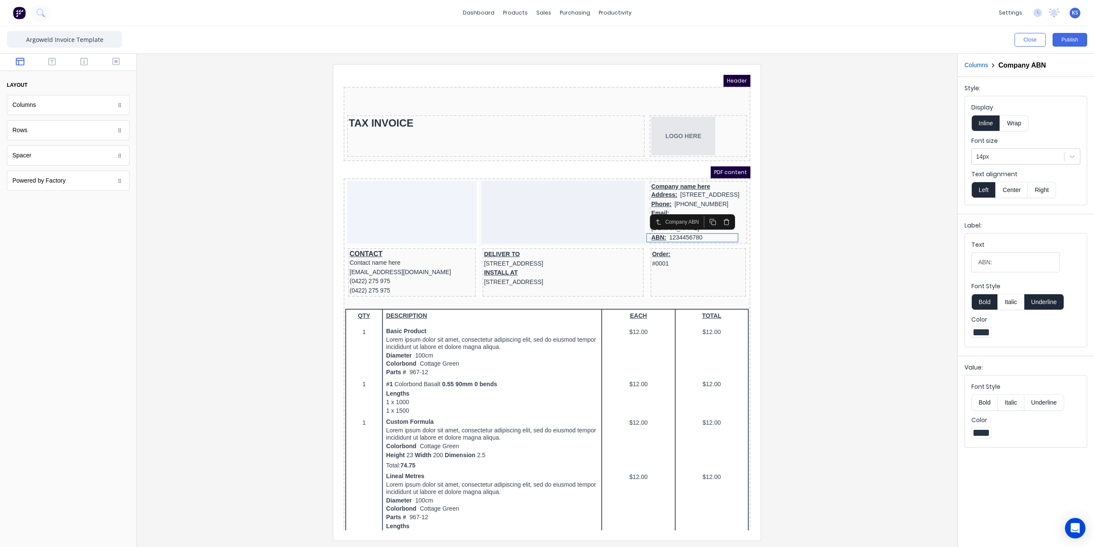
click at [1037, 306] on button "Underline" at bounding box center [1044, 302] width 40 height 16
click at [641, 217] on div "Company ABN" at bounding box center [667, 212] width 54 height 12
click at [1018, 189] on button "Center" at bounding box center [1011, 190] width 32 height 16
click at [980, 190] on button "Left" at bounding box center [983, 190] width 24 height 16
click at [813, 227] on div at bounding box center [547, 302] width 807 height 476
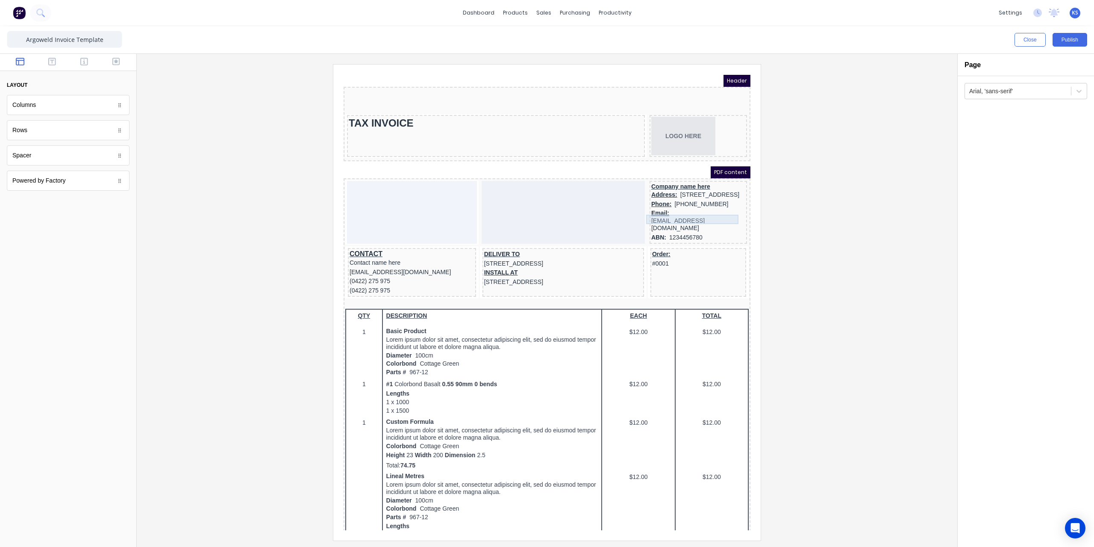
click at [643, 199] on div "Phone: [PHONE_NUMBER]" at bounding box center [688, 193] width 94 height 9
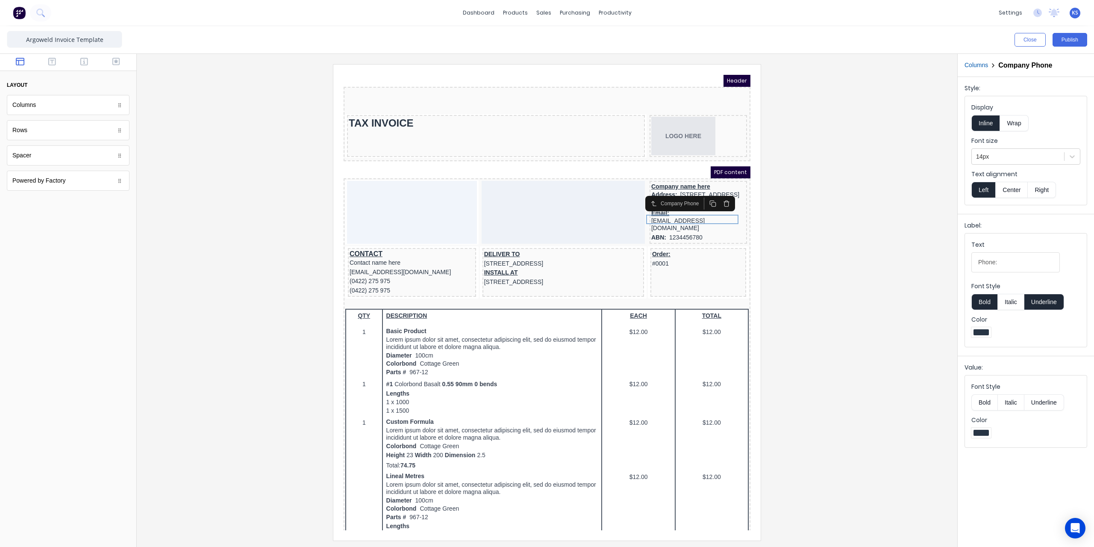
click at [1037, 301] on button "Underline" at bounding box center [1044, 302] width 40 height 16
click at [646, 215] on div "Email: [EMAIL_ADDRESS][DOMAIN_NAME]" at bounding box center [688, 210] width 94 height 24
click at [1046, 297] on button "Underline" at bounding box center [1044, 302] width 40 height 16
click at [653, 182] on div "Address: [STREET_ADDRESS]" at bounding box center [688, 184] width 94 height 9
click at [1045, 301] on button "Underline" at bounding box center [1044, 302] width 40 height 16
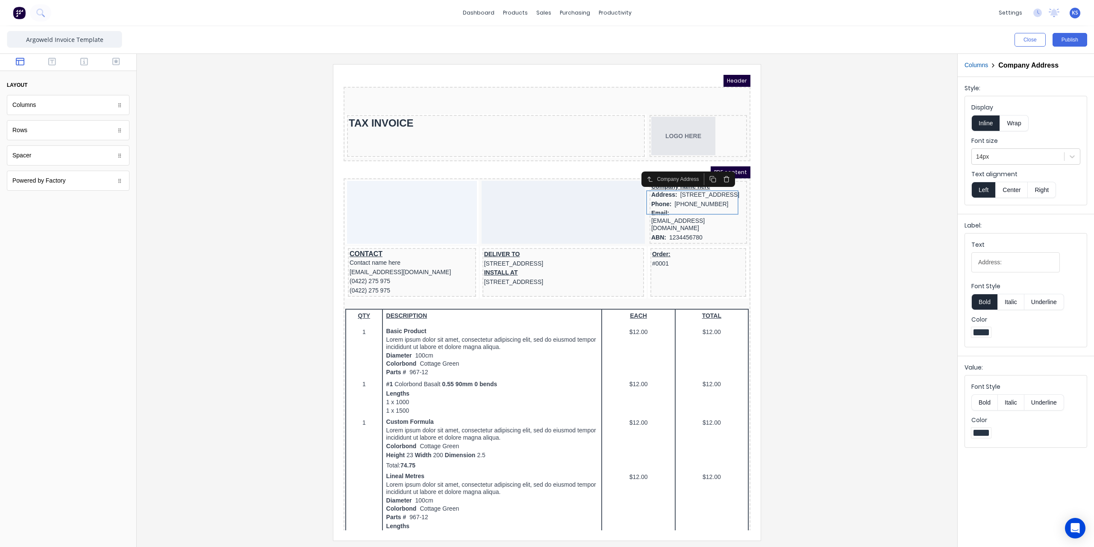
click at [862, 275] on div at bounding box center [547, 302] width 807 height 476
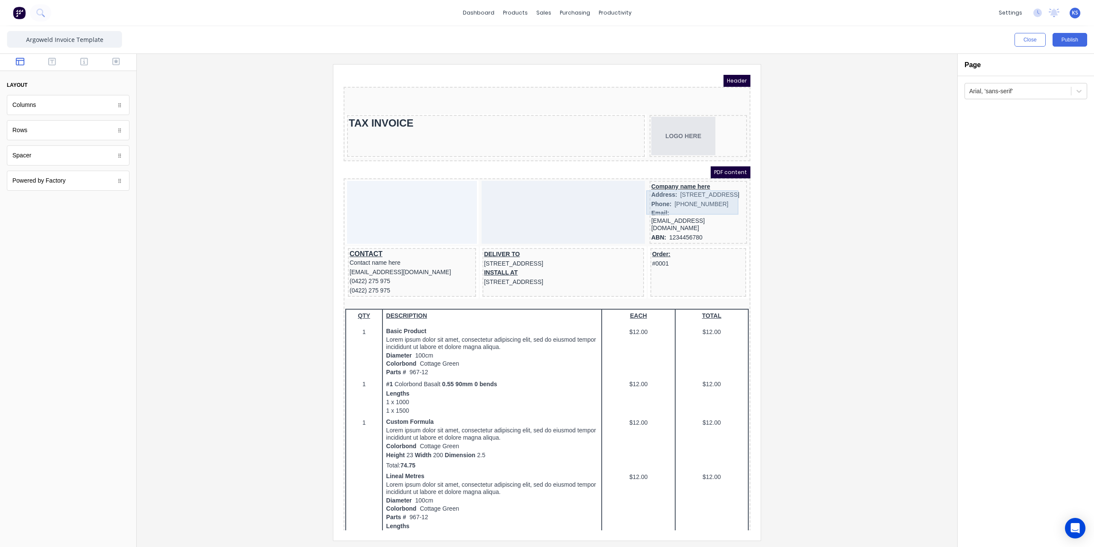
click at [693, 189] on div "Address: [STREET_ADDRESS]" at bounding box center [688, 184] width 94 height 9
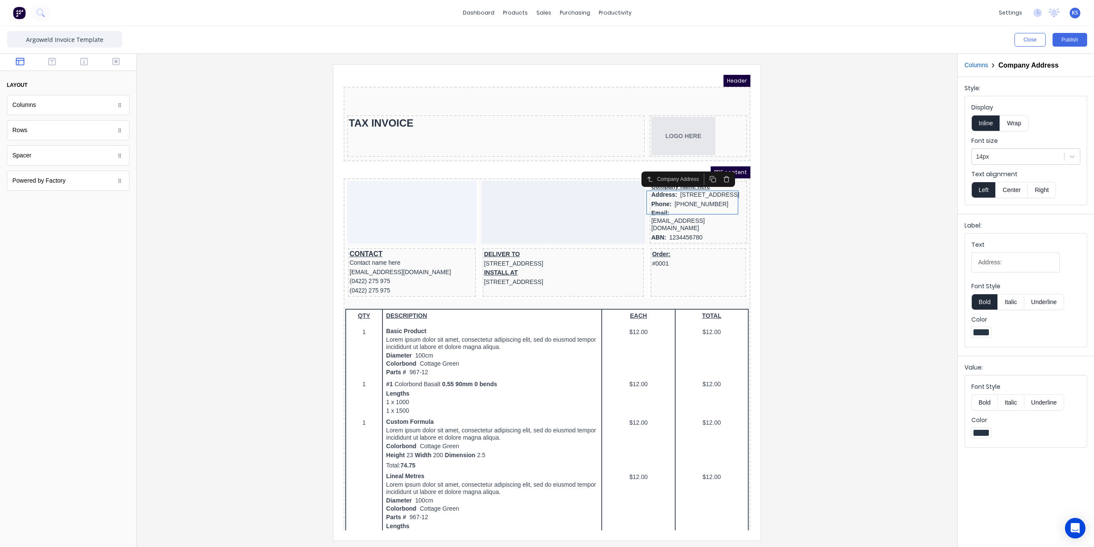
click at [1016, 126] on button "Wrap" at bounding box center [1014, 123] width 28 height 16
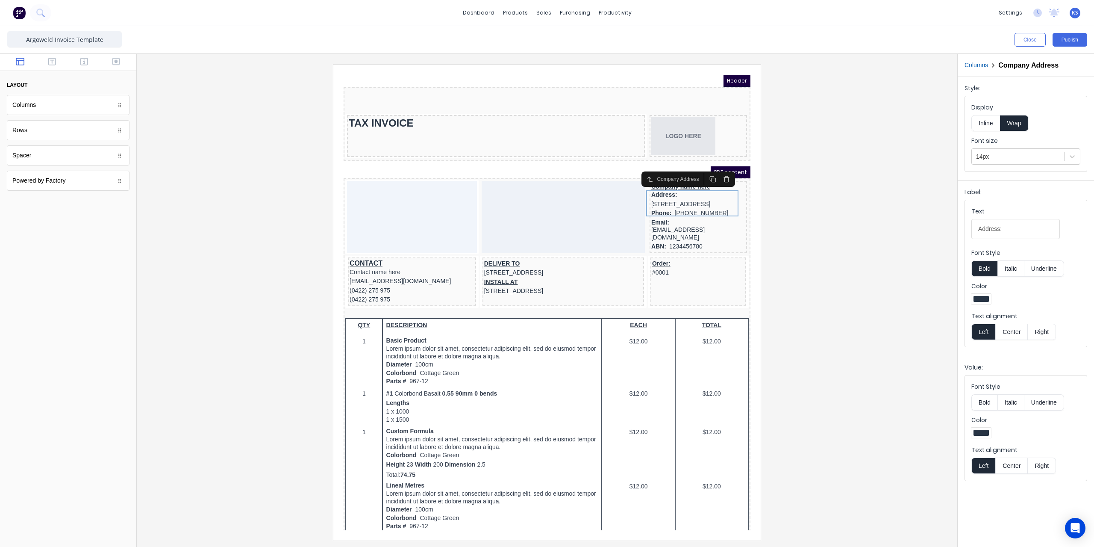
click at [874, 142] on div at bounding box center [547, 302] width 807 height 476
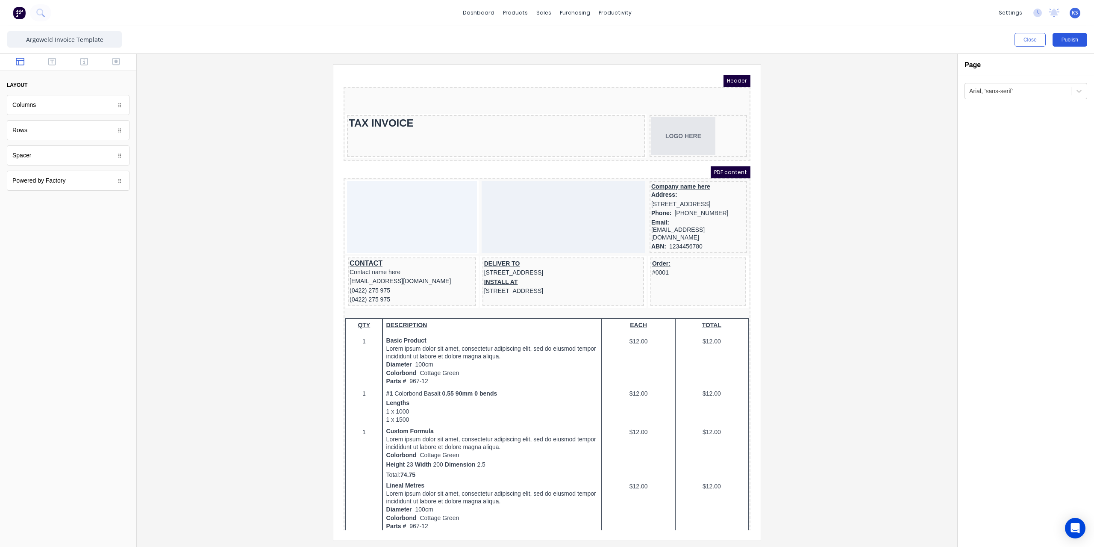
click at [1072, 42] on button "Publish" at bounding box center [1069, 40] width 35 height 14
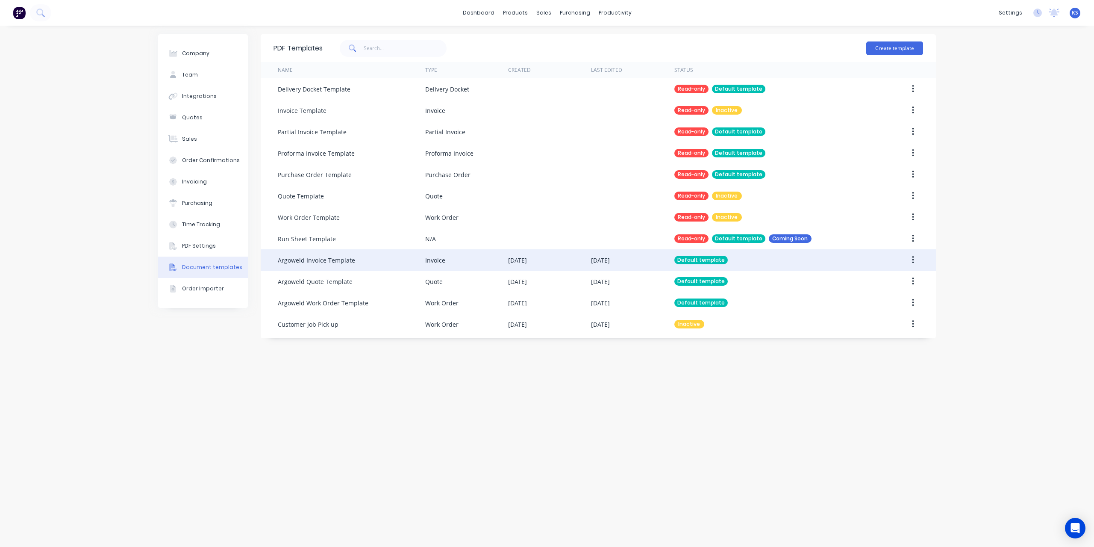
click at [901, 261] on div at bounding box center [895, 259] width 55 height 21
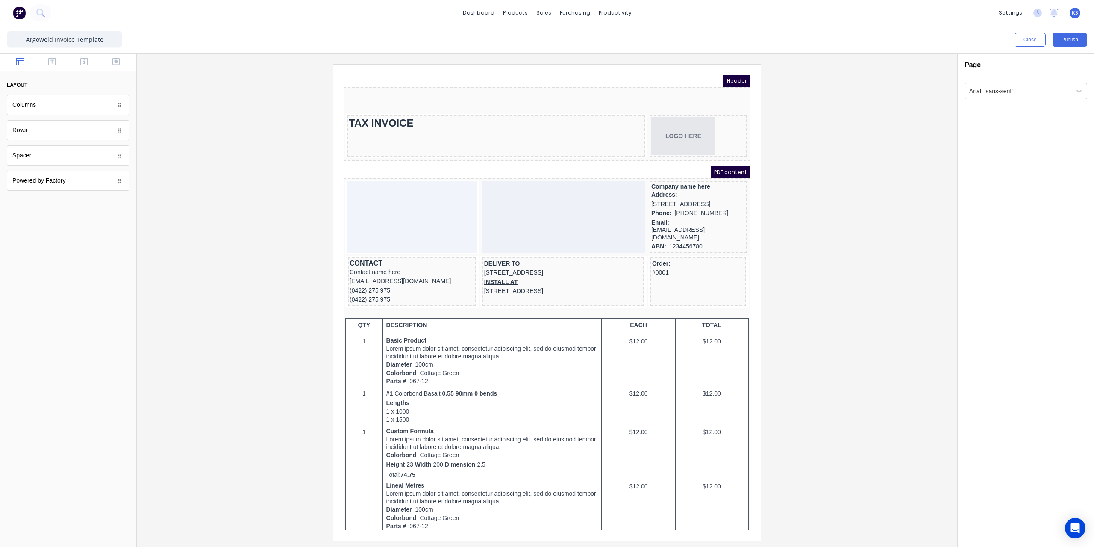
click at [655, 178] on div "Company name here" at bounding box center [688, 176] width 94 height 8
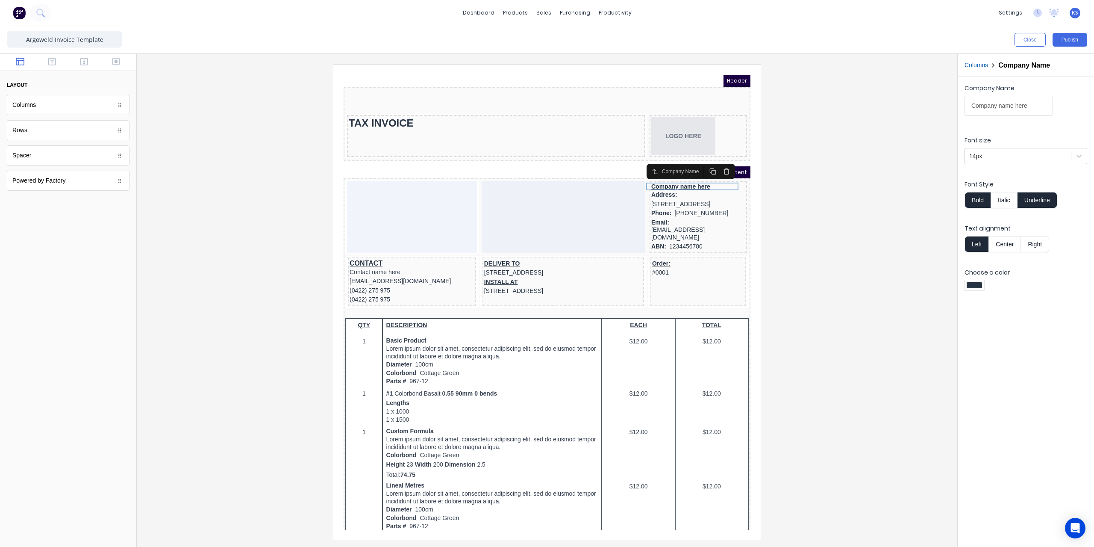
click at [1034, 194] on button "Underline" at bounding box center [1037, 200] width 40 height 16
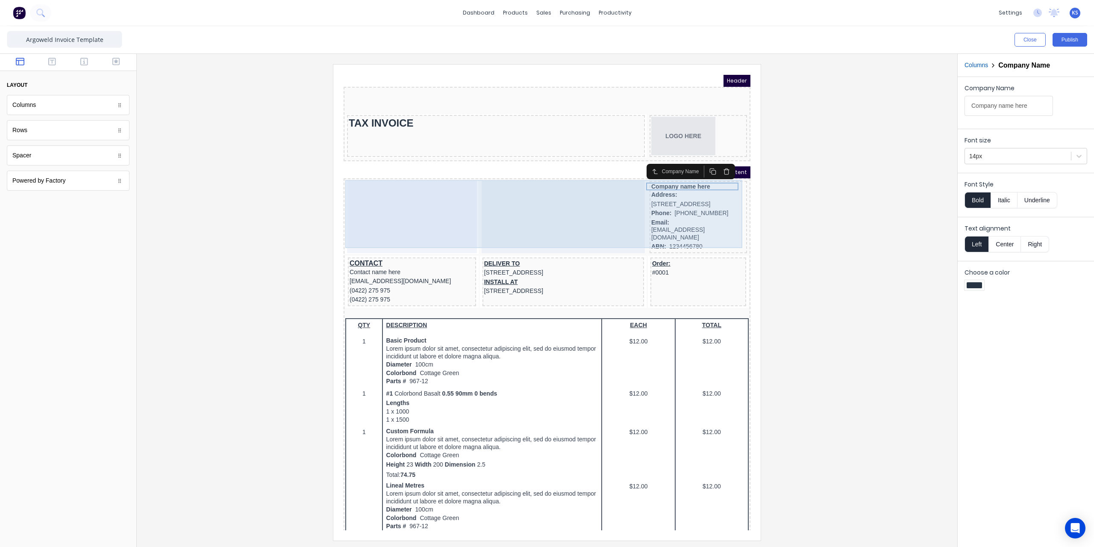
click at [414, 188] on div at bounding box center [402, 206] width 130 height 72
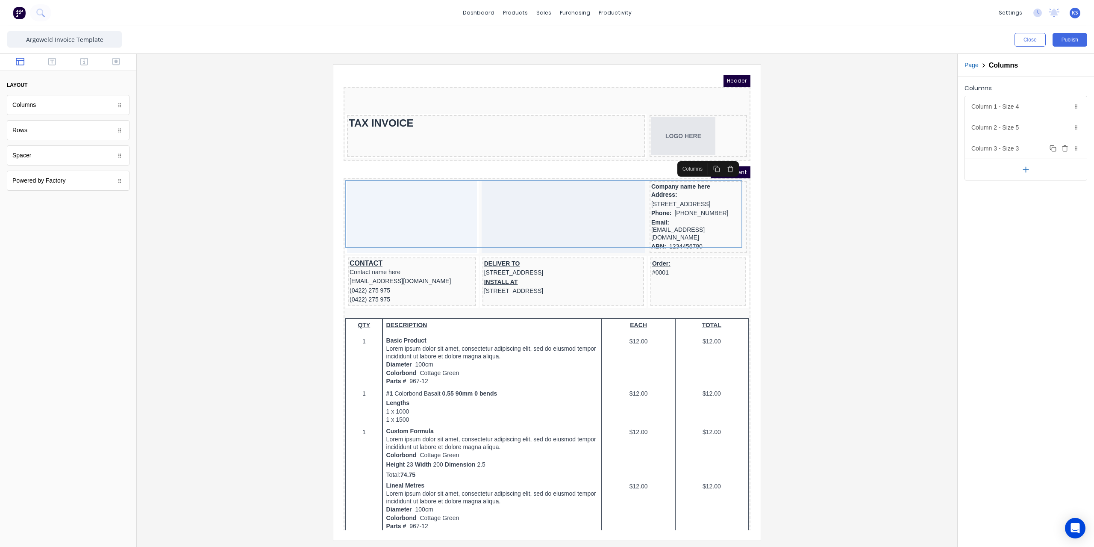
click at [994, 149] on div "Column 3 - Size 3 Duplicate Delete" at bounding box center [1026, 148] width 122 height 21
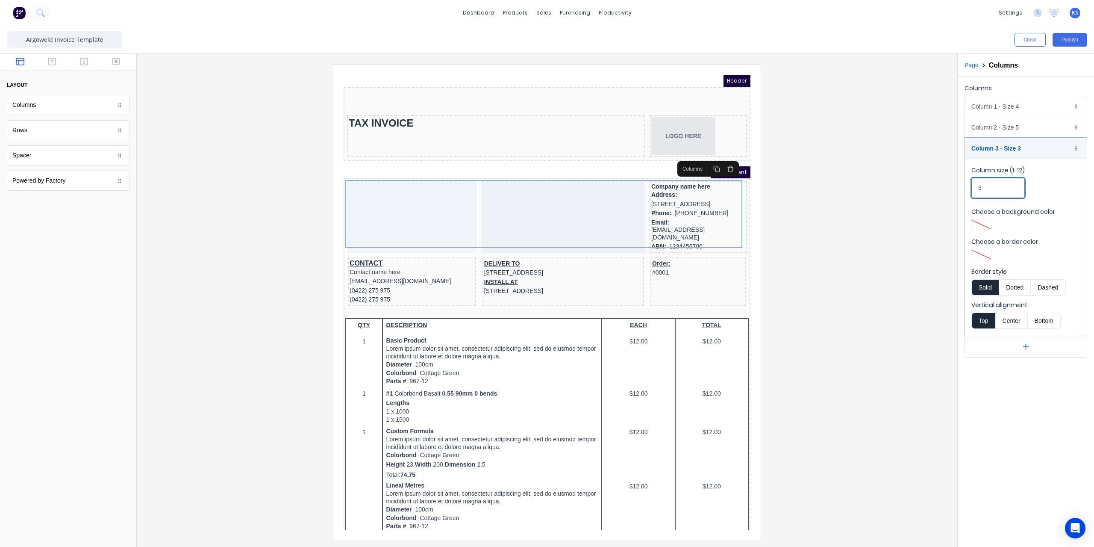
drag, startPoint x: 995, startPoint y: 184, endPoint x: 966, endPoint y: 189, distance: 29.1
click at [966, 189] on fieldset "Column size (1-12) 3 Choose a background color Choose a border color Border sty…" at bounding box center [1026, 247] width 122 height 177
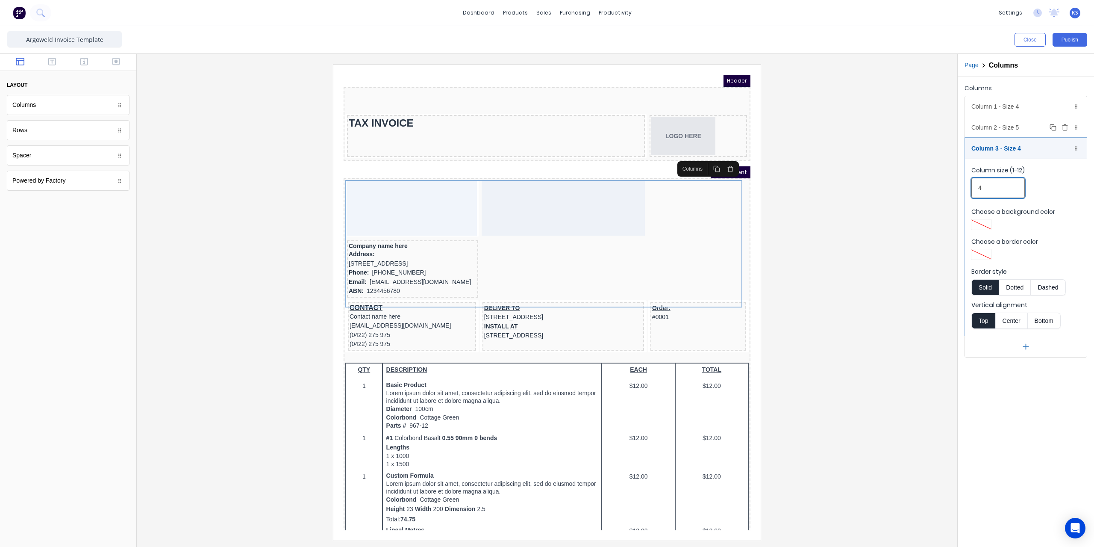
type input "4"
click at [996, 126] on div "Column 2 - Size 5 Duplicate Delete" at bounding box center [1026, 127] width 122 height 21
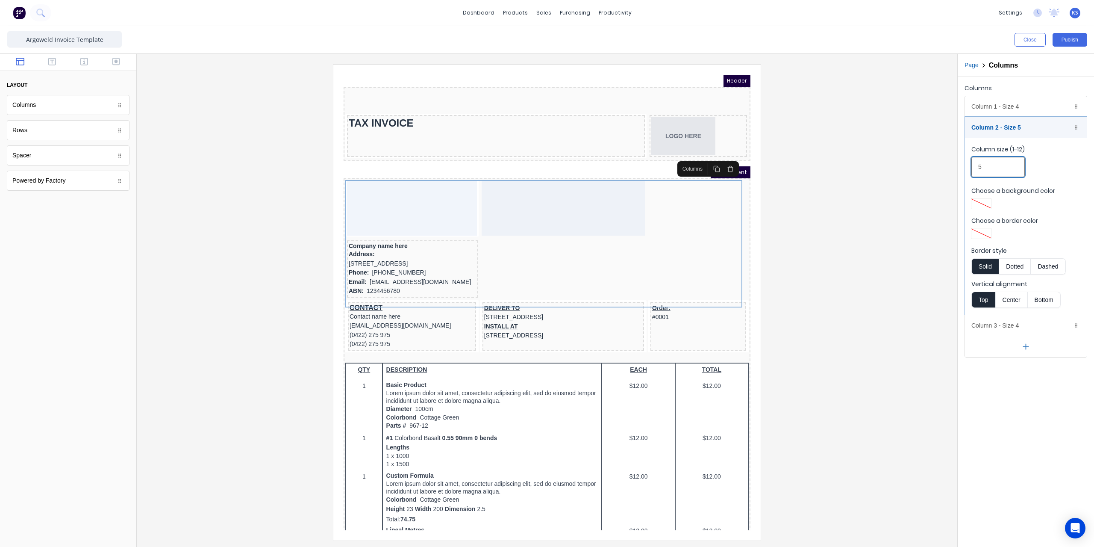
drag, startPoint x: 1005, startPoint y: 172, endPoint x: 977, endPoint y: 171, distance: 27.8
click at [977, 171] on input "5" at bounding box center [997, 167] width 53 height 20
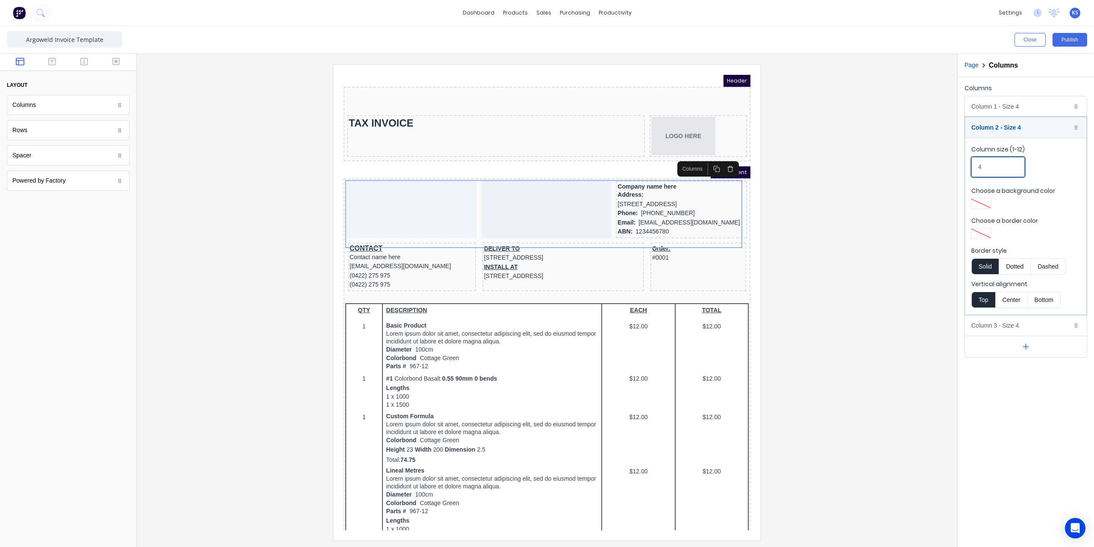
type input "4"
click at [832, 145] on div at bounding box center [547, 302] width 807 height 476
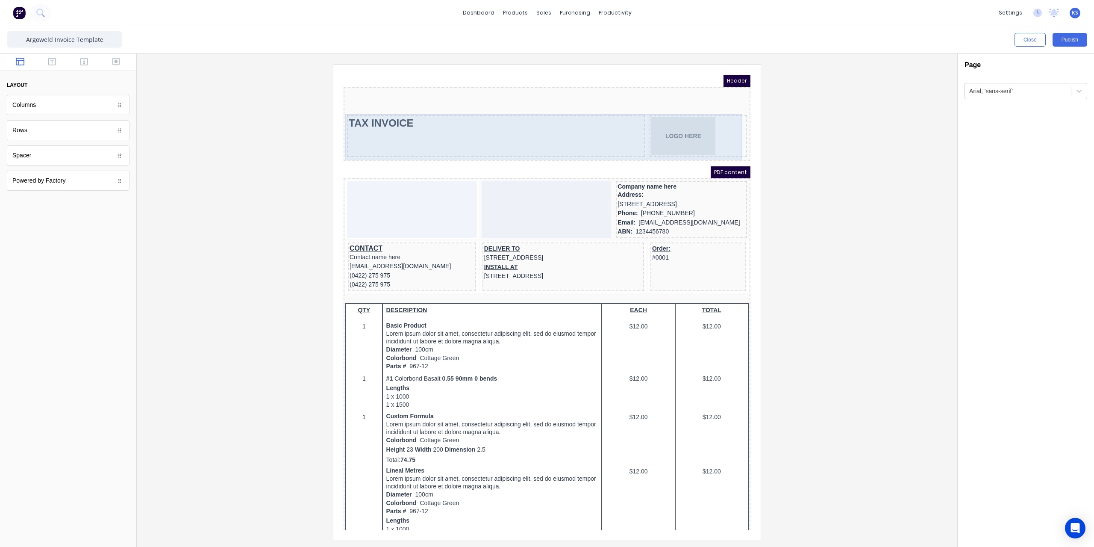
click at [579, 128] on div "TAX INVOICE" at bounding box center [486, 126] width 298 height 42
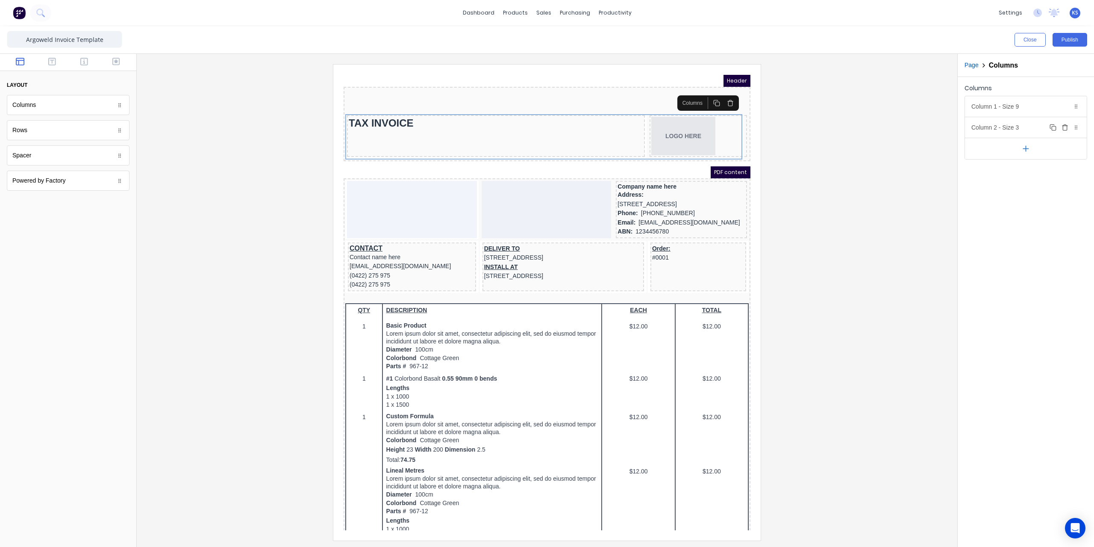
click at [1023, 126] on div "Column 2 - Size 3 Duplicate Delete" at bounding box center [1026, 127] width 122 height 21
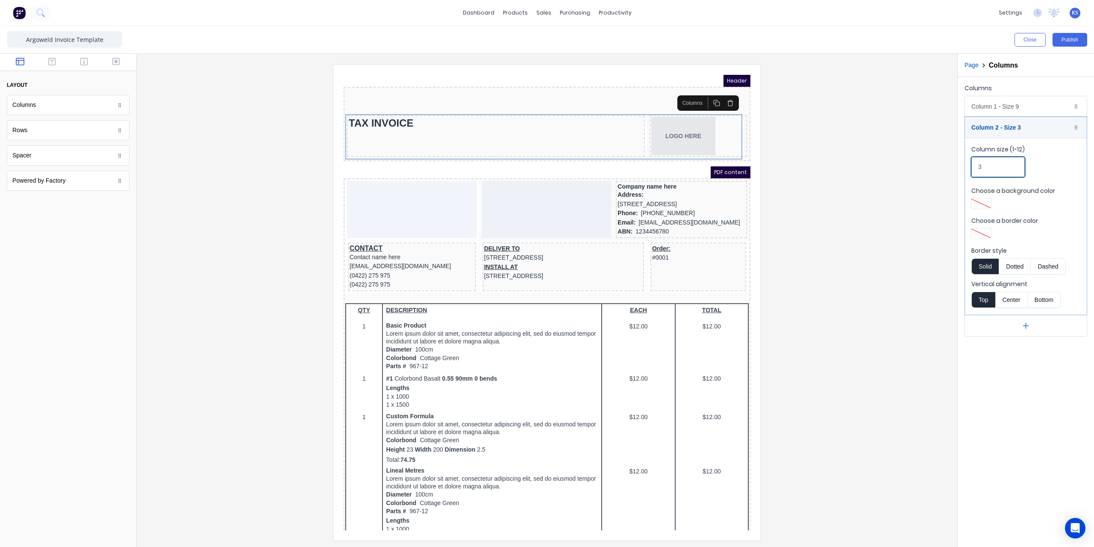
drag, startPoint x: 993, startPoint y: 168, endPoint x: 975, endPoint y: 170, distance: 18.5
click at [975, 170] on input "3" at bounding box center [997, 167] width 53 height 20
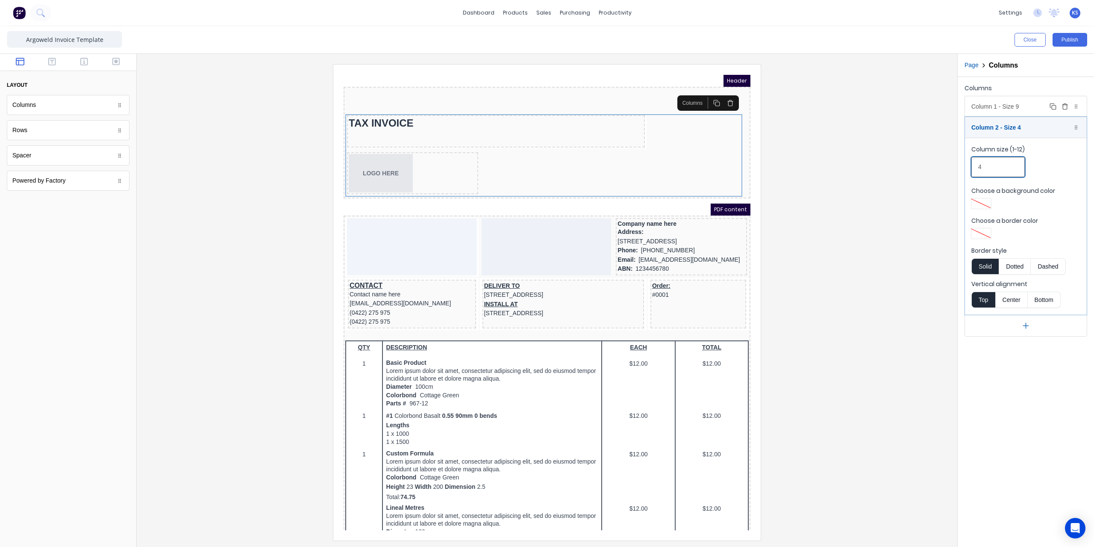
type input "4"
click at [991, 106] on div "Column 1 - Size 9 Duplicate Delete" at bounding box center [1026, 106] width 122 height 21
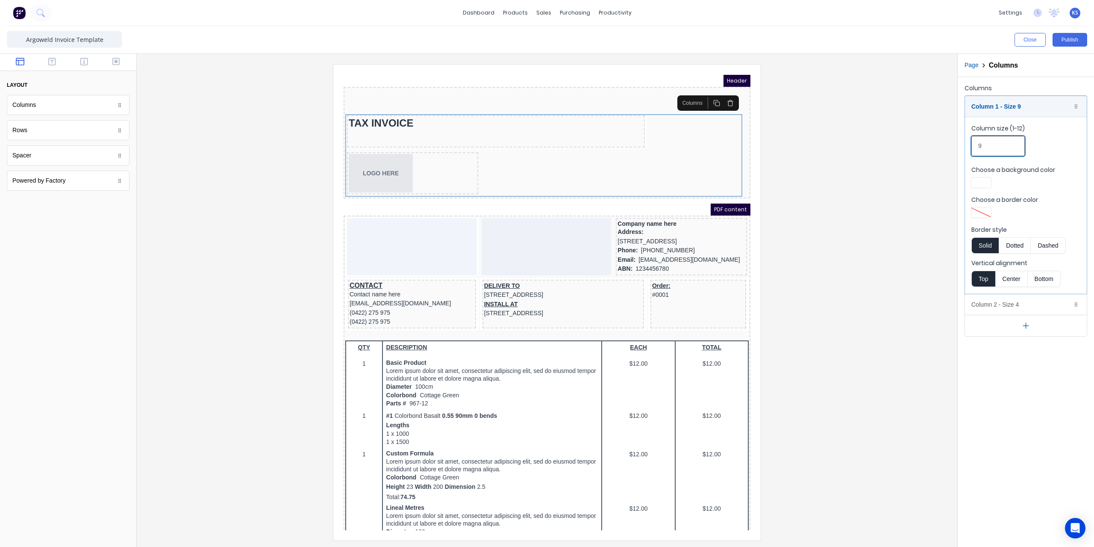
drag, startPoint x: 990, startPoint y: 150, endPoint x: 977, endPoint y: 150, distance: 13.2
click at [977, 150] on input "9" at bounding box center [997, 146] width 53 height 20
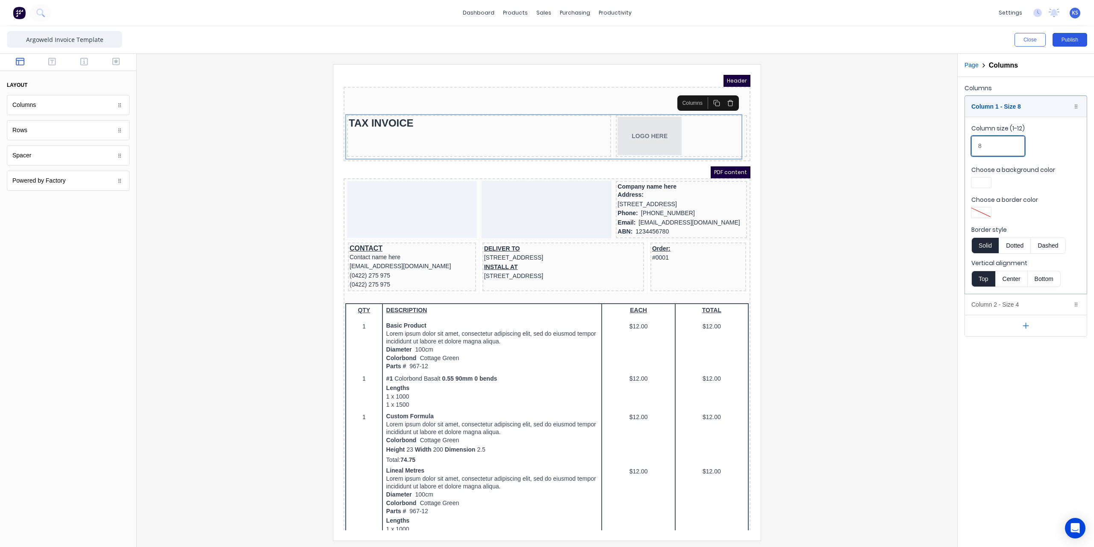
type input "8"
click at [1082, 44] on button "Publish" at bounding box center [1069, 40] width 35 height 14
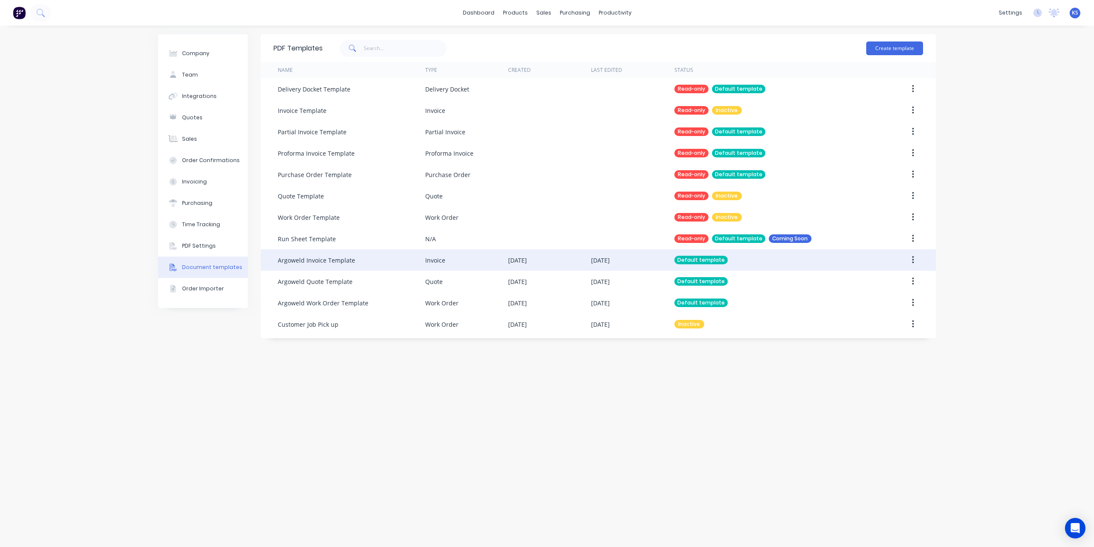
click at [918, 262] on button "button" at bounding box center [913, 259] width 20 height 15
click at [875, 284] on div "Edit" at bounding box center [882, 282] width 66 height 12
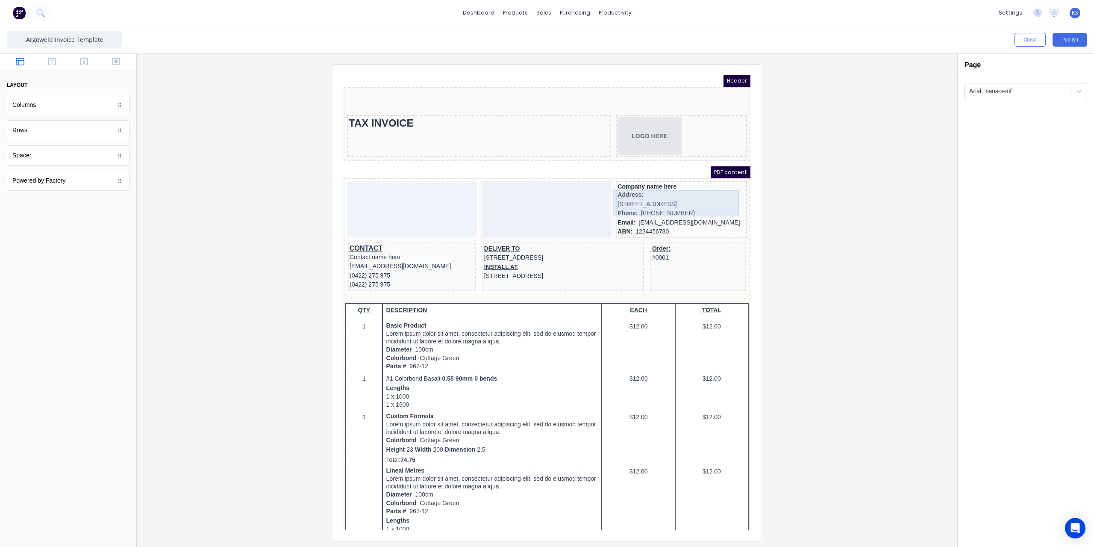
click at [615, 182] on div "Address: 234 Beach Road Gold Coast, Queensland, Australia, 4217" at bounding box center [671, 189] width 128 height 18
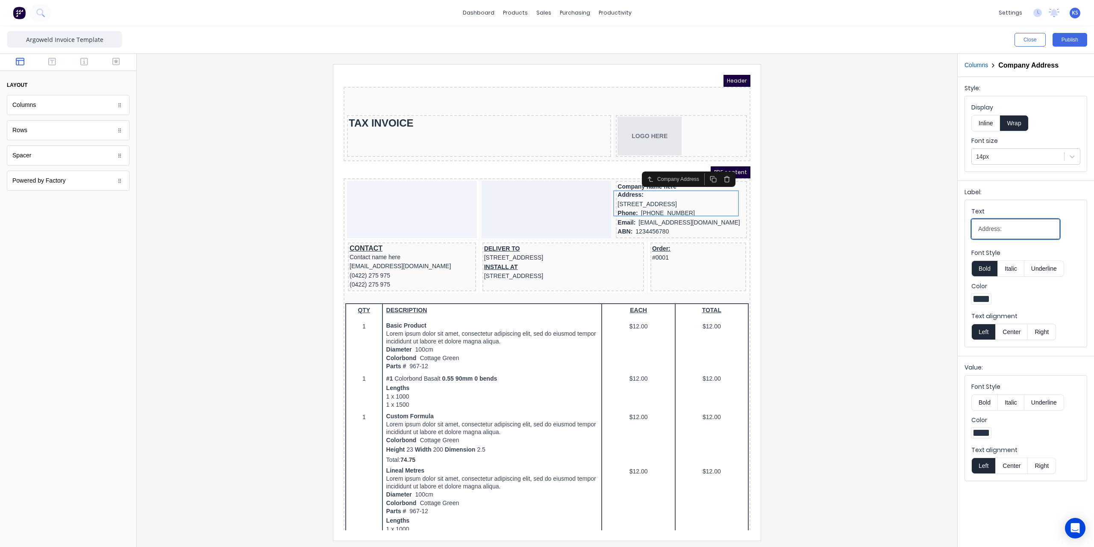
drag, startPoint x: 1009, startPoint y: 231, endPoint x: 956, endPoint y: 229, distance: 52.6
click at [956, 229] on div "Close Publish Components layout Columns Columns Rows Rows Spacer Spacer Powered…" at bounding box center [547, 286] width 1094 height 520
click at [1067, 38] on button "Publish" at bounding box center [1069, 40] width 35 height 14
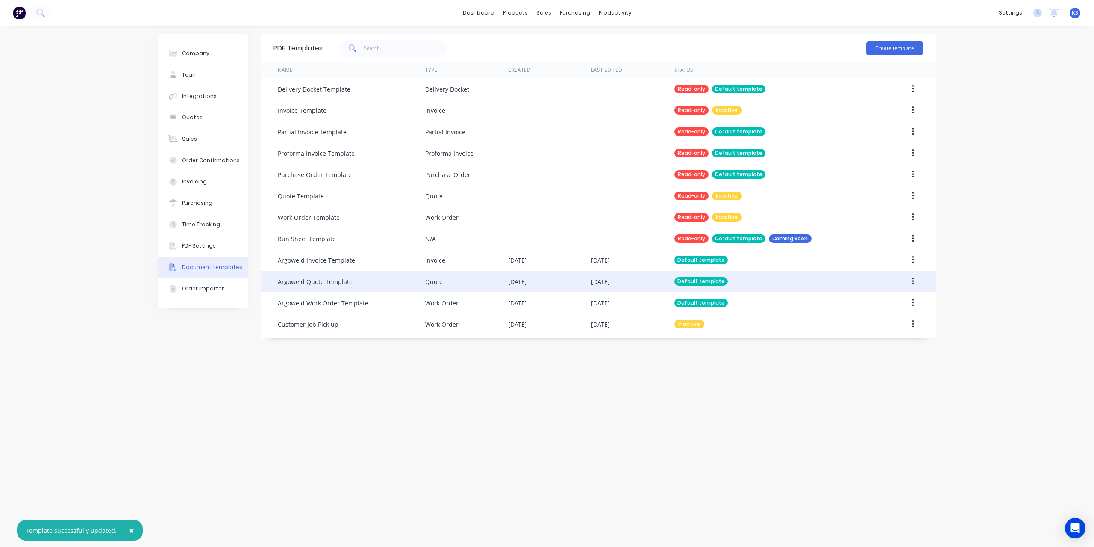
click at [911, 278] on button "button" at bounding box center [913, 280] width 20 height 15
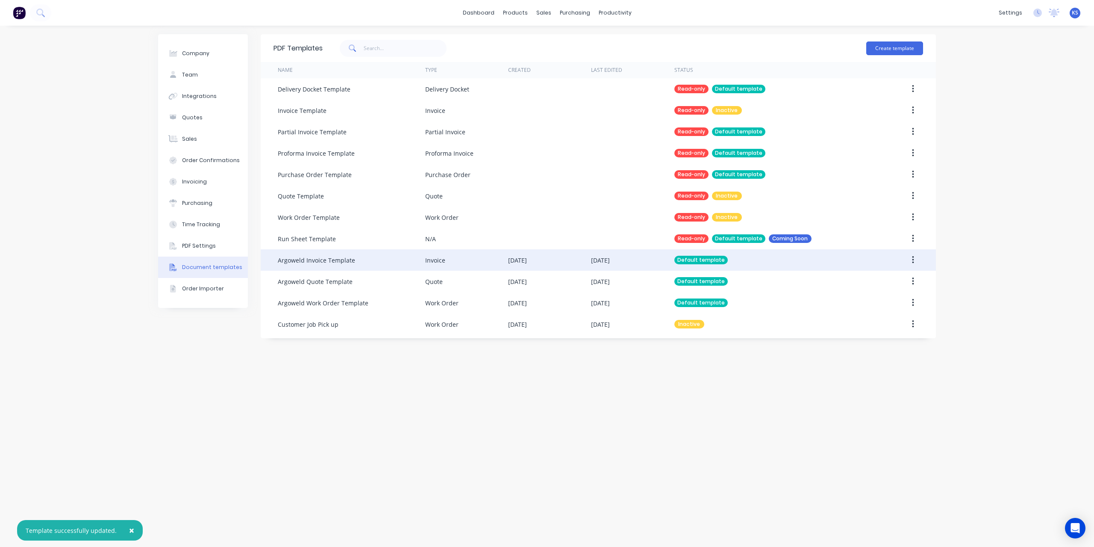
click at [914, 263] on button "button" at bounding box center [913, 259] width 20 height 15
click at [881, 286] on div "Edit" at bounding box center [882, 282] width 66 height 12
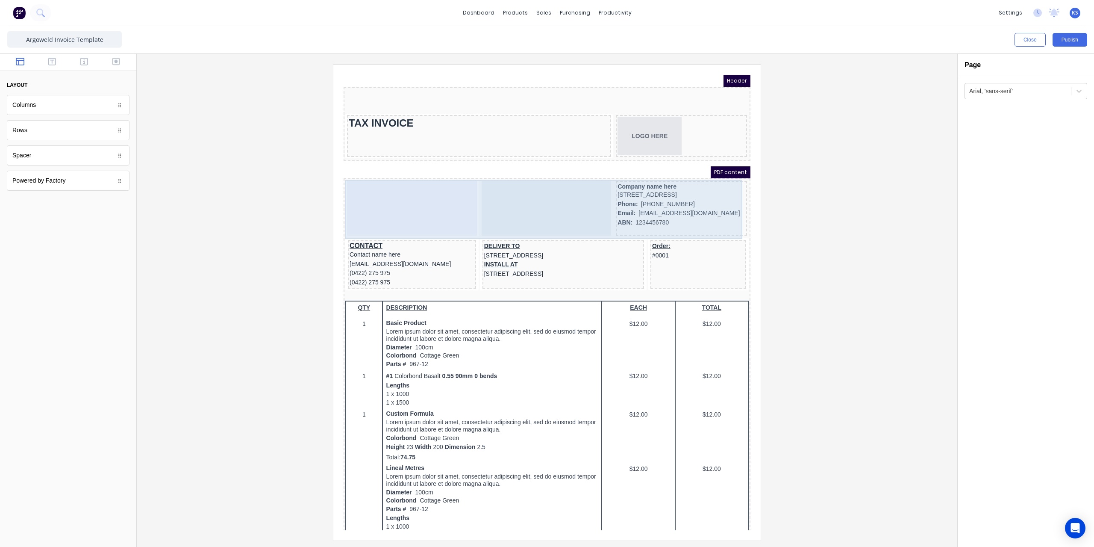
click at [512, 182] on div at bounding box center [536, 197] width 130 height 55
click at [389, 191] on div at bounding box center [402, 197] width 130 height 55
click at [413, 183] on div at bounding box center [402, 197] width 130 height 55
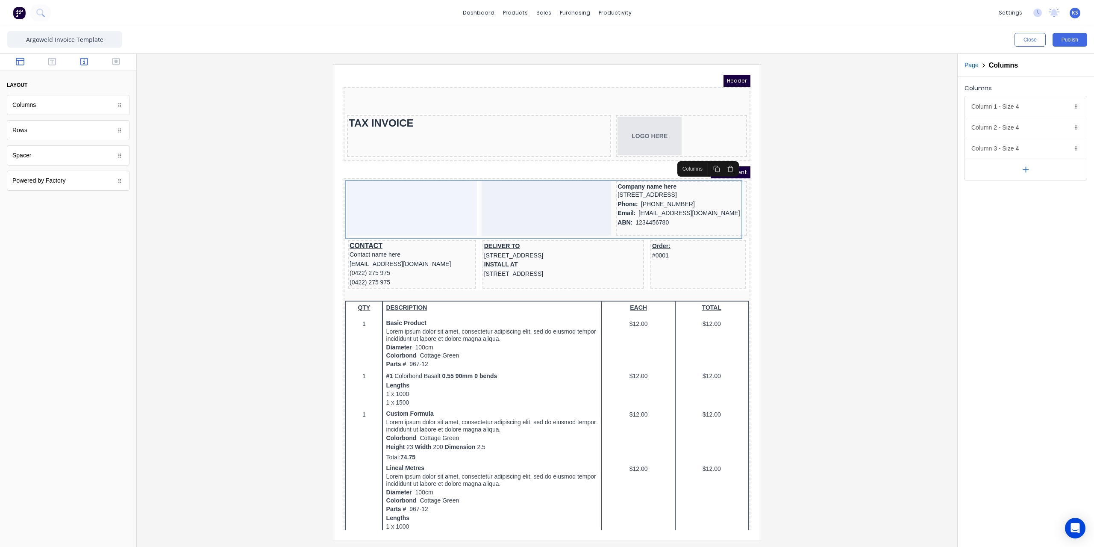
click at [81, 63] on button "button" at bounding box center [84, 62] width 27 height 10
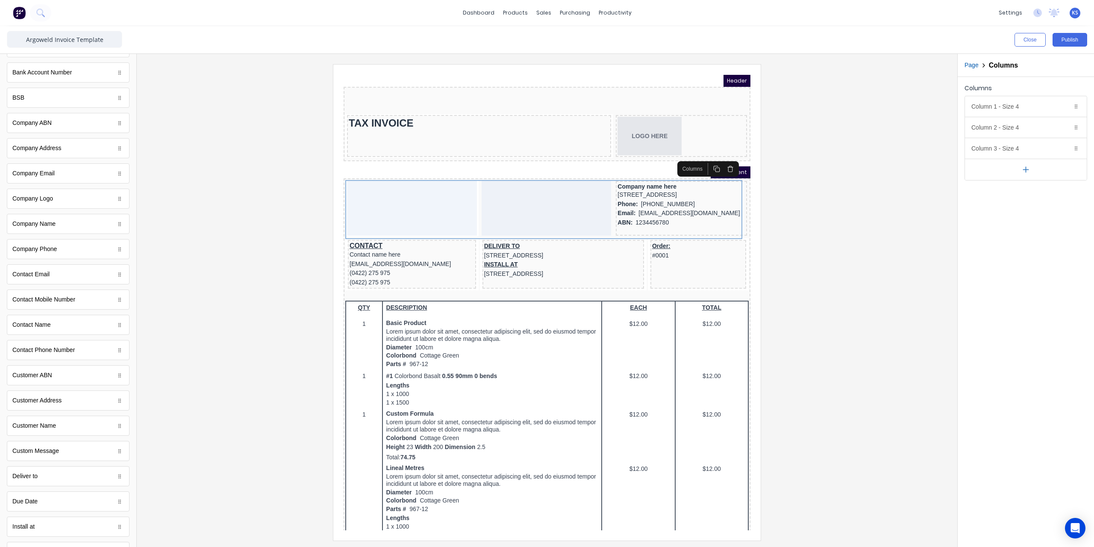
scroll to position [85, 0]
drag, startPoint x: 49, startPoint y: 422, endPoint x: 40, endPoint y: 114, distance: 307.8
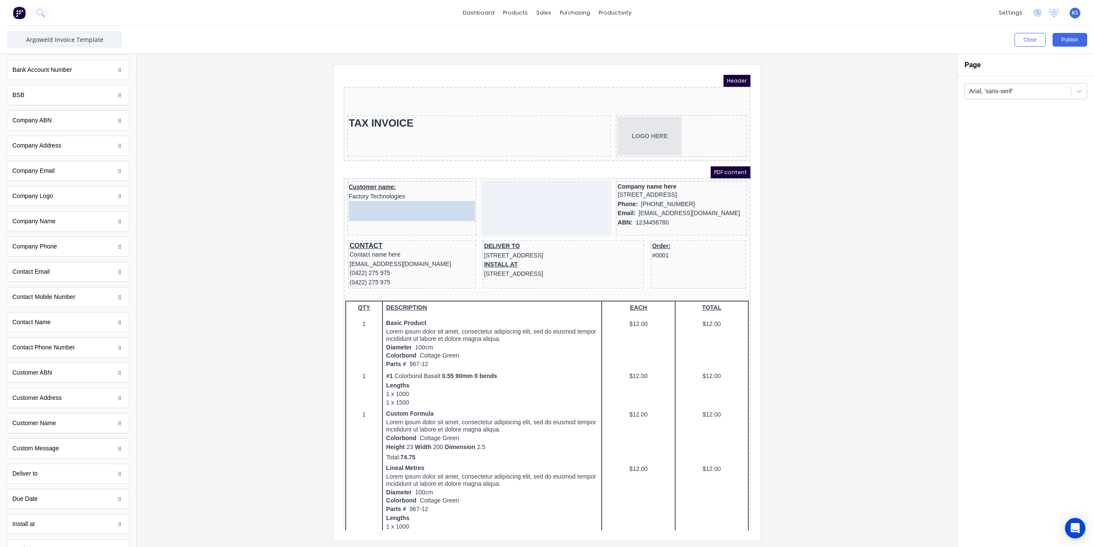
drag, startPoint x: 53, startPoint y: 394, endPoint x: 44, endPoint y: 140, distance: 254.4
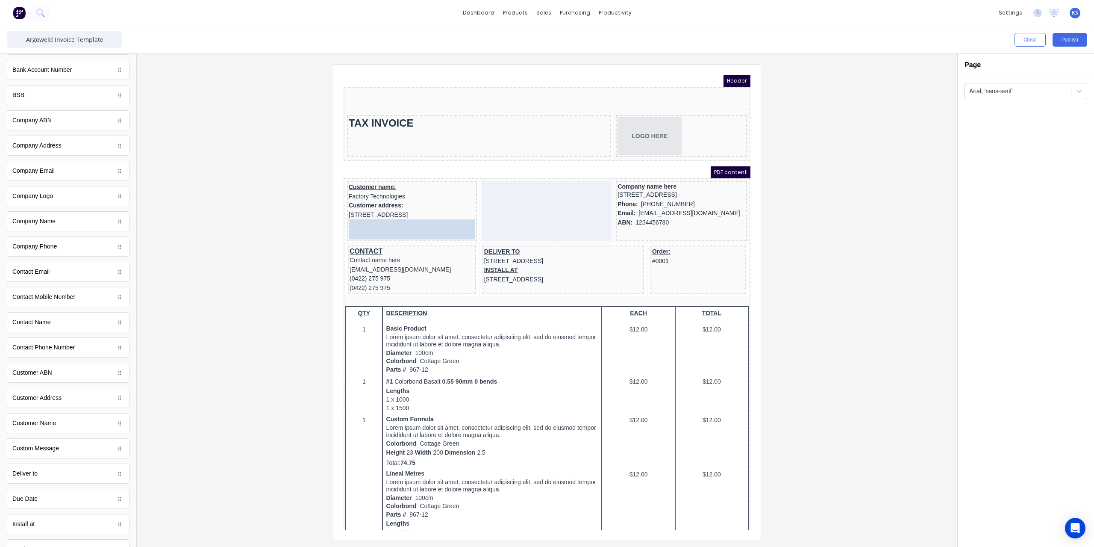
drag, startPoint x: 51, startPoint y: 372, endPoint x: 36, endPoint y: 156, distance: 216.3
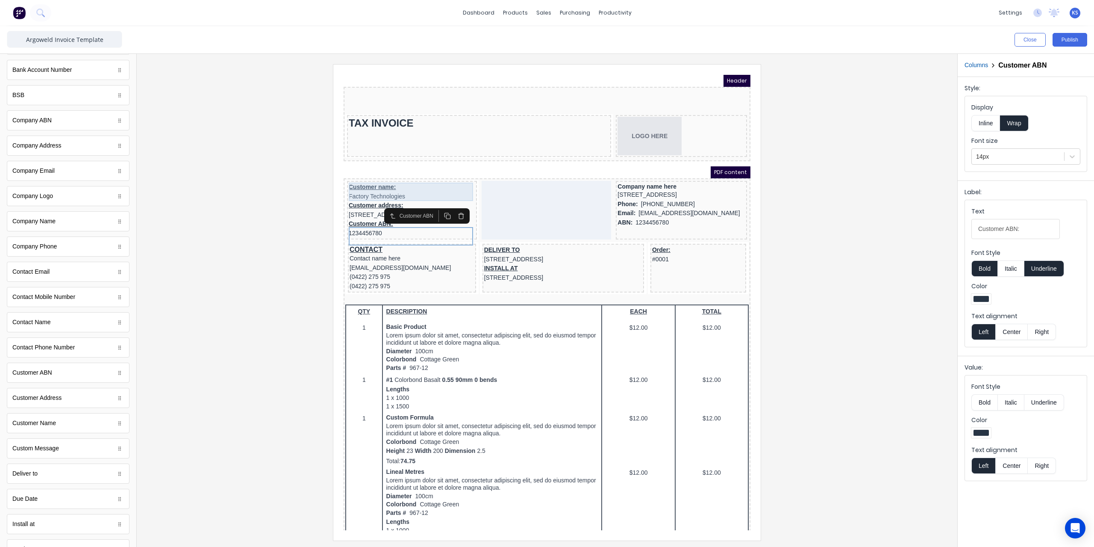
click at [355, 176] on div "Customer name: Factory Technologies" at bounding box center [401, 181] width 126 height 18
drag, startPoint x: 1026, startPoint y: 224, endPoint x: 924, endPoint y: 229, distance: 102.2
click at [924, 229] on div "Close Publish Components standard fields Accounting number Accounting number Ba…" at bounding box center [547, 286] width 1094 height 520
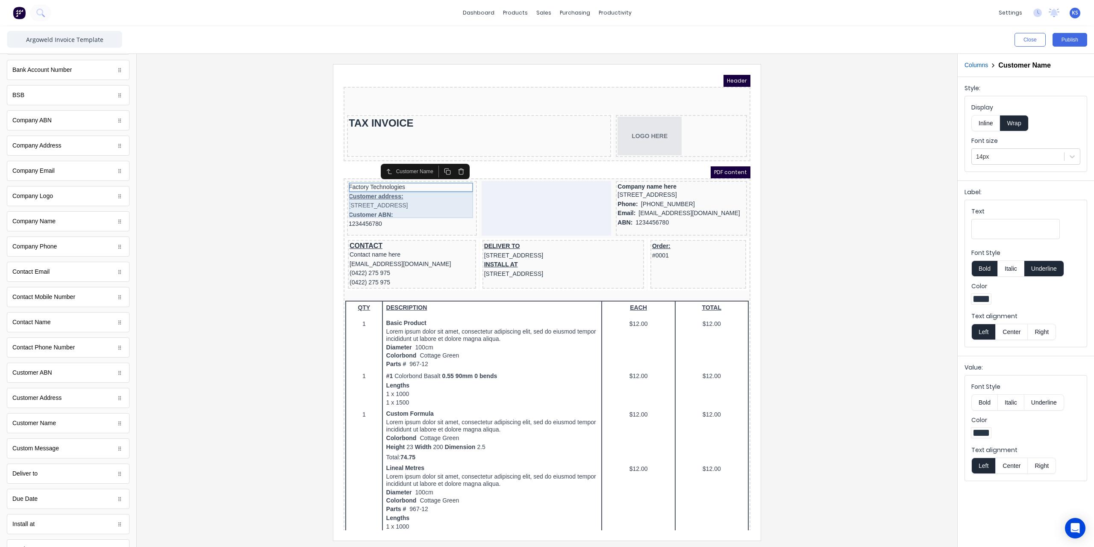
click at [360, 183] on div "Customer address: 234 Beach Road Gold Coast, Queensland, Australia, 4217" at bounding box center [401, 191] width 126 height 18
drag, startPoint x: 1043, startPoint y: 229, endPoint x: 891, endPoint y: 228, distance: 152.6
click at [891, 228] on div "Close Publish Components standard fields Accounting number Accounting number Ba…" at bounding box center [547, 286] width 1094 height 520
click at [375, 200] on div "Customer ABN: 1234456780" at bounding box center [401, 200] width 126 height 18
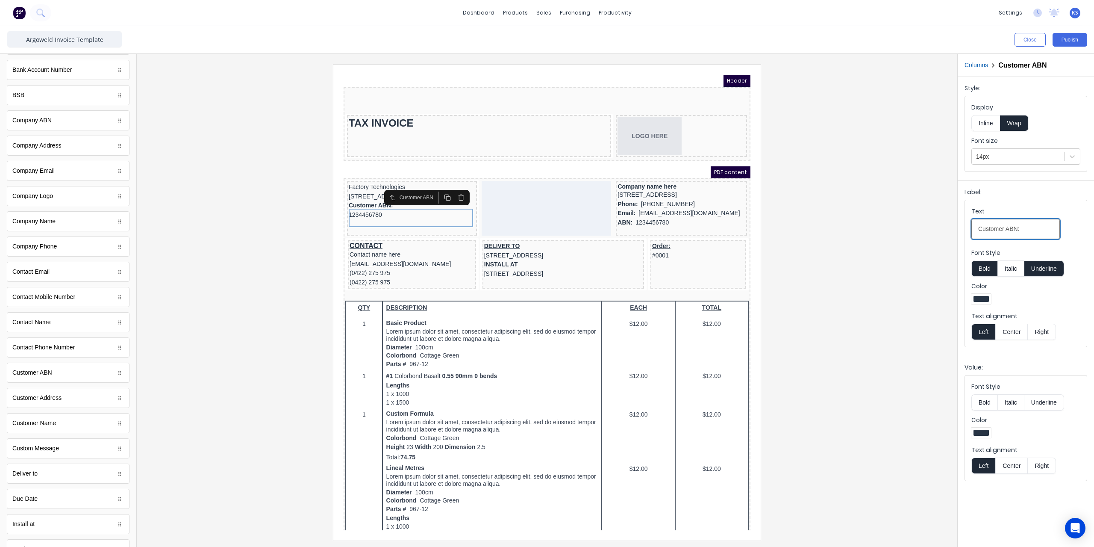
drag, startPoint x: 1005, startPoint y: 228, endPoint x: 923, endPoint y: 228, distance: 82.5
click at [923, 228] on div "Close Publish Components standard fields Accounting number Accounting number Ba…" at bounding box center [547, 286] width 1094 height 520
type input "ABN:"
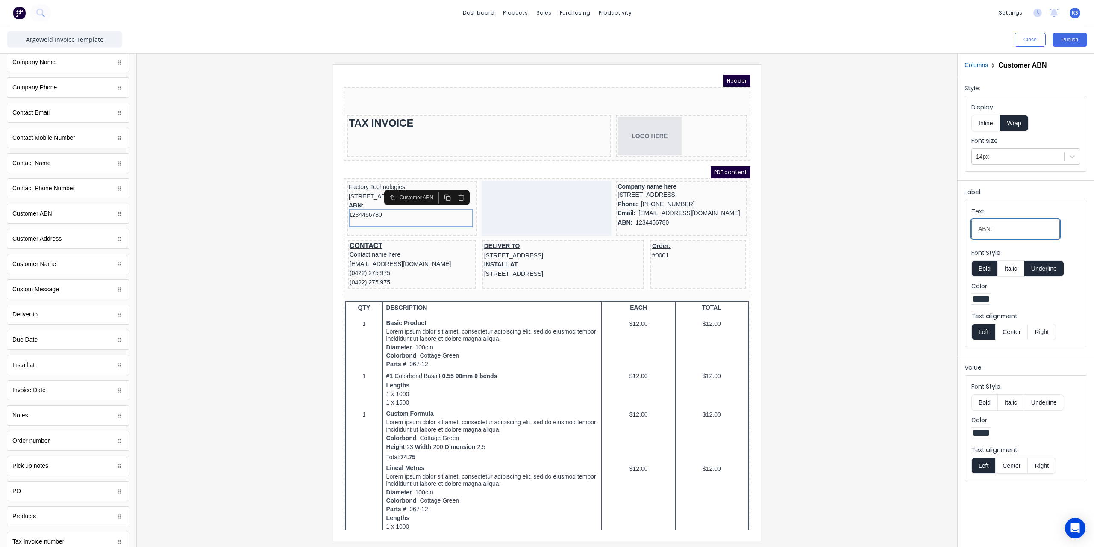
scroll to position [267, 0]
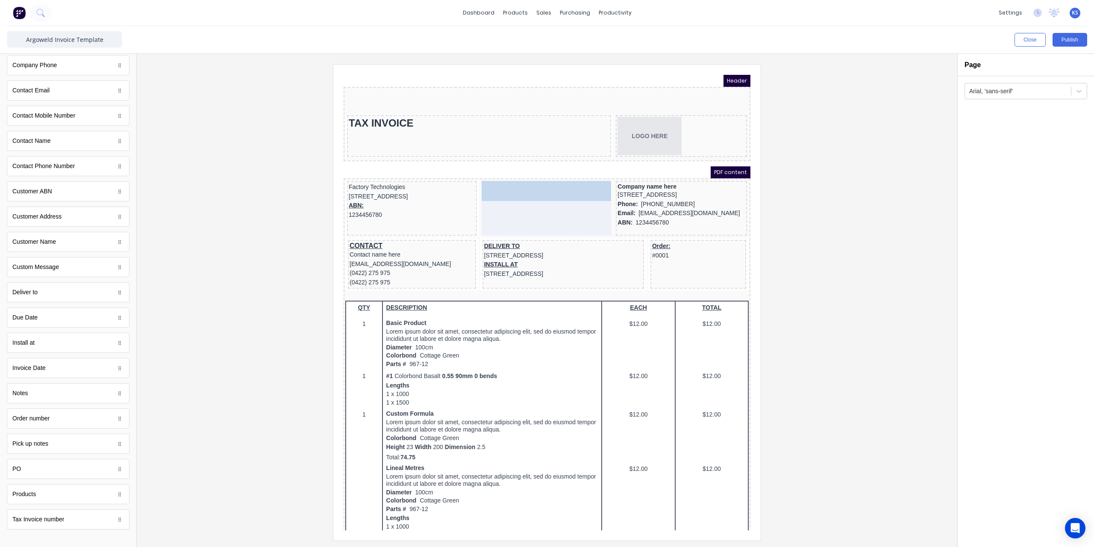
drag, startPoint x: 40, startPoint y: 314, endPoint x: 189, endPoint y: 126, distance: 240.3
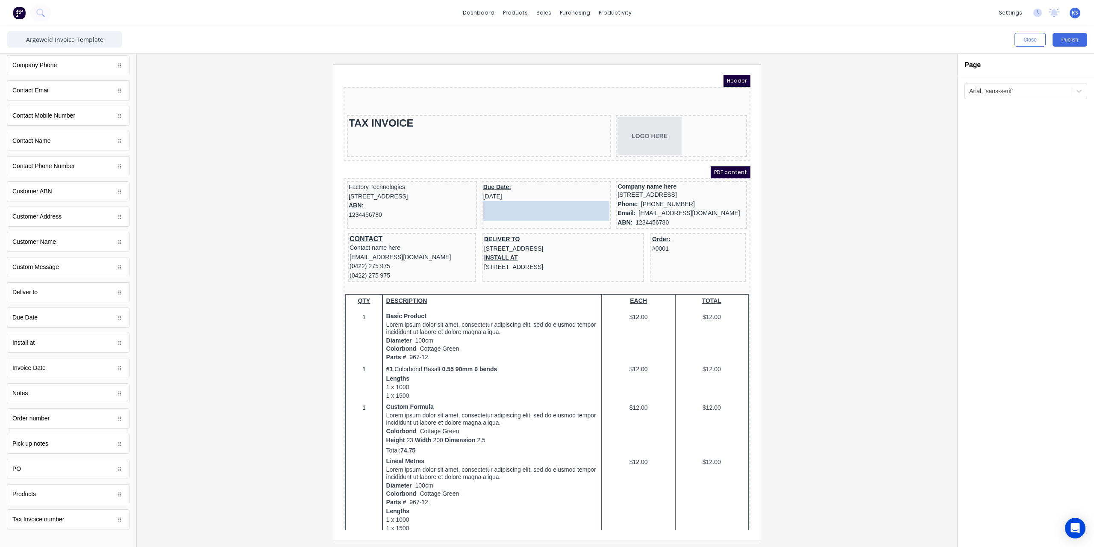
drag, startPoint x: 41, startPoint y: 462, endPoint x: 505, endPoint y: 202, distance: 531.4
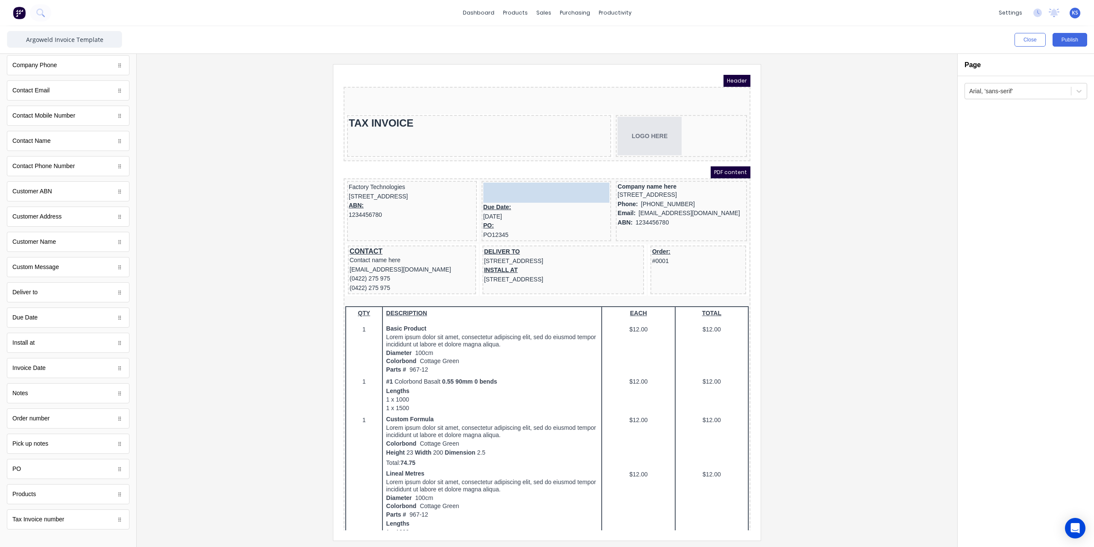
drag, startPoint x: 21, startPoint y: 360, endPoint x: 144, endPoint y: 106, distance: 281.7
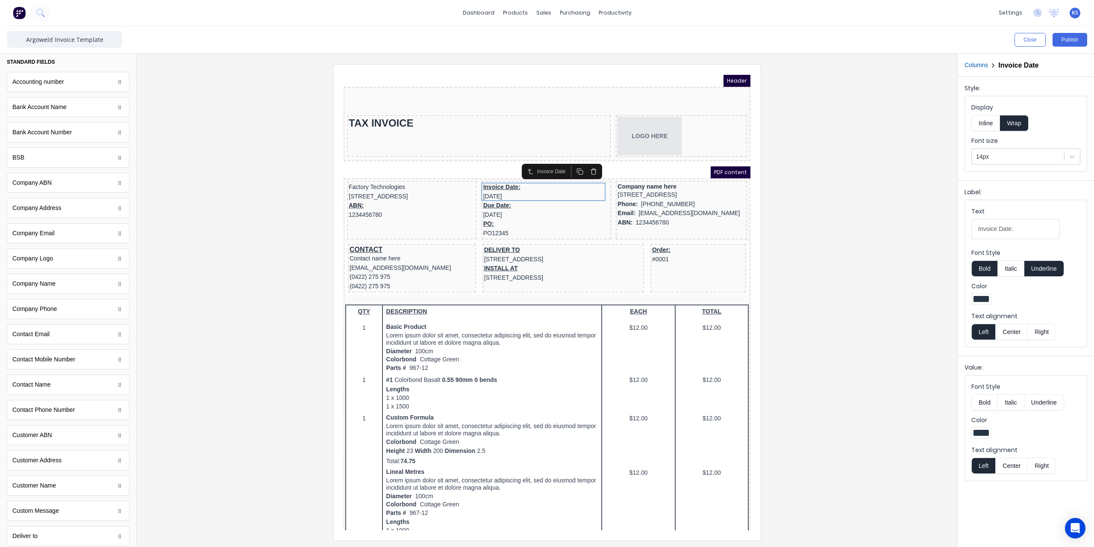
scroll to position [0, 0]
click at [340, 203] on div "ABN: 1234456780" at bounding box center [401, 200] width 126 height 18
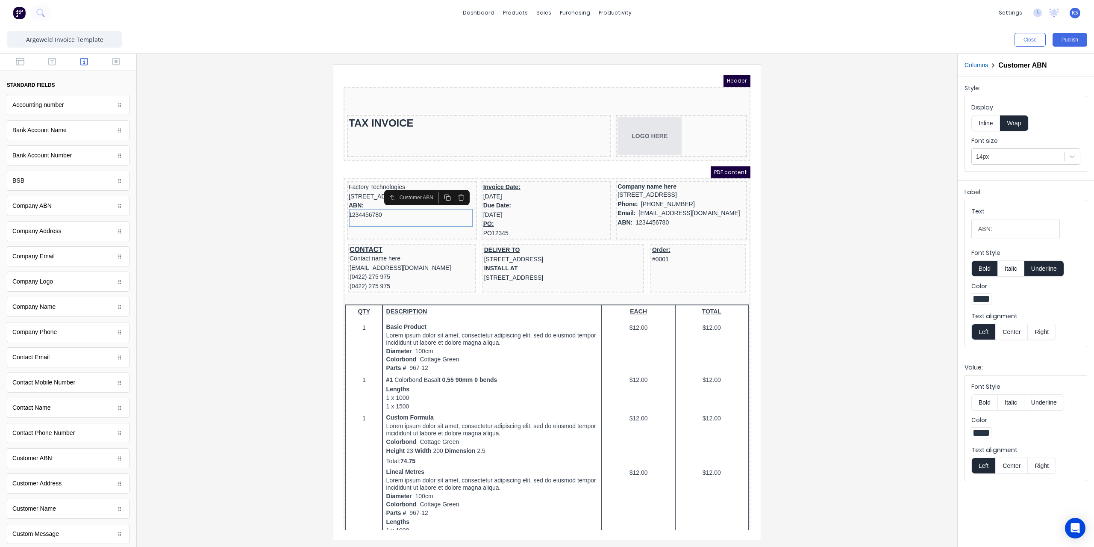
click at [1048, 273] on button "Underline" at bounding box center [1044, 268] width 40 height 16
click at [502, 180] on div "Invoice Date: 29/10/2024" at bounding box center [536, 181] width 126 height 18
click at [977, 120] on button "Inline" at bounding box center [985, 123] width 29 height 16
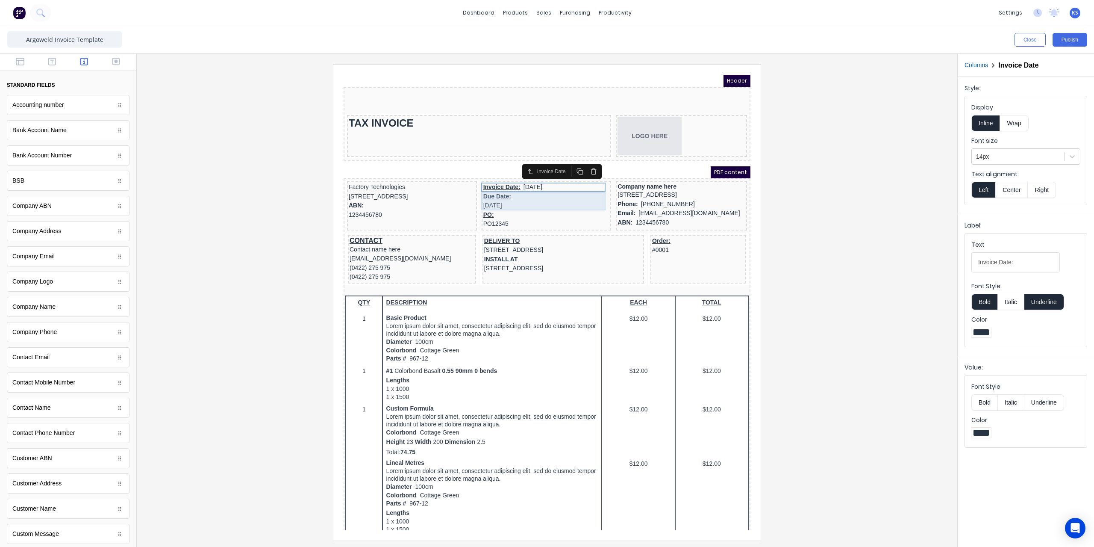
click at [533, 190] on div "Due Date: 29/10/2024" at bounding box center [536, 191] width 126 height 18
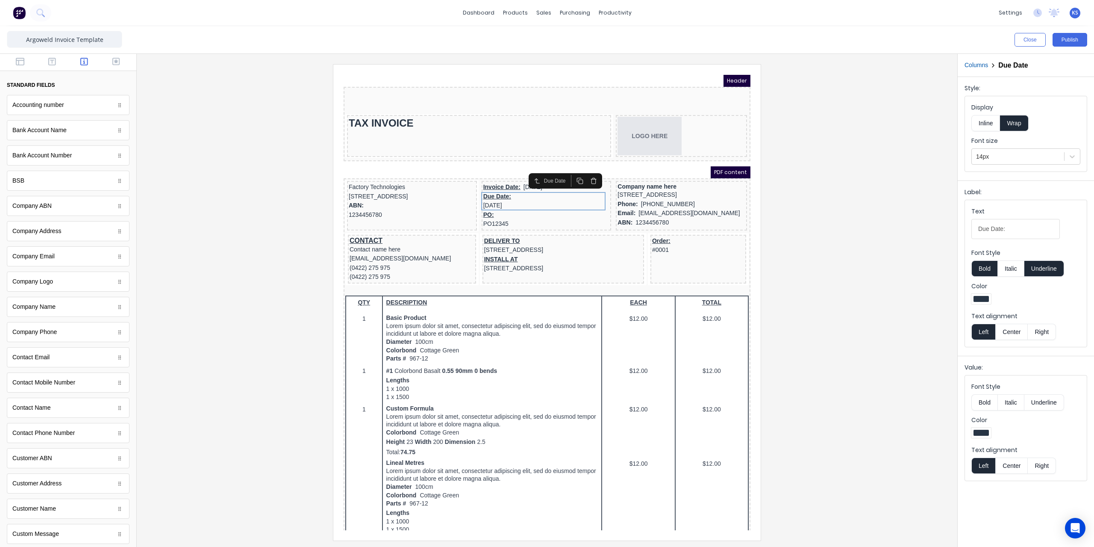
click at [983, 127] on button "Inline" at bounding box center [985, 123] width 29 height 16
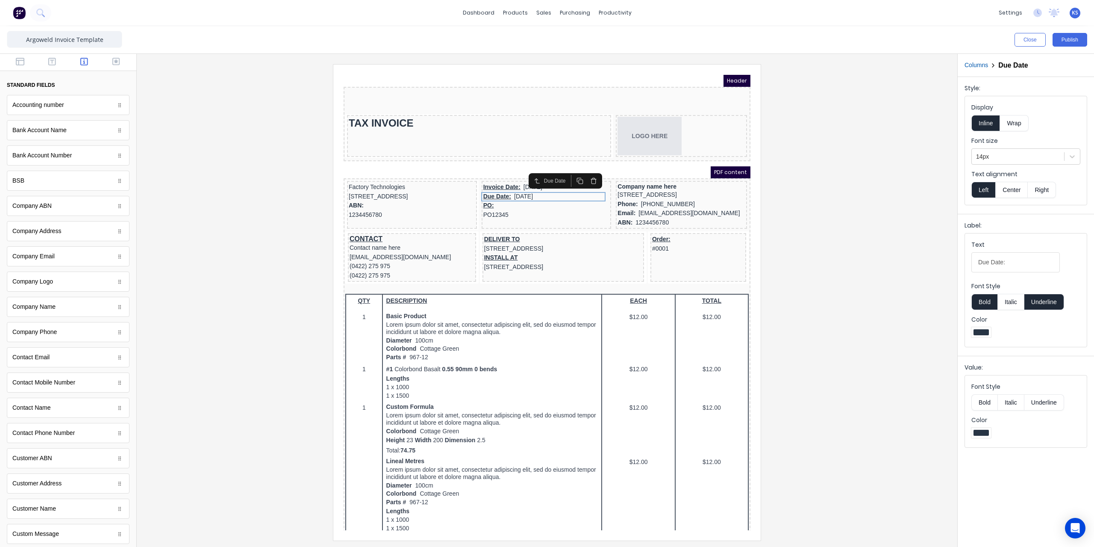
click at [1041, 290] on div "Font Style Bold Italic Underline" at bounding box center [1025, 296] width 109 height 28
click at [1044, 300] on button "Underline" at bounding box center [1044, 302] width 40 height 16
click at [480, 201] on div "PO: PO12345" at bounding box center [536, 200] width 126 height 18
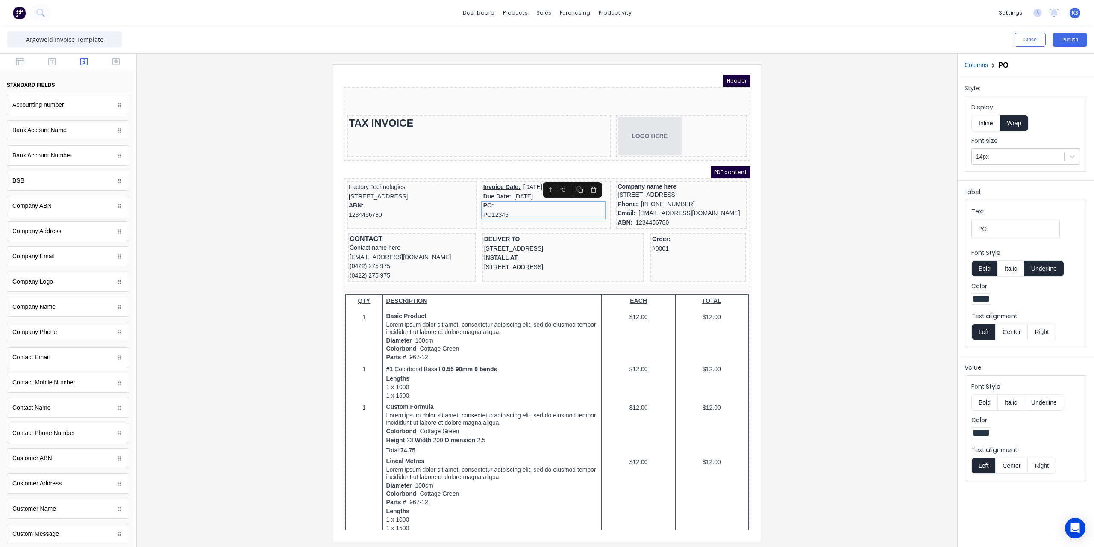
click at [1051, 266] on button "Underline" at bounding box center [1044, 268] width 40 height 16
click at [984, 117] on button "Inline" at bounding box center [985, 123] width 29 height 16
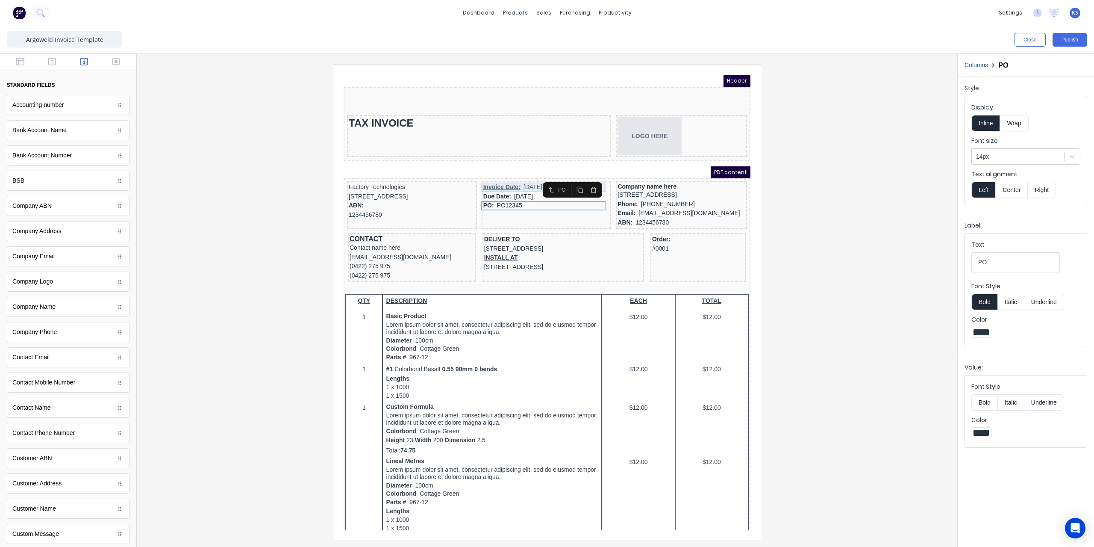
click at [474, 176] on div "Invoice Date: 29/10/2024" at bounding box center [536, 176] width 126 height 9
click at [983, 124] on button "Inline" at bounding box center [985, 123] width 29 height 16
click at [1034, 301] on button "Underline" at bounding box center [1044, 302] width 40 height 16
click at [636, 217] on div "ABN: 1234456780" at bounding box center [671, 212] width 128 height 9
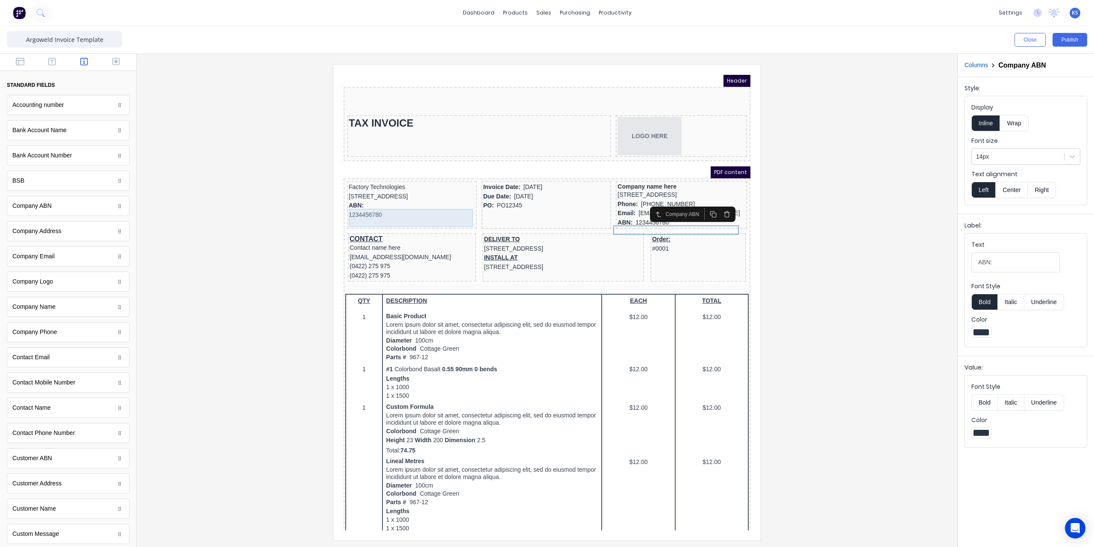
click at [347, 205] on div "ABN: 1234456780" at bounding box center [401, 200] width 126 height 18
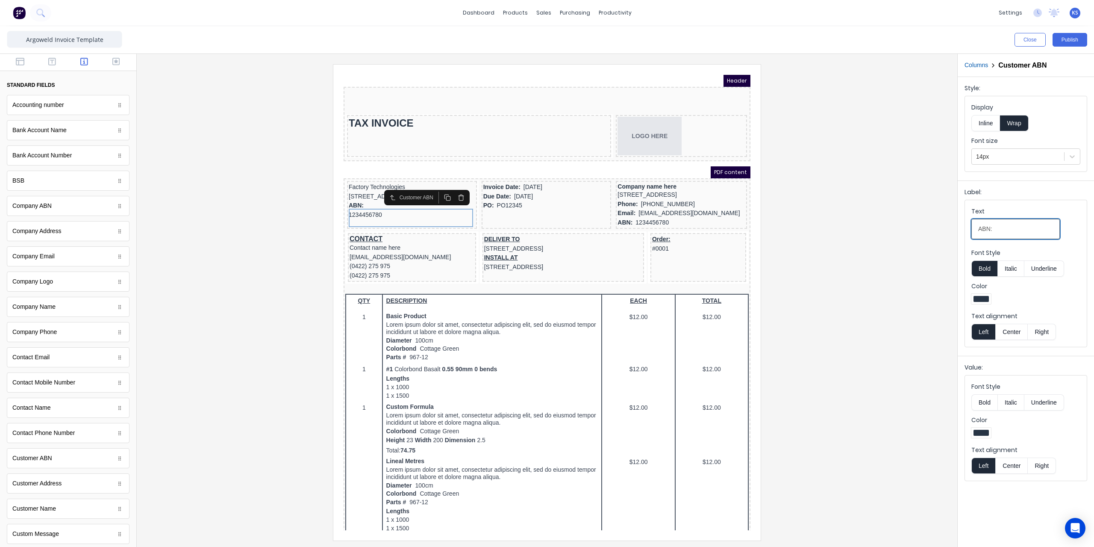
click at [1003, 230] on input "ABN:" at bounding box center [1015, 229] width 88 height 20
click at [988, 122] on button "Inline" at bounding box center [985, 123] width 29 height 16
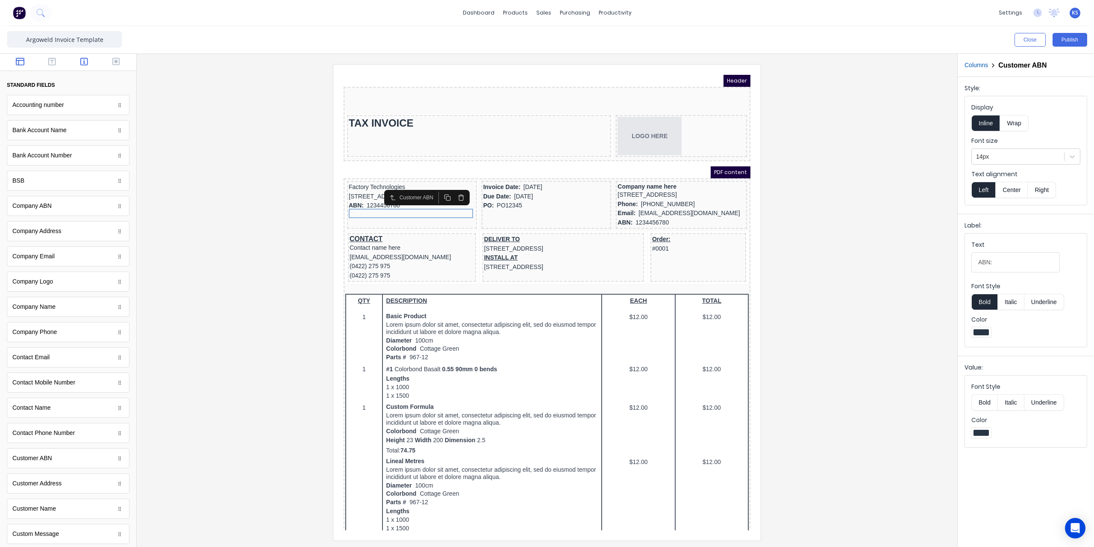
click at [14, 62] on button "button" at bounding box center [20, 62] width 27 height 10
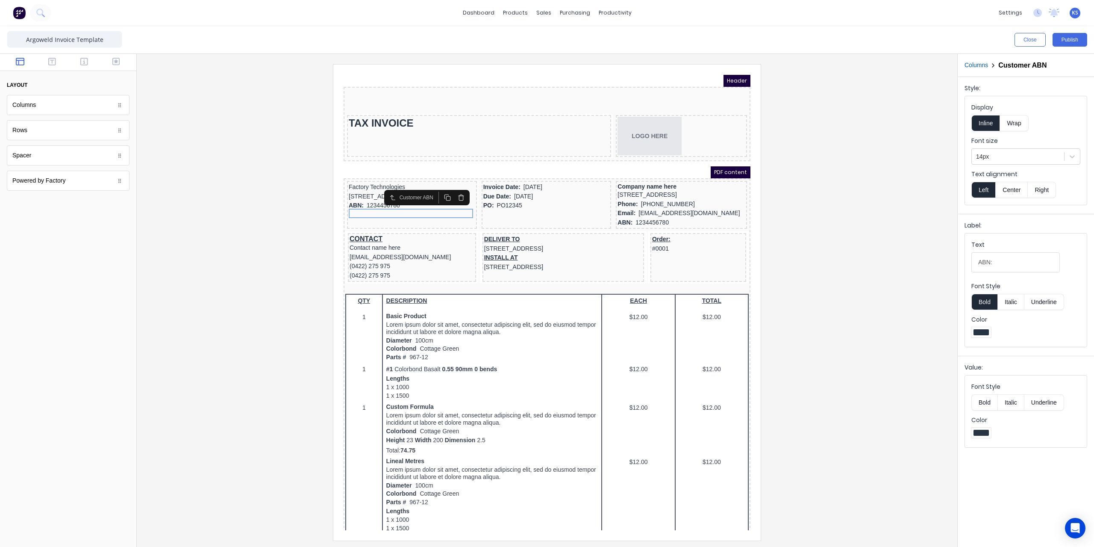
click at [38, 150] on div "Spacer" at bounding box center [68, 155] width 123 height 20
click at [81, 157] on div "Spacer" at bounding box center [68, 155] width 123 height 20
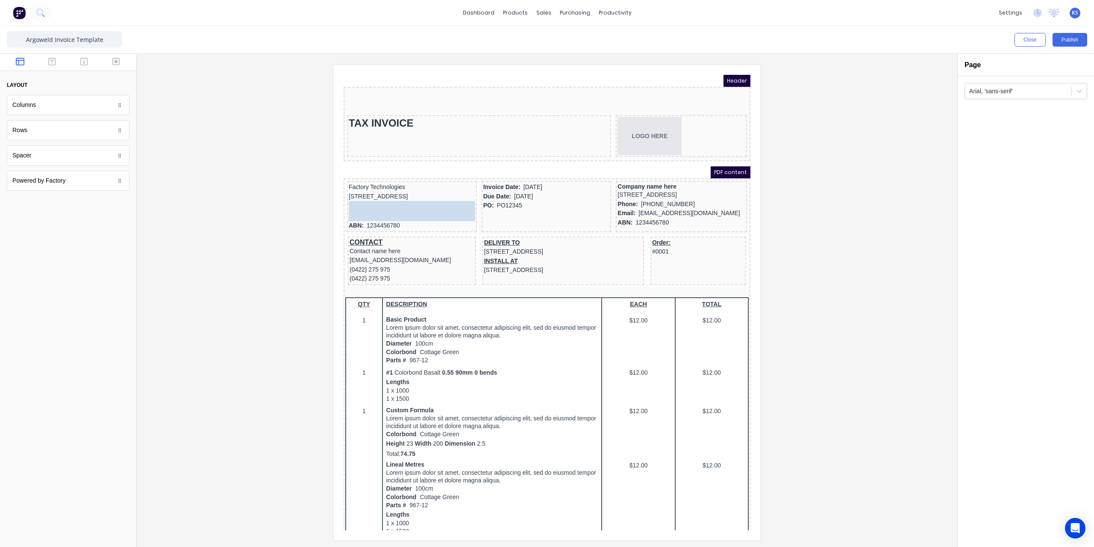
drag, startPoint x: 86, startPoint y: 157, endPoint x: 407, endPoint y: 208, distance: 324.5
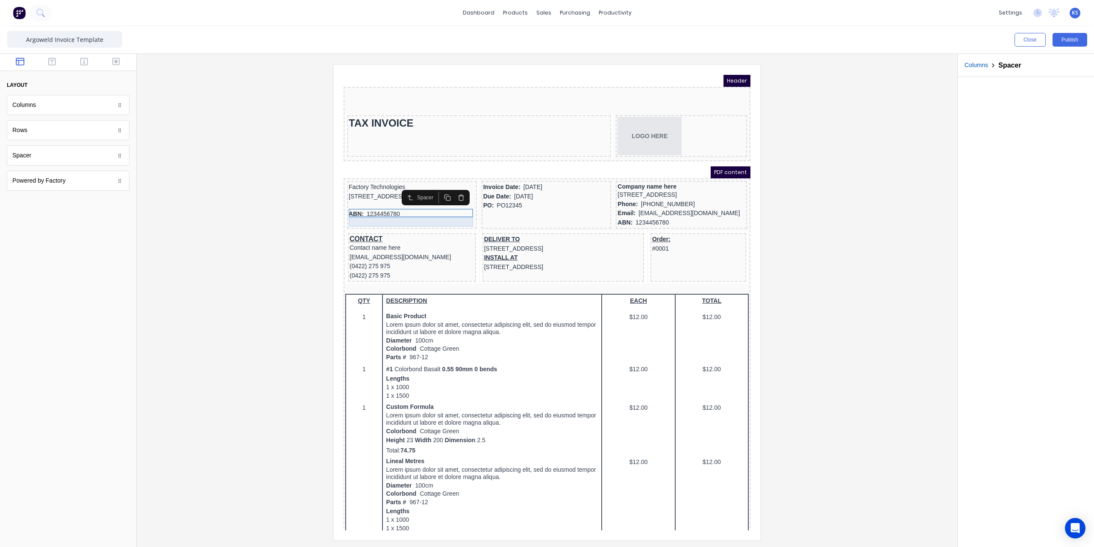
click at [347, 209] on div "ABN: 1234456780" at bounding box center [401, 203] width 126 height 9
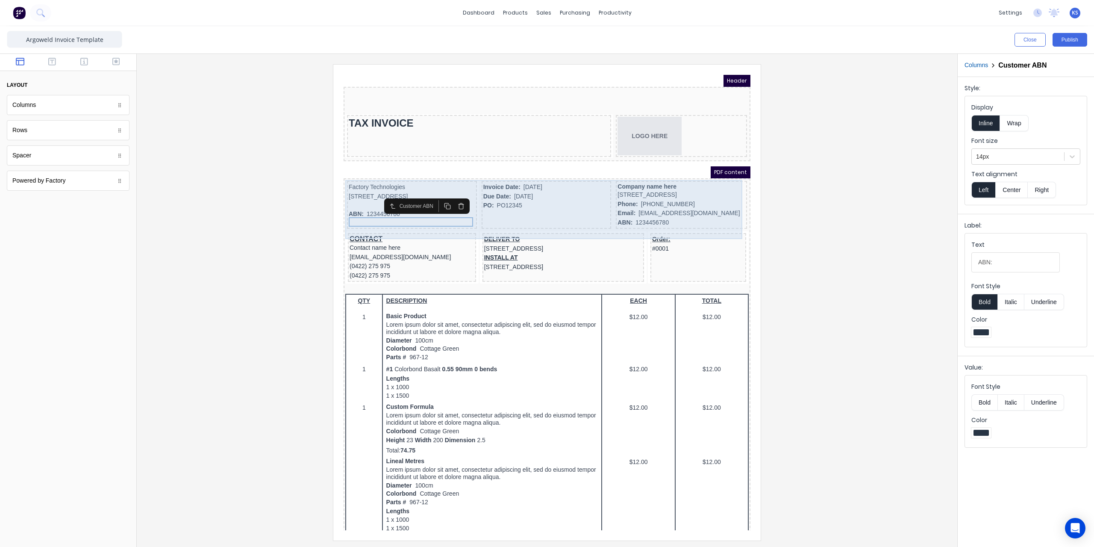
click at [495, 209] on div "Invoice Date: 29/10/2024 Due Date: 29/10/2024 PO: PO12345" at bounding box center [536, 194] width 130 height 48
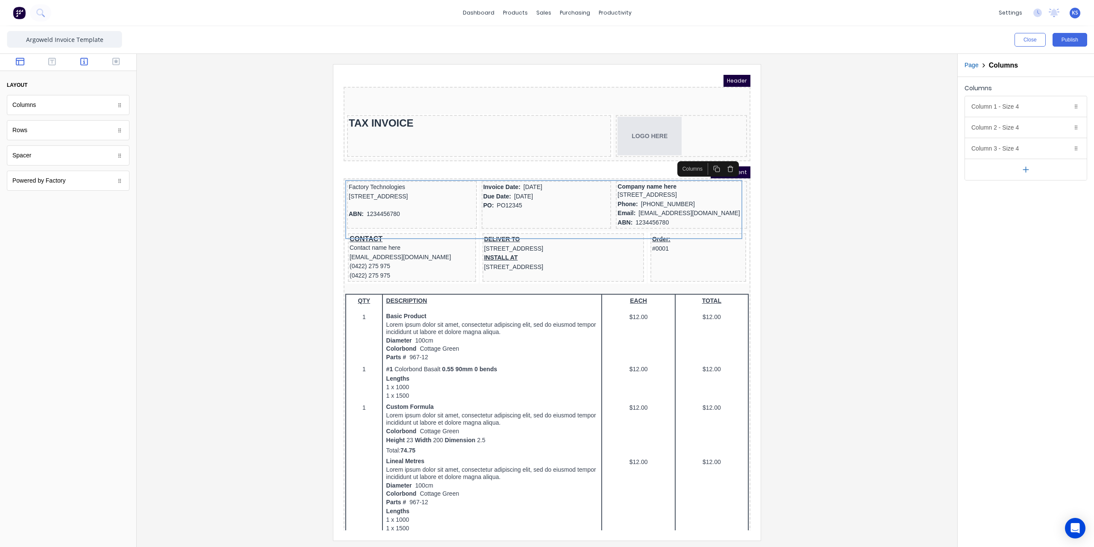
click at [84, 63] on icon "button" at bounding box center [84, 62] width 8 height 8
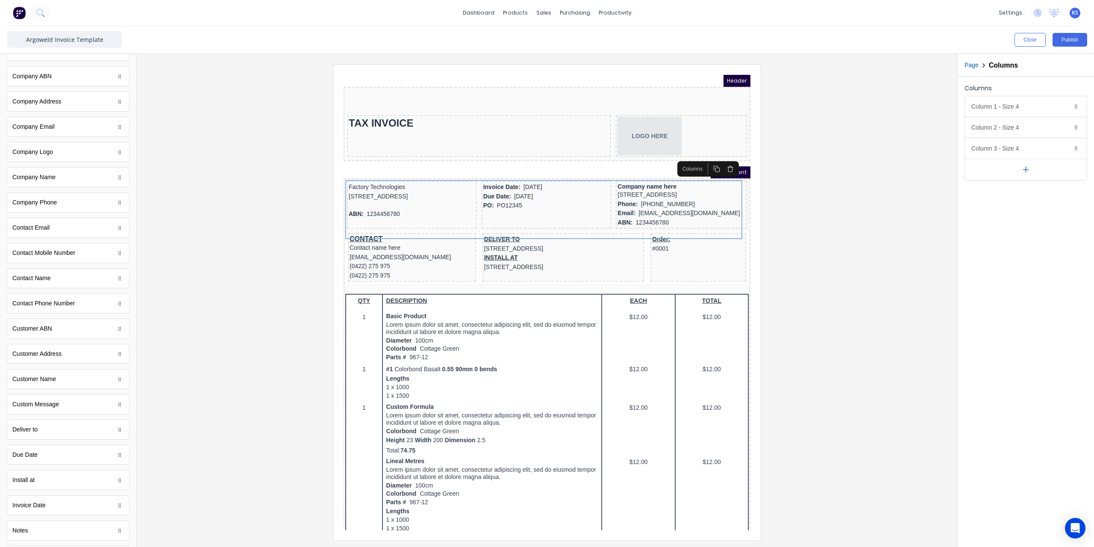
scroll to position [171, 0]
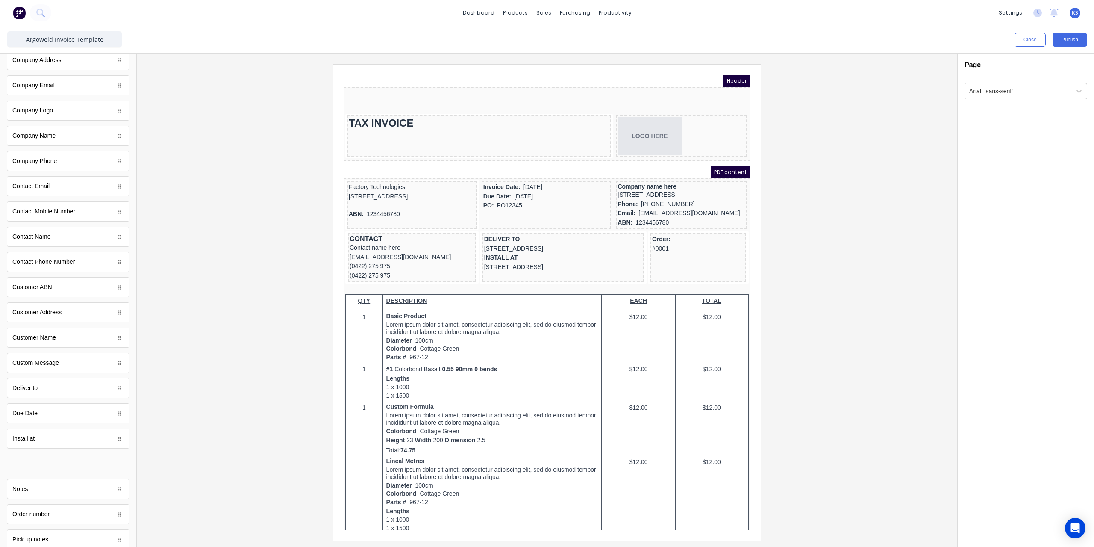
click at [55, 458] on body "dashboard products sales purchasing productivity dashboard products Product Cat…" at bounding box center [547, 273] width 1094 height 547
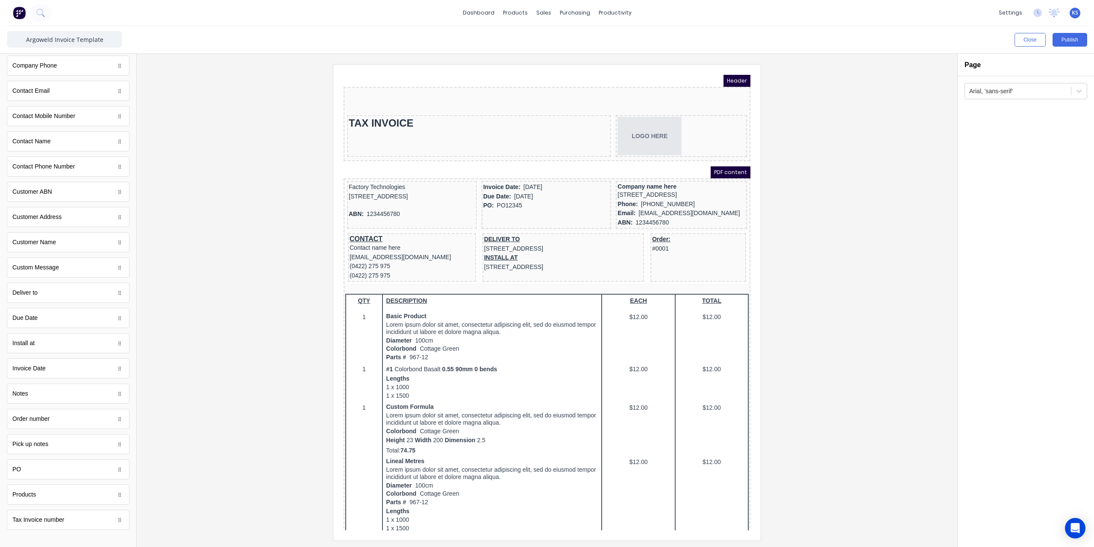
scroll to position [267, 0]
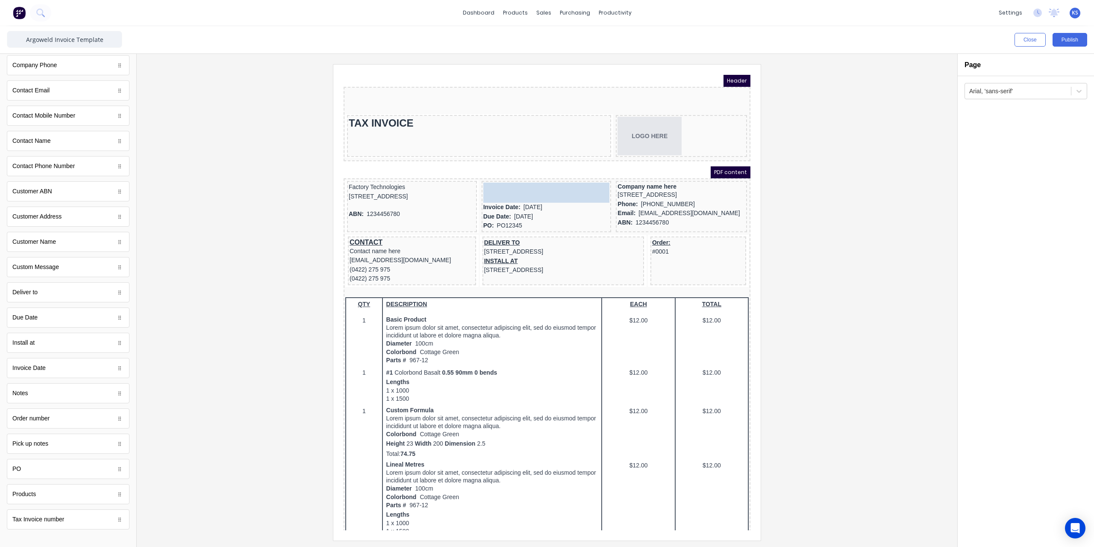
drag, startPoint x: 50, startPoint y: 517, endPoint x: 169, endPoint y: 112, distance: 422.0
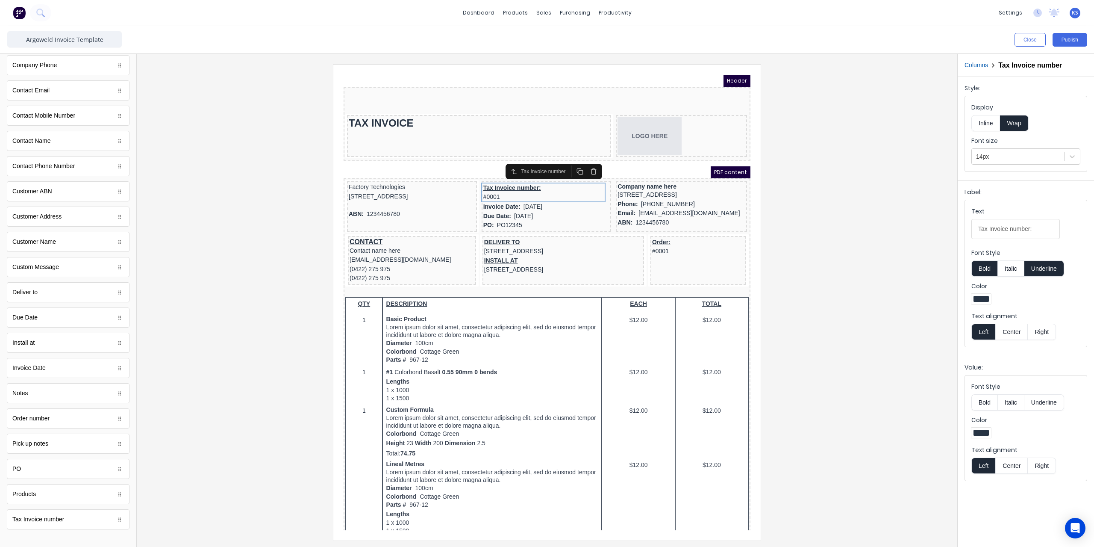
click at [983, 122] on button "Inline" at bounding box center [985, 123] width 29 height 16
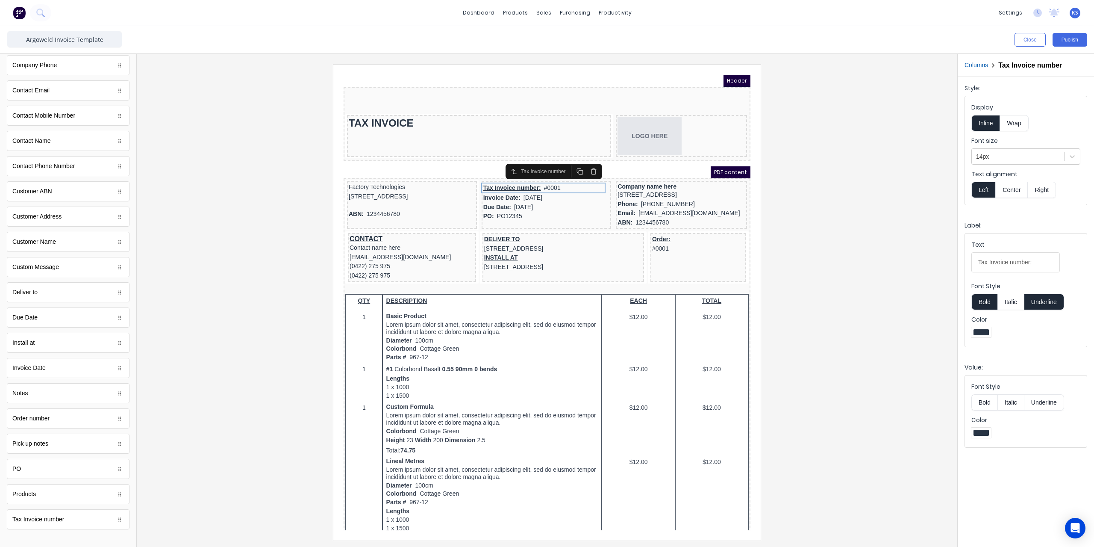
click at [1056, 300] on button "Underline" at bounding box center [1044, 302] width 40 height 16
click at [501, 185] on div "Invoice Date: 29/10/2024" at bounding box center [536, 187] width 126 height 9
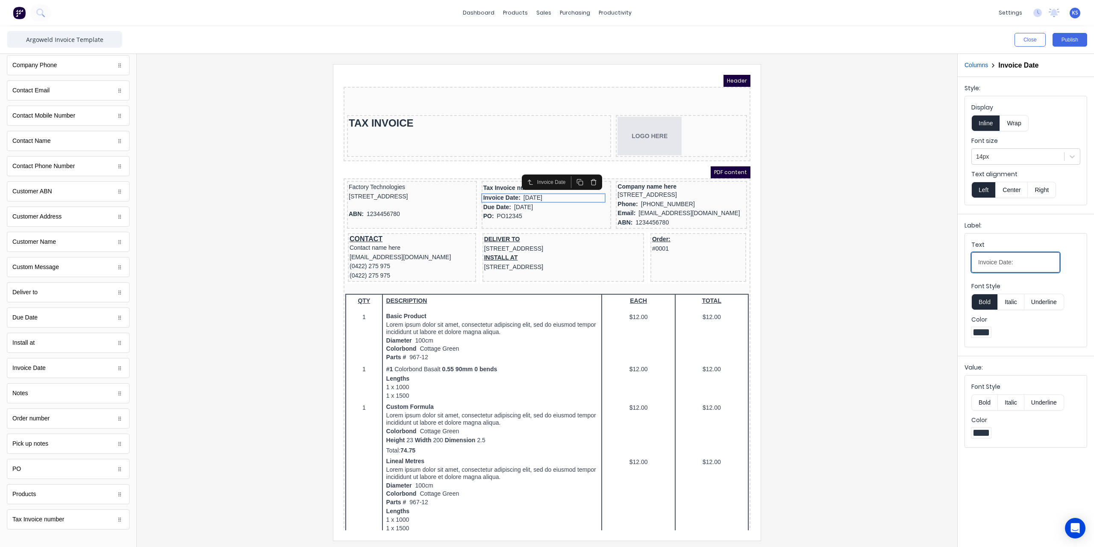
click at [1020, 266] on input "Invoice Date:" at bounding box center [1015, 262] width 88 height 20
type input "Invoice Date:"
click at [815, 194] on div at bounding box center [547, 302] width 807 height 476
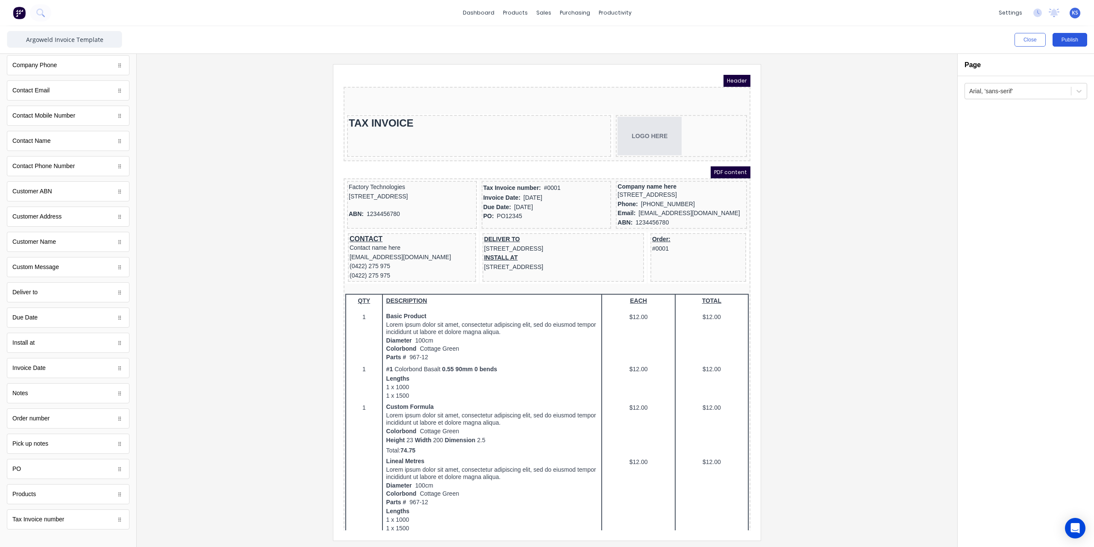
click at [1073, 35] on button "Publish" at bounding box center [1069, 40] width 35 height 14
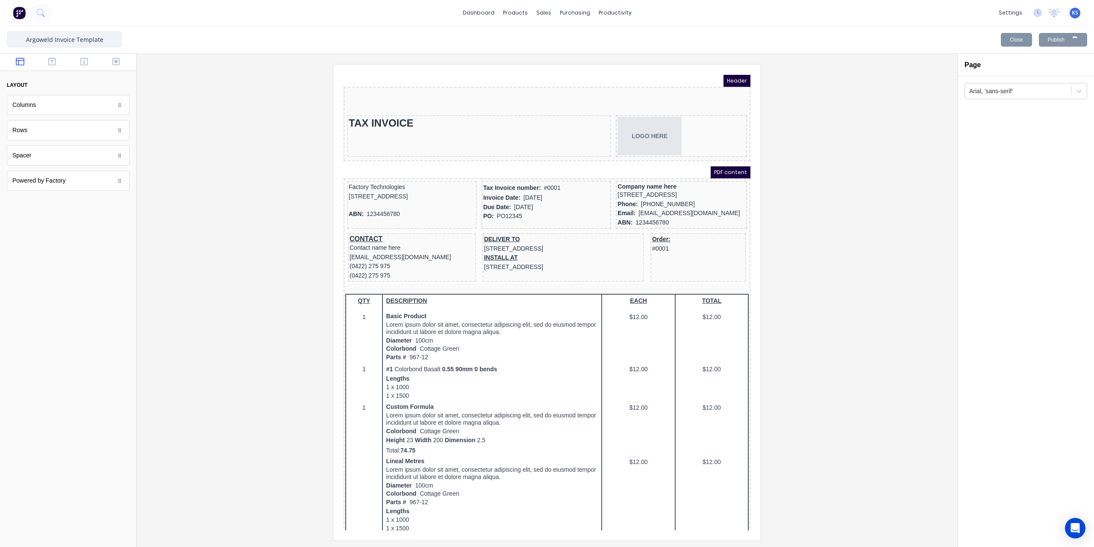
scroll to position [0, 0]
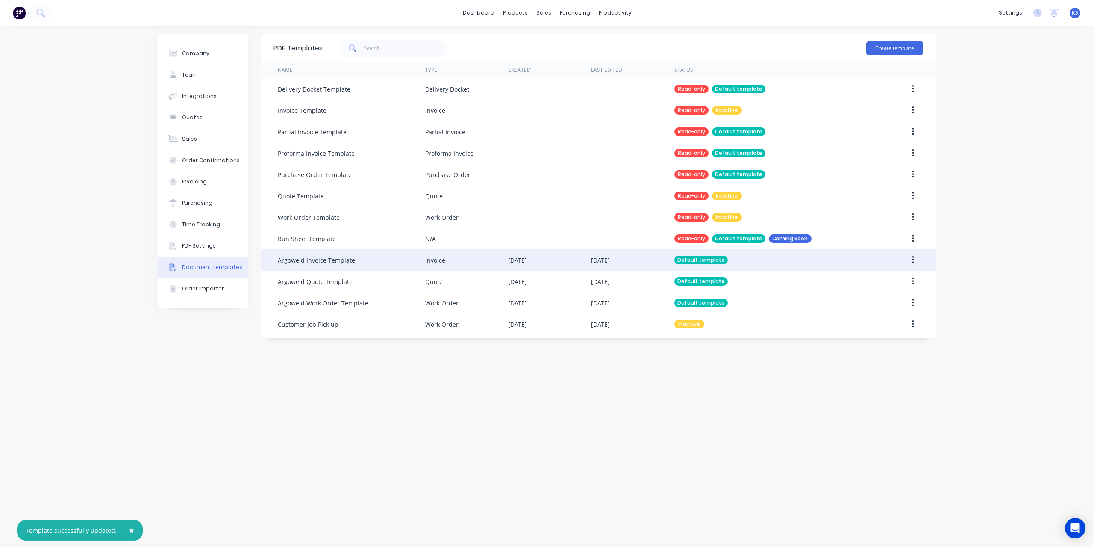
click at [909, 257] on button "button" at bounding box center [913, 259] width 20 height 15
click at [872, 282] on div "Edit" at bounding box center [882, 282] width 66 height 12
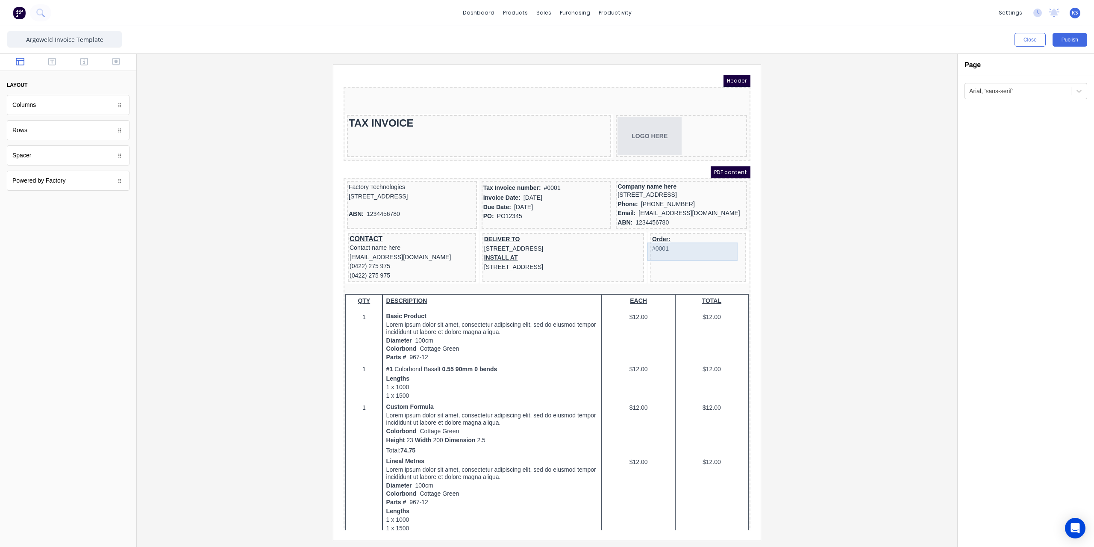
click at [642, 236] on div "Order: #0001" at bounding box center [688, 233] width 92 height 18
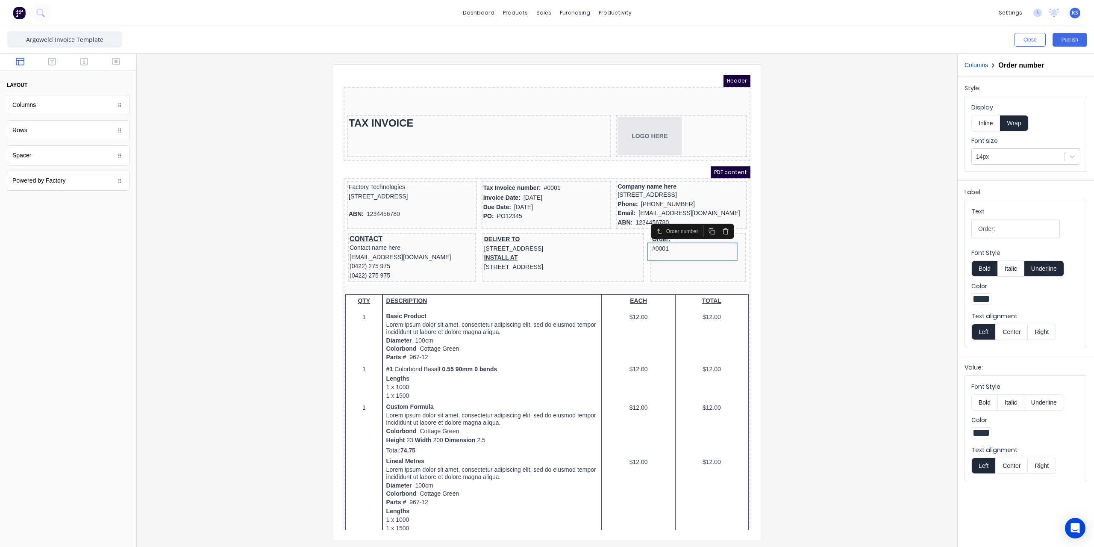
click at [1046, 264] on button "Underline" at bounding box center [1044, 268] width 40 height 16
click at [975, 232] on input "Order:" at bounding box center [1015, 229] width 88 height 20
type input "Sales Order:"
click at [977, 125] on button "Inline" at bounding box center [985, 123] width 29 height 16
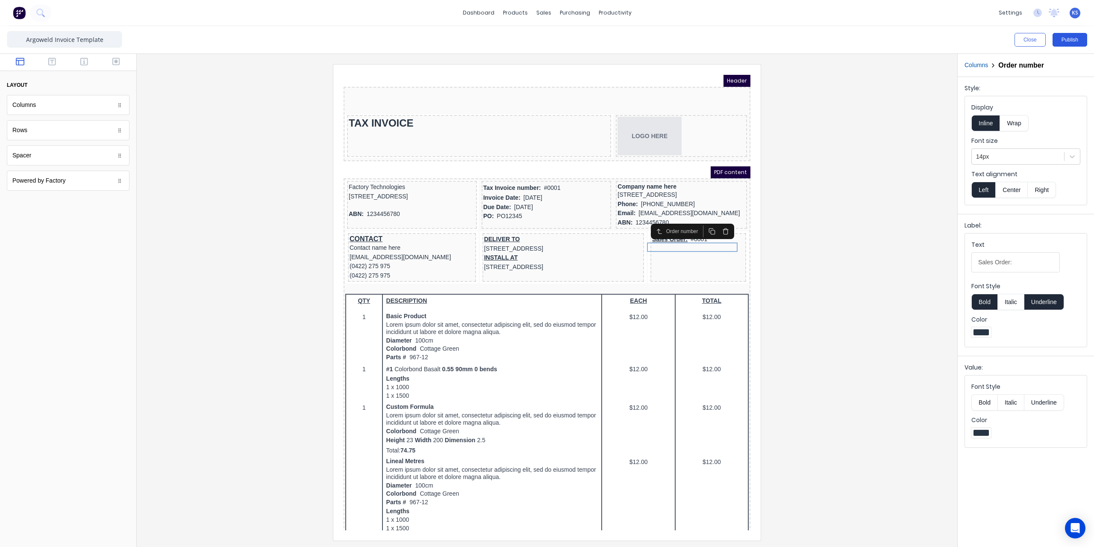
click at [1069, 33] on button "Publish" at bounding box center [1069, 40] width 35 height 14
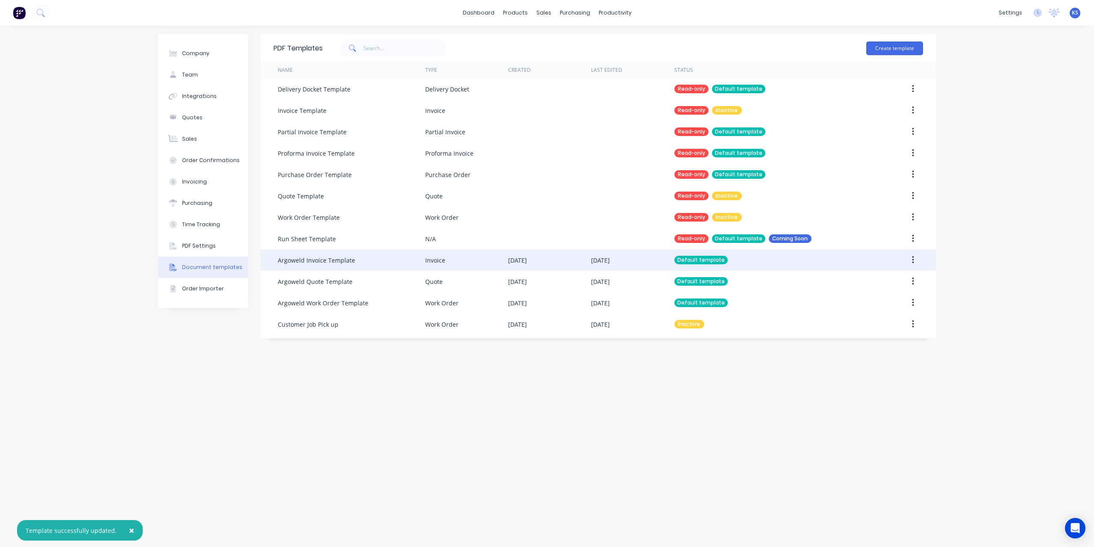
click at [912, 264] on button "button" at bounding box center [913, 259] width 20 height 15
click at [852, 282] on div "Edit" at bounding box center [882, 282] width 66 height 12
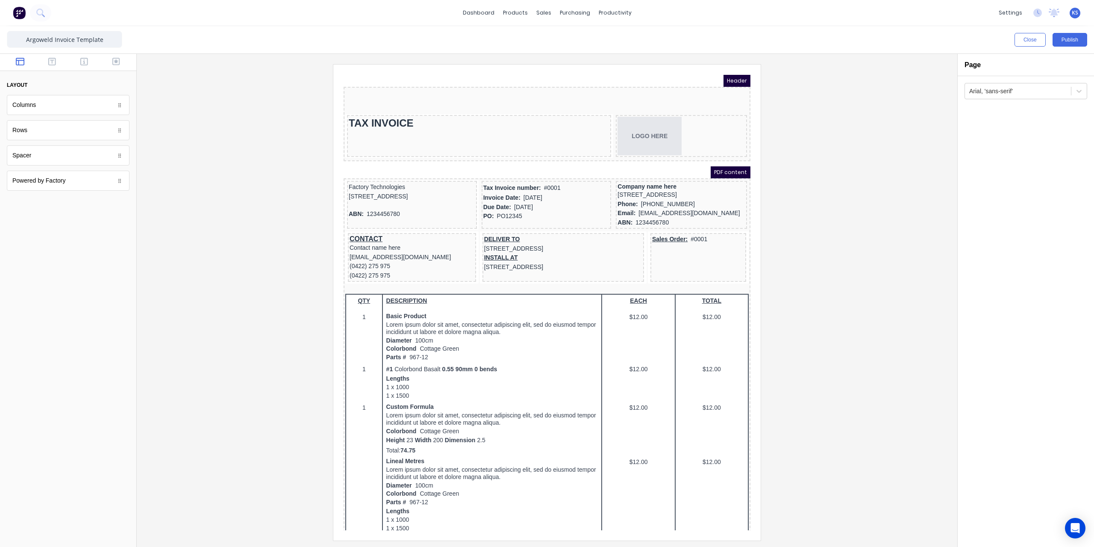
click at [32, 159] on div "Spacer" at bounding box center [68, 155] width 123 height 20
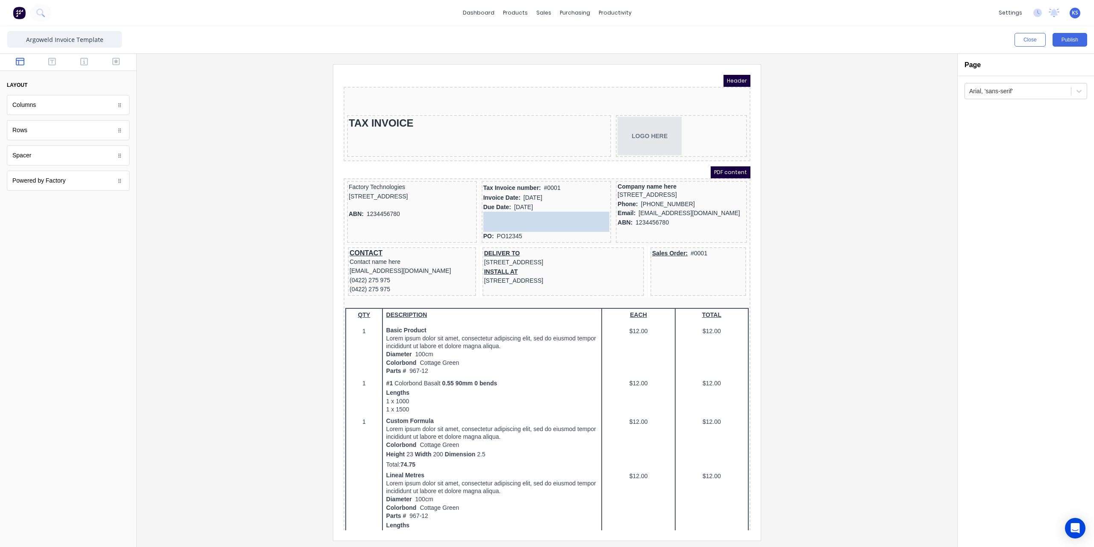
drag, startPoint x: 44, startPoint y: 158, endPoint x: 158, endPoint y: 144, distance: 115.4
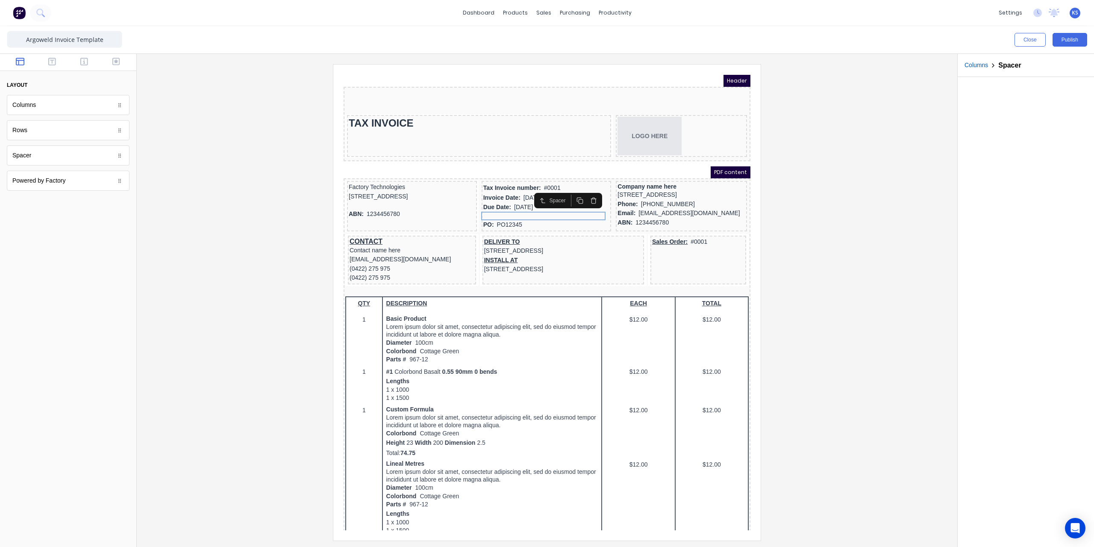
click at [907, 241] on div at bounding box center [547, 302] width 807 height 476
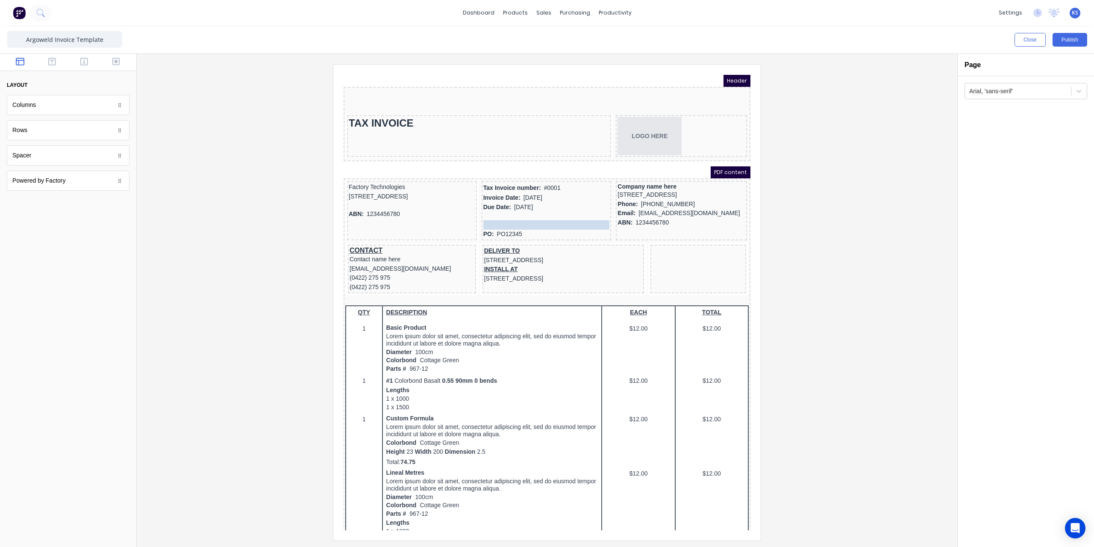
drag, startPoint x: 669, startPoint y: 236, endPoint x: 514, endPoint y: 212, distance: 157.3
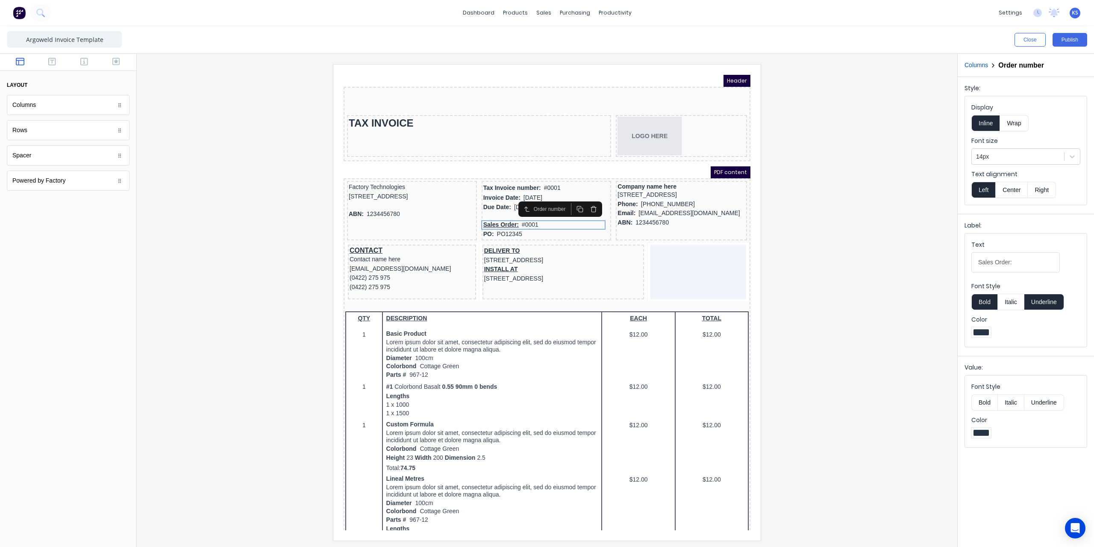
click at [1049, 298] on button "Underline" at bounding box center [1044, 302] width 40 height 16
click at [868, 252] on div at bounding box center [547, 302] width 807 height 476
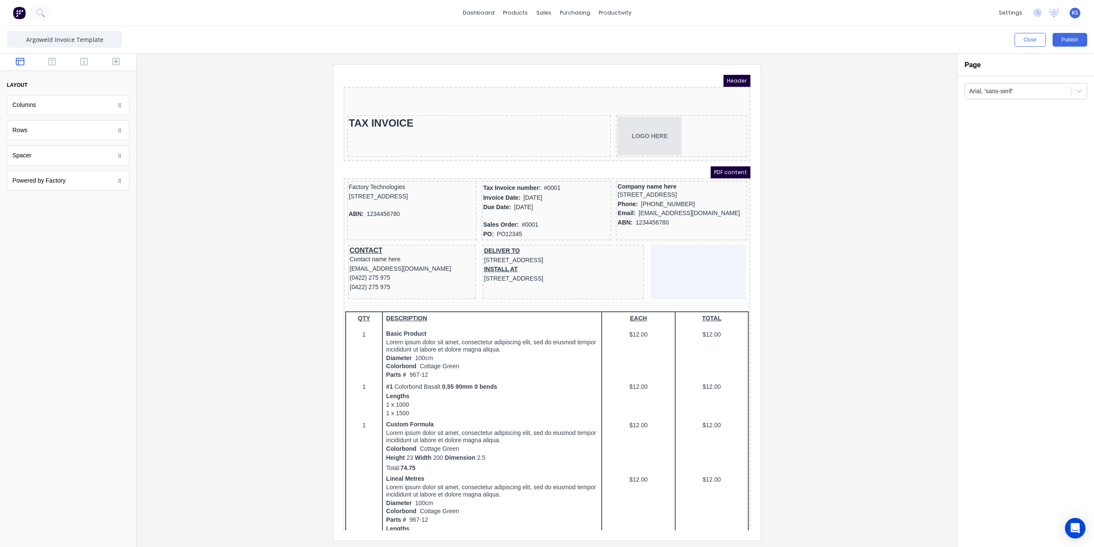
click at [868, 252] on div at bounding box center [547, 302] width 807 height 476
click at [1070, 41] on button "Publish" at bounding box center [1069, 40] width 35 height 14
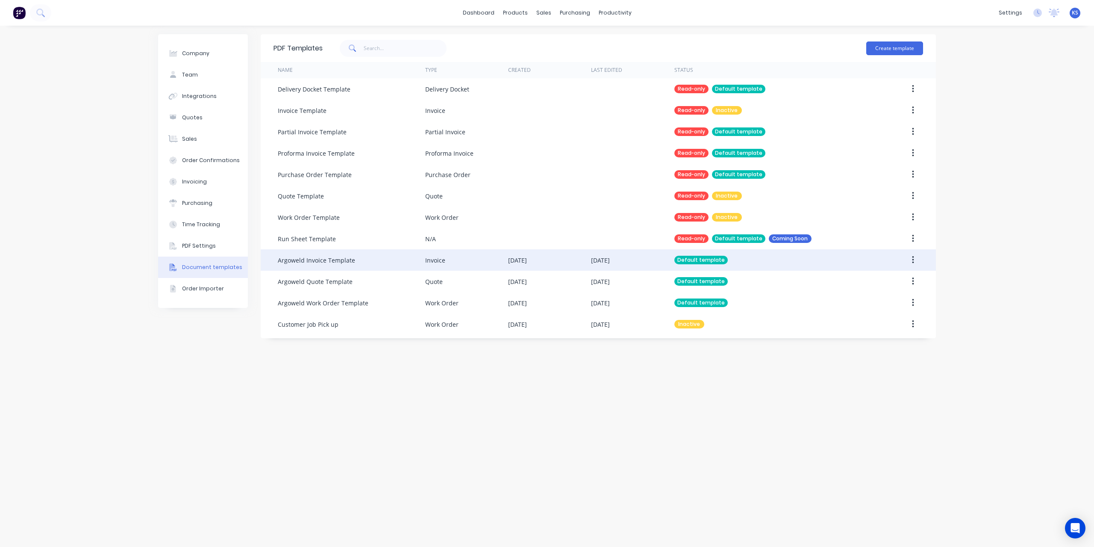
click at [916, 258] on button "button" at bounding box center [913, 259] width 20 height 15
click at [889, 277] on div "Edit" at bounding box center [882, 282] width 66 height 12
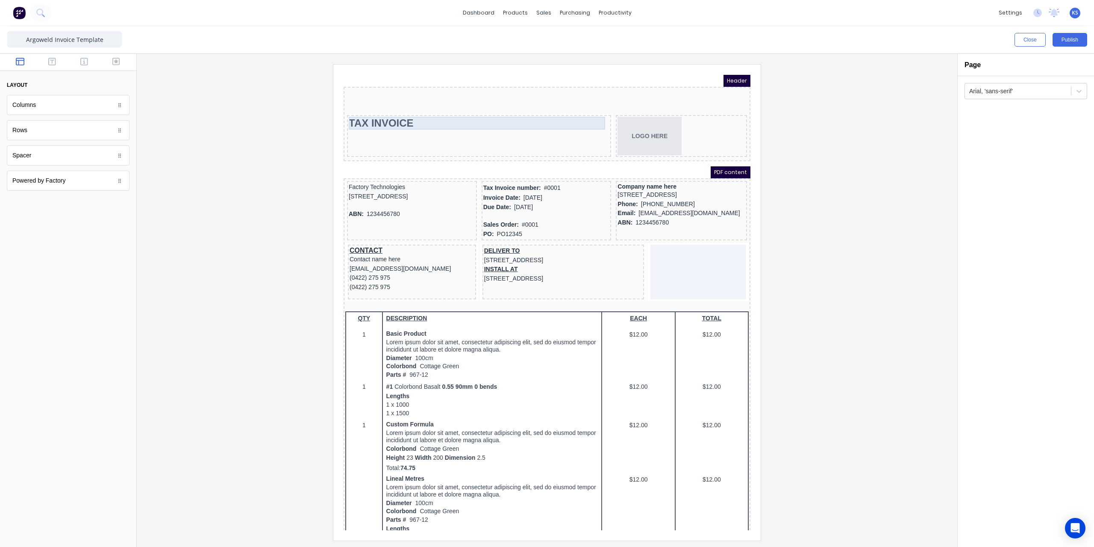
click at [369, 113] on div "TAX INVOICE" at bounding box center [468, 112] width 261 height 13
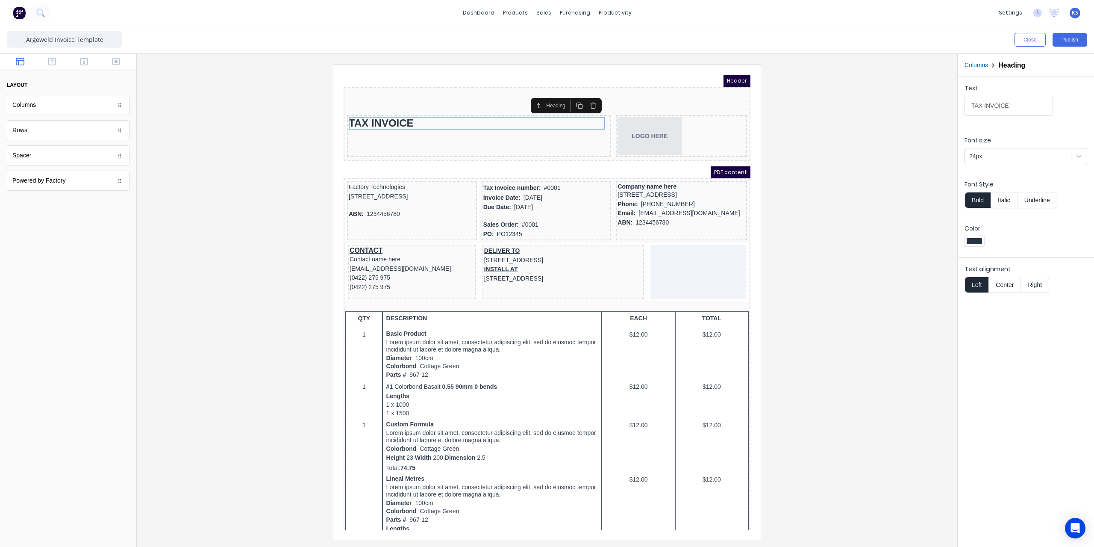
click at [1004, 283] on button "Center" at bounding box center [1004, 284] width 32 height 16
click at [979, 283] on button "Left" at bounding box center [976, 284] width 24 height 16
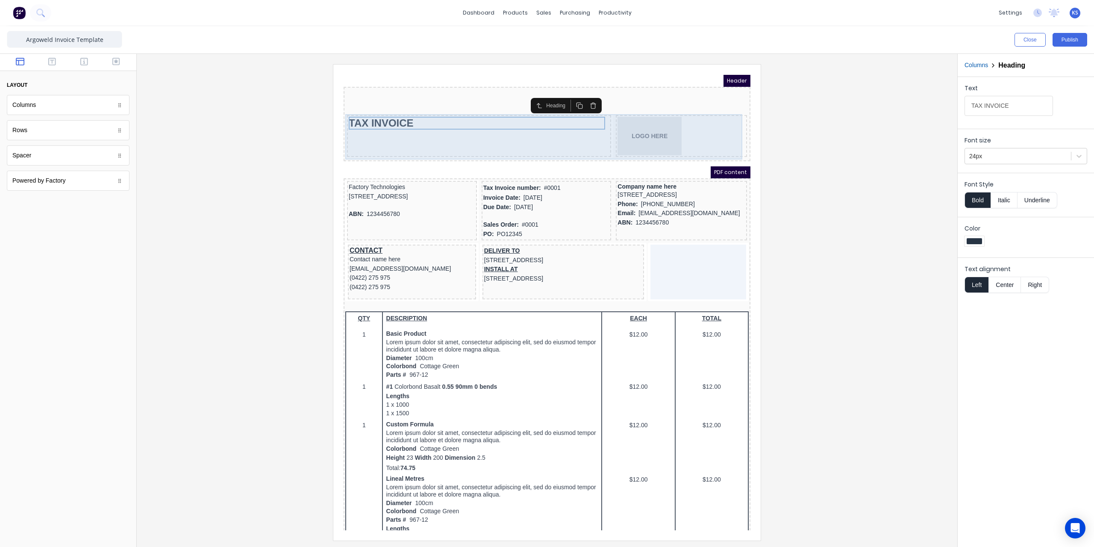
click at [453, 122] on div "TAX INVOICE" at bounding box center [469, 126] width 264 height 42
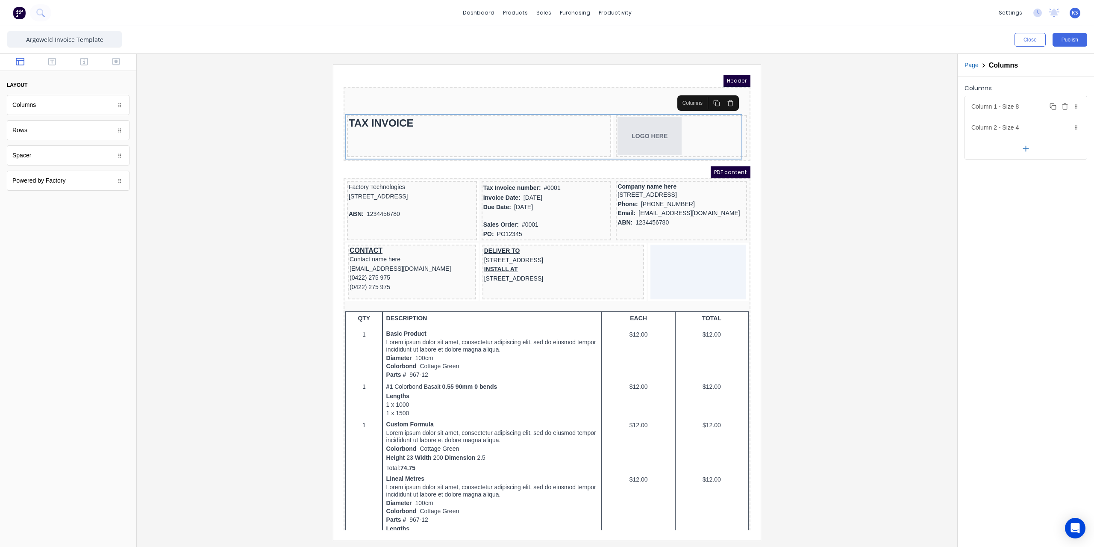
click at [1006, 109] on div "Column 1 - Size 8 Duplicate Delete" at bounding box center [1026, 106] width 122 height 21
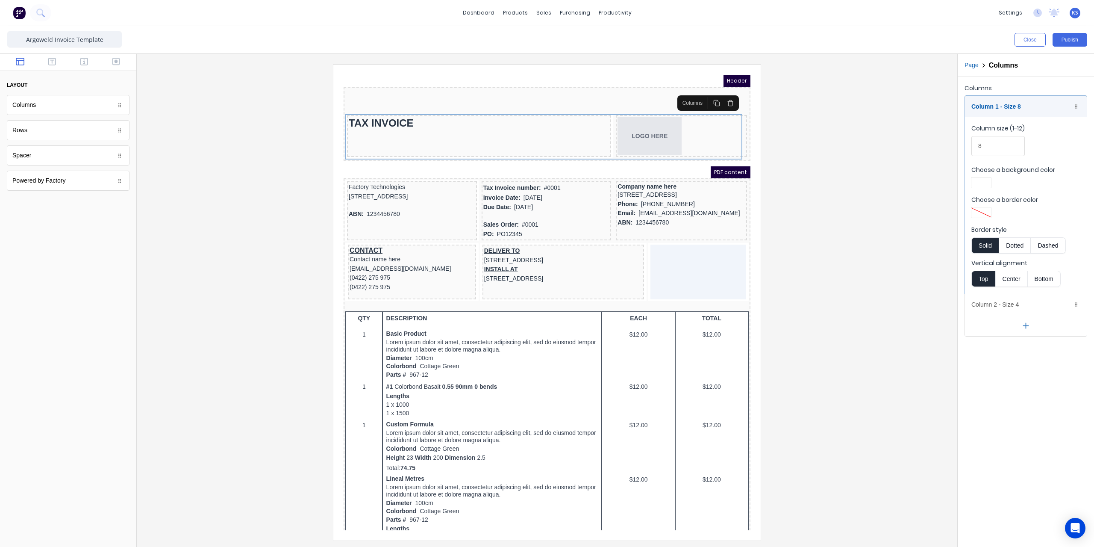
click at [1007, 277] on button "Center" at bounding box center [1011, 278] width 32 height 16
click at [1075, 39] on button "Publish" at bounding box center [1069, 40] width 35 height 14
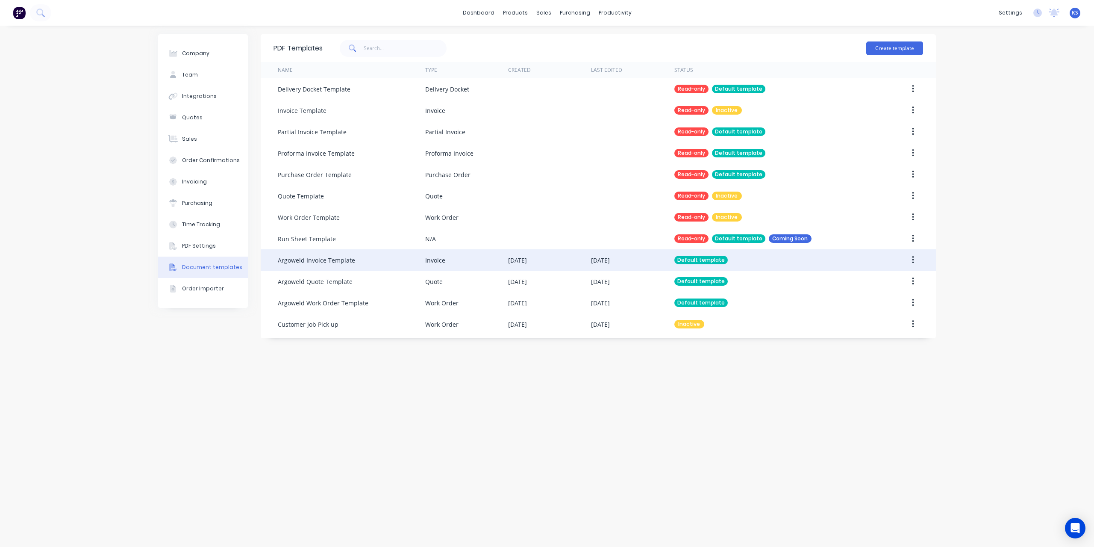
click at [914, 257] on icon "button" at bounding box center [913, 260] width 2 height 8
click at [877, 286] on div "Edit" at bounding box center [882, 282] width 66 height 12
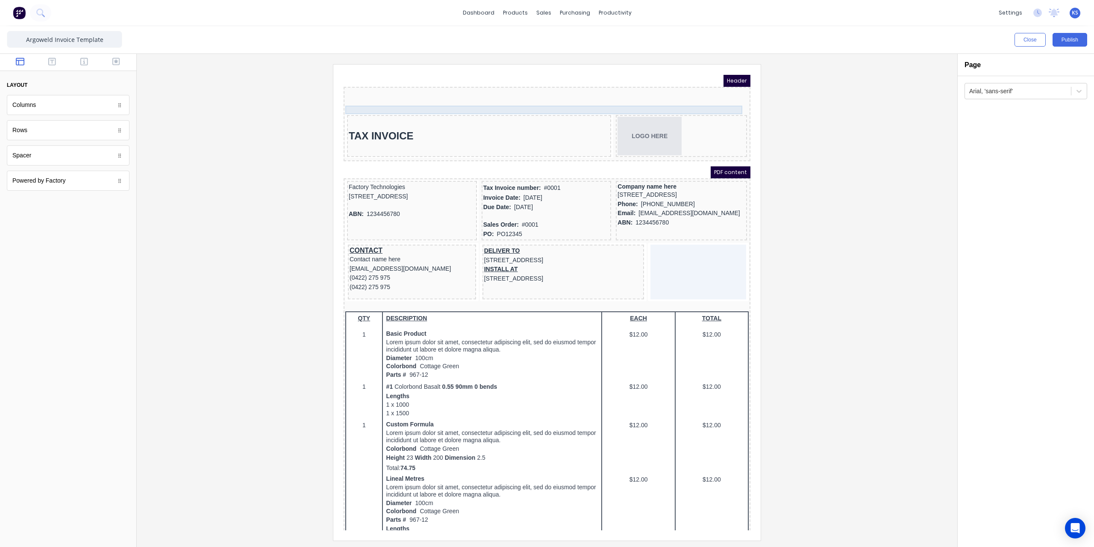
click at [443, 97] on div at bounding box center [536, 99] width 403 height 9
click at [718, 85] on icon "button" at bounding box center [720, 84] width 4 height 5
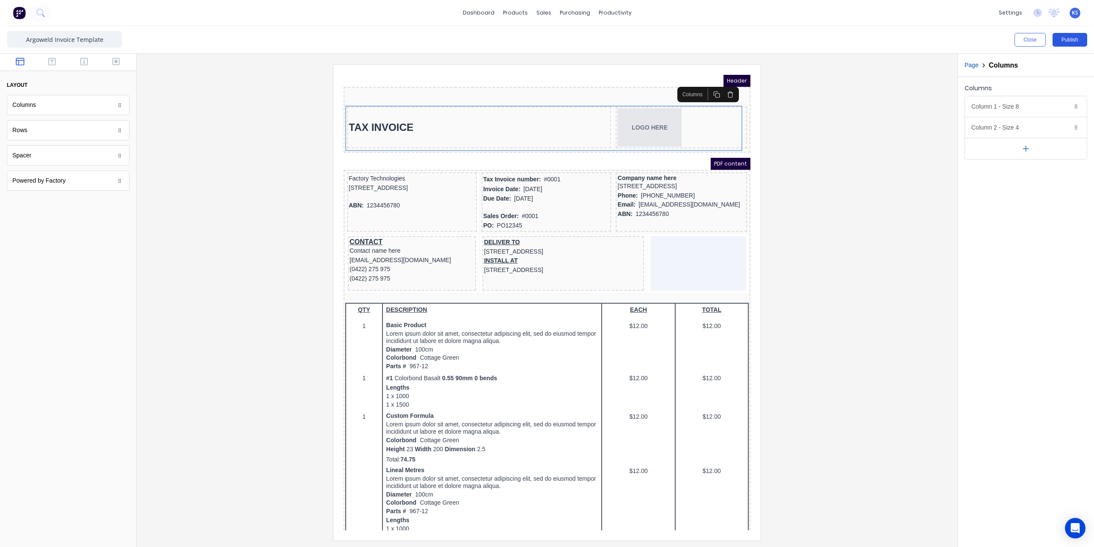
click at [1073, 41] on button "Publish" at bounding box center [1069, 40] width 35 height 14
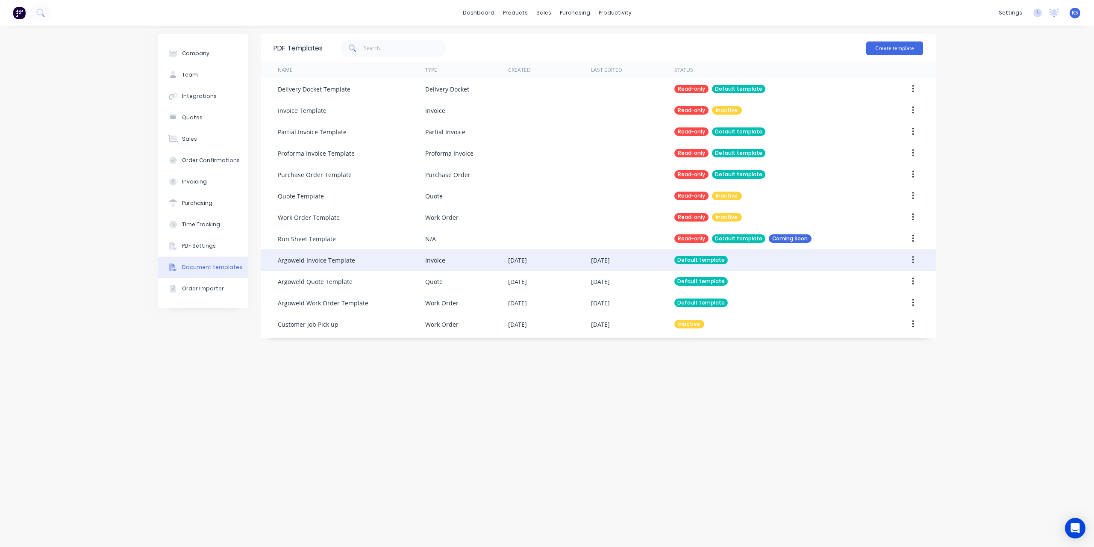
click at [910, 264] on button "button" at bounding box center [913, 259] width 20 height 15
click at [878, 279] on div "Edit" at bounding box center [882, 282] width 66 height 12
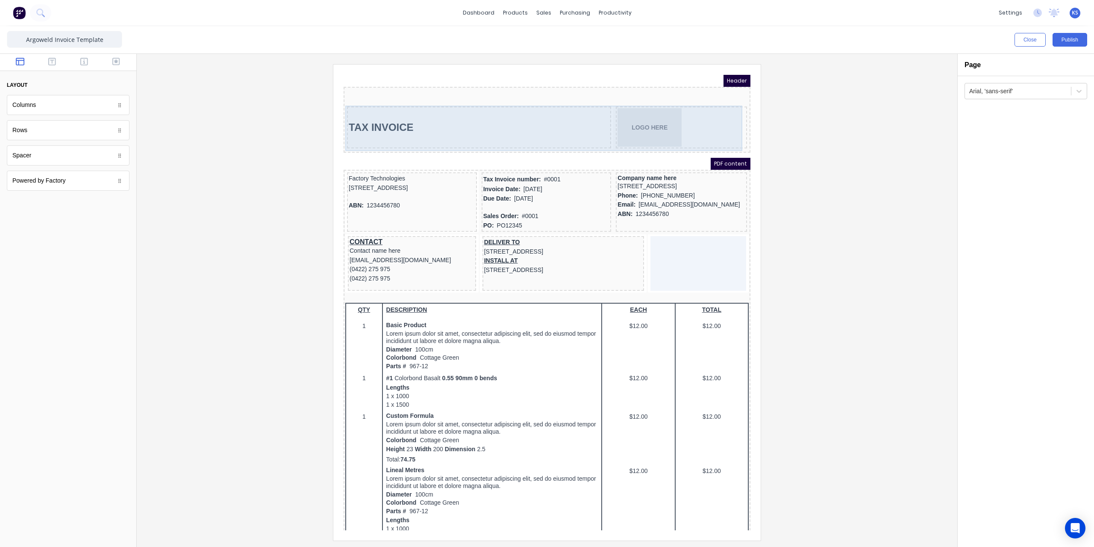
click at [415, 109] on div "TAX INVOICE" at bounding box center [469, 117] width 264 height 42
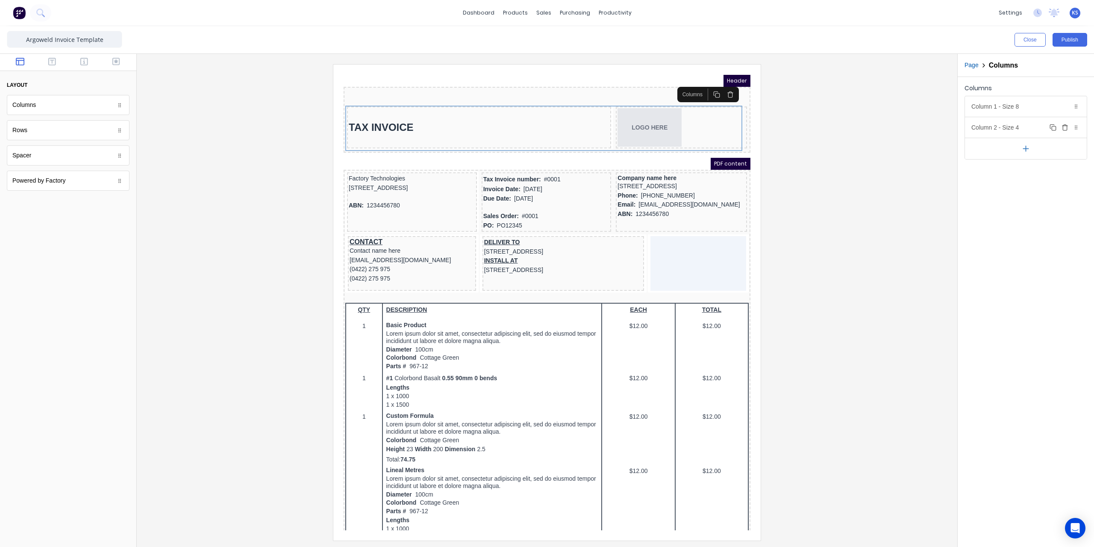
click at [1028, 132] on div "Column 2 - Size 4 Duplicate Delete" at bounding box center [1026, 127] width 122 height 21
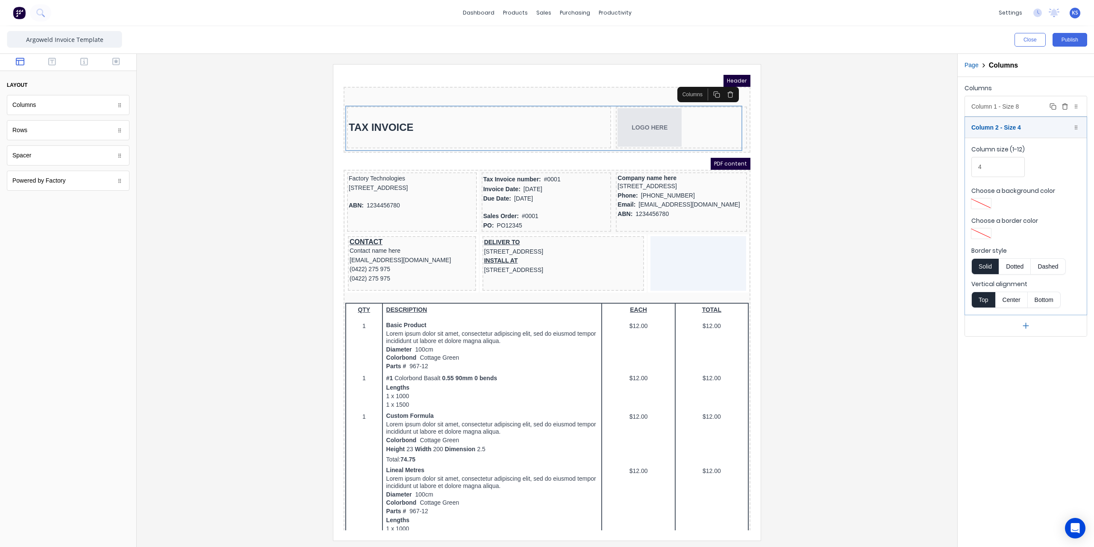
click at [1008, 107] on div "Column 1 - Size 8 Duplicate Delete" at bounding box center [1026, 106] width 122 height 21
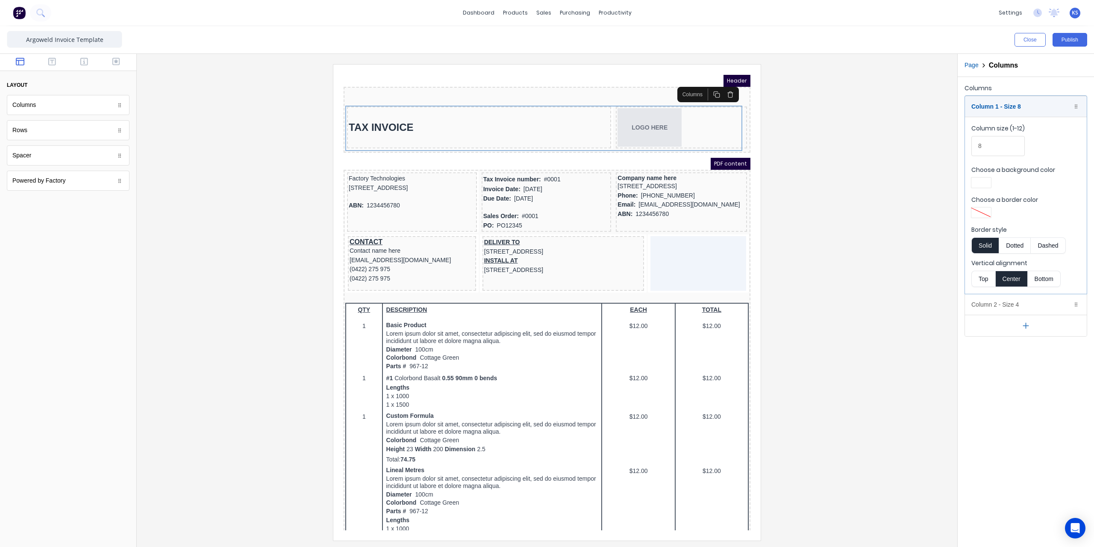
click at [985, 276] on button "Top" at bounding box center [983, 278] width 24 height 16
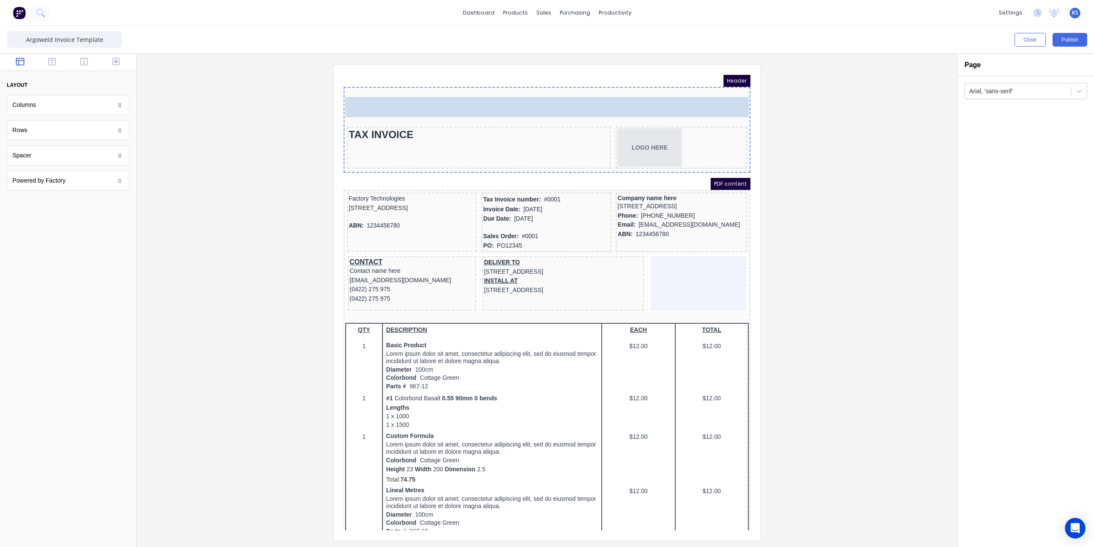
drag, startPoint x: 56, startPoint y: 158, endPoint x: 446, endPoint y: 106, distance: 393.1
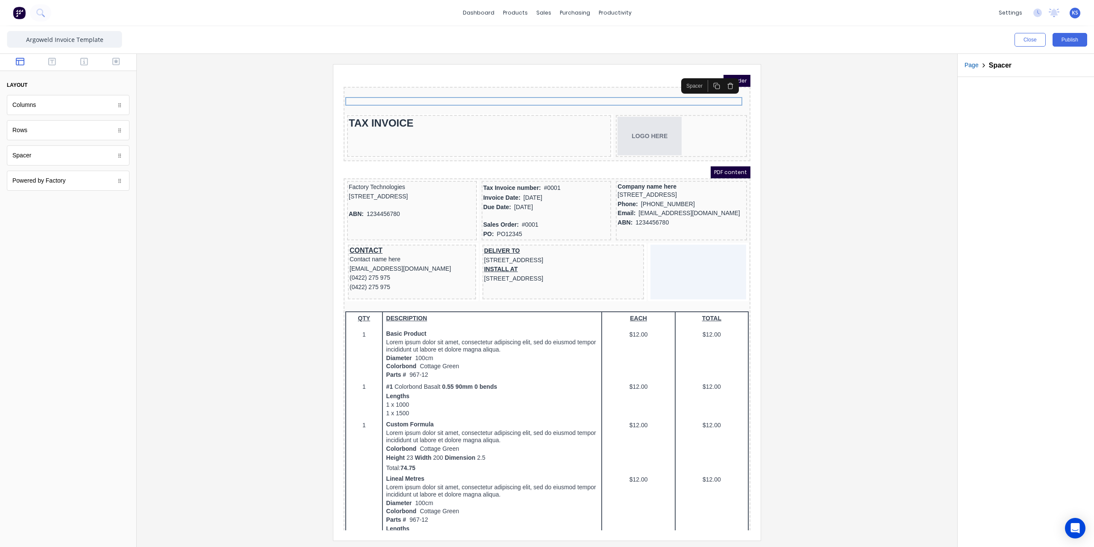
click at [801, 95] on div at bounding box center [547, 302] width 807 height 476
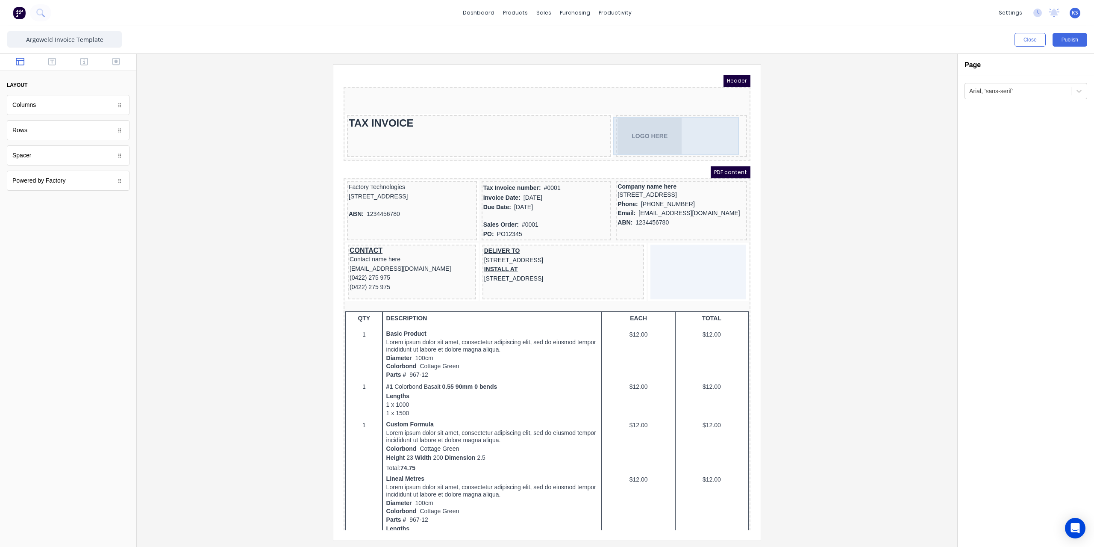
click at [658, 109] on div "LOGO HERE" at bounding box center [671, 125] width 128 height 38
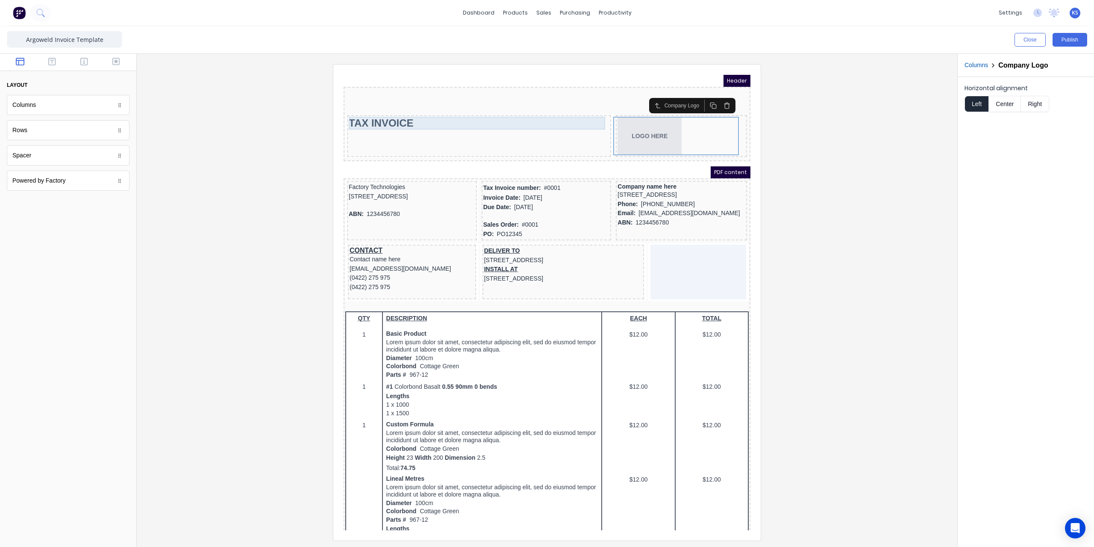
click at [593, 115] on div "TAX INVOICE" at bounding box center [468, 112] width 261 height 13
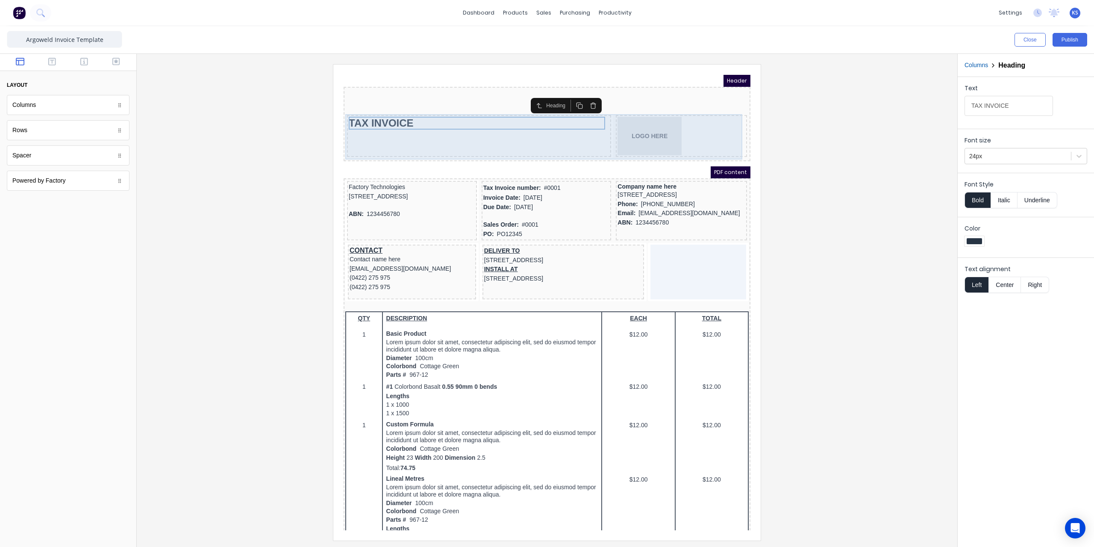
click at [597, 115] on div "TAX INVOICE LOGO HERE" at bounding box center [536, 126] width 403 height 45
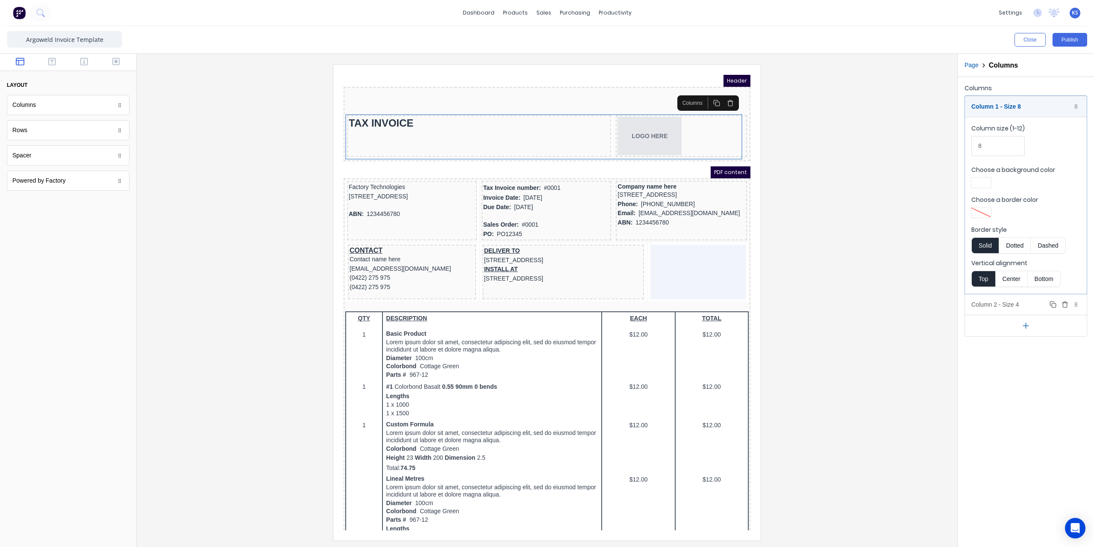
click at [988, 302] on div "Column 2 - Size 4 Duplicate Delete" at bounding box center [1026, 304] width 122 height 21
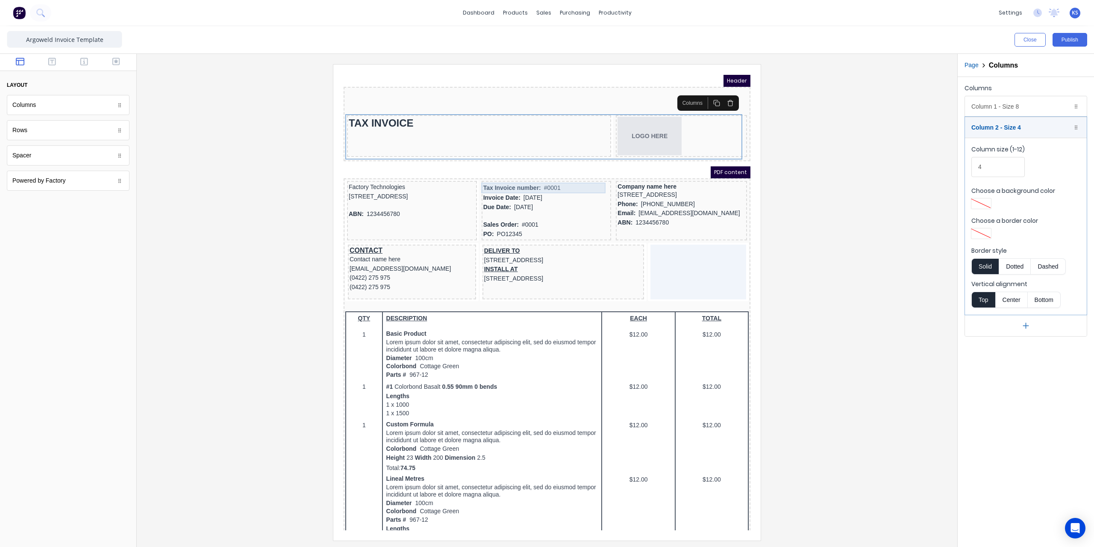
click at [482, 178] on div "Tax Invoice number: #0001" at bounding box center [536, 177] width 126 height 11
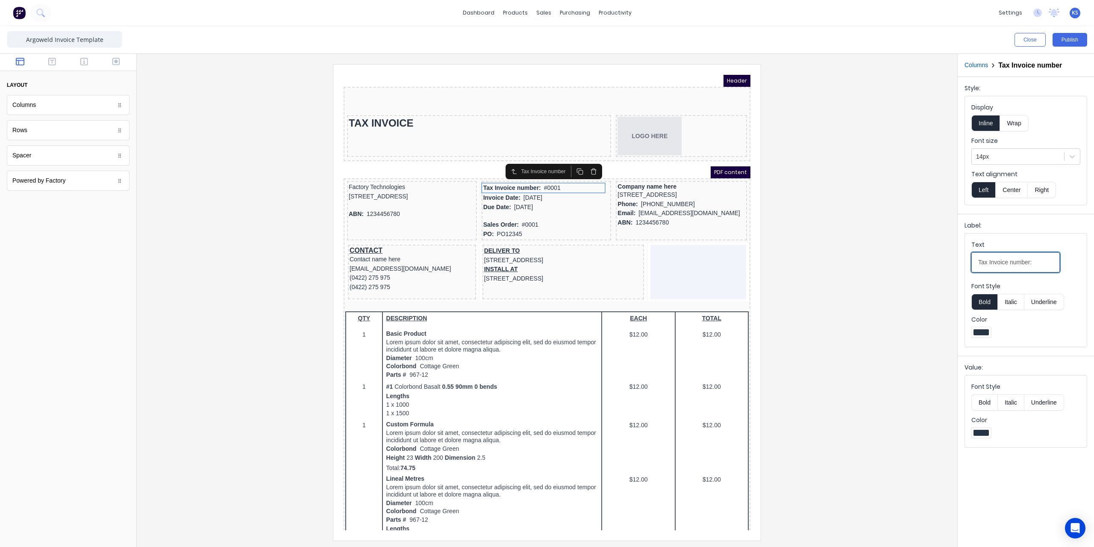
drag, startPoint x: 986, startPoint y: 259, endPoint x: 949, endPoint y: 260, distance: 37.6
click at [949, 260] on div "Close Publish Components layout Columns Columns Rows Rows Spacer Spacer Powered…" at bounding box center [547, 286] width 1094 height 520
click at [999, 260] on input "Invoice number:" at bounding box center [1015, 262] width 88 height 20
type input "Invoice number:"
click at [44, 158] on div "Spacer" at bounding box center [68, 155] width 123 height 20
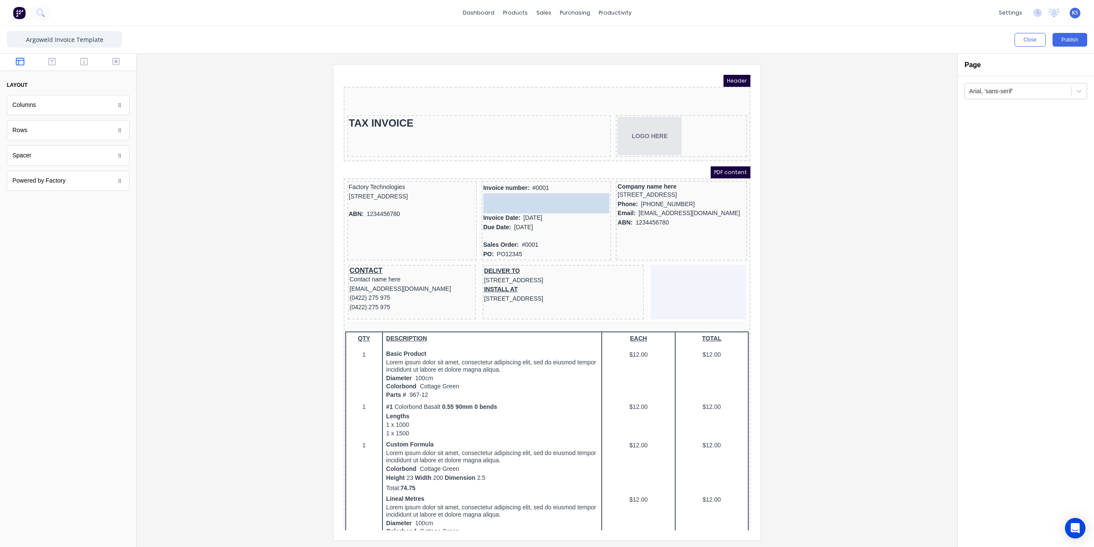
drag, startPoint x: 56, startPoint y: 157, endPoint x: 172, endPoint y: 117, distance: 122.6
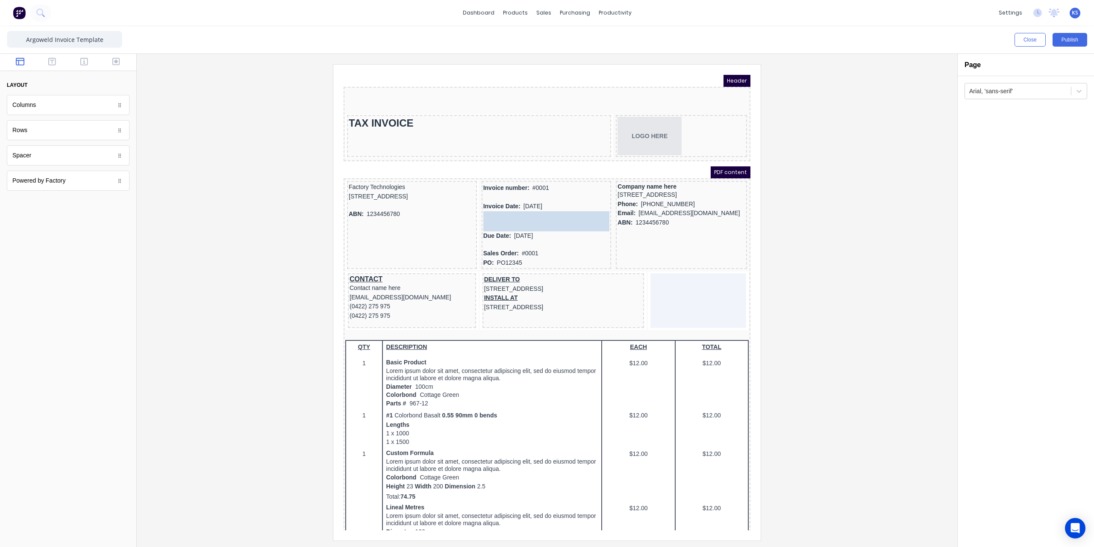
drag, startPoint x: 42, startPoint y: 159, endPoint x: 172, endPoint y: 135, distance: 132.1
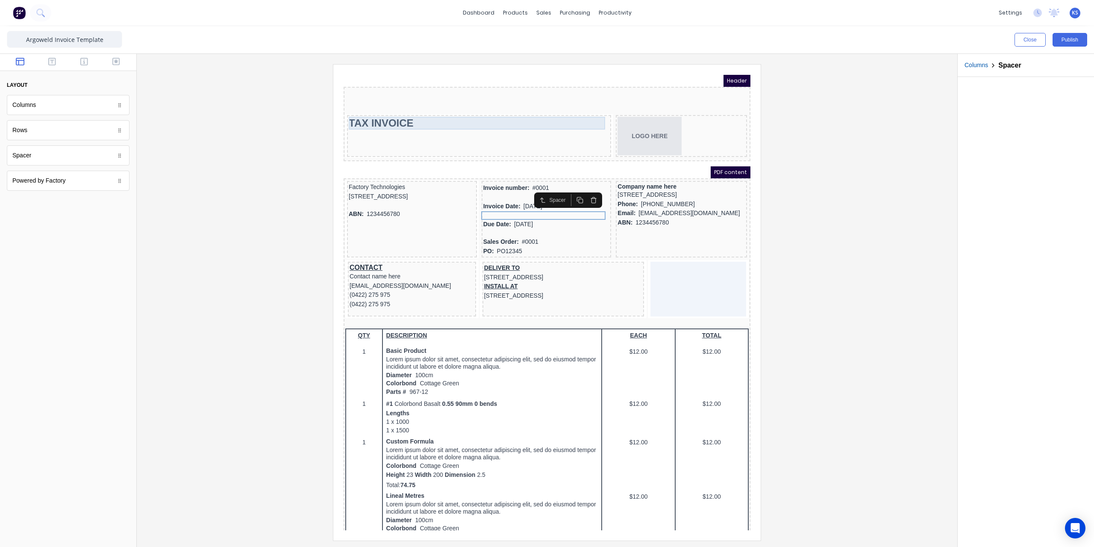
click at [376, 115] on div "TAX INVOICE" at bounding box center [468, 112] width 261 height 13
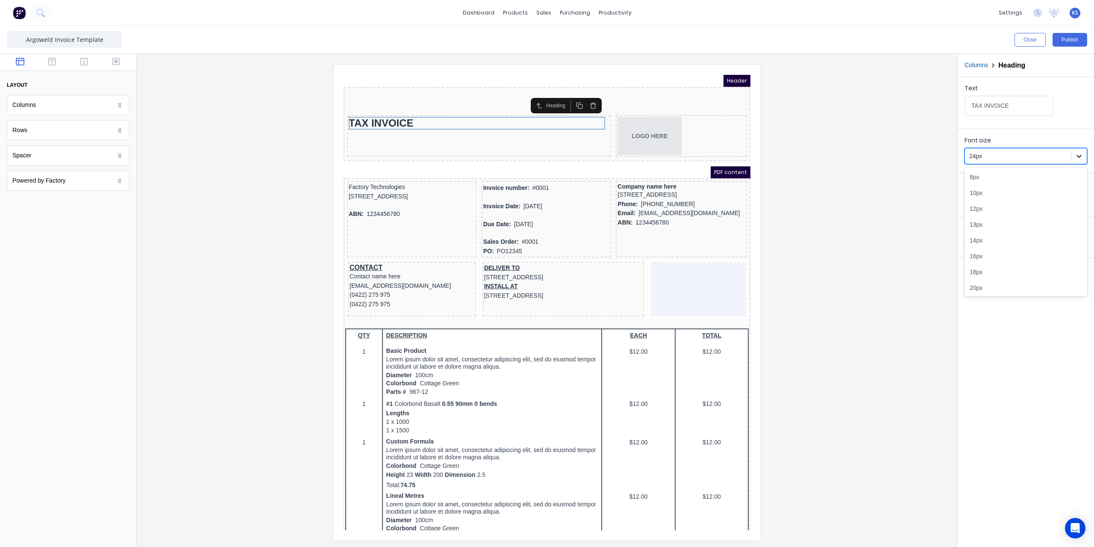
click at [1079, 153] on icon at bounding box center [1079, 156] width 9 height 9
click at [1087, 291] on div "Text alignment Left Center Right" at bounding box center [1026, 277] width 136 height 41
click at [1079, 156] on icon at bounding box center [1078, 156] width 5 height 3
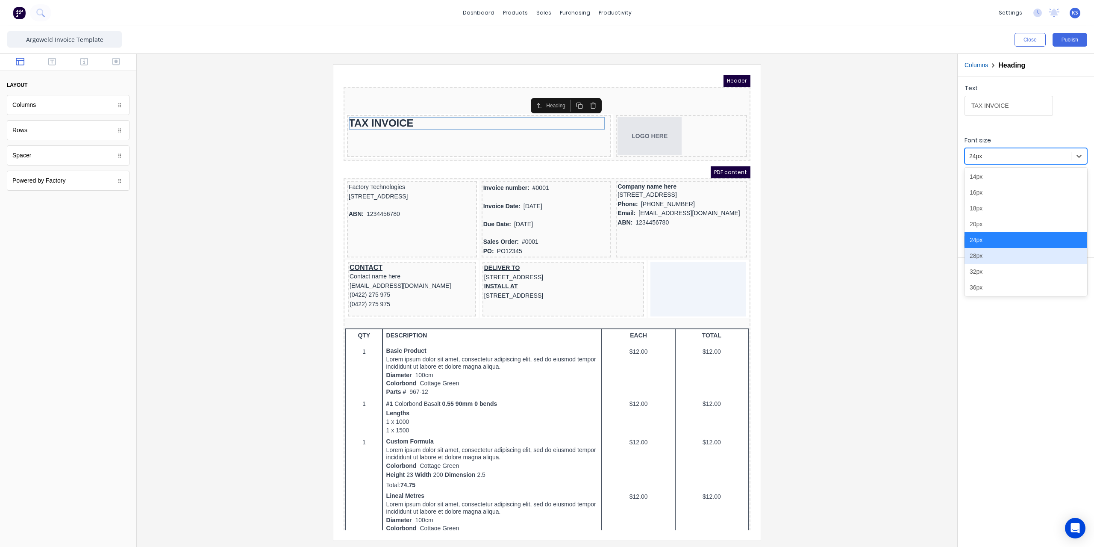
click at [1043, 251] on div "28px" at bounding box center [1025, 256] width 123 height 16
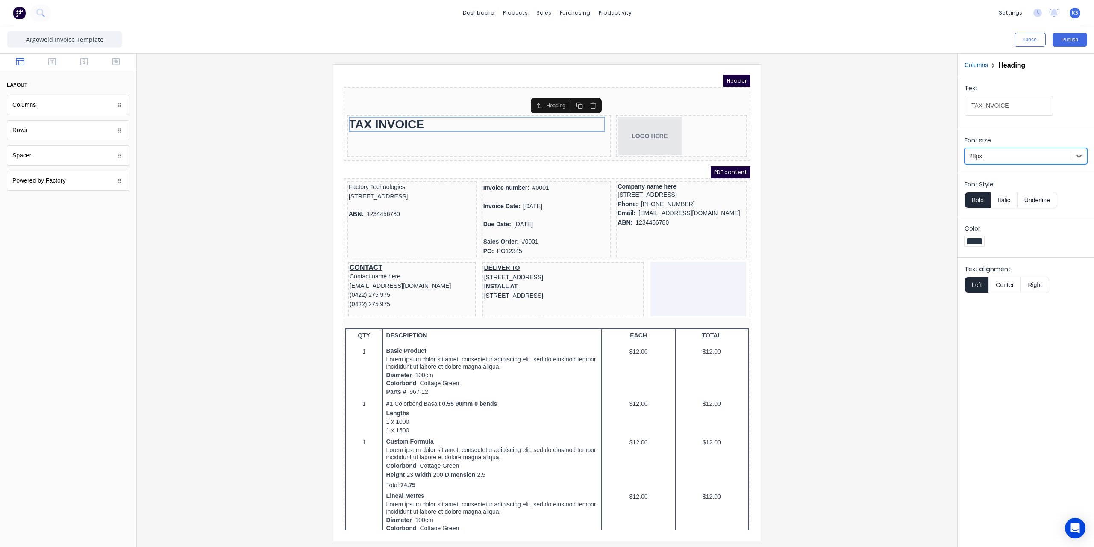
click at [977, 204] on button "Bold" at bounding box center [977, 200] width 26 height 16
click at [1079, 41] on button "Publish" at bounding box center [1069, 40] width 35 height 14
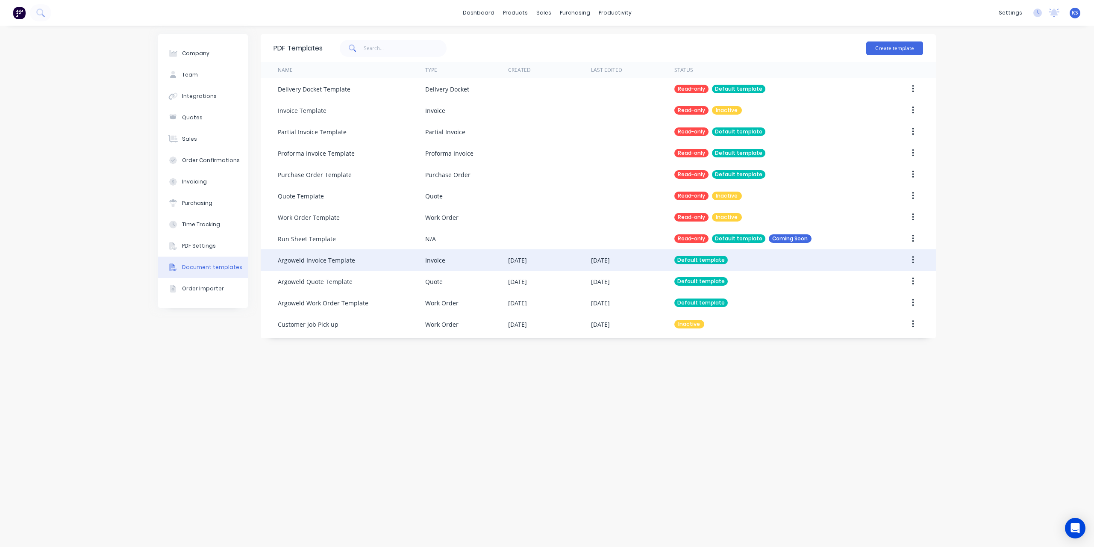
click at [902, 265] on div at bounding box center [895, 259] width 55 height 21
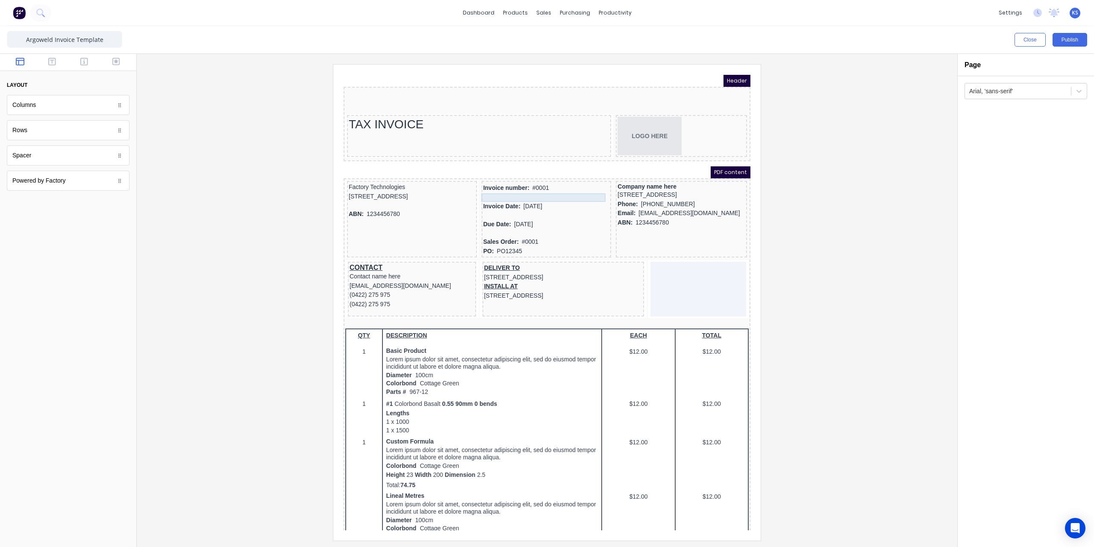
click at [490, 189] on div at bounding box center [536, 187] width 126 height 9
click at [586, 168] on button "button" at bounding box center [583, 172] width 14 height 12
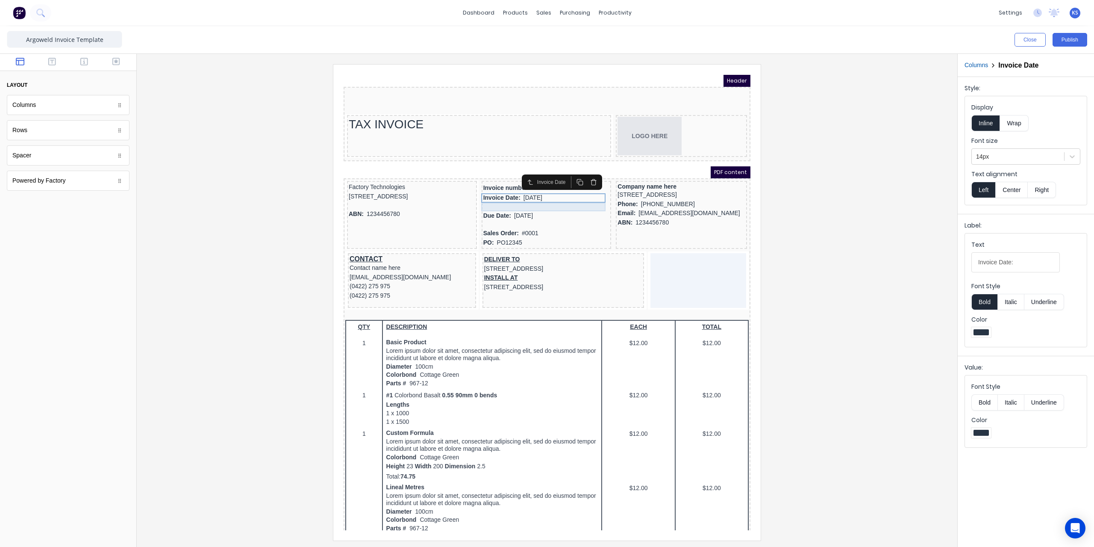
click at [564, 196] on div at bounding box center [536, 196] width 126 height 9
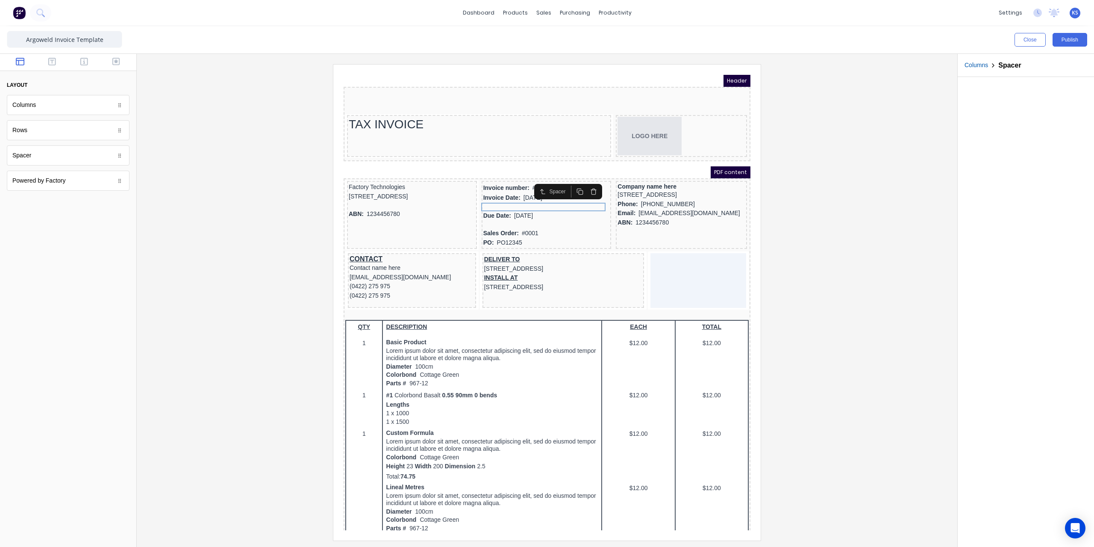
click at [583, 180] on icon "button" at bounding box center [583, 181] width 7 height 7
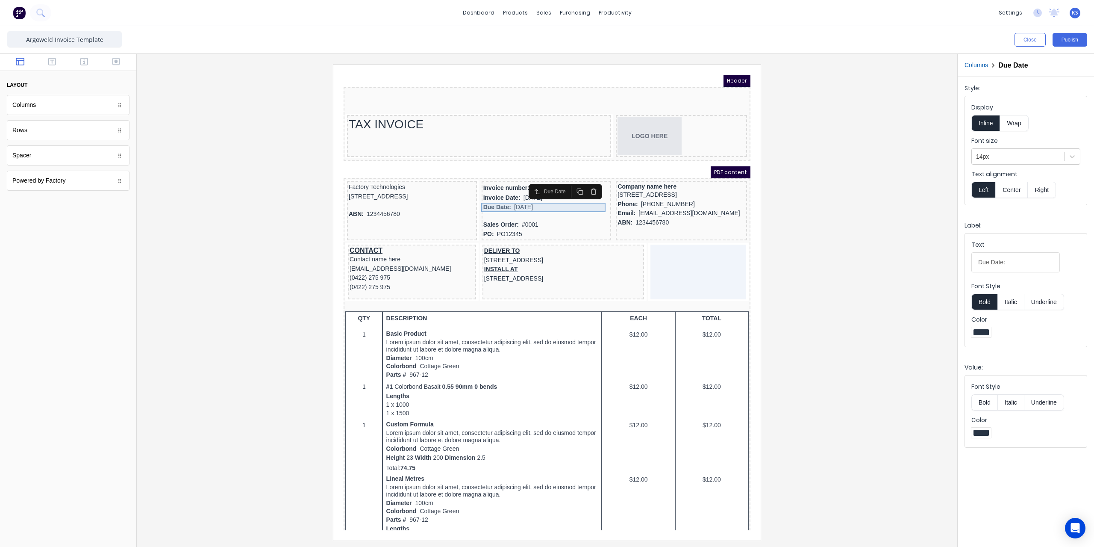
click at [481, 197] on div "Due Date: [DATE]" at bounding box center [536, 196] width 126 height 9
click at [1004, 258] on input "Due Date:" at bounding box center [1015, 262] width 88 height 20
type input "Due Date"
click at [936, 253] on div at bounding box center [547, 302] width 807 height 476
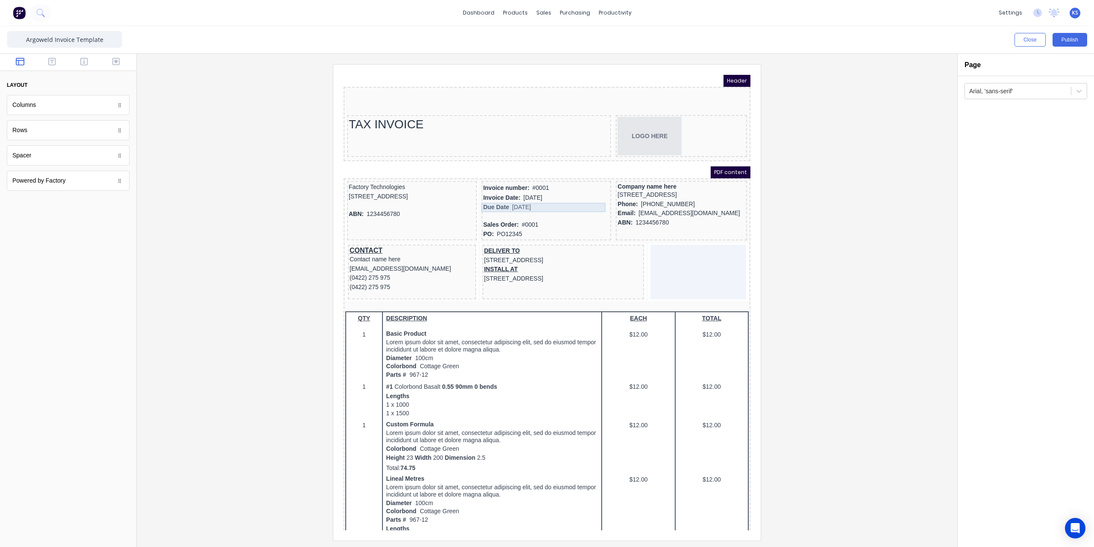
click at [508, 196] on div "Due Date [DATE]" at bounding box center [536, 196] width 126 height 9
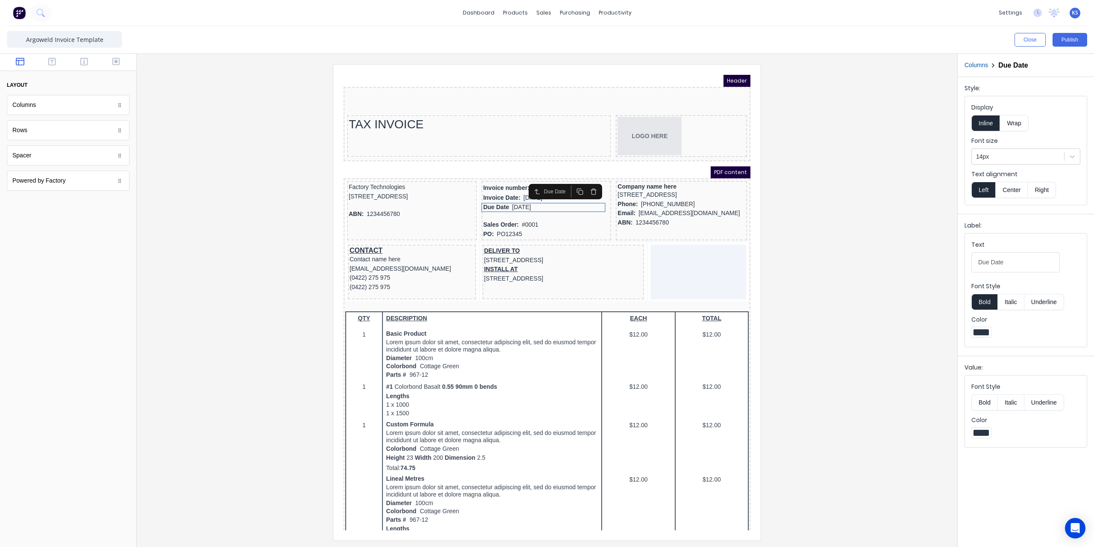
click at [1015, 256] on input "Due Date" at bounding box center [1015, 262] width 88 height 20
type input "Due Date:"
click at [799, 234] on div at bounding box center [547, 302] width 807 height 476
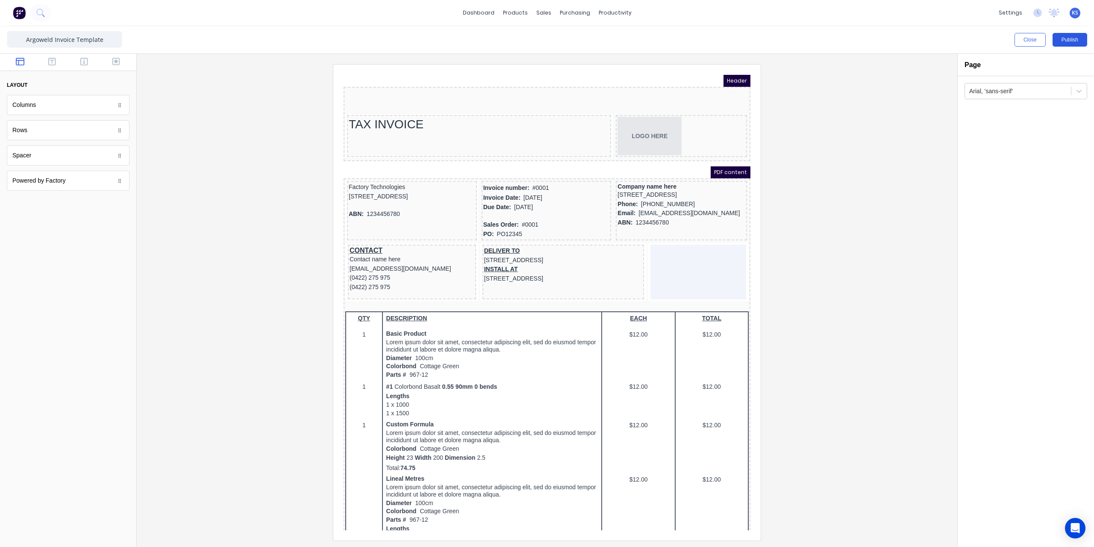
click at [1071, 36] on button "Publish" at bounding box center [1069, 40] width 35 height 14
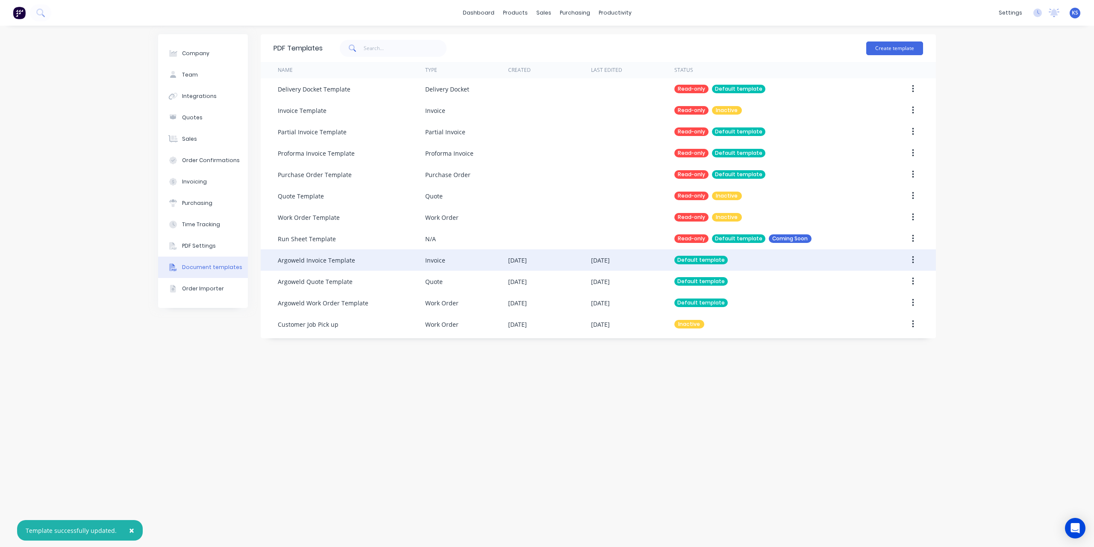
click at [830, 264] on div "Default template" at bounding box center [771, 259] width 194 height 21
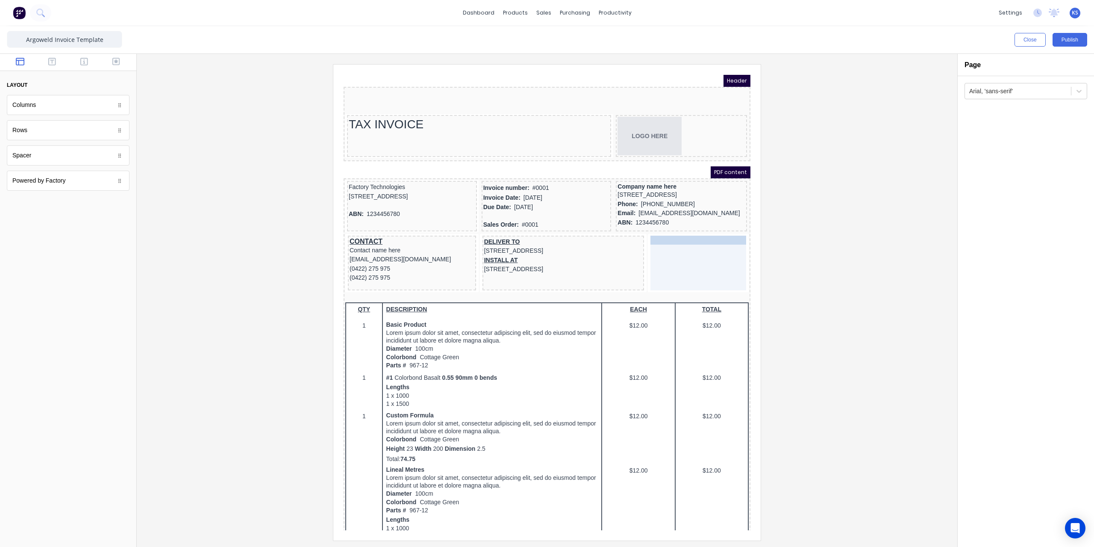
drag, startPoint x: 486, startPoint y: 225, endPoint x: 654, endPoint y: 240, distance: 168.1
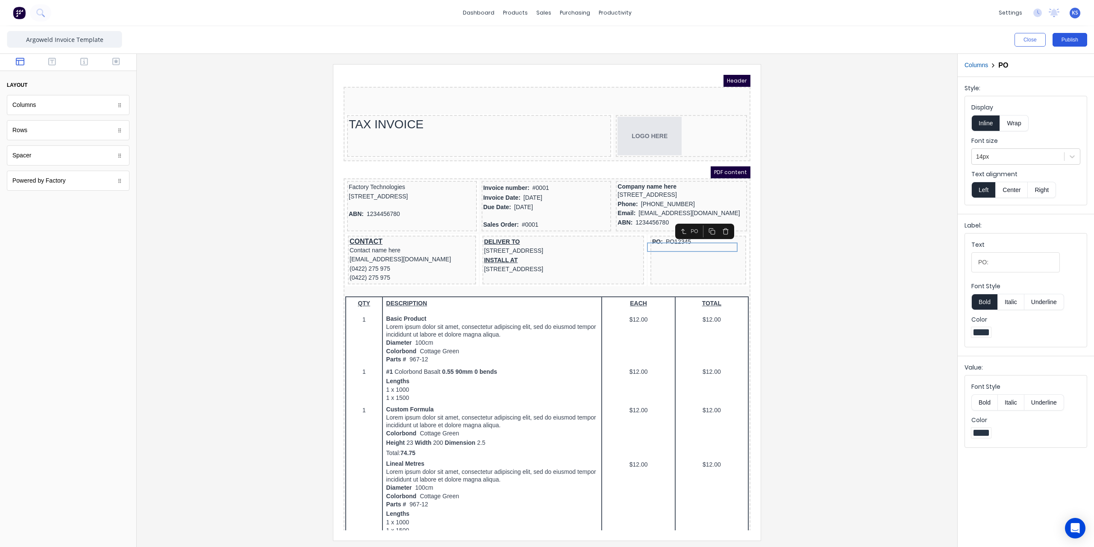
click at [1071, 35] on button "Publish" at bounding box center [1069, 40] width 35 height 14
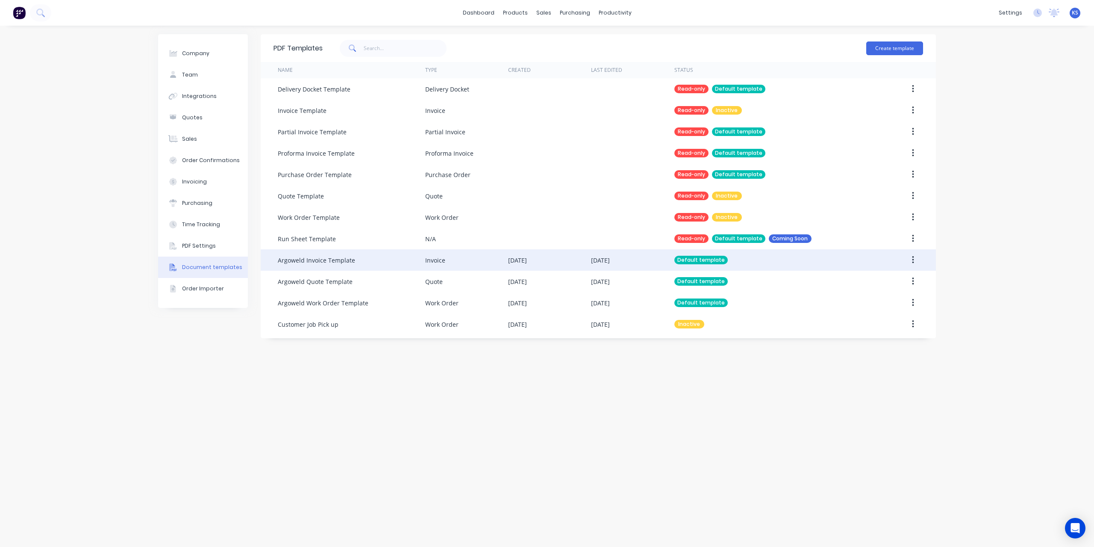
click at [825, 261] on div "Default template" at bounding box center [771, 259] width 194 height 21
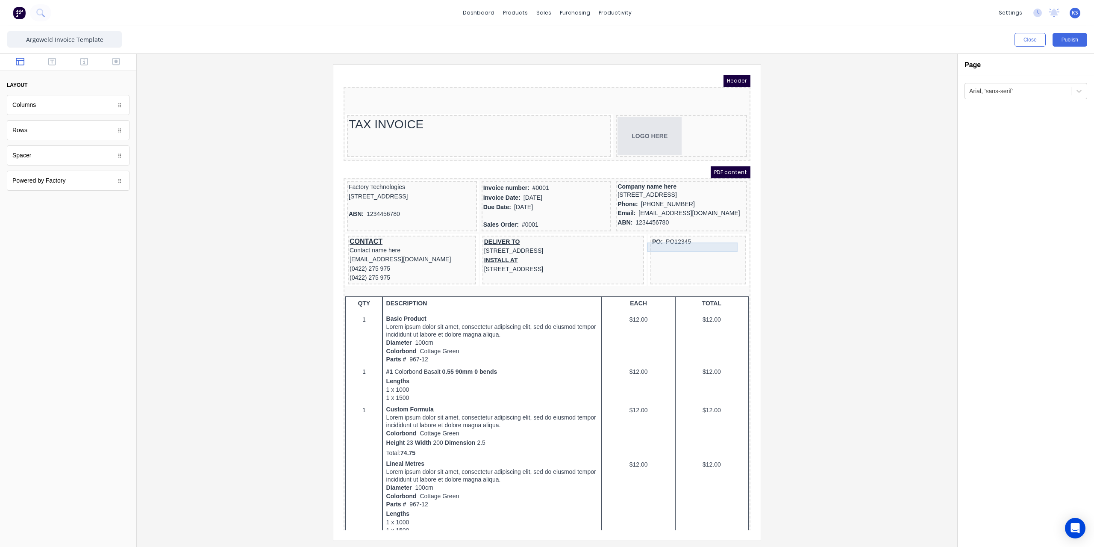
click at [663, 236] on div "PO: PO12345" at bounding box center [688, 231] width 92 height 9
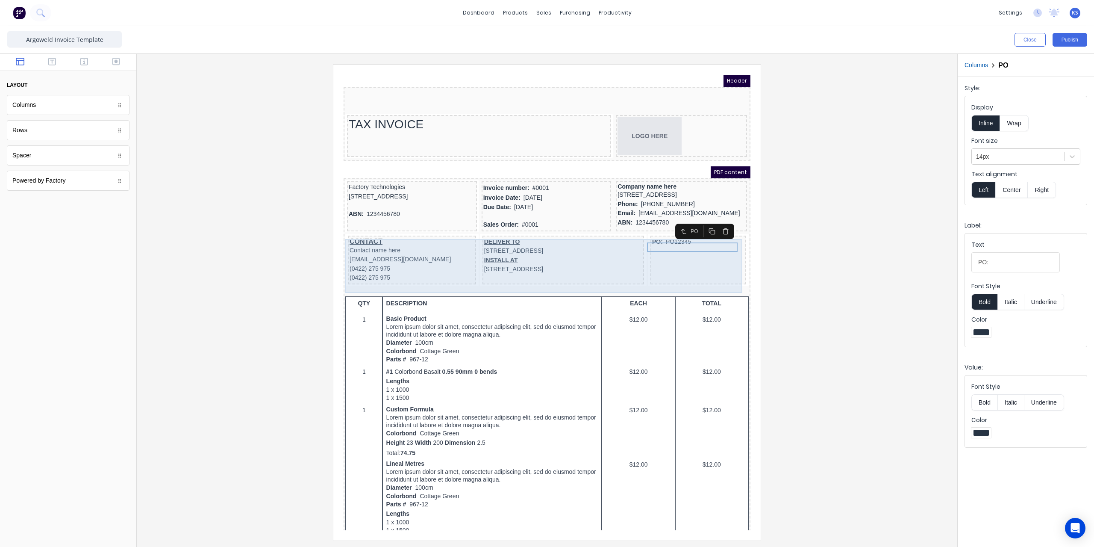
click at [669, 244] on div "PO: PO12345" at bounding box center [688, 249] width 96 height 49
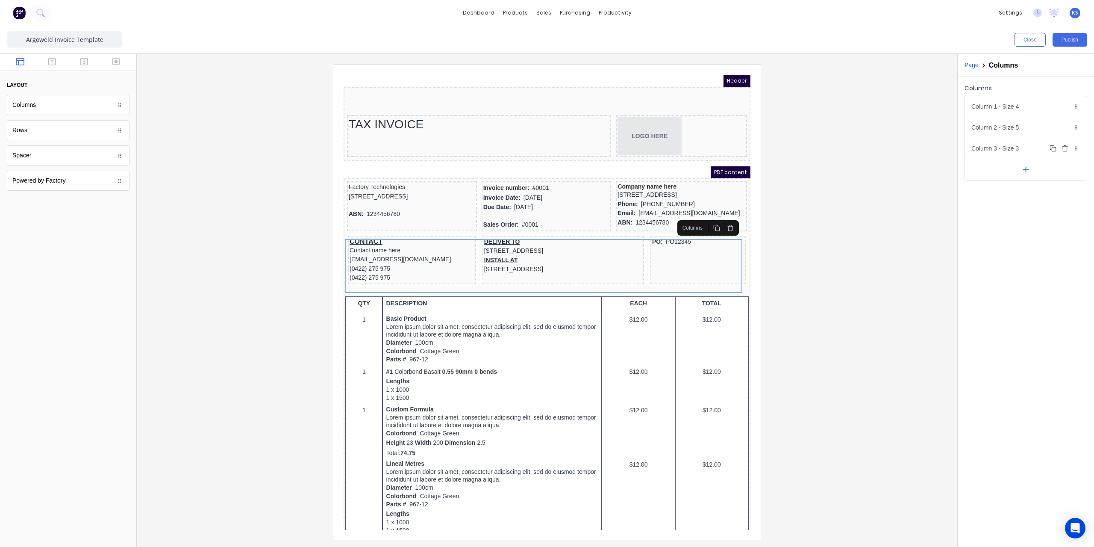
click at [1021, 151] on div "Column 3 - Size 3 Duplicate Delete" at bounding box center [1026, 148] width 122 height 21
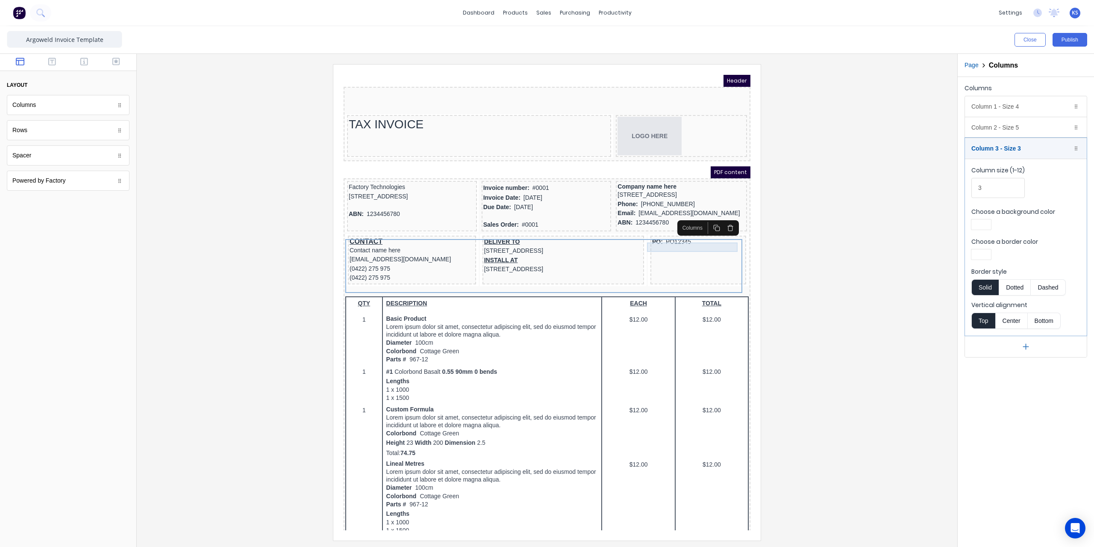
click at [684, 234] on div "PO: PO12345" at bounding box center [688, 231] width 92 height 9
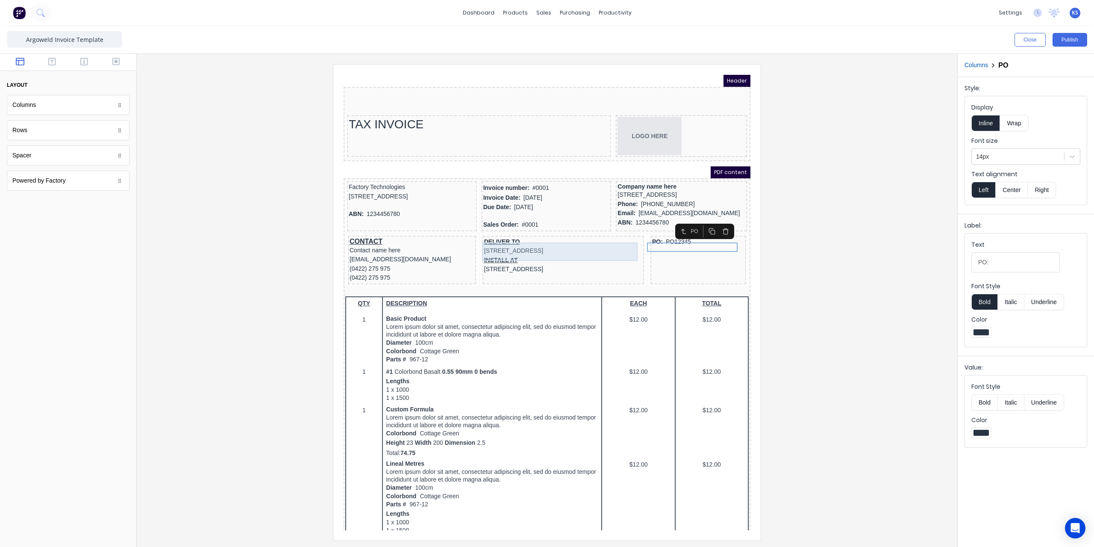
click at [575, 232] on div "DELIVER TO [STREET_ADDRESS]" at bounding box center [553, 236] width 158 height 18
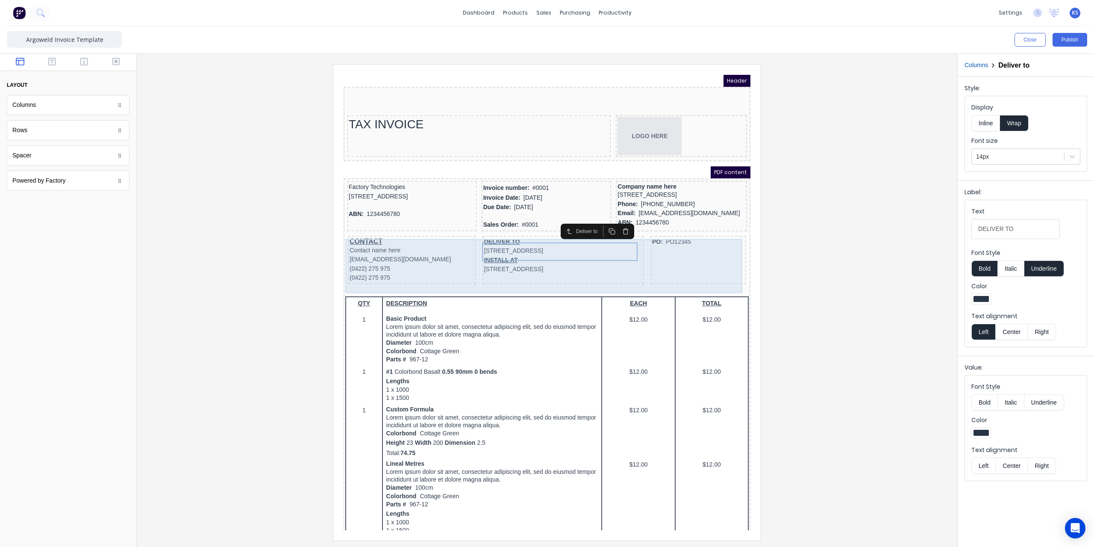
click at [465, 246] on div "CONTACT Contact name here [EMAIL_ADDRESS][DOMAIN_NAME] (0422) 275 975 (0422) 27…" at bounding box center [536, 250] width 403 height 54
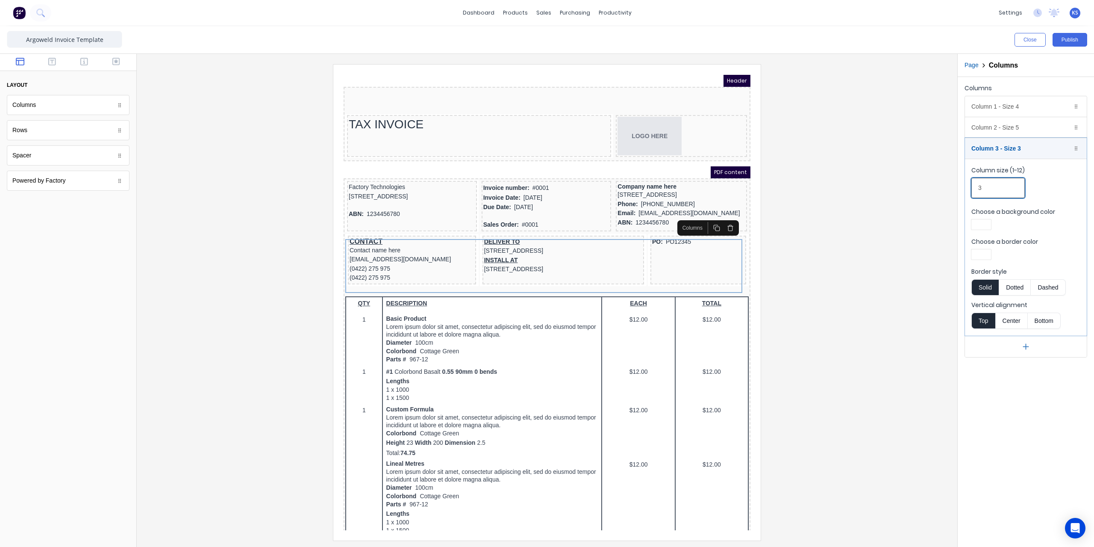
drag, startPoint x: 992, startPoint y: 188, endPoint x: 970, endPoint y: 186, distance: 21.9
click at [970, 186] on fieldset "Column size (1-12) 3 Choose a background color Choose a border color Border sty…" at bounding box center [1026, 247] width 122 height 177
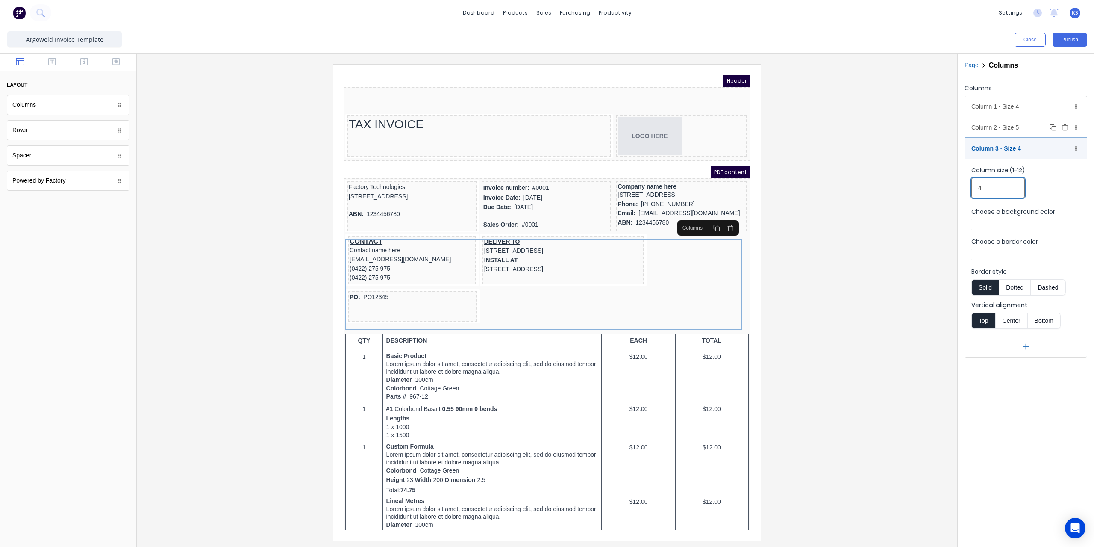
type input "4"
click at [990, 127] on div "Column 2 - Size 5 Duplicate Delete" at bounding box center [1026, 127] width 122 height 21
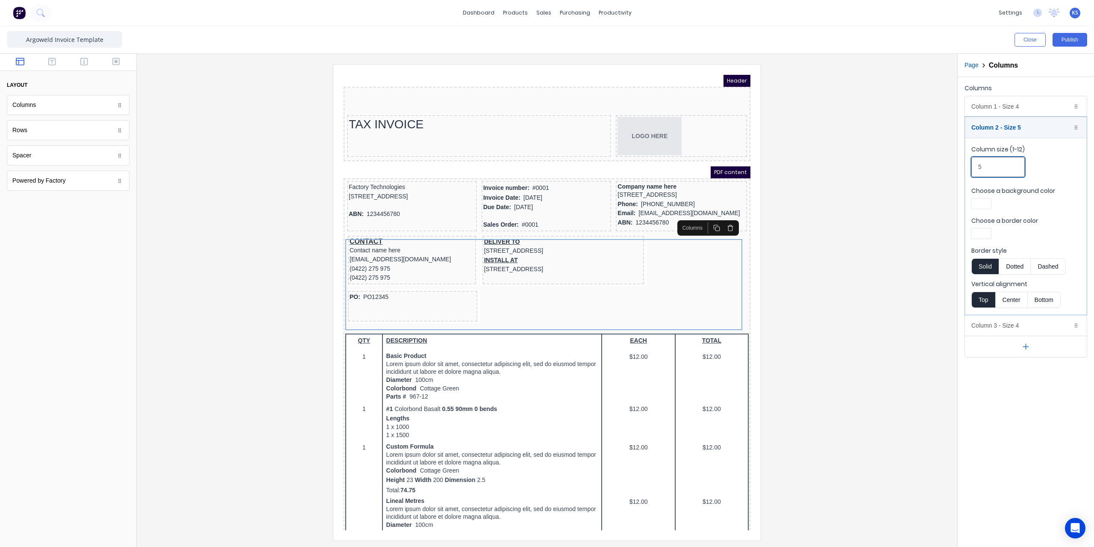
drag, startPoint x: 990, startPoint y: 165, endPoint x: 950, endPoint y: 164, distance: 39.7
click at [950, 164] on div "Close Publish Components layout Columns Columns Rows Rows Spacer Spacer Powered…" at bounding box center [547, 286] width 1094 height 520
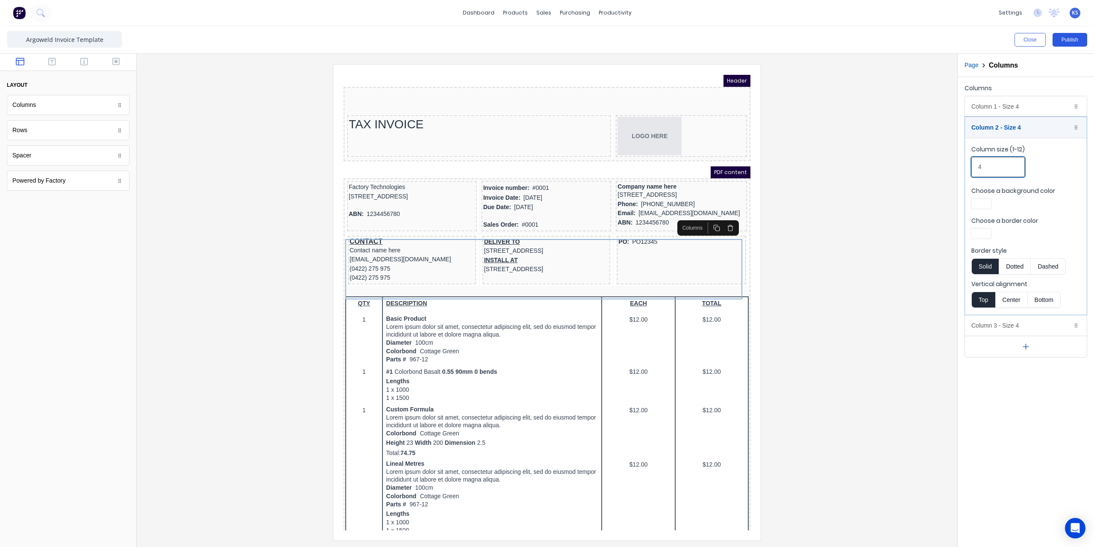
type input "4"
click at [1073, 39] on button "Publish" at bounding box center [1069, 40] width 35 height 14
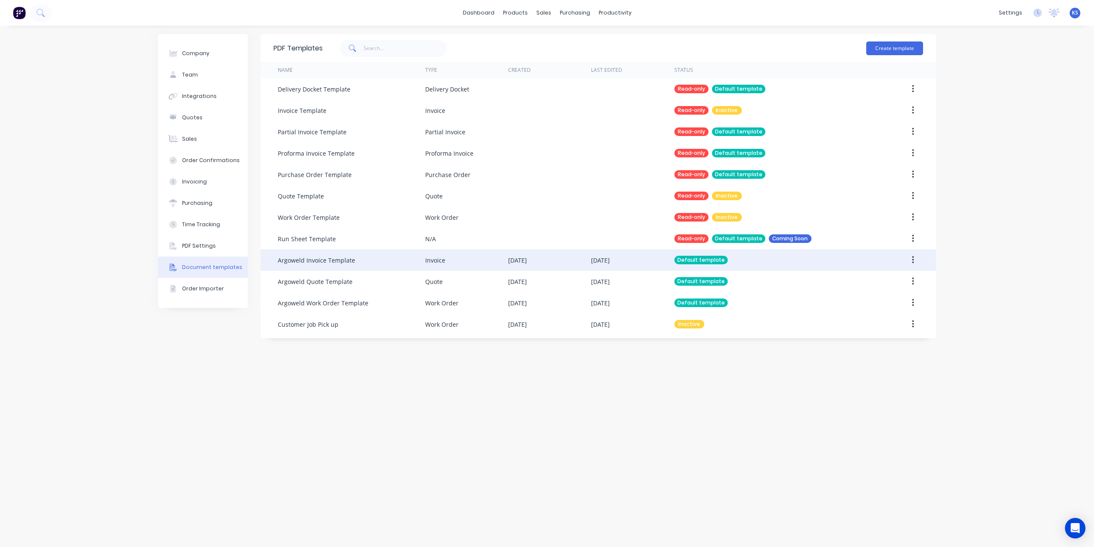
click at [767, 258] on div "Default template" at bounding box center [771, 259] width 194 height 21
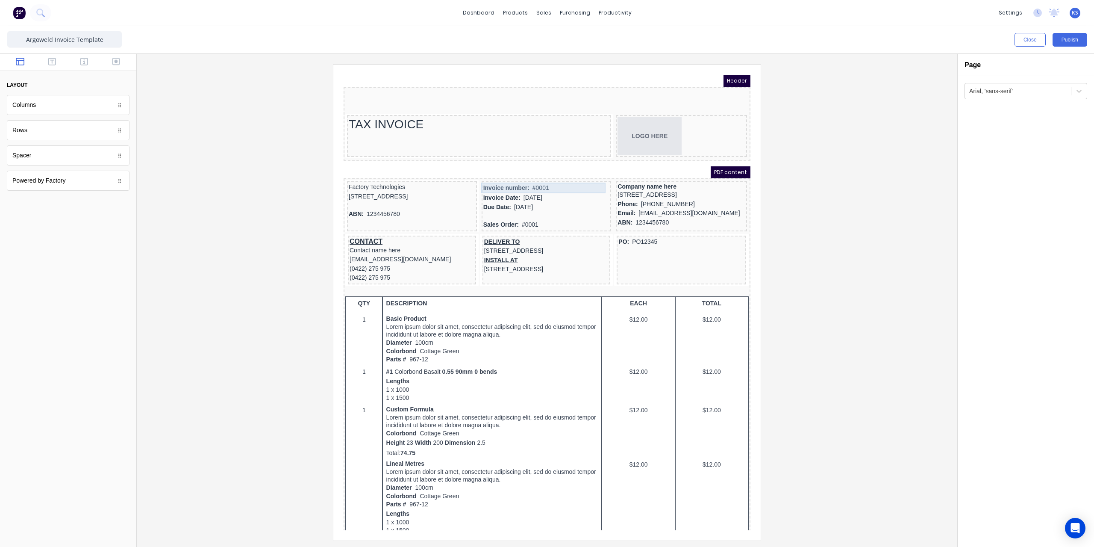
click at [500, 176] on div "Invoice number: #0001" at bounding box center [536, 177] width 126 height 11
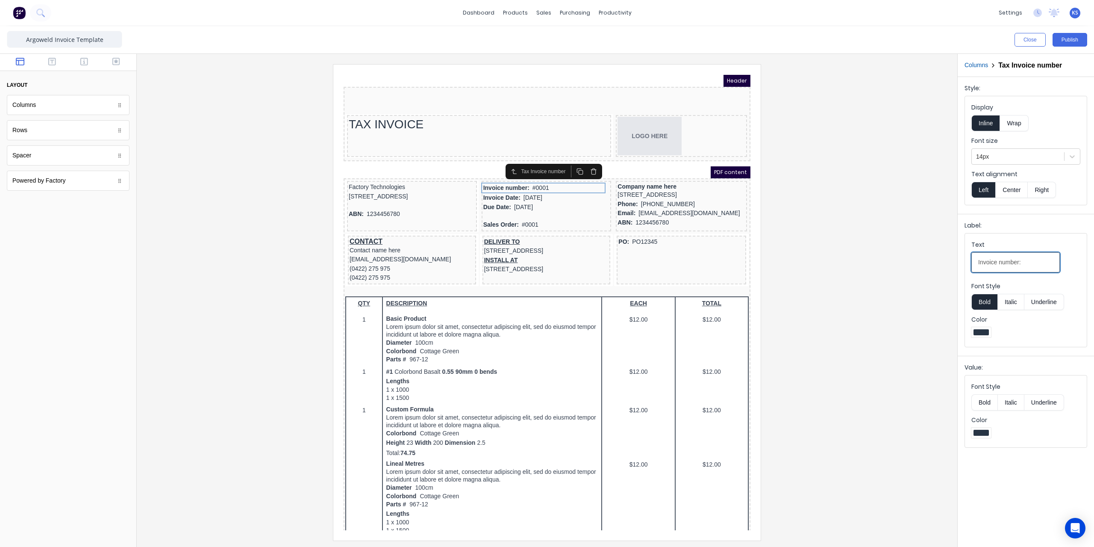
click at [999, 260] on input "Invoice number:" at bounding box center [1015, 262] width 88 height 20
type input "Invoice Number:"
click at [1075, 41] on button "Publish" at bounding box center [1069, 40] width 35 height 14
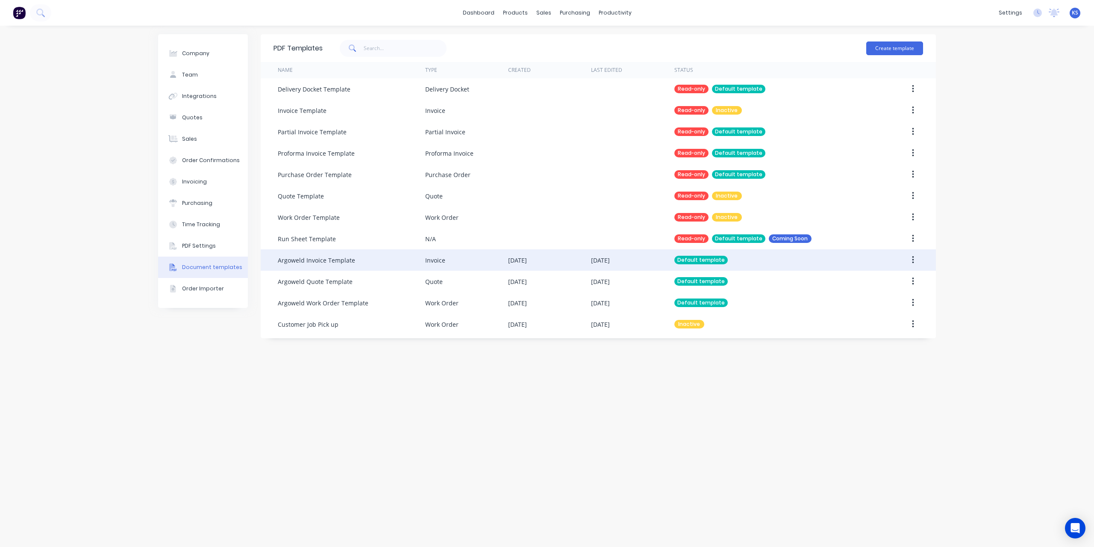
click at [754, 259] on div "Default template" at bounding box center [771, 259] width 194 height 21
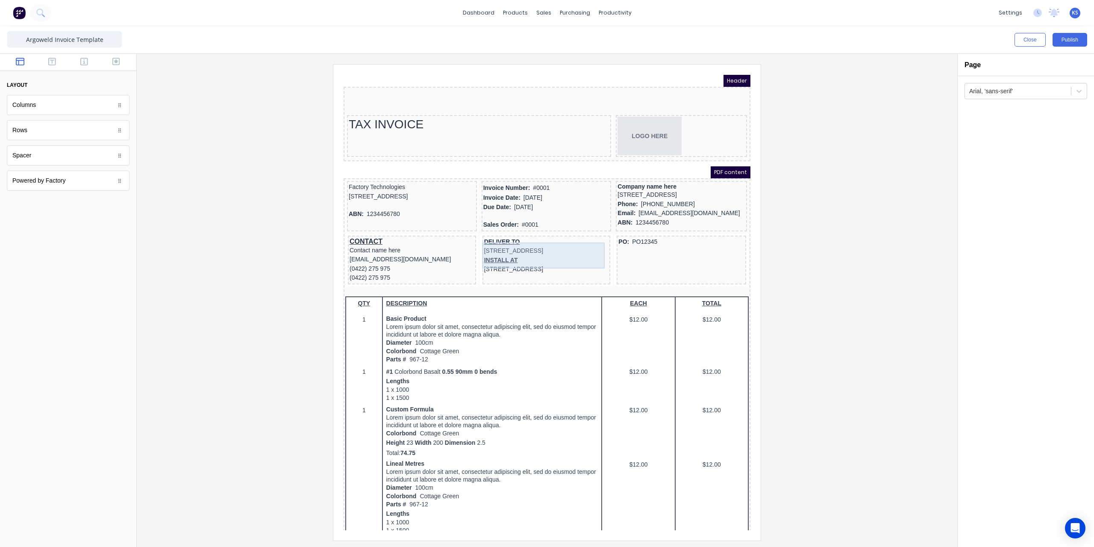
click at [488, 233] on div "DELIVER TO 234 Beach Road Gold Coast, Queensland, Australia" at bounding box center [536, 236] width 125 height 18
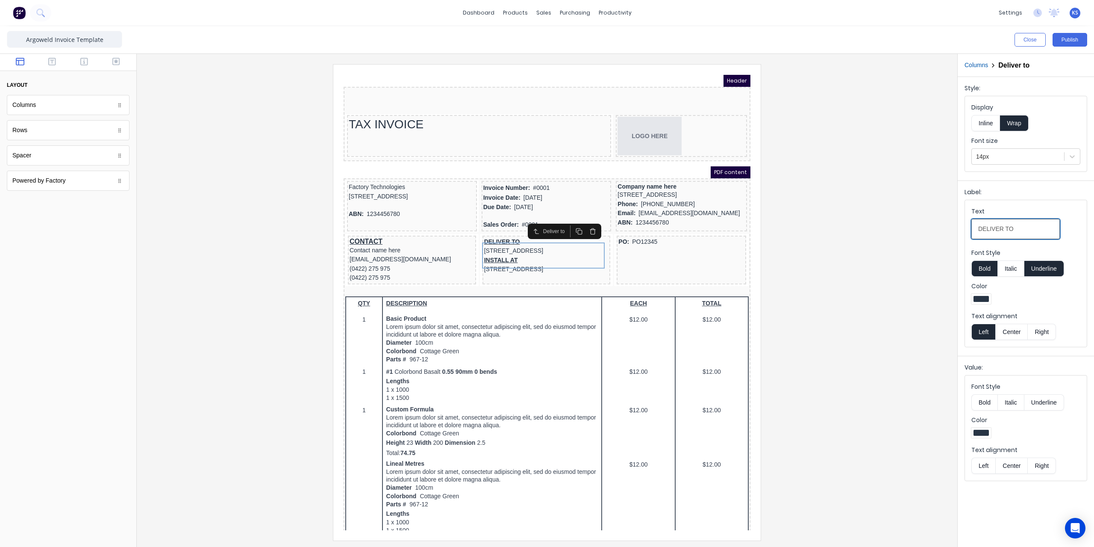
click at [992, 225] on input "DELIVER TO" at bounding box center [1015, 229] width 88 height 20
drag, startPoint x: 1016, startPoint y: 225, endPoint x: 979, endPoint y: 222, distance: 37.3
click at [979, 222] on input "DELIVER TO" at bounding box center [1015, 229] width 88 height 20
type input "Deliver to"
click at [499, 261] on div "INSTALL AT 234 Beach Road Gold Coast, Queensland, Australia" at bounding box center [536, 254] width 125 height 18
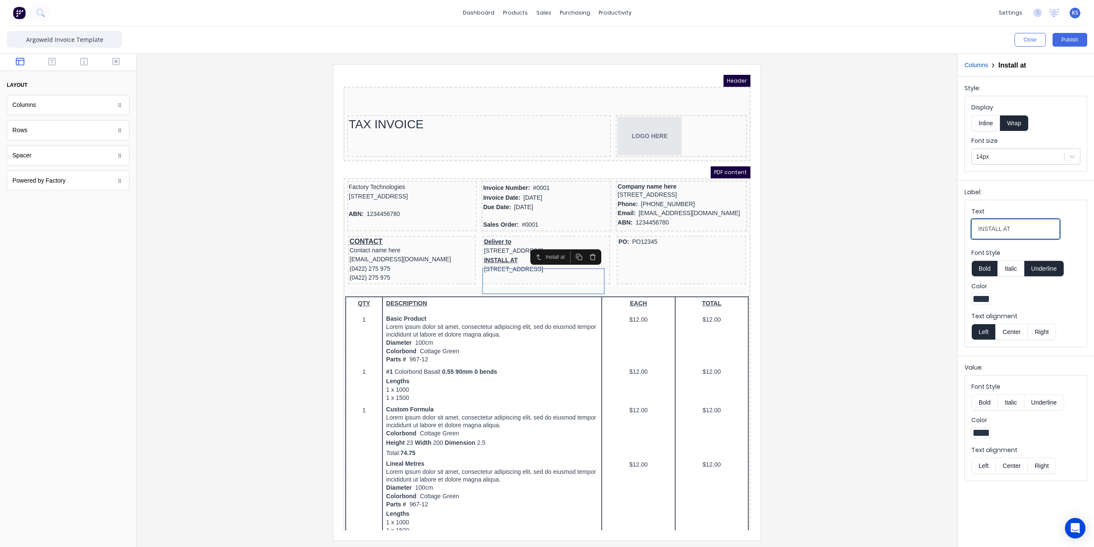
drag, startPoint x: 1012, startPoint y: 225, endPoint x: 931, endPoint y: 223, distance: 81.2
click at [931, 223] on div "Close Publish Components layout Columns Columns Rows Rows Spacer Spacer Powered…" at bounding box center [547, 286] width 1094 height 520
type input "Install at"
click at [358, 235] on div "CONTACT" at bounding box center [401, 231] width 125 height 9
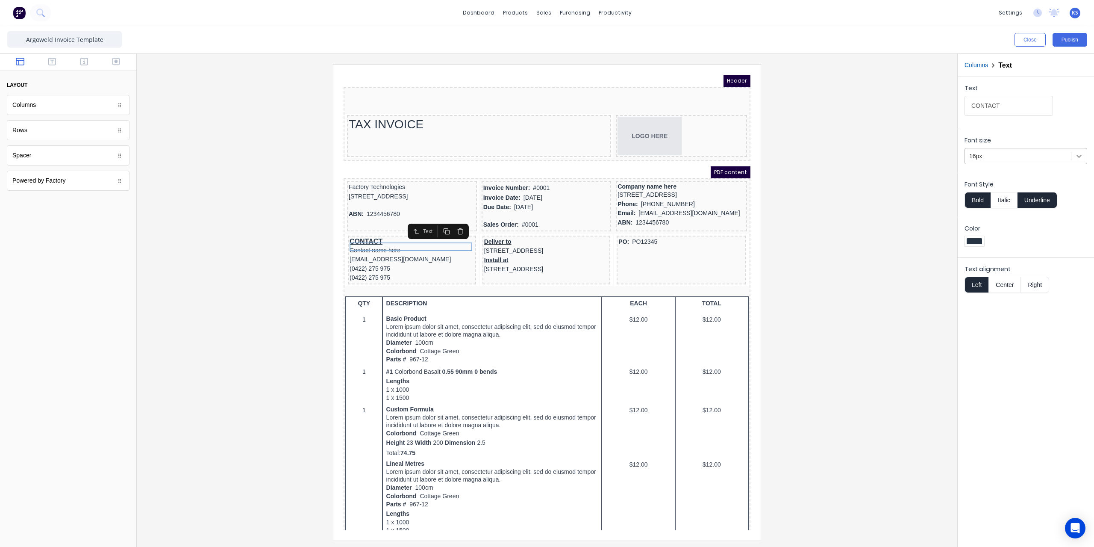
click at [1082, 156] on icon at bounding box center [1079, 156] width 9 height 9
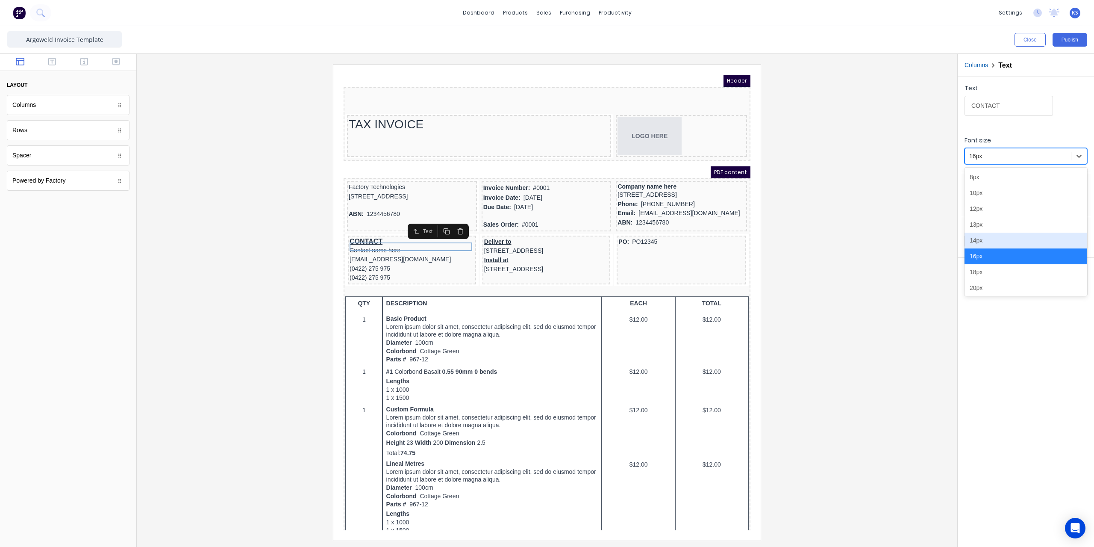
click at [1036, 234] on div "14px" at bounding box center [1025, 240] width 123 height 16
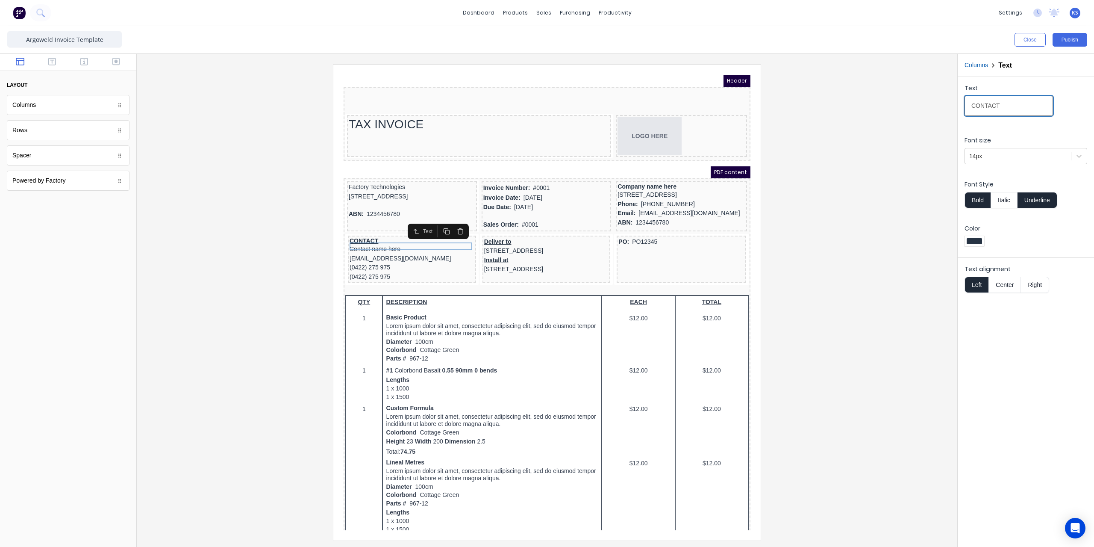
drag, startPoint x: 1010, startPoint y: 107, endPoint x: 932, endPoint y: 106, distance: 77.3
click at [932, 106] on div "Close Publish Components layout Columns Columns Rows Rows Spacer Spacer Powered…" at bounding box center [547, 286] width 1094 height 520
type input "Contact"
click at [1068, 43] on button "Publish" at bounding box center [1069, 40] width 35 height 14
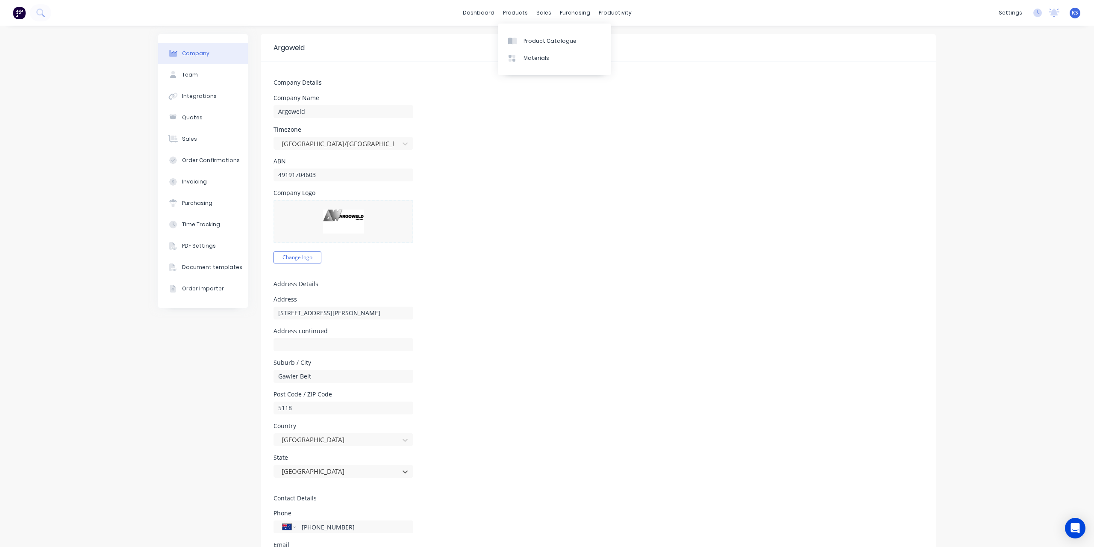
select select "AU"
click at [975, 72] on link "Integrations" at bounding box center [963, 75] width 113 height 17
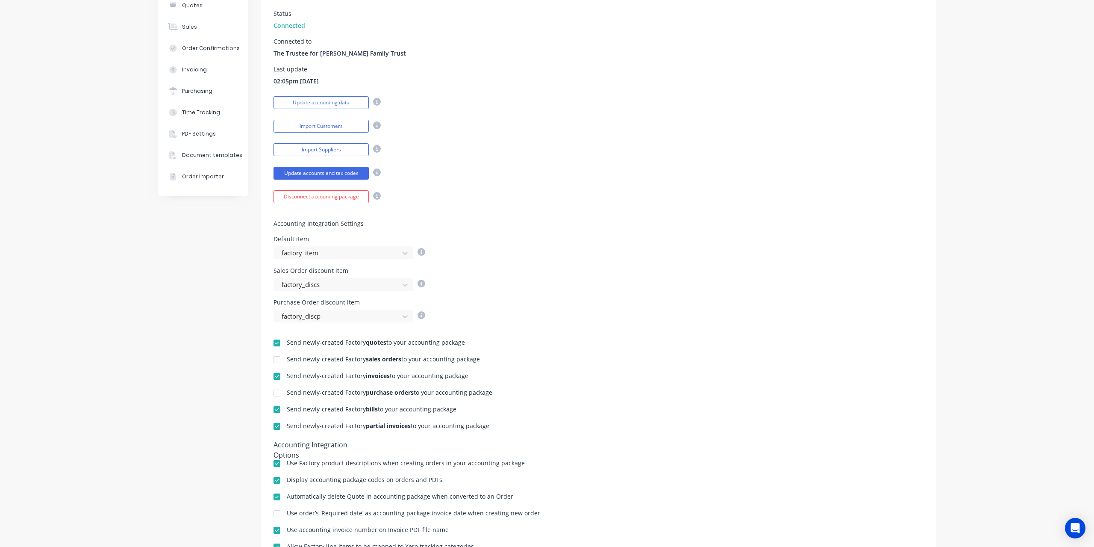
scroll to position [128, 0]
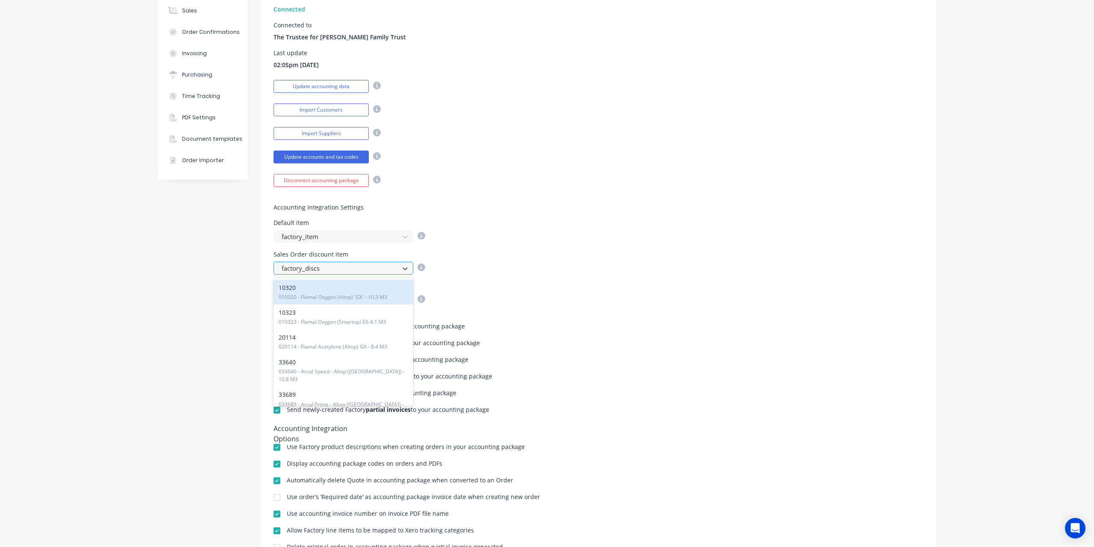
click at [373, 266] on div at bounding box center [338, 268] width 114 height 11
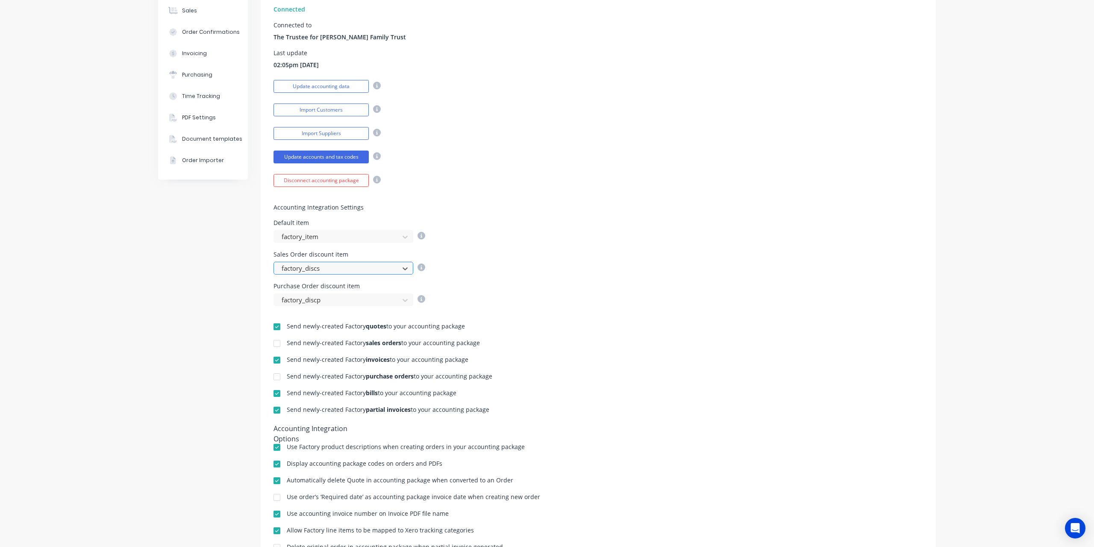
click at [373, 266] on div at bounding box center [338, 268] width 114 height 11
click at [127, 243] on div "Company Team Integrations Quotes Sales Order Confirmations Invoicing Purchasing…" at bounding box center [547, 241] width 1094 height 688
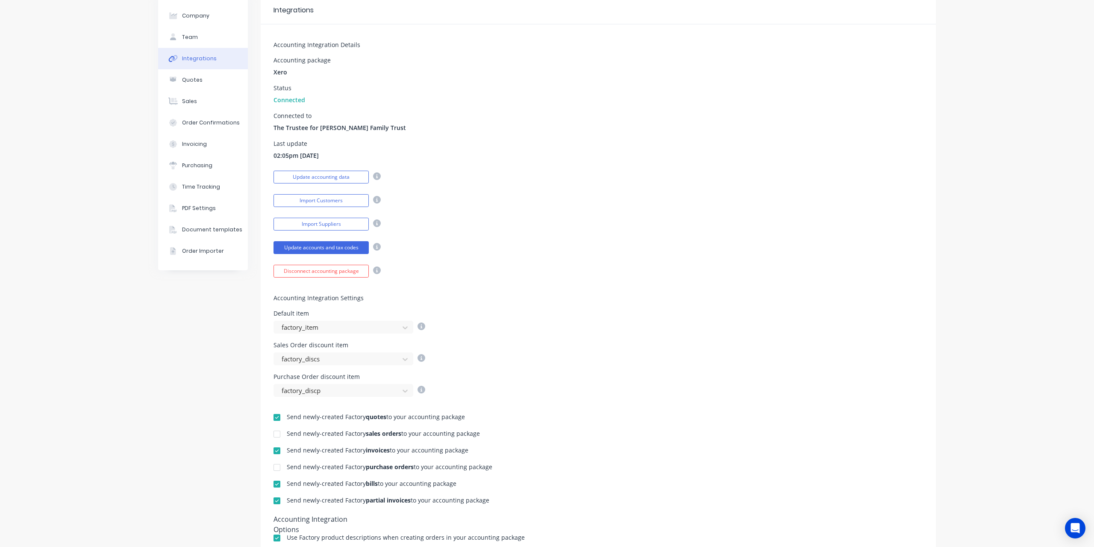
scroll to position [0, 0]
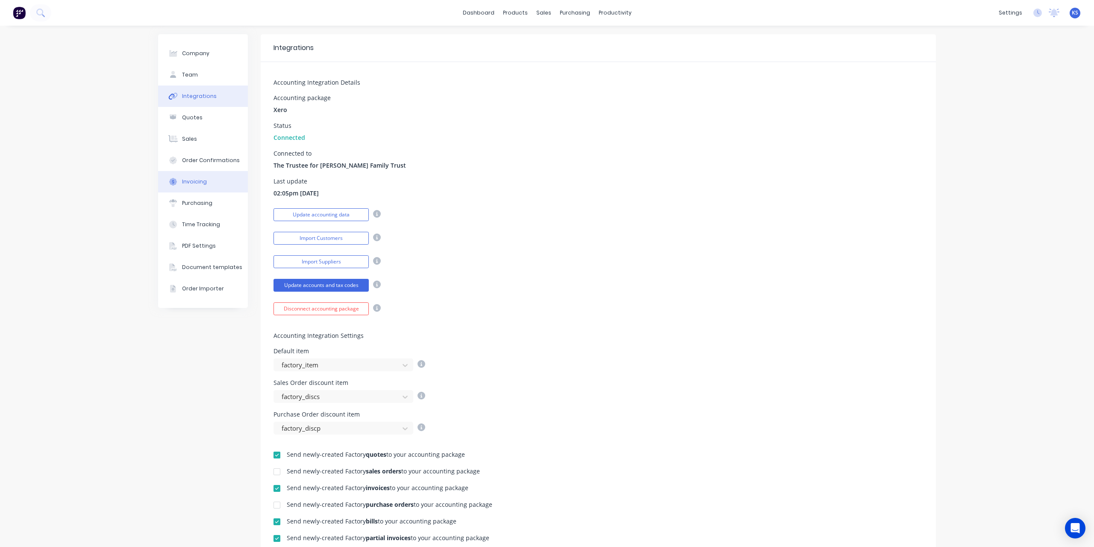
click at [188, 181] on div "Invoicing" at bounding box center [194, 182] width 25 height 8
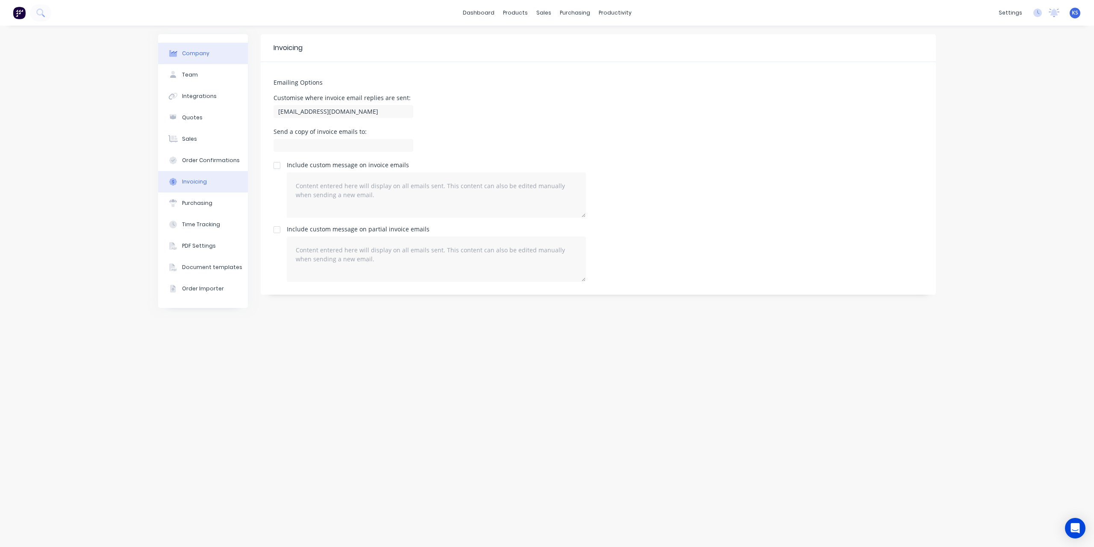
click at [199, 55] on div "Company" at bounding box center [195, 54] width 27 height 8
select select "AU"
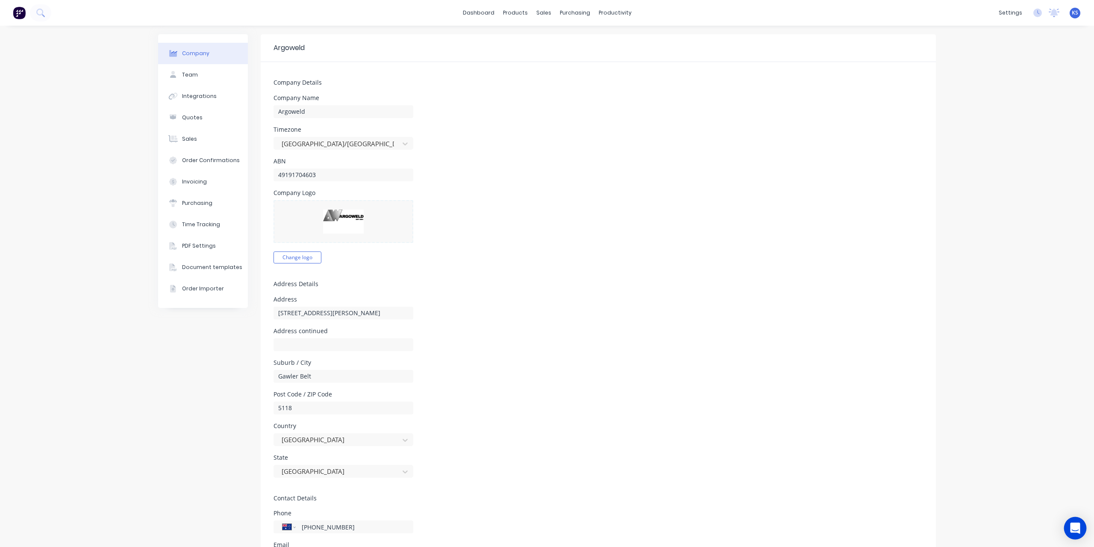
click at [1078, 531] on icon "Open Intercom Messenger" at bounding box center [1075, 527] width 10 height 11
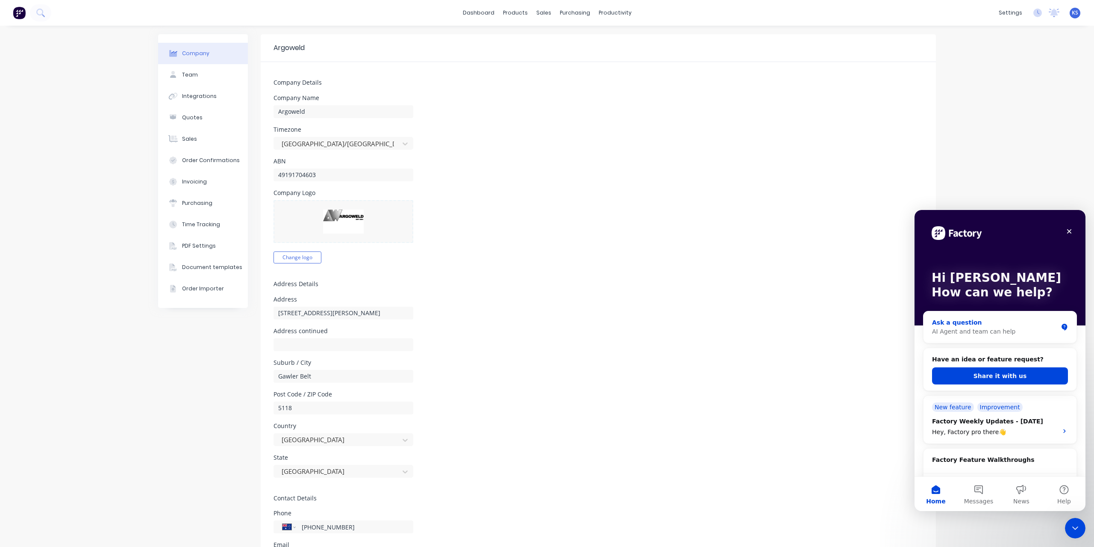
click at [958, 334] on div "AI Agent and team can help" at bounding box center [995, 331] width 126 height 9
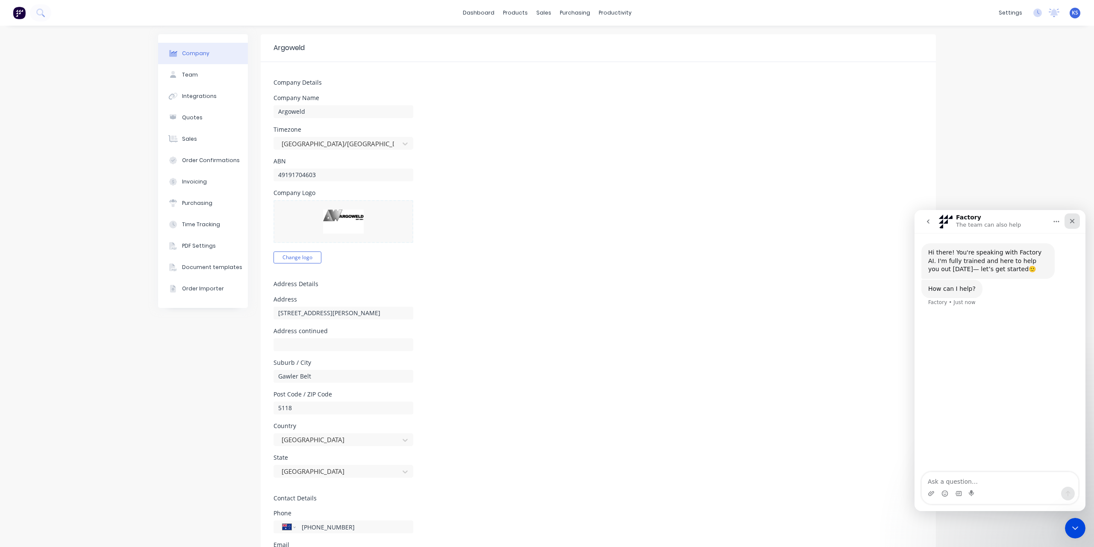
click at [1073, 221] on icon "Close" at bounding box center [1072, 220] width 7 height 7
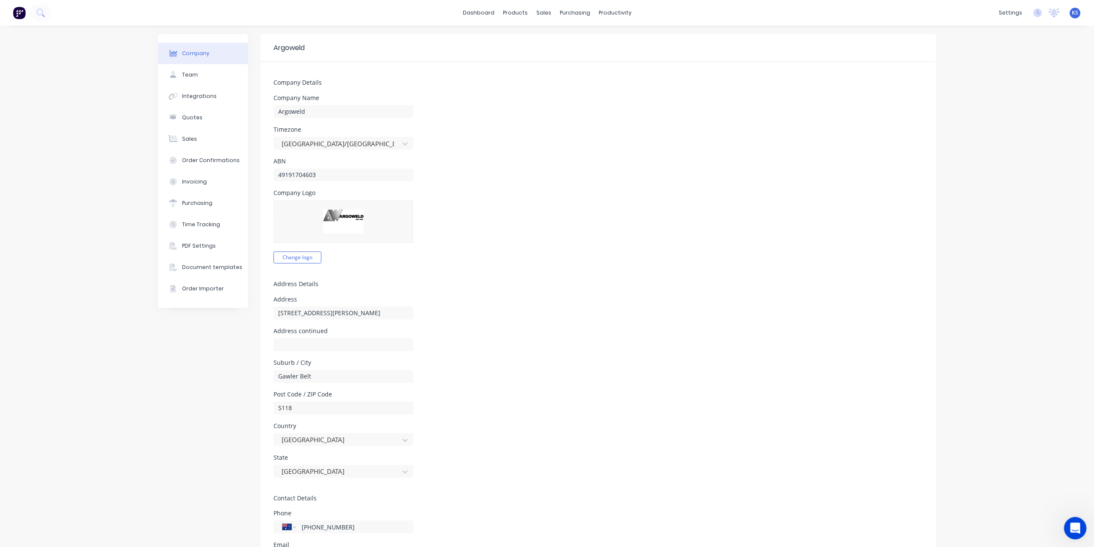
click at [1078, 530] on div "Open Intercom Messenger" at bounding box center [1074, 526] width 28 height 28
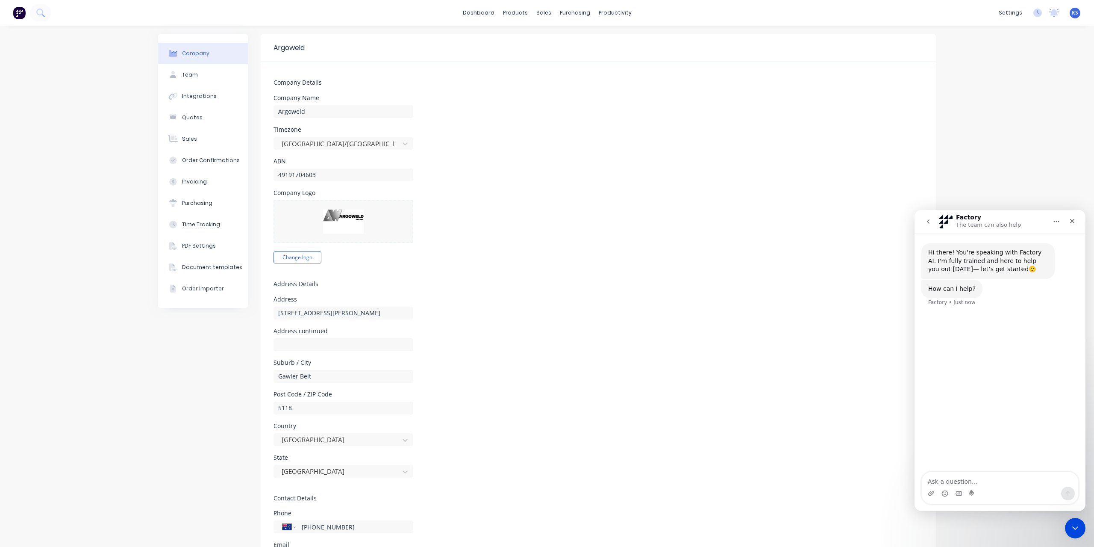
click at [931, 219] on icon "go back" at bounding box center [928, 221] width 7 height 7
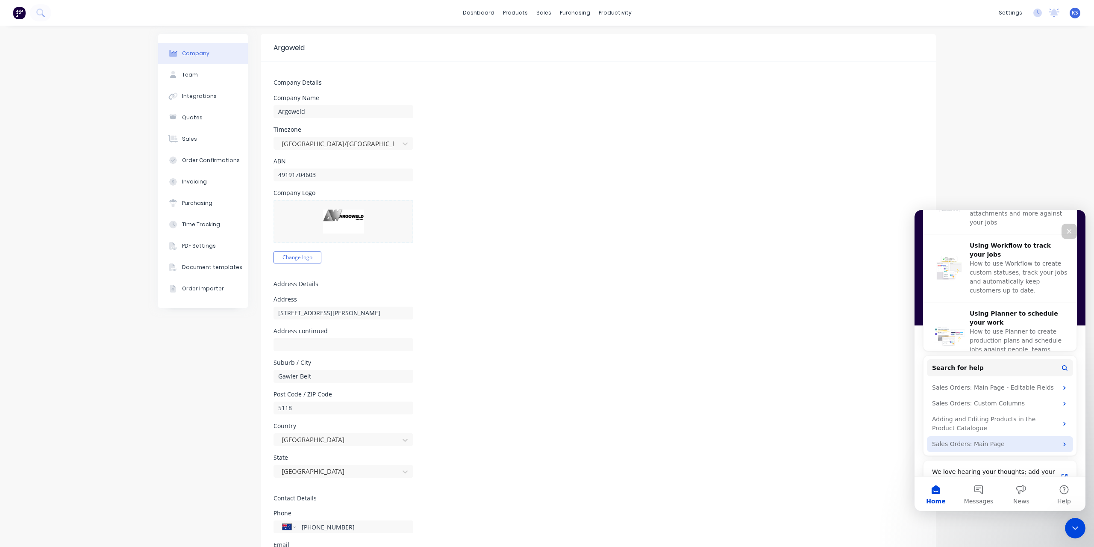
scroll to position [326, 0]
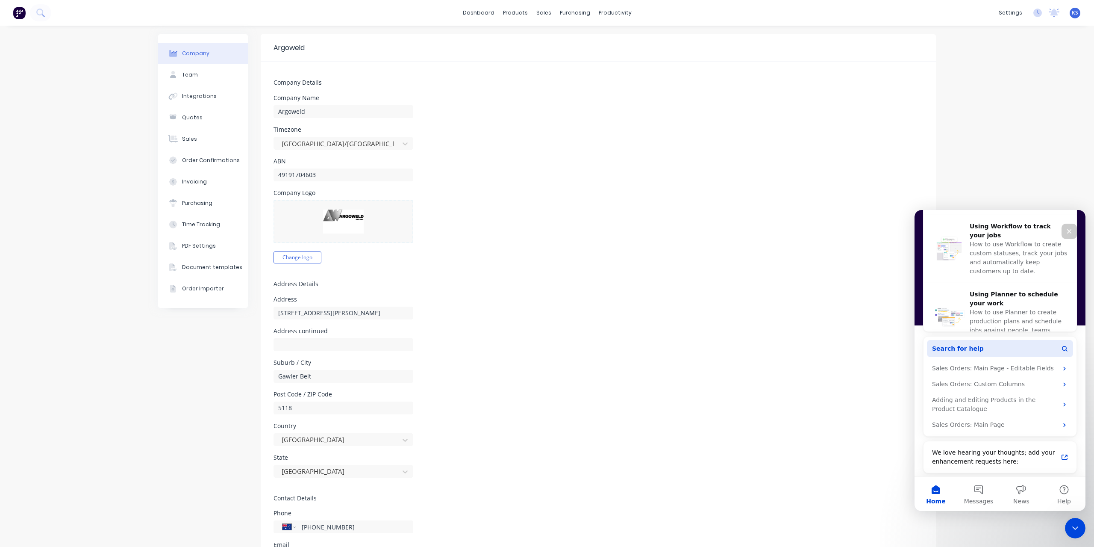
click at [964, 347] on span "Search for help" at bounding box center [958, 348] width 52 height 9
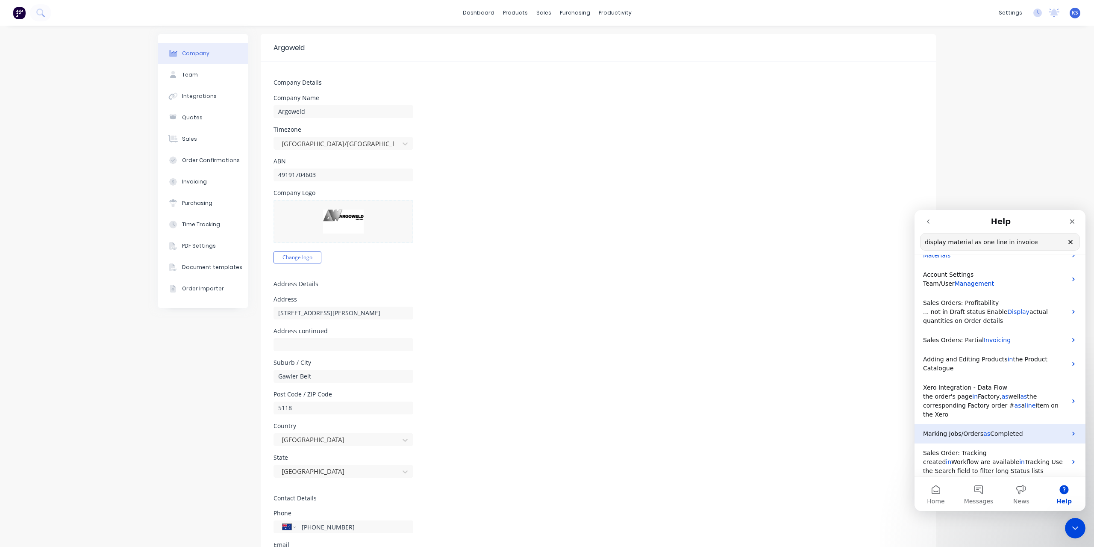
scroll to position [66, 0]
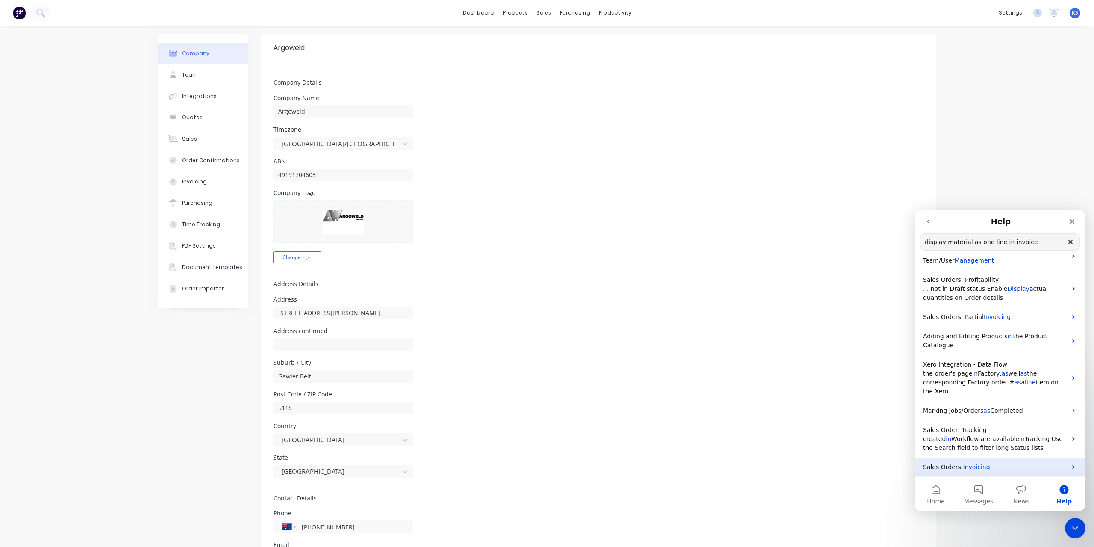
type input "display material as one line in invoice"
click at [979, 467] on span "Invoicing" at bounding box center [976, 466] width 27 height 7
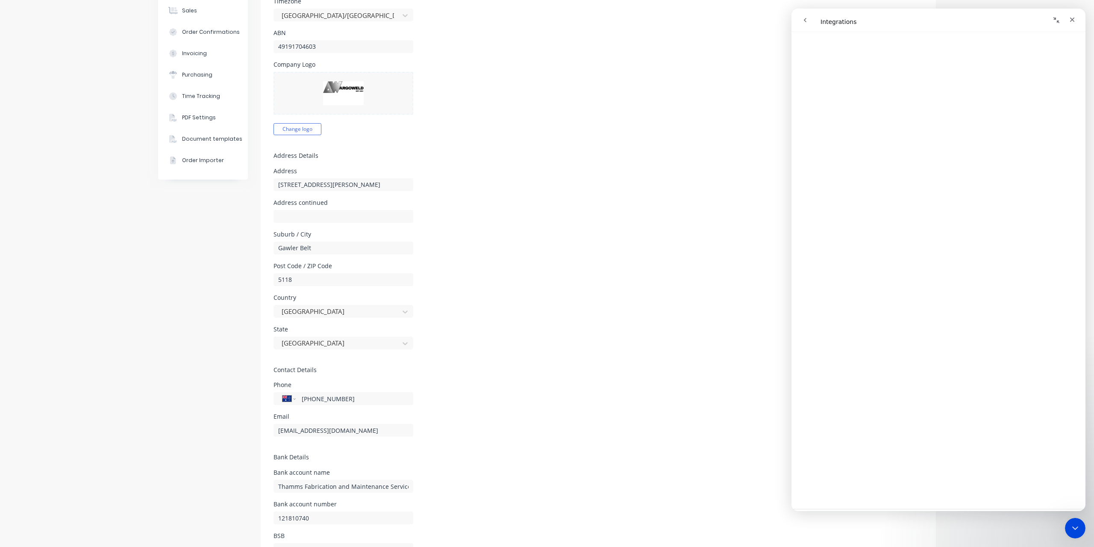
scroll to position [1829, 0]
click at [808, 24] on button "go back" at bounding box center [805, 20] width 16 height 16
click at [807, 24] on button "go back" at bounding box center [805, 20] width 16 height 16
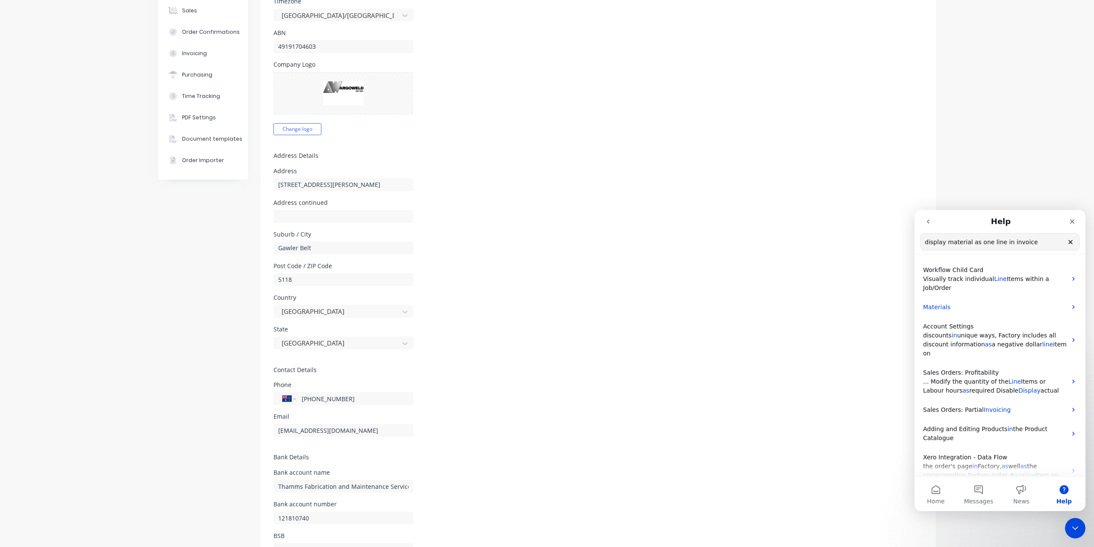
click at [1025, 240] on input "display material as one line in invoice" at bounding box center [999, 241] width 159 height 17
click at [927, 220] on icon "go back" at bounding box center [928, 221] width 7 height 7
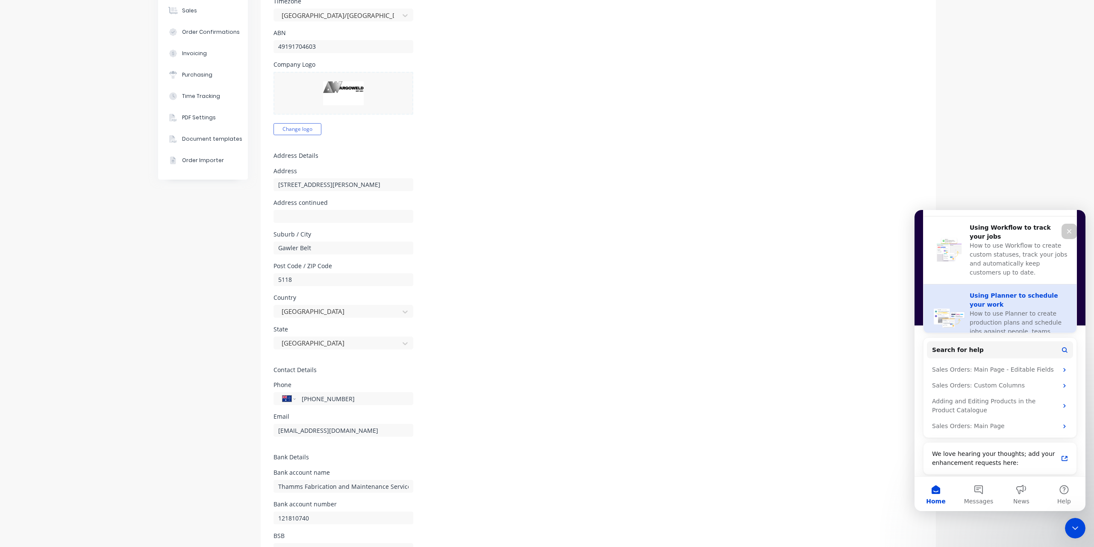
scroll to position [326, 0]
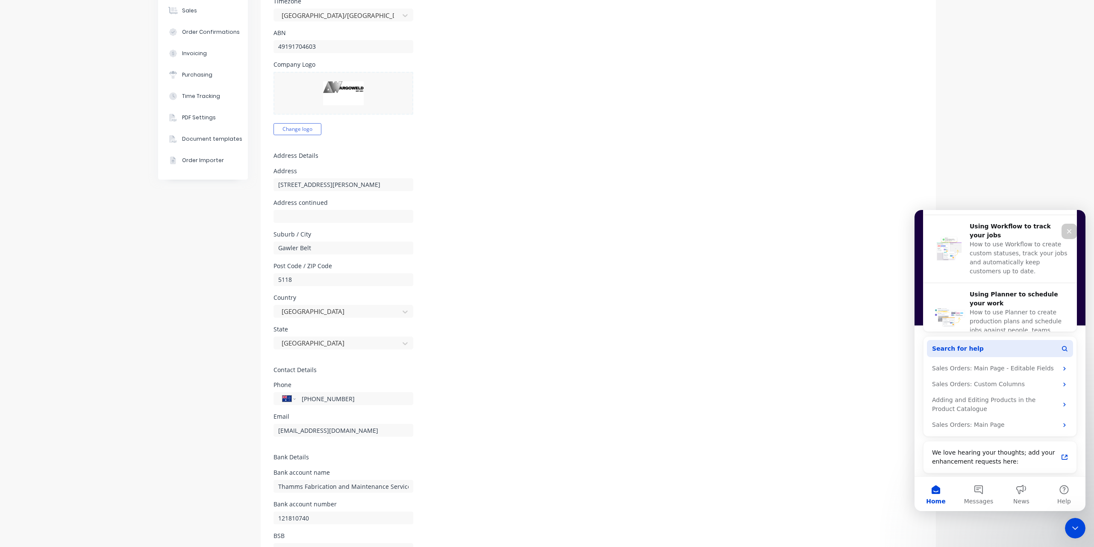
click at [987, 349] on button "Search for help" at bounding box center [1000, 348] width 146 height 17
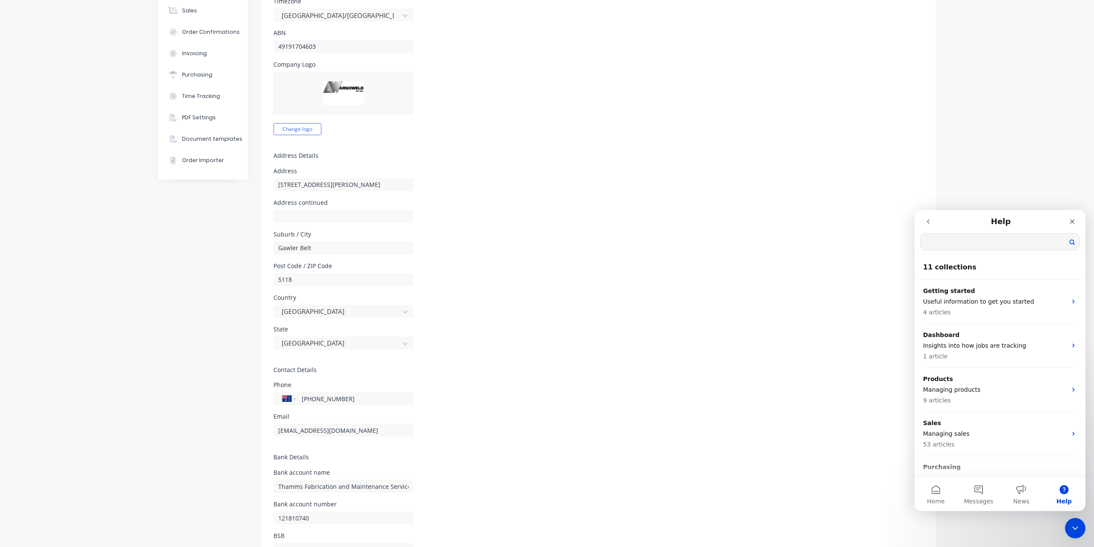
click at [932, 222] on button "go back" at bounding box center [928, 221] width 16 height 16
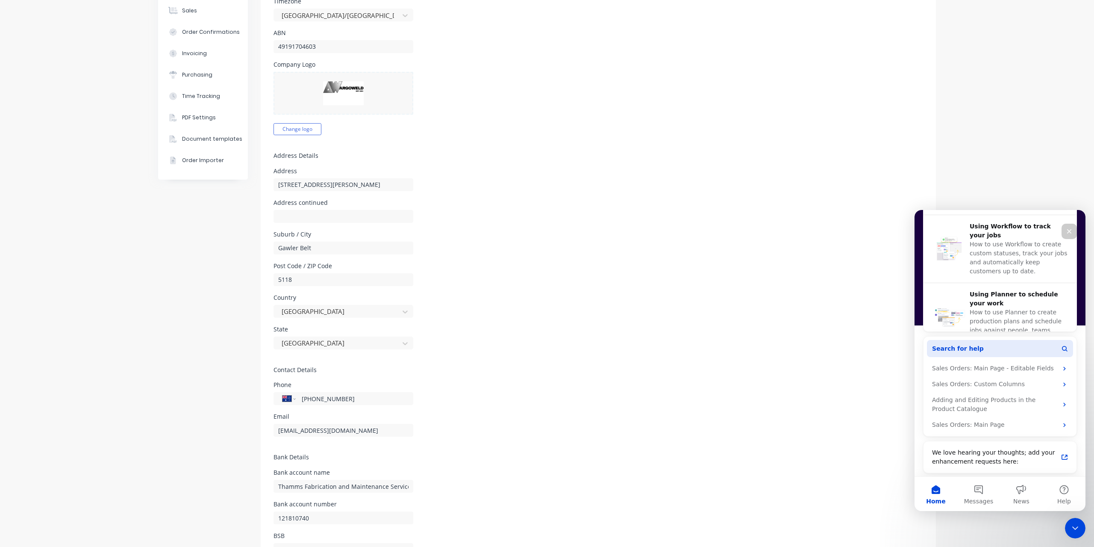
click at [956, 350] on span "Search for help" at bounding box center [958, 348] width 52 height 9
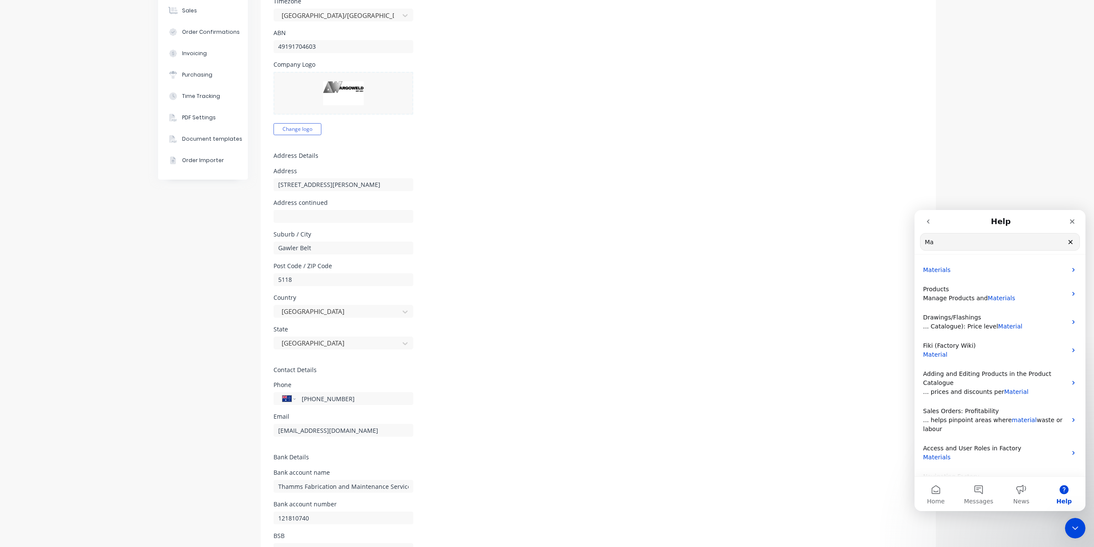
type input "M"
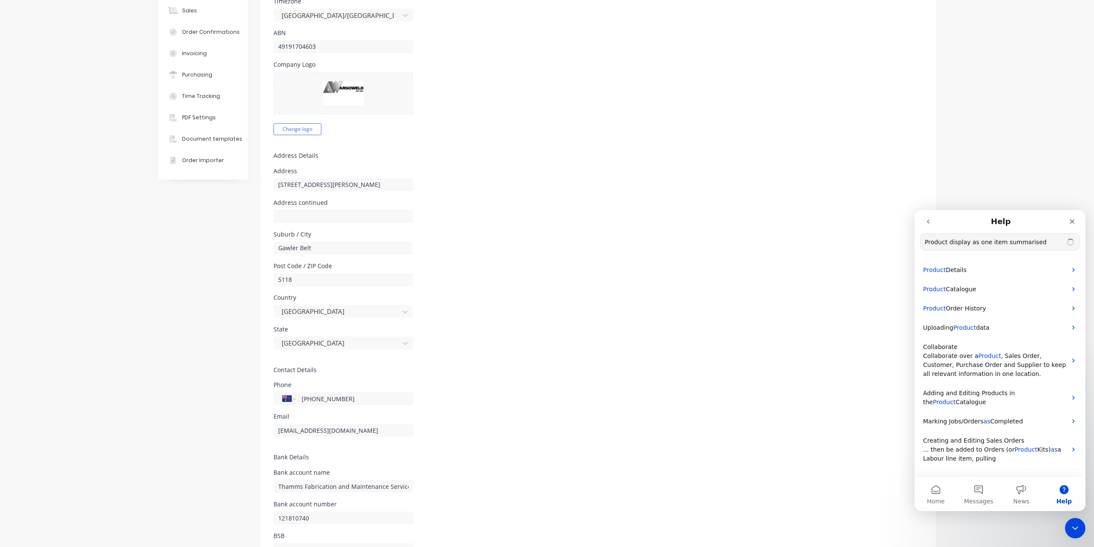
type input "Product display as one item summarised"
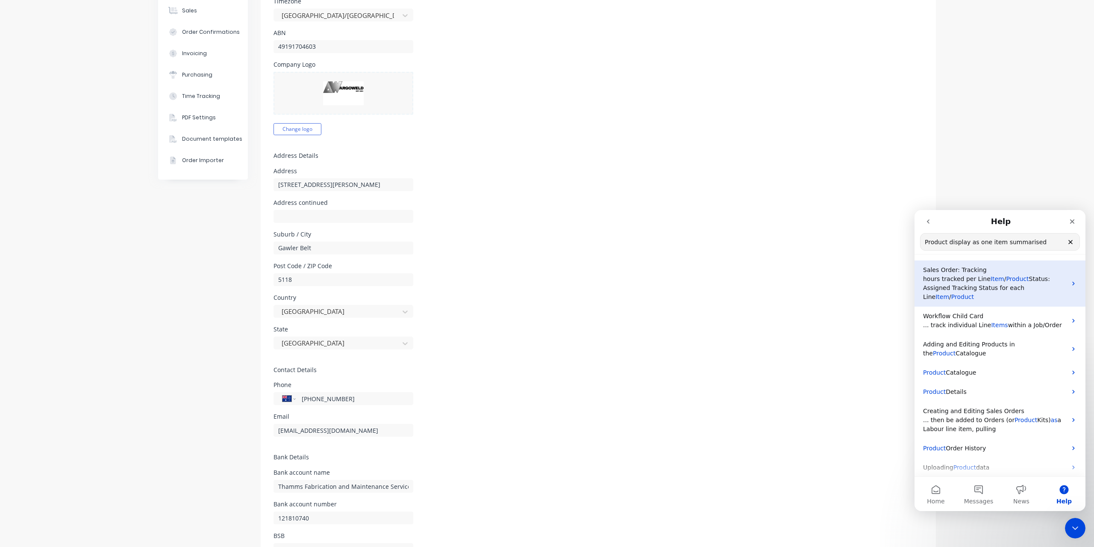
click at [1018, 288] on span "Status: Assigned Tracking Status for each Line" at bounding box center [986, 287] width 127 height 25
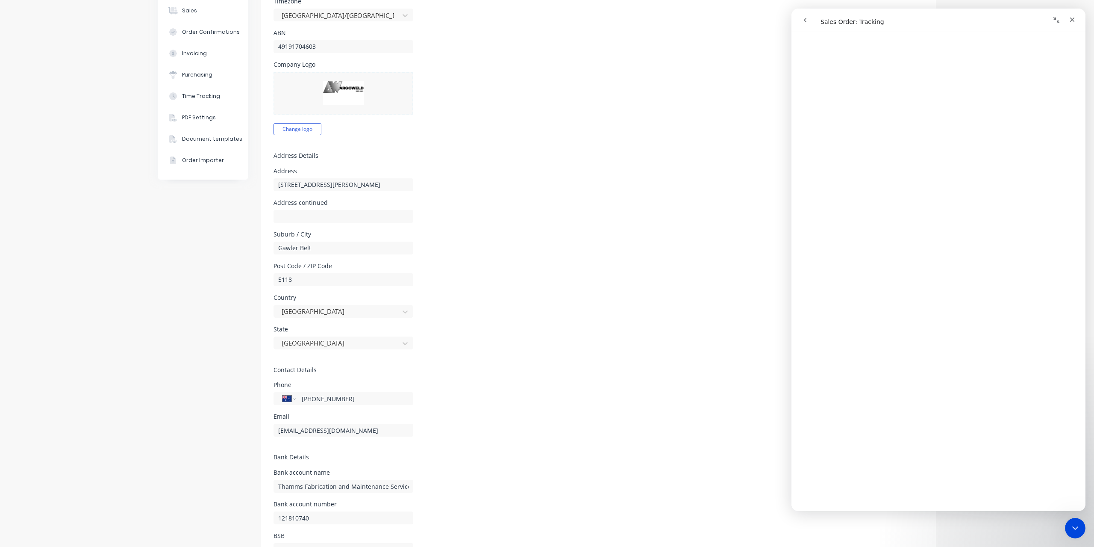
scroll to position [2563, 0]
click at [804, 18] on icon "go back" at bounding box center [805, 20] width 7 height 7
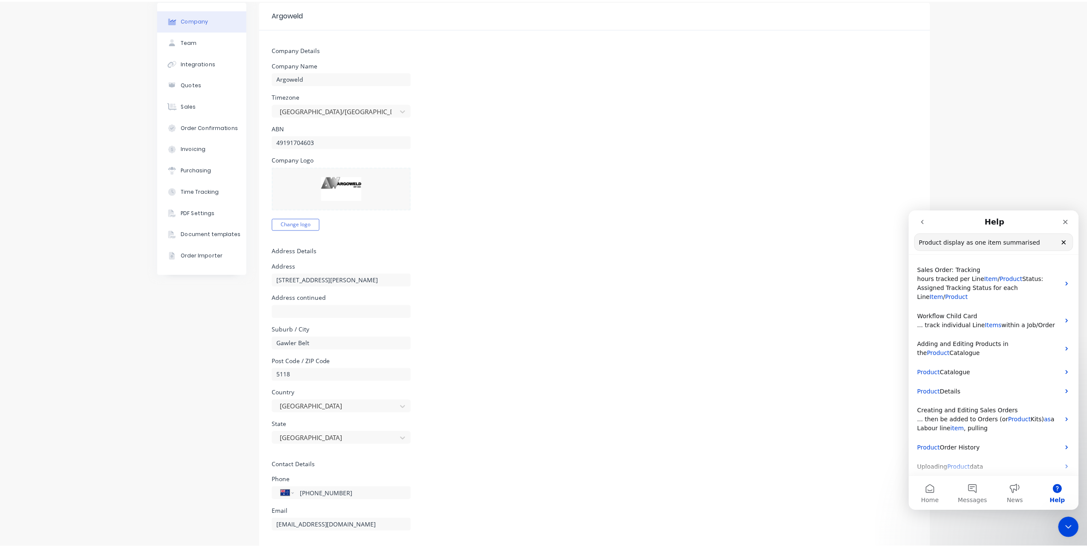
scroll to position [0, 0]
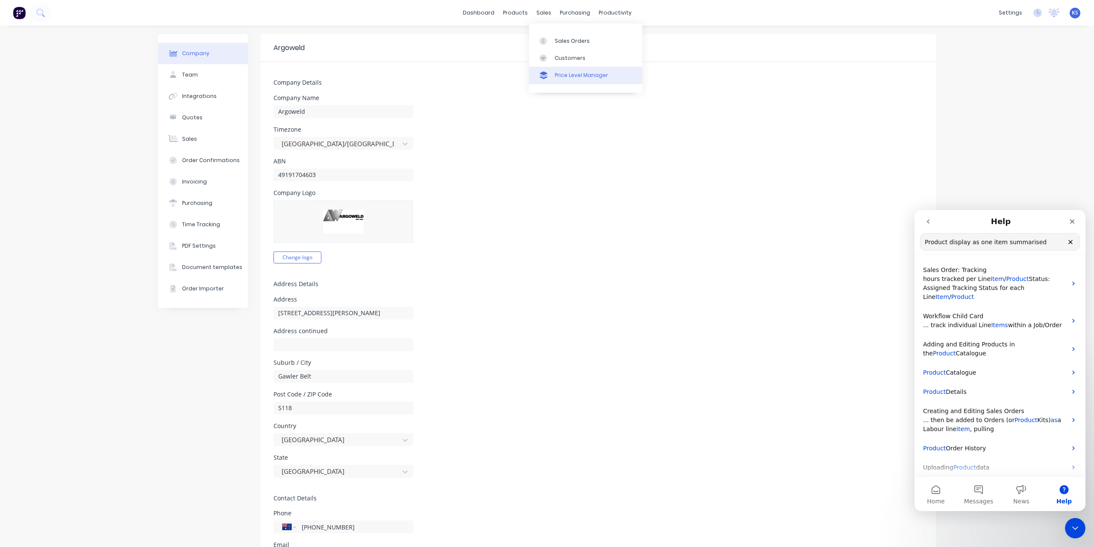
click at [568, 74] on div "Price Level Manager" at bounding box center [581, 75] width 53 height 8
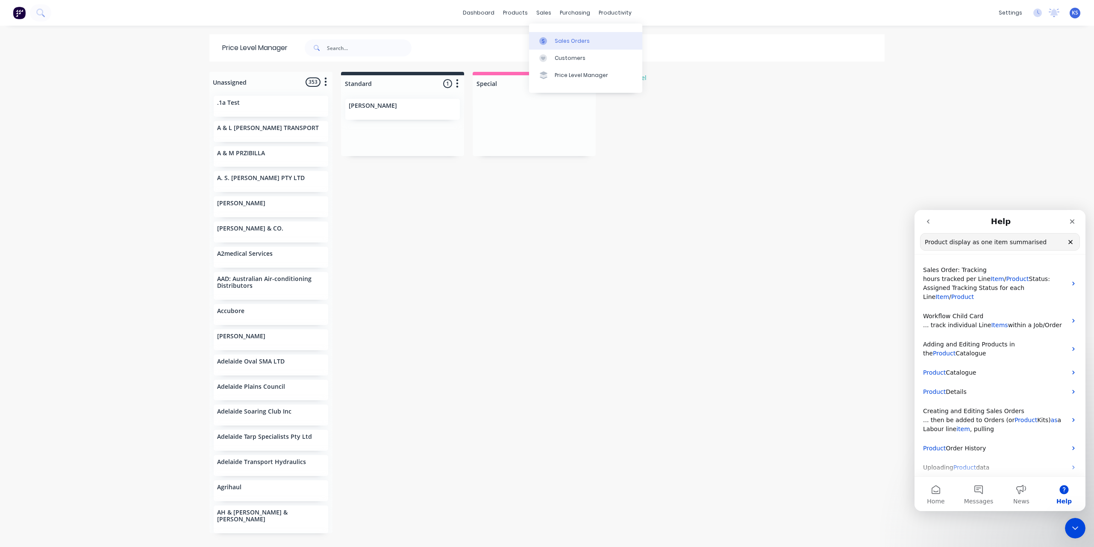
click at [576, 39] on div "Sales Orders" at bounding box center [572, 41] width 35 height 8
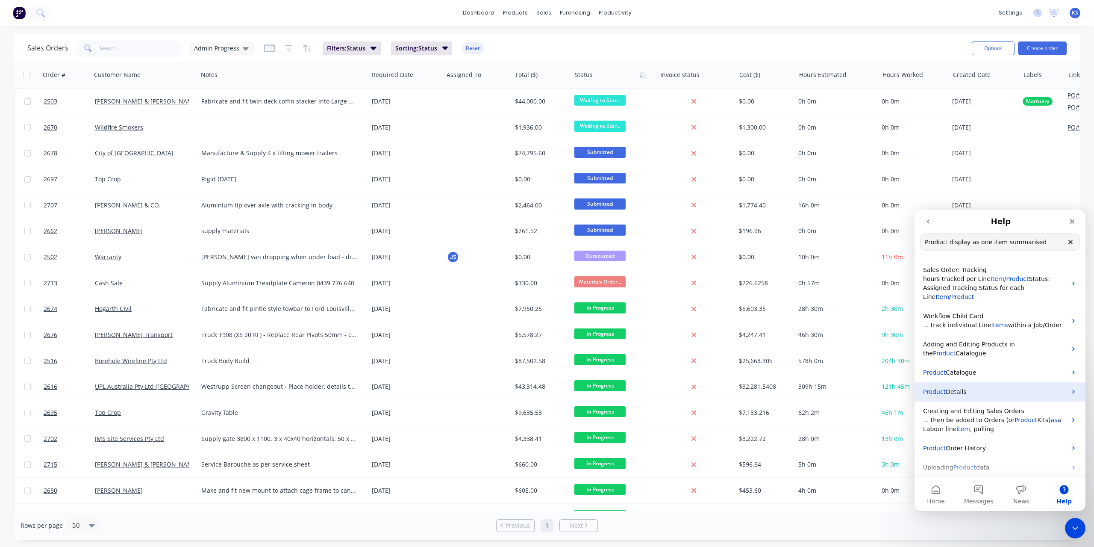
click at [1073, 382] on div "Product Details" at bounding box center [999, 391] width 171 height 19
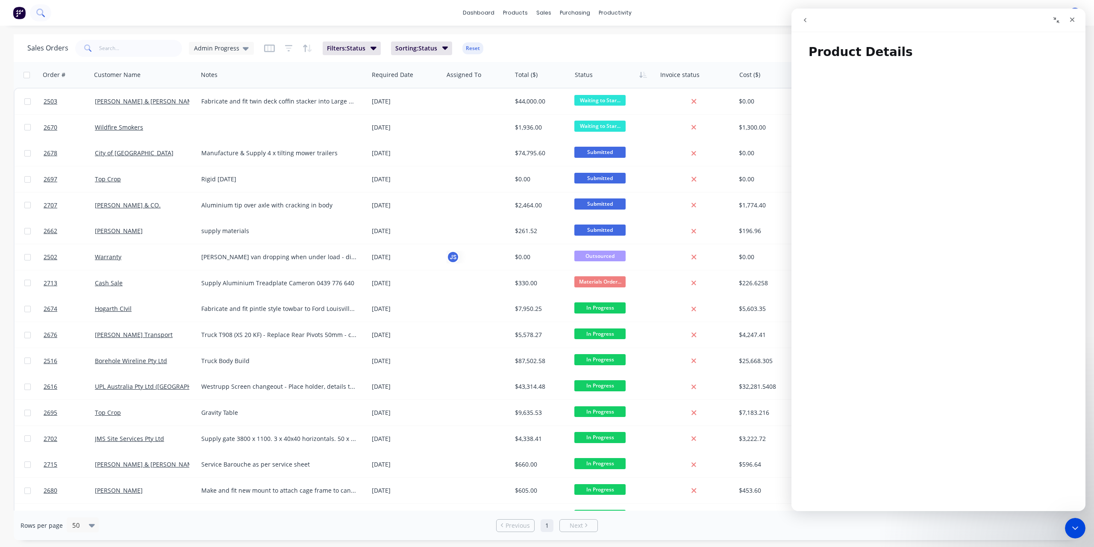
click at [37, 13] on icon at bounding box center [39, 12] width 7 height 7
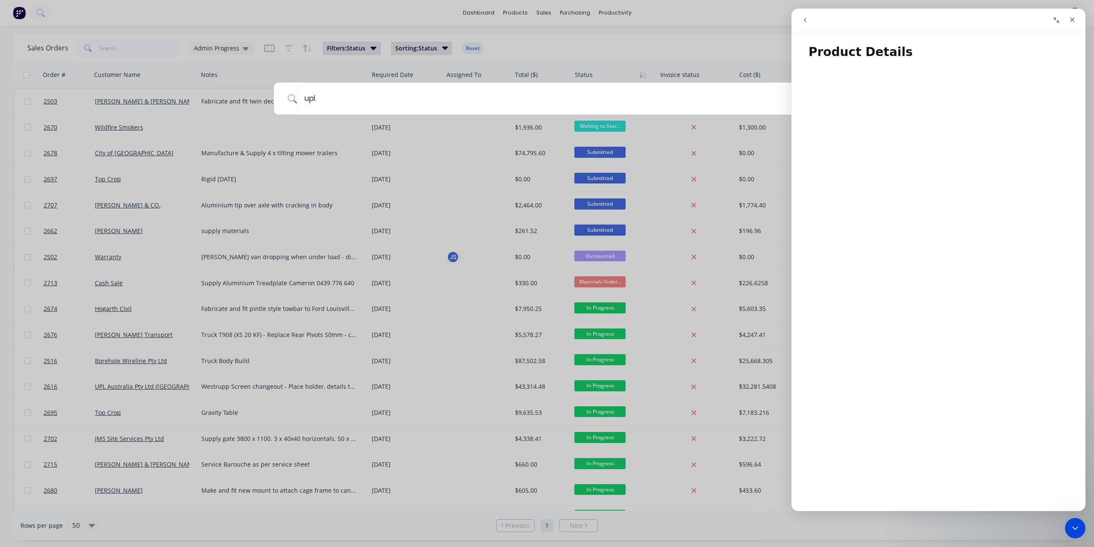
type input "upl"
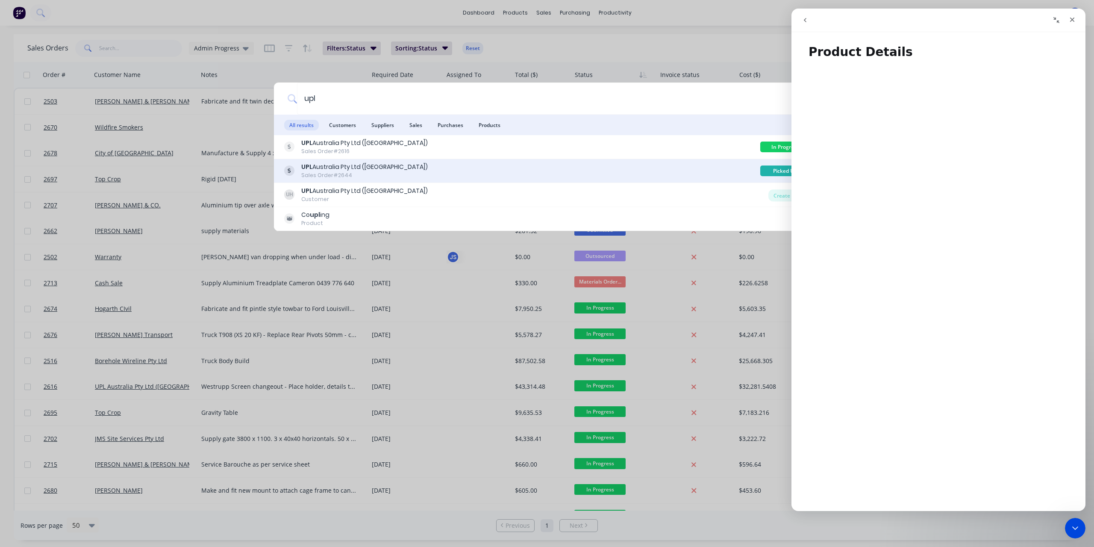
click at [349, 164] on div "UPL Australia Pty Ltd ([GEOGRAPHIC_DATA])" at bounding box center [364, 166] width 126 height 9
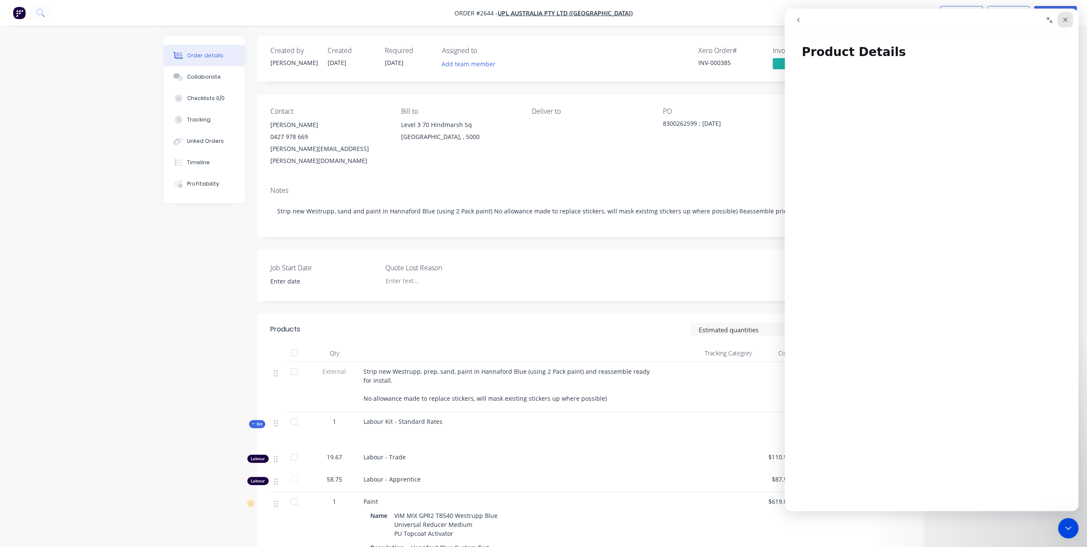
click at [1070, 21] on div "Close" at bounding box center [1065, 19] width 15 height 15
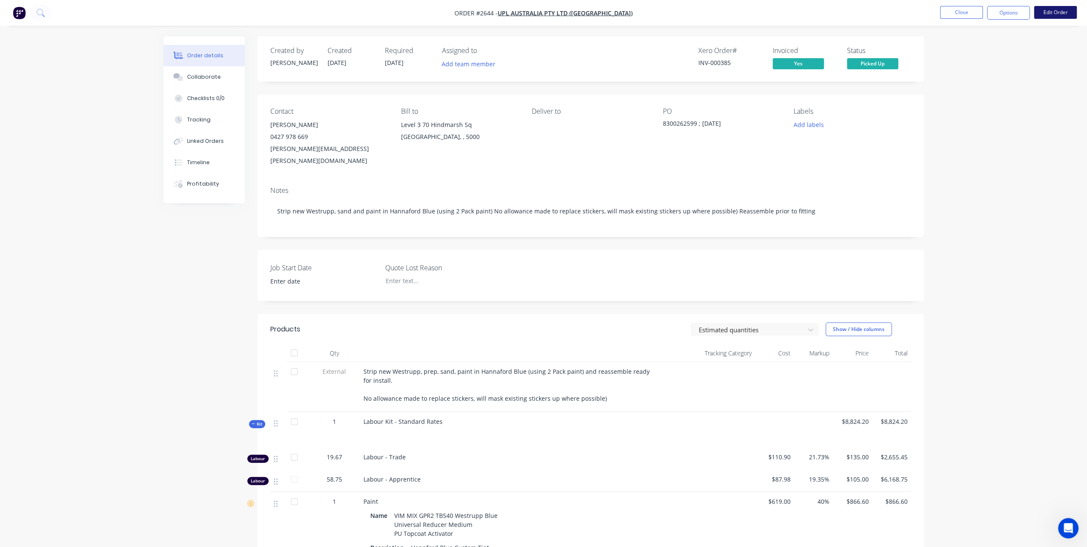
click at [1051, 9] on button "Edit Order" at bounding box center [1055, 12] width 43 height 13
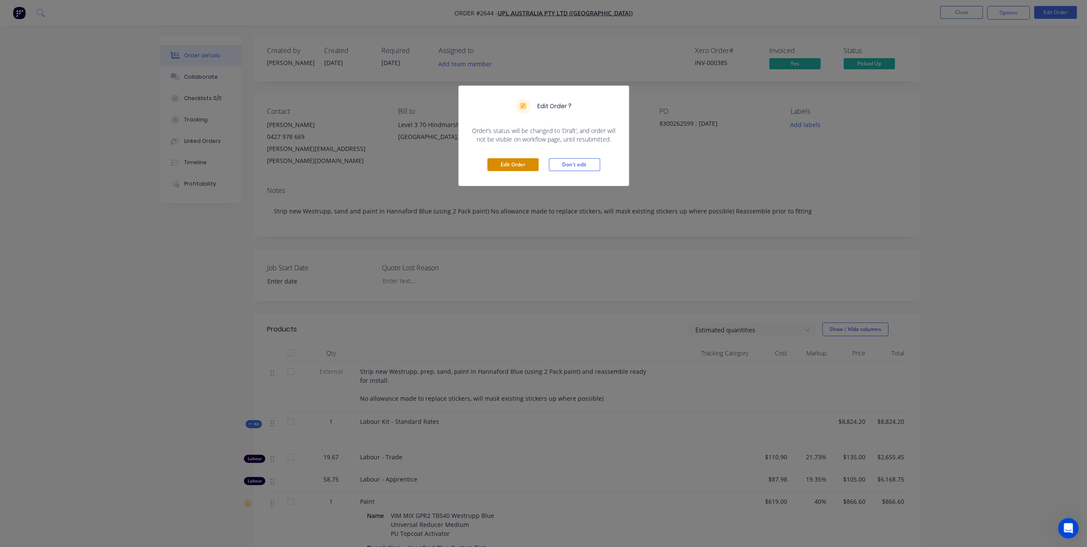
click at [521, 165] on button "Edit Order" at bounding box center [513, 164] width 51 height 13
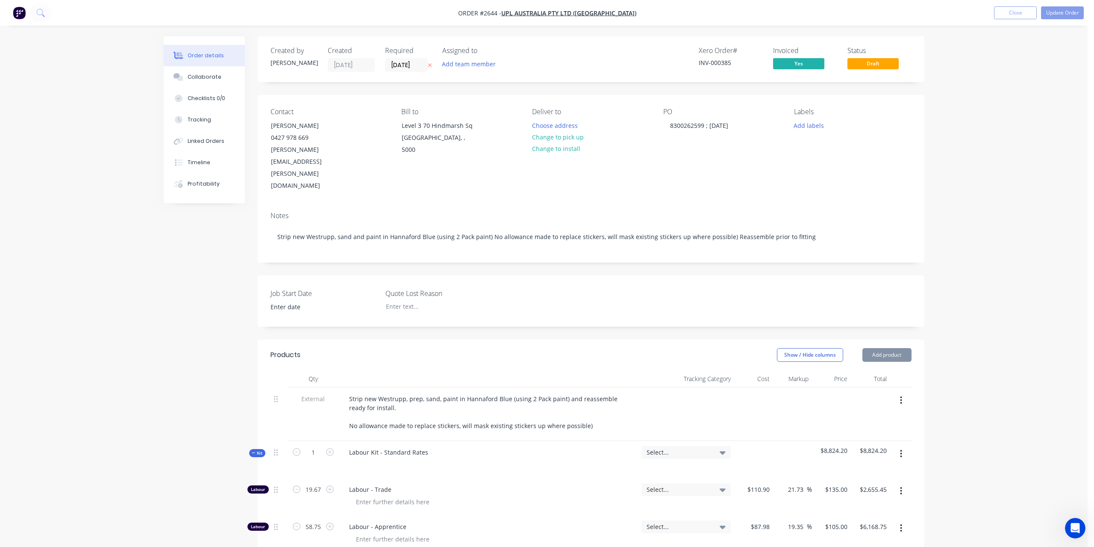
type input "$110.90"
type input "21.73"
type input "$135.00"
type input "$2,655.45"
type input "$87.98"
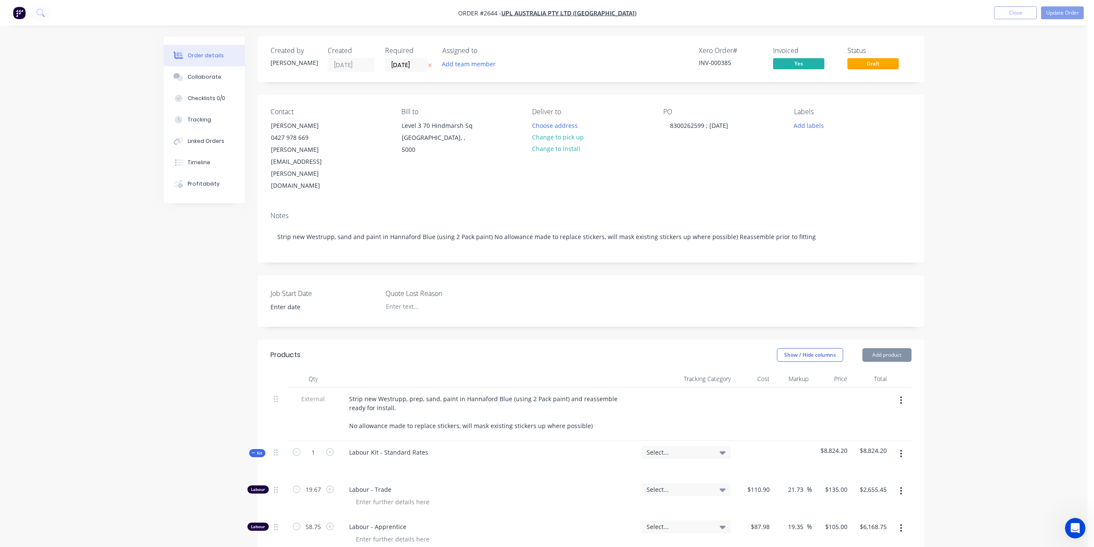
type input "19.35"
type input "$105.00"
type input "$6,168.75"
type input "$619.00"
type input "40"
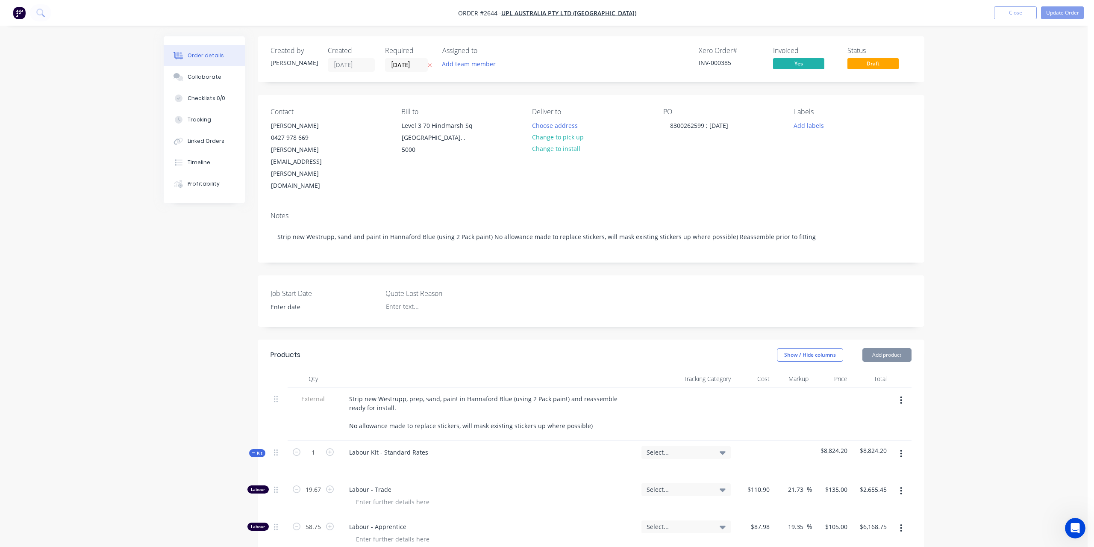
type input "$866.60"
type input "$50.00"
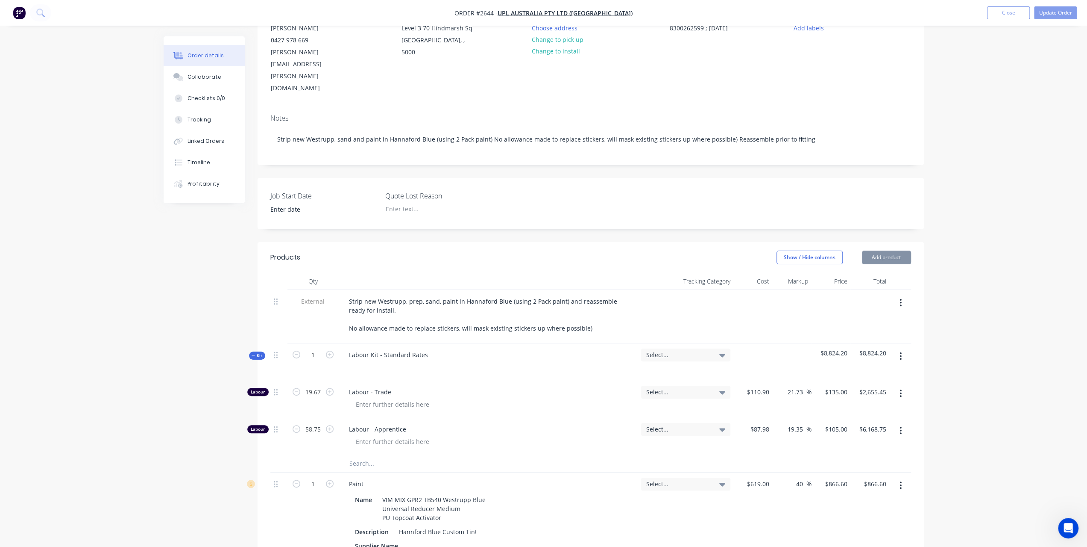
scroll to position [256, 0]
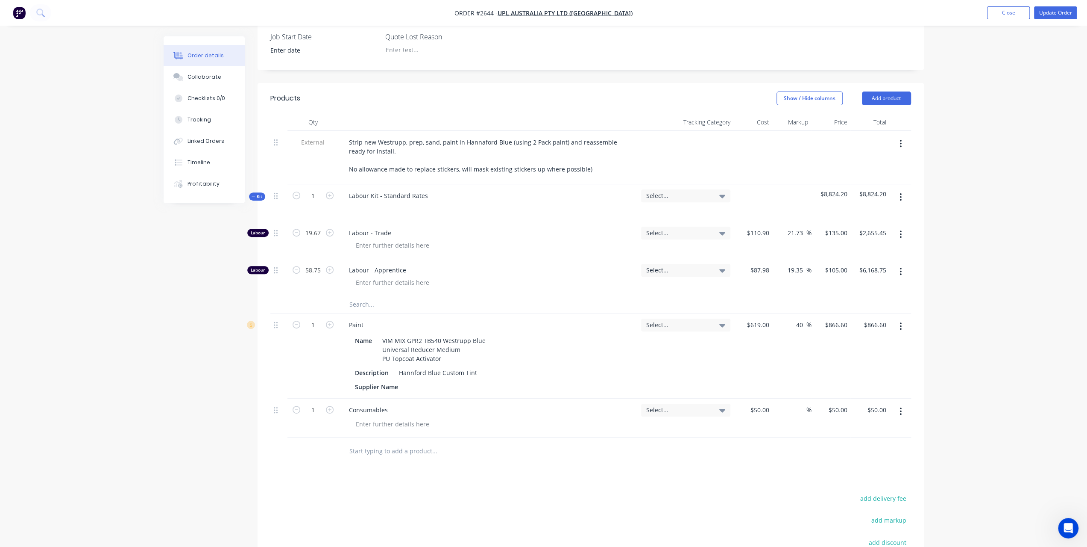
click at [358, 442] on input "text" at bounding box center [434, 450] width 171 height 17
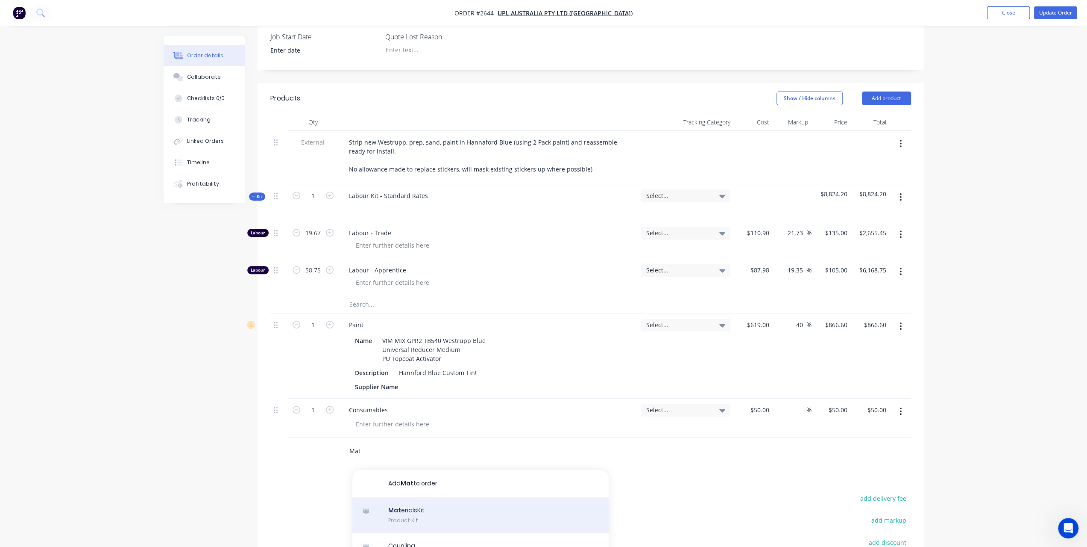
type input "Mat"
click at [441, 497] on div "Mat erialsKit Product Kit" at bounding box center [481, 515] width 256 height 36
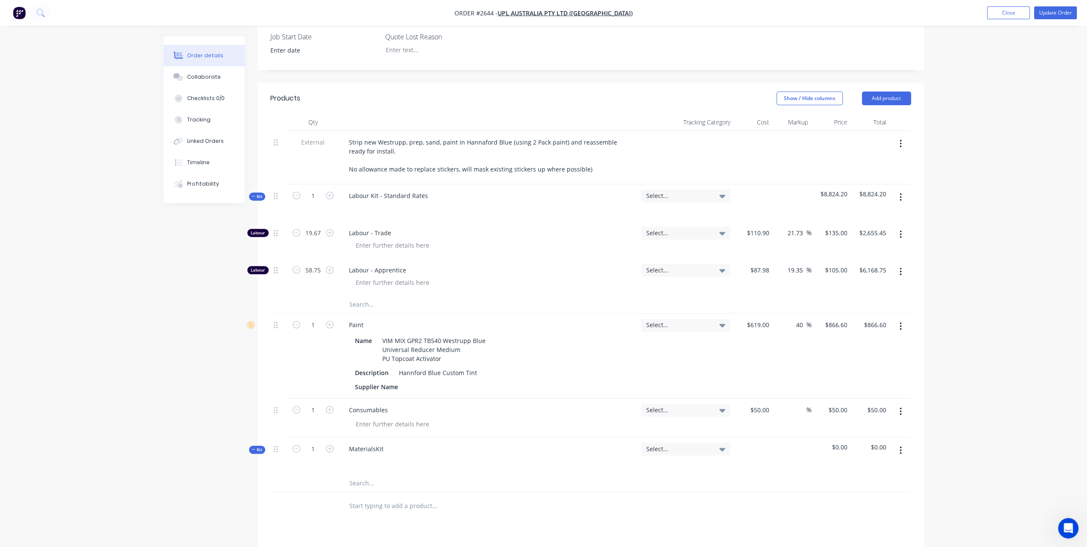
click at [353, 474] on input "text" at bounding box center [434, 482] width 171 height 17
type input "rhs"
click at [469, 519] on div "RHS PTD 125 Product" at bounding box center [470, 537] width 256 height 36
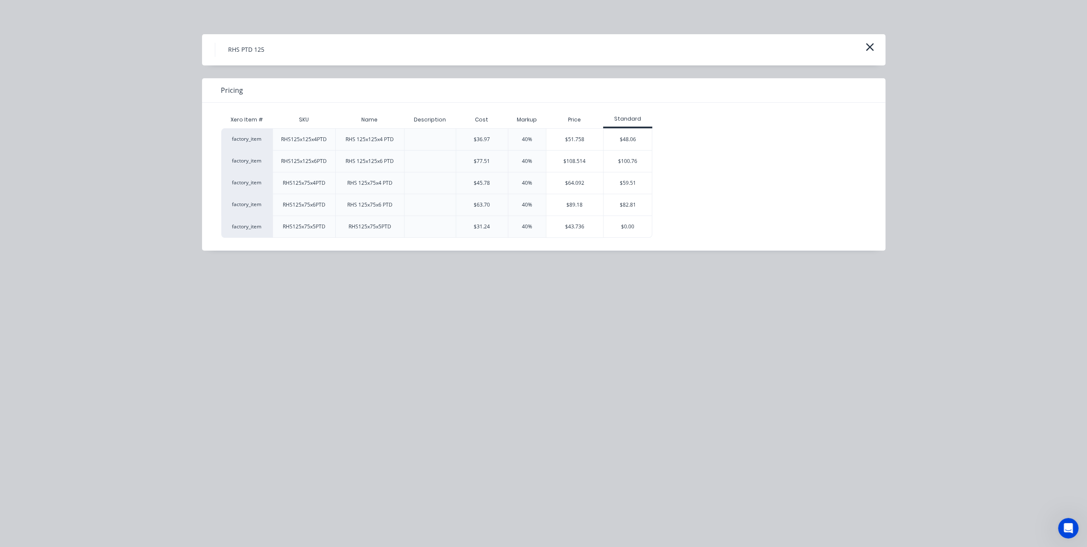
click at [307, 141] on div "RHS125x125x4PTD" at bounding box center [304, 139] width 46 height 8
click at [630, 139] on div "$48.06" at bounding box center [628, 139] width 48 height 21
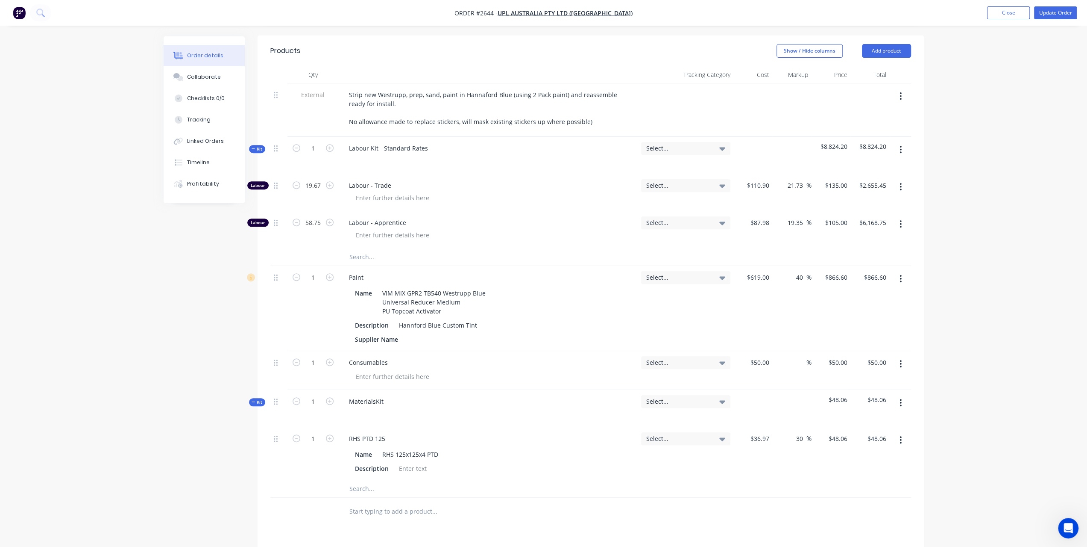
scroll to position [470, 0]
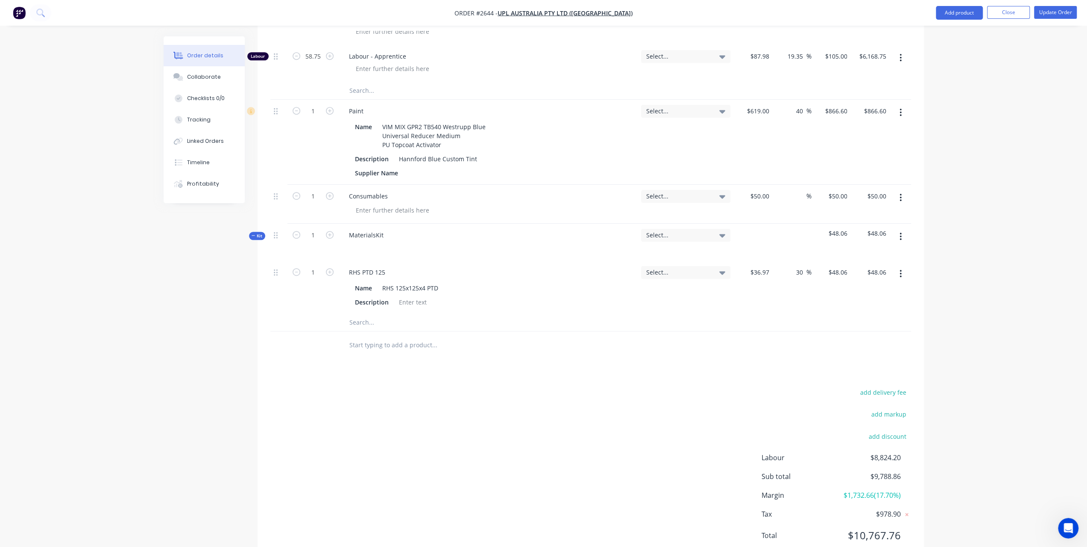
click at [360, 314] on input "text" at bounding box center [434, 322] width 171 height 17
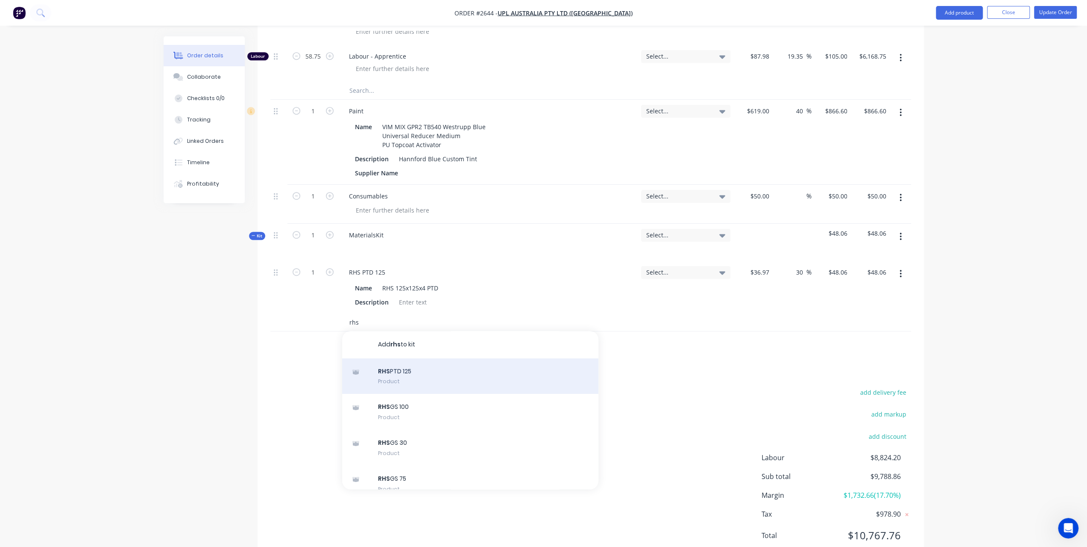
type input "rhs"
click at [434, 358] on div "RHS PTD 125 Product" at bounding box center [470, 376] width 256 height 36
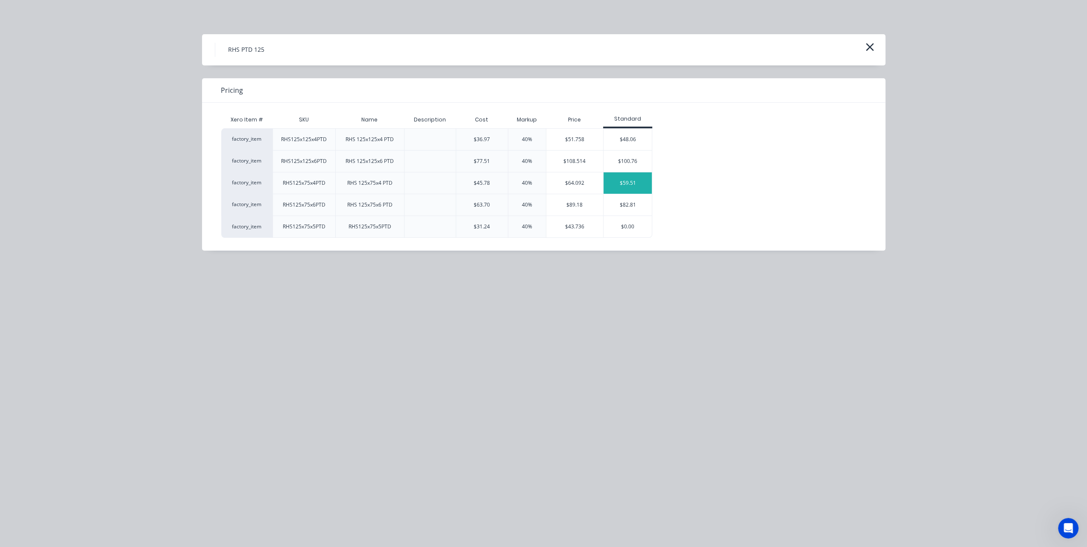
click at [631, 186] on div "$59.51" at bounding box center [628, 182] width 48 height 21
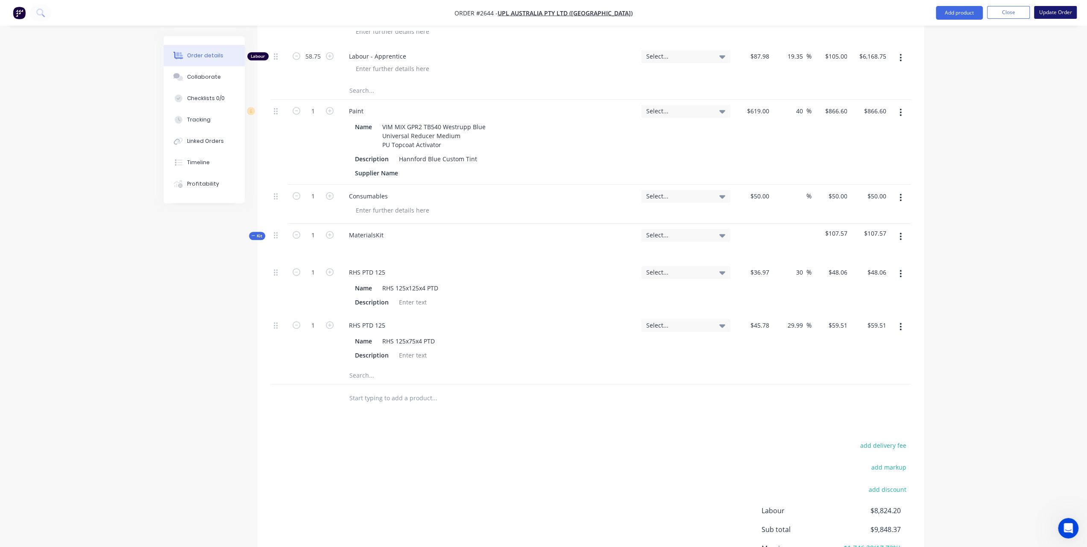
click at [1066, 13] on button "Update Order" at bounding box center [1055, 12] width 43 height 13
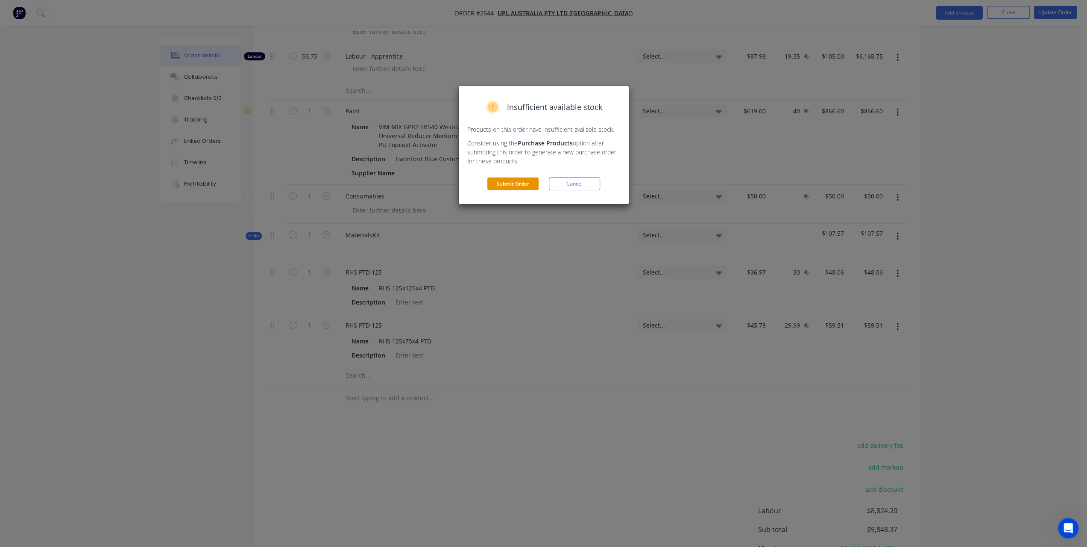
click at [509, 182] on button "Submit Order" at bounding box center [513, 183] width 51 height 13
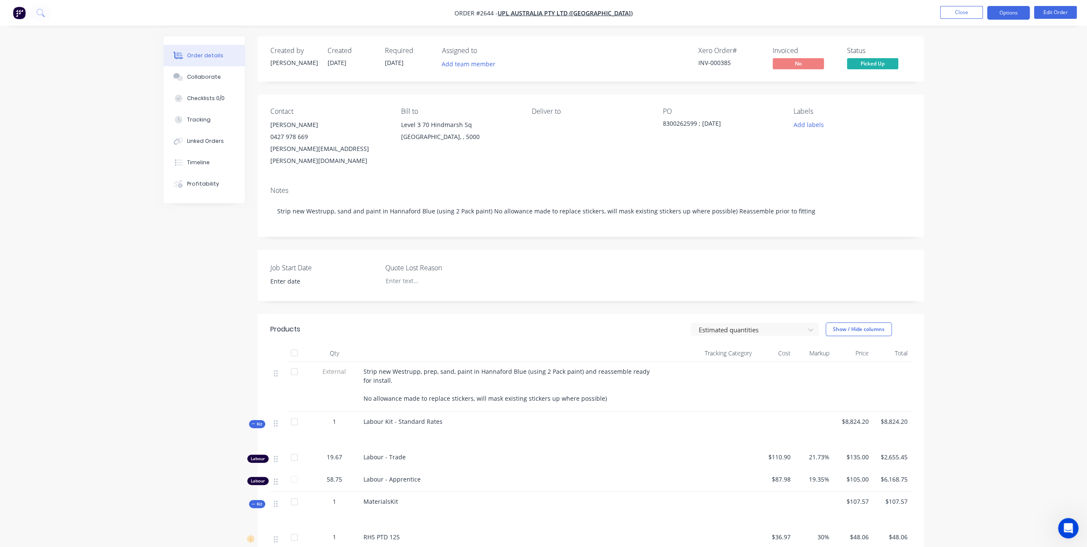
click at [1000, 15] on button "Options" at bounding box center [1008, 13] width 43 height 14
click at [970, 50] on div "Invoice" at bounding box center [983, 52] width 79 height 12
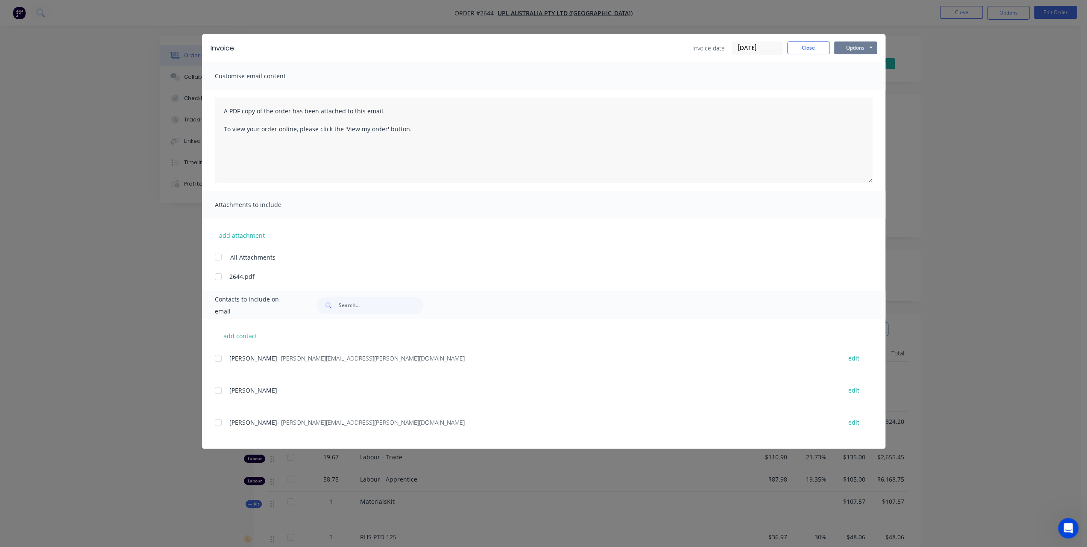
click at [851, 47] on button "Options" at bounding box center [856, 47] width 43 height 13
click at [849, 65] on button "Preview" at bounding box center [862, 63] width 55 height 14
click at [809, 47] on button "Close" at bounding box center [809, 47] width 43 height 13
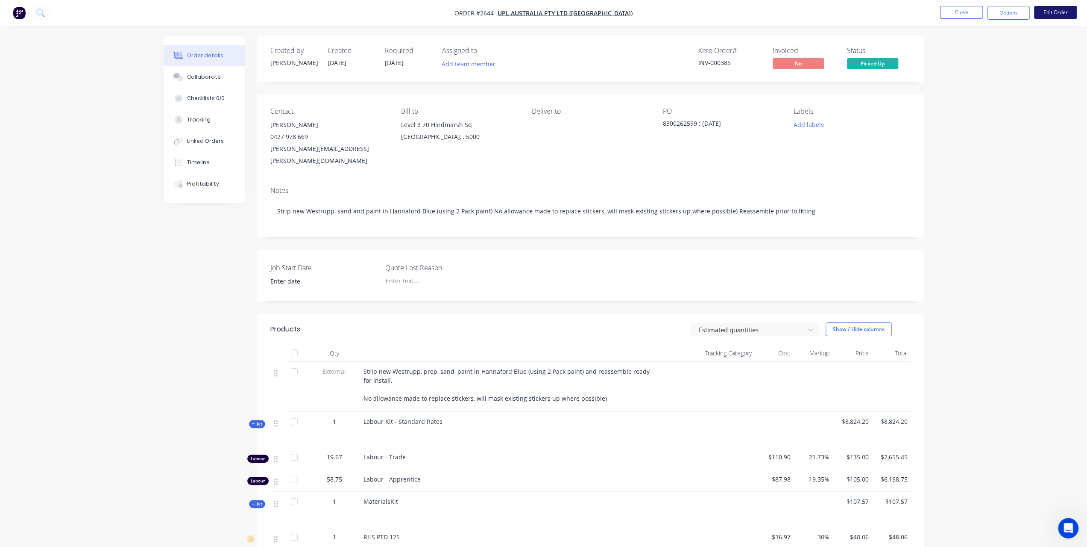
click at [1046, 16] on button "Edit Order" at bounding box center [1055, 12] width 43 height 13
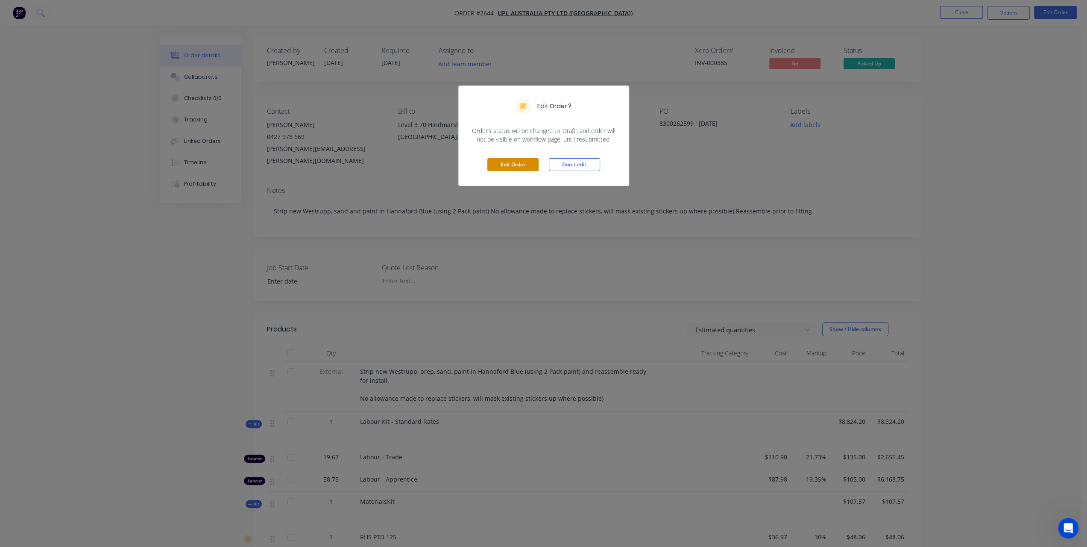
click at [519, 166] on button "Edit Order" at bounding box center [513, 164] width 51 height 13
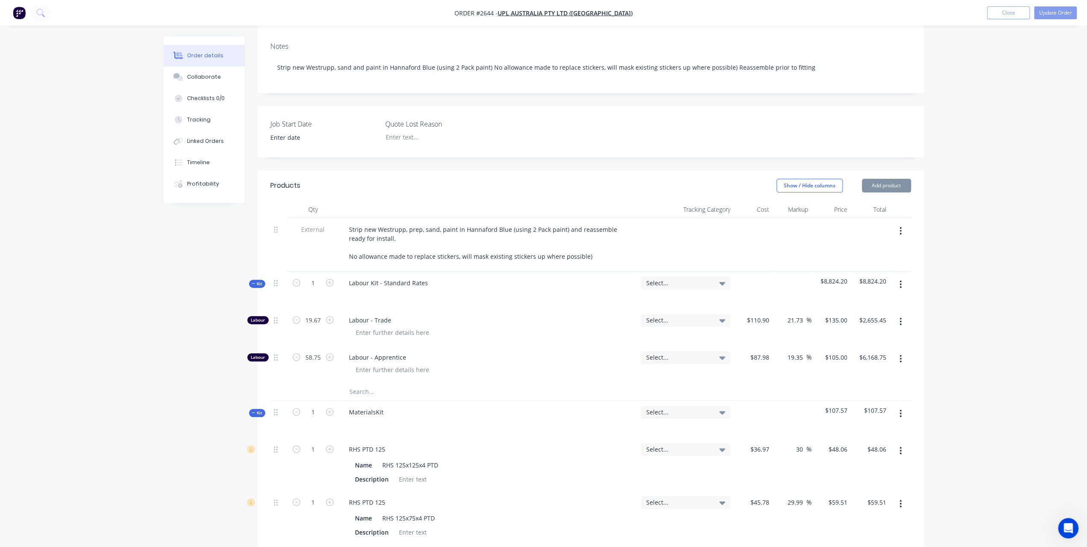
scroll to position [171, 0]
click at [902, 407] on icon "button" at bounding box center [901, 411] width 2 height 9
click at [861, 479] on div "Delete" at bounding box center [871, 485] width 66 height 12
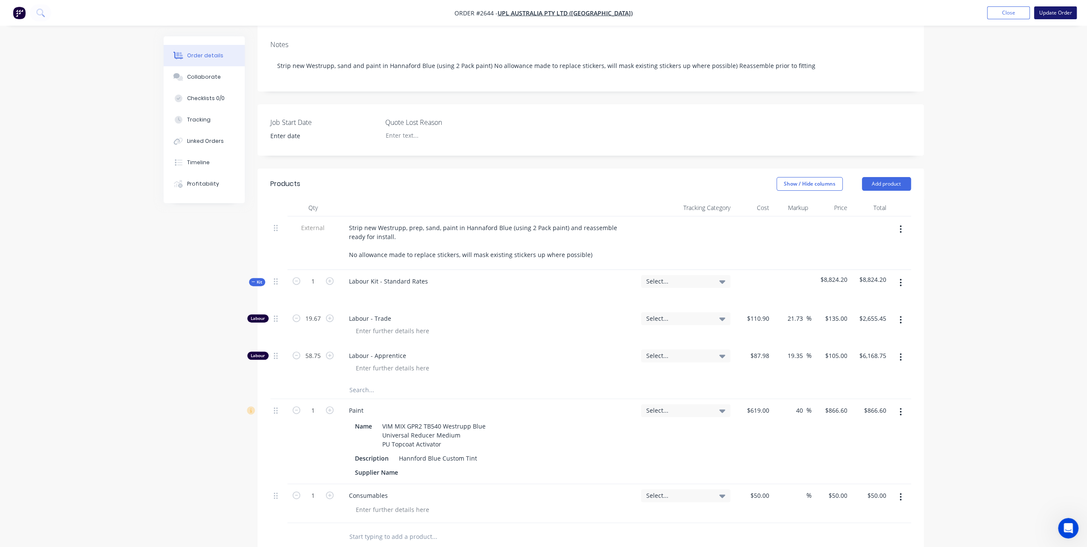
click at [1069, 12] on button "Update Order" at bounding box center [1055, 12] width 43 height 13
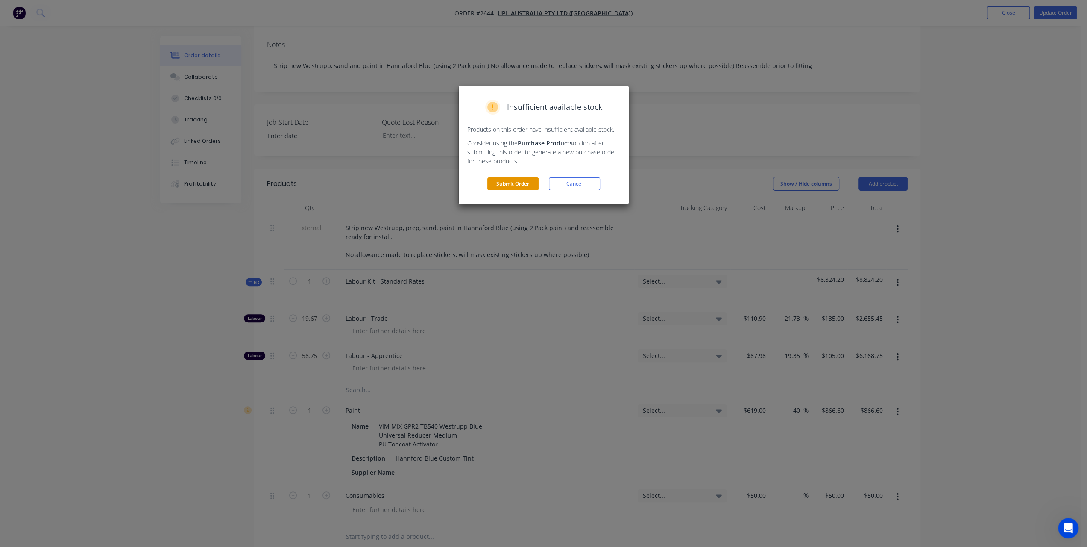
click at [505, 188] on button "Submit Order" at bounding box center [513, 183] width 51 height 13
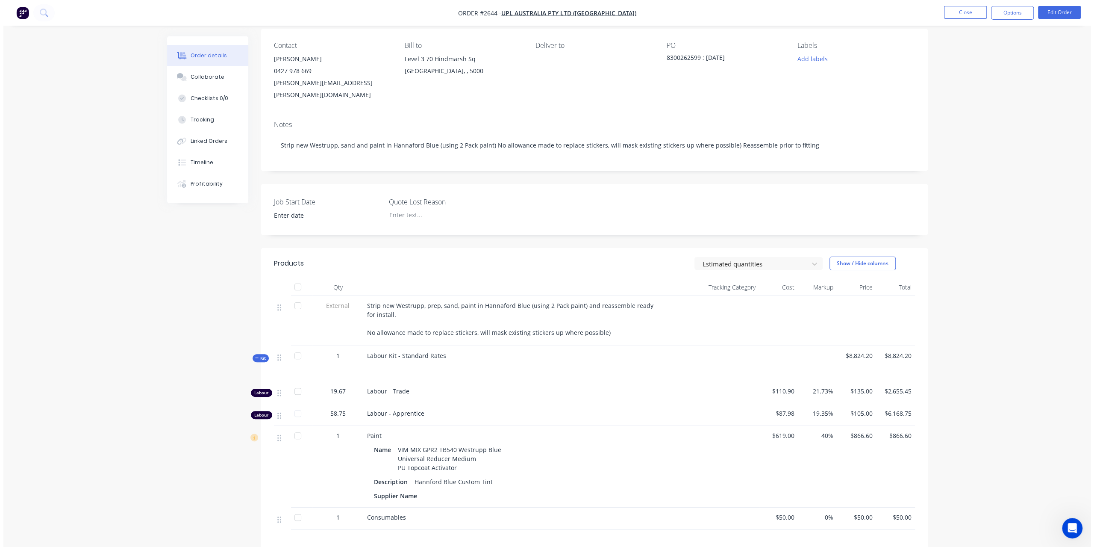
scroll to position [0, 0]
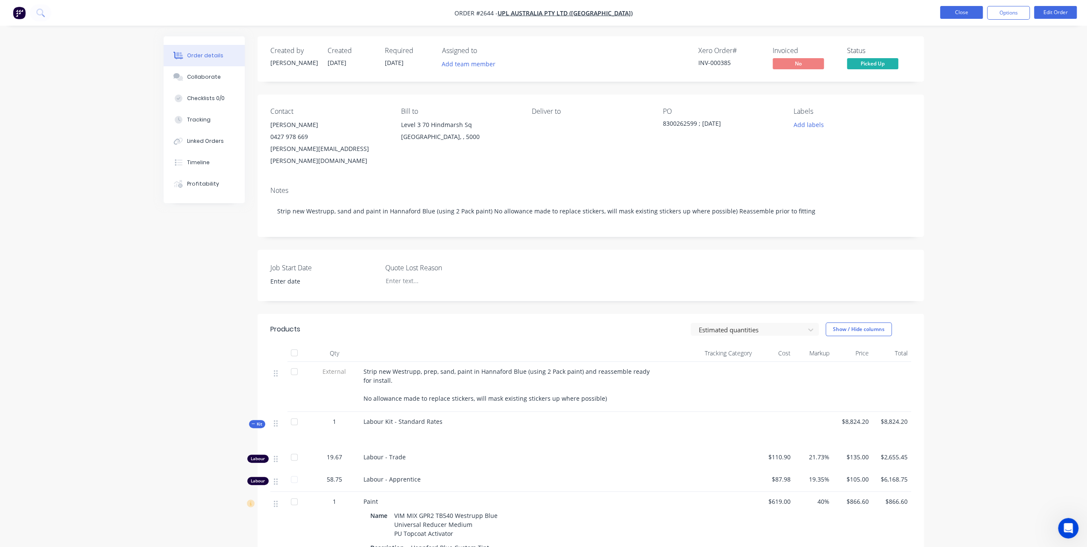
click at [971, 15] on button "Close" at bounding box center [961, 12] width 43 height 13
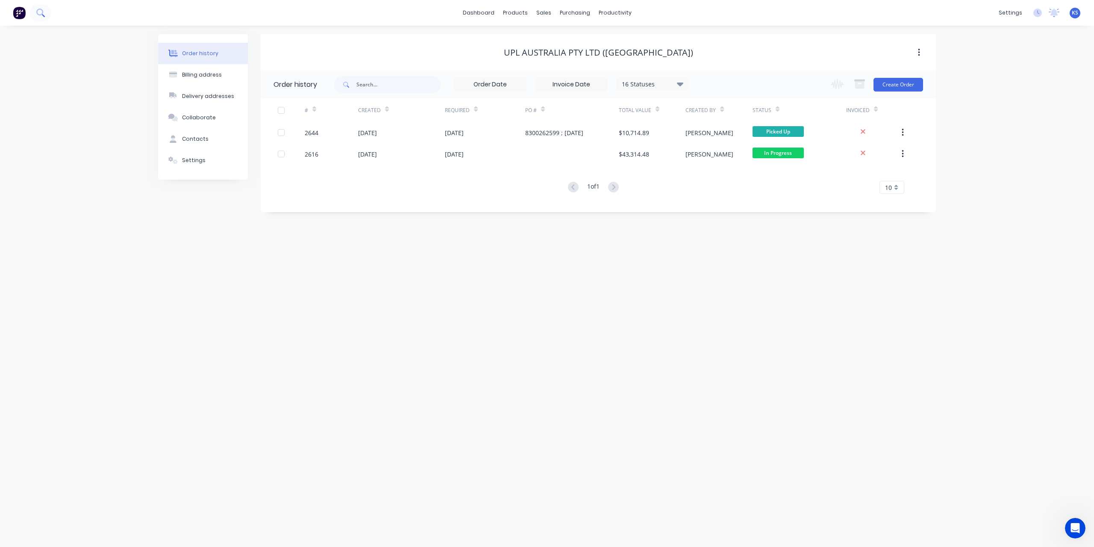
click at [37, 15] on icon at bounding box center [40, 13] width 8 height 8
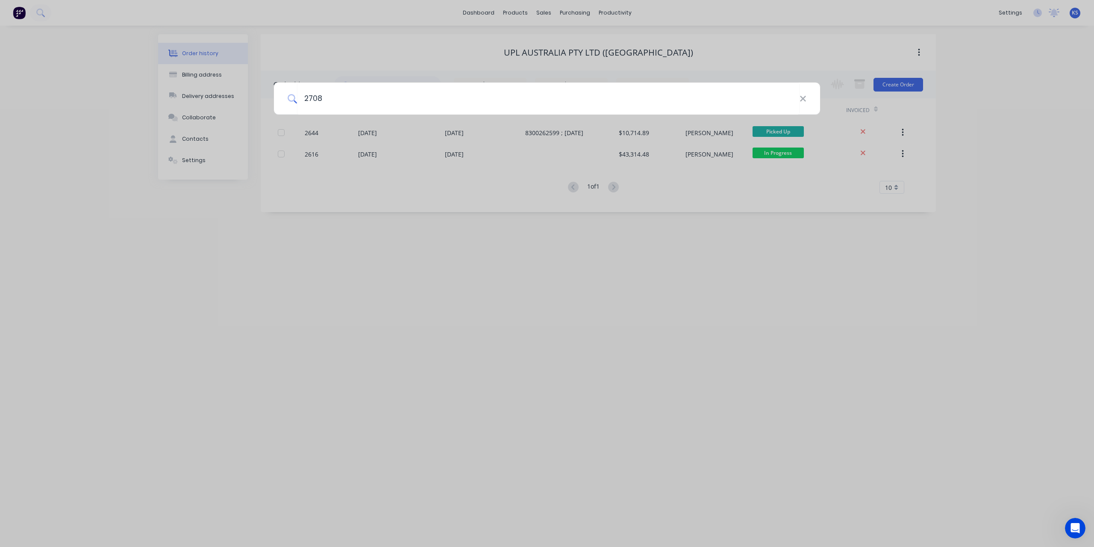
type input "2708"
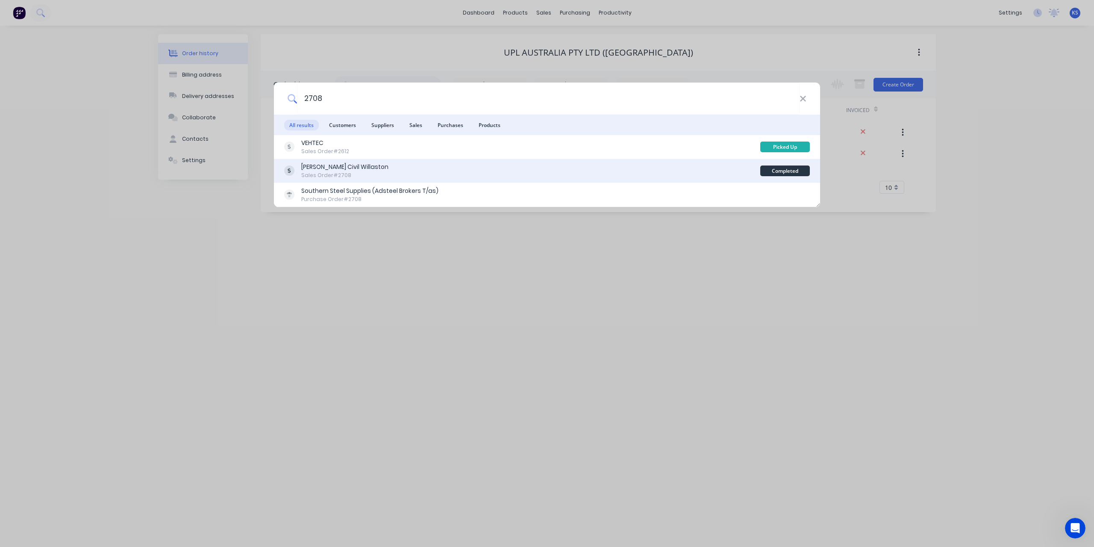
click at [317, 167] on div "Reece Civil Willaston" at bounding box center [344, 166] width 87 height 9
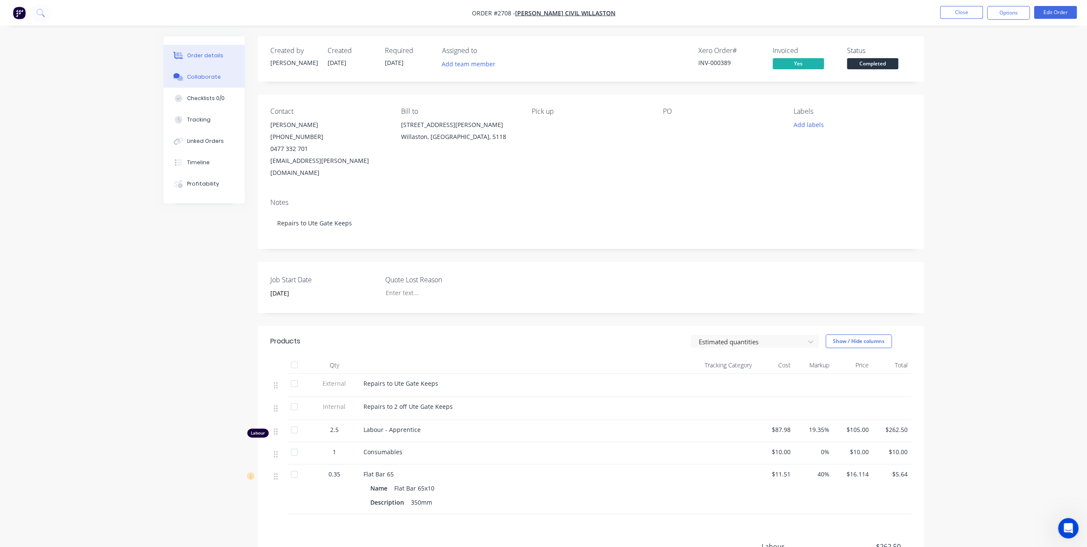
click at [194, 79] on div "Collaborate" at bounding box center [204, 77] width 34 height 8
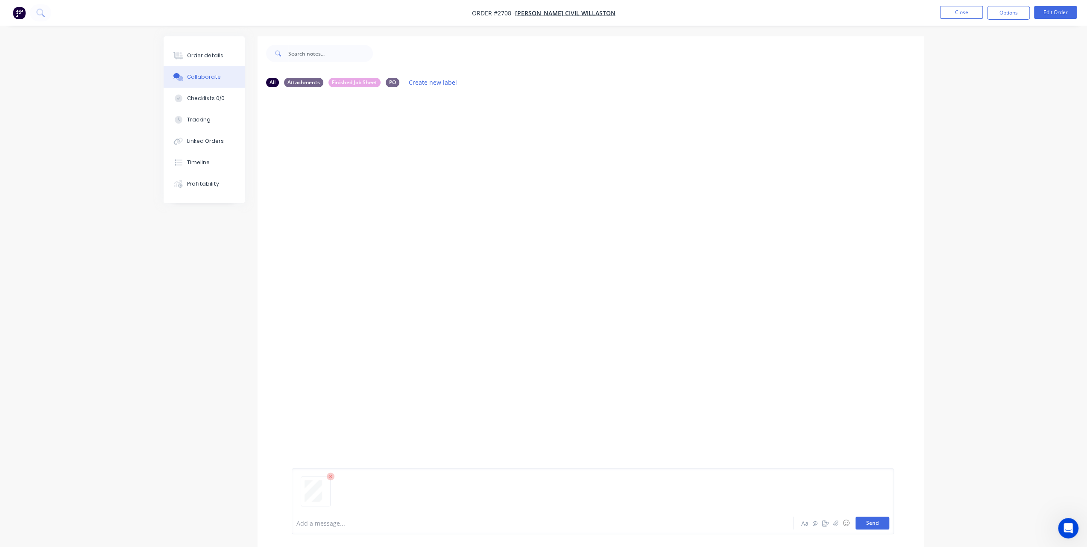
click at [876, 525] on button "Send" at bounding box center [873, 522] width 34 height 13
click at [206, 53] on div "Order details" at bounding box center [205, 56] width 36 height 8
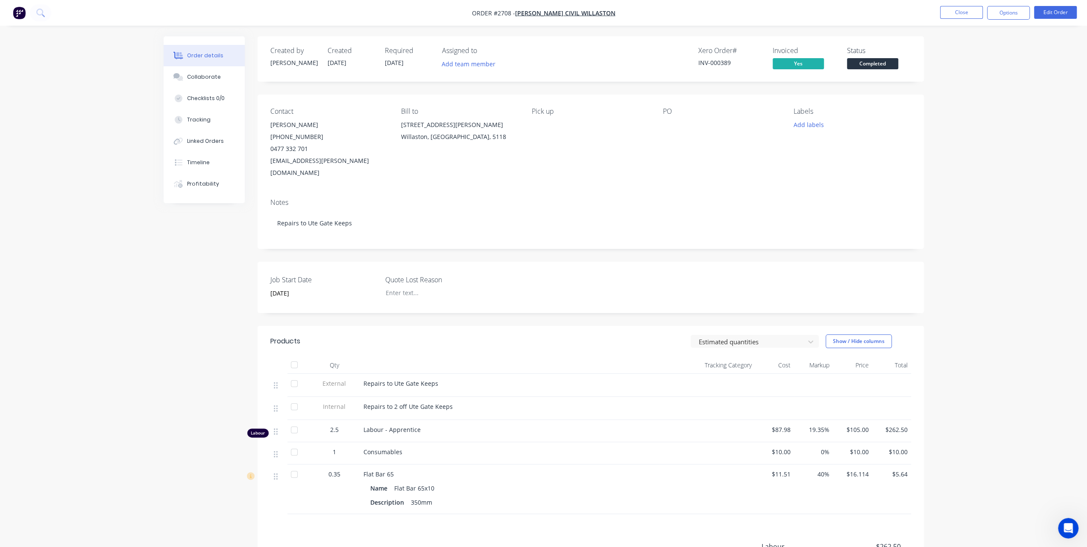
click at [887, 57] on div "Status Completed" at bounding box center [879, 59] width 64 height 25
click at [885, 60] on span "Completed" at bounding box center [872, 63] width 51 height 11
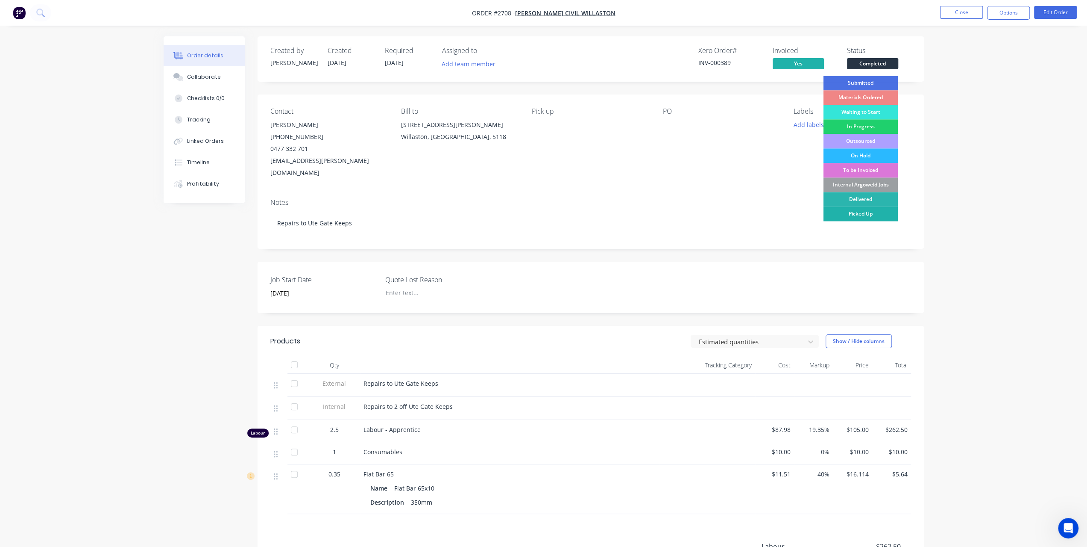
click at [851, 216] on div "Picked Up" at bounding box center [860, 213] width 75 height 15
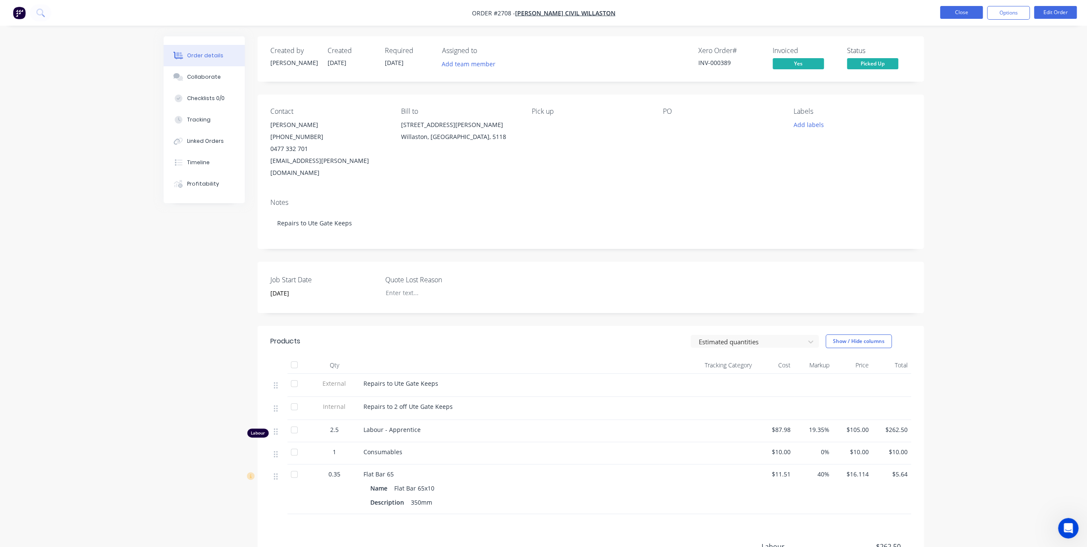
click at [953, 15] on button "Close" at bounding box center [961, 12] width 43 height 13
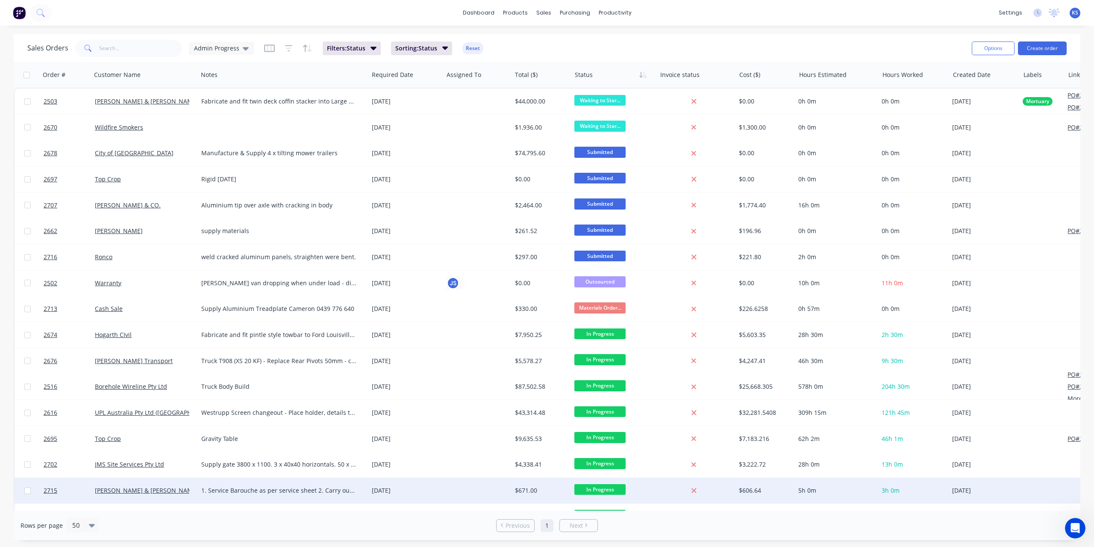
scroll to position [126, 0]
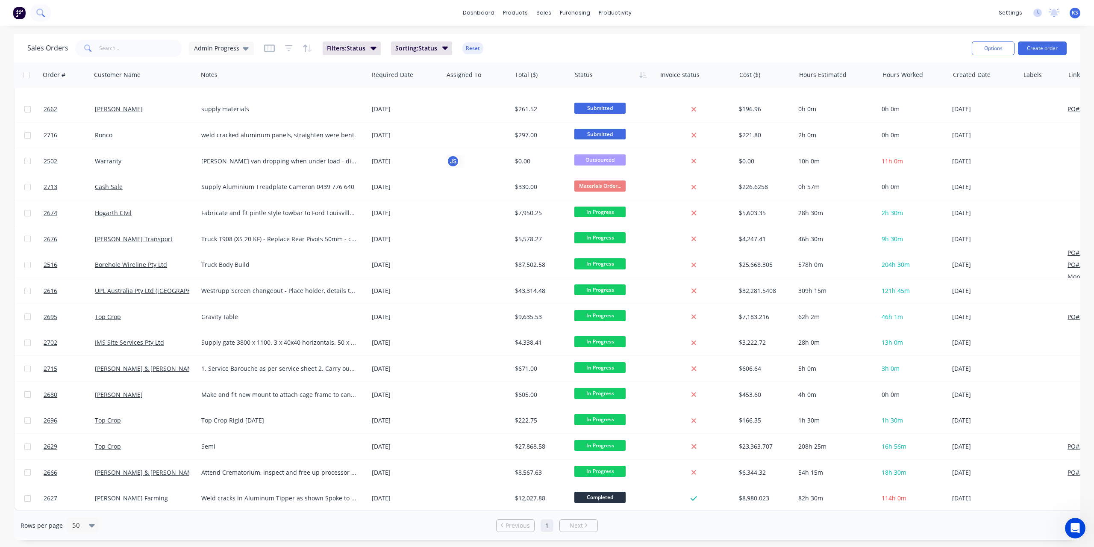
click at [43, 14] on icon at bounding box center [40, 13] width 8 height 8
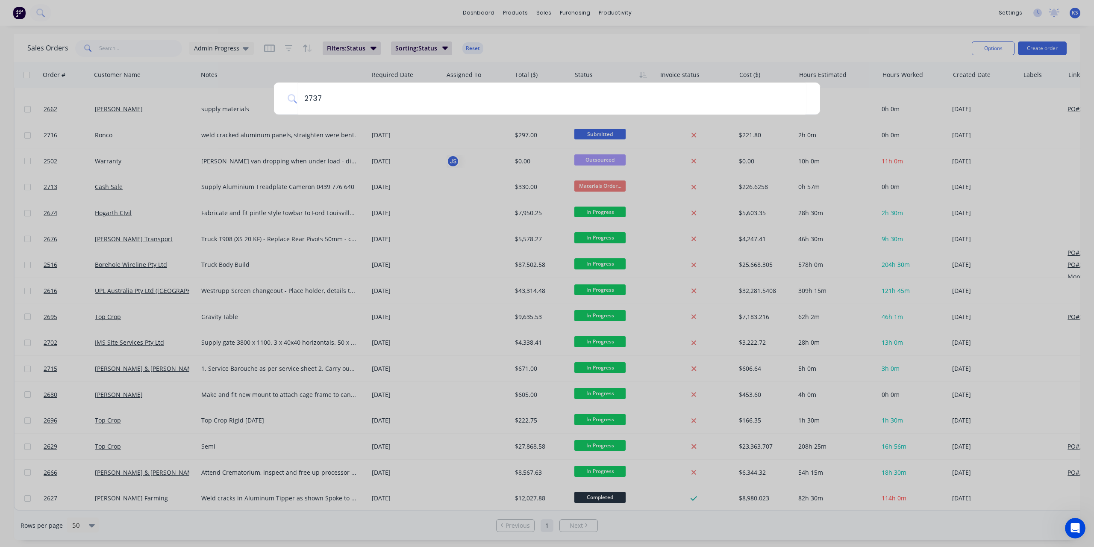
type input "2737"
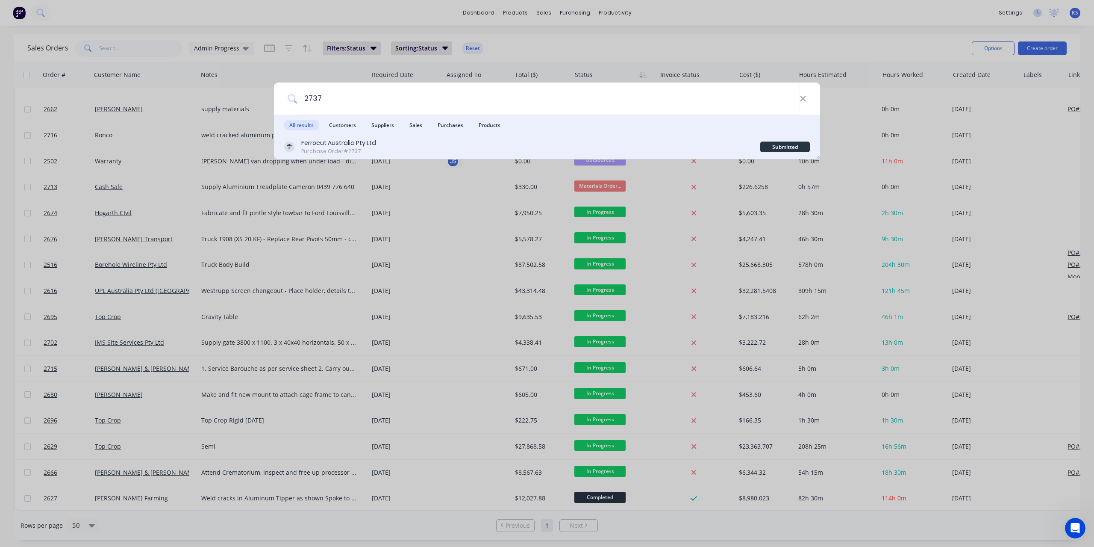
click at [321, 138] on div "Ferrocut Australia Pty Ltd" at bounding box center [338, 142] width 75 height 9
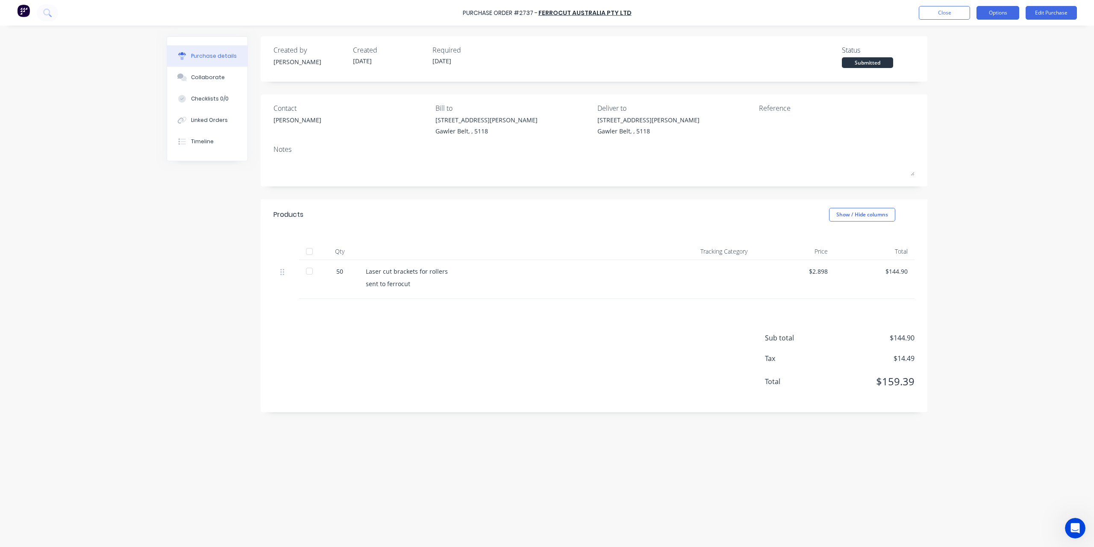
click at [1000, 14] on button "Options" at bounding box center [997, 13] width 43 height 14
click at [990, 47] on div "Convert to Bill" at bounding box center [979, 52] width 66 height 12
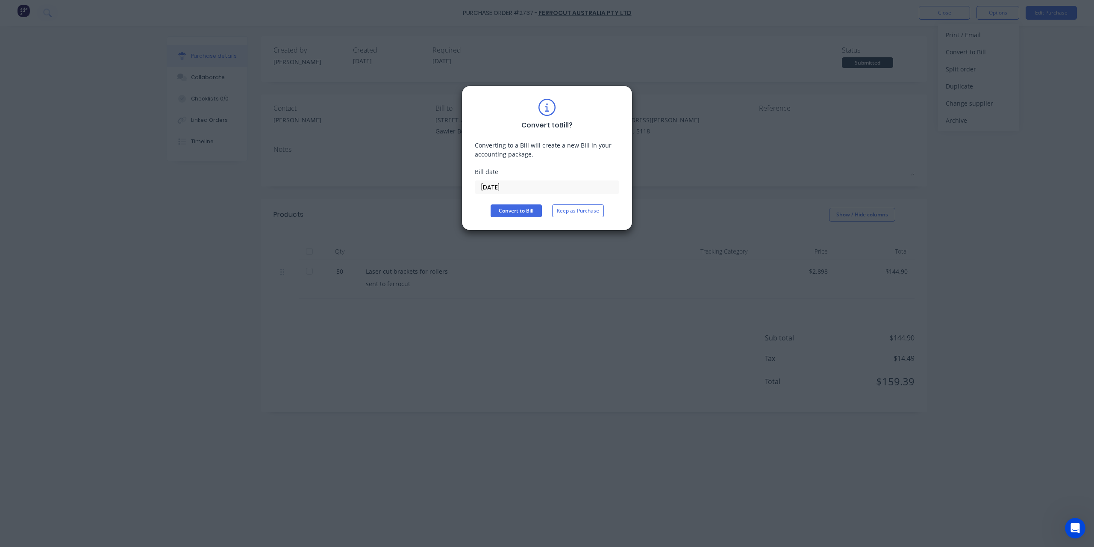
click at [544, 191] on input "10/10/25" at bounding box center [547, 187] width 144 height 13
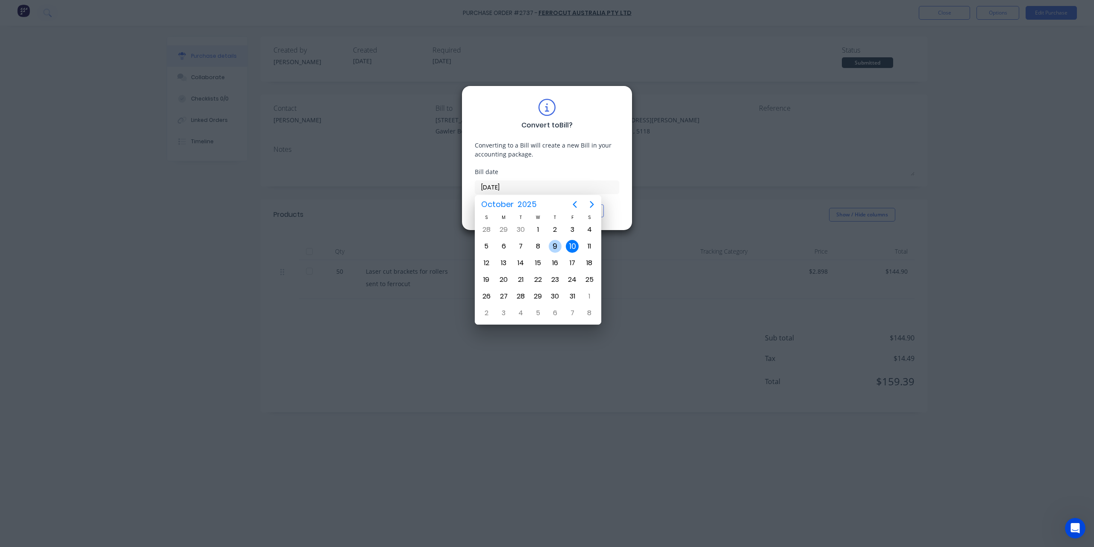
click at [551, 247] on div "9" at bounding box center [555, 246] width 13 height 13
type input "09/10/25"
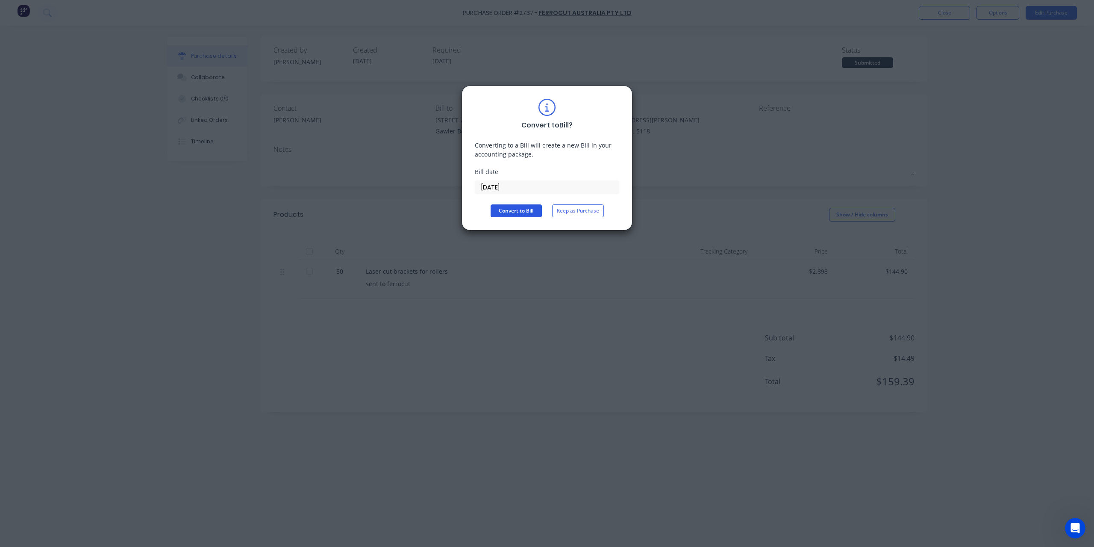
click at [527, 214] on button "Convert to Bill" at bounding box center [516, 210] width 51 height 13
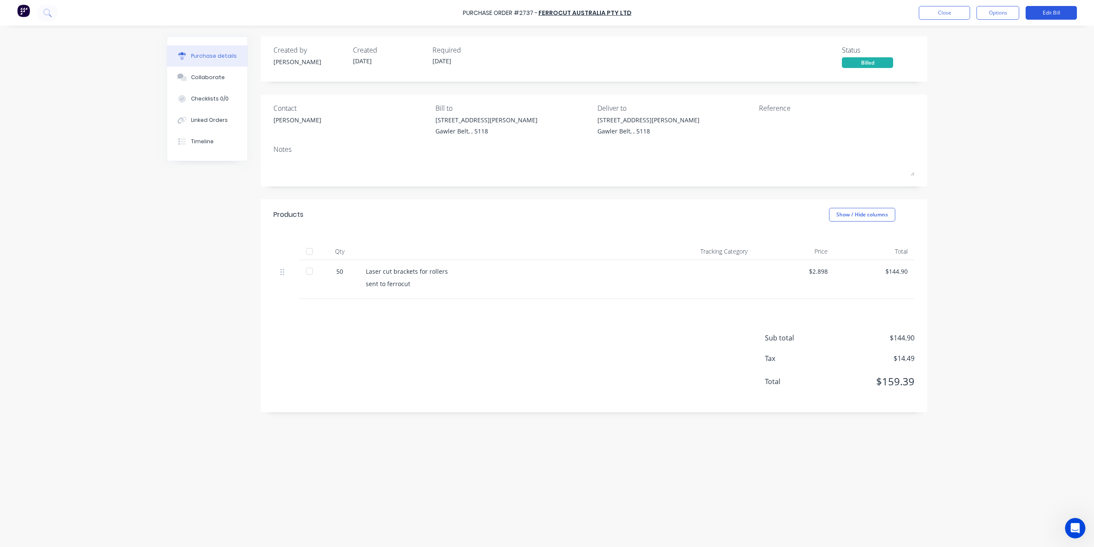
click at [1045, 17] on button "Edit Bill" at bounding box center [1051, 13] width 51 height 14
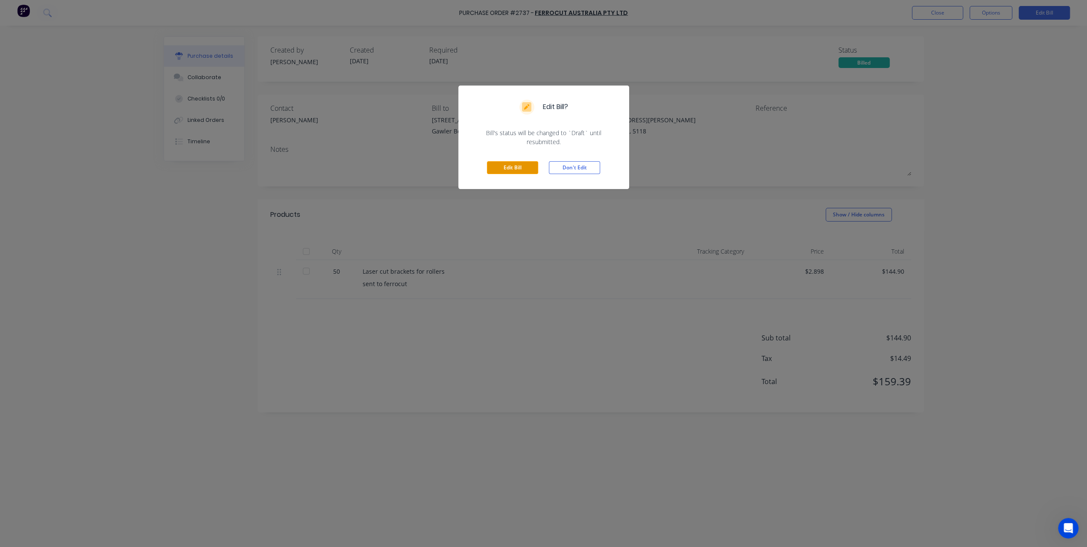
click at [500, 167] on button "Edit Bill" at bounding box center [512, 167] width 51 height 13
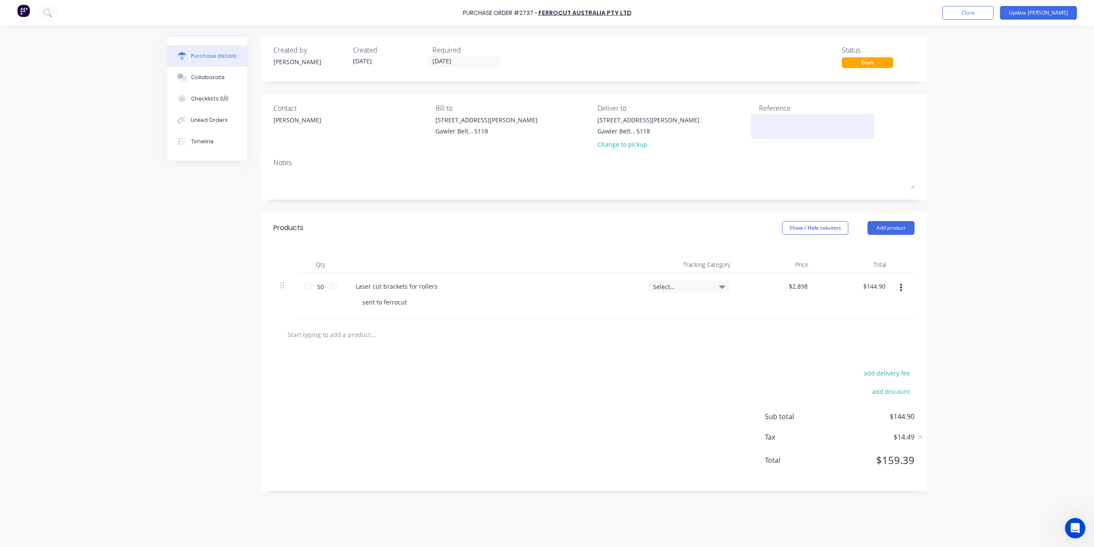
click at [767, 122] on textarea at bounding box center [812, 124] width 107 height 19
type textarea "F79636"
click at [796, 287] on input "2.90" at bounding box center [797, 286] width 23 height 12
click at [796, 287] on input "2.90" at bounding box center [801, 286] width 16 height 12
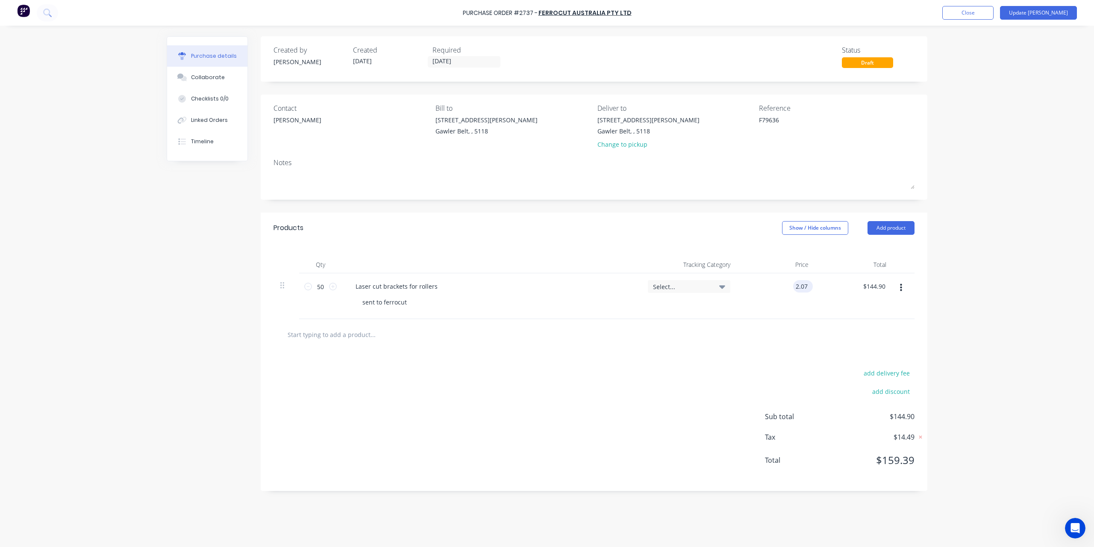
type input "$2.07"
type input "$103.50"
click at [1035, 17] on button "Update Bill" at bounding box center [1038, 13] width 77 height 14
